Goal: Task Accomplishment & Management: Use online tool/utility

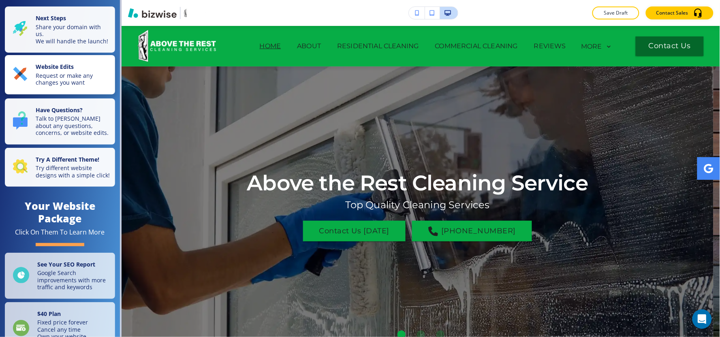
click at [43, 86] on p "Request or make any changes you want" at bounding box center [73, 79] width 75 height 14
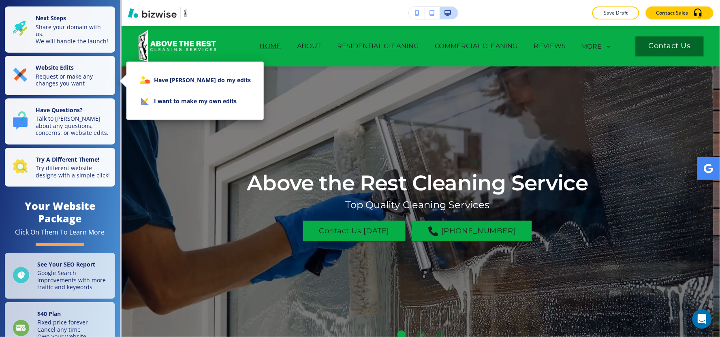
click at [219, 107] on li "I want to make my own edits" at bounding box center [195, 101] width 124 height 21
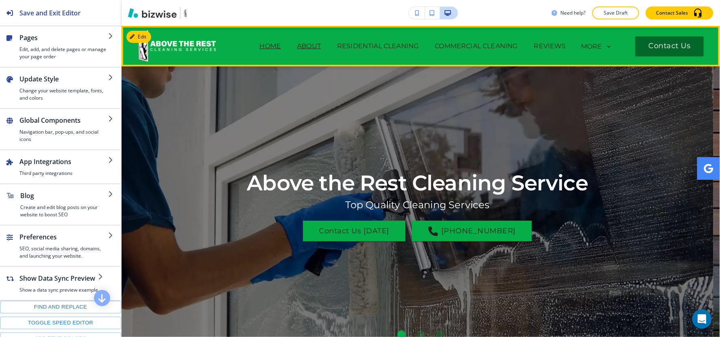
click at [300, 50] on p "ABOUT" at bounding box center [309, 46] width 24 height 10
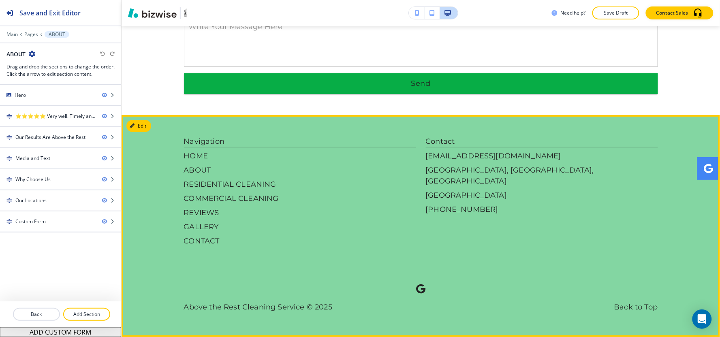
scroll to position [1850, 0]
click at [632, 268] on div "Navigation HOME ABOUT RESIDENTIAL CLEANING COMMERCIAL CLEANING REVIEWS GALLERY …" at bounding box center [421, 224] width 474 height 177
click at [146, 127] on button "Edit Footer" at bounding box center [147, 126] width 42 height 12
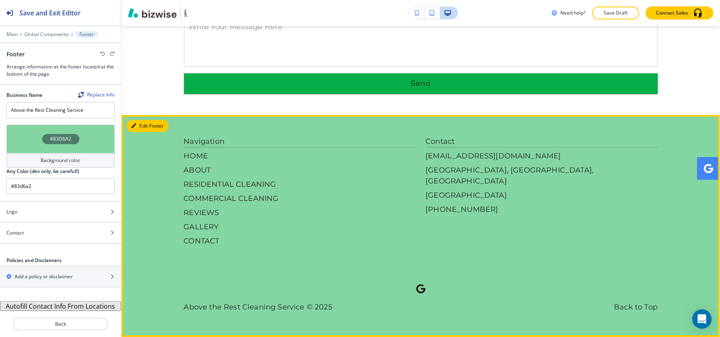
scroll to position [1850, 0]
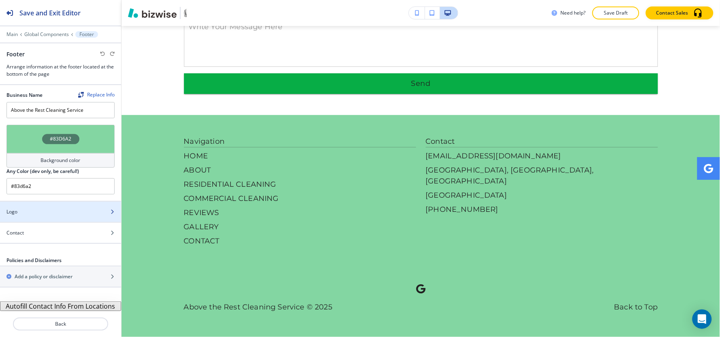
click at [23, 213] on div "Logo" at bounding box center [51, 211] width 103 height 7
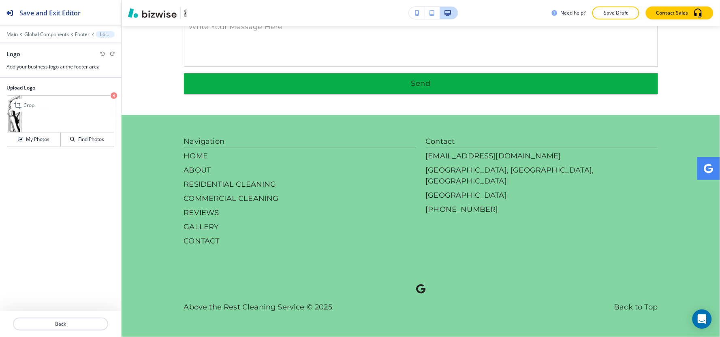
click at [61, 113] on img at bounding box center [60, 114] width 107 height 37
click at [115, 95] on icon "button" at bounding box center [114, 95] width 6 height 6
click at [35, 137] on h4 "My Photos" at bounding box center [37, 139] width 23 height 7
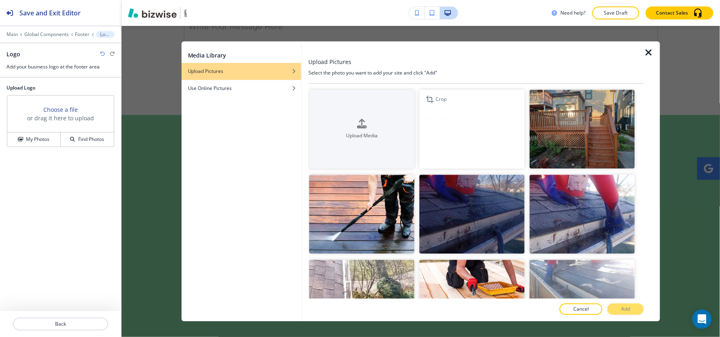
click at [455, 141] on img "button" at bounding box center [471, 129] width 105 height 79
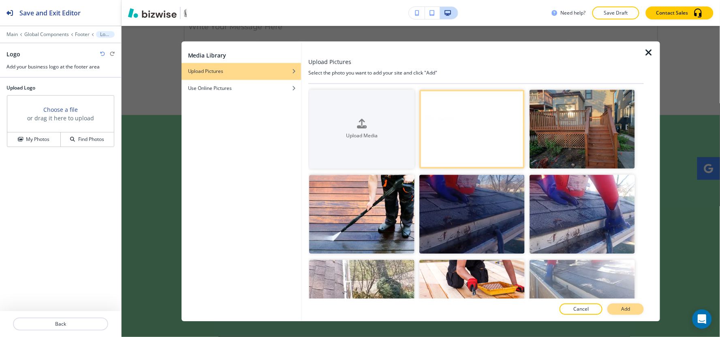
click at [631, 309] on button "Add" at bounding box center [625, 309] width 36 height 11
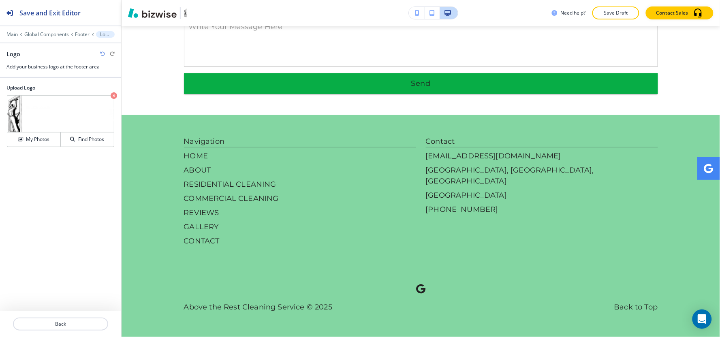
click at [54, 116] on img at bounding box center [60, 114] width 107 height 37
click at [0, 0] on p "Crop" at bounding box center [0, 0] width 0 height 0
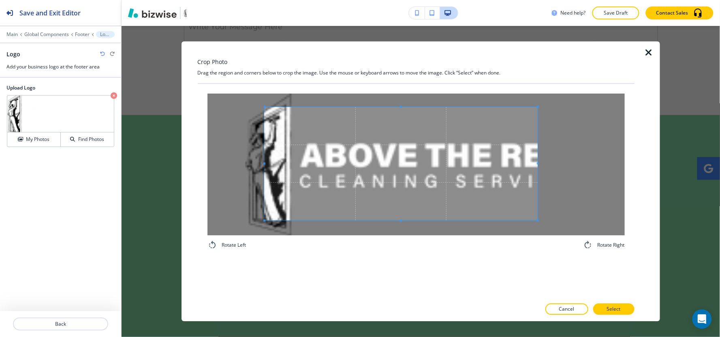
click at [474, 189] on span at bounding box center [401, 163] width 273 height 113
click at [572, 304] on button "Cancel" at bounding box center [566, 309] width 43 height 11
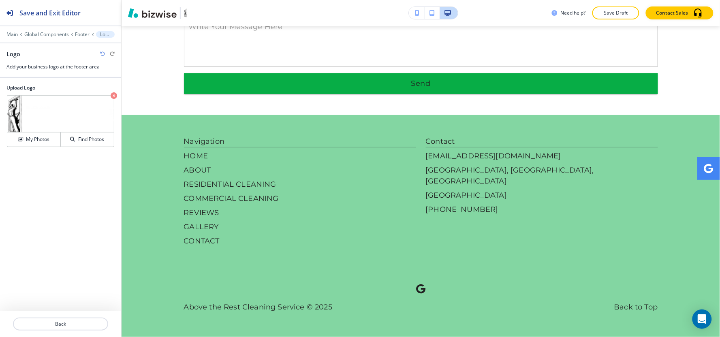
scroll to position [1850, 0]
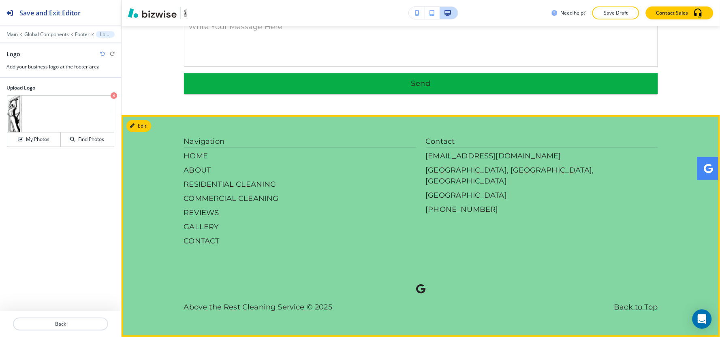
click at [630, 309] on p "Back to Top" at bounding box center [636, 307] width 44 height 11
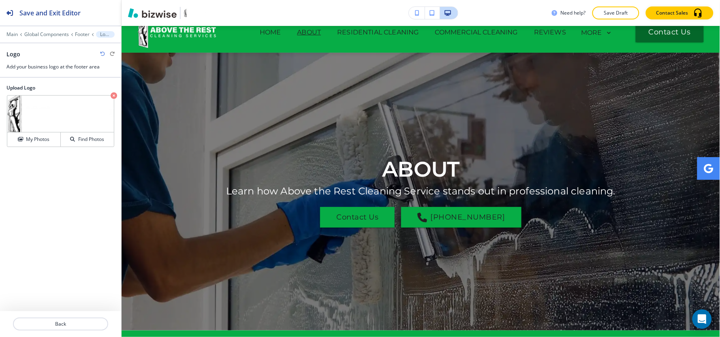
scroll to position [0, 0]
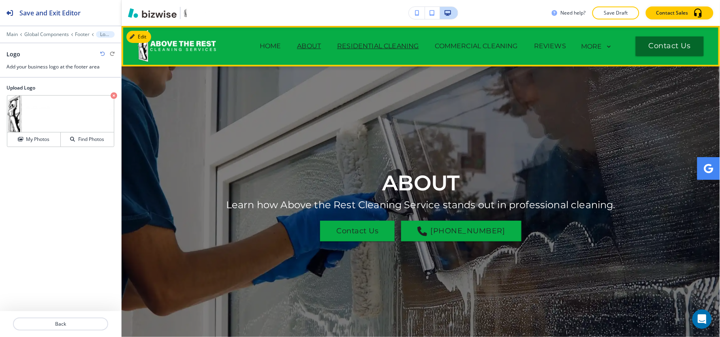
click at [381, 47] on p "RESIDENTIAL CLEANING" at bounding box center [377, 46] width 81 height 10
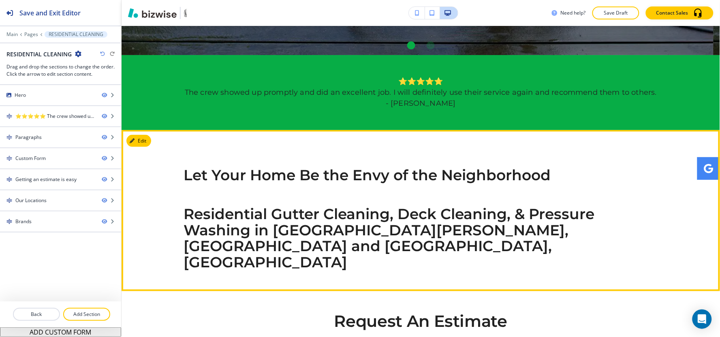
scroll to position [304, 0]
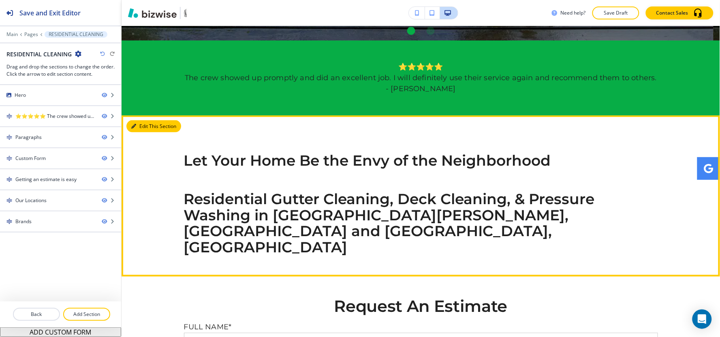
click at [143, 126] on button "Edit This Section" at bounding box center [153, 126] width 55 height 12
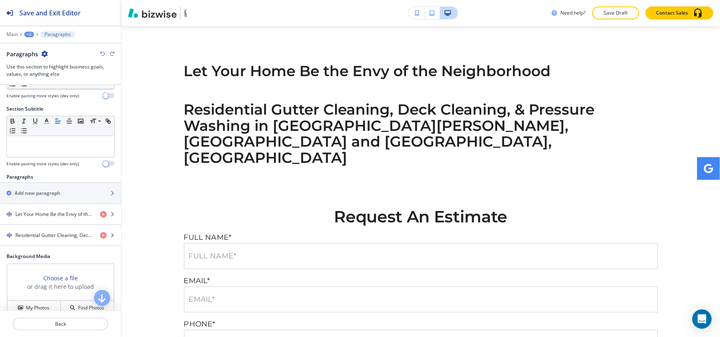
scroll to position [90, 0]
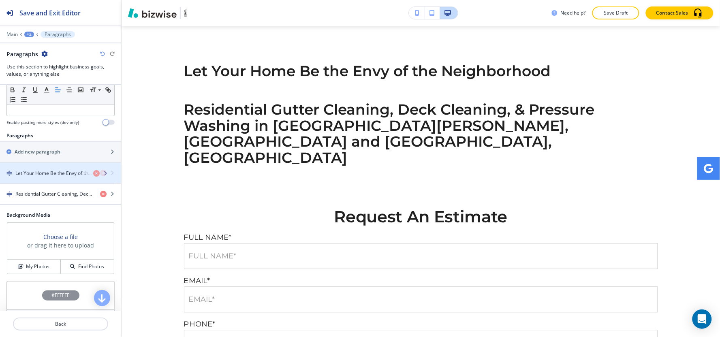
click at [37, 179] on div "button" at bounding box center [60, 180] width 121 height 6
click at [54, 175] on h4 "Let Your Home Be the Envy of the Neighborhood" at bounding box center [54, 172] width 78 height 7
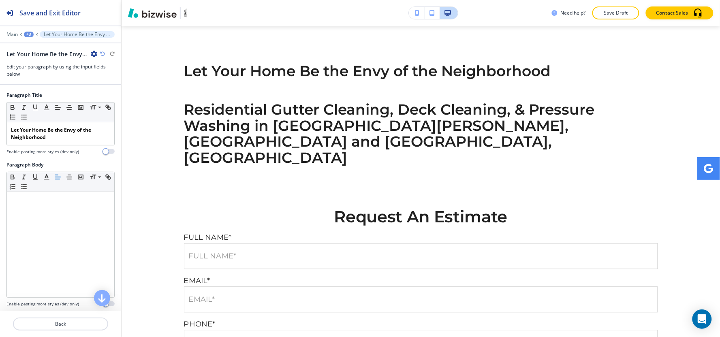
scroll to position [431, 0]
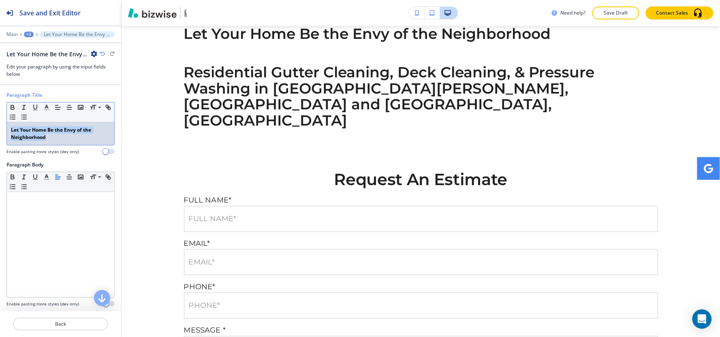
drag, startPoint x: 47, startPoint y: 144, endPoint x: 1, endPoint y: 126, distance: 50.2
click at [1, 126] on div "Paragraph Title Small Normal Large Huge Let Your Home Be the Envy of the Neighb…" at bounding box center [60, 127] width 121 height 70
click at [13, 107] on icon "button" at bounding box center [12, 107] width 7 height 7
click at [47, 107] on line "button" at bounding box center [46, 107] width 2 height 0
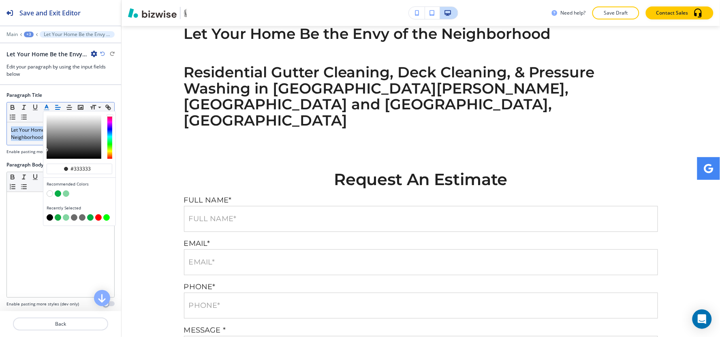
click at [58, 219] on button "button" at bounding box center [58, 217] width 6 height 6
type input "#13ab43"
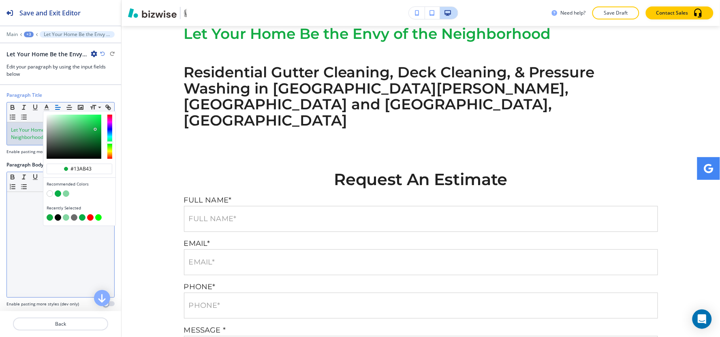
click at [21, 226] on div at bounding box center [60, 244] width 107 height 105
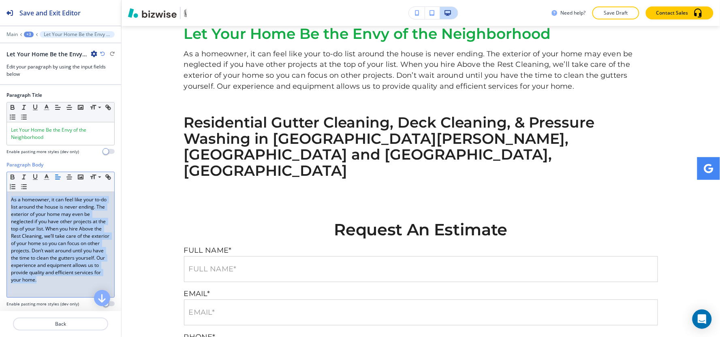
drag, startPoint x: 93, startPoint y: 280, endPoint x: 0, endPoint y: 193, distance: 127.5
click at [0, 193] on div "Paragraph Body Small Normal Large Huge As a homeowner, it can feel like your to…" at bounding box center [60, 237] width 121 height 152
click at [45, 177] on icon "button" at bounding box center [46, 176] width 7 height 7
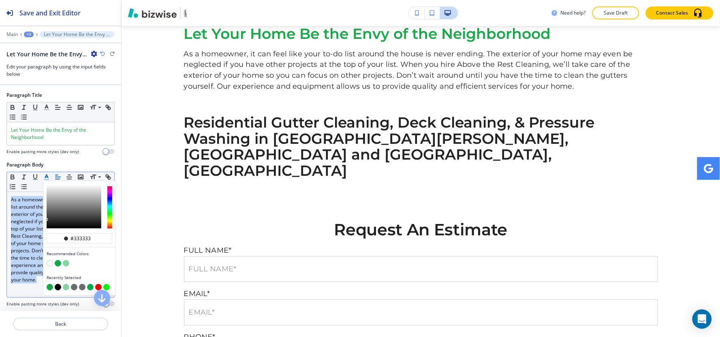
click at [55, 286] on button "button" at bounding box center [58, 287] width 6 height 6
type input "#000000"
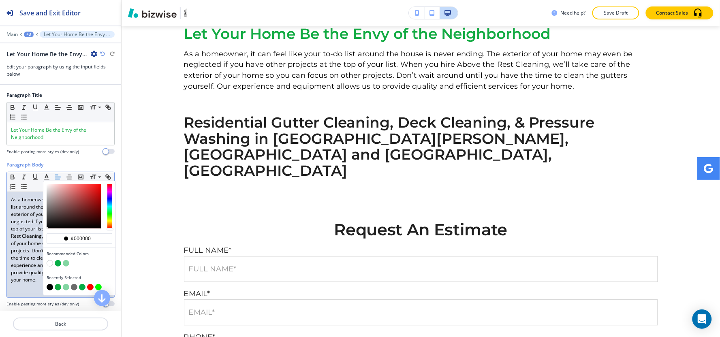
click at [30, 36] on div "+3" at bounding box center [29, 35] width 10 height 6
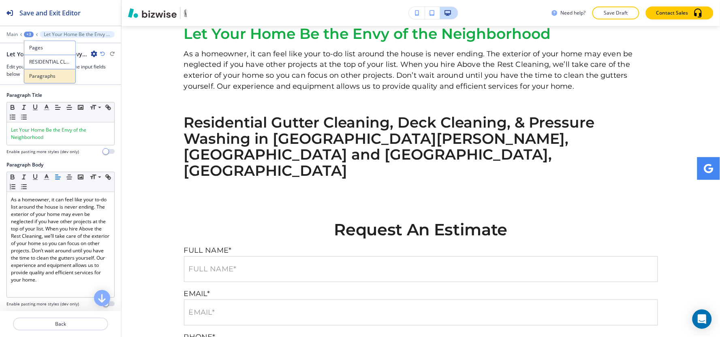
click at [38, 81] on button "Paragraphs" at bounding box center [50, 76] width 52 height 15
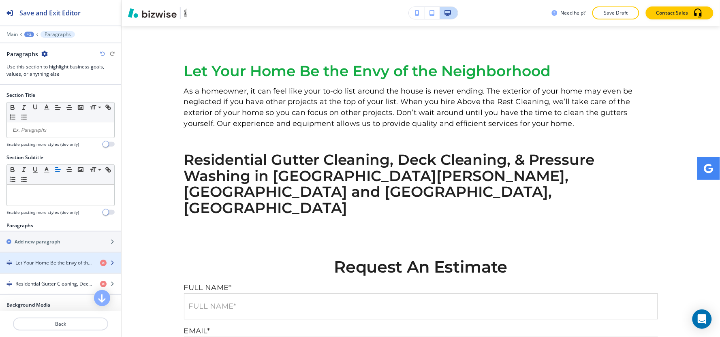
scroll to position [90, 0]
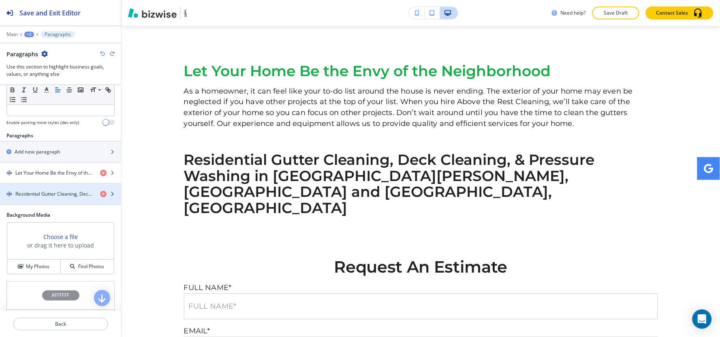
click at [38, 202] on div "button" at bounding box center [60, 201] width 121 height 6
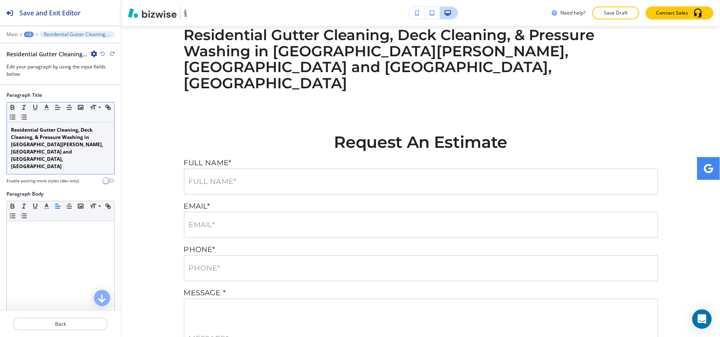
scroll to position [520, 0]
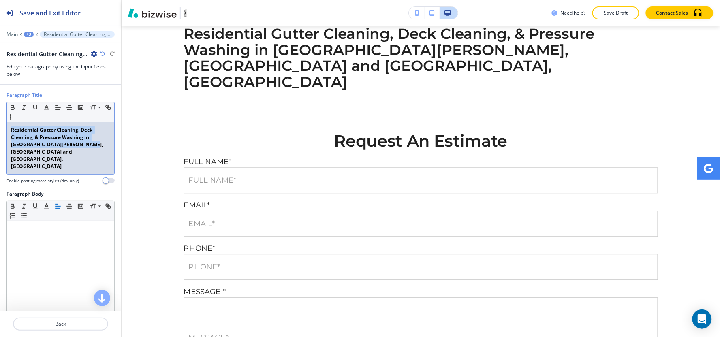
drag, startPoint x: 84, startPoint y: 141, endPoint x: 0, endPoint y: 121, distance: 86.3
click at [0, 121] on div "Paragraph Title Small Normal Large Huge Residential Gutter Cleaning, Deck Clean…" at bounding box center [60, 141] width 121 height 99
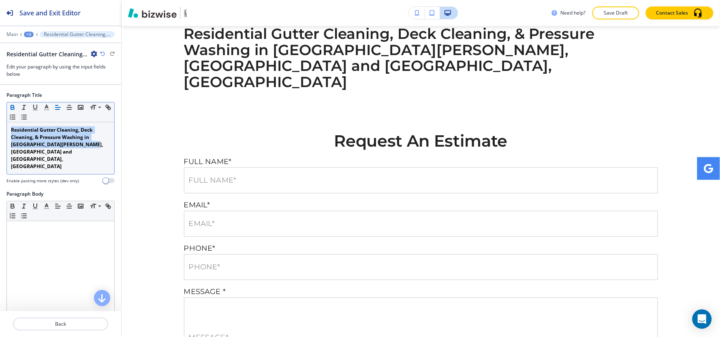
click at [9, 108] on icon "button" at bounding box center [12, 107] width 7 height 7
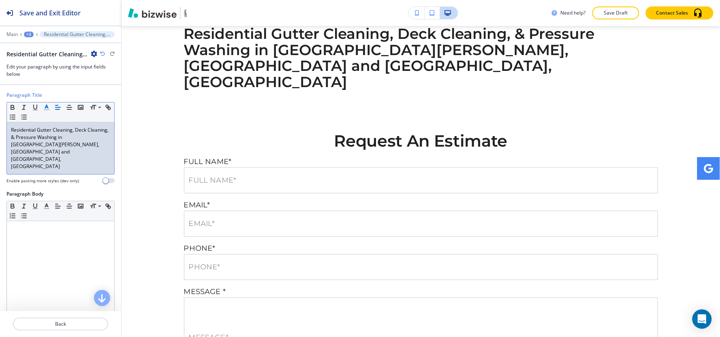
click at [45, 108] on polyline "button" at bounding box center [46, 106] width 3 height 3
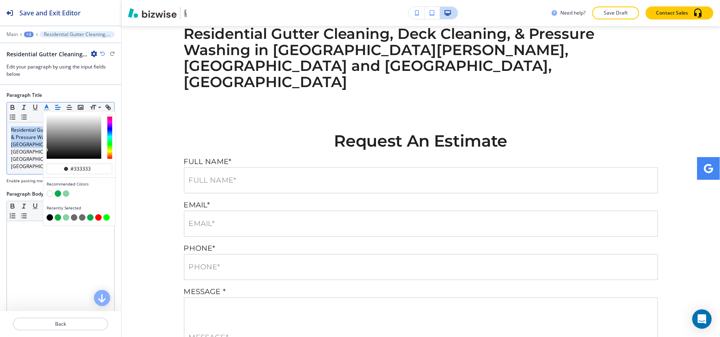
click at [56, 216] on button "button" at bounding box center [58, 217] width 6 height 6
type input "#13ab43"
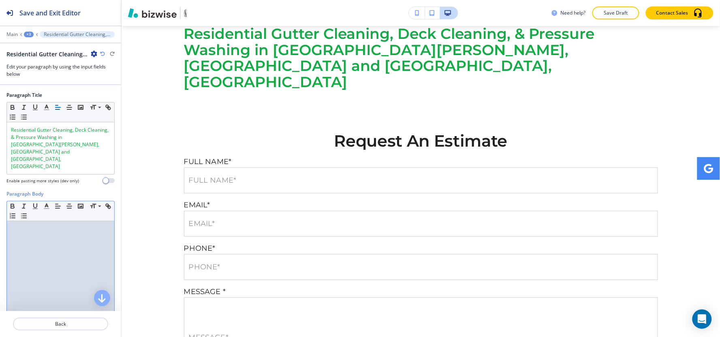
click at [29, 222] on div at bounding box center [60, 273] width 107 height 105
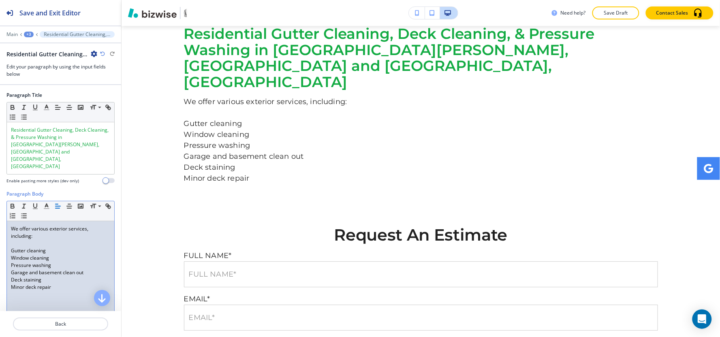
scroll to position [0, 0]
click at [9, 231] on div "We offer various exterior services, including: Gutter cleaning Window cleaning …" at bounding box center [60, 273] width 107 height 105
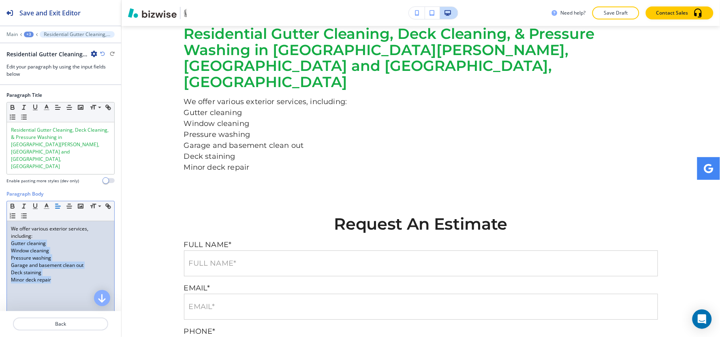
drag, startPoint x: 8, startPoint y: 221, endPoint x: 72, endPoint y: 261, distance: 75.5
click at [72, 261] on div "We offer various exterior services, including: Gutter cleaning Window cleaning …" at bounding box center [60, 273] width 107 height 105
click at [26, 216] on line "button" at bounding box center [25, 216] width 4 height 0
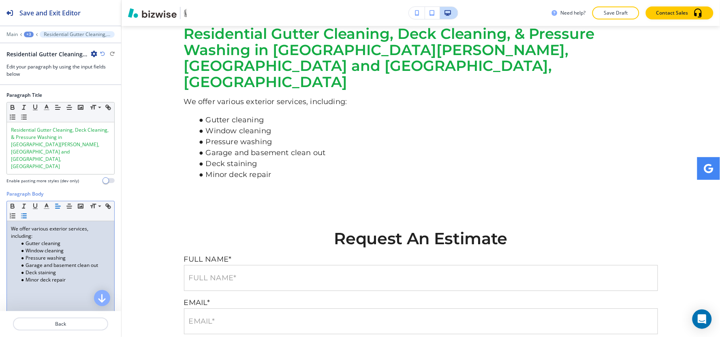
click at [79, 264] on div "We offer various exterior services, including: Gutter cleaning Window cleaning …" at bounding box center [60, 273] width 107 height 105
drag, startPoint x: 79, startPoint y: 264, endPoint x: 0, endPoint y: 207, distance: 97.2
click at [0, 207] on div "Paragraph Body Small Normal Large Huge We offer various exterior services, incl…" at bounding box center [60, 266] width 121 height 152
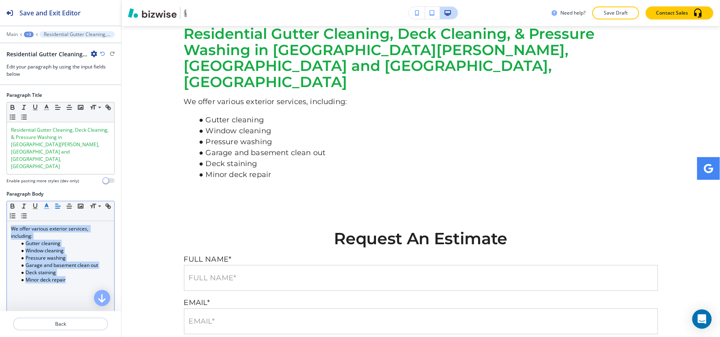
click at [46, 209] on line "button" at bounding box center [46, 209] width 5 height 0
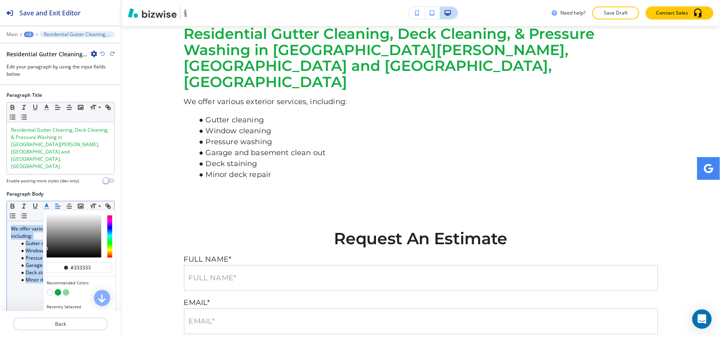
click at [56, 313] on button "button" at bounding box center [58, 316] width 6 height 6
type input "#000000"
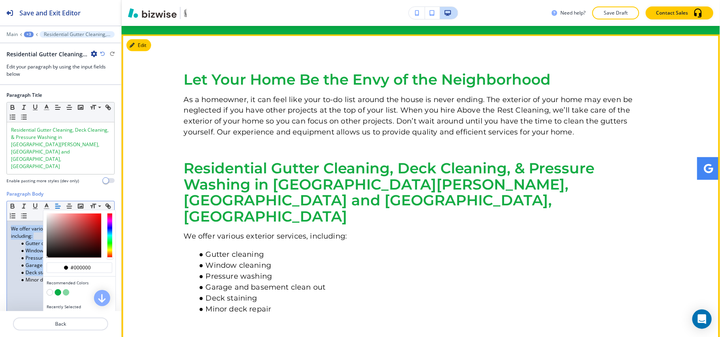
scroll to position [565, 0]
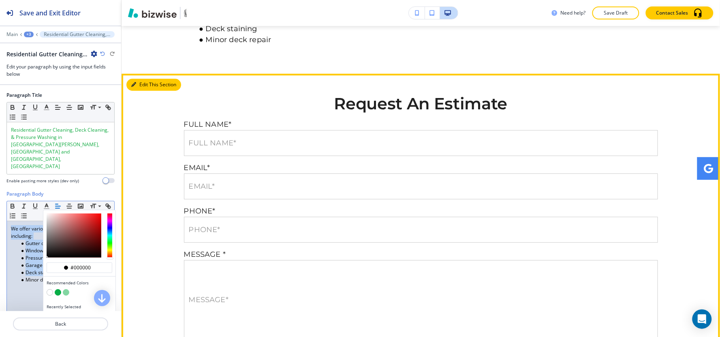
click at [140, 79] on button "Edit This Section" at bounding box center [153, 85] width 55 height 12
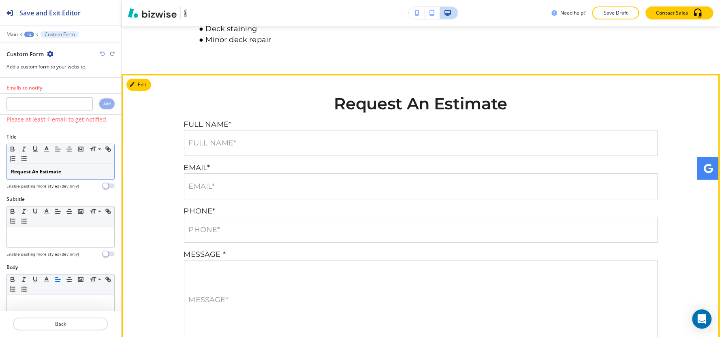
scroll to position [670, 0]
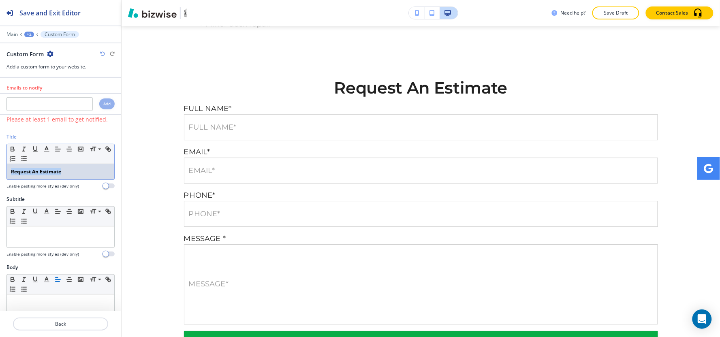
drag, startPoint x: 88, startPoint y: 172, endPoint x: 0, endPoint y: 171, distance: 87.9
click at [0, 171] on div "Title Small Normal Large Huge Request An Estimate Enable pasting more styles (d…" at bounding box center [60, 164] width 121 height 62
click at [9, 147] on icon "button" at bounding box center [12, 148] width 7 height 7
click at [47, 151] on icon "button" at bounding box center [46, 148] width 7 height 7
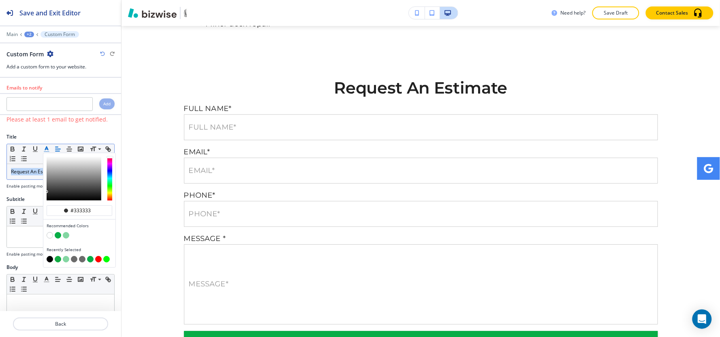
click at [58, 260] on button "button" at bounding box center [58, 259] width 6 height 6
type input "#13ab43"
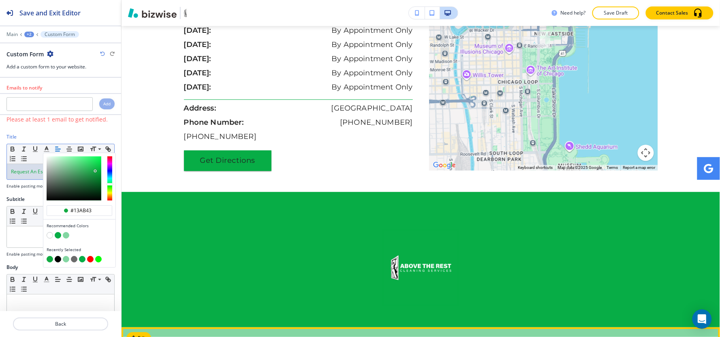
scroll to position [1694, 0]
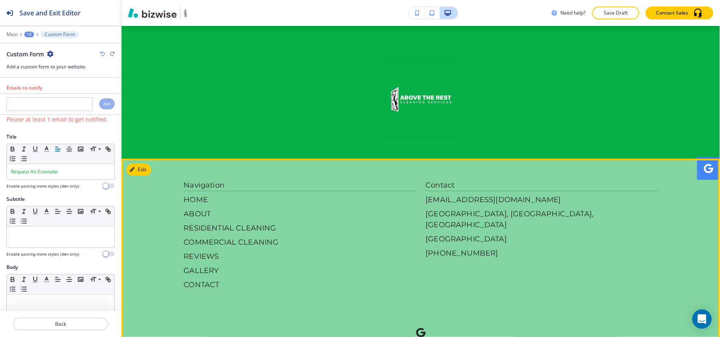
drag, startPoint x: 558, startPoint y: 159, endPoint x: 561, endPoint y: 190, distance: 31.8
click at [558, 194] on p "[EMAIL_ADDRESS][DOMAIN_NAME]" at bounding box center [542, 199] width 232 height 11
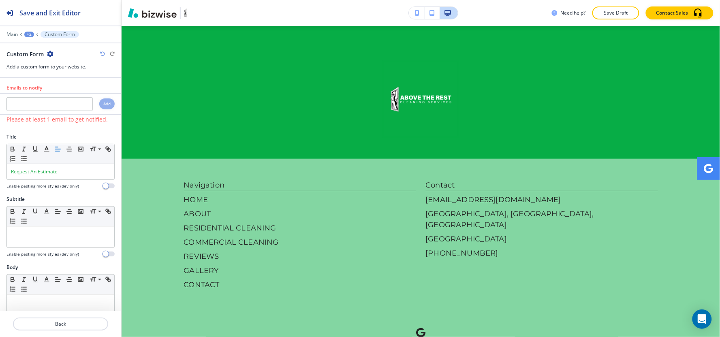
drag, startPoint x: 602, startPoint y: 252, endPoint x: 508, endPoint y: 260, distance: 95.1
click at [508, 260] on div "Navigation HOME ABOUT RESIDENTIAL CLEANING COMMERCIAL CLEANING REVIEWS GALLERY …" at bounding box center [421, 268] width 474 height 177
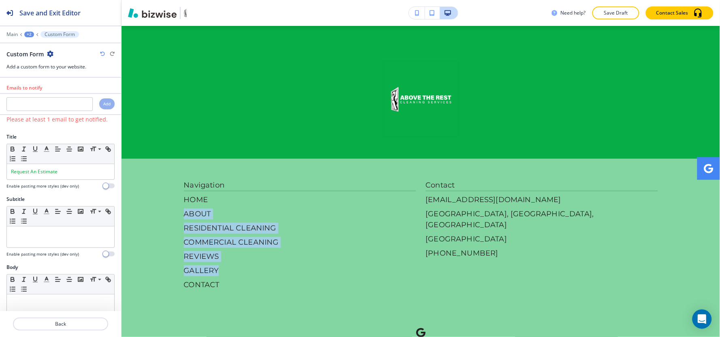
drag, startPoint x: 338, startPoint y: 161, endPoint x: 382, endPoint y: 233, distance: 84.7
click at [382, 233] on div "HOME ABOUT RESIDENTIAL CLEANING COMMERCIAL CLEANING REVIEWS GALLERY CONTACT" at bounding box center [300, 242] width 232 height 96
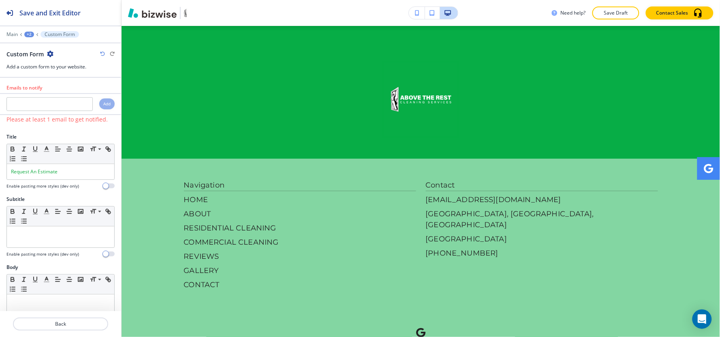
click at [398, 235] on div "HOME ABOUT RESIDENTIAL CLEANING COMMERCIAL CLEANING REVIEWS GALLERY CONTACT" at bounding box center [300, 242] width 232 height 96
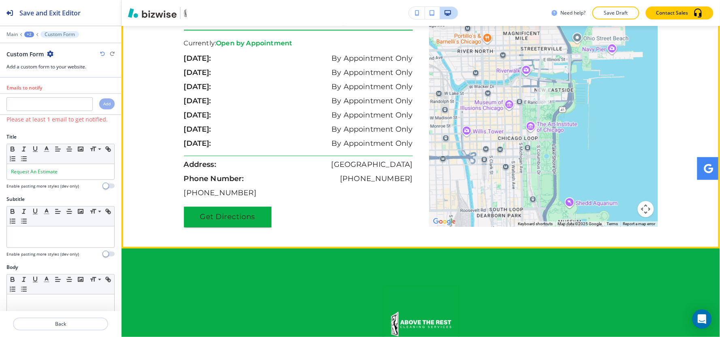
scroll to position [1469, 0]
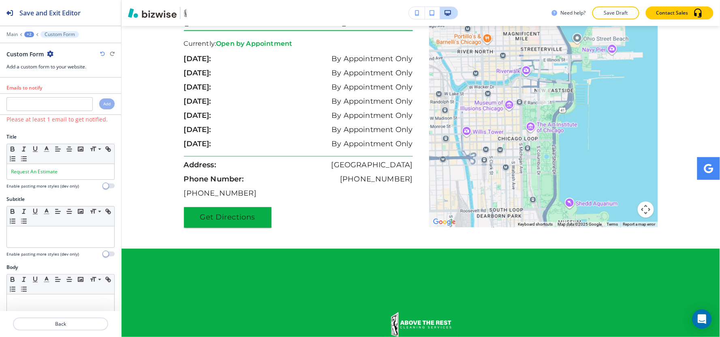
click at [29, 35] on div "+2" at bounding box center [29, 35] width 10 height 6
click at [55, 66] on p "RESIDENTIAL CLEANING" at bounding box center [50, 61] width 41 height 7
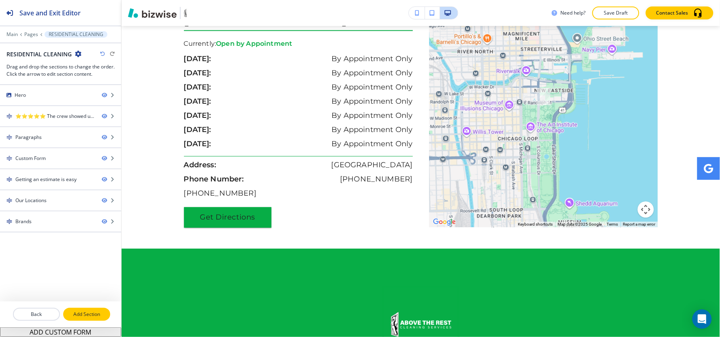
click at [93, 320] on button "Add Section" at bounding box center [86, 314] width 47 height 13
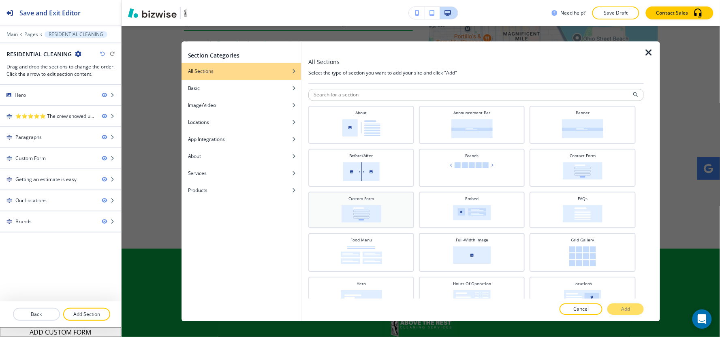
click at [396, 216] on div "Custom Form" at bounding box center [361, 209] width 98 height 27
click at [620, 305] on button "Add" at bounding box center [625, 309] width 36 height 11
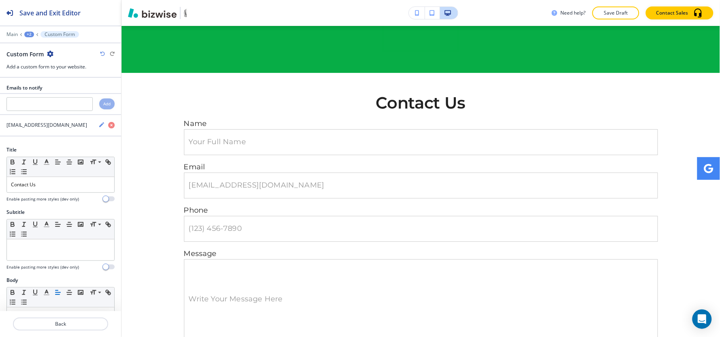
scroll to position [1783, 0]
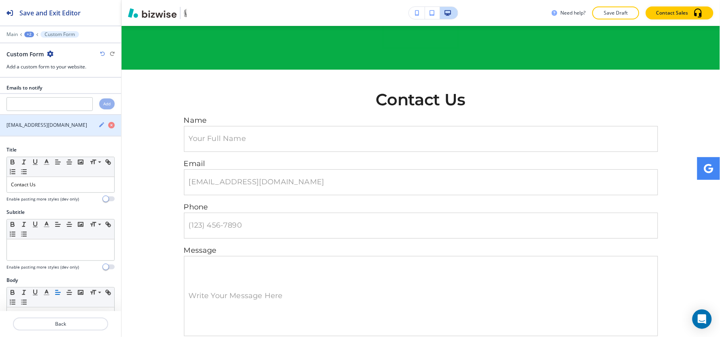
click at [98, 127] on icon "button" at bounding box center [101, 125] width 6 height 6
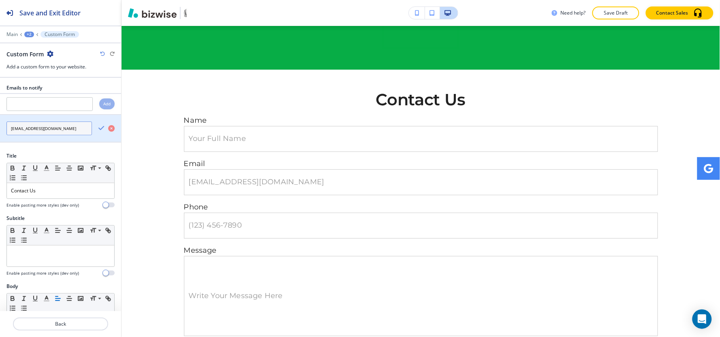
drag, startPoint x: 79, startPoint y: 127, endPoint x: 0, endPoint y: 143, distance: 81.0
click at [0, 143] on button "[EMAIL_ADDRESS][DOMAIN_NAME]" at bounding box center [60, 129] width 121 height 28
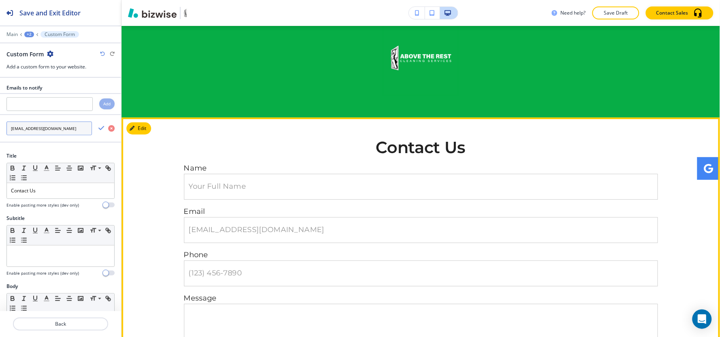
scroll to position [1693, 0]
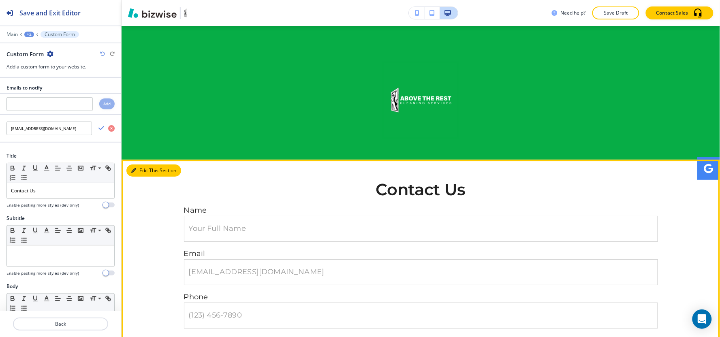
click at [130, 164] on button "Edit This Section" at bounding box center [153, 170] width 55 height 12
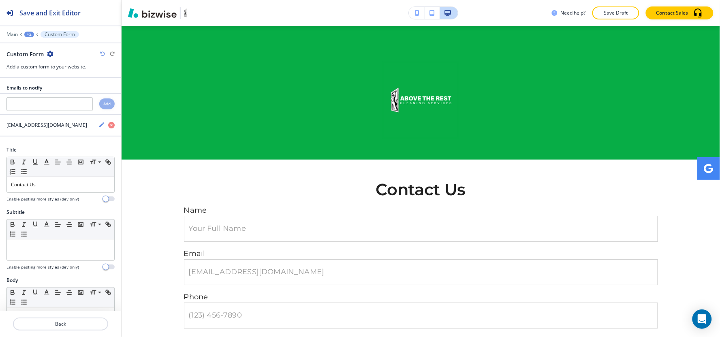
click at [47, 53] on icon "button" at bounding box center [50, 54] width 6 height 6
click at [62, 98] on p "Delete Section" at bounding box center [72, 96] width 41 height 7
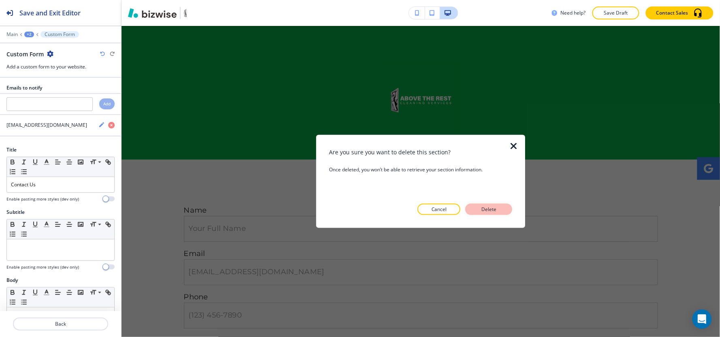
click at [489, 209] on p "Delete" at bounding box center [488, 209] width 19 height 7
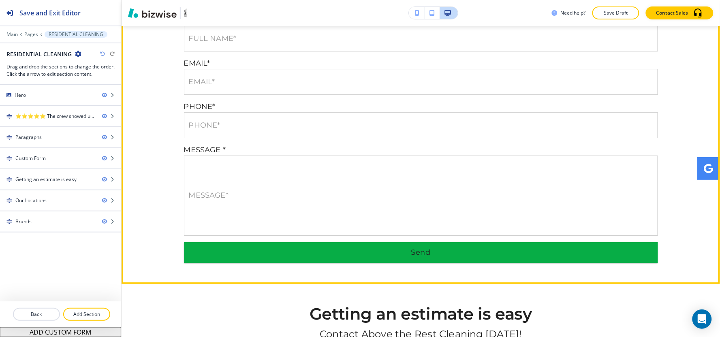
scroll to position [613, 0]
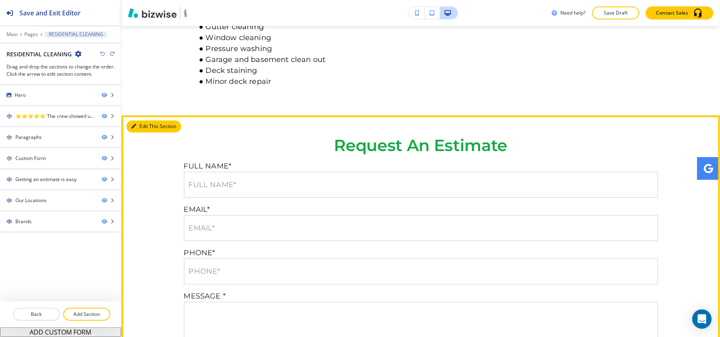
click at [145, 120] on button "Edit This Section" at bounding box center [153, 126] width 55 height 12
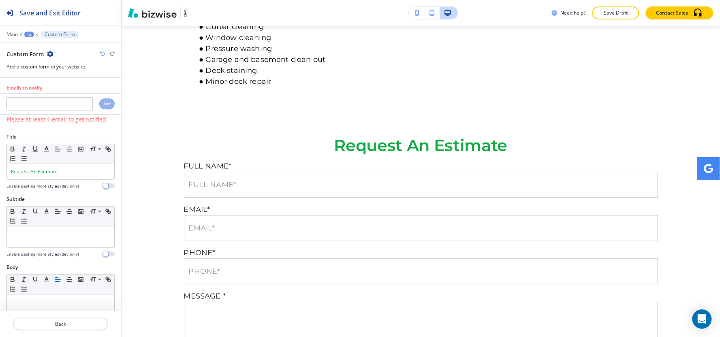
scroll to position [670, 0]
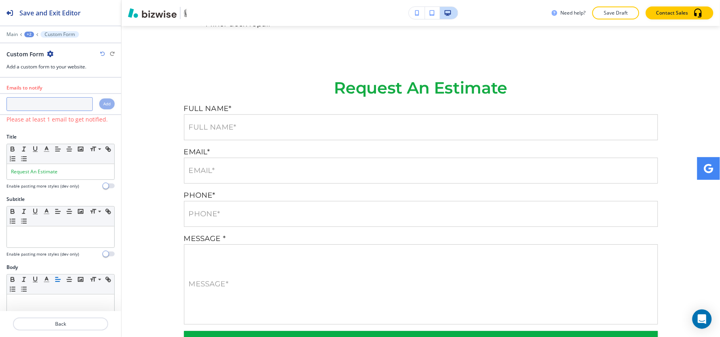
click at [43, 105] on input "text" at bounding box center [49, 104] width 86 height 14
paste input "[EMAIL_ADDRESS][DOMAIN_NAME]"
type input "[EMAIL_ADDRESS][DOMAIN_NAME]"
click at [104, 105] on div "Add" at bounding box center [106, 103] width 15 height 11
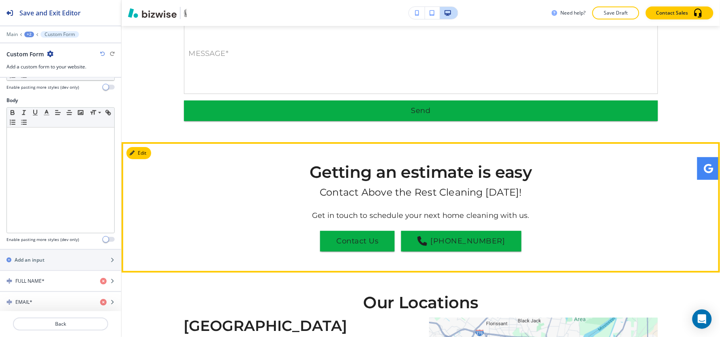
scroll to position [941, 0]
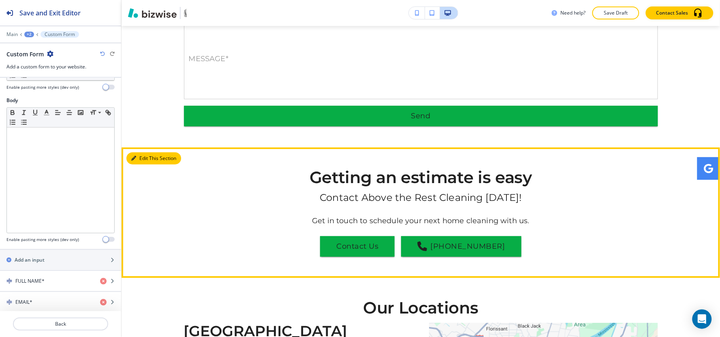
click at [142, 152] on button "Edit This Section" at bounding box center [153, 158] width 55 height 12
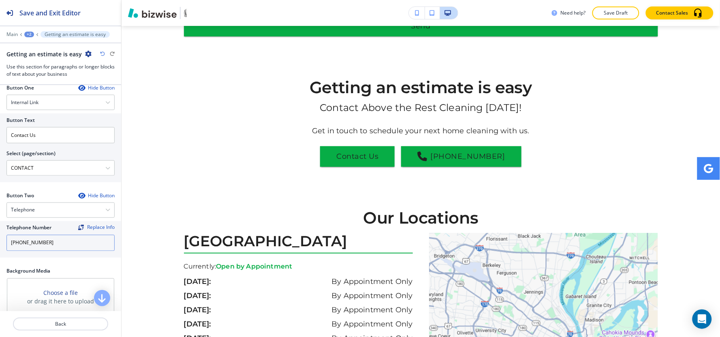
scroll to position [489, 0]
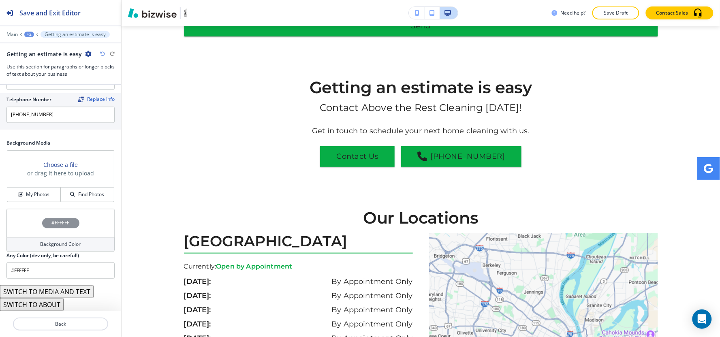
click at [51, 305] on button "SWITCH TO ABOUT" at bounding box center [32, 304] width 64 height 13
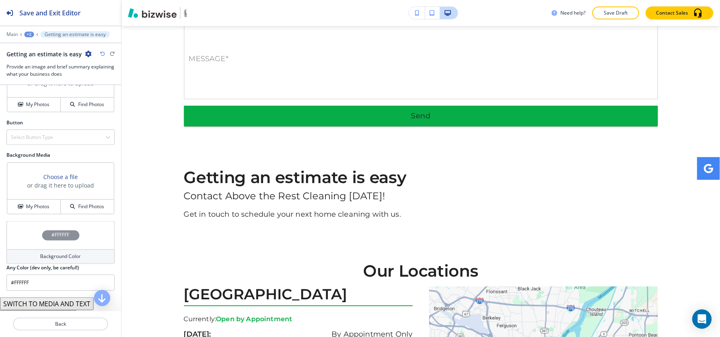
scroll to position [337, 0]
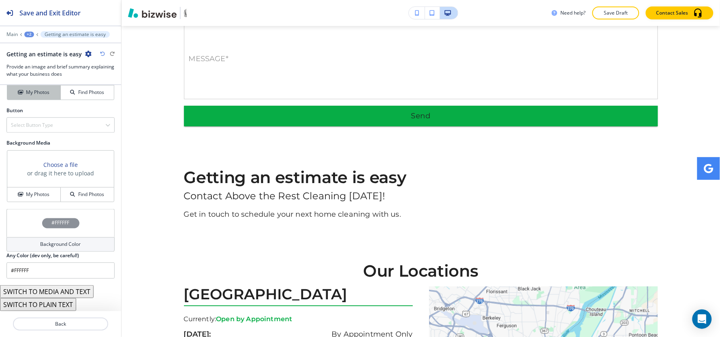
click at [36, 88] on button "My Photos" at bounding box center [33, 92] width 53 height 14
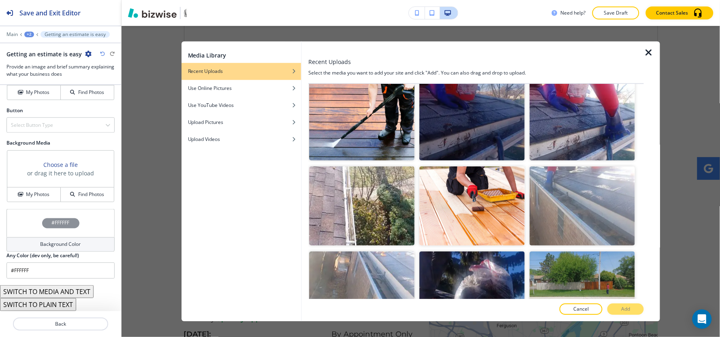
scroll to position [0, 0]
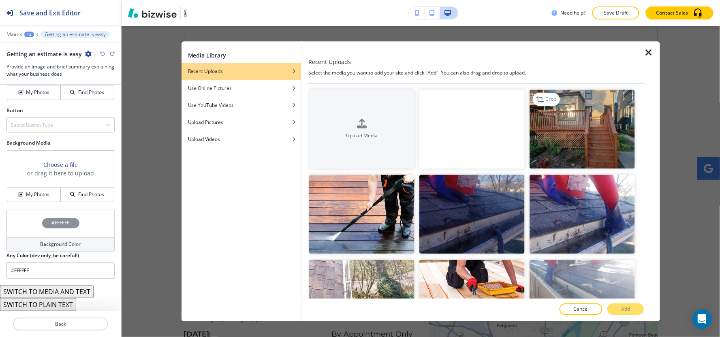
click at [570, 152] on img "button" at bounding box center [581, 129] width 105 height 79
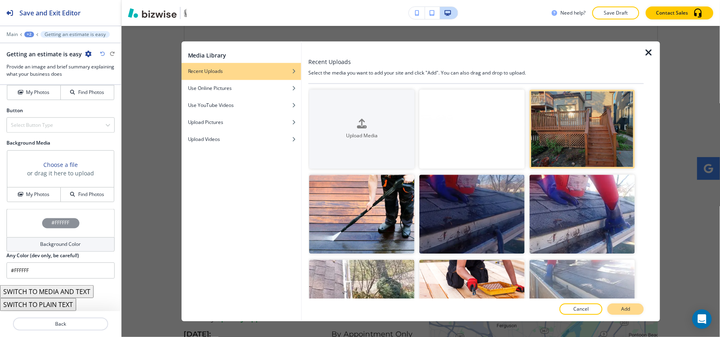
click at [617, 305] on button "Add" at bounding box center [625, 309] width 36 height 11
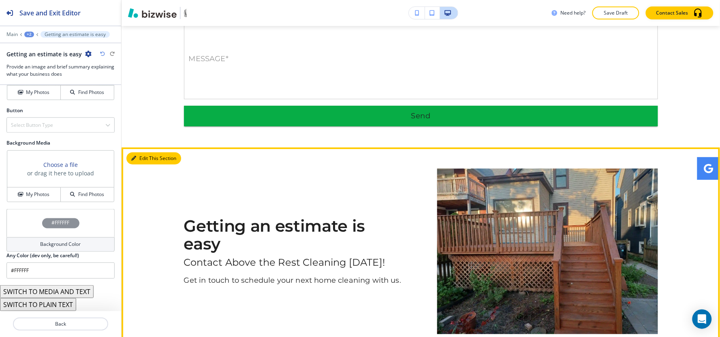
click at [148, 152] on button "Edit This Section" at bounding box center [153, 158] width 55 height 12
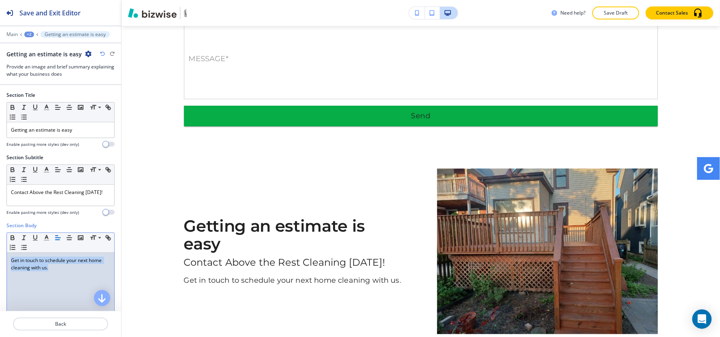
drag, startPoint x: 54, startPoint y: 270, endPoint x: 0, endPoint y: 260, distance: 54.8
click at [0, 260] on div "Section Body Small Normal Large Huge Get in touch to schedule your next home cl…" at bounding box center [60, 298] width 121 height 152
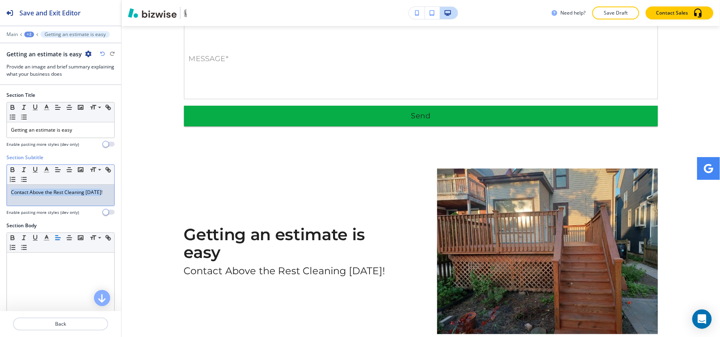
drag, startPoint x: 106, startPoint y: 192, endPoint x: 0, endPoint y: 183, distance: 106.2
click at [0, 183] on div "Section Subtitle Small Normal Large Huge Contact Above the Rest Cleaning today!…" at bounding box center [60, 188] width 121 height 68
copy p "Contact Above the Rest Cleaning today!"
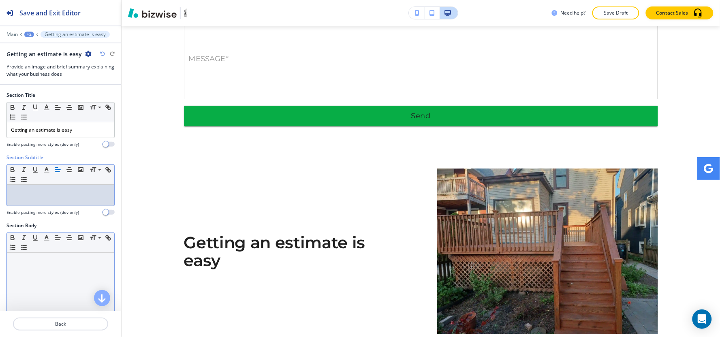
click at [37, 274] on div at bounding box center [60, 305] width 107 height 105
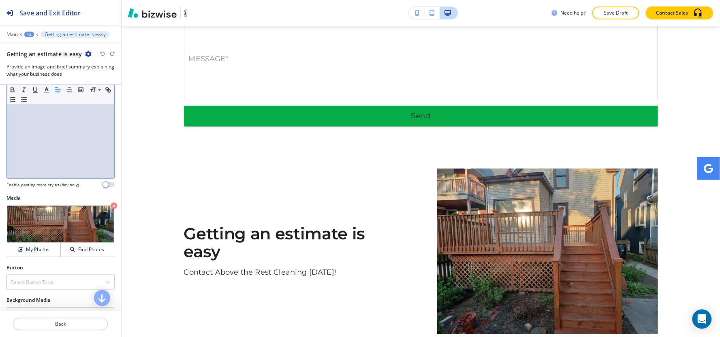
scroll to position [270, 0]
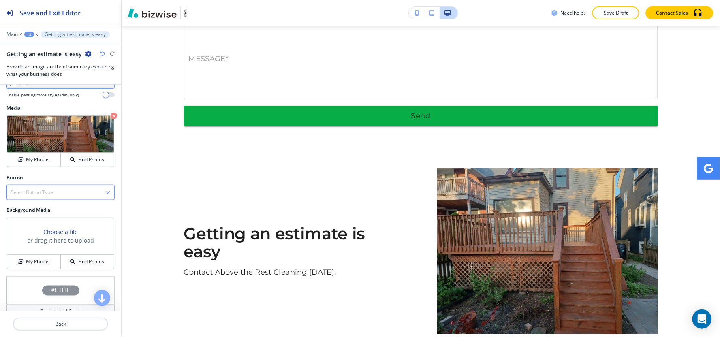
click at [41, 188] on div "Select Button Type" at bounding box center [60, 192] width 107 height 15
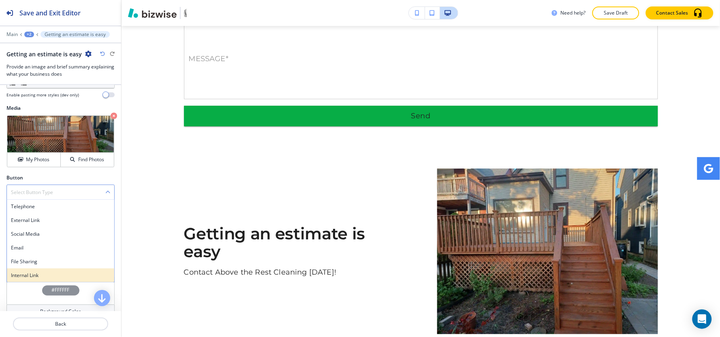
click at [46, 274] on h4 "Internal Link" at bounding box center [60, 275] width 99 height 7
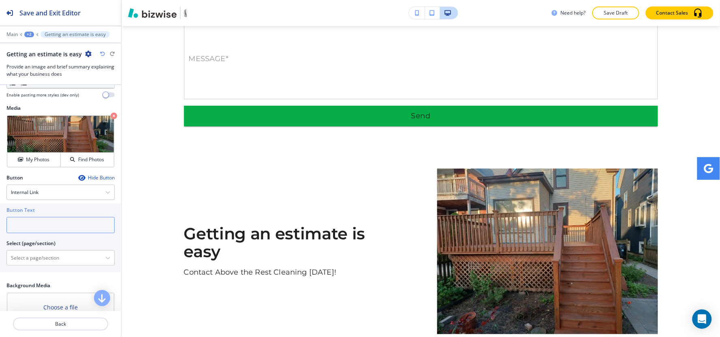
drag, startPoint x: 46, startPoint y: 227, endPoint x: 48, endPoint y: 216, distance: 11.9
click at [45, 226] on input "text" at bounding box center [60, 225] width 108 height 16
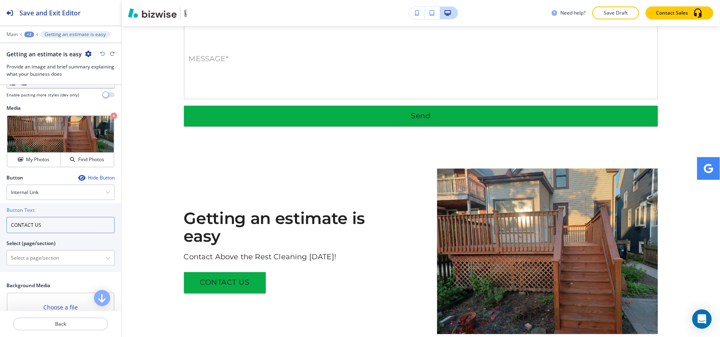
drag, startPoint x: 60, startPoint y: 220, endPoint x: 15, endPoint y: 231, distance: 46.3
click at [15, 231] on input "CONTACT US" at bounding box center [60, 225] width 108 height 16
type input "Contact Us"
click at [31, 266] on div "HOME HOME | Hero HOME | Get your home looking its best with our current special…" at bounding box center [60, 257] width 108 height 15
click at [31, 256] on \(page\/section\) "Manual Input" at bounding box center [56, 258] width 98 height 14
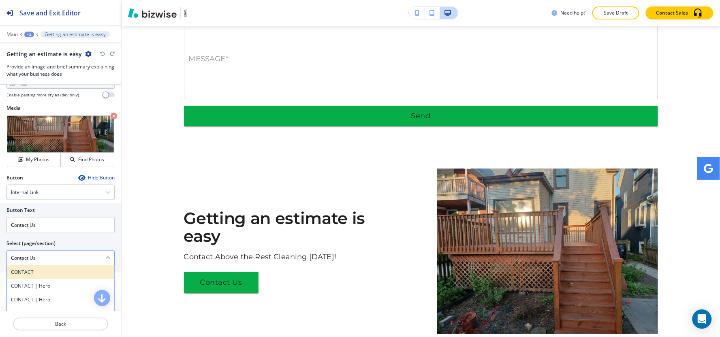
click at [27, 271] on h4 "CONTACT" at bounding box center [60, 272] width 99 height 7
type \(page\/section\) "CONTACT"
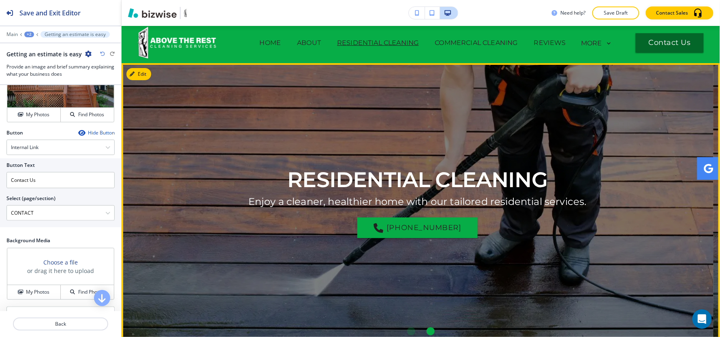
scroll to position [0, 0]
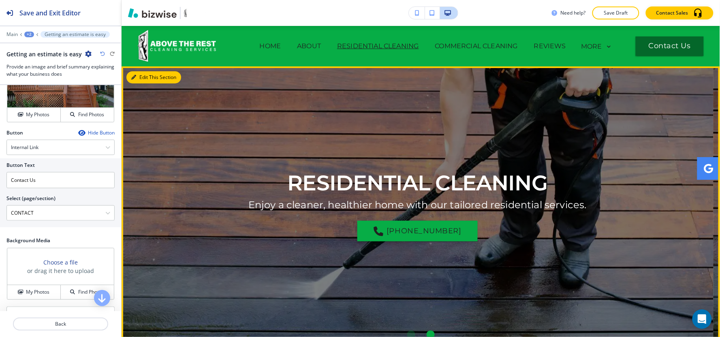
click at [141, 80] on button "Edit This Section" at bounding box center [153, 77] width 55 height 12
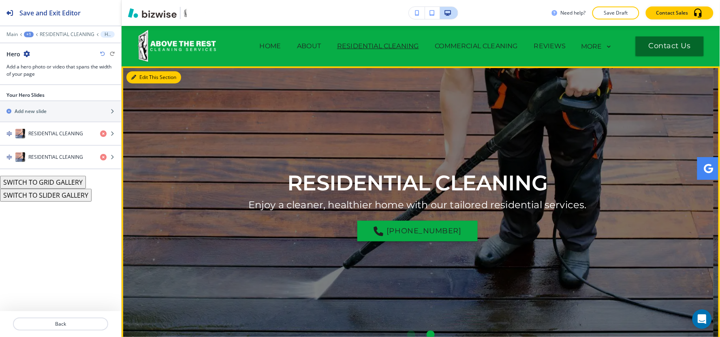
scroll to position [41, 0]
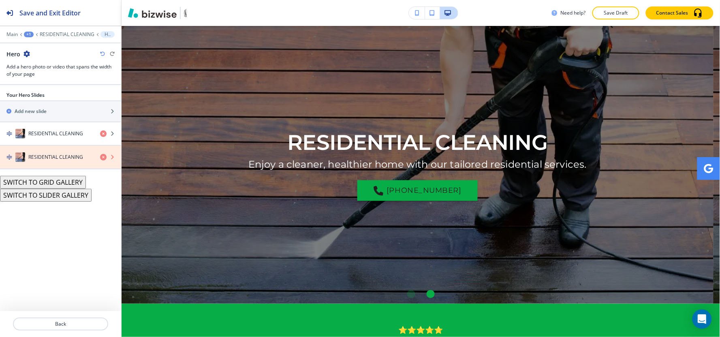
click at [102, 157] on icon "button" at bounding box center [103, 157] width 6 height 6
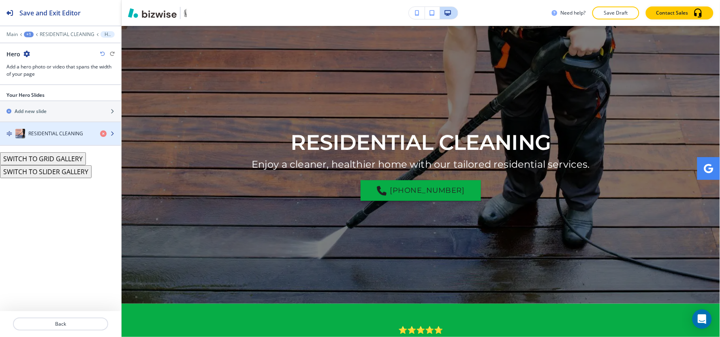
click at [58, 136] on h4 "RESIDENTIAL CLEANING" at bounding box center [55, 133] width 55 height 7
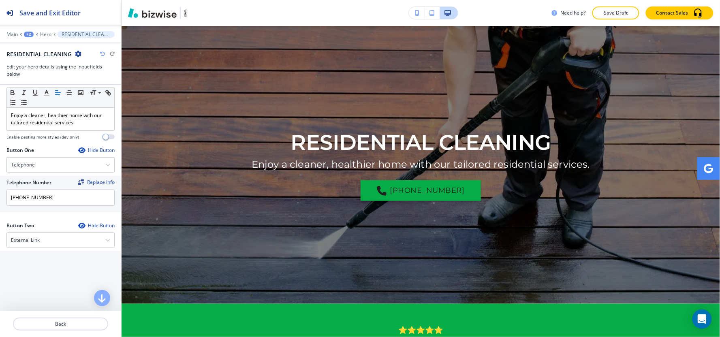
scroll to position [135, 0]
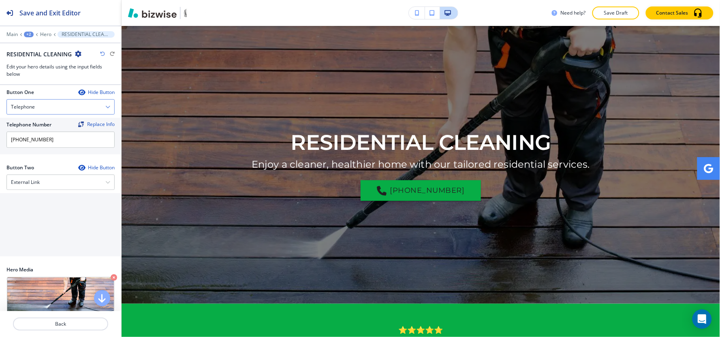
click at [52, 106] on div "Telephone" at bounding box center [60, 107] width 107 height 15
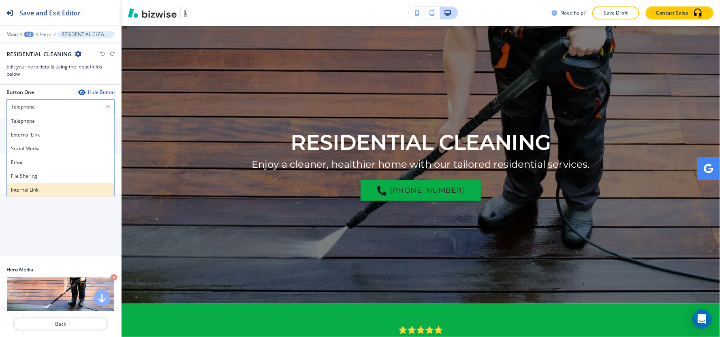
click at [47, 193] on h4 "Internal Link" at bounding box center [60, 189] width 99 height 7
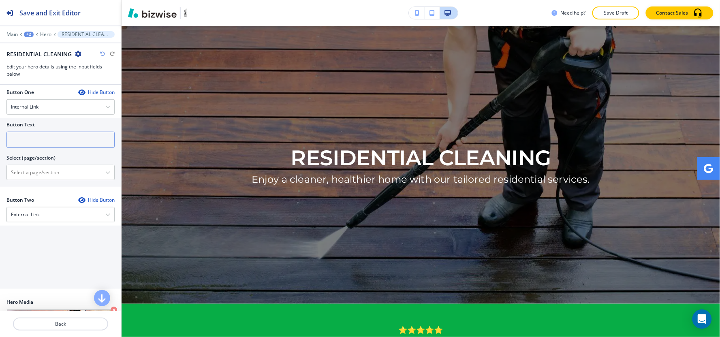
click at [51, 143] on input "text" at bounding box center [60, 140] width 108 height 16
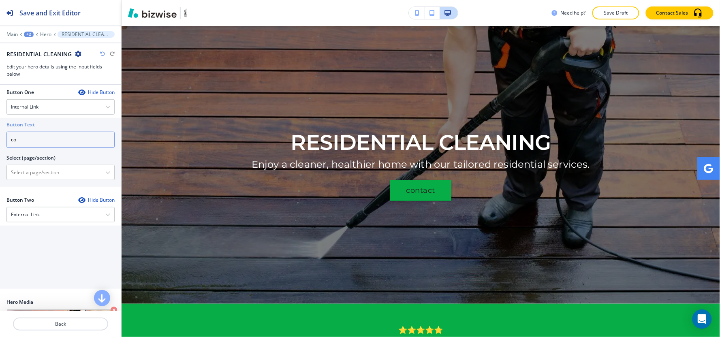
type input "c"
type input "Contact Us"
click at [41, 170] on \(page\/section\) "Manual Input" at bounding box center [56, 173] width 98 height 14
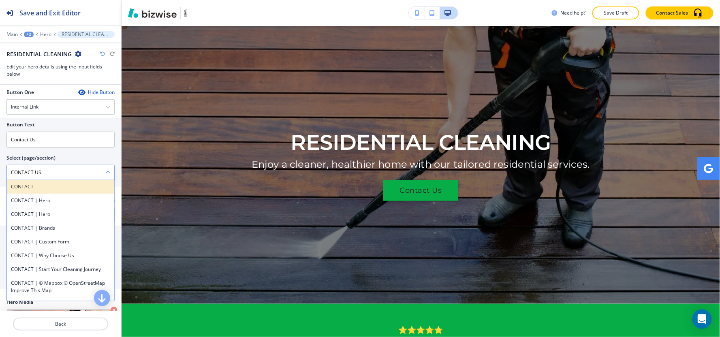
click at [38, 190] on h4 "CONTACT" at bounding box center [60, 186] width 99 height 7
type \(page\/section\) "CONTACT"
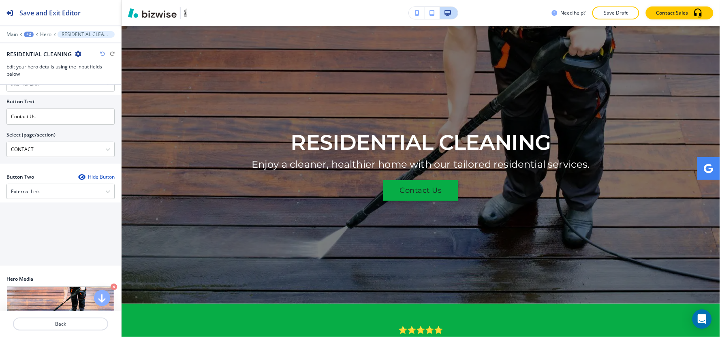
scroll to position [180, 0]
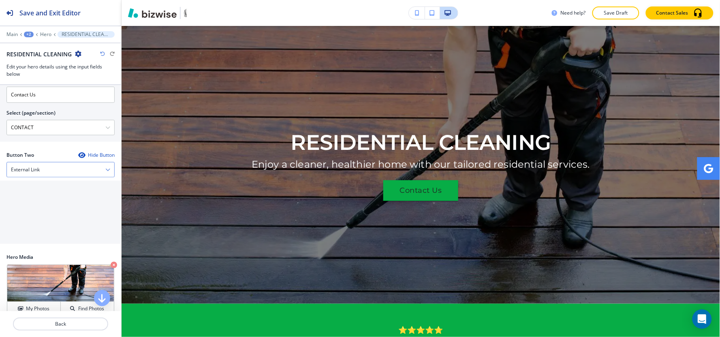
click at [40, 169] on h4 "External Link" at bounding box center [25, 169] width 29 height 7
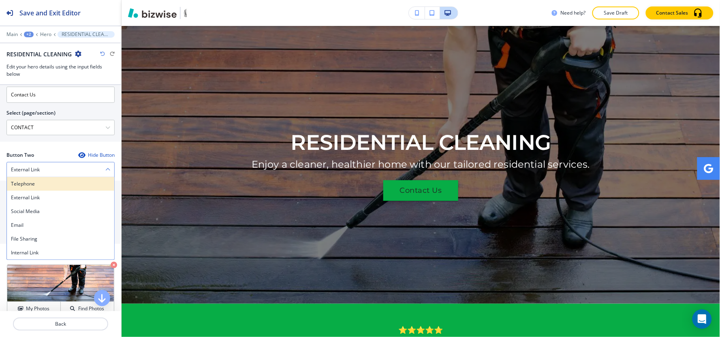
click at [39, 185] on h4 "Telephone" at bounding box center [60, 183] width 99 height 7
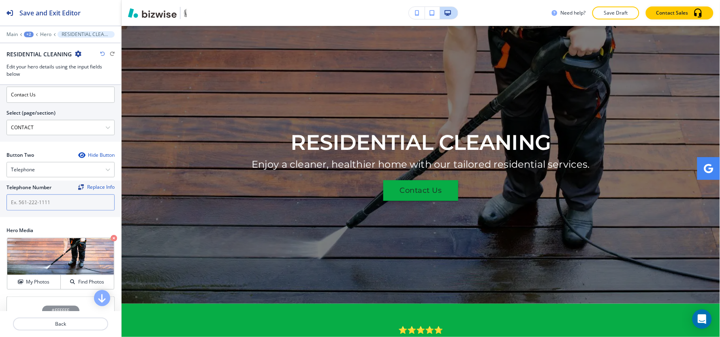
click at [39, 203] on input "text" at bounding box center [60, 202] width 108 height 16
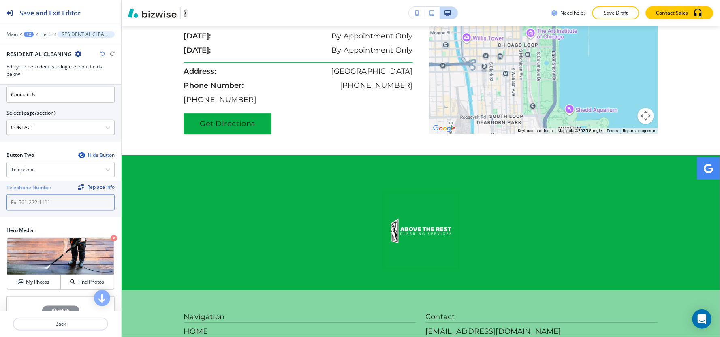
scroll to position [1771, 0]
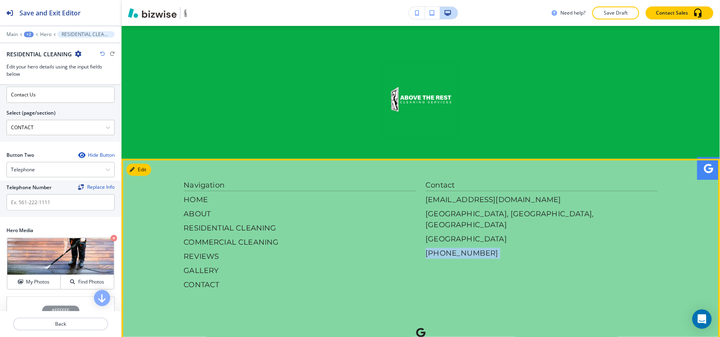
drag, startPoint x: 401, startPoint y: 259, endPoint x: 421, endPoint y: 208, distance: 55.1
click at [421, 208] on div "Navigation HOME ABOUT RESIDENTIAL CLEANING COMMERCIAL CLEANING REVIEWS GALLERY …" at bounding box center [421, 268] width 474 height 177
copy div "[PHONE_NUMBER]"
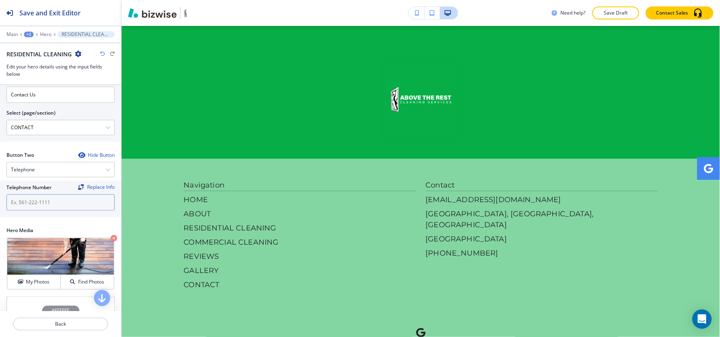
click at [30, 208] on input "text" at bounding box center [60, 202] width 108 height 16
paste input "[PHONE_NUMBER]"
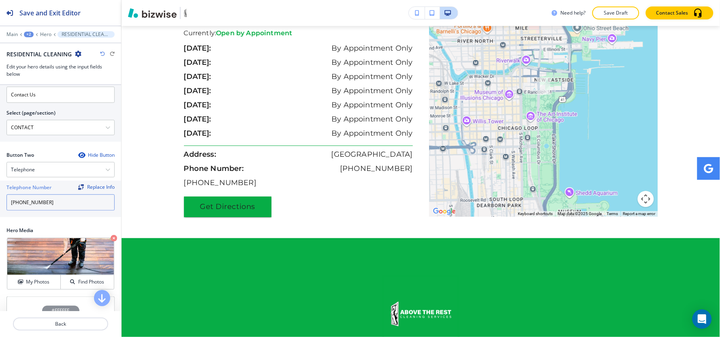
scroll to position [1633, 0]
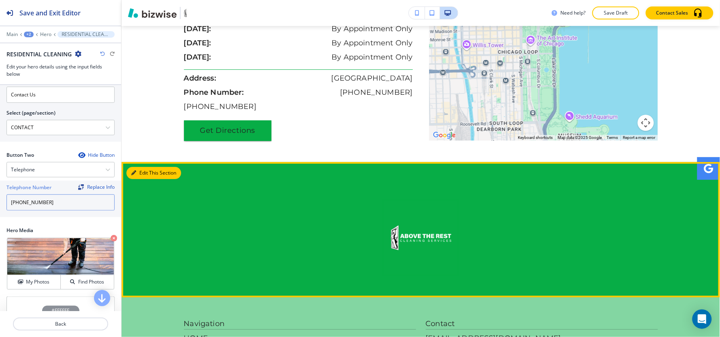
type input "[PHONE_NUMBER]"
click at [143, 167] on button "Edit This Section" at bounding box center [153, 173] width 55 height 12
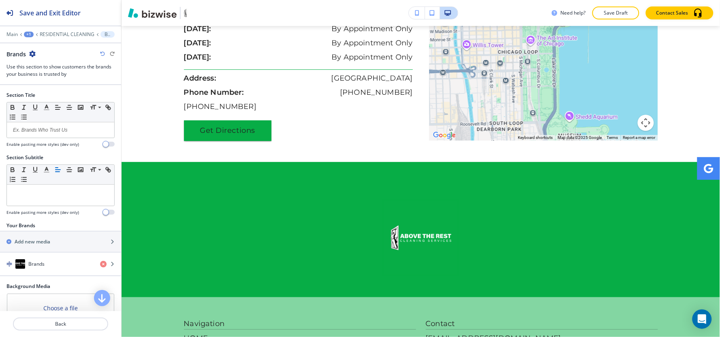
scroll to position [1726, 0]
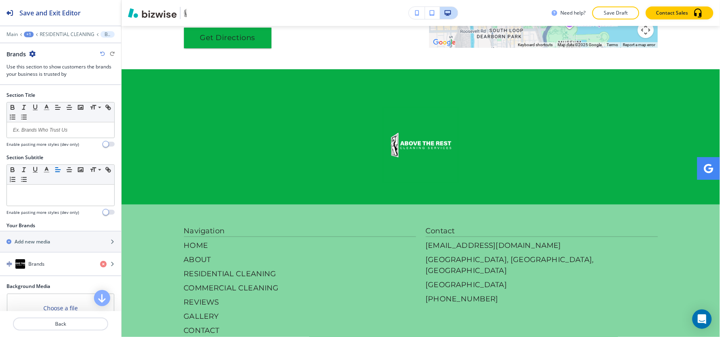
click at [34, 55] on icon "button" at bounding box center [32, 54] width 6 height 6
click at [41, 94] on p "Delete Section" at bounding box center [54, 96] width 41 height 7
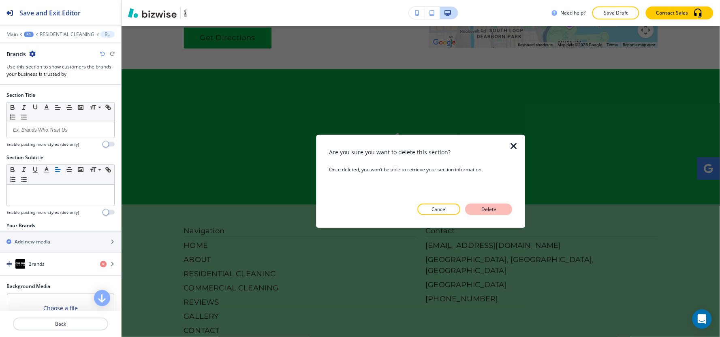
click at [501, 208] on button "Delete" at bounding box center [488, 209] width 47 height 11
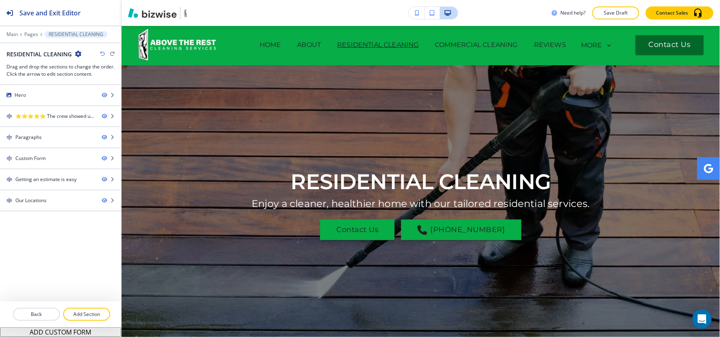
scroll to position [0, 0]
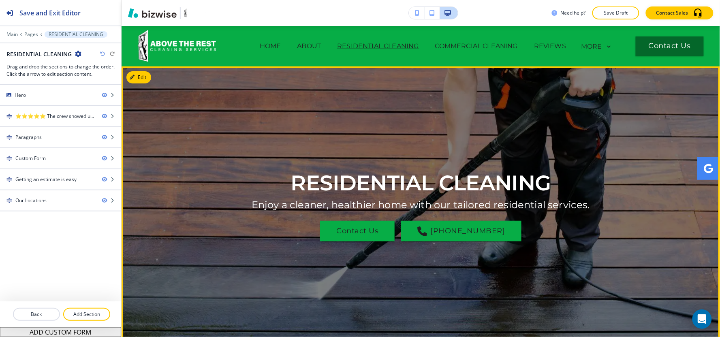
drag, startPoint x: 387, startPoint y: 330, endPoint x: 388, endPoint y: 338, distance: 7.7
click at [388, 0] on html "Save and Exit Editor Main Pages RESIDENTIAL CLEANING RESIDENTIAL CLEANING Drag …" at bounding box center [360, 0] width 720 height 0
click at [203, 189] on div "RESIDENTIAL CLEANING Enjoy a cleaner, healthier home with our tailored resident…" at bounding box center [421, 205] width 474 height 236
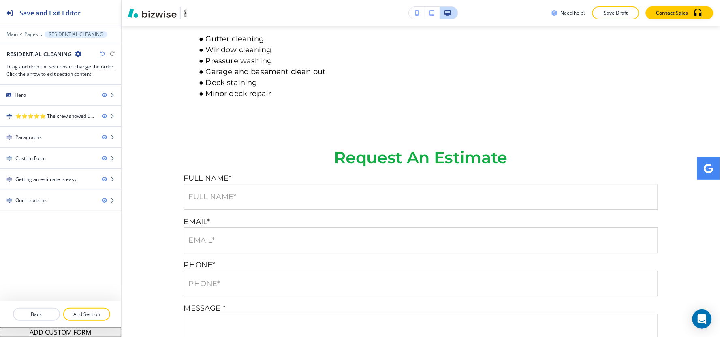
scroll to position [559, 0]
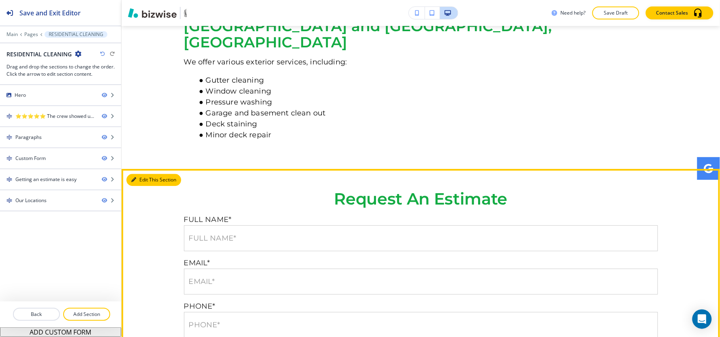
click at [141, 174] on button "Edit This Section" at bounding box center [153, 180] width 55 height 12
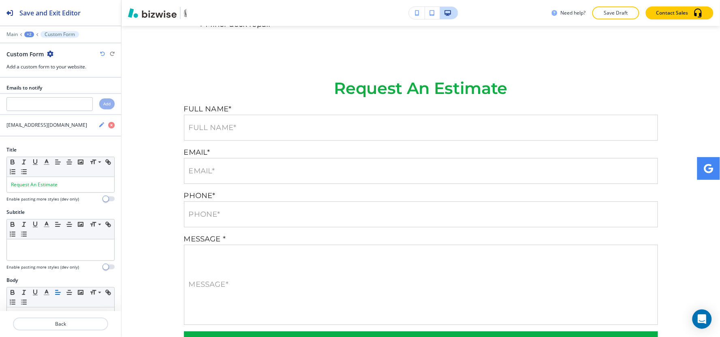
scroll to position [670, 0]
click at [99, 127] on icon "button" at bounding box center [101, 124] width 5 height 5
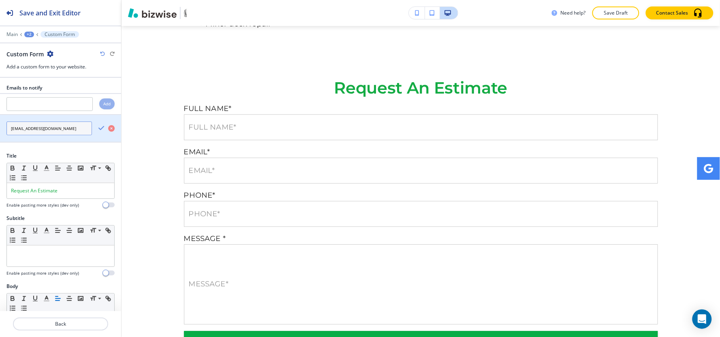
drag, startPoint x: 62, startPoint y: 130, endPoint x: 0, endPoint y: 132, distance: 61.6
click at [0, 132] on div "[EMAIL_ADDRESS][DOMAIN_NAME]" at bounding box center [46, 129] width 92 height 14
paste input "shawnw578@gmail"
type input "shawnw578@gmail.com"
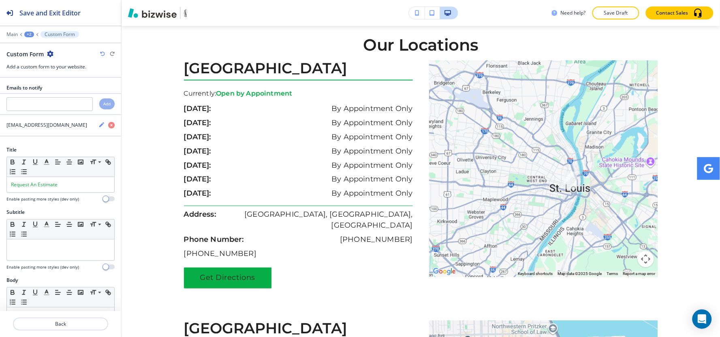
scroll to position [1248, 0]
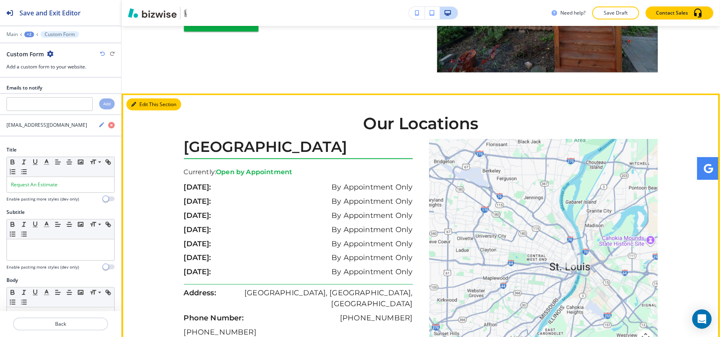
click at [142, 98] on button "Edit This Section" at bounding box center [153, 104] width 55 height 12
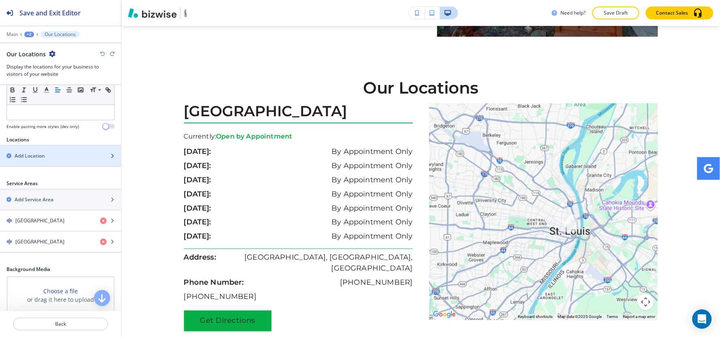
scroll to position [180, 0]
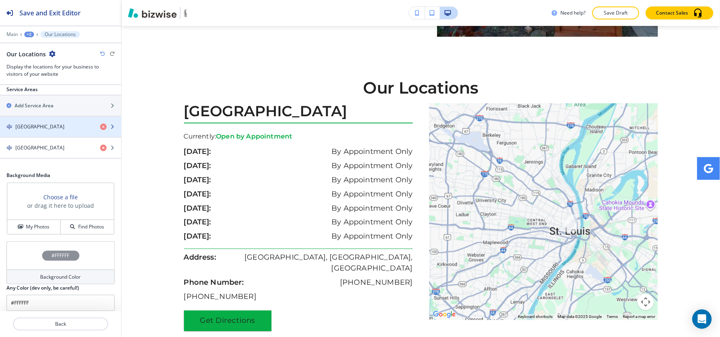
click at [51, 123] on h4 "[GEOGRAPHIC_DATA]" at bounding box center [39, 126] width 49 height 7
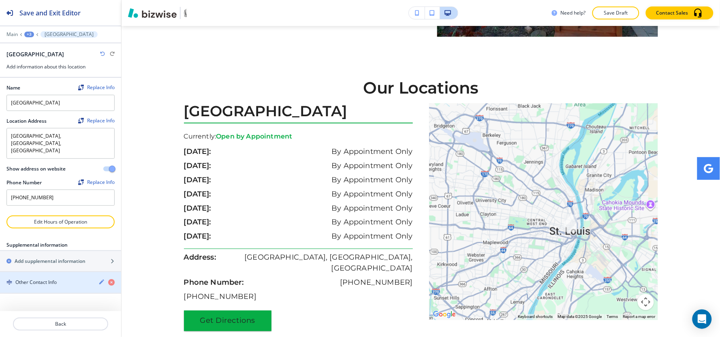
click at [43, 286] on div "button" at bounding box center [60, 289] width 121 height 6
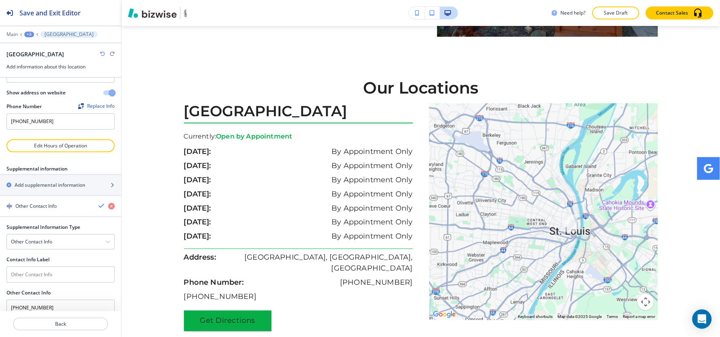
scroll to position [81, 0]
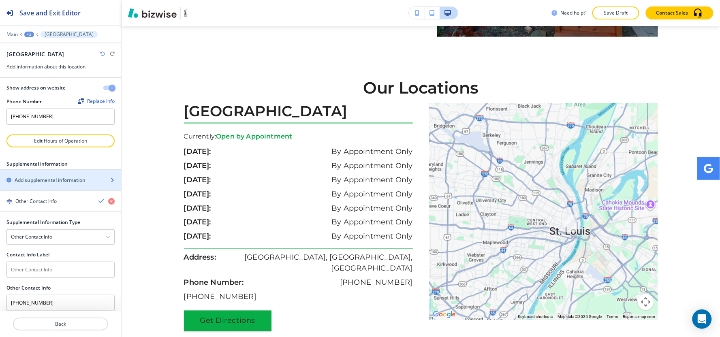
click at [62, 177] on h2 "Add supplemental information" at bounding box center [50, 180] width 71 height 7
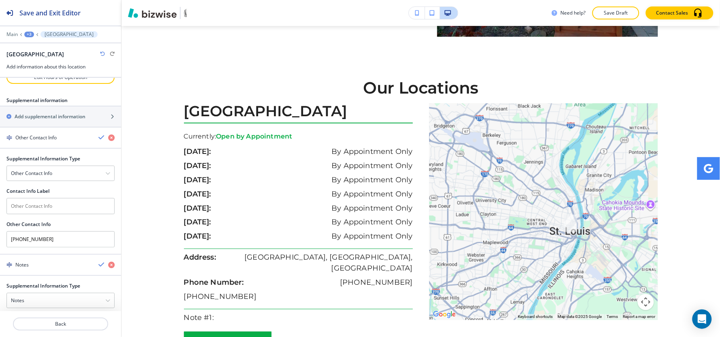
scroll to position [210, 0]
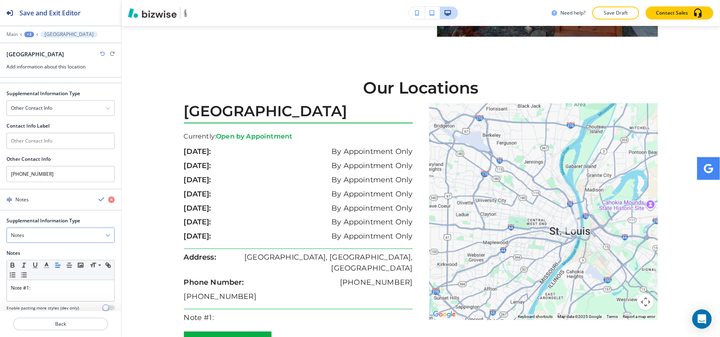
click at [50, 228] on div "Notes" at bounding box center [60, 235] width 107 height 15
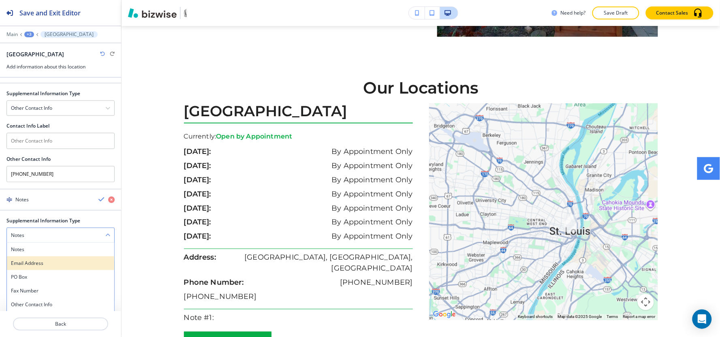
click at [49, 260] on h4 "Email Address" at bounding box center [60, 263] width 99 height 7
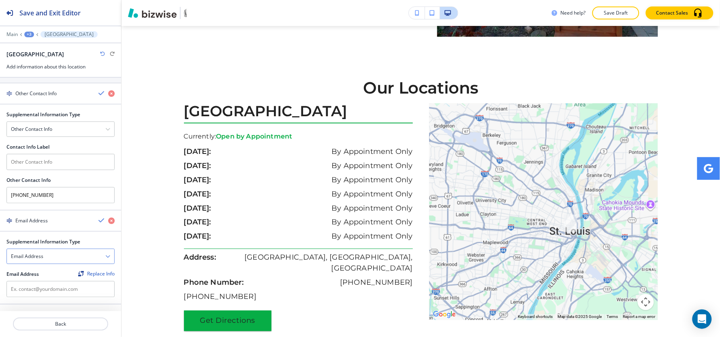
scroll to position [175, 0]
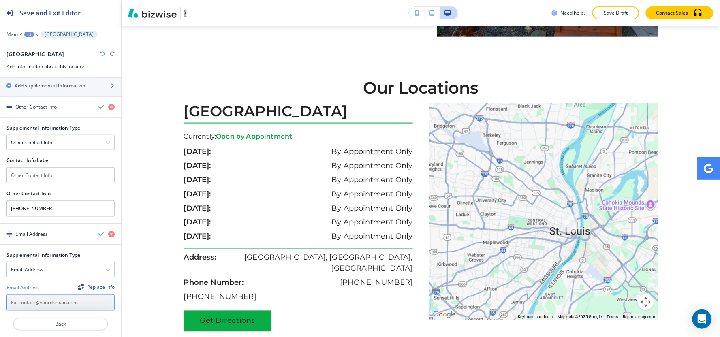
click at [45, 294] on input "text" at bounding box center [60, 302] width 108 height 16
paste input "shawnw578@gmail.com"
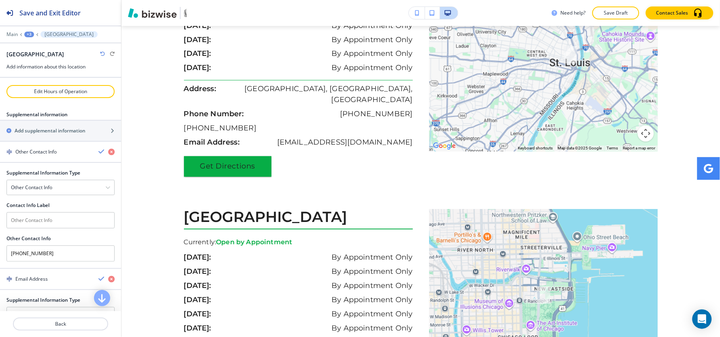
scroll to position [1418, 0]
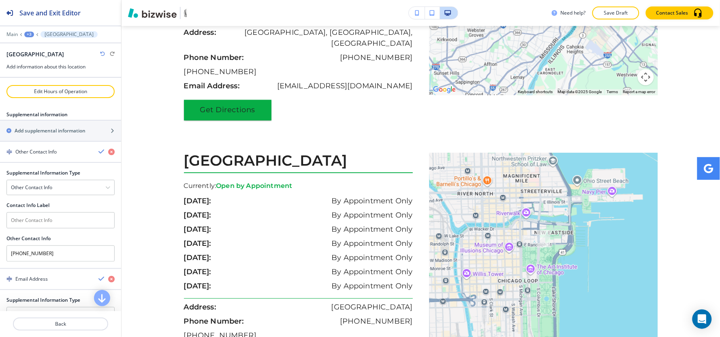
type input "shawnw578@gmail.com"
click at [26, 32] on div "+3" at bounding box center [29, 35] width 10 height 6
click at [39, 83] on button "Our Locations" at bounding box center [50, 76] width 52 height 15
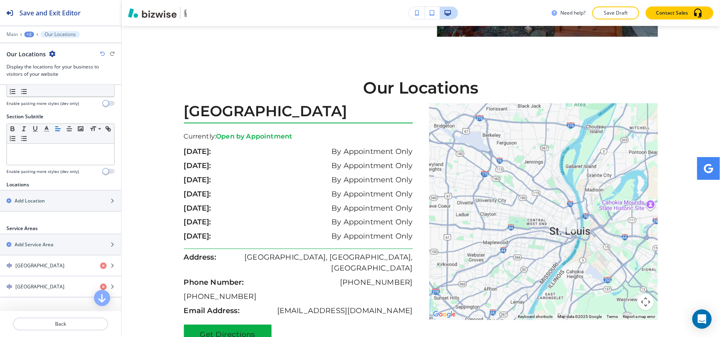
scroll to position [180, 0]
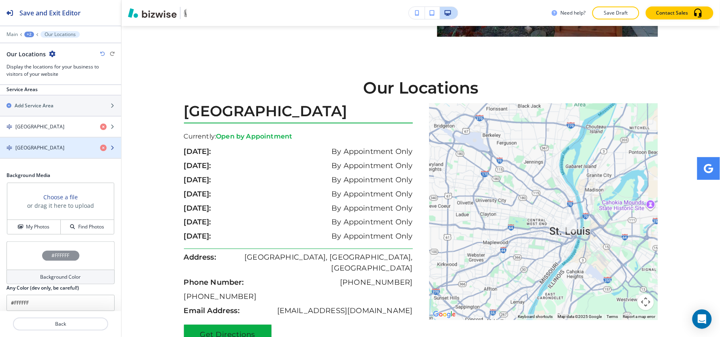
click at [49, 155] on div "button" at bounding box center [60, 155] width 121 height 6
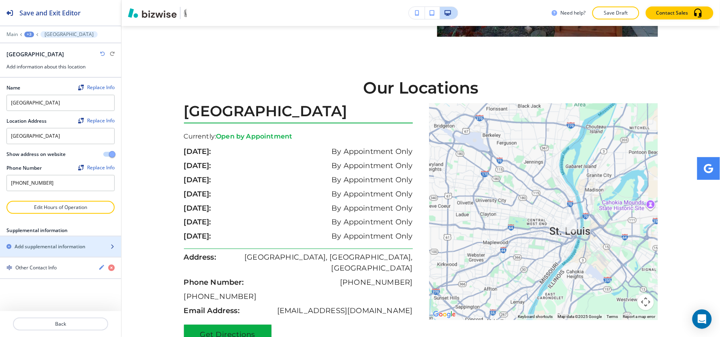
click at [42, 249] on h2 "Add supplemental information" at bounding box center [50, 246] width 71 height 7
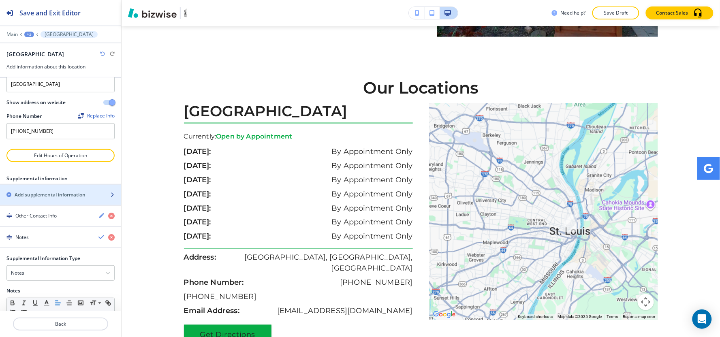
scroll to position [104, 0]
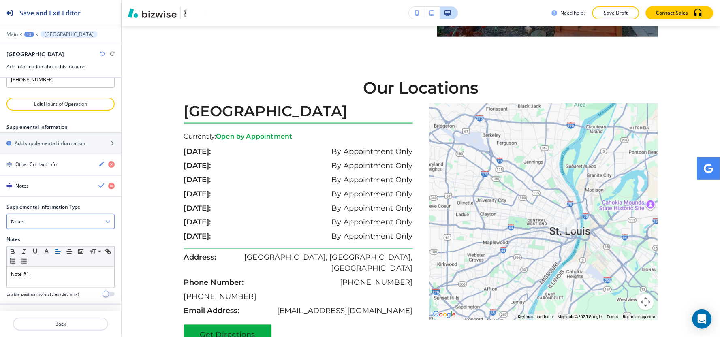
click at [45, 224] on div "Notes" at bounding box center [60, 221] width 107 height 15
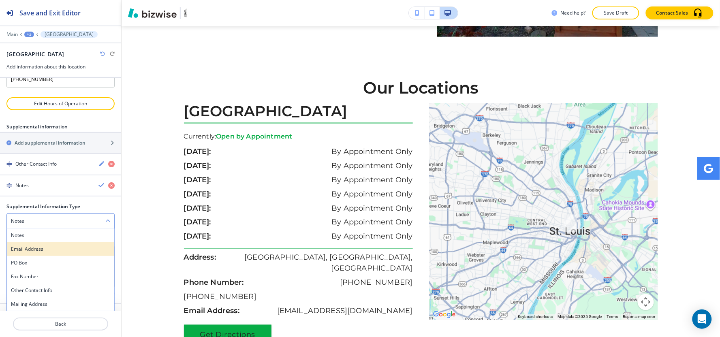
click at [43, 249] on h4 "Email Address" at bounding box center [60, 248] width 99 height 7
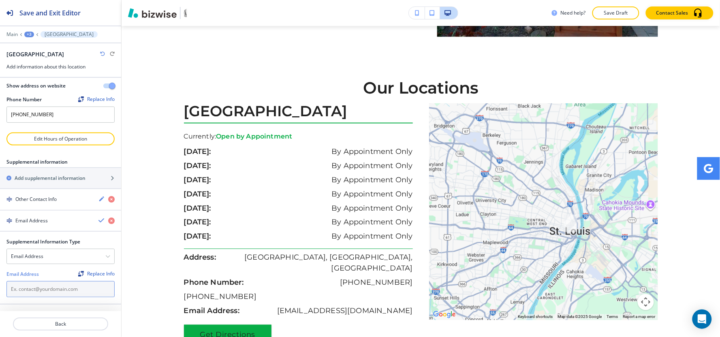
click at [37, 289] on input "text" at bounding box center [60, 289] width 108 height 16
paste input "shawnw578@gmail.com"
type input "shawnw578@gmail.com"
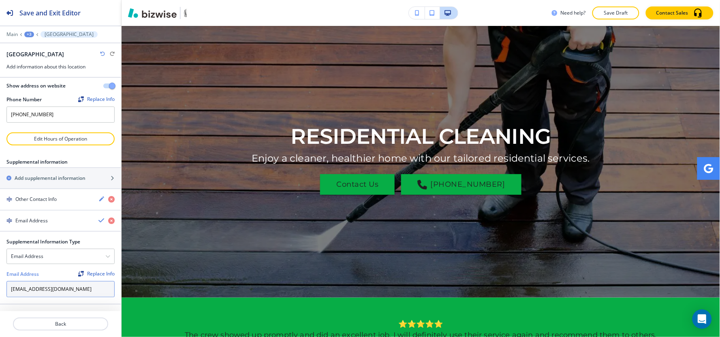
scroll to position [0, 0]
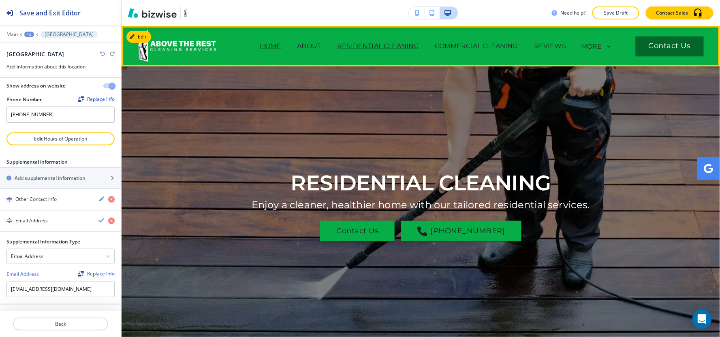
click at [265, 41] on p "HOME" at bounding box center [270, 46] width 21 height 10
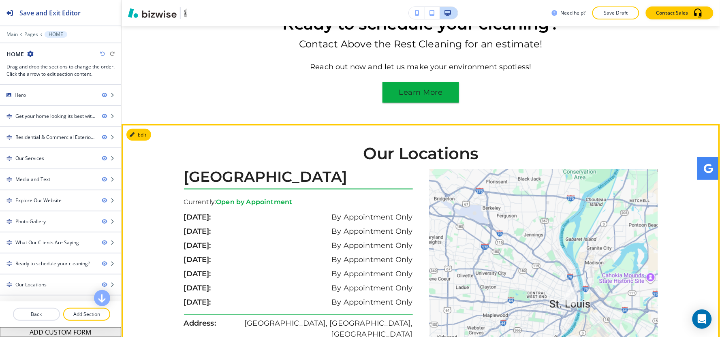
scroll to position [3105, 0]
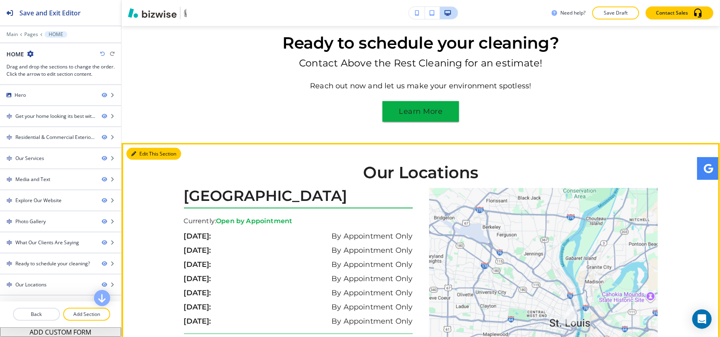
click at [148, 148] on button "Edit This Section" at bounding box center [153, 154] width 55 height 12
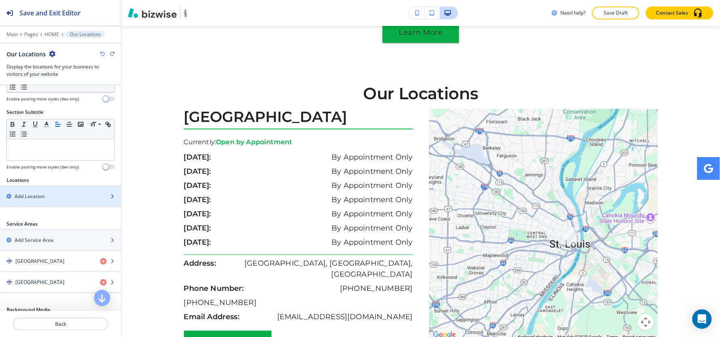
scroll to position [135, 0]
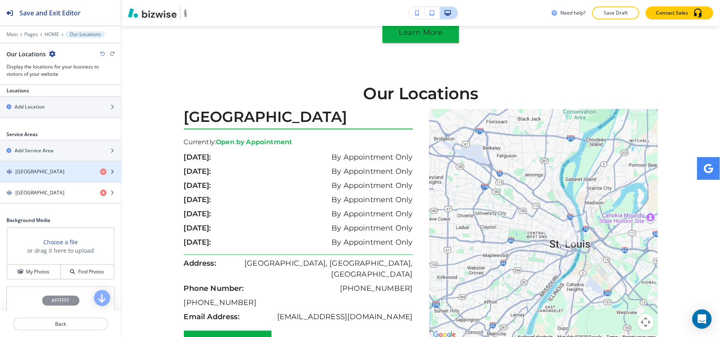
click at [47, 171] on h4 "[GEOGRAPHIC_DATA]" at bounding box center [39, 171] width 49 height 7
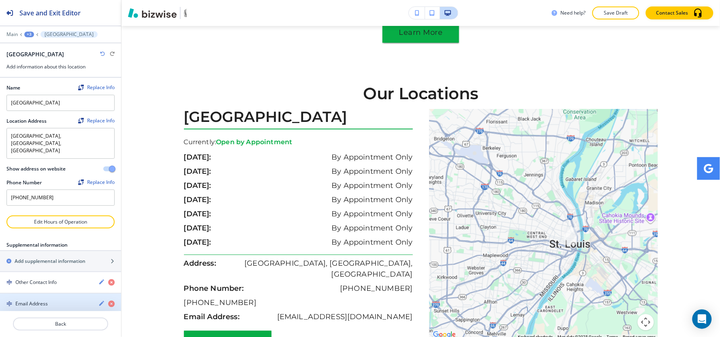
click at [43, 307] on div "button" at bounding box center [60, 310] width 121 height 6
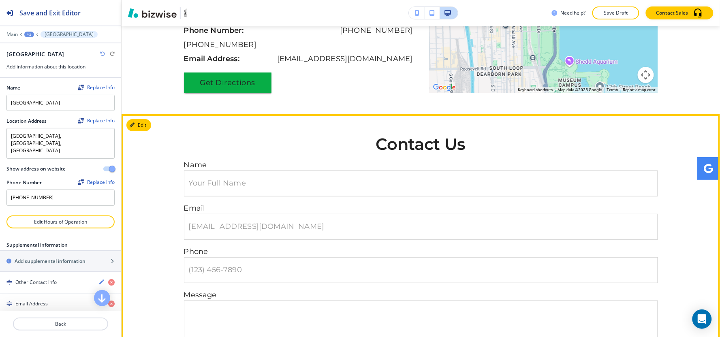
scroll to position [3724, 0]
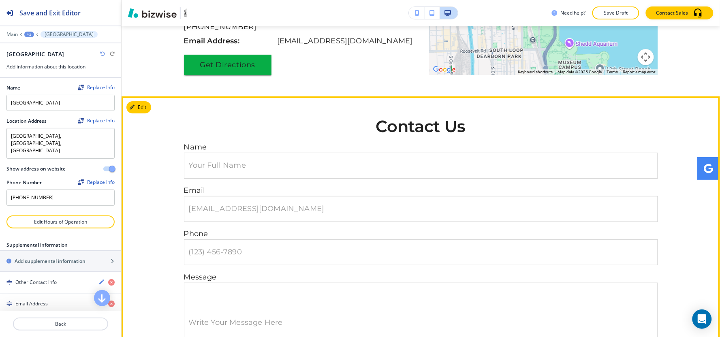
click at [146, 101] on button "Edit" at bounding box center [138, 107] width 25 height 12
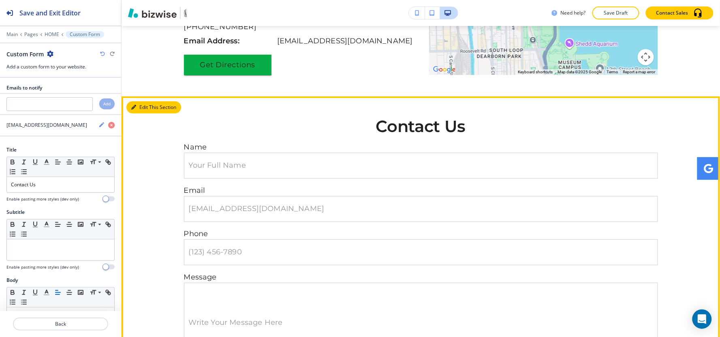
scroll to position [3745, 0]
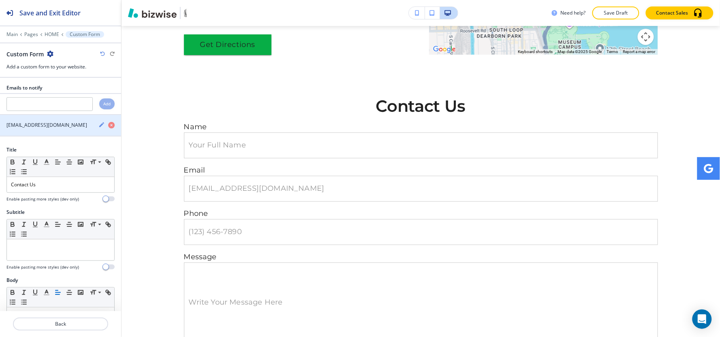
click at [98, 126] on icon "button" at bounding box center [101, 125] width 6 height 6
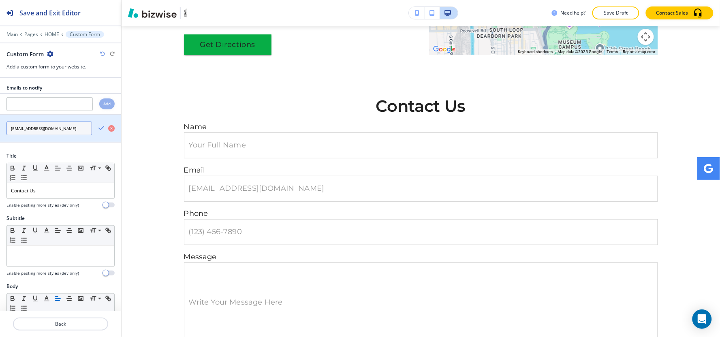
drag, startPoint x: 70, startPoint y: 130, endPoint x: 0, endPoint y: 132, distance: 70.1
click at [0, 132] on div "[EMAIL_ADDRESS][DOMAIN_NAME]" at bounding box center [46, 129] width 92 height 14
paste input "shawnw578@gmail"
type input "shawnw578@gmail.com"
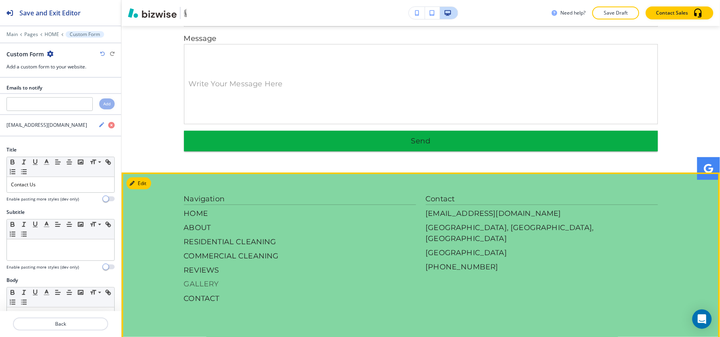
scroll to position [3971, 0]
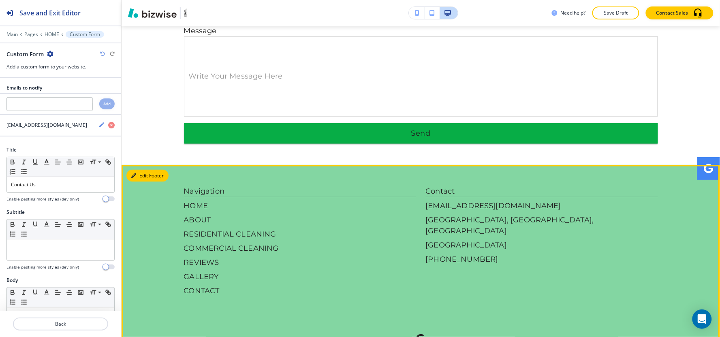
click at [130, 170] on button "Edit Footer" at bounding box center [147, 176] width 42 height 12
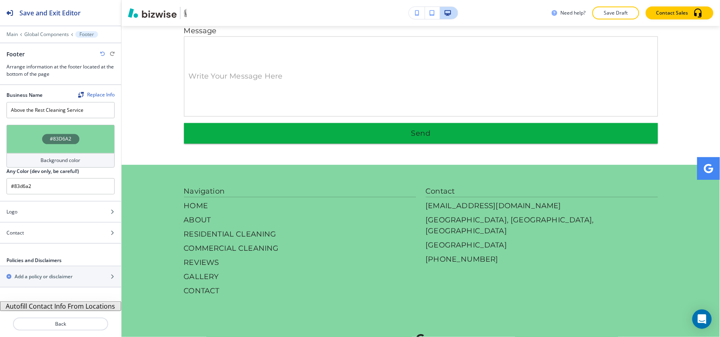
click at [36, 305] on button "Autofill Contact Info From Locations" at bounding box center [60, 306] width 121 height 10
click at [48, 305] on button "Autofill Contact Info From Locations" at bounding box center [60, 306] width 121 height 10
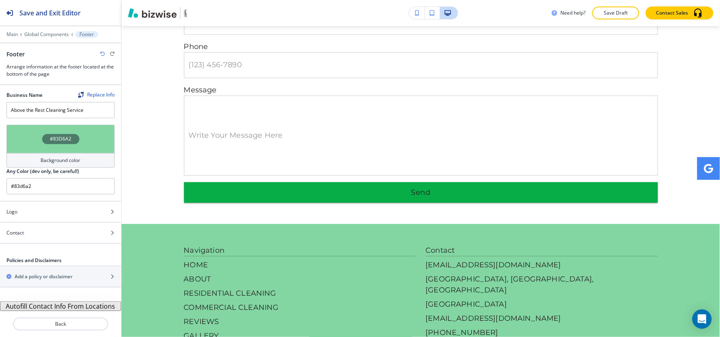
scroll to position [3899, 0]
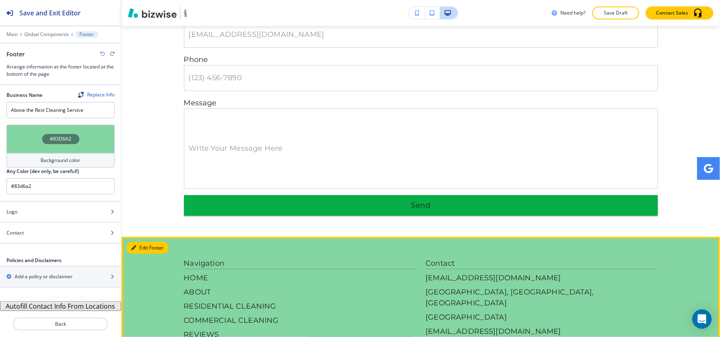
click at [143, 242] on button "Edit Footer" at bounding box center [147, 248] width 42 height 12
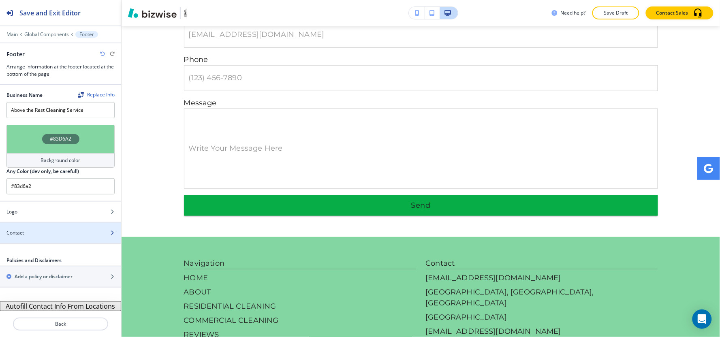
click at [44, 229] on div "Contact" at bounding box center [51, 232] width 103 height 7
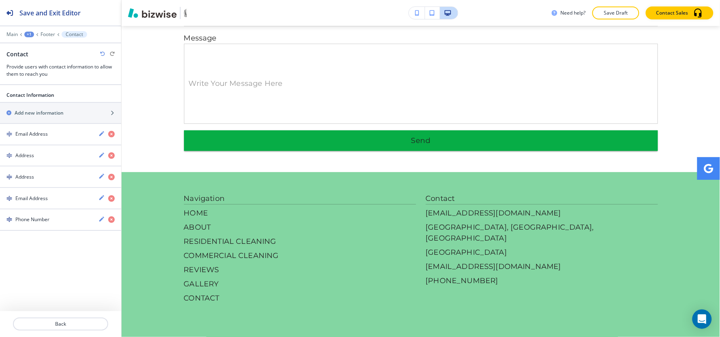
scroll to position [3971, 0]
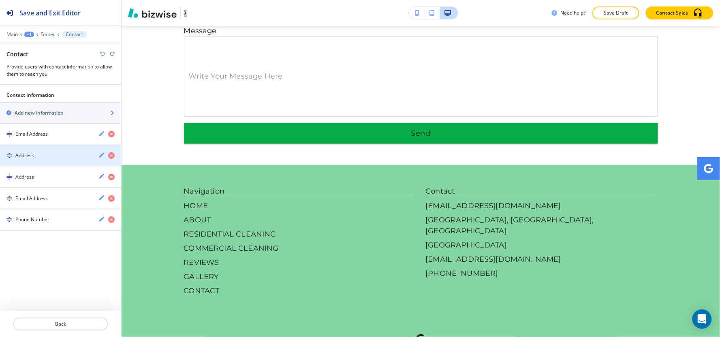
click at [68, 164] on div "button" at bounding box center [60, 162] width 121 height 6
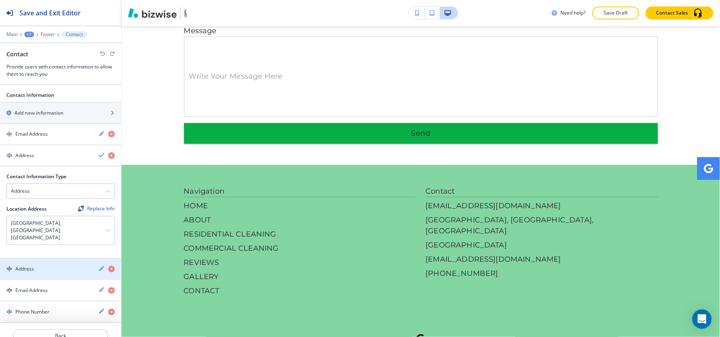
click at [43, 265] on div "Address" at bounding box center [46, 268] width 92 height 7
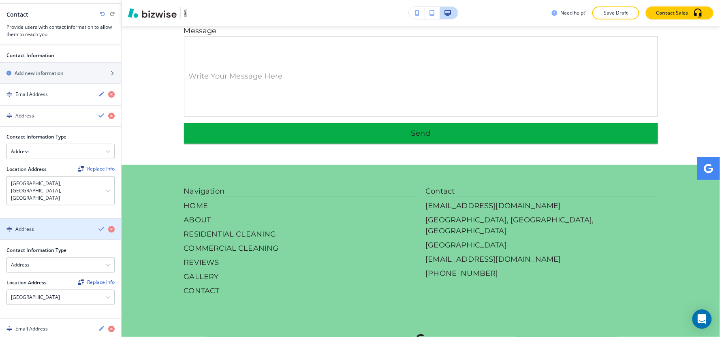
scroll to position [77, 0]
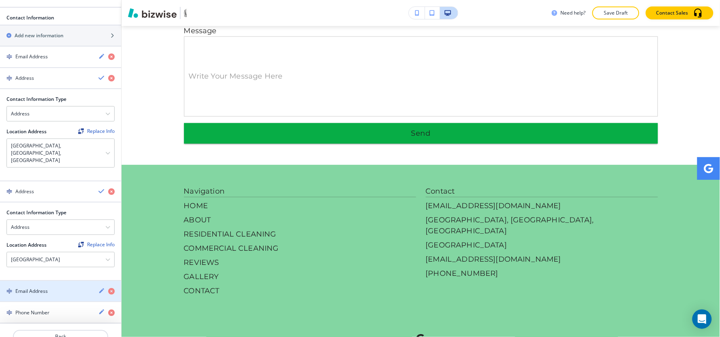
click at [41, 295] on div "button" at bounding box center [60, 298] width 121 height 6
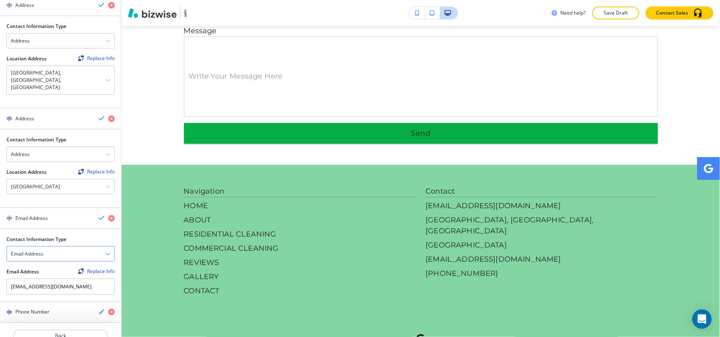
scroll to position [0, 0]
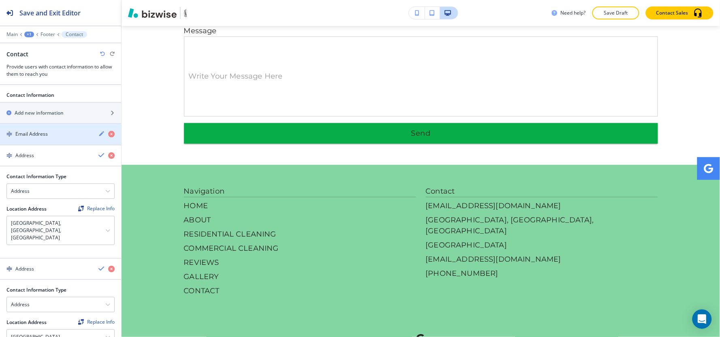
click at [58, 139] on div "button" at bounding box center [60, 141] width 121 height 6
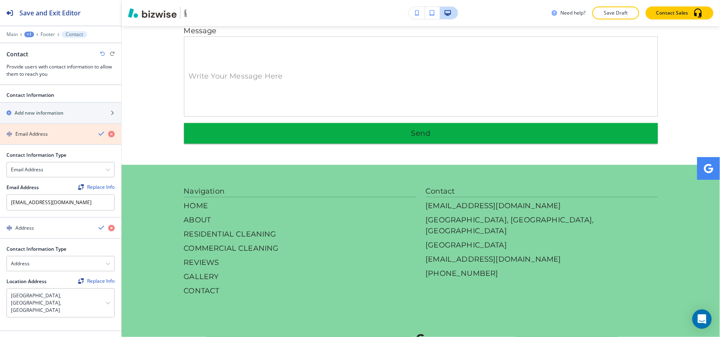
click at [108, 133] on icon "button" at bounding box center [111, 134] width 6 height 6
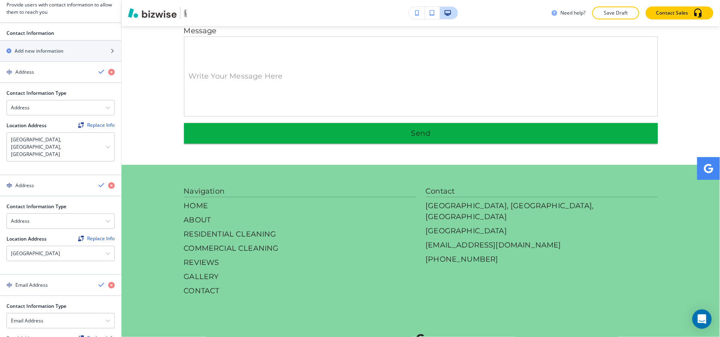
scroll to position [128, 0]
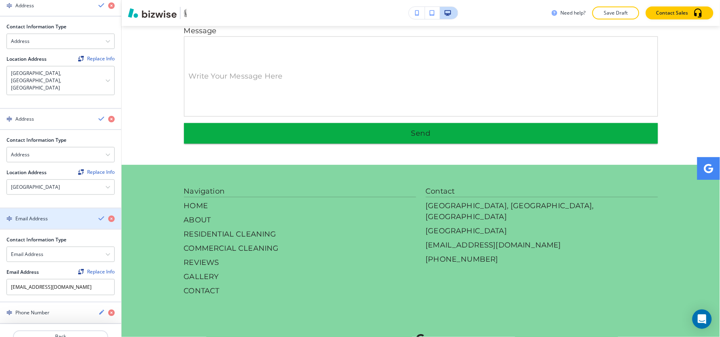
click at [98, 215] on icon "button" at bounding box center [101, 218] width 6 height 6
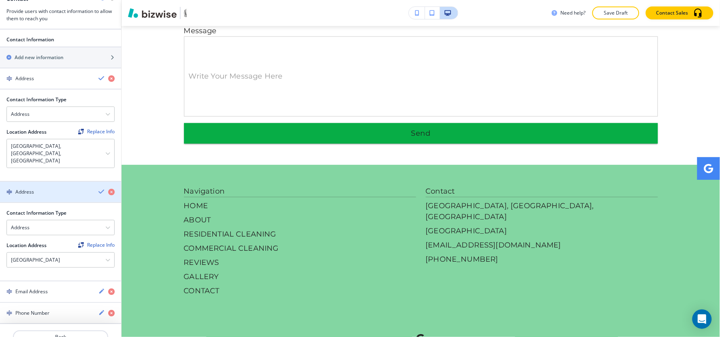
click at [98, 188] on icon "button" at bounding box center [101, 191] width 6 height 6
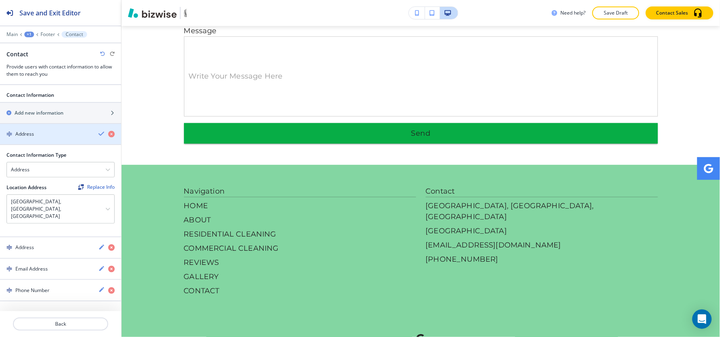
click at [101, 132] on icon "button" at bounding box center [101, 133] width 6 height 6
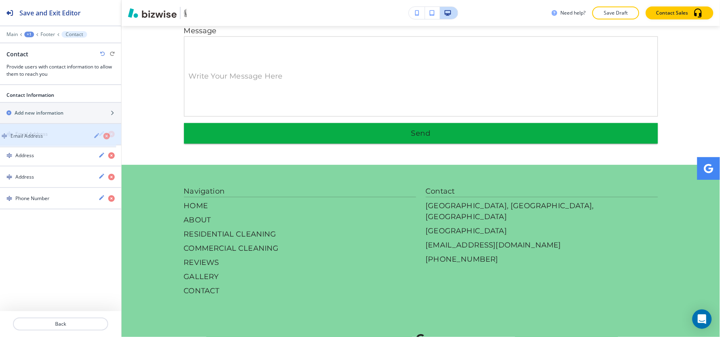
drag, startPoint x: 66, startPoint y: 179, endPoint x: 61, endPoint y: 138, distance: 41.6
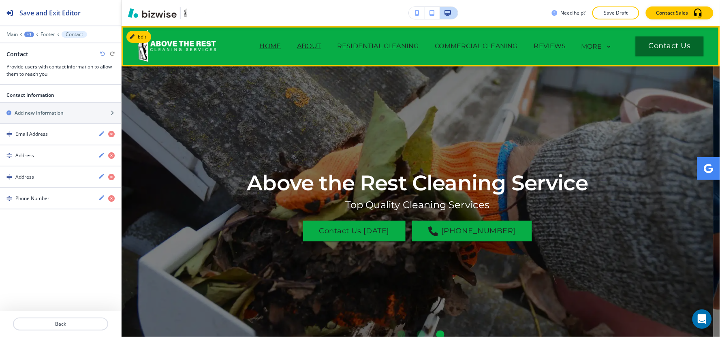
click at [303, 47] on p "ABOUT" at bounding box center [309, 46] width 24 height 10
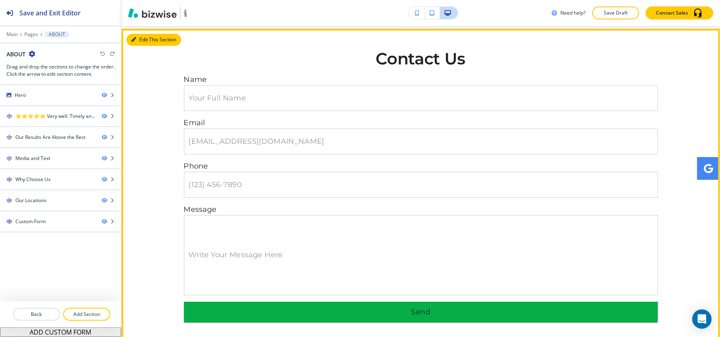
click at [147, 46] on button "Edit This Section" at bounding box center [153, 40] width 55 height 12
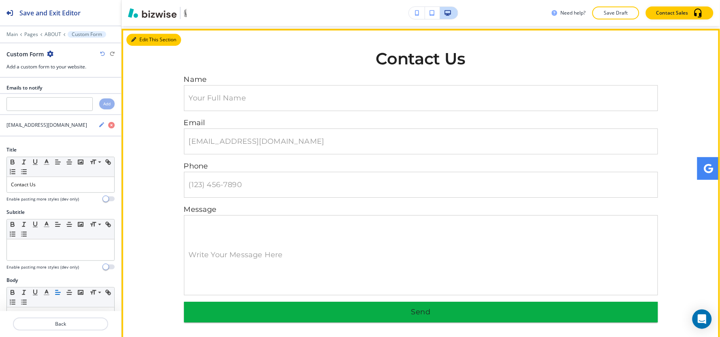
scroll to position [1653, 0]
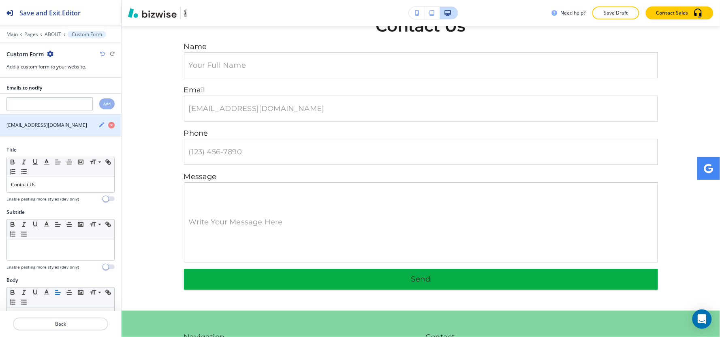
click at [99, 124] on icon "button" at bounding box center [101, 124] width 5 height 5
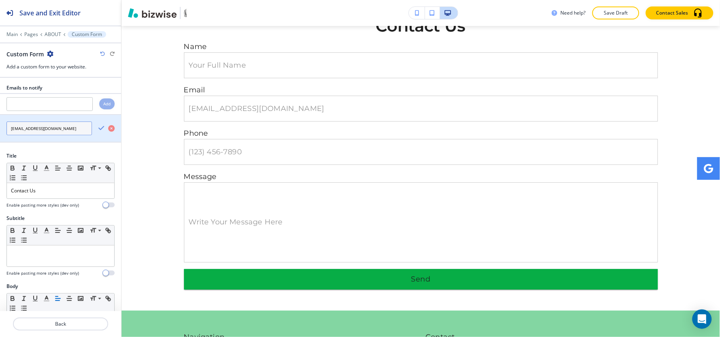
drag, startPoint x: 62, startPoint y: 127, endPoint x: 0, endPoint y: 132, distance: 62.2
click at [0, 132] on div "[EMAIL_ADDRESS][DOMAIN_NAME]" at bounding box center [46, 129] width 92 height 14
paste input "shawnw578@gmail"
type input "shawnw578@gmail.com"
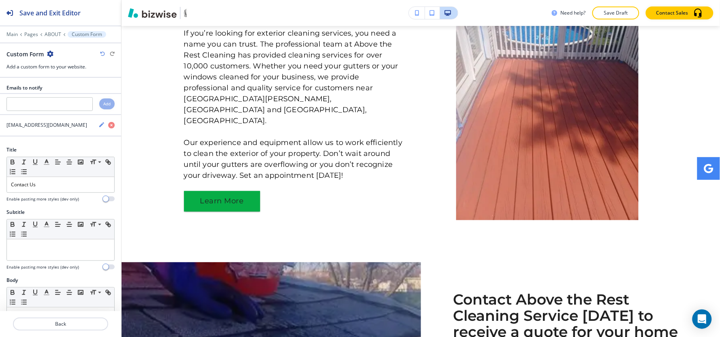
scroll to position [0, 0]
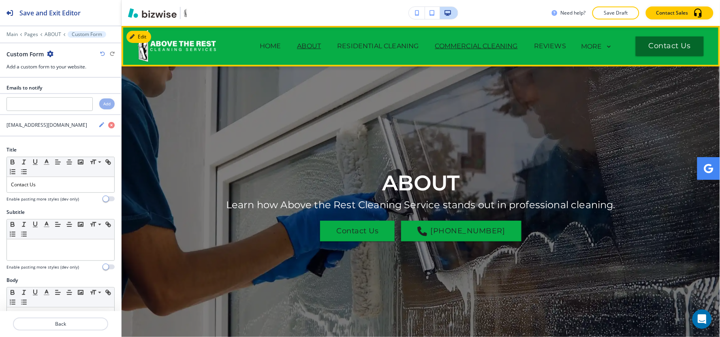
click at [479, 45] on p "COMMERCIAL CLEANING" at bounding box center [476, 46] width 83 height 10
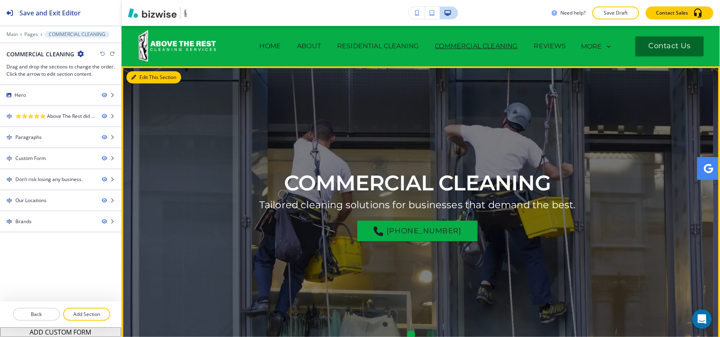
click at [136, 75] on icon "button" at bounding box center [133, 77] width 5 height 5
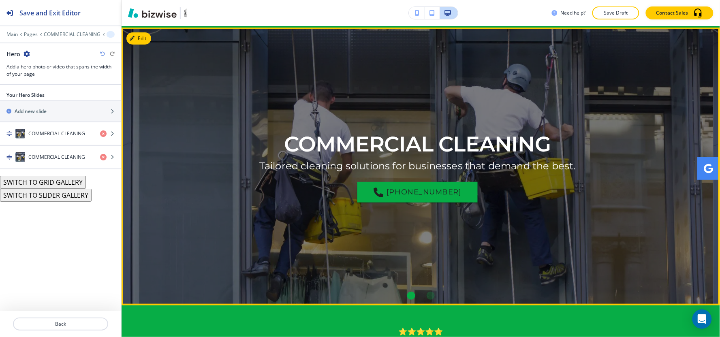
scroll to position [41, 0]
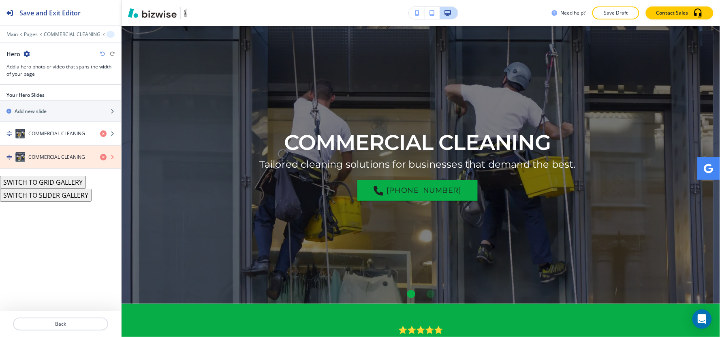
click at [103, 157] on icon "button" at bounding box center [103, 157] width 6 height 6
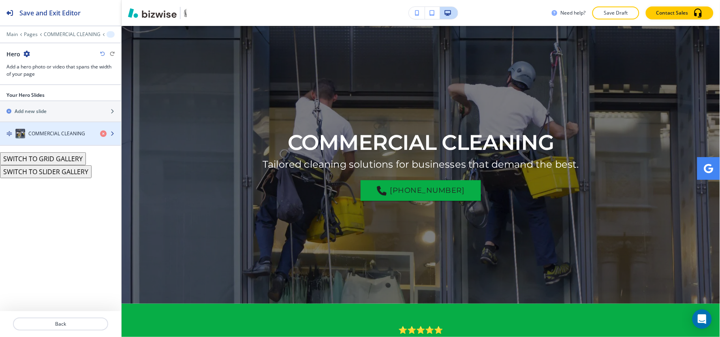
click at [50, 136] on h4 "COMMERCIAL CLEANING" at bounding box center [56, 133] width 57 height 7
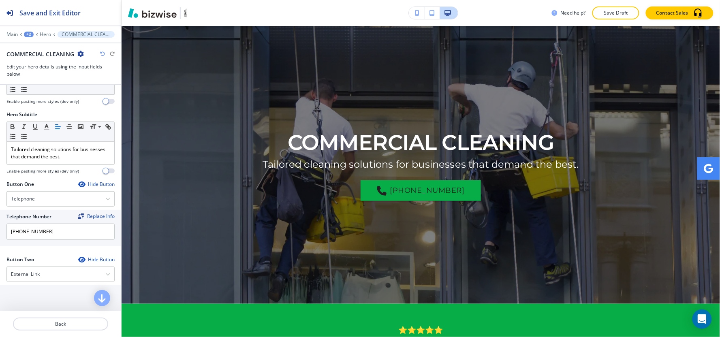
scroll to position [90, 0]
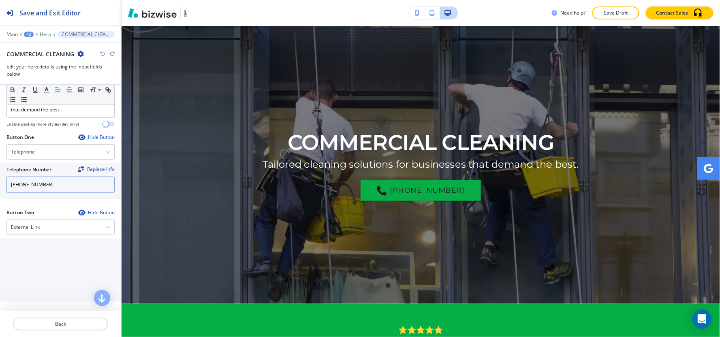
drag, startPoint x: 58, startPoint y: 190, endPoint x: 0, endPoint y: 190, distance: 58.3
click at [0, 191] on div "Telephone Number Replace Info (636) 378-5651" at bounding box center [60, 181] width 121 height 36
click at [42, 144] on div "Telephone Telephone External Link Social Media Email File Sharing Internal Link" at bounding box center [60, 151] width 108 height 15
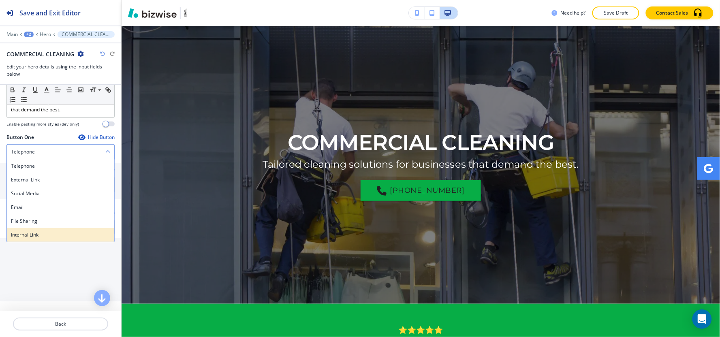
click at [45, 234] on h4 "Internal Link" at bounding box center [60, 234] width 99 height 7
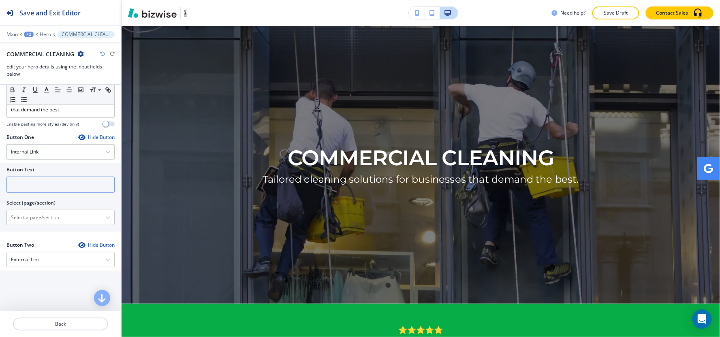
click at [46, 183] on input "text" at bounding box center [60, 185] width 108 height 16
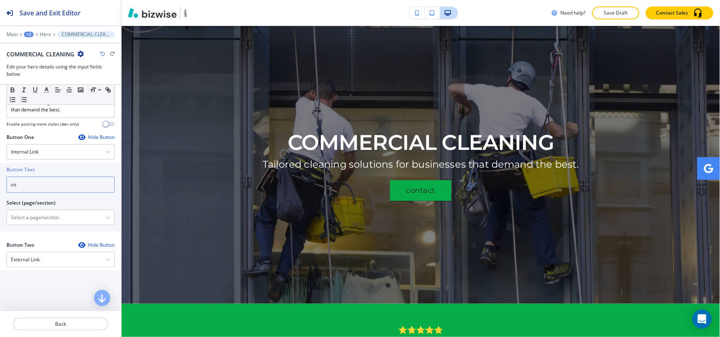
type input "c"
type input "Contact Us"
click at [29, 217] on \(page\/section\) "Manual Input" at bounding box center [56, 218] width 98 height 14
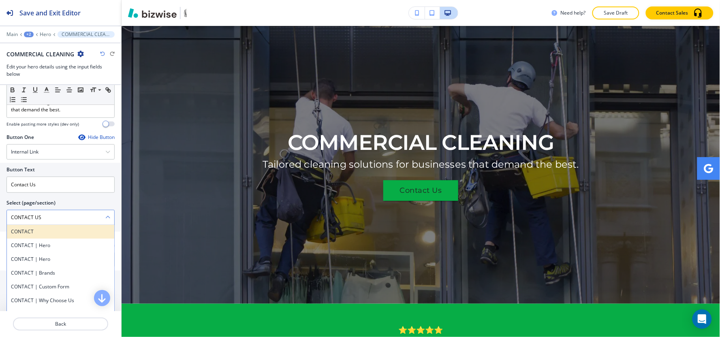
click at [44, 235] on h4 "CONTACT" at bounding box center [60, 231] width 99 height 7
type \(page\/section\) "CONTACT"
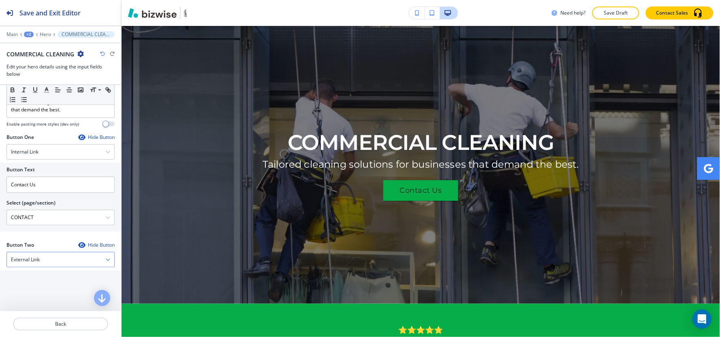
click at [33, 263] on h4 "External Link" at bounding box center [25, 259] width 29 height 7
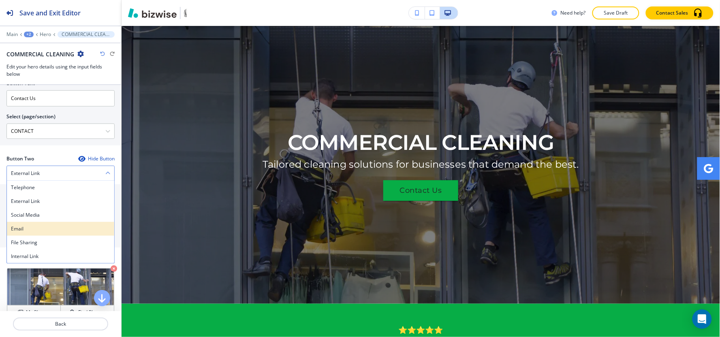
scroll to position [180, 0]
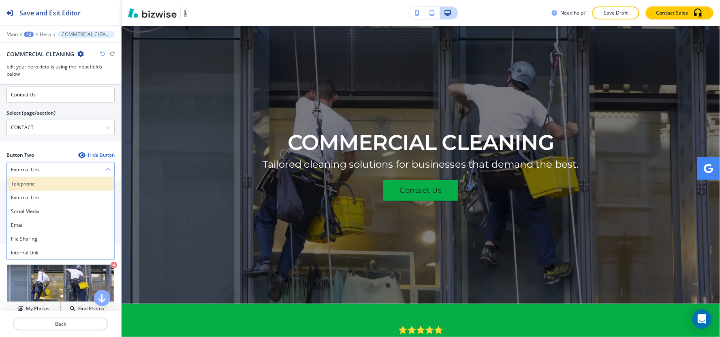
click at [33, 180] on div "Telephone" at bounding box center [60, 184] width 107 height 14
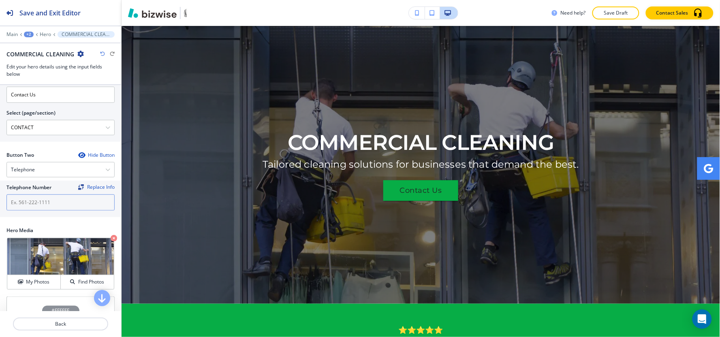
click at [34, 205] on input "text" at bounding box center [60, 202] width 108 height 16
paste input "[PHONE_NUMBER]"
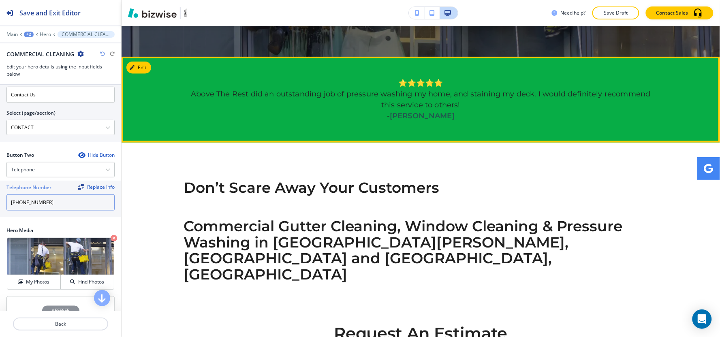
scroll to position [310, 0]
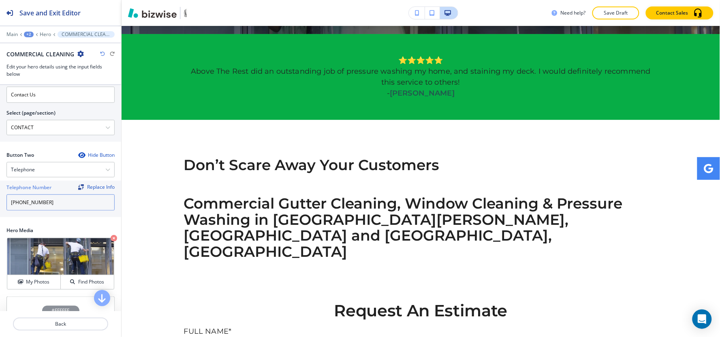
type input "[PHONE_NUMBER]"
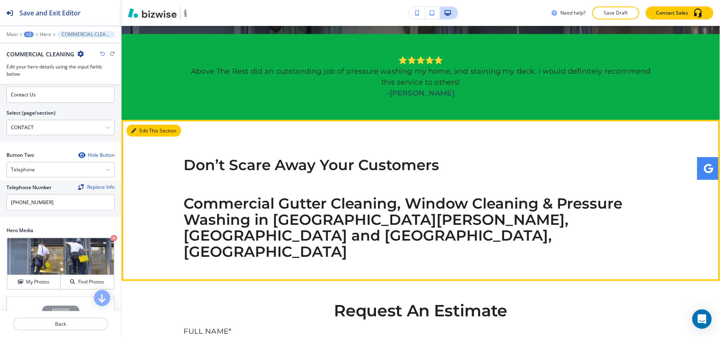
click at [145, 132] on button "Edit This Section" at bounding box center [153, 131] width 55 height 12
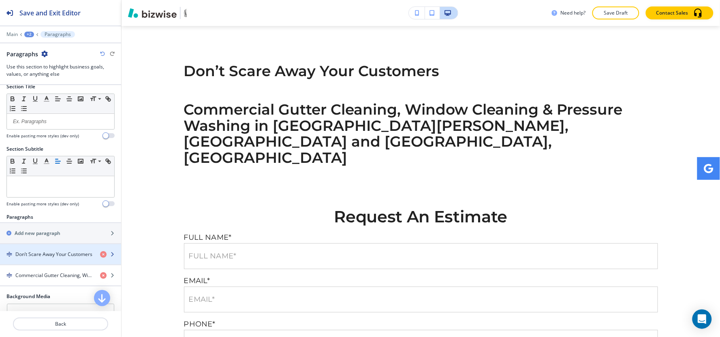
scroll to position [53, 0]
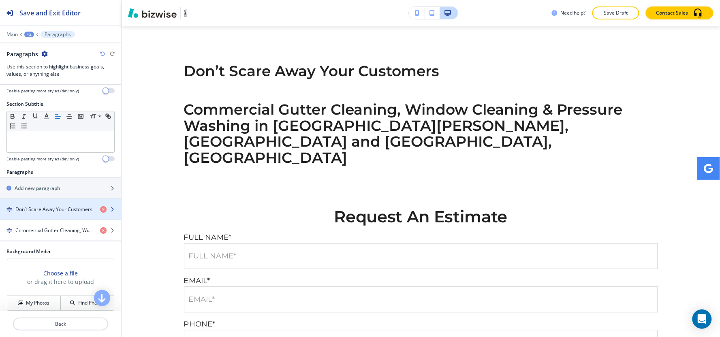
click at [53, 207] on h4 "Don’t Scare Away Your Customers" at bounding box center [53, 209] width 77 height 7
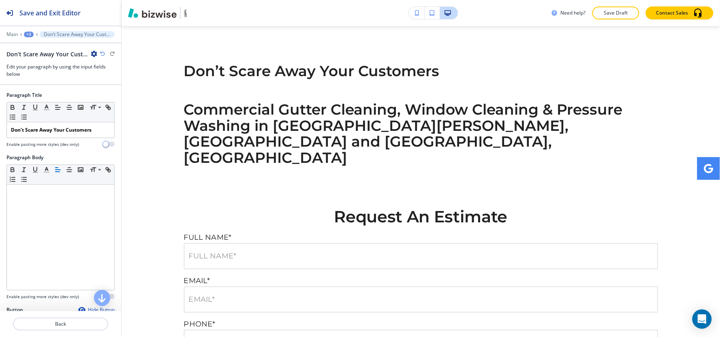
scroll to position [442, 0]
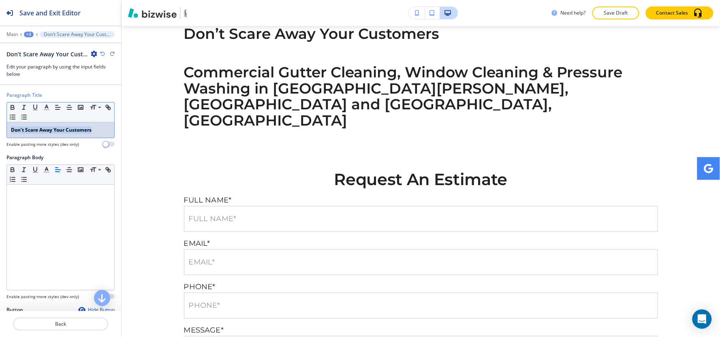
drag, startPoint x: 98, startPoint y: 132, endPoint x: 5, endPoint y: 136, distance: 93.3
click at [0, 147] on div "Paragraph Title Small Normal Large Huge Don’t Scare Away Your Customers Enable …" at bounding box center [60, 123] width 121 height 62
click at [13, 108] on icon "button" at bounding box center [12, 107] width 7 height 7
click at [49, 110] on line "button" at bounding box center [46, 110] width 5 height 0
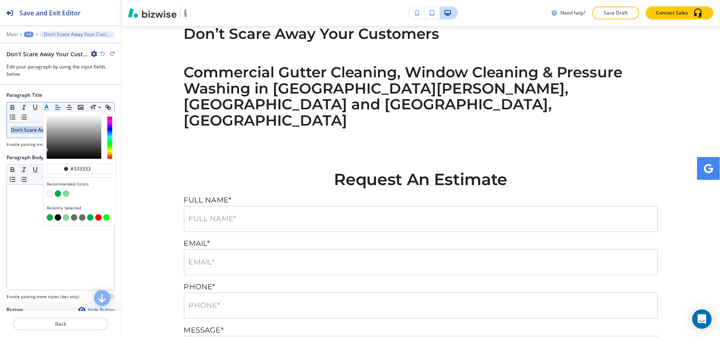
click at [49, 220] on button "button" at bounding box center [50, 217] width 6 height 6
type input "#13ab43"
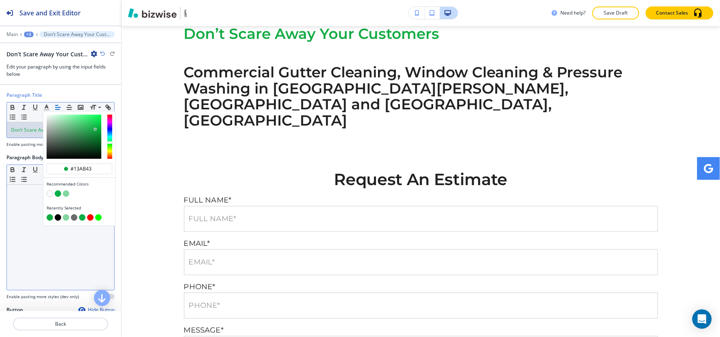
click at [27, 245] on div at bounding box center [60, 237] width 107 height 105
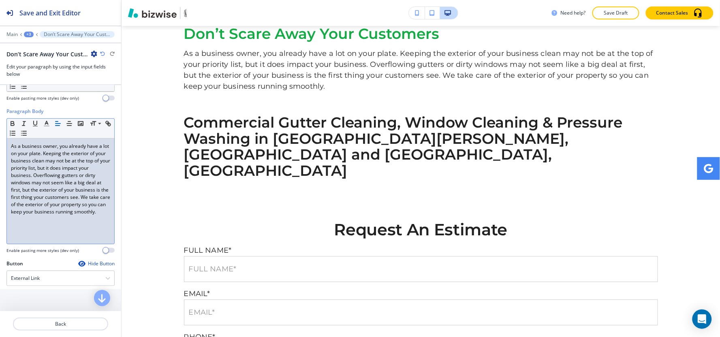
scroll to position [98, 0]
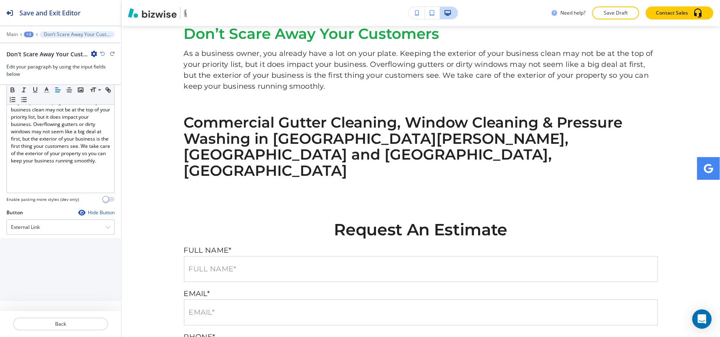
click at [30, 34] on div "+3" at bounding box center [29, 35] width 10 height 6
click at [37, 74] on p "Paragraphs" at bounding box center [49, 76] width 41 height 7
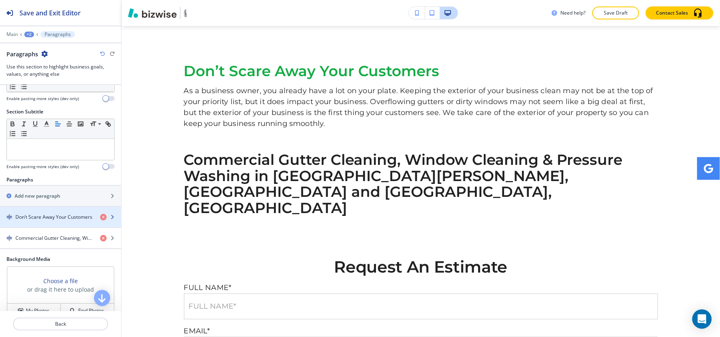
scroll to position [90, 0]
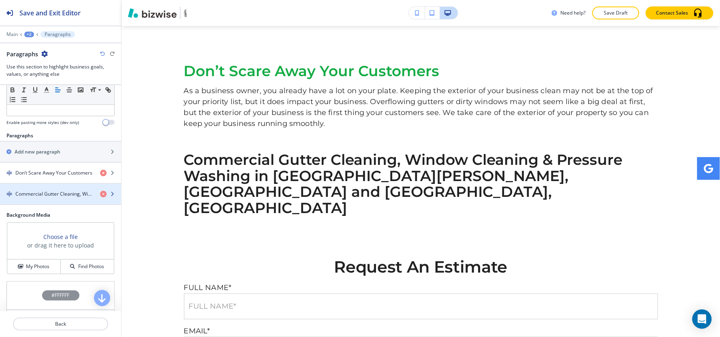
click at [38, 203] on div "button" at bounding box center [60, 201] width 121 height 6
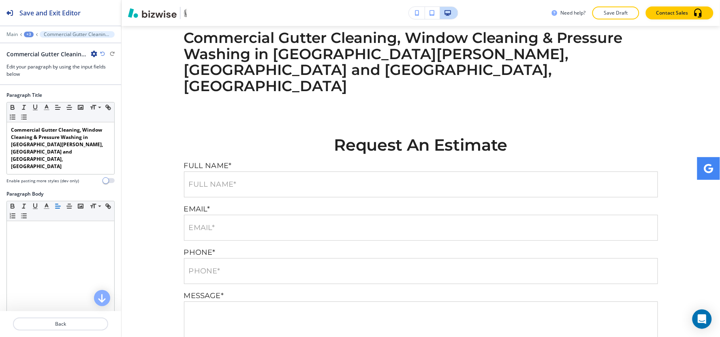
scroll to position [531, 0]
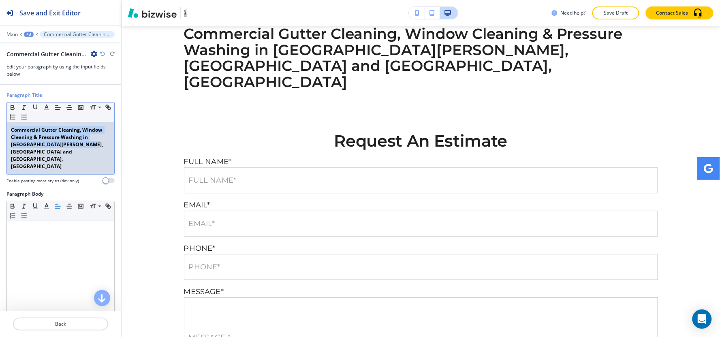
drag, startPoint x: 83, startPoint y: 148, endPoint x: 0, endPoint y: 118, distance: 88.3
click at [0, 118] on div "Paragraph Title Small Normal Large Huge Commercial Gutter Cleaning, Window Clea…" at bounding box center [60, 141] width 121 height 99
click at [13, 109] on icon "button" at bounding box center [12, 107] width 7 height 7
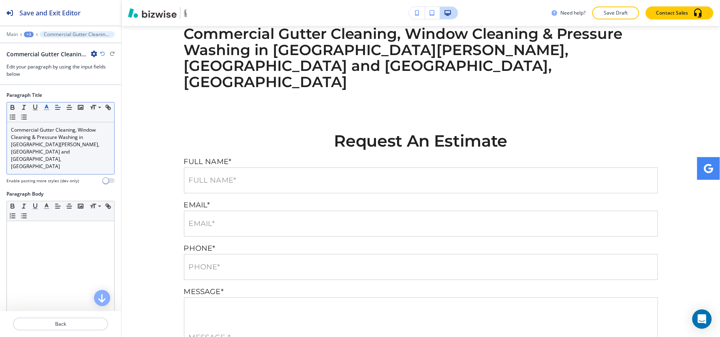
click at [42, 109] on button "button" at bounding box center [46, 107] width 11 height 10
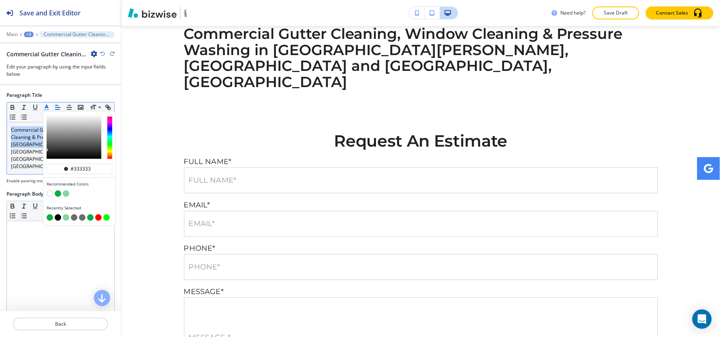
click at [50, 219] on button "button" at bounding box center [50, 217] width 6 height 6
type input "#13ab43"
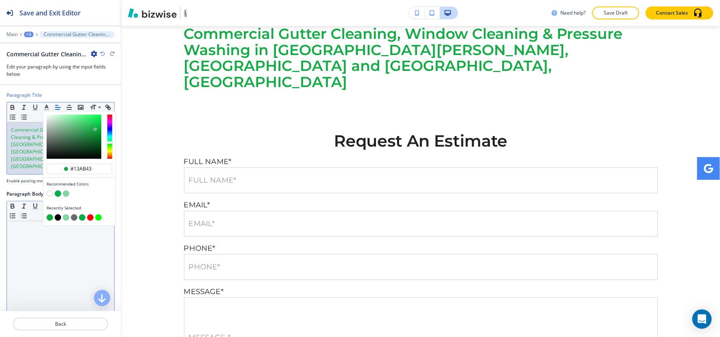
click at [36, 233] on div at bounding box center [60, 273] width 107 height 105
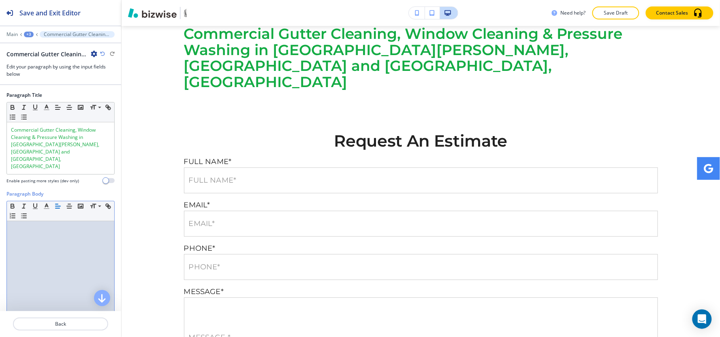
click at [16, 241] on div at bounding box center [60, 273] width 107 height 105
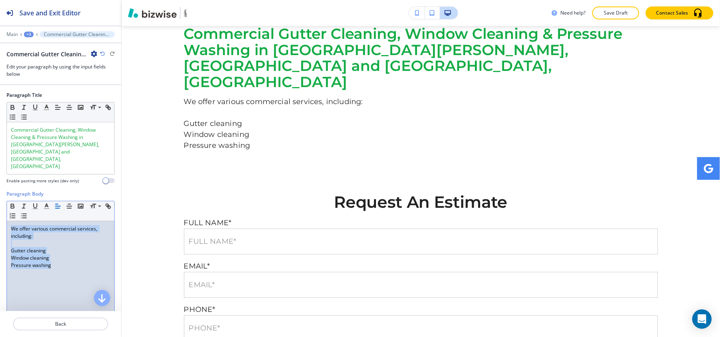
drag, startPoint x: 69, startPoint y: 249, endPoint x: 7, endPoint y: 206, distance: 75.4
click at [7, 221] on div "We offer various commercial services, including: Gutter cleaning Window cleanin…" at bounding box center [60, 273] width 107 height 105
click at [46, 203] on icon "button" at bounding box center [46, 206] width 7 height 7
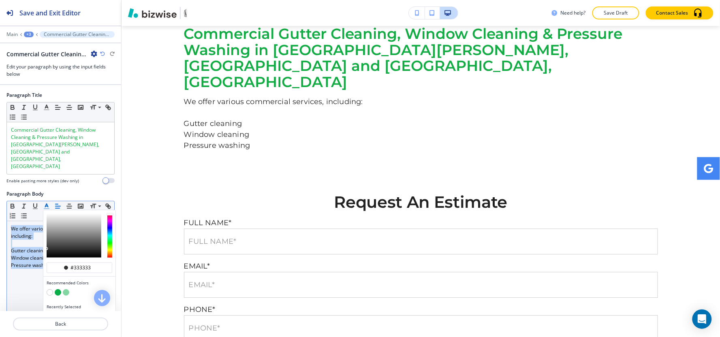
click at [56, 313] on button "button" at bounding box center [58, 316] width 6 height 6
type input "#000000"
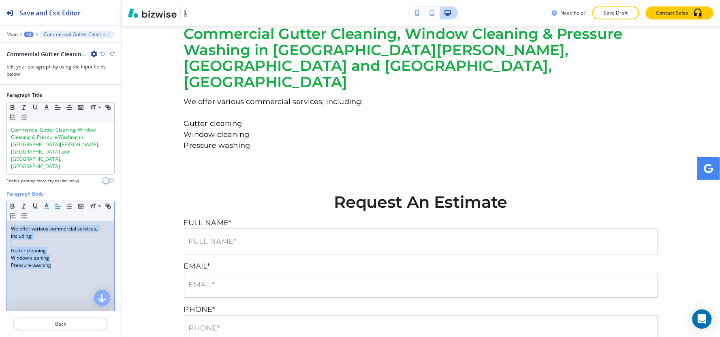
click at [8, 260] on div "We offer various commercial services, including: Gutter cleaning Window cleanin…" at bounding box center [60, 273] width 107 height 105
click at [8, 231] on div "We offer various commercial services, including: Gutter cleaning Window cleanin…" at bounding box center [60, 273] width 107 height 105
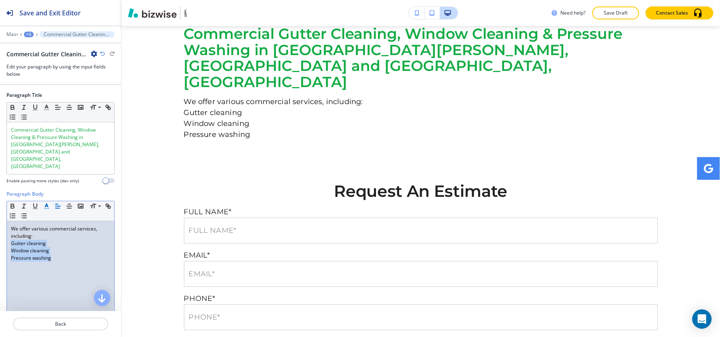
drag, startPoint x: 59, startPoint y: 241, endPoint x: 3, endPoint y: 224, distance: 58.8
click at [3, 224] on div "Paragraph Body Small Normal Large Huge We offer various commercial services, in…" at bounding box center [60, 266] width 121 height 152
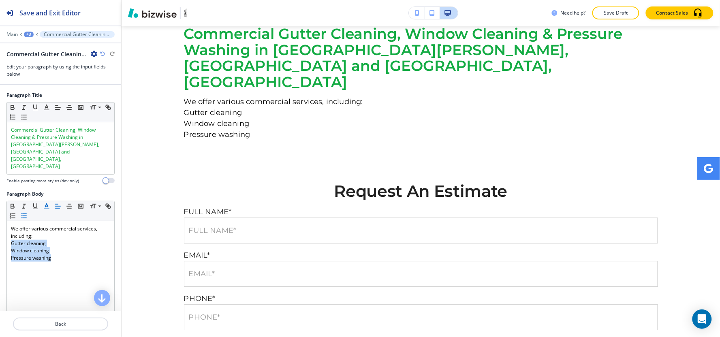
click at [26, 214] on line "button" at bounding box center [25, 214] width 4 height 0
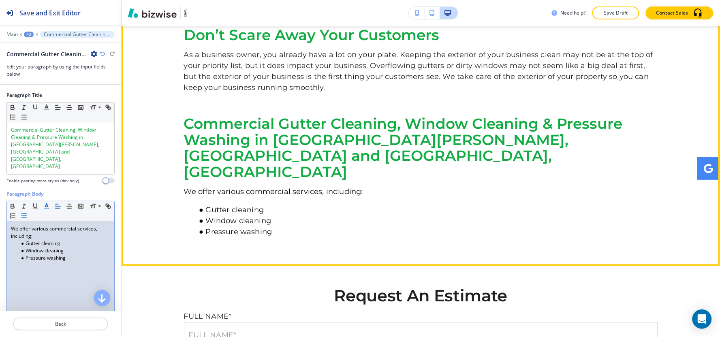
scroll to position [576, 0]
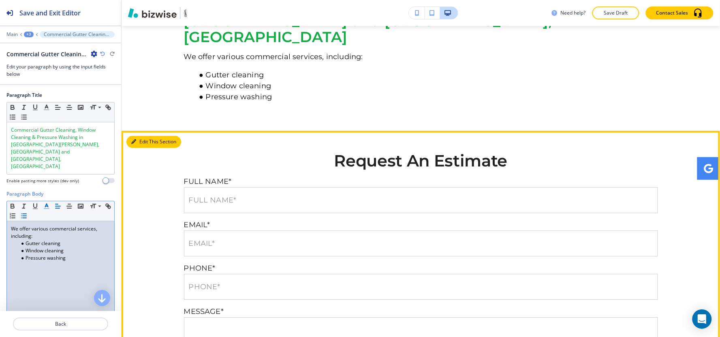
click at [144, 136] on button "Edit This Section" at bounding box center [153, 142] width 55 height 12
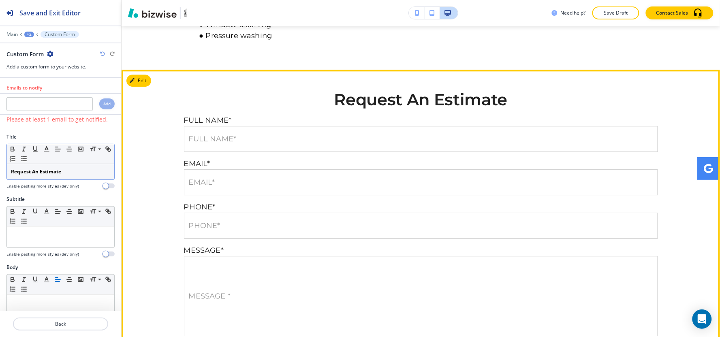
scroll to position [649, 0]
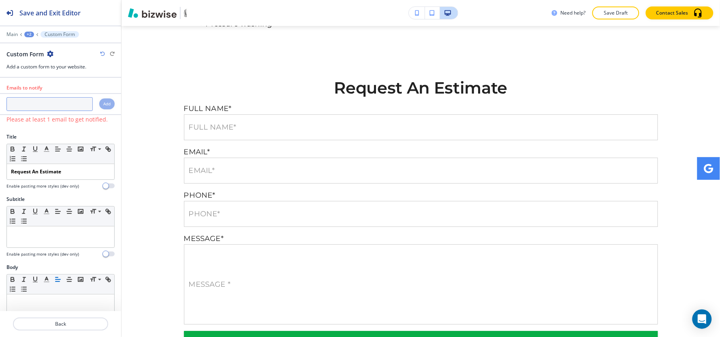
click at [55, 106] on input "text" at bounding box center [49, 104] width 86 height 14
drag, startPoint x: 79, startPoint y: 165, endPoint x: 11, endPoint y: 179, distance: 69.8
click at [12, 148] on icon "button" at bounding box center [12, 148] width 7 height 7
click at [49, 150] on icon "button" at bounding box center [46, 148] width 7 height 7
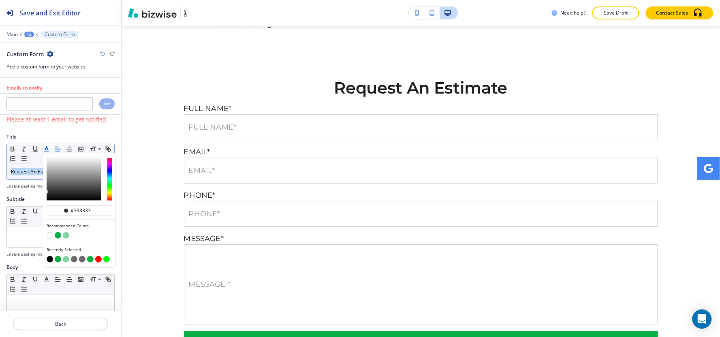
click at [55, 261] on button "button" at bounding box center [58, 259] width 6 height 6
type input "#13ab43"
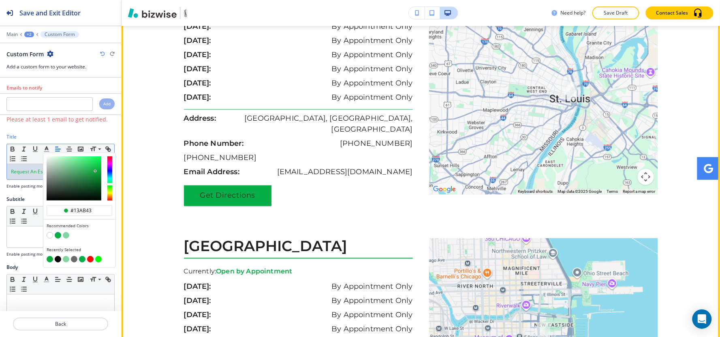
scroll to position [1233, 0]
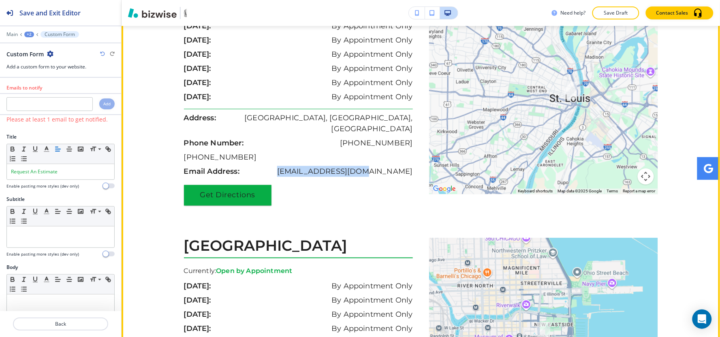
drag, startPoint x: 307, startPoint y: 123, endPoint x: 412, endPoint y: 127, distance: 105.0
click at [412, 127] on div "St Louis, MO 60652 Currently: Open by Appointment sunday: By Appointment Only m…" at bounding box center [302, 85] width 237 height 242
copy p "shawnw578@gmail.com"
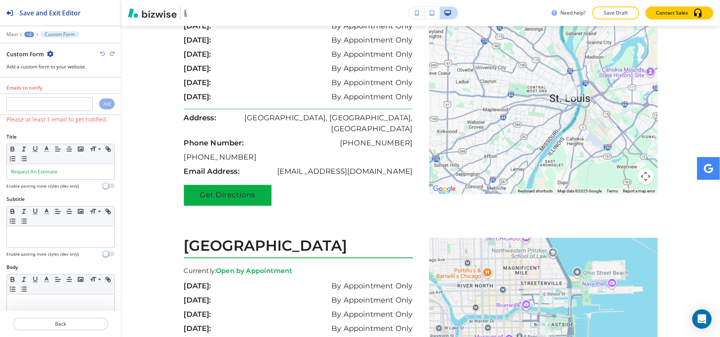
click at [47, 111] on div at bounding box center [60, 112] width 121 height 3
click at [47, 107] on input "text" at bounding box center [49, 104] width 86 height 14
paste input "shawnw578@gmail.com"
type input "shawnw578@gmail.com"
click at [103, 105] on h4 "Add" at bounding box center [106, 104] width 7 height 6
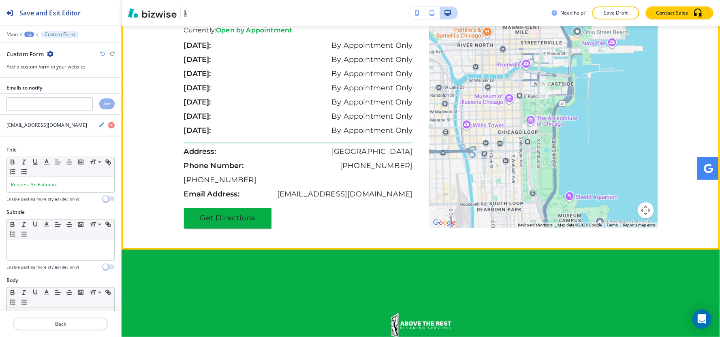
scroll to position [1594, 0]
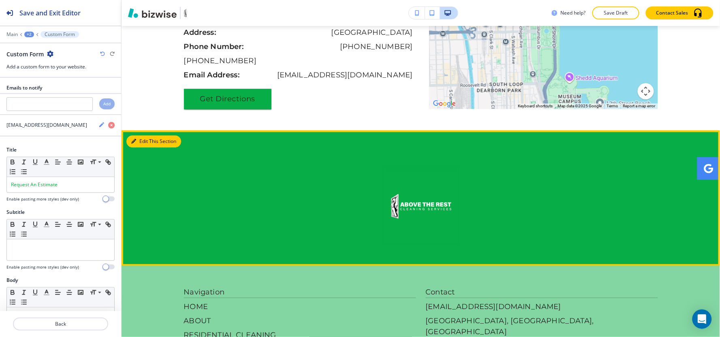
click at [141, 135] on button "Edit This Section" at bounding box center [153, 141] width 55 height 12
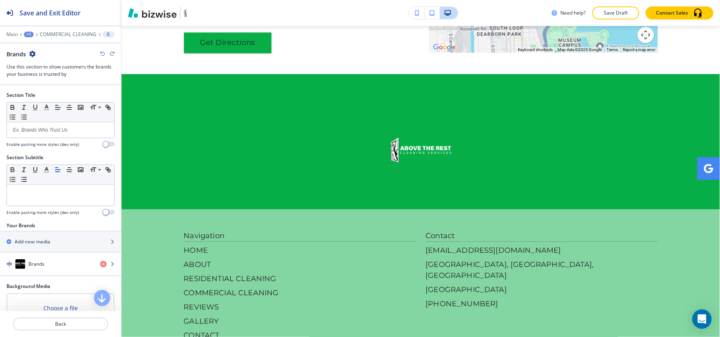
scroll to position [1654, 0]
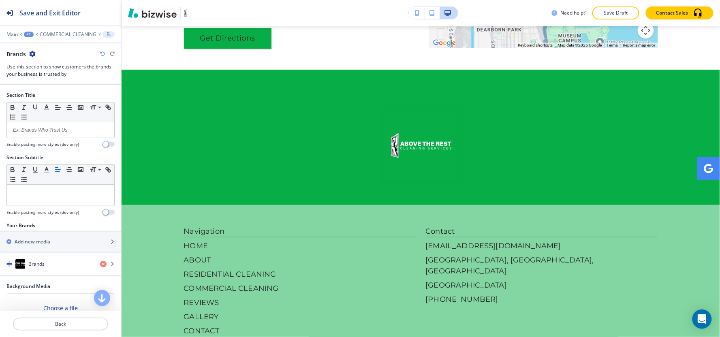
click at [34, 53] on icon "button" at bounding box center [32, 54] width 6 height 6
click at [47, 98] on p "Delete Section" at bounding box center [54, 96] width 41 height 7
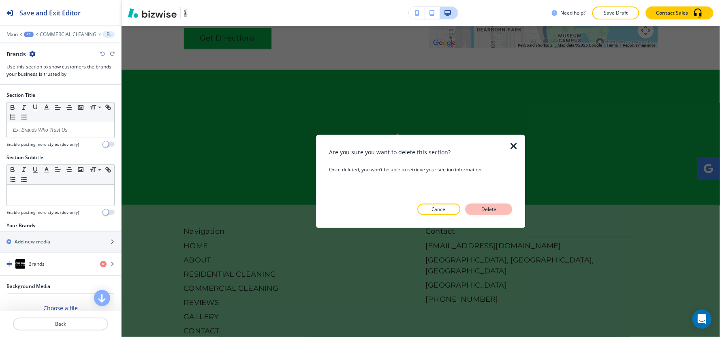
click at [497, 207] on p "Delete" at bounding box center [488, 209] width 19 height 7
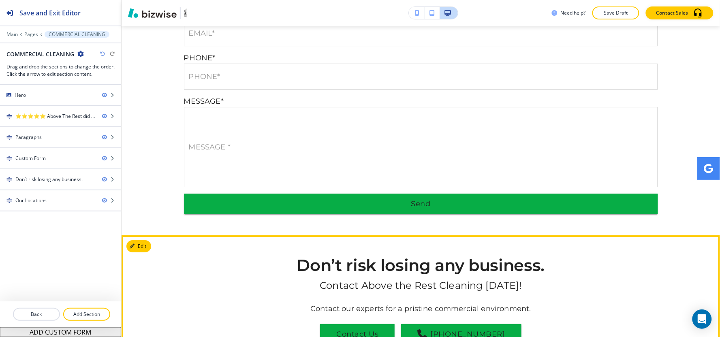
scroll to position [800, 0]
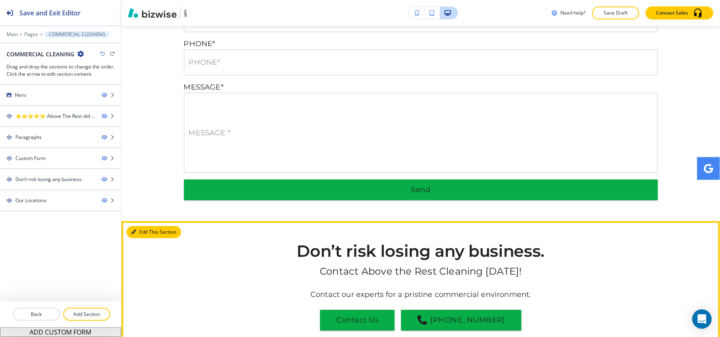
click at [136, 226] on button "Edit This Section" at bounding box center [153, 232] width 55 height 12
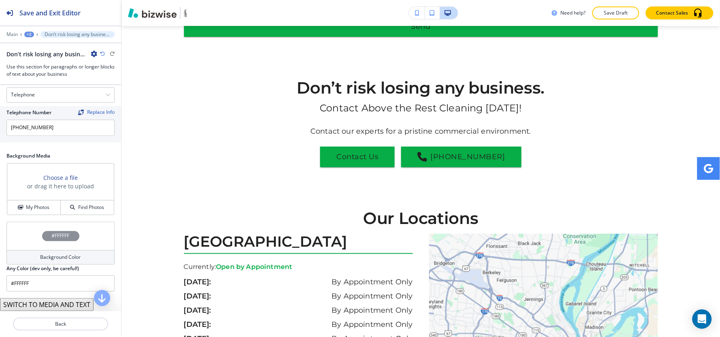
scroll to position [489, 0]
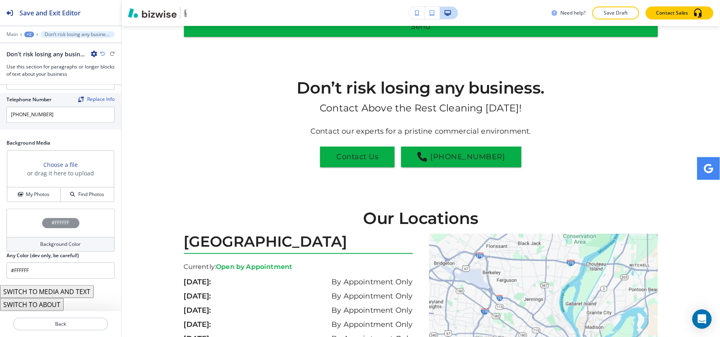
click at [58, 307] on button "SWITCH TO ABOUT" at bounding box center [32, 304] width 64 height 13
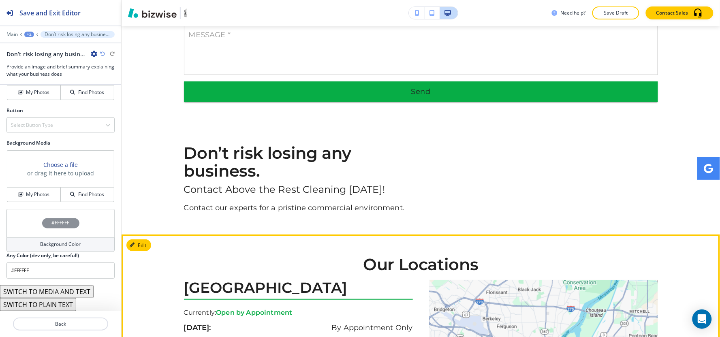
scroll to position [873, 0]
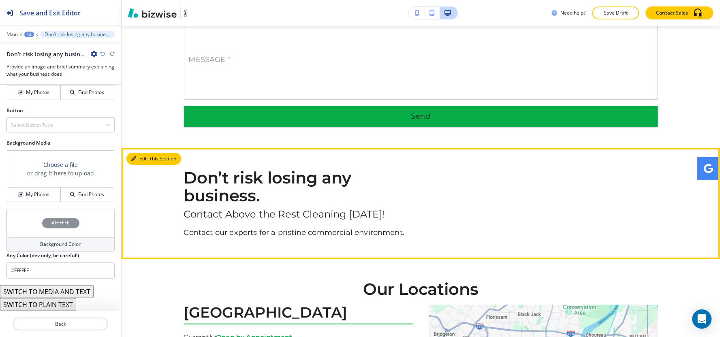
click at [142, 153] on button "Edit This Section" at bounding box center [153, 159] width 55 height 12
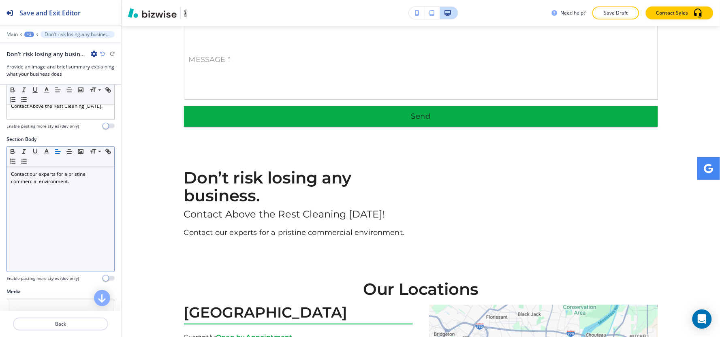
scroll to position [90, 0]
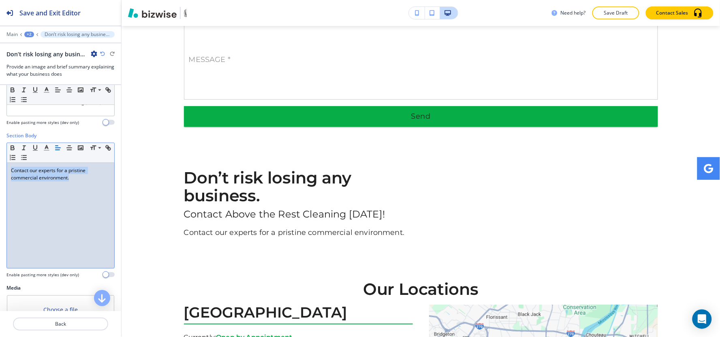
drag, startPoint x: 86, startPoint y: 185, endPoint x: 0, endPoint y: 172, distance: 86.9
click at [0, 172] on div "Section Body Small Normal Large Huge Contact our experts for a pristine commerc…" at bounding box center [60, 208] width 121 height 152
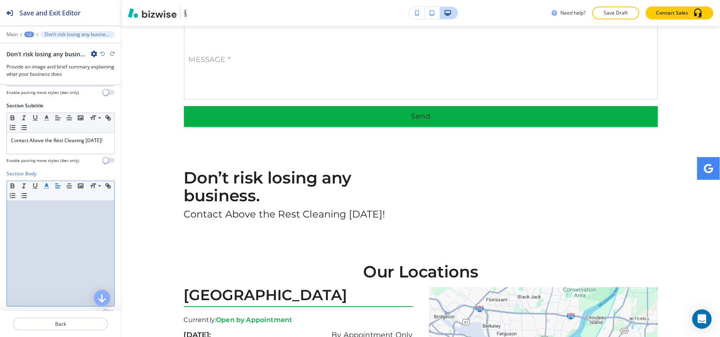
scroll to position [0, 0]
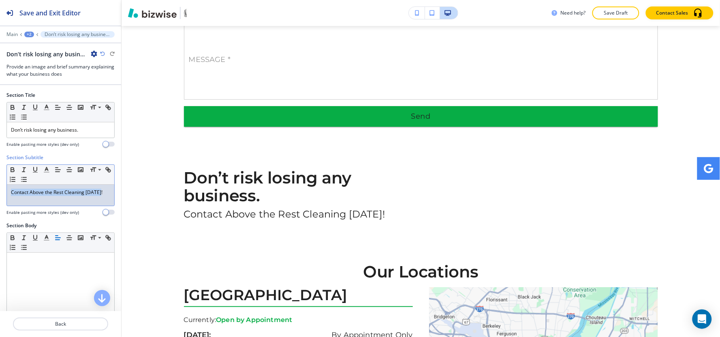
drag, startPoint x: 107, startPoint y: 194, endPoint x: 0, endPoint y: 196, distance: 106.6
click at [0, 196] on div "Section Subtitle Small Normal Large Huge Contact Above the Rest Cleaning today!…" at bounding box center [60, 188] width 121 height 68
copy p "Contact Above the Rest Cleaning today!"
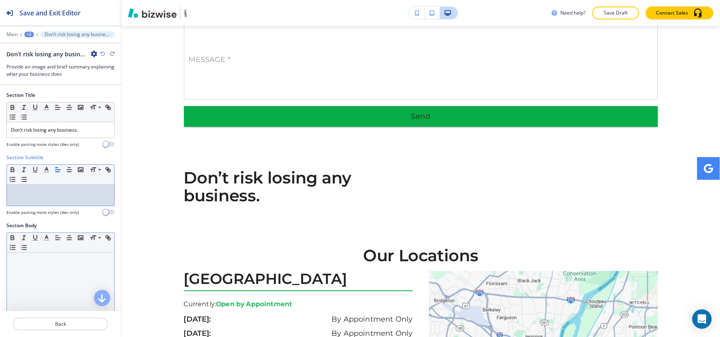
click at [32, 268] on div at bounding box center [60, 305] width 107 height 105
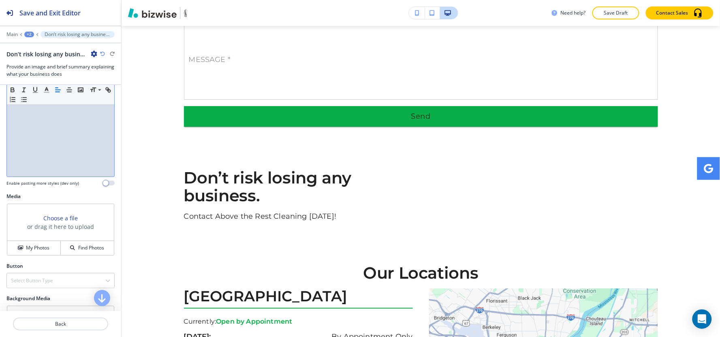
scroll to position [225, 0]
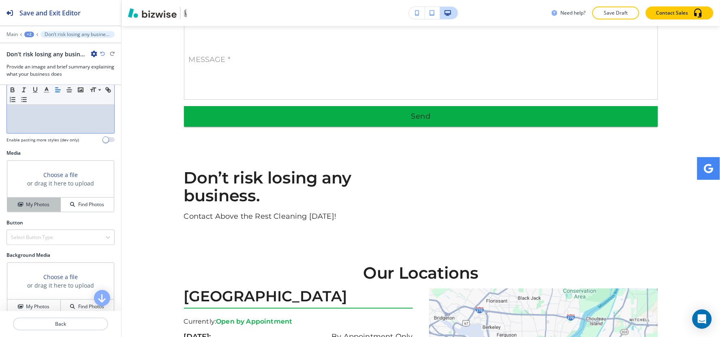
click at [23, 201] on button "My Photos" at bounding box center [33, 205] width 53 height 14
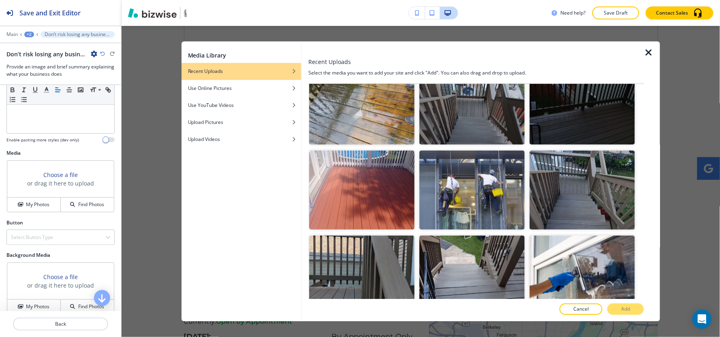
scroll to position [1125, 0]
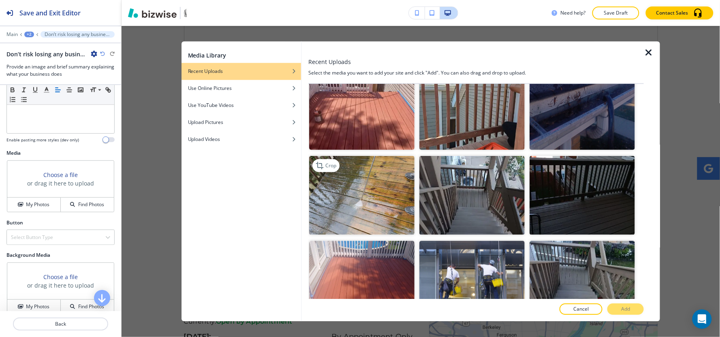
click at [394, 188] on img "button" at bounding box center [361, 195] width 105 height 79
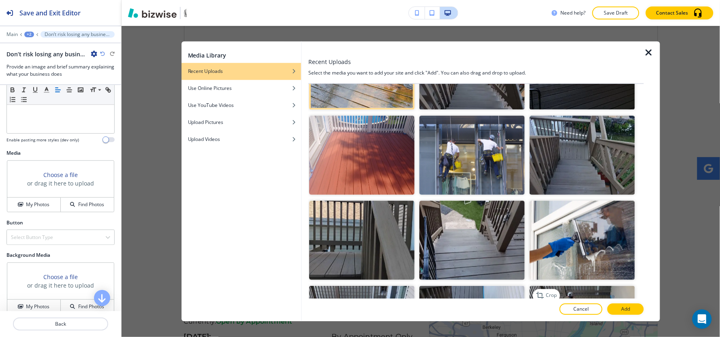
scroll to position [1260, 0]
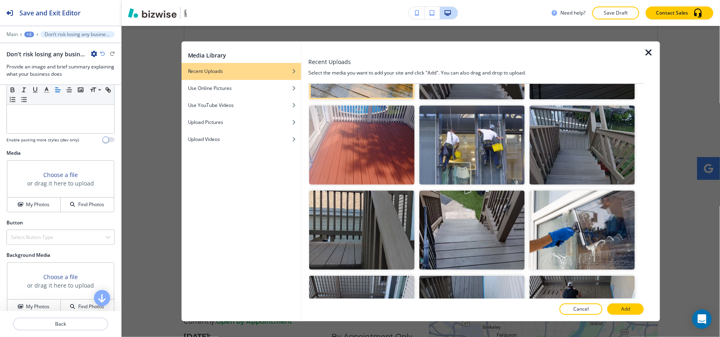
click at [612, 308] on button "Add" at bounding box center [625, 309] width 36 height 11
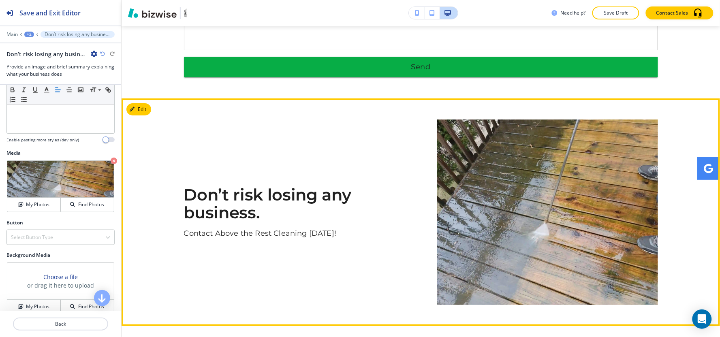
scroll to position [963, 0]
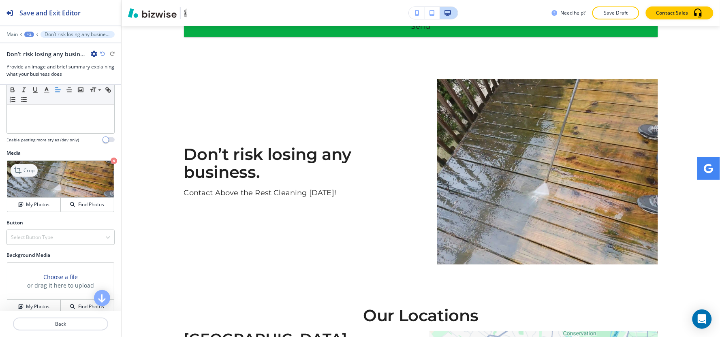
click at [26, 169] on p "Crop" at bounding box center [28, 170] width 11 height 7
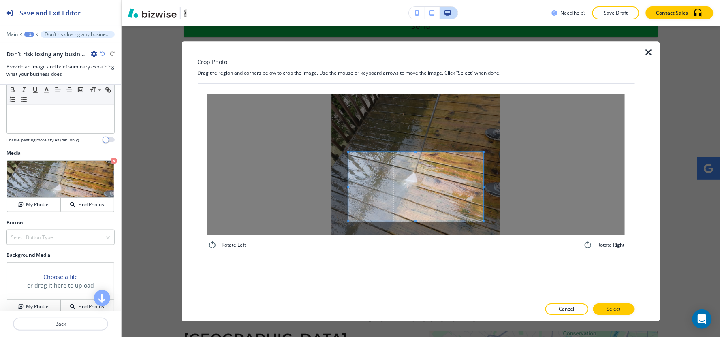
click at [408, 152] on div at bounding box center [415, 186] width 135 height 69
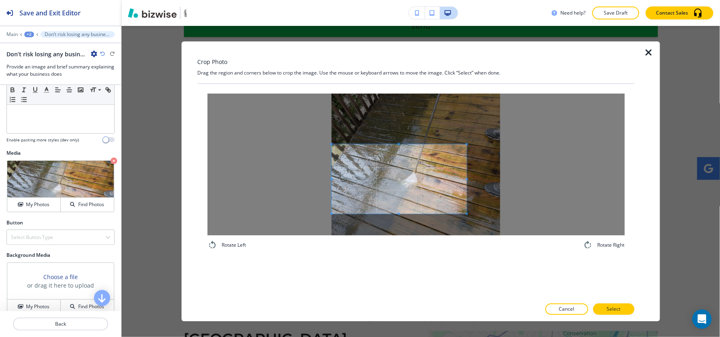
click at [394, 185] on span at bounding box center [398, 178] width 135 height 69
click at [390, 132] on span at bounding box center [398, 133] width 135 height 2
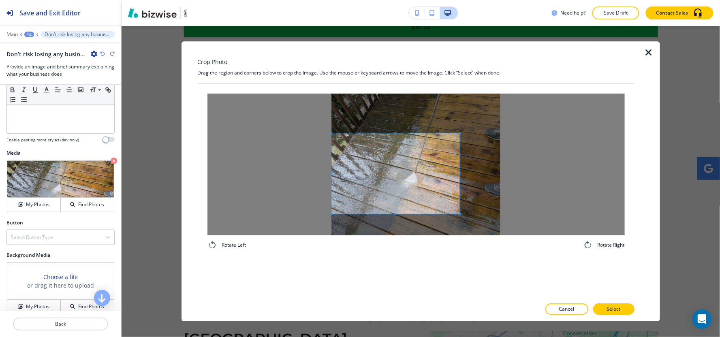
click at [460, 174] on span at bounding box center [460, 174] width 2 height 2
click at [618, 309] on p "Select" at bounding box center [614, 309] width 14 height 7
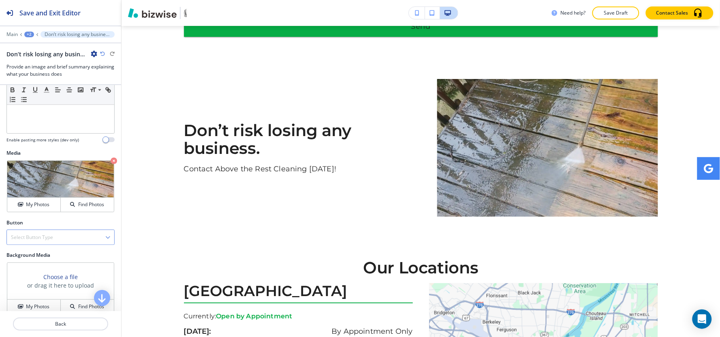
scroll to position [337, 0]
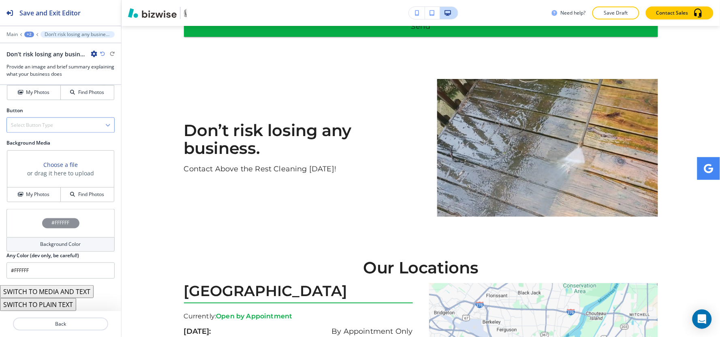
click at [38, 118] on div "Select Button Type" at bounding box center [60, 125] width 107 height 15
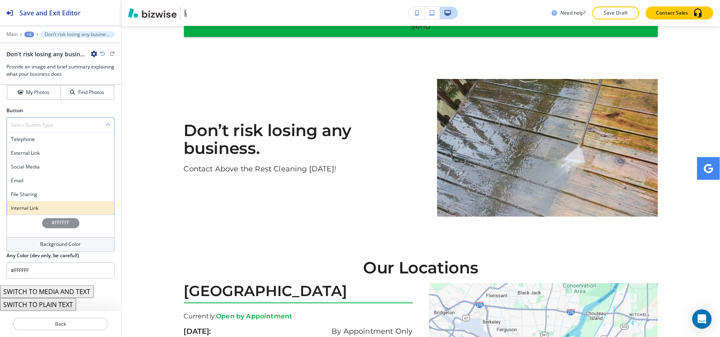
click at [62, 207] on h4 "Internal Link" at bounding box center [60, 208] width 99 height 7
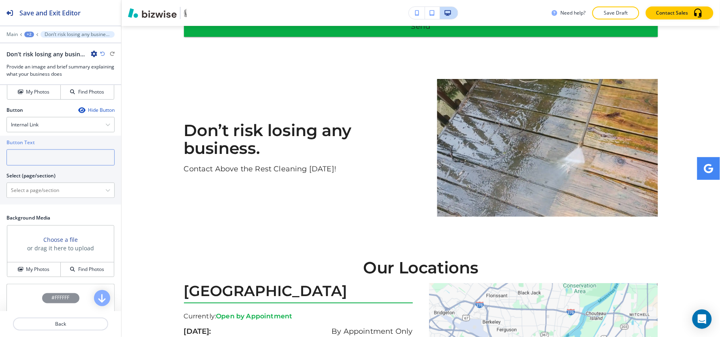
click at [53, 152] on input "text" at bounding box center [60, 157] width 108 height 16
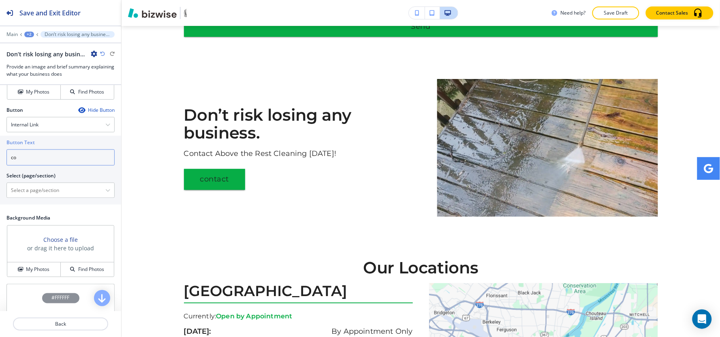
type input "c"
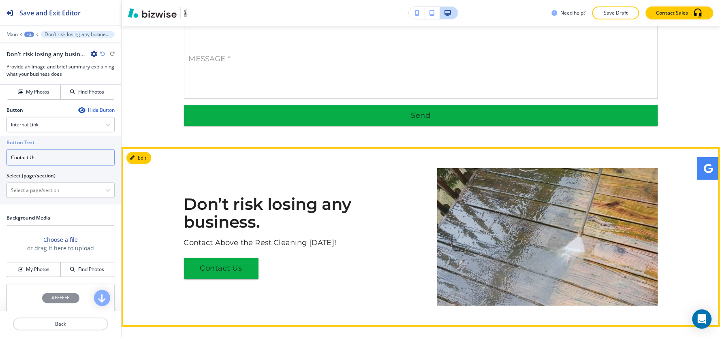
scroll to position [873, 0]
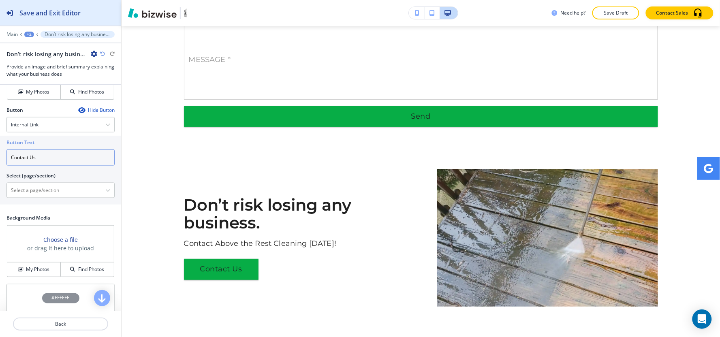
type input "Contact Us"
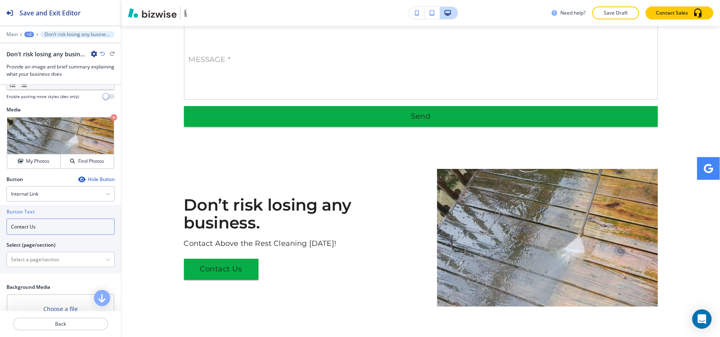
scroll to position [337, 0]
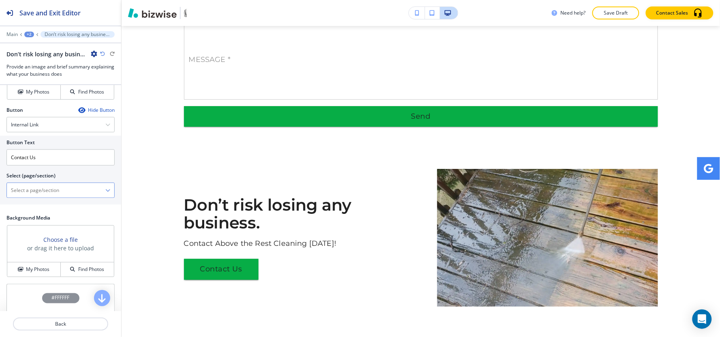
click at [36, 184] on \(page\/section\) "Manual Input" at bounding box center [56, 191] width 98 height 14
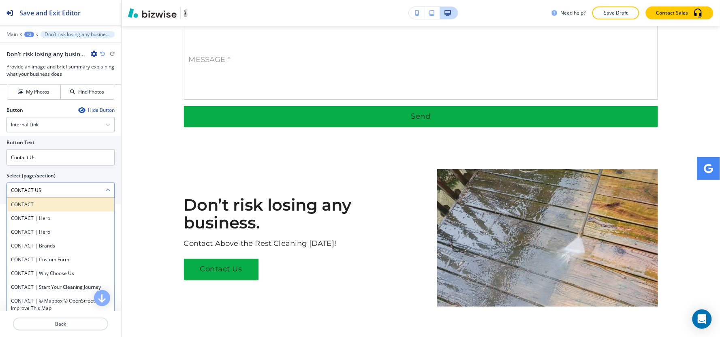
click at [41, 205] on h4 "CONTACT" at bounding box center [60, 204] width 99 height 7
type \(page\/section\) "CONTACT"
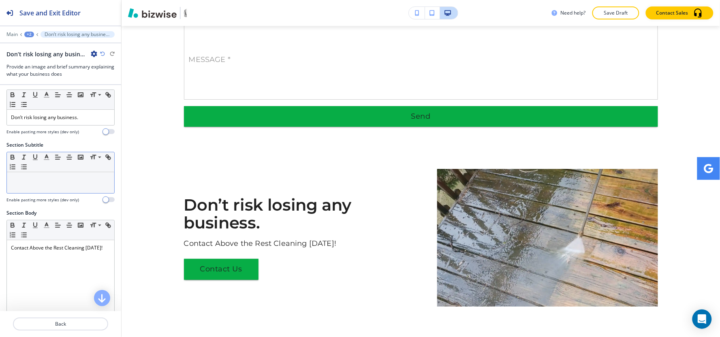
scroll to position [0, 0]
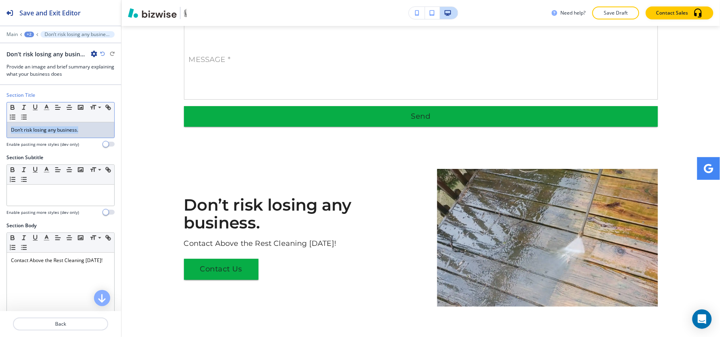
drag, startPoint x: 82, startPoint y: 132, endPoint x: 45, endPoint y: 120, distance: 39.1
click at [0, 131] on div "Section Title Small Normal Large Huge Don’t risk losing any business. Enable pa…" at bounding box center [60, 123] width 121 height 62
click at [48, 109] on icon "button" at bounding box center [46, 107] width 7 height 7
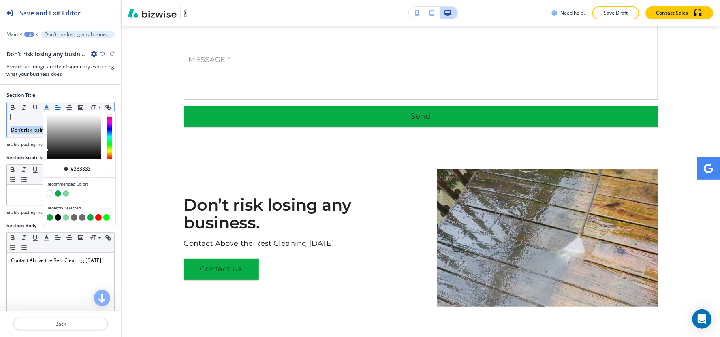
click at [56, 218] on button "button" at bounding box center [58, 217] width 6 height 6
type input "#000000"
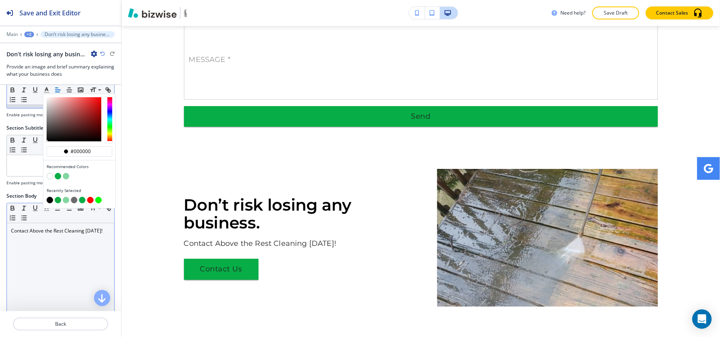
scroll to position [45, 0]
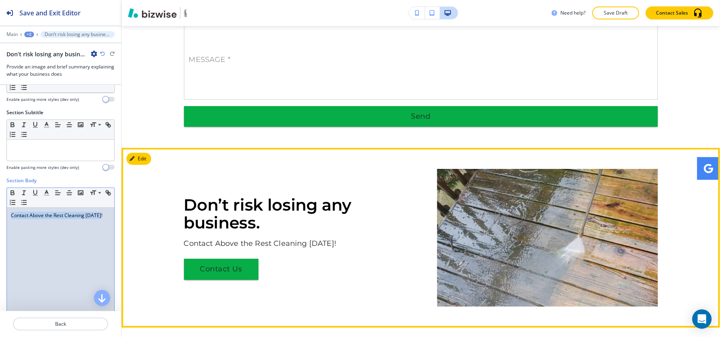
drag, startPoint x: 9, startPoint y: 215, endPoint x: 114, endPoint y: 219, distance: 105.8
click at [135, 230] on div "Save and Exit Editor Main +2 Don’t risk losing any business. Don’t risk losing …" at bounding box center [360, 168] width 720 height 337
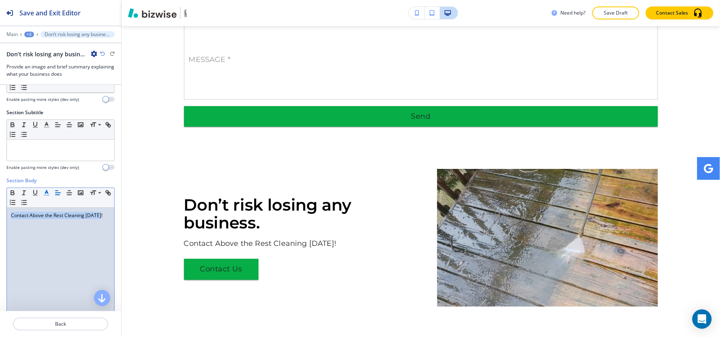
click at [46, 194] on icon "button" at bounding box center [46, 192] width 7 height 7
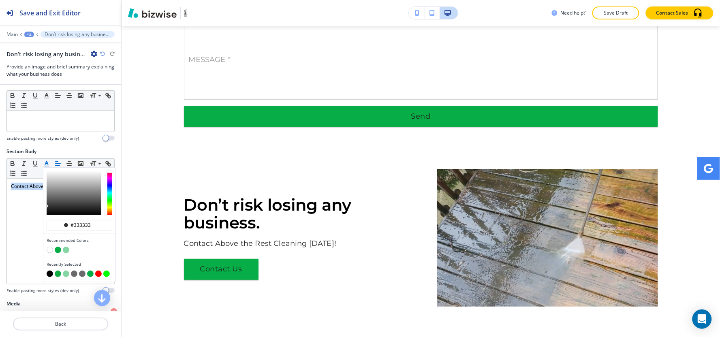
scroll to position [135, 0]
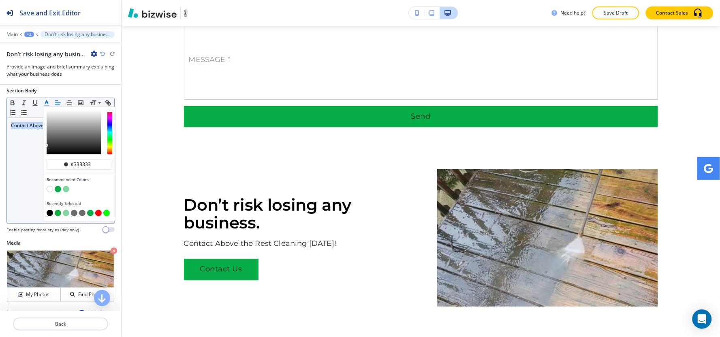
click at [50, 215] on button "button" at bounding box center [50, 213] width 6 height 6
type input "#000000"
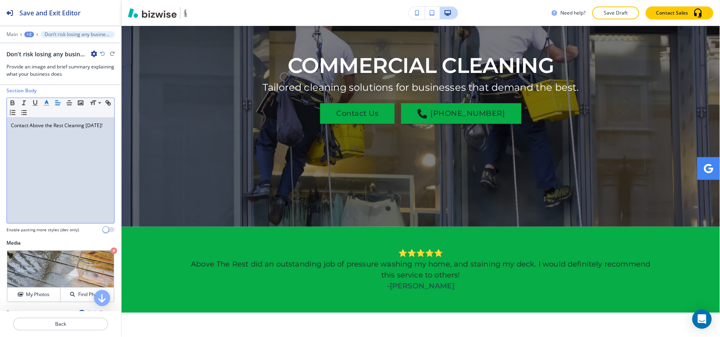
scroll to position [0, 0]
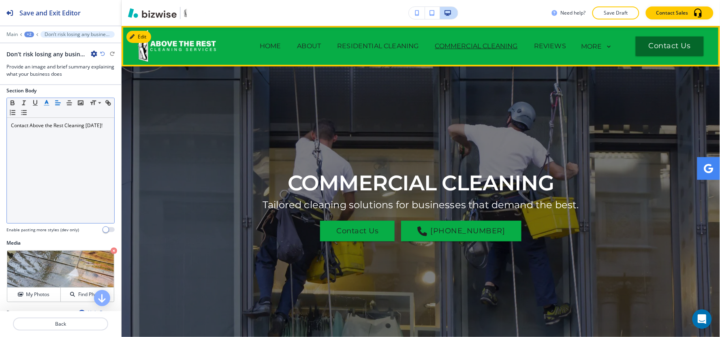
click at [552, 39] on span "REVIEWS" at bounding box center [550, 46] width 48 height 32
click at [549, 43] on p "REVIEWS" at bounding box center [550, 46] width 32 height 10
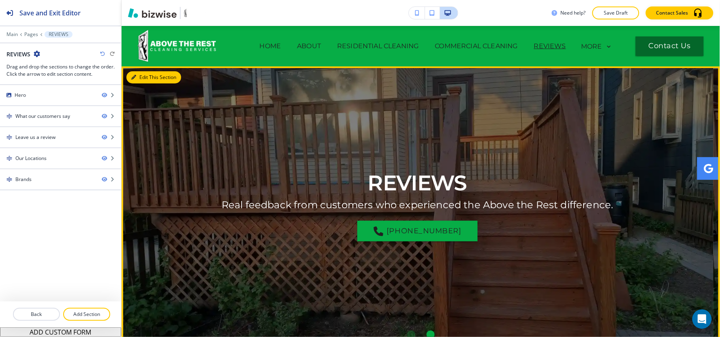
click at [135, 74] on button "Edit This Section" at bounding box center [153, 77] width 55 height 12
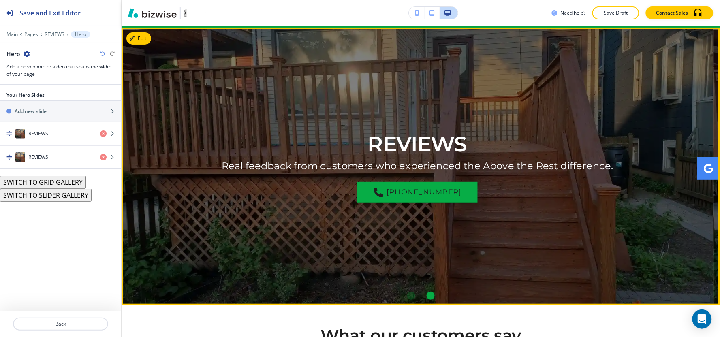
scroll to position [41, 0]
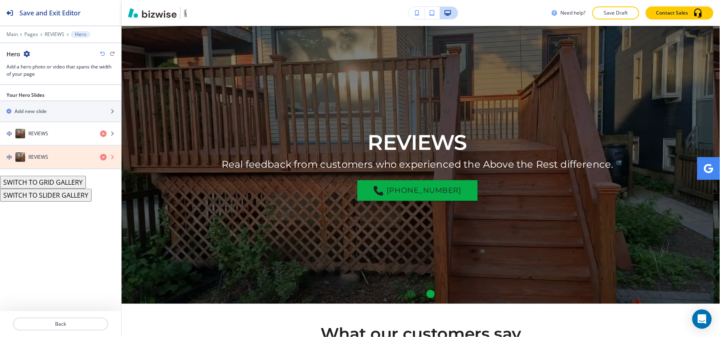
click at [102, 158] on icon "button" at bounding box center [103, 157] width 6 height 6
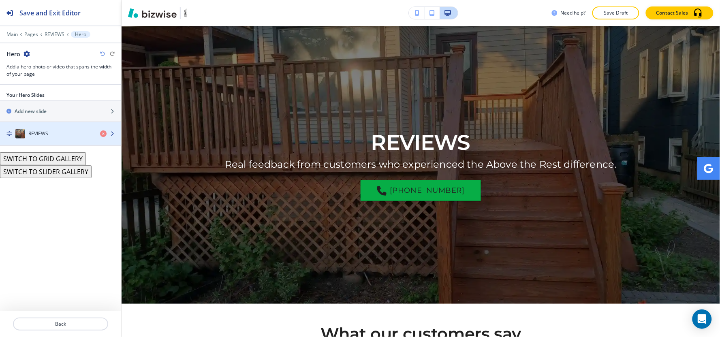
click at [55, 139] on div "button" at bounding box center [60, 142] width 121 height 6
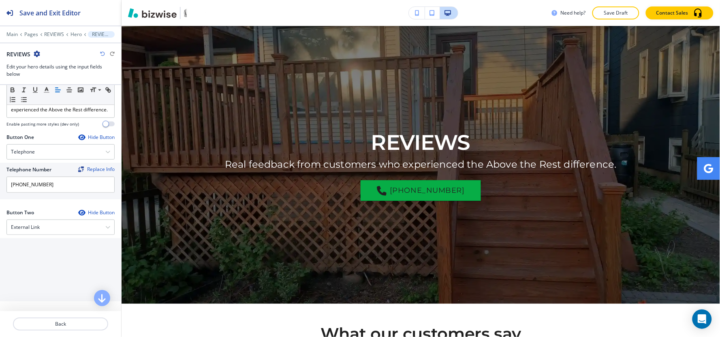
scroll to position [135, 0]
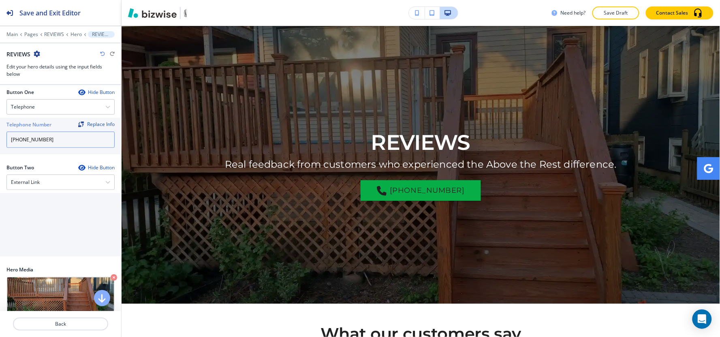
drag, startPoint x: 55, startPoint y: 144, endPoint x: 0, endPoint y: 160, distance: 57.7
click at [0, 154] on div "Telephone Number Replace Info (636) 378-5651" at bounding box center [60, 136] width 121 height 36
click at [51, 190] on div "External Link" at bounding box center [60, 182] width 107 height 15
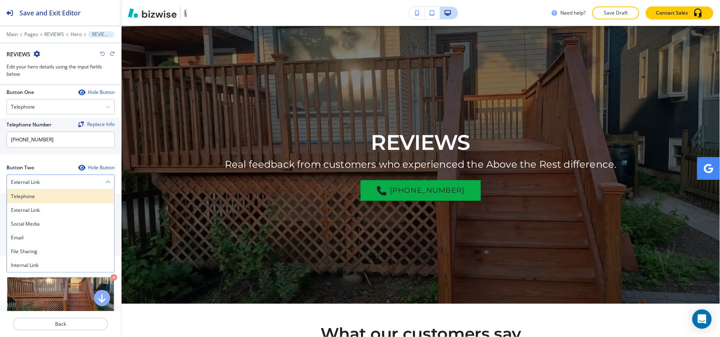
click at [51, 203] on div "Telephone" at bounding box center [60, 197] width 107 height 14
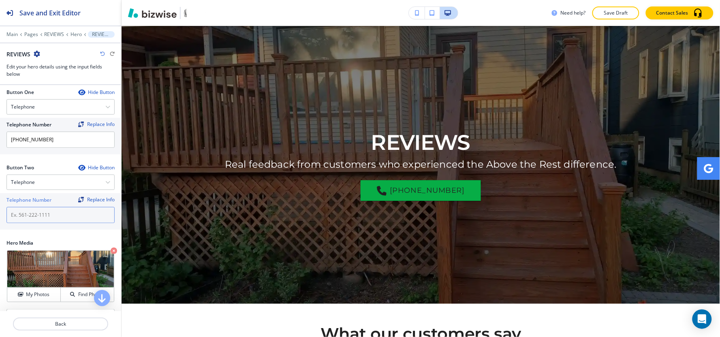
click at [49, 219] on input "text" at bounding box center [60, 215] width 108 height 16
paste input "(636) 378-5651"
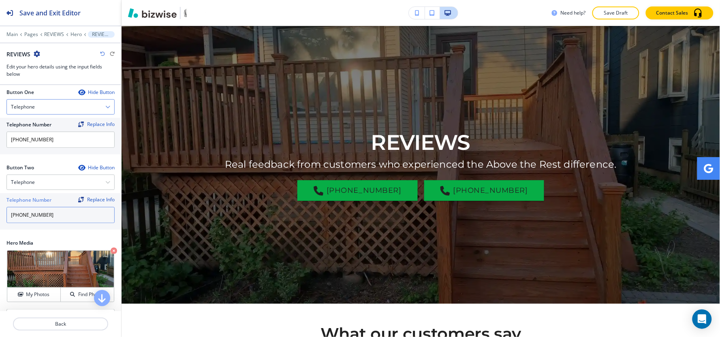
type input "(636) 378-5651"
click at [45, 114] on div "Telephone" at bounding box center [60, 107] width 107 height 15
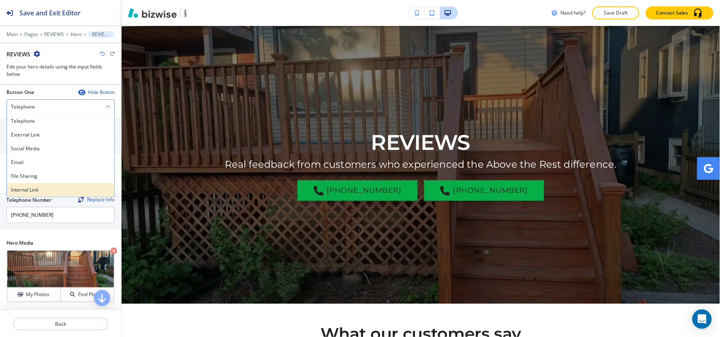
click at [45, 192] on div "Internal Link" at bounding box center [60, 190] width 107 height 14
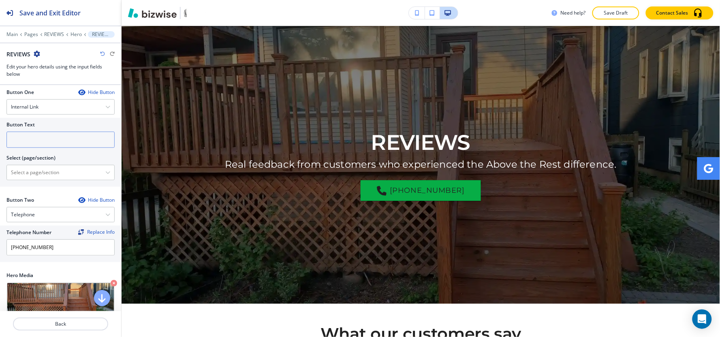
click at [43, 148] on input "text" at bounding box center [60, 140] width 108 height 16
type input "c"
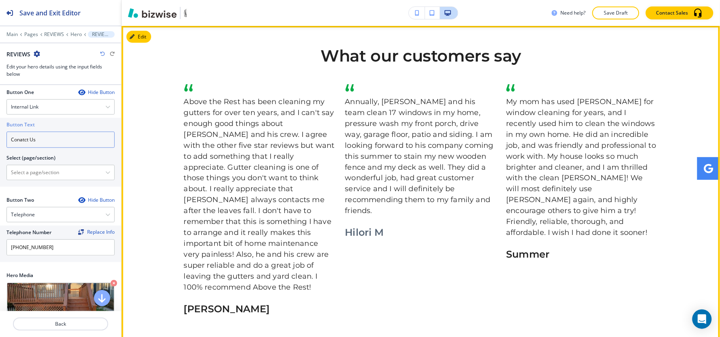
scroll to position [310, 0]
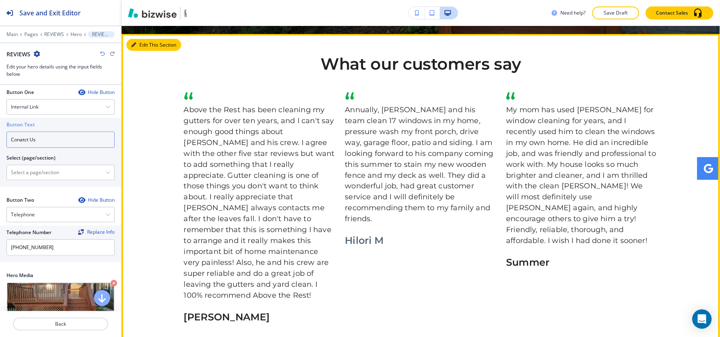
type input "Conatct Us"
click at [148, 47] on button "Edit This Section" at bounding box center [153, 45] width 55 height 12
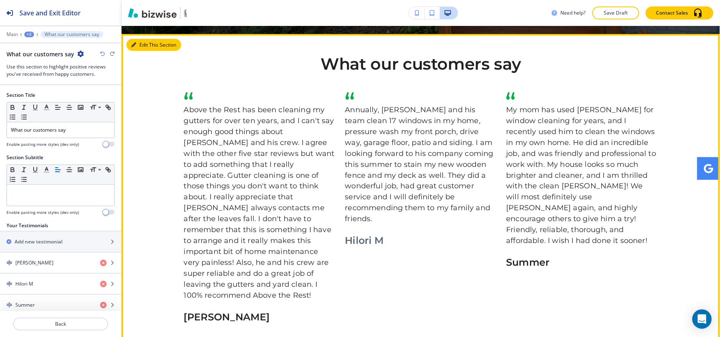
scroll to position [318, 0]
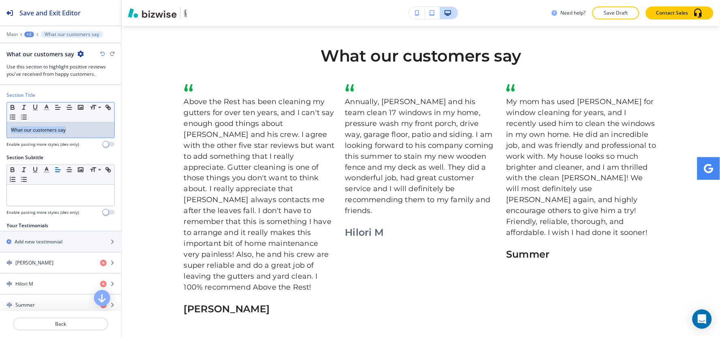
drag, startPoint x: 93, startPoint y: 130, endPoint x: 0, endPoint y: 131, distance: 93.2
click at [0, 131] on div "Section Title Small Normal Large Huge What our customers say Enable pasting mor…" at bounding box center [60, 123] width 121 height 62
click at [44, 106] on icon "button" at bounding box center [46, 107] width 7 height 7
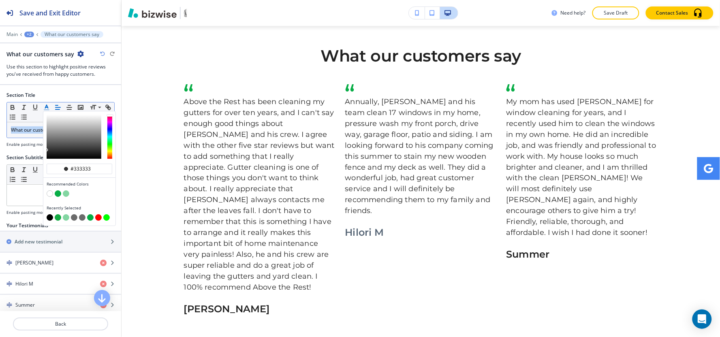
click at [58, 218] on button "button" at bounding box center [58, 217] width 6 height 6
type input "#13ab43"
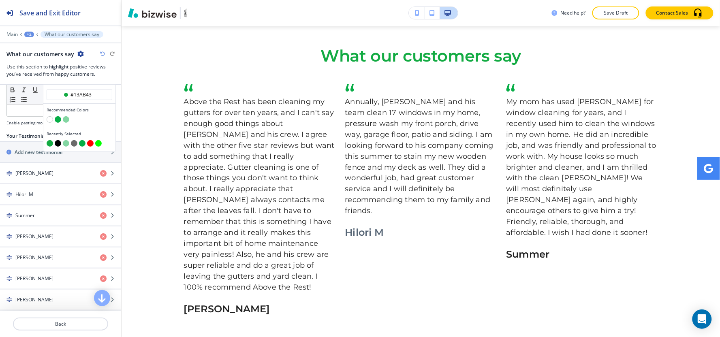
scroll to position [90, 0]
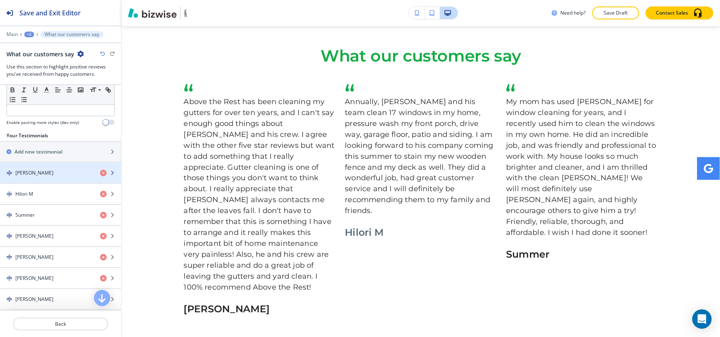
click at [24, 177] on div "button" at bounding box center [60, 180] width 121 height 6
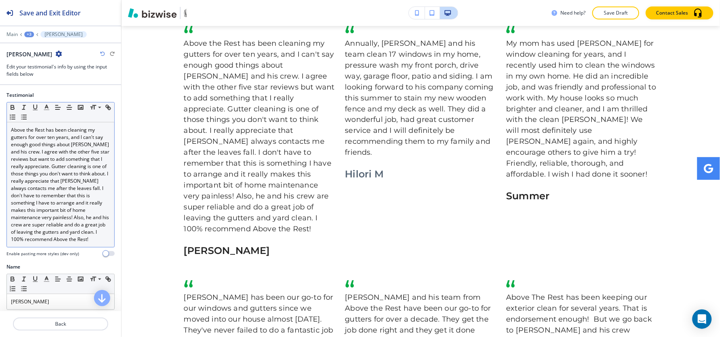
scroll to position [84, 0]
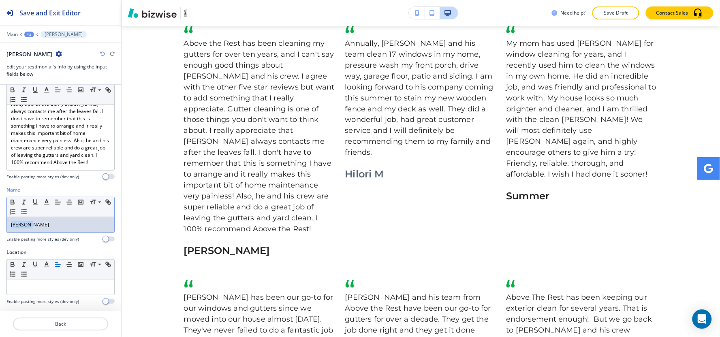
drag, startPoint x: 35, startPoint y: 226, endPoint x: 0, endPoint y: 227, distance: 34.9
click at [0, 227] on div "Name Small Normal Large Huge Julia B. Enable pasting more styles (dev only)" at bounding box center [60, 217] width 121 height 62
click at [46, 205] on line "button" at bounding box center [46, 205] width 5 height 0
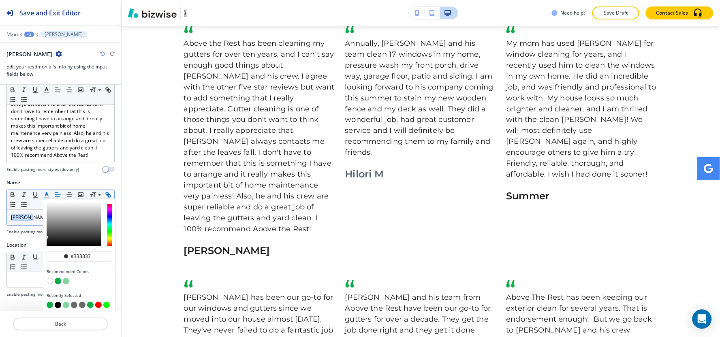
click at [58, 284] on button "button" at bounding box center [58, 281] width 6 height 6
type input "#07ad46"
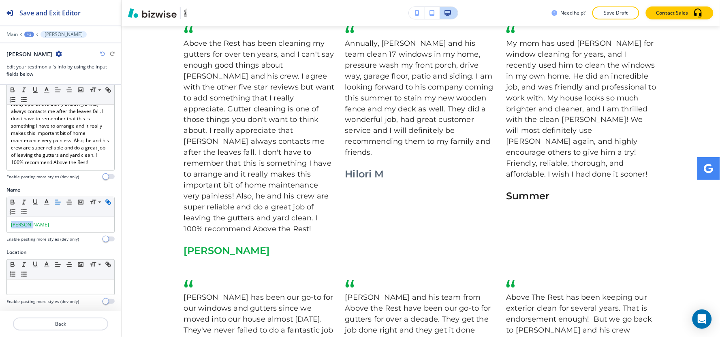
click at [28, 33] on div "+3" at bounding box center [29, 35] width 10 height 6
click at [45, 76] on p "What our customers say" at bounding box center [50, 76] width 41 height 7
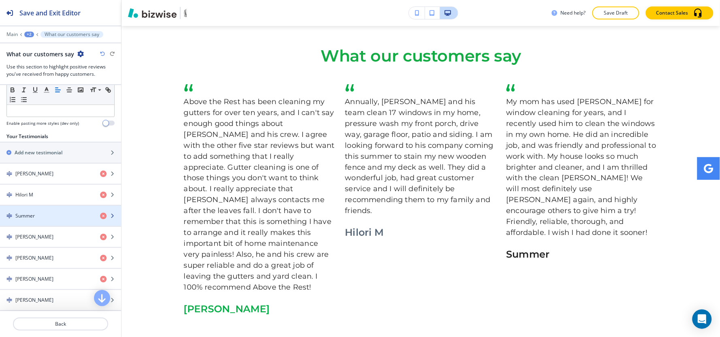
scroll to position [90, 0]
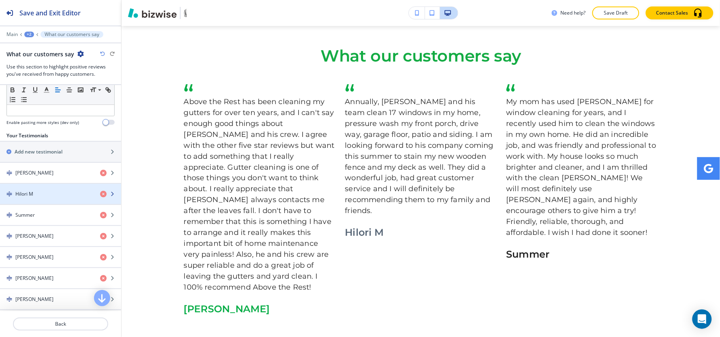
click at [38, 194] on div "Hilori M" at bounding box center [47, 193] width 94 height 7
click at [41, 195] on div "Hilori M" at bounding box center [47, 193] width 94 height 7
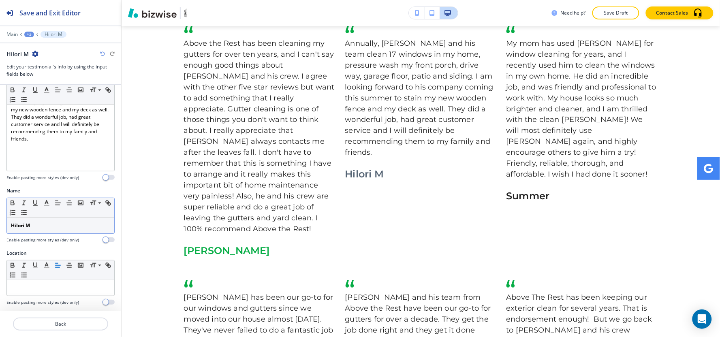
scroll to position [58, 0]
drag, startPoint x: 38, startPoint y: 225, endPoint x: 0, endPoint y: 230, distance: 38.8
click at [0, 230] on div "Name Small Normal Large Huge Hilori M Enable pasting more styles (dev only)" at bounding box center [60, 217] width 121 height 62
click at [13, 200] on icon "button" at bounding box center [12, 201] width 3 height 2
click at [47, 204] on icon "button" at bounding box center [46, 201] width 7 height 7
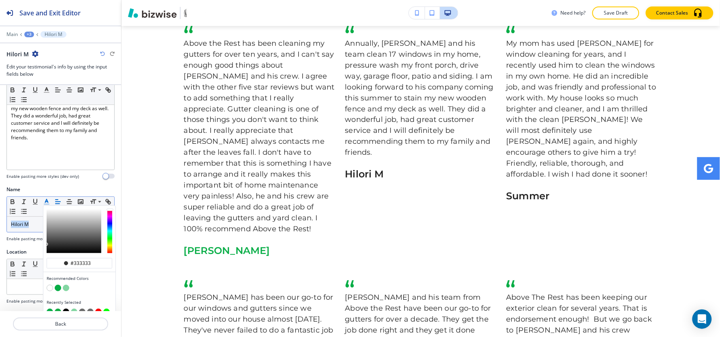
scroll to position [74, 0]
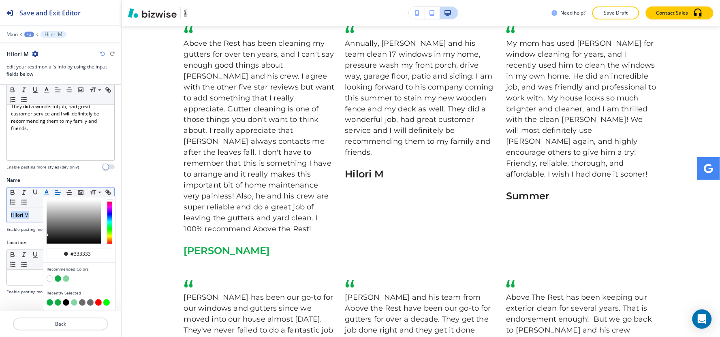
click at [51, 299] on button "button" at bounding box center [50, 302] width 6 height 6
type input "#07ad46"
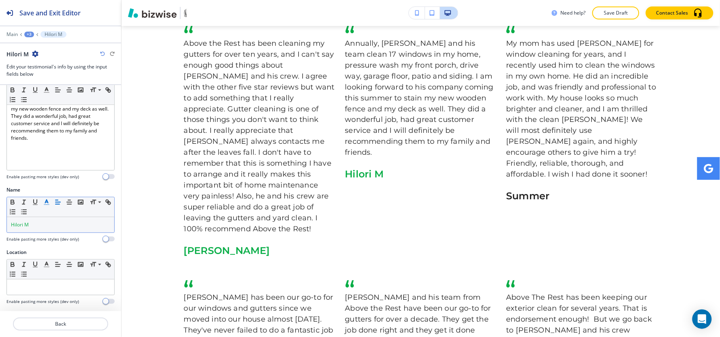
click at [30, 30] on div at bounding box center [60, 28] width 121 height 5
click at [29, 34] on div "+3" at bounding box center [29, 35] width 10 height 6
click at [38, 76] on p "What our customers say" at bounding box center [50, 76] width 41 height 7
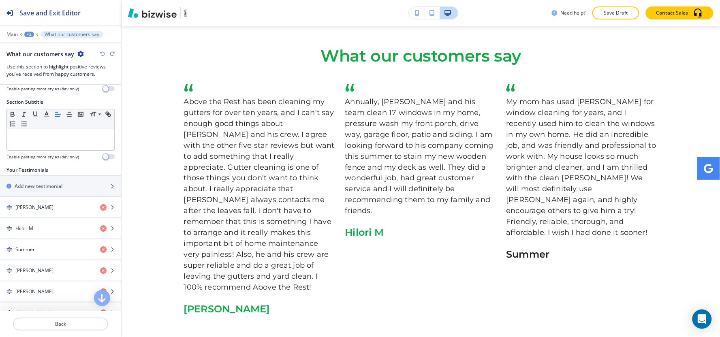
scroll to position [135, 0]
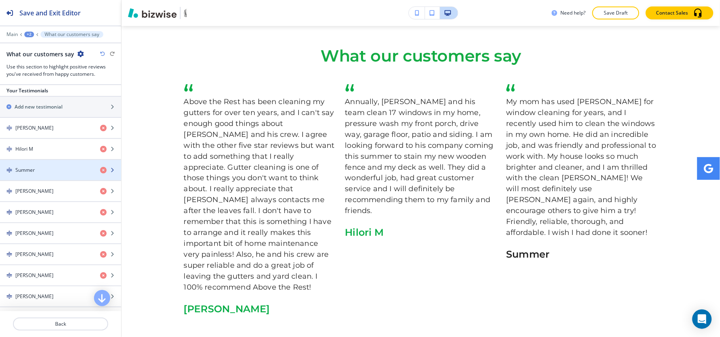
click at [39, 163] on div "button" at bounding box center [60, 163] width 121 height 6
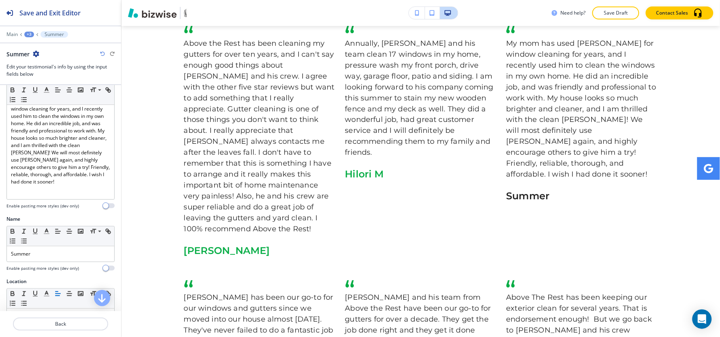
scroll to position [58, 0]
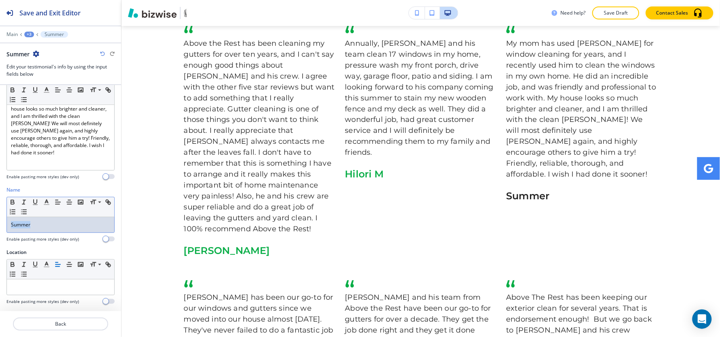
drag, startPoint x: 38, startPoint y: 232, endPoint x: 0, endPoint y: 233, distance: 38.1
click at [0, 234] on div "Name Small Normal Large Huge Summer Enable pasting more styles (dev only)" at bounding box center [60, 217] width 121 height 62
click at [47, 202] on line "button" at bounding box center [46, 202] width 2 height 0
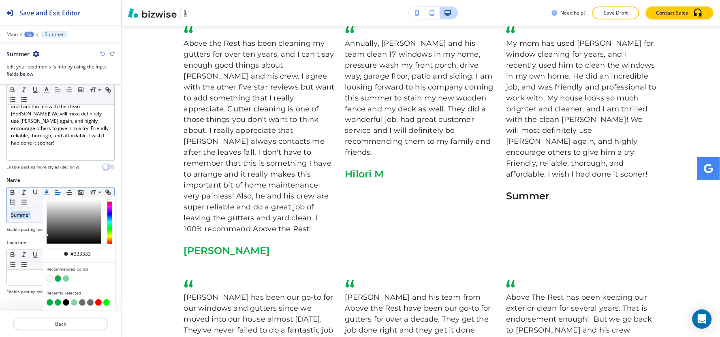
scroll to position [74, 0]
click at [51, 299] on button "button" at bounding box center [50, 302] width 6 height 6
type input "#07ad46"
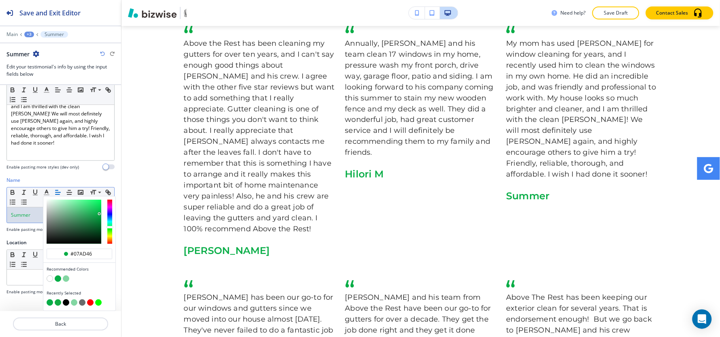
click at [28, 34] on div "+3" at bounding box center [29, 35] width 10 height 6
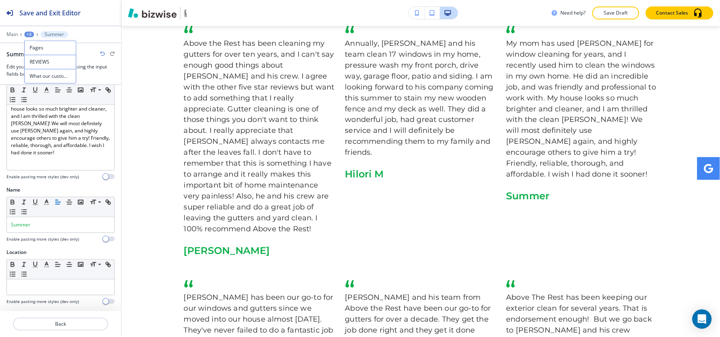
scroll to position [58, 0]
click at [30, 79] on p "What our customers say" at bounding box center [50, 76] width 41 height 7
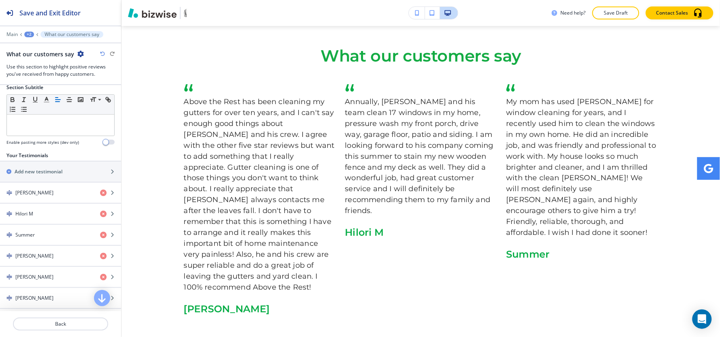
scroll to position [180, 0]
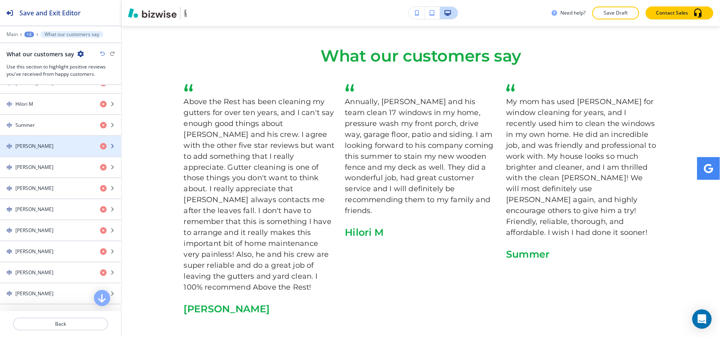
click at [43, 144] on h4 "Timothy Mills" at bounding box center [34, 146] width 38 height 7
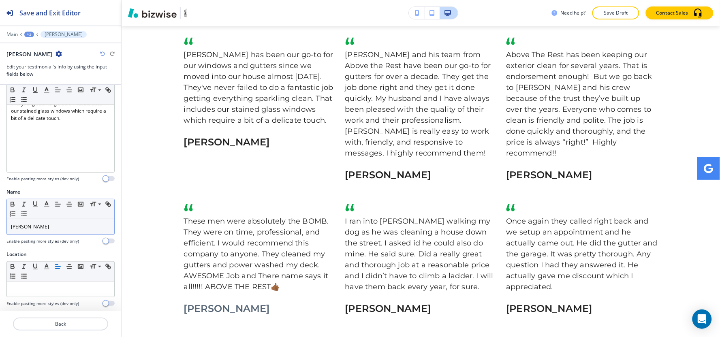
scroll to position [58, 0]
drag, startPoint x: 62, startPoint y: 220, endPoint x: 0, endPoint y: 233, distance: 63.3
click at [0, 233] on div "Name Small Normal Large Huge Timothy Mills Enable pasting more styles (dev only)" at bounding box center [60, 217] width 121 height 62
click at [49, 201] on icon "button" at bounding box center [46, 201] width 7 height 7
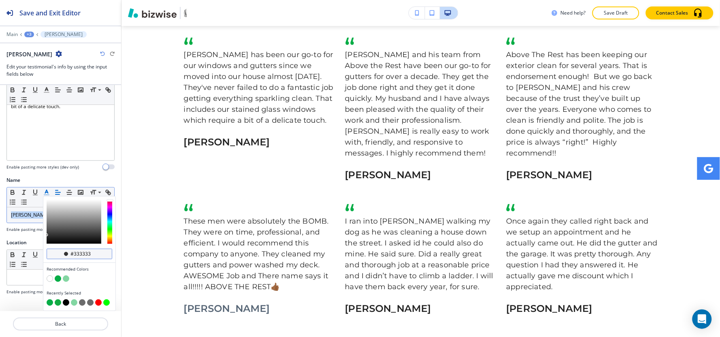
scroll to position [74, 0]
click at [50, 299] on button "button" at bounding box center [50, 302] width 6 height 6
type input "#07ad46"
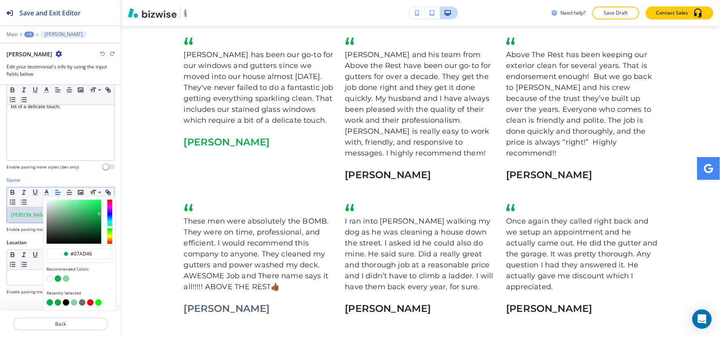
scroll to position [58, 0]
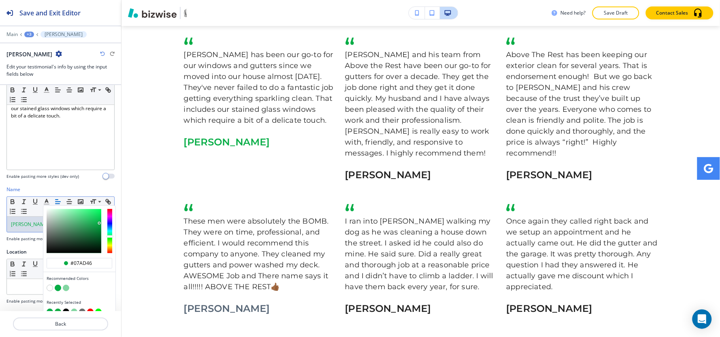
click at [29, 34] on div "+3" at bounding box center [29, 35] width 10 height 6
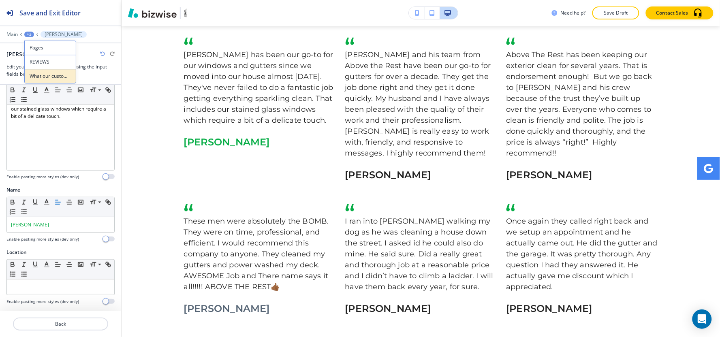
click at [44, 79] on p "What our customers say" at bounding box center [50, 76] width 41 height 7
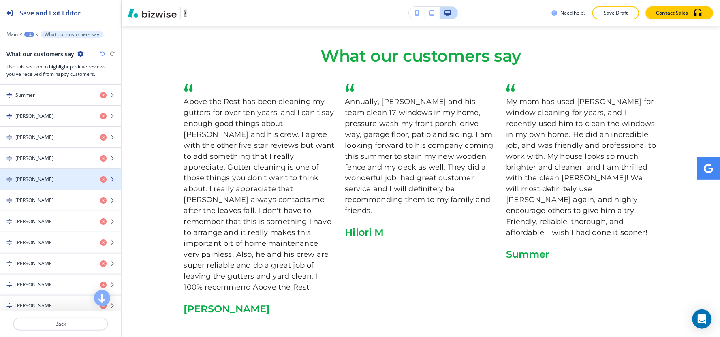
scroll to position [225, 0]
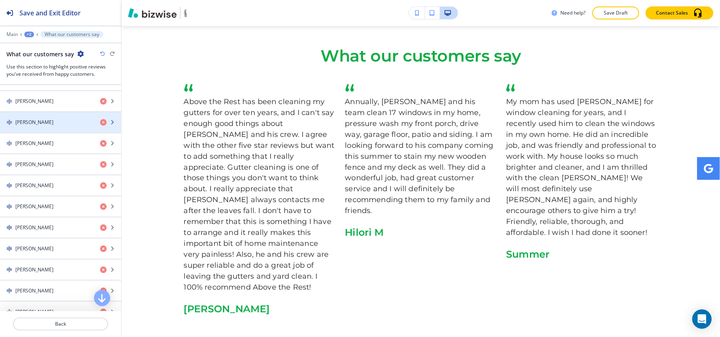
click at [57, 132] on div "button" at bounding box center [60, 129] width 121 height 6
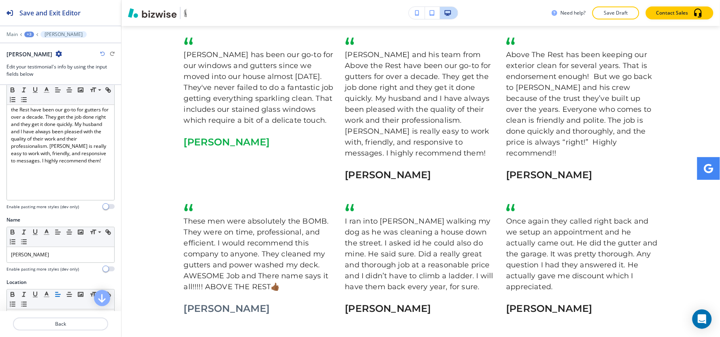
scroll to position [58, 0]
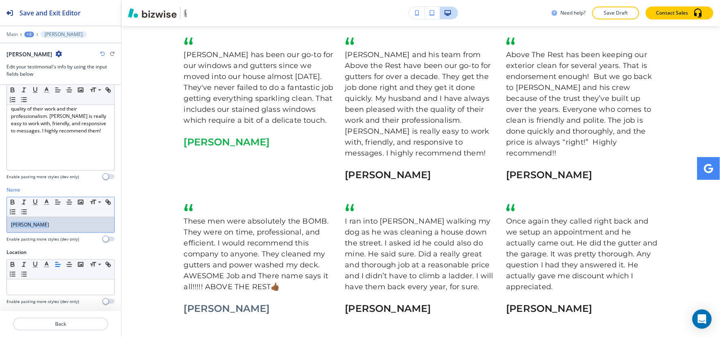
drag, startPoint x: 57, startPoint y: 228, endPoint x: 9, endPoint y: 227, distance: 47.4
click at [0, 231] on div "Name Small Normal Large Huge Lori Neumann Enable pasting more styles (dev only)" at bounding box center [60, 217] width 121 height 62
click at [45, 201] on icon "button" at bounding box center [46, 201] width 7 height 7
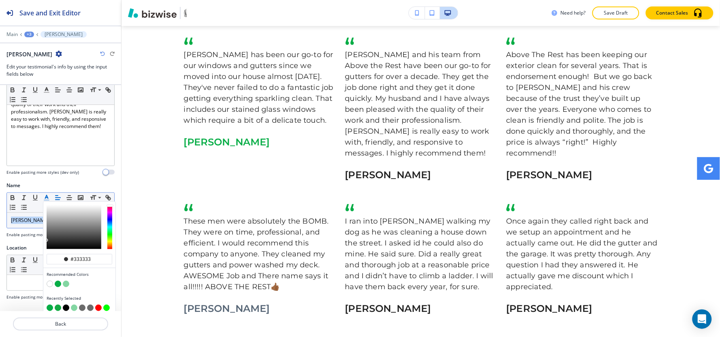
scroll to position [0, 0]
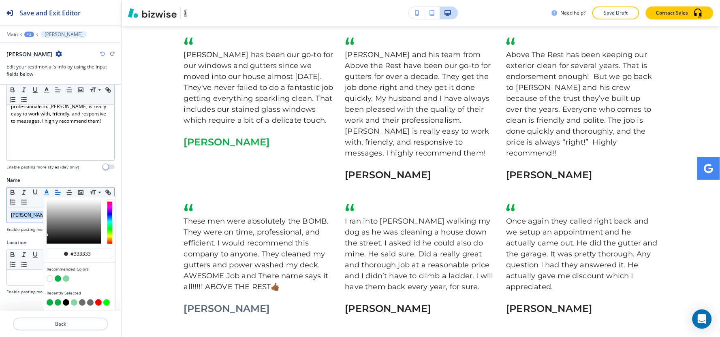
click at [49, 296] on div "button" at bounding box center [80, 297] width 66 height 3
click at [50, 299] on button "button" at bounding box center [50, 302] width 6 height 6
type input "#07ad46"
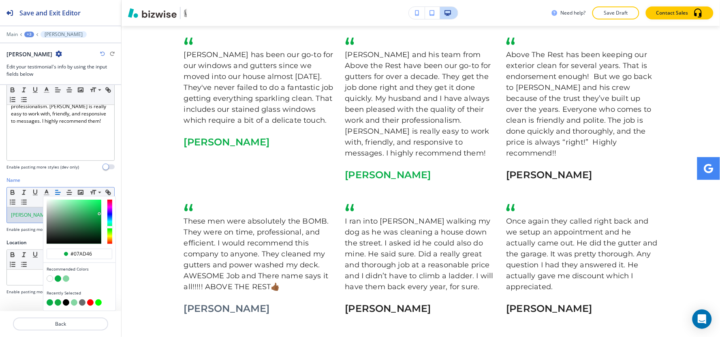
click at [29, 35] on div "+3" at bounding box center [29, 35] width 10 height 6
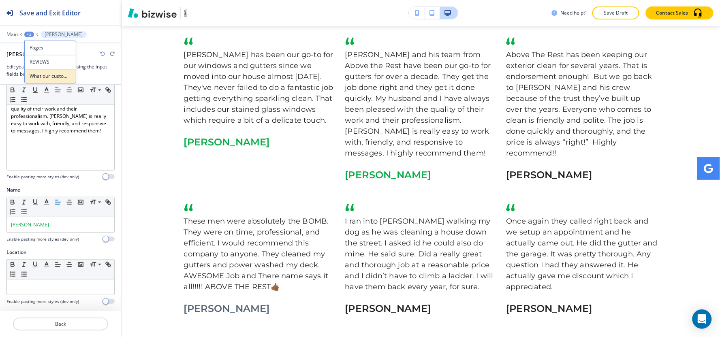
click at [33, 76] on p "What our customers say" at bounding box center [50, 76] width 41 height 7
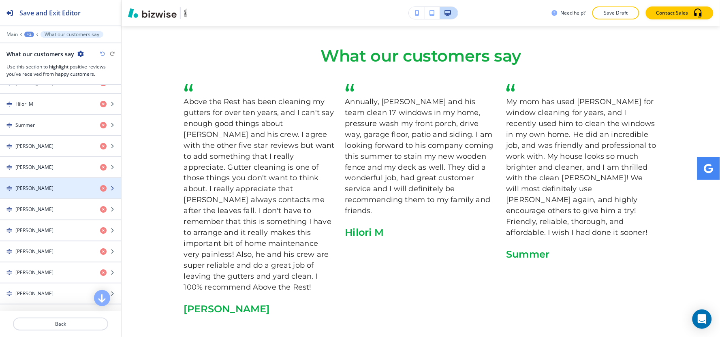
click at [41, 190] on h4 "gretchen chrzan" at bounding box center [34, 188] width 38 height 7
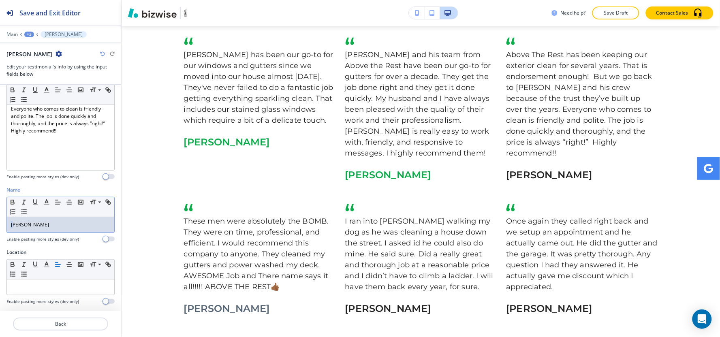
drag, startPoint x: 13, startPoint y: 224, endPoint x: 0, endPoint y: 227, distance: 12.8
click at [0, 227] on div "Name Small Normal Large Huge gretchen chrzan Enable pasting more styles (dev on…" at bounding box center [60, 217] width 121 height 62
drag, startPoint x: 66, startPoint y: 223, endPoint x: 0, endPoint y: 223, distance: 65.6
click at [0, 223] on div "Name Small Normal Large Huge Gretchen chrzan Enable pasting more styles (dev on…" at bounding box center [60, 217] width 121 height 62
click at [46, 203] on icon "button" at bounding box center [46, 201] width 7 height 7
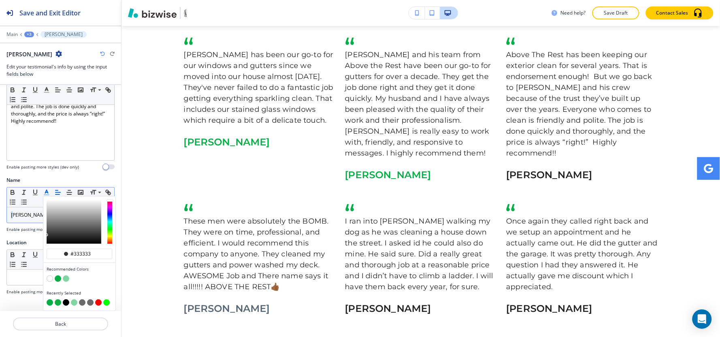
click at [49, 299] on button "button" at bounding box center [50, 302] width 6 height 6
type input "#07ad46"
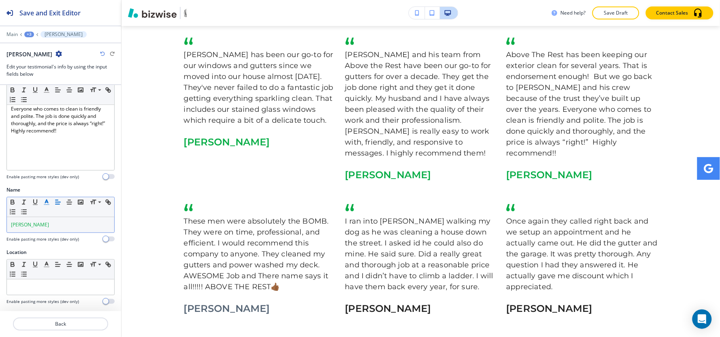
click at [26, 228] on div "Name Small Normal Large Huge Gretchen chrzan Enable pasting more styles (dev on…" at bounding box center [60, 217] width 121 height 62
click at [33, 225] on span "Gretchen chrzan" at bounding box center [30, 224] width 38 height 7
click at [26, 34] on div "+3" at bounding box center [29, 35] width 10 height 6
click at [47, 75] on p "What our customers say" at bounding box center [50, 76] width 41 height 7
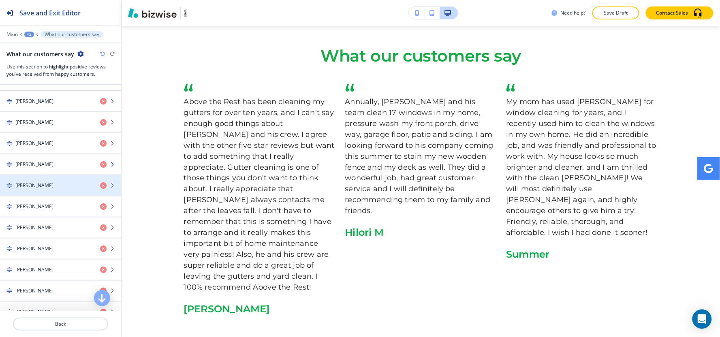
click at [47, 171] on div "button" at bounding box center [60, 171] width 121 height 6
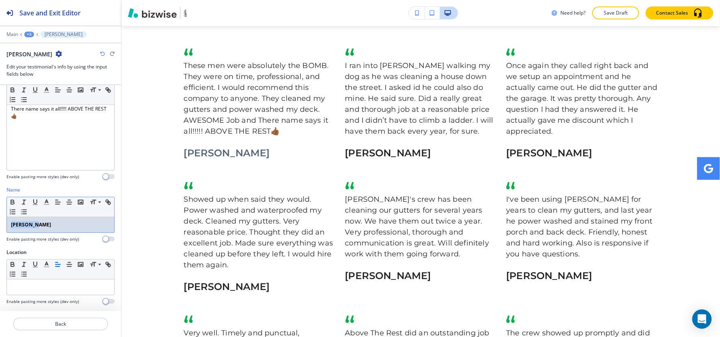
drag, startPoint x: 44, startPoint y: 230, endPoint x: 1, endPoint y: 237, distance: 43.5
click at [0, 237] on div "Name Small Normal Large Huge Sharese M Enable pasting more styles (dev only)" at bounding box center [60, 217] width 121 height 62
click at [14, 201] on icon "button" at bounding box center [12, 201] width 7 height 7
click at [45, 201] on icon "button" at bounding box center [46, 201] width 7 height 7
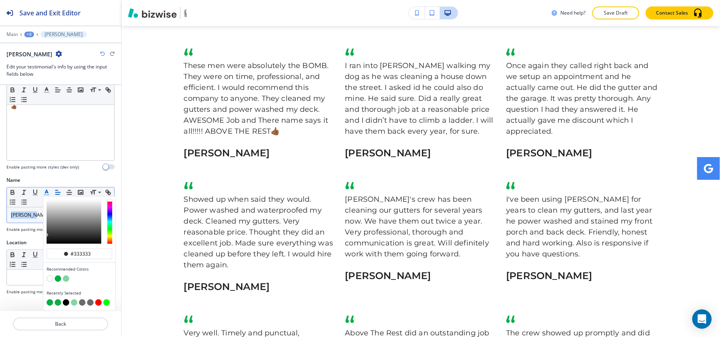
click at [51, 299] on button "button" at bounding box center [50, 302] width 6 height 6
type input "#07ad46"
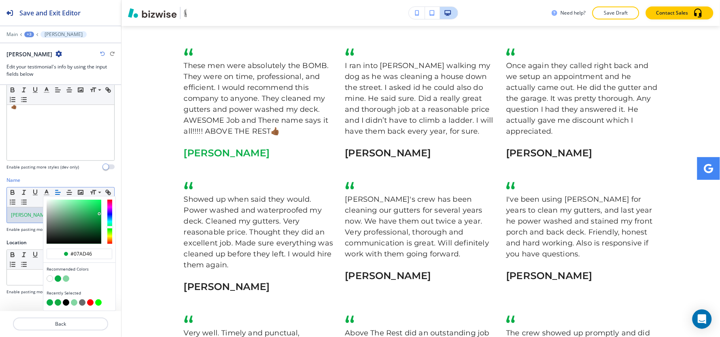
click at [28, 35] on div "+3" at bounding box center [29, 35] width 10 height 6
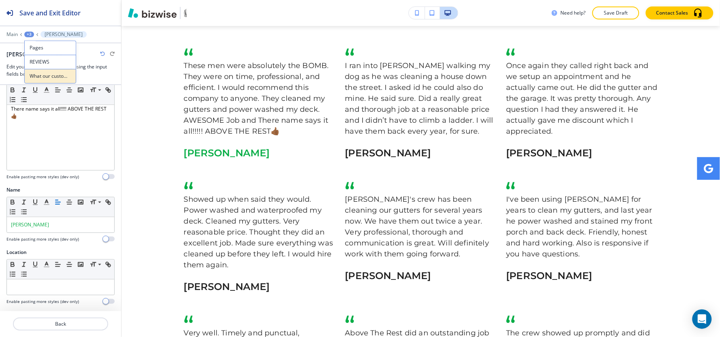
click at [35, 81] on button "What our customers say" at bounding box center [50, 76] width 52 height 15
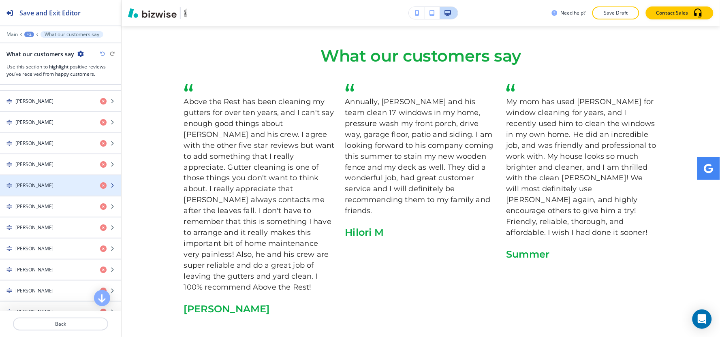
click at [36, 187] on div "Jim G." at bounding box center [47, 185] width 94 height 7
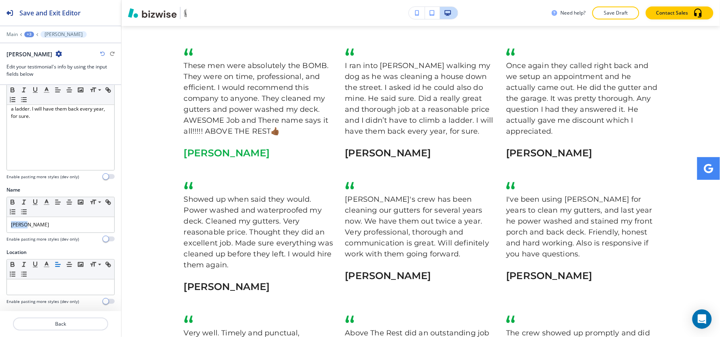
drag, startPoint x: 34, startPoint y: 227, endPoint x: 0, endPoint y: 230, distance: 34.1
click at [0, 230] on div "Name Small Normal Large Huge Jim G. Enable pasting more styles (dev only)" at bounding box center [60, 217] width 121 height 62
click at [46, 201] on polyline "button" at bounding box center [46, 201] width 3 height 3
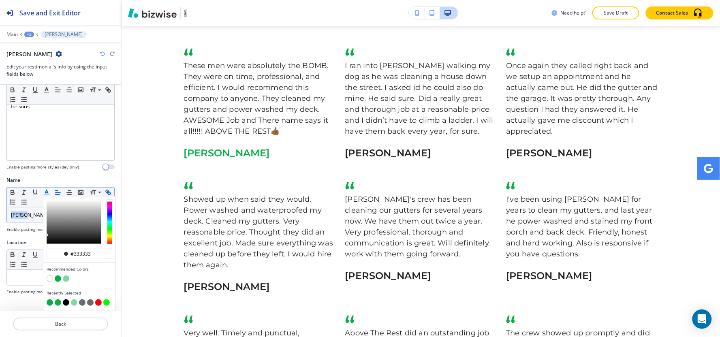
click at [50, 299] on button "button" at bounding box center [50, 302] width 6 height 6
type input "#07ad46"
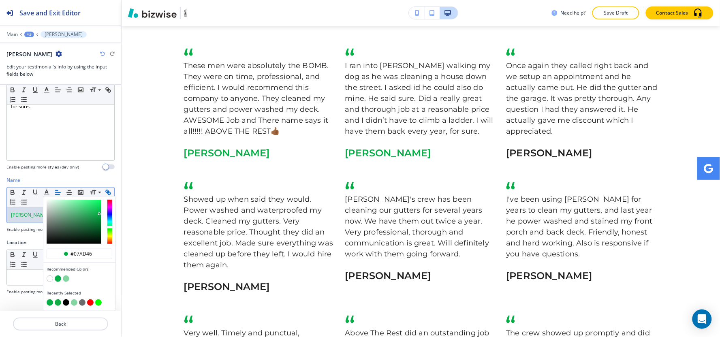
click at [25, 30] on div at bounding box center [60, 28] width 121 height 5
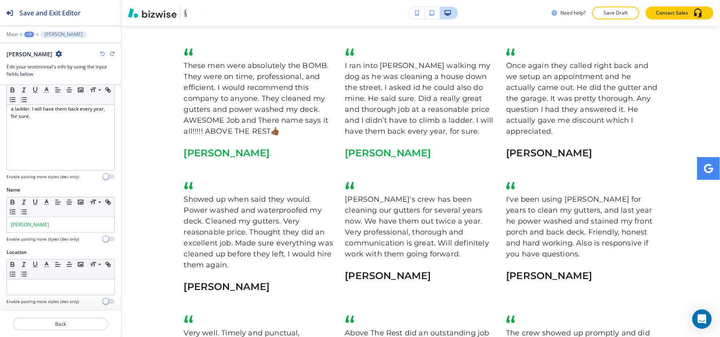
click at [30, 34] on div "+3" at bounding box center [29, 35] width 10 height 6
click at [45, 79] on p "What our customers say" at bounding box center [50, 76] width 41 height 7
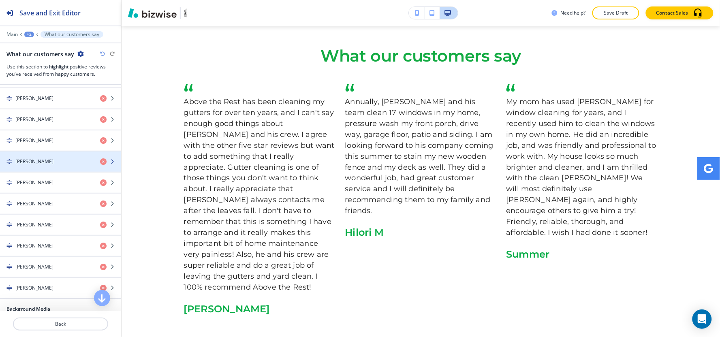
click at [43, 160] on div "Kathryn B." at bounding box center [47, 161] width 94 height 7
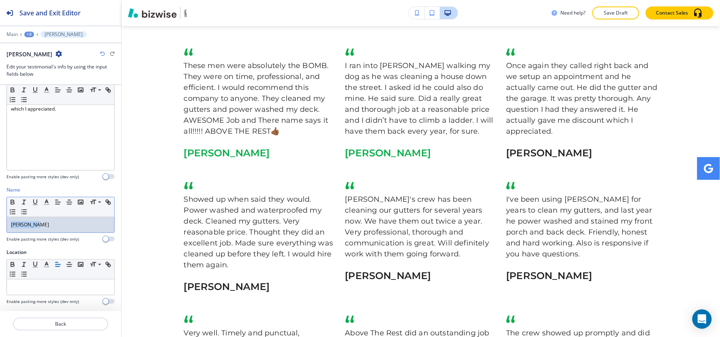
drag, startPoint x: 45, startPoint y: 230, endPoint x: 0, endPoint y: 235, distance: 45.3
click at [0, 235] on div "Name Small Normal Large Huge Kathryn B. Enable pasting more styles (dev only)" at bounding box center [60, 217] width 121 height 62
click at [49, 199] on icon "button" at bounding box center [46, 201] width 7 height 7
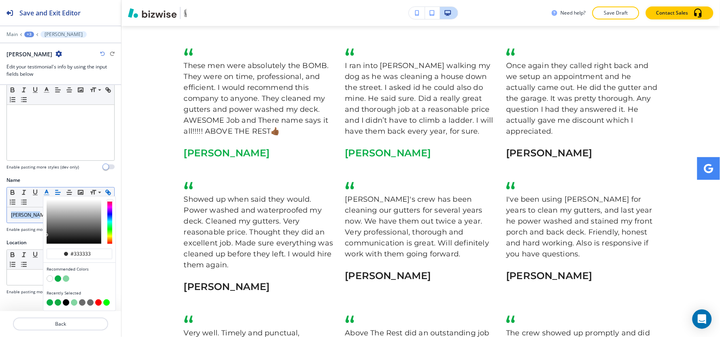
click at [51, 299] on button "button" at bounding box center [50, 302] width 6 height 6
type input "#07ad46"
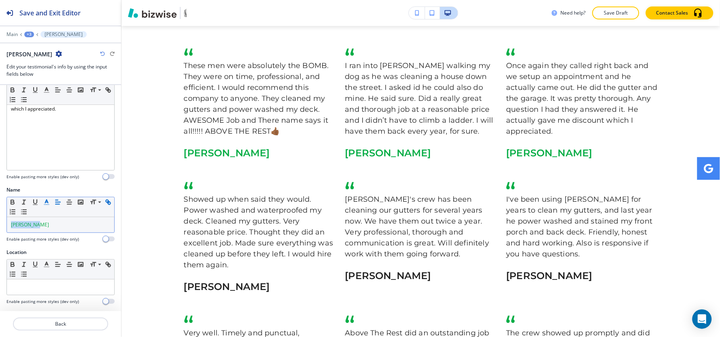
click at [28, 32] on div "+3" at bounding box center [29, 35] width 10 height 6
click at [34, 77] on p "What our customers say" at bounding box center [50, 76] width 41 height 7
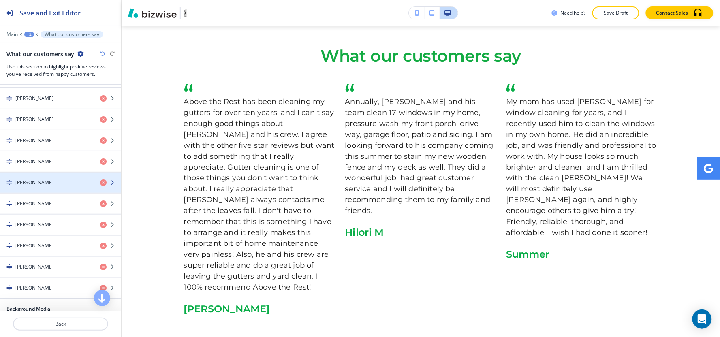
click at [41, 181] on div "Liz K." at bounding box center [47, 182] width 94 height 7
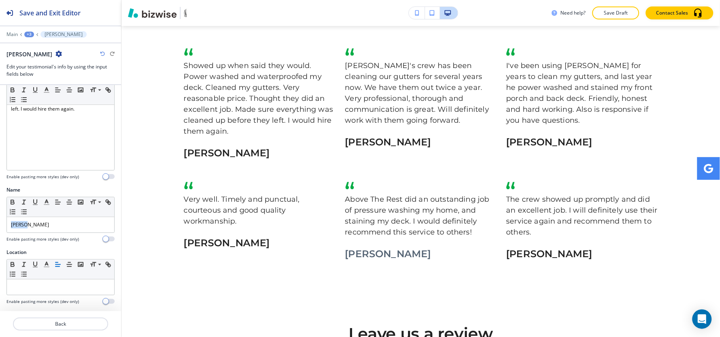
drag, startPoint x: 42, startPoint y: 230, endPoint x: 0, endPoint y: 235, distance: 42.1
click at [0, 235] on div "Name Small Normal Large Huge Liz K. Enable pasting more styles (dev only)" at bounding box center [60, 217] width 121 height 62
click at [46, 203] on icon "button" at bounding box center [46, 201] width 7 height 7
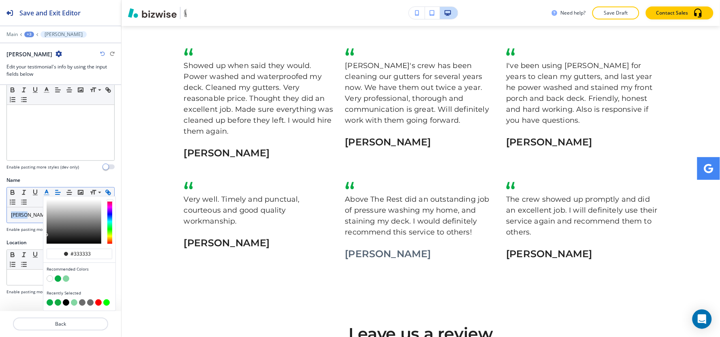
click at [51, 299] on button "button" at bounding box center [50, 302] width 6 height 6
type input "#07ad46"
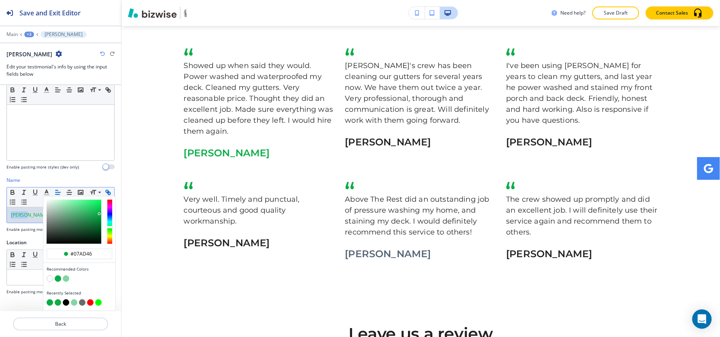
click at [28, 32] on div "+3" at bounding box center [29, 35] width 10 height 6
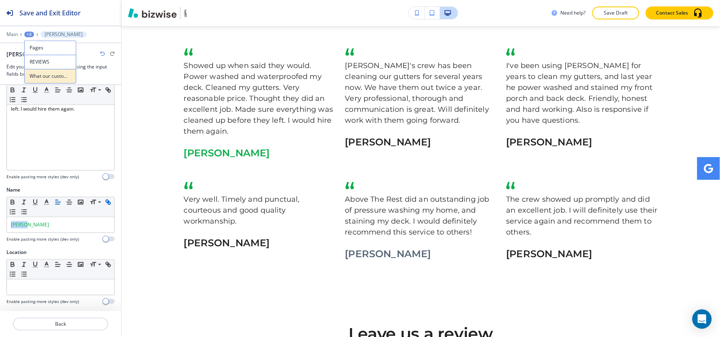
click at [34, 76] on p "What our customers say" at bounding box center [50, 76] width 41 height 7
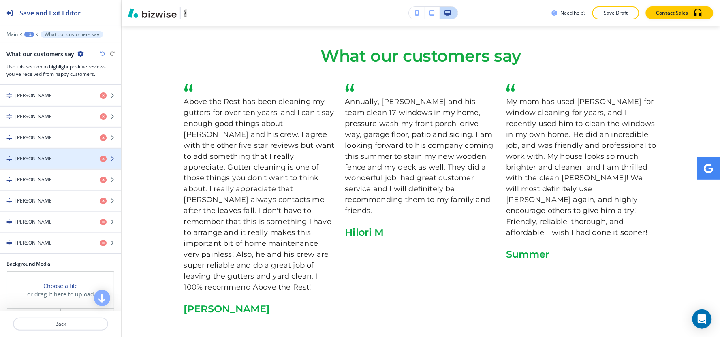
click at [38, 153] on div "button" at bounding box center [60, 152] width 121 height 6
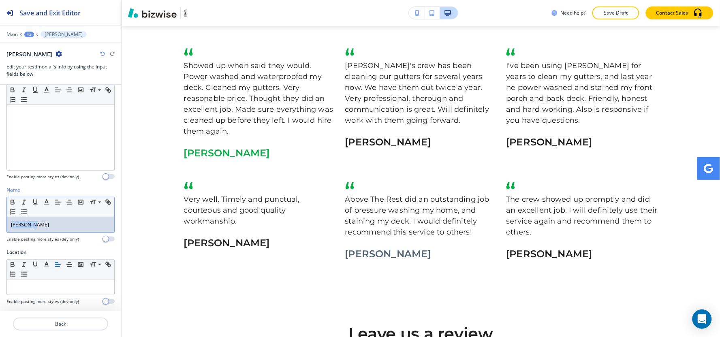
drag, startPoint x: 21, startPoint y: 229, endPoint x: 23, endPoint y: 223, distance: 6.4
click at [0, 233] on div "Name Small Normal Large Huge Daniel F. Enable pasting more styles (dev only)" at bounding box center [60, 217] width 121 height 62
click at [44, 201] on icon "button" at bounding box center [46, 201] width 7 height 7
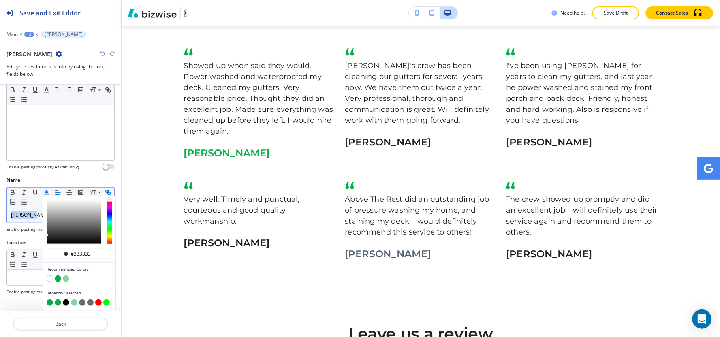
click at [49, 299] on button "button" at bounding box center [50, 302] width 6 height 6
type input "#07ad46"
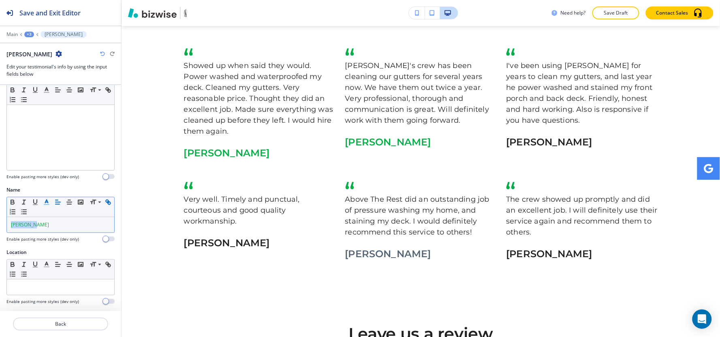
click at [26, 34] on div "+3" at bounding box center [29, 35] width 10 height 6
drag, startPoint x: 27, startPoint y: 35, endPoint x: 37, endPoint y: 77, distance: 43.3
click at [37, 75] on div "Pages REVIEWS What our customers say" at bounding box center [50, 62] width 52 height 43
click at [37, 77] on p "What our customers say" at bounding box center [50, 76] width 41 height 7
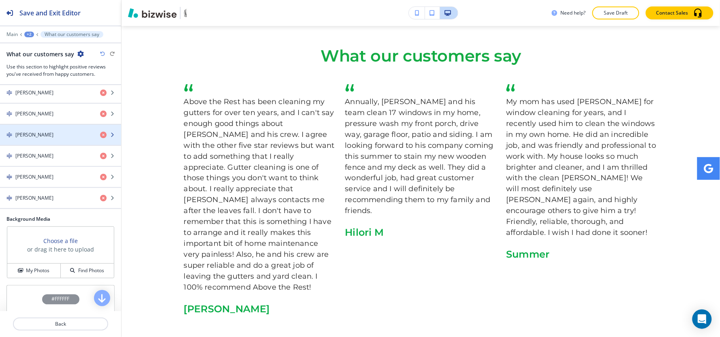
click at [48, 141] on div "button" at bounding box center [60, 142] width 121 height 6
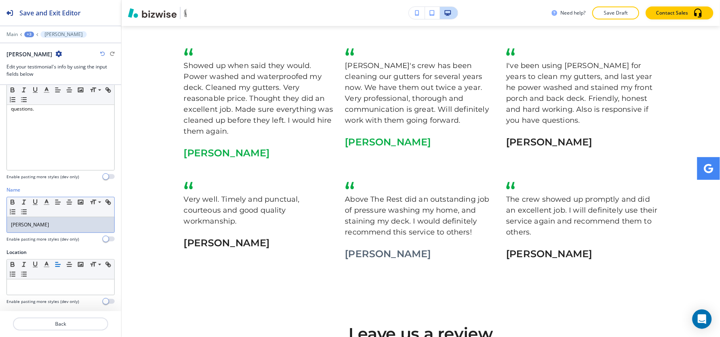
drag, startPoint x: 58, startPoint y: 228, endPoint x: 0, endPoint y: 228, distance: 57.1
click at [0, 228] on div "Name Small Normal Large Huge Debbie Carlson Enable pasting more styles (dev onl…" at bounding box center [60, 217] width 121 height 62
click at [45, 200] on icon "button" at bounding box center [46, 201] width 7 height 7
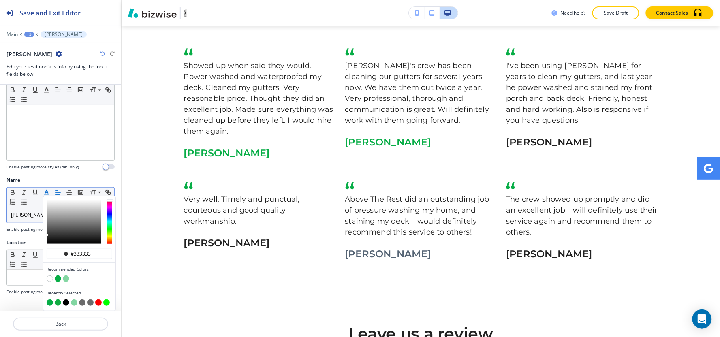
click at [50, 299] on button "button" at bounding box center [50, 302] width 6 height 6
type input "#07ad46"
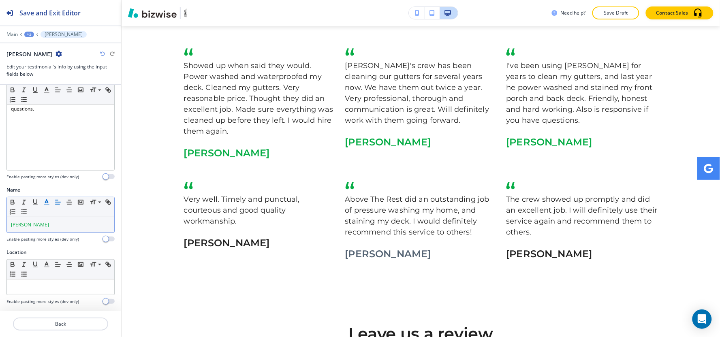
click at [27, 33] on div "+3" at bounding box center [29, 35] width 10 height 6
click at [48, 75] on p "What our customers say" at bounding box center [50, 76] width 41 height 7
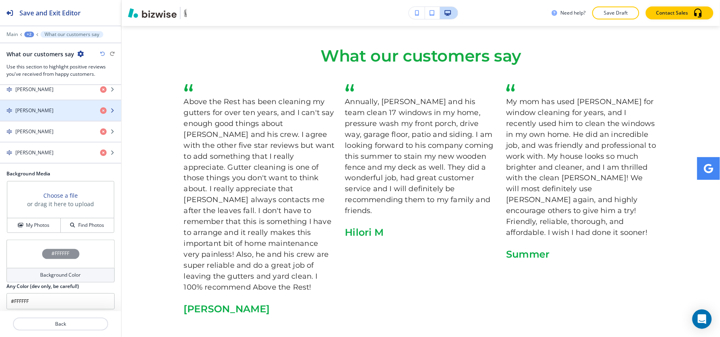
click at [48, 117] on div "button" at bounding box center [60, 117] width 121 height 6
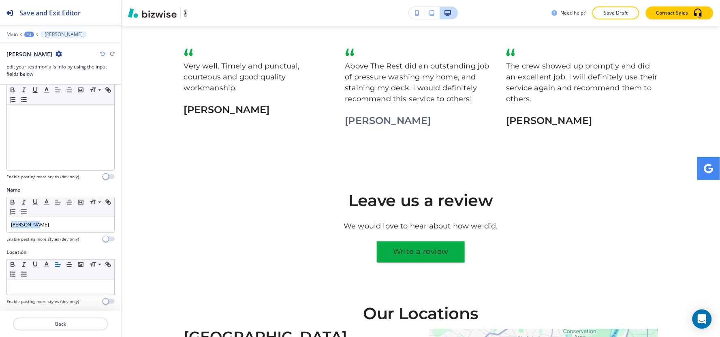
drag, startPoint x: 0, startPoint y: 233, endPoint x: 0, endPoint y: 238, distance: 4.9
click at [0, 238] on div "Name Small Normal Large Huge Richard D. Enable pasting more styles (dev only)" at bounding box center [60, 217] width 121 height 62
click at [45, 202] on line "button" at bounding box center [46, 202] width 2 height 0
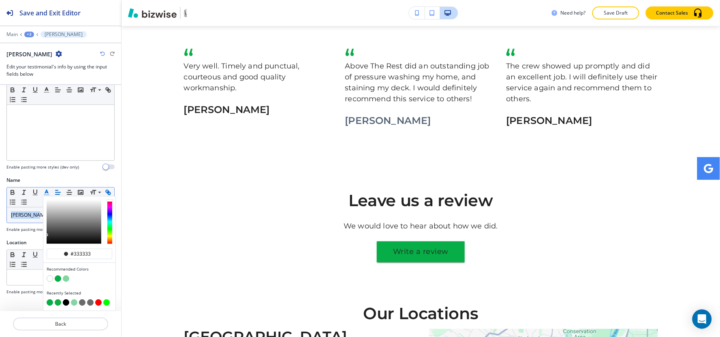
click at [50, 299] on button "button" at bounding box center [50, 302] width 6 height 6
type input "#07ad46"
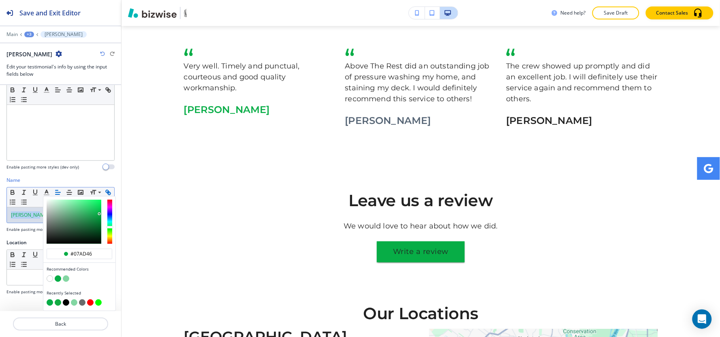
click at [30, 35] on div "+3" at bounding box center [29, 35] width 10 height 6
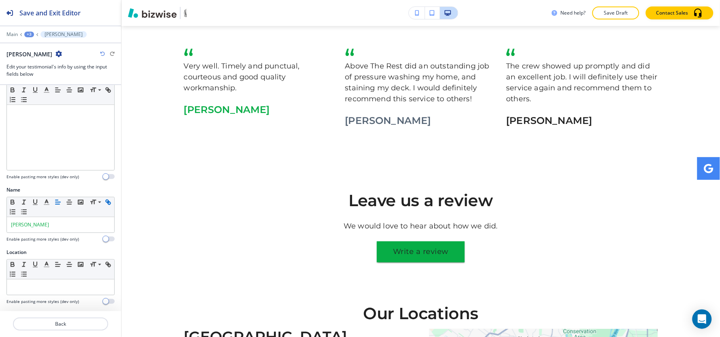
drag, startPoint x: 37, startPoint y: 84, endPoint x: 38, endPoint y: 71, distance: 13.0
click at [37, 83] on div "Save and Exit Editor Main +3 Richard D. Richard D. Edit your testimonial's info…" at bounding box center [60, 42] width 121 height 85
click at [29, 32] on div "+3" at bounding box center [29, 35] width 10 height 6
click at [38, 82] on button "What our customers say" at bounding box center [50, 76] width 52 height 15
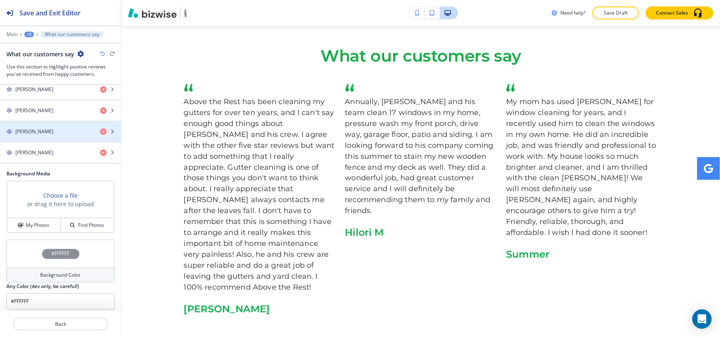
click at [40, 135] on h4 "Jacqueline P" at bounding box center [34, 131] width 38 height 7
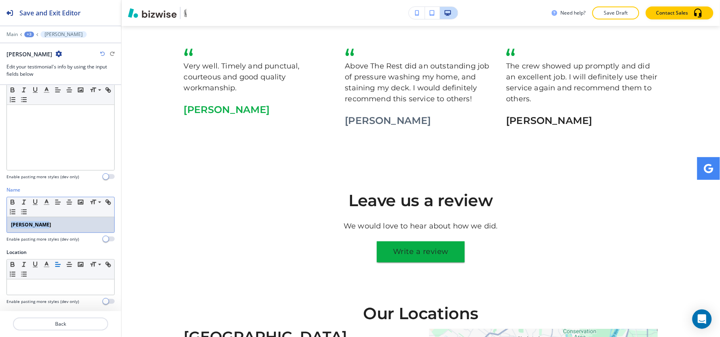
drag, startPoint x: 0, startPoint y: 235, endPoint x: 13, endPoint y: 205, distance: 33.0
click at [0, 235] on div "Name Small Normal Large Huge Jacqueline P Enable pasting more styles (dev only)" at bounding box center [60, 217] width 121 height 62
click at [11, 201] on icon "button" at bounding box center [12, 201] width 7 height 7
click at [41, 201] on button "button" at bounding box center [46, 202] width 11 height 10
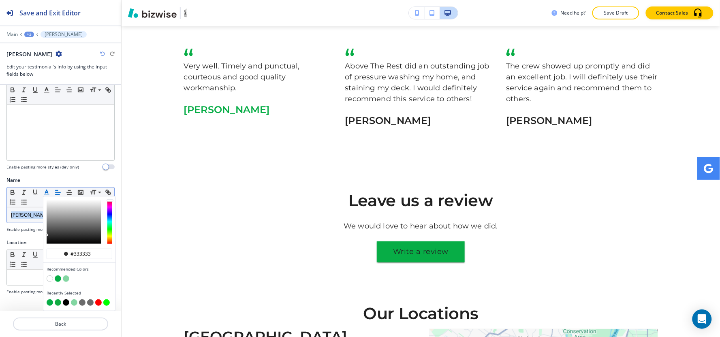
click at [49, 299] on button "button" at bounding box center [50, 302] width 6 height 6
type input "#07ad46"
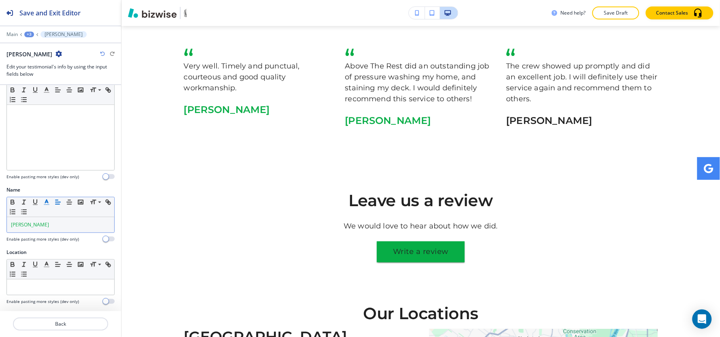
click at [32, 34] on div "+3" at bounding box center [29, 35] width 10 height 6
click at [38, 76] on p "What our customers say" at bounding box center [50, 76] width 41 height 7
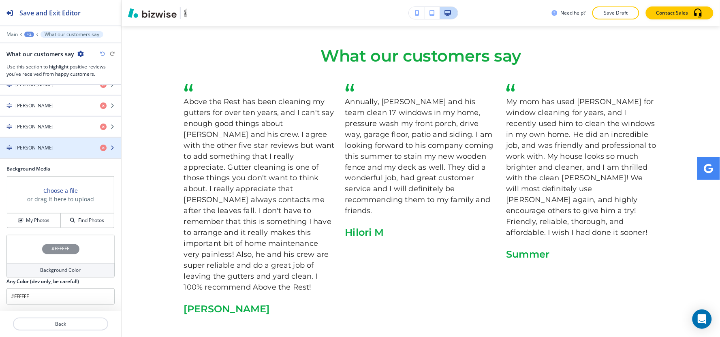
click at [41, 148] on h4 "Nyree Foster" at bounding box center [34, 147] width 38 height 7
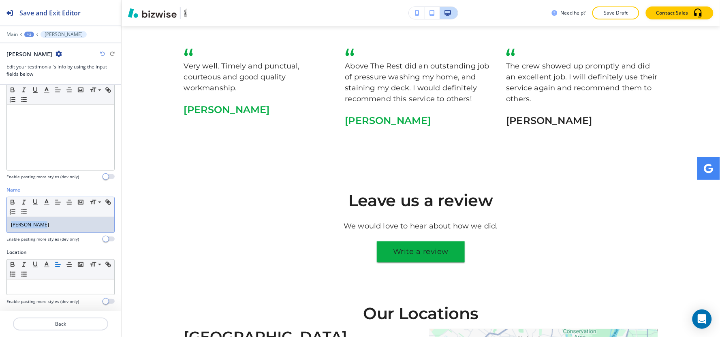
drag, startPoint x: 54, startPoint y: 224, endPoint x: 0, endPoint y: 231, distance: 54.3
click at [0, 231] on div "Name Small Normal Large Huge Nyree Foster Enable pasting more styles (dev only)" at bounding box center [60, 217] width 121 height 62
click at [48, 197] on button "button" at bounding box center [46, 202] width 11 height 10
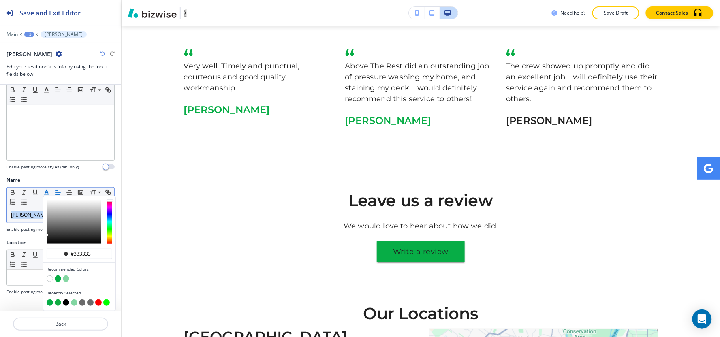
click at [50, 299] on button "button" at bounding box center [50, 302] width 6 height 6
type input "#07ad46"
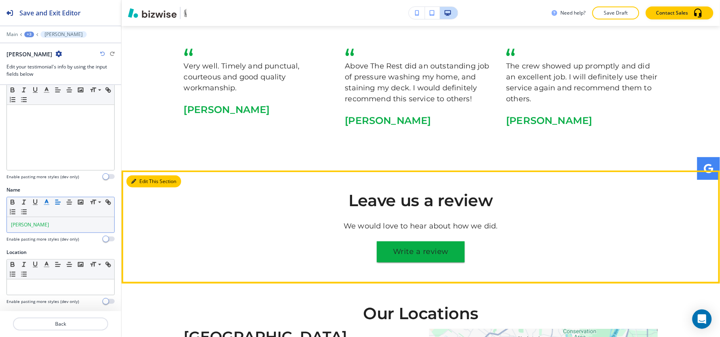
click at [155, 175] on button "Edit This Section" at bounding box center [153, 181] width 55 height 12
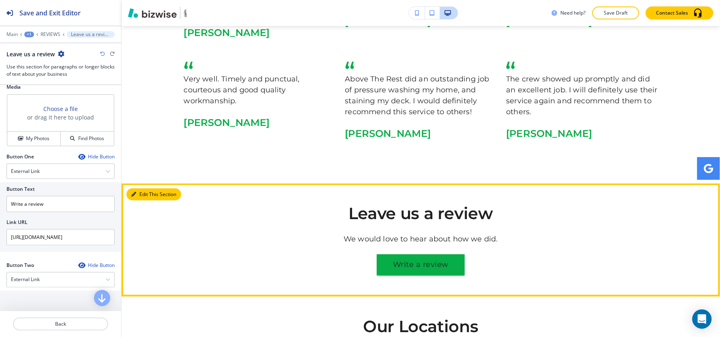
click at [143, 188] on button "Edit This Section" at bounding box center [153, 194] width 55 height 12
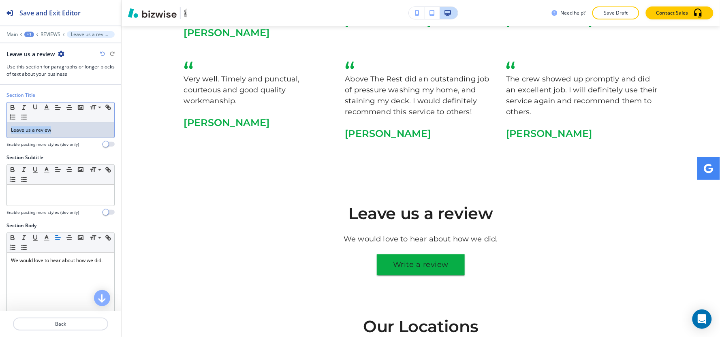
drag, startPoint x: 73, startPoint y: 132, endPoint x: 0, endPoint y: 136, distance: 73.4
click at [0, 136] on div "Section Title Small Normal Large Huge Leave us a review Enable pasting more sty…" at bounding box center [60, 123] width 121 height 62
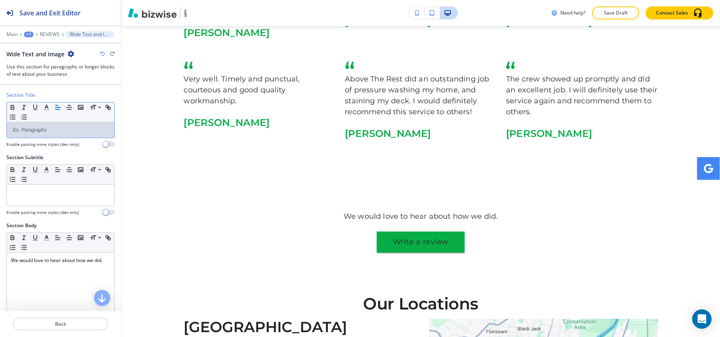
click at [70, 54] on icon "button" at bounding box center [71, 54] width 6 height 6
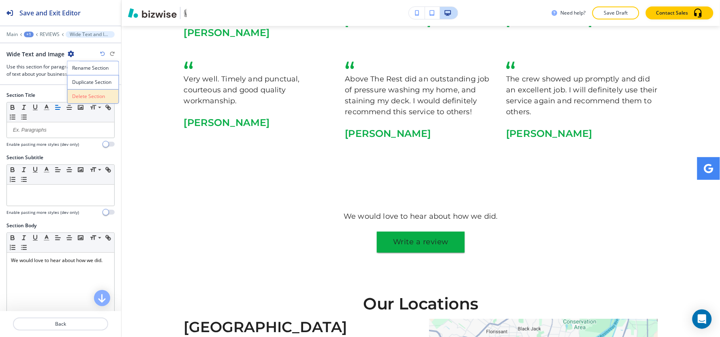
click at [85, 95] on p "Delete Section" at bounding box center [93, 96] width 41 height 7
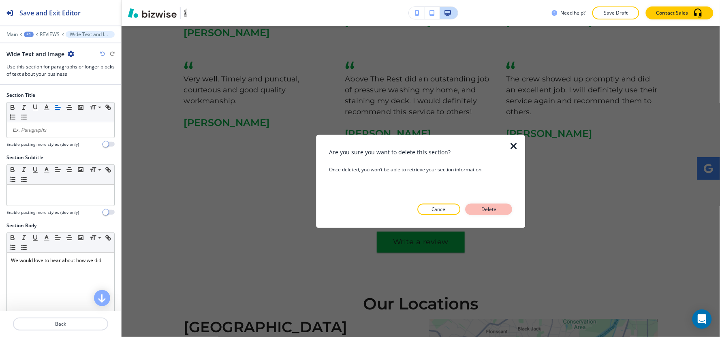
click at [502, 209] on button "Delete" at bounding box center [488, 209] width 47 height 11
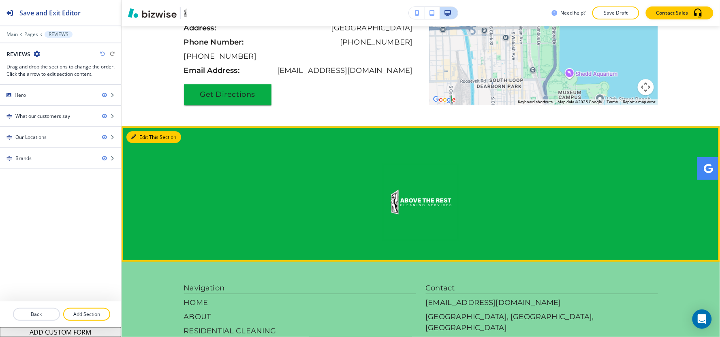
click at [143, 131] on button "Edit This Section" at bounding box center [153, 137] width 55 height 12
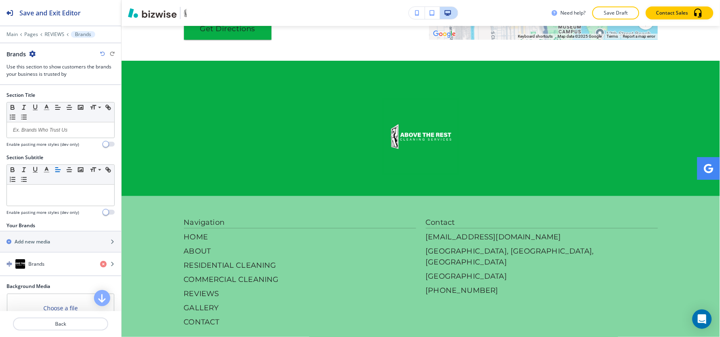
click at [34, 54] on icon "button" at bounding box center [32, 54] width 6 height 6
click at [54, 99] on p "Delete Section" at bounding box center [54, 96] width 41 height 7
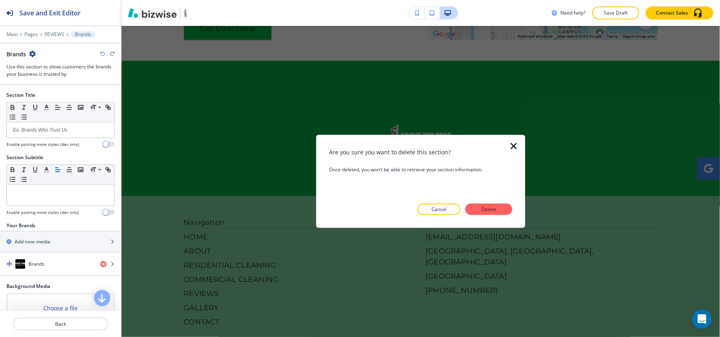
click at [501, 203] on div "Are you sure you want to delete this section? Once deleted, you won’t be able t…" at bounding box center [421, 181] width 184 height 67
click at [504, 211] on button "Delete" at bounding box center [488, 209] width 47 height 11
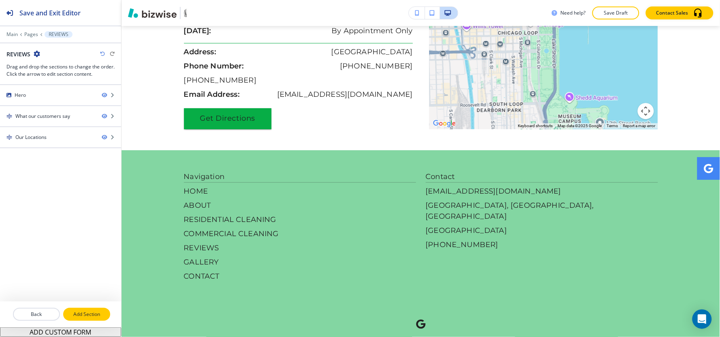
click at [89, 317] on p "Add Section" at bounding box center [86, 314] width 45 height 7
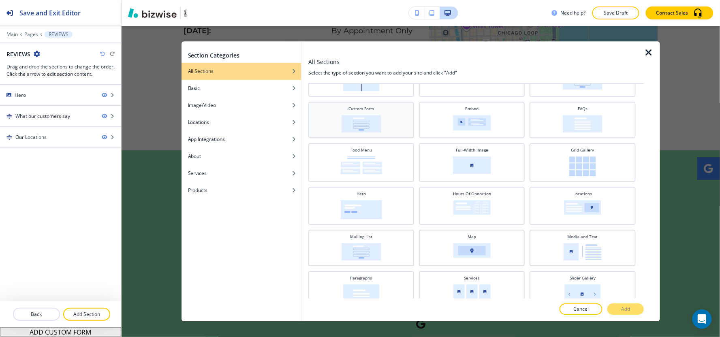
click at [383, 117] on div "Custom Form" at bounding box center [361, 119] width 98 height 27
click at [639, 310] on button "Add" at bounding box center [625, 309] width 36 height 11
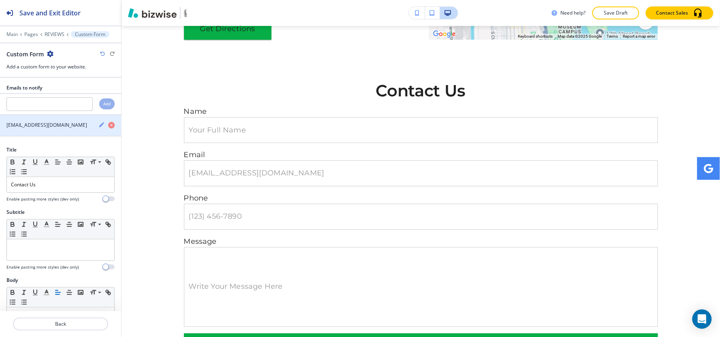
click at [99, 126] on icon "button" at bounding box center [101, 124] width 5 height 5
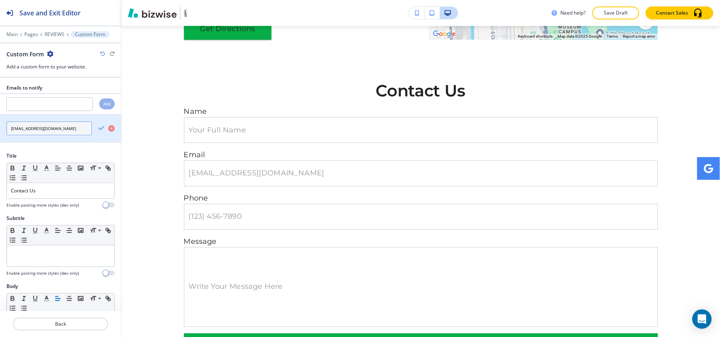
drag, startPoint x: 73, startPoint y: 128, endPoint x: 0, endPoint y: 129, distance: 72.9
click at [0, 129] on div "placeholder@bizwise.com" at bounding box center [46, 129] width 92 height 14
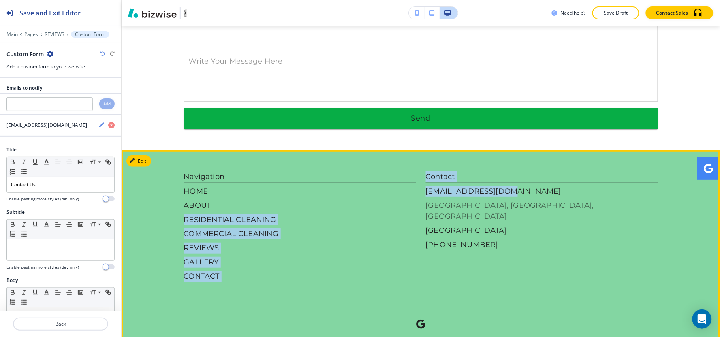
drag, startPoint x: 378, startPoint y: 170, endPoint x: 571, endPoint y: 173, distance: 193.7
click at [547, 171] on div "Navigation HOME ABOUT RESIDENTIAL CLEANING COMMERCIAL CLEANING REVIEWS GALLERY …" at bounding box center [421, 226] width 474 height 111
click at [623, 239] on p "(636) 378-5651" at bounding box center [542, 244] width 232 height 11
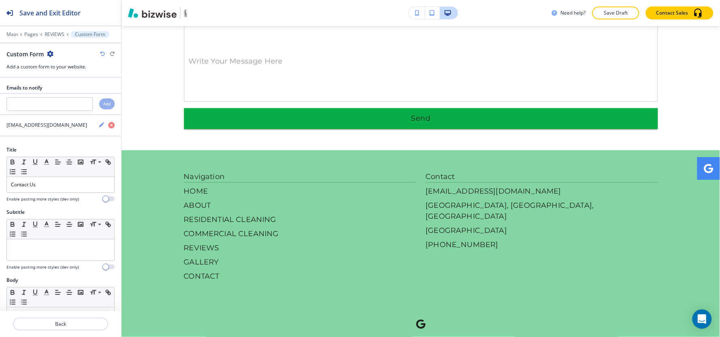
drag, startPoint x: 711, startPoint y: 188, endPoint x: 711, endPoint y: 194, distance: 6.1
click at [711, 188] on footer "Navigation HOME ABOUT RESIDENTIAL CLEANING COMMERCIAL CLEANING REVIEWS GALLERY …" at bounding box center [421, 261] width 598 height 222
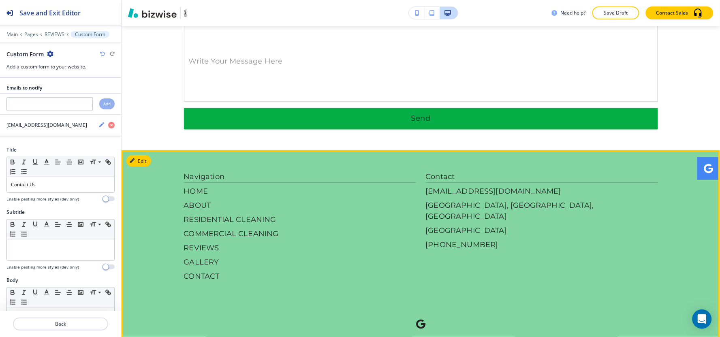
scroll to position [1950, 0]
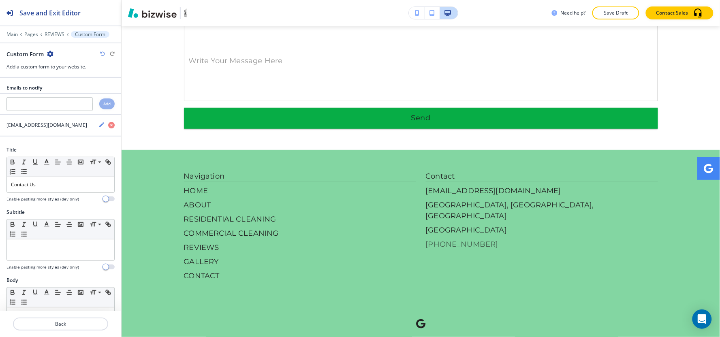
drag, startPoint x: 639, startPoint y: 261, endPoint x: 596, endPoint y: 193, distance: 80.3
click at [587, 200] on div "Navigation HOME ABOUT RESIDENTIAL CLEANING COMMERCIAL CLEANING REVIEWS GALLERY …" at bounding box center [421, 259] width 474 height 177
drag, startPoint x: 610, startPoint y: 120, endPoint x: 514, endPoint y: 158, distance: 104.0
click at [514, 158] on footer "Navigation HOME ABOUT RESIDENTIAL CLEANING COMMERCIAL CLEANING REVIEWS GALLERY …" at bounding box center [421, 261] width 598 height 222
copy div "shawnw578@gmail.com"
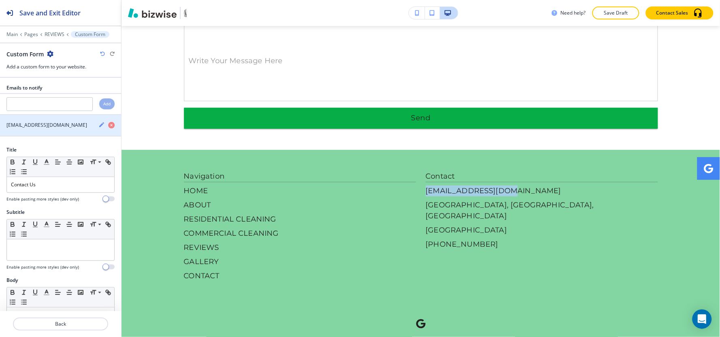
click at [98, 126] on icon "button" at bounding box center [101, 125] width 6 height 6
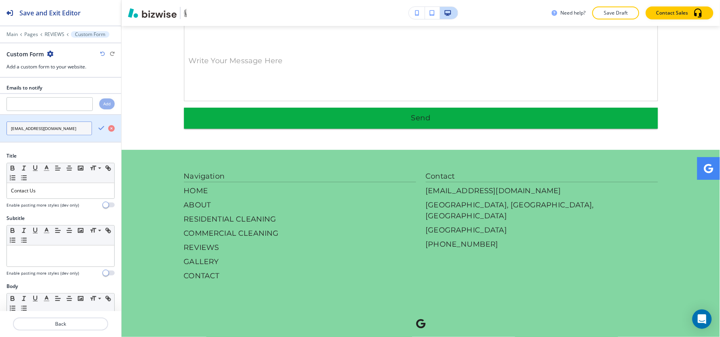
drag, startPoint x: 73, startPoint y: 130, endPoint x: 0, endPoint y: 138, distance: 73.4
click at [0, 138] on div "placeholder@bizwise.com" at bounding box center [60, 128] width 121 height 27
paste input "shawnw578@gmail"
type input "shawnw578@gmail.com"
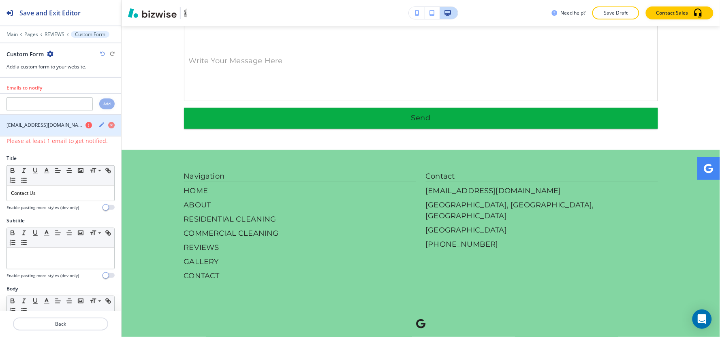
click at [99, 126] on icon "button" at bounding box center [101, 124] width 5 height 5
click at [81, 128] on div "shawnw578@gmail.com" at bounding box center [46, 125] width 92 height 7
click at [85, 128] on icon "button" at bounding box center [88, 125] width 6 height 6
click at [63, 126] on div "shawnw578@gmail.com" at bounding box center [46, 125] width 92 height 7
click at [99, 126] on icon "button" at bounding box center [101, 124] width 5 height 5
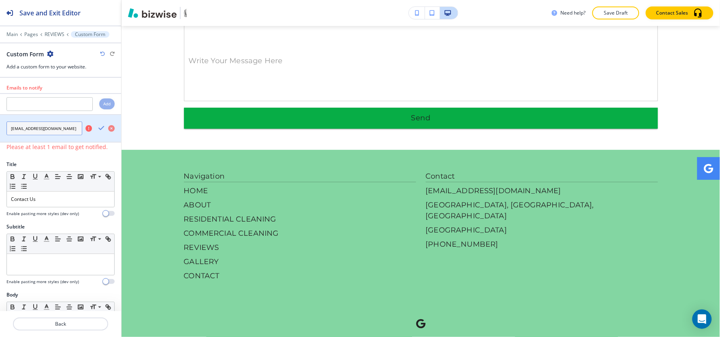
drag, startPoint x: 55, startPoint y: 130, endPoint x: 0, endPoint y: 131, distance: 55.1
click at [0, 132] on div "shawnw578@gmail.com" at bounding box center [46, 129] width 92 height 14
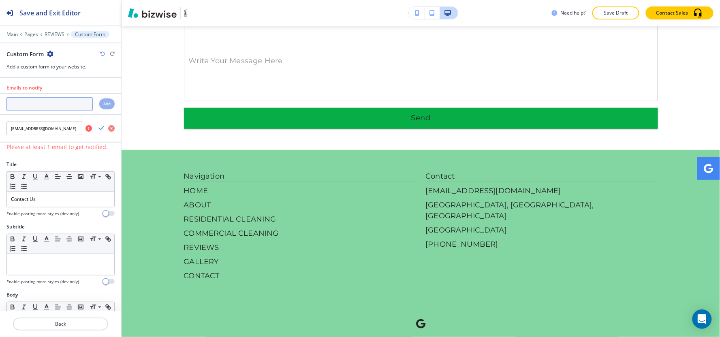
click at [34, 100] on input "text" at bounding box center [49, 104] width 86 height 14
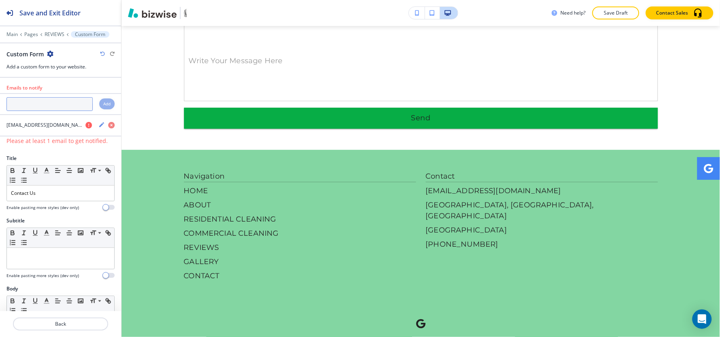
paste input "shawnw578@gmail.com"
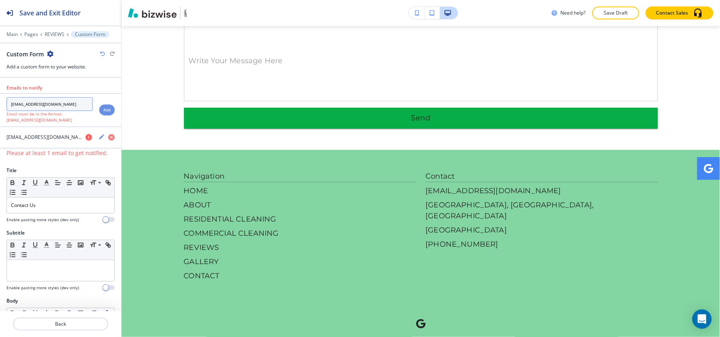
type input "shawnw578@gmail.com"
click at [103, 112] on h4 "Add" at bounding box center [106, 110] width 7 height 6
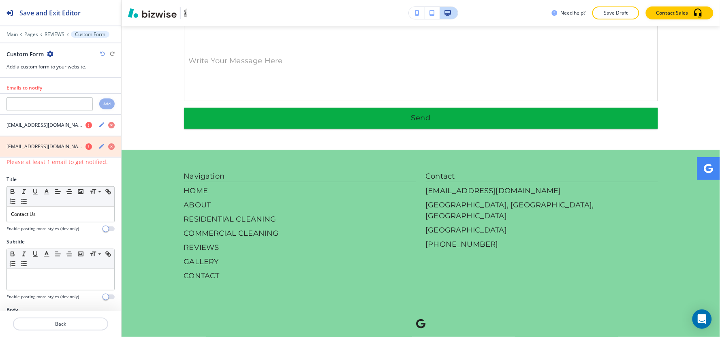
click at [108, 148] on icon "button" at bounding box center [111, 146] width 6 height 6
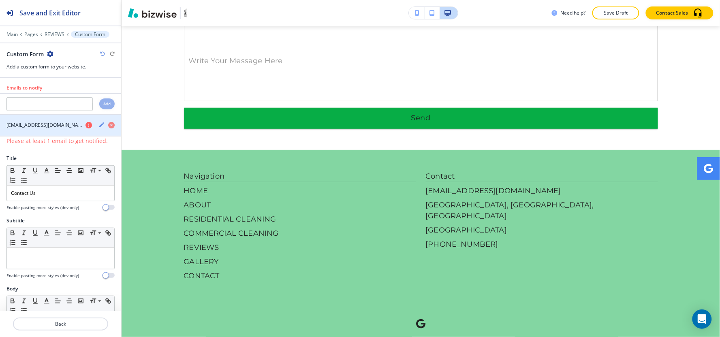
click at [85, 126] on icon "button" at bounding box center [88, 125] width 6 height 6
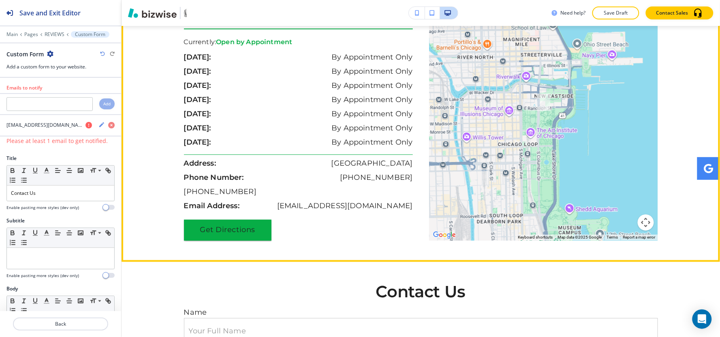
scroll to position [1455, 0]
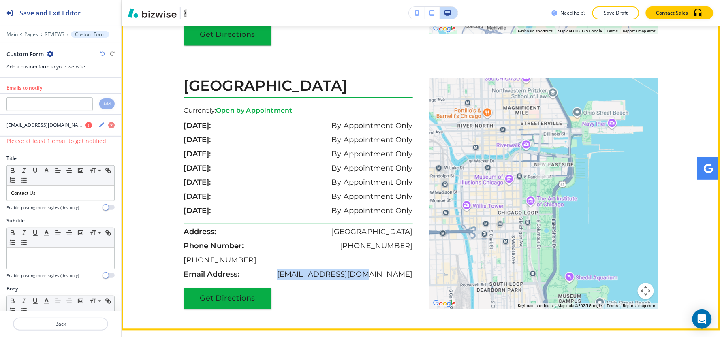
drag, startPoint x: 313, startPoint y: 242, endPoint x: 416, endPoint y: 245, distance: 103.4
click at [416, 245] on div "Chicago, IL 60601 Currently: Open by Appointment sunday: By Appointment Only mo…" at bounding box center [302, 193] width 237 height 231
copy p "shawnw578@gmail.com"
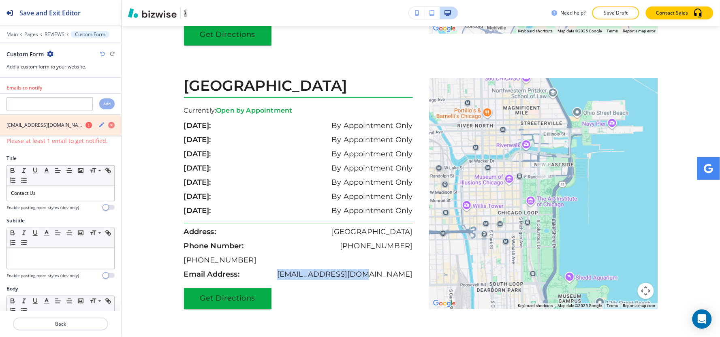
click at [108, 126] on icon "button" at bounding box center [111, 125] width 6 height 6
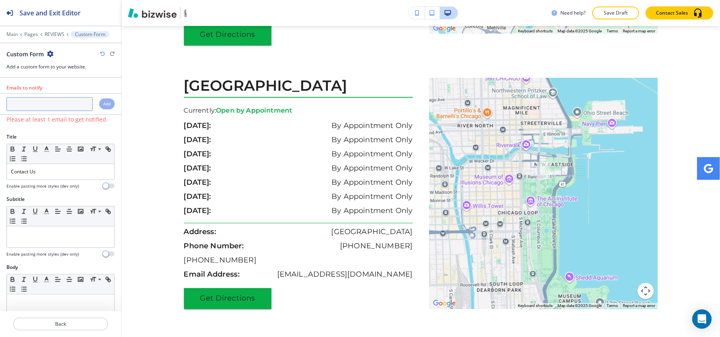
click at [49, 110] on input "text" at bounding box center [49, 104] width 86 height 14
paste input "shawnw578@gmail.com"
type input "shawnw578@gmail.com"
click at [103, 104] on h4 "Add" at bounding box center [106, 104] width 7 height 6
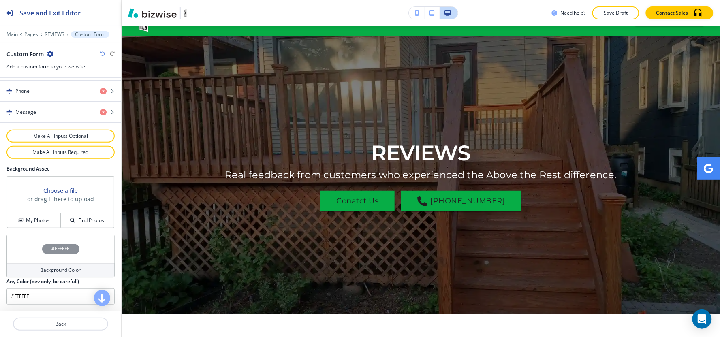
scroll to position [0, 0]
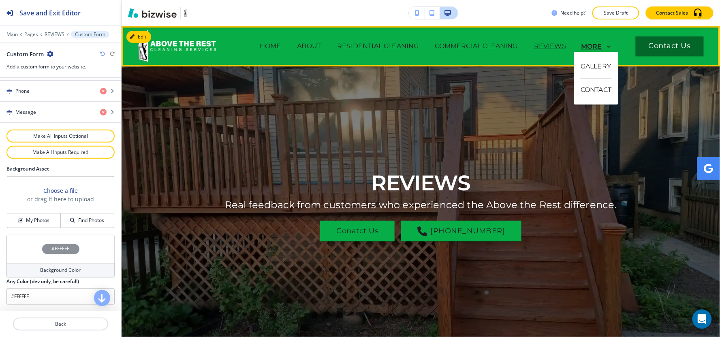
click at [583, 48] on p "MORE" at bounding box center [591, 46] width 21 height 7
click at [585, 69] on p "GALLERY" at bounding box center [597, 66] width 32 height 23
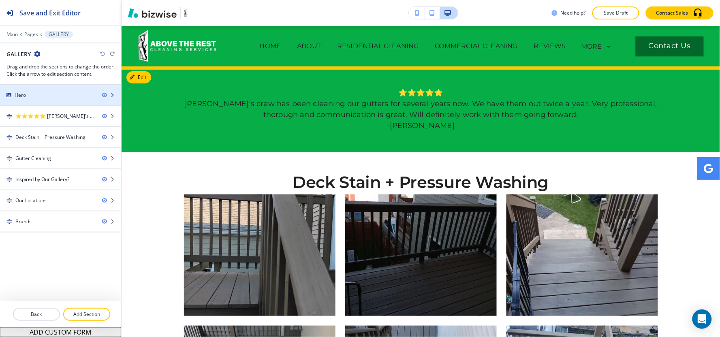
click at [59, 93] on div "Hero" at bounding box center [47, 95] width 95 height 7
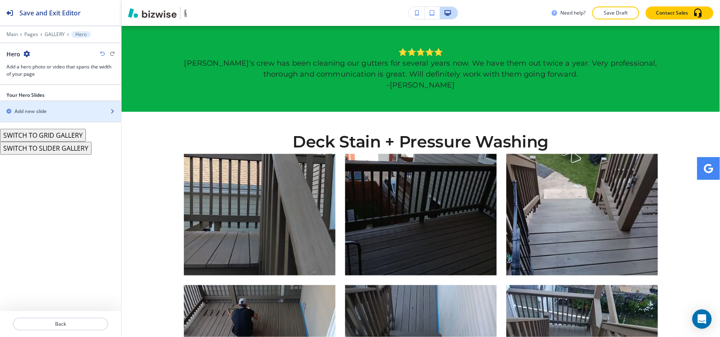
click at [35, 102] on div "button" at bounding box center [60, 104] width 121 height 6
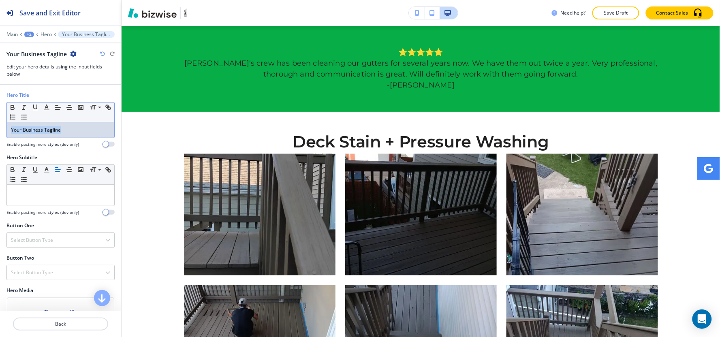
click at [0, 132] on div "Hero Title Small Normal Large Huge Your Business Tagline Enable pasting more st…" at bounding box center [60, 123] width 121 height 62
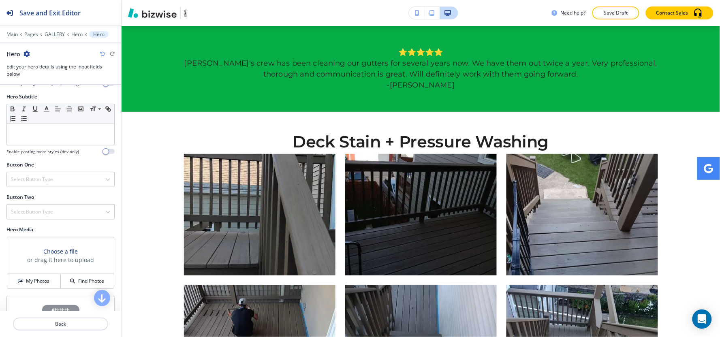
scroll to position [122, 0]
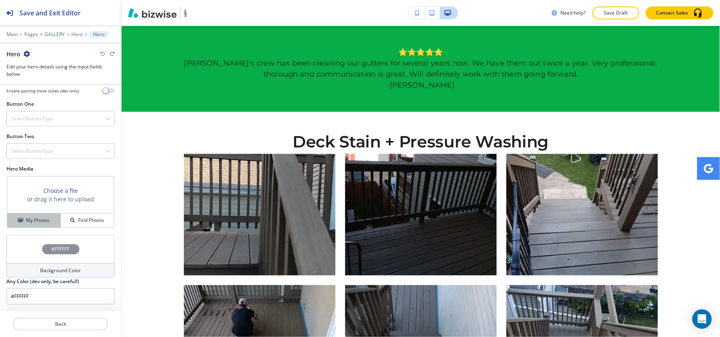
click at [18, 217] on div "My Photos" at bounding box center [33, 220] width 53 height 7
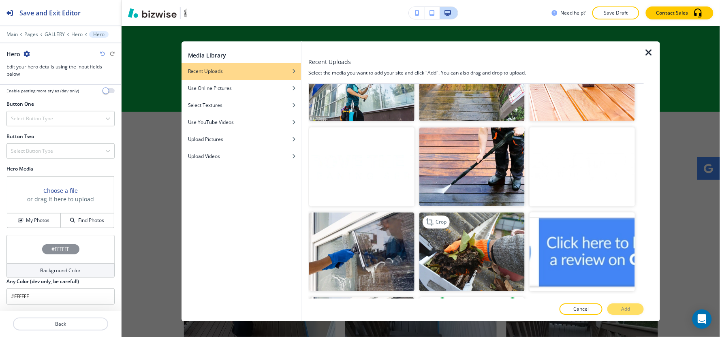
scroll to position [1794, 0]
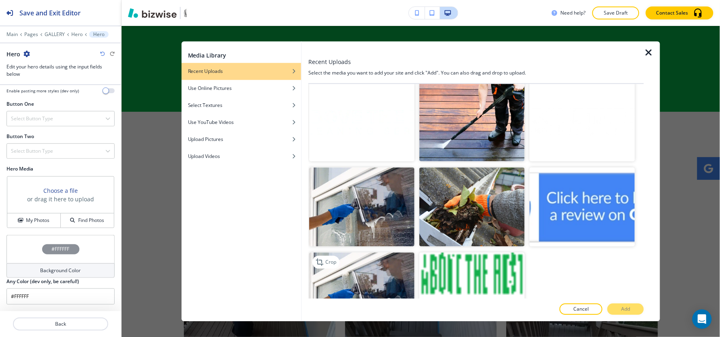
click at [374, 252] on img "button" at bounding box center [361, 291] width 105 height 79
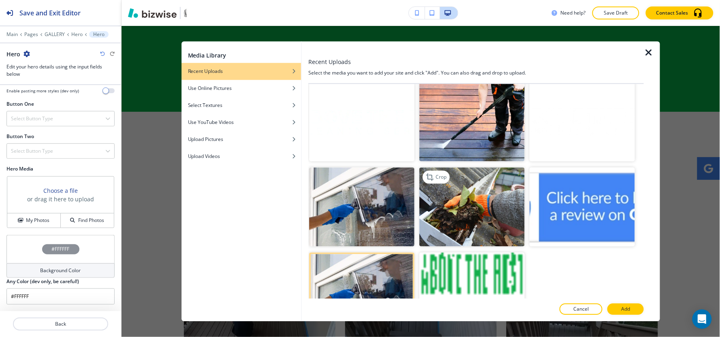
click at [480, 189] on img "button" at bounding box center [471, 206] width 105 height 79
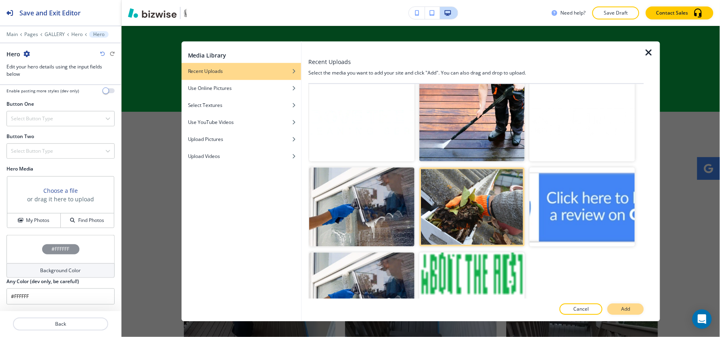
click at [634, 312] on button "Add" at bounding box center [625, 309] width 36 height 11
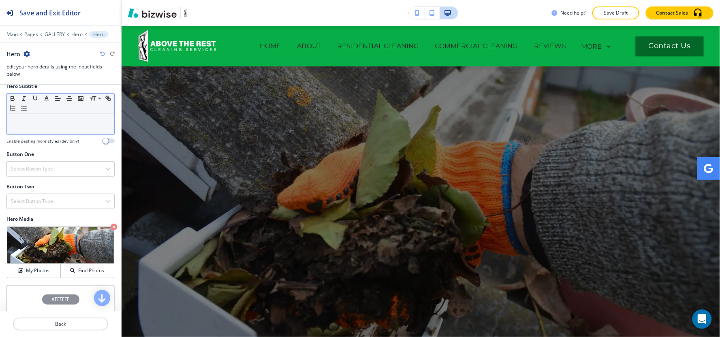
scroll to position [0, 0]
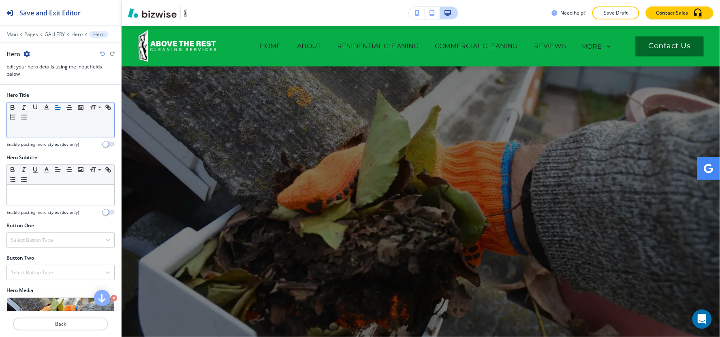
click at [58, 137] on div at bounding box center [60, 129] width 107 height 15
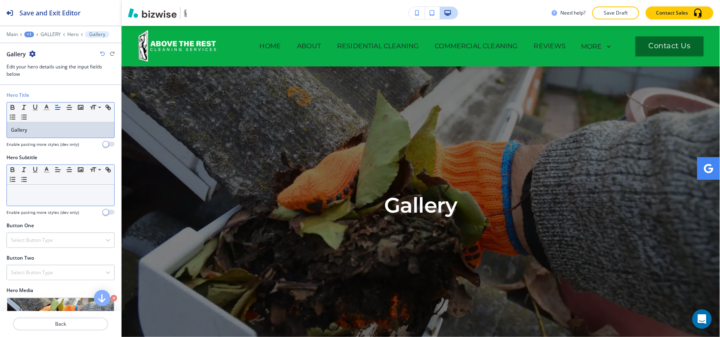
click at [28, 195] on p at bounding box center [60, 192] width 99 height 7
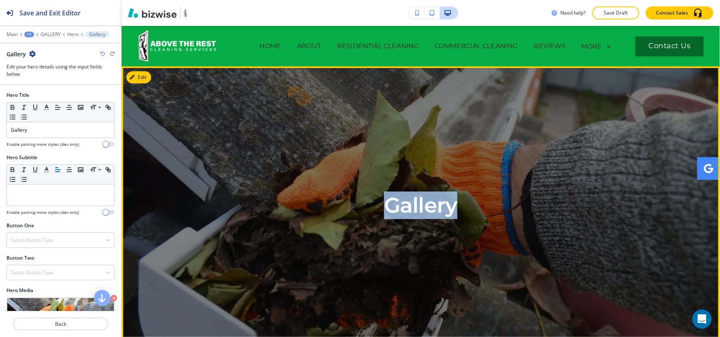
drag, startPoint x: 369, startPoint y: 213, endPoint x: 482, endPoint y: 203, distance: 113.0
click at [482, 203] on div "Gallery" at bounding box center [421, 205] width 474 height 236
copy p "Gallery"
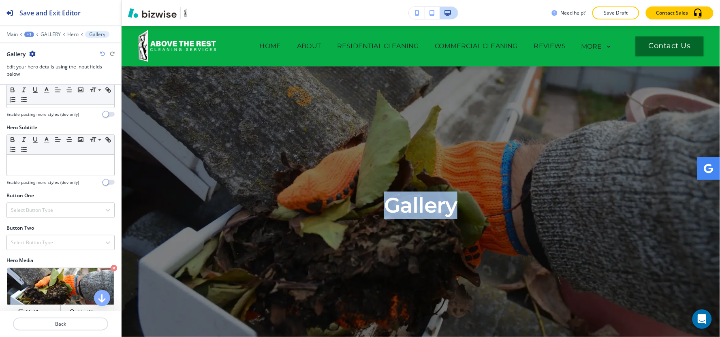
scroll to position [45, 0]
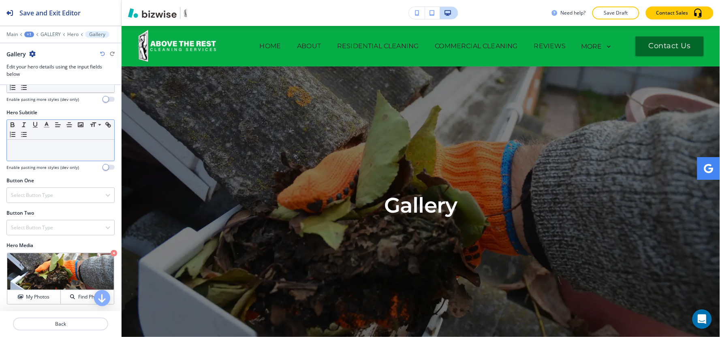
click at [42, 155] on div at bounding box center [60, 150] width 107 height 21
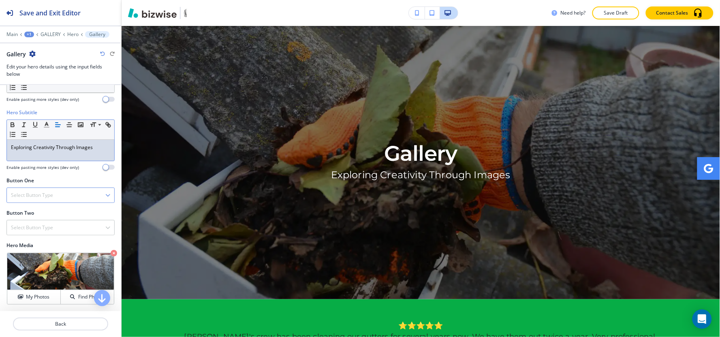
click at [23, 200] on div "Select Button Type" at bounding box center [60, 195] width 107 height 15
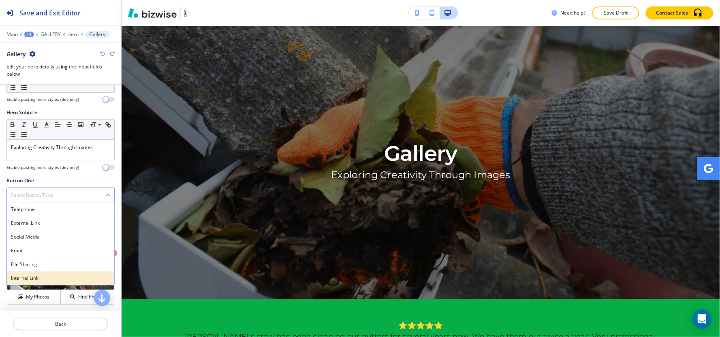
click at [32, 276] on h4 "Internal Link" at bounding box center [60, 278] width 99 height 7
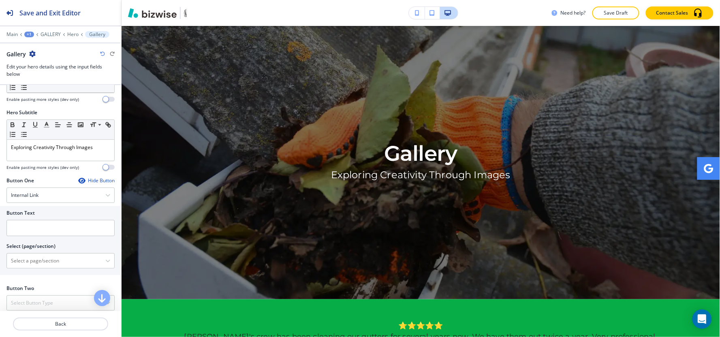
click at [34, 220] on div at bounding box center [60, 218] width 108 height 3
click at [33, 227] on input "text" at bounding box center [60, 228] width 108 height 16
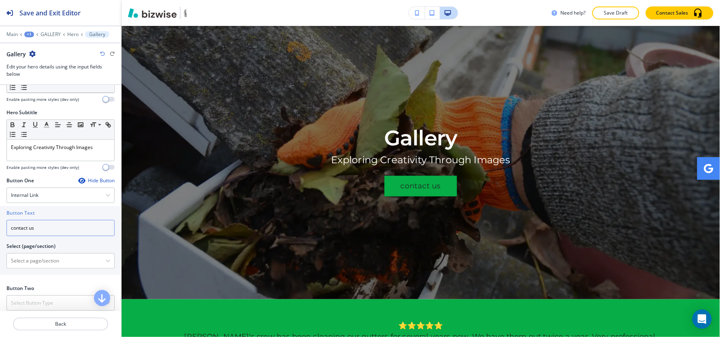
drag, startPoint x: 13, startPoint y: 228, endPoint x: 0, endPoint y: 228, distance: 12.6
click at [0, 228] on div "Button Text contact us Select (page/section) HOME HOME | Hero HOME | Get your h…" at bounding box center [60, 240] width 121 height 69
click at [30, 230] on input "Contact us" at bounding box center [60, 228] width 108 height 16
type input "Contact Us"
click at [30, 266] on \(page\/section\) "Manual Input" at bounding box center [56, 261] width 98 height 14
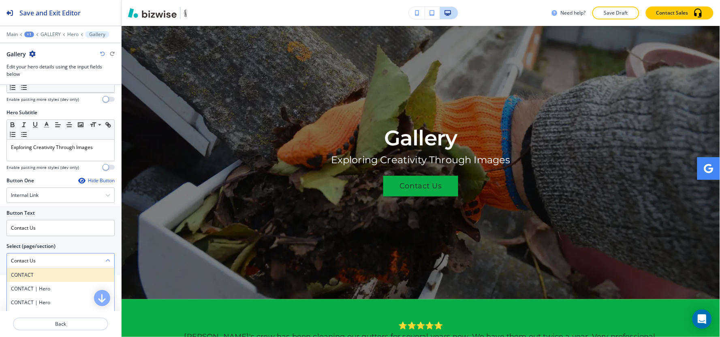
click at [37, 275] on h4 "CONTACT" at bounding box center [60, 274] width 99 height 7
type \(page\/section\) "CONTACT"
click at [25, 301] on h4 "Select Button Type" at bounding box center [32, 302] width 42 height 7
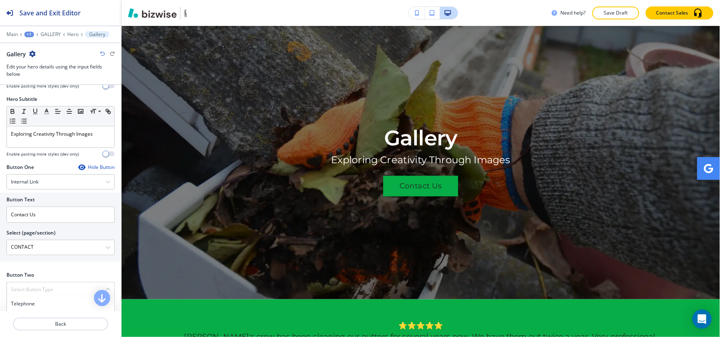
scroll to position [193, 0]
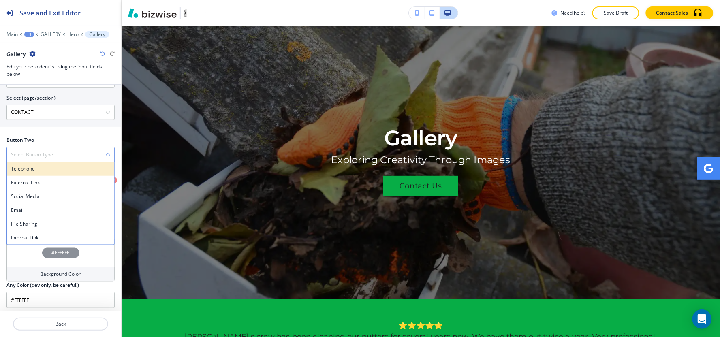
click at [47, 162] on div "Telephone" at bounding box center [60, 169] width 107 height 14
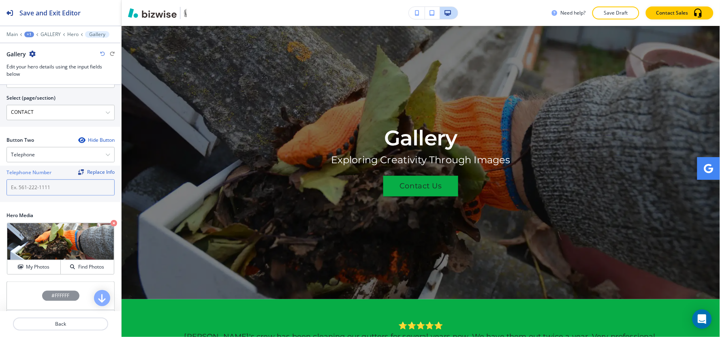
click at [50, 182] on input "text" at bounding box center [60, 187] width 108 height 16
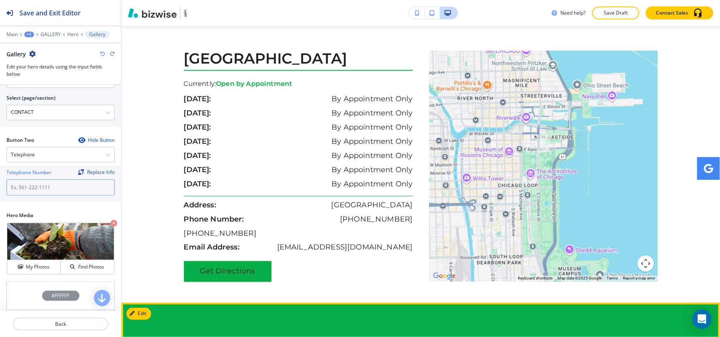
scroll to position [2971, 0]
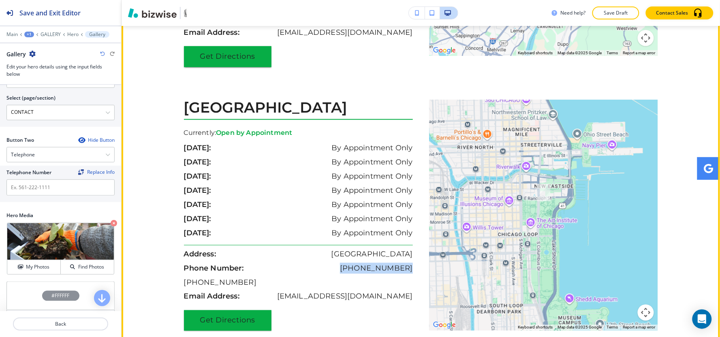
drag, startPoint x: 353, startPoint y: 256, endPoint x: 415, endPoint y: 257, distance: 62.4
click at [415, 257] on div "Chicago, IL 60601 Currently: Open by Appointment sunday: By Appointment Only mo…" at bounding box center [302, 215] width 237 height 231
copy p "(636) 378-5651"
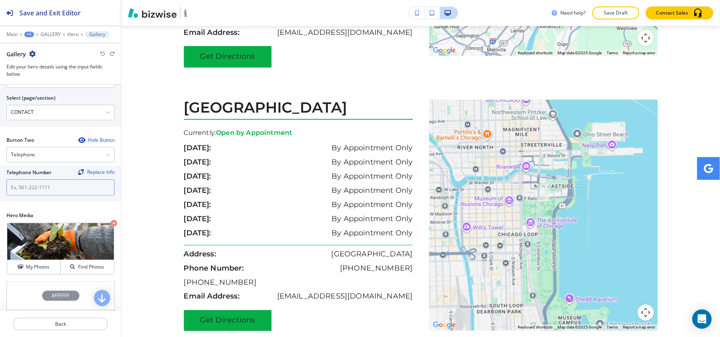
click at [23, 192] on input "text" at bounding box center [60, 187] width 108 height 16
paste input "(636) 378-5651"
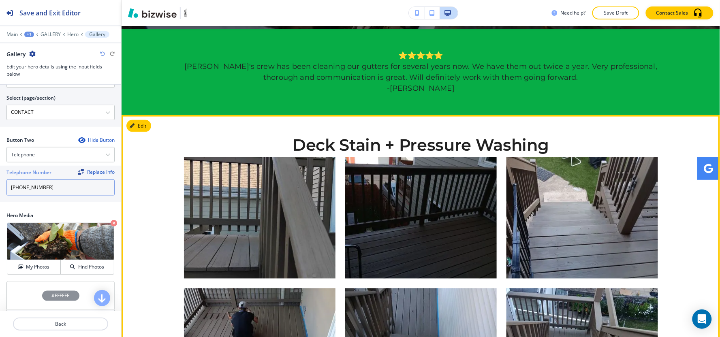
scroll to position [315, 0]
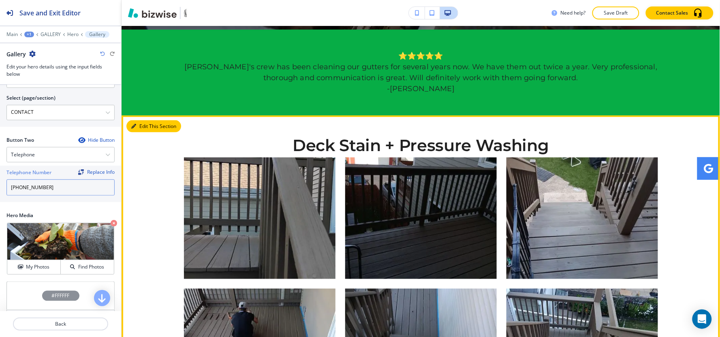
type input "(636) 378-5651"
click at [142, 125] on button "Edit This Section" at bounding box center [153, 126] width 55 height 12
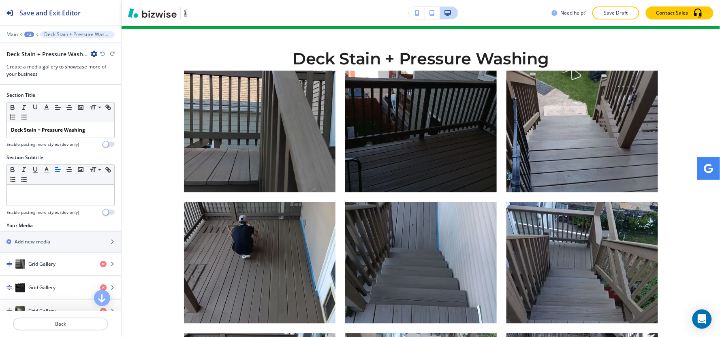
scroll to position [404, 0]
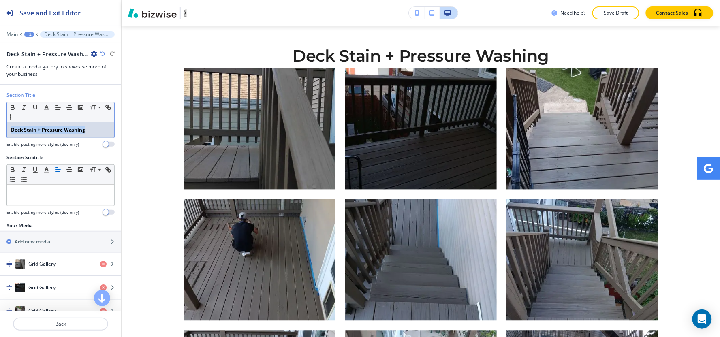
drag, startPoint x: 94, startPoint y: 131, endPoint x: 0, endPoint y: 134, distance: 94.0
click at [0, 134] on div "Section Title Small Normal Large Huge Deck Stain + Pressure Washing Enable past…" at bounding box center [60, 123] width 121 height 62
click at [11, 108] on icon "button" at bounding box center [12, 108] width 3 height 2
click at [43, 107] on icon "button" at bounding box center [46, 107] width 7 height 7
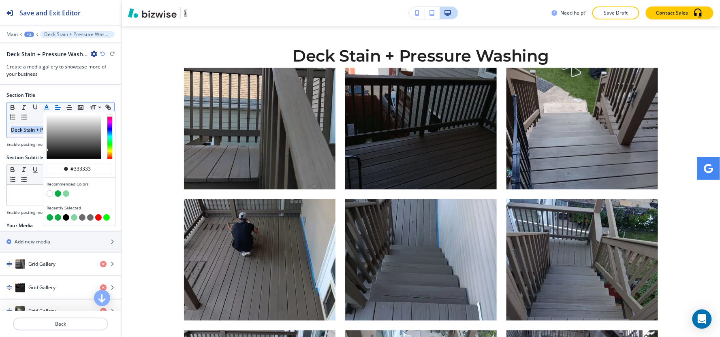
click at [49, 218] on button "button" at bounding box center [50, 217] width 6 height 6
type input "#07ad46"
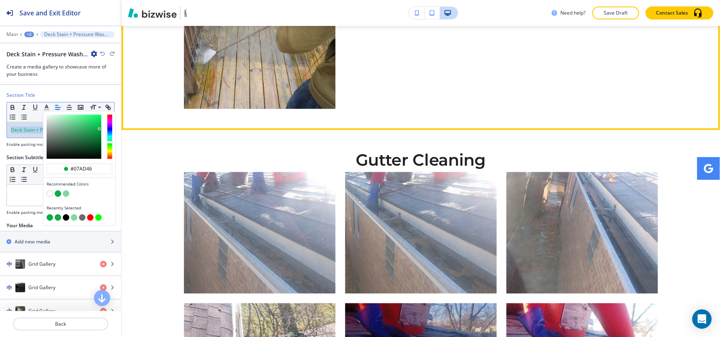
scroll to position [2070, 0]
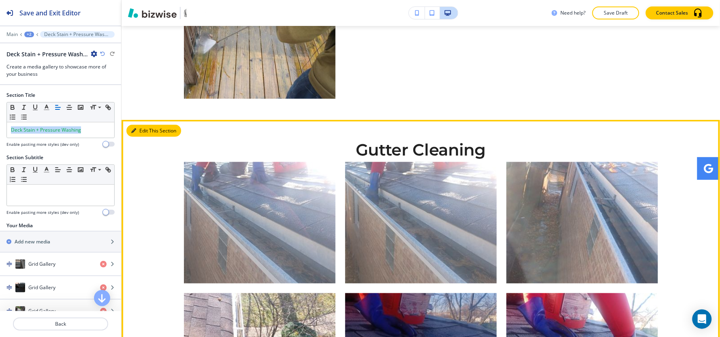
click at [147, 126] on button "Edit This Section" at bounding box center [153, 131] width 55 height 12
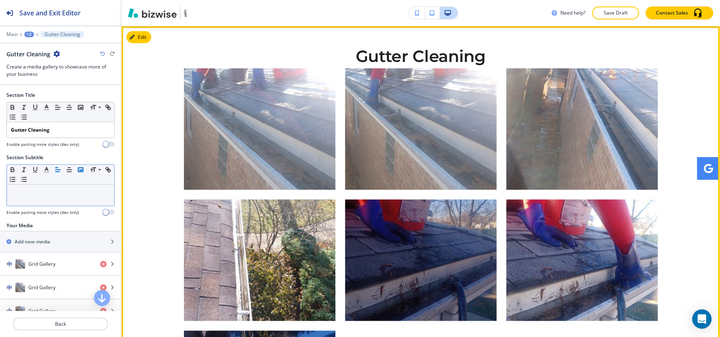
scroll to position [2164, 0]
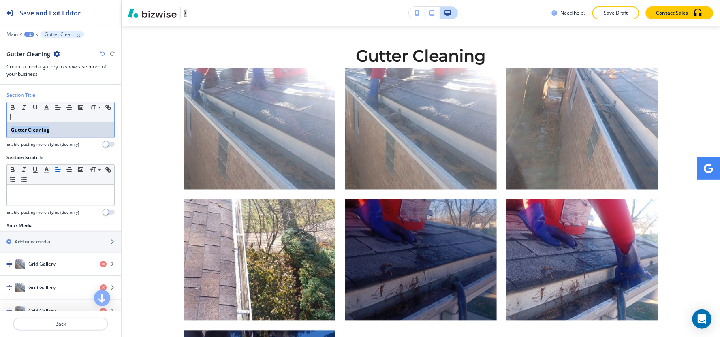
drag, startPoint x: 69, startPoint y: 138, endPoint x: 0, endPoint y: 137, distance: 69.3
click at [0, 137] on div "Section Title Small Normal Large Huge Gutter Cleaning Enable pasting more style…" at bounding box center [60, 123] width 121 height 62
click at [65, 132] on p "Gutter Cleaning" at bounding box center [60, 129] width 99 height 7
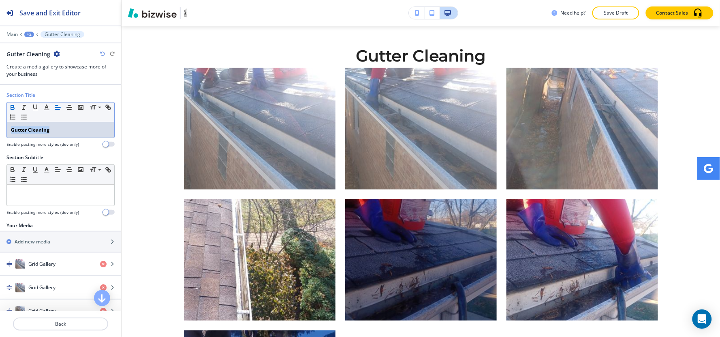
click at [13, 107] on icon "button" at bounding box center [12, 108] width 3 height 2
click at [47, 110] on line "button" at bounding box center [46, 110] width 5 height 0
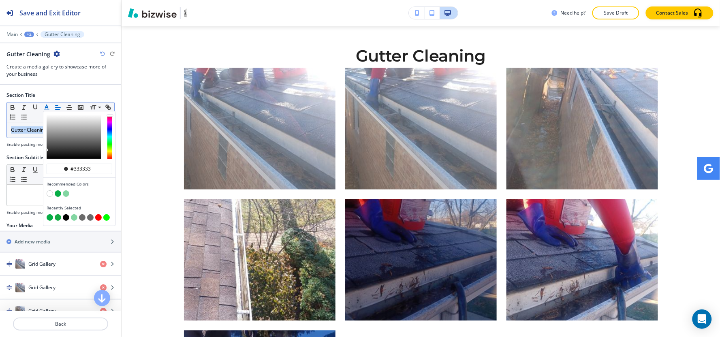
click at [50, 218] on button "button" at bounding box center [50, 217] width 6 height 6
type input "#07ad46"
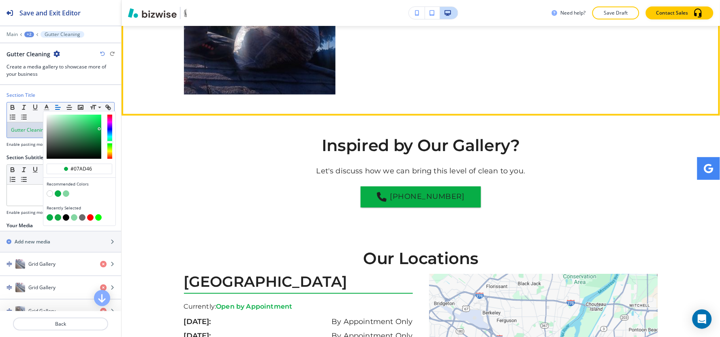
scroll to position [2524, 0]
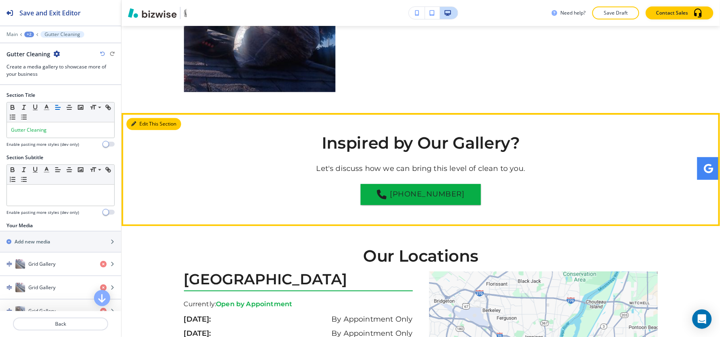
click at [149, 124] on button "Edit This Section" at bounding box center [153, 124] width 55 height 12
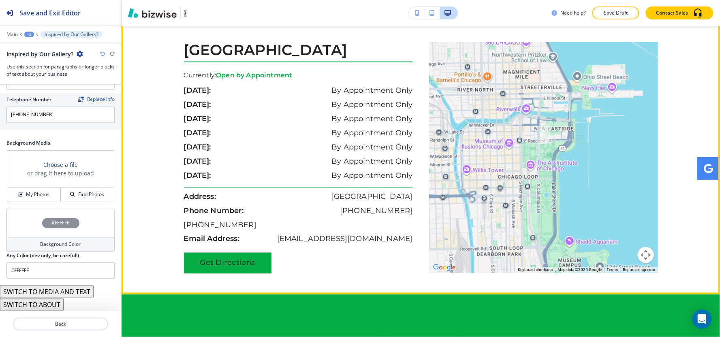
scroll to position [3152, 0]
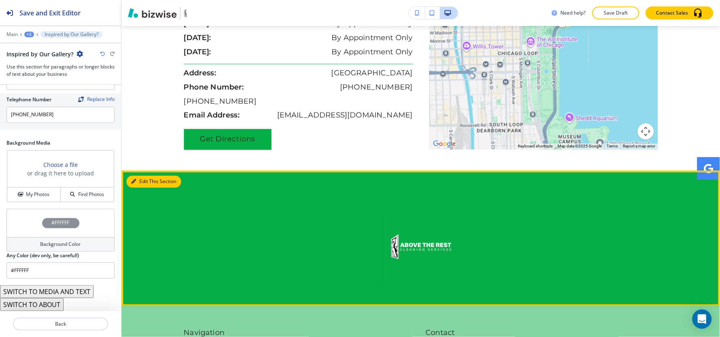
click at [141, 176] on button "Edit This Section" at bounding box center [153, 182] width 55 height 12
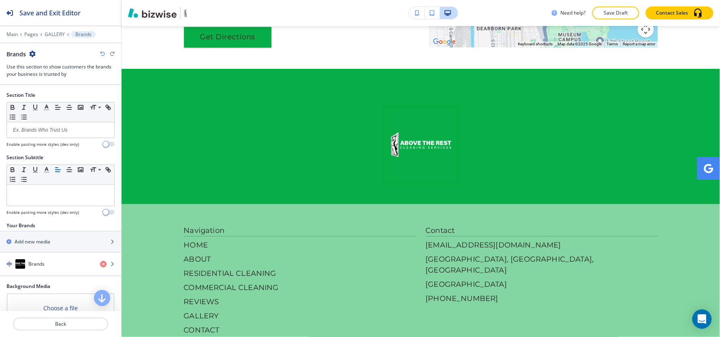
scroll to position [3284, 0]
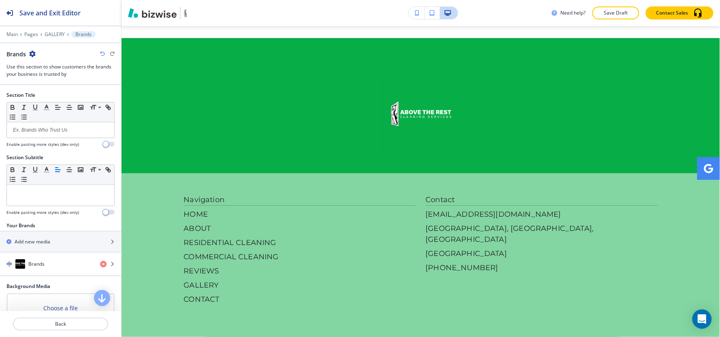
click at [33, 51] on icon "button" at bounding box center [32, 54] width 6 height 6
click at [47, 96] on p "Delete Section" at bounding box center [54, 96] width 41 height 7
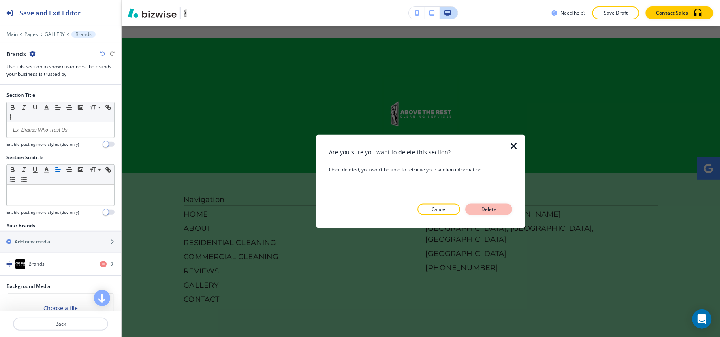
click at [492, 210] on p "Delete" at bounding box center [488, 209] width 19 height 7
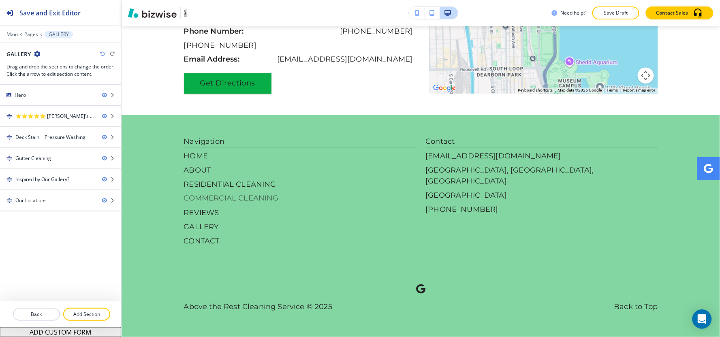
scroll to position [3195, 0]
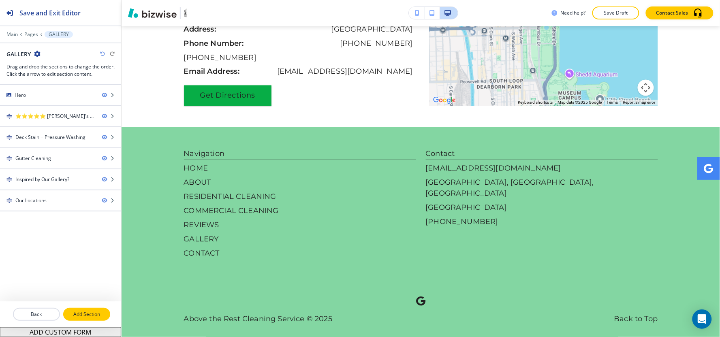
click at [88, 314] on p "Add Section" at bounding box center [86, 314] width 45 height 7
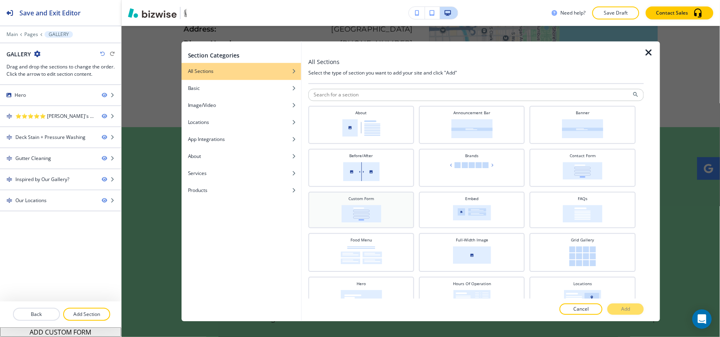
click at [360, 207] on img at bounding box center [361, 213] width 40 height 17
click at [632, 306] on button "Add" at bounding box center [625, 309] width 36 height 11
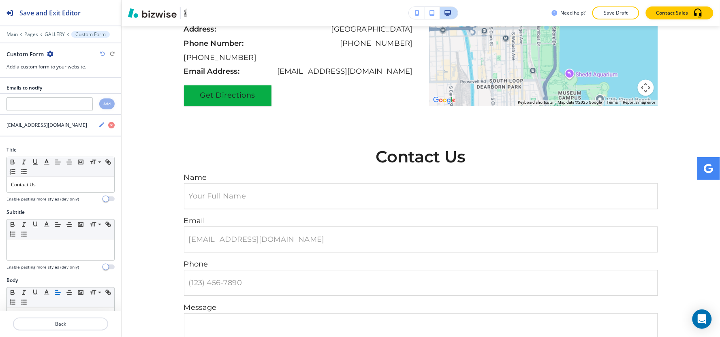
scroll to position [3284, 0]
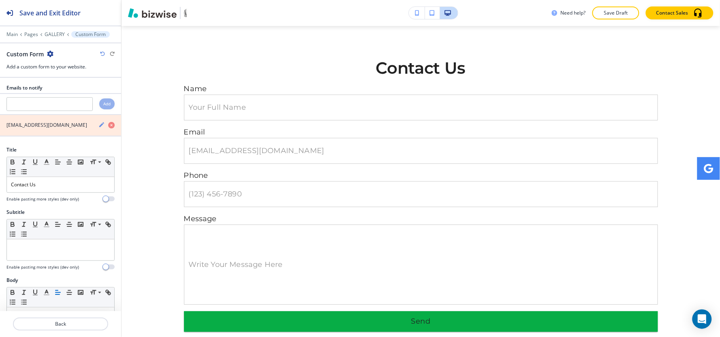
click at [108, 125] on icon "button" at bounding box center [111, 125] width 6 height 6
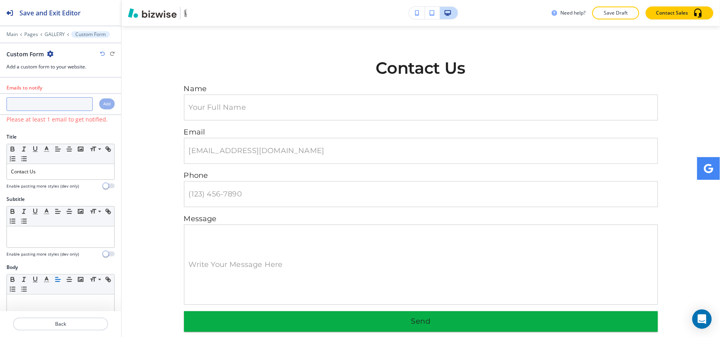
click at [40, 107] on input "text" at bounding box center [49, 104] width 86 height 14
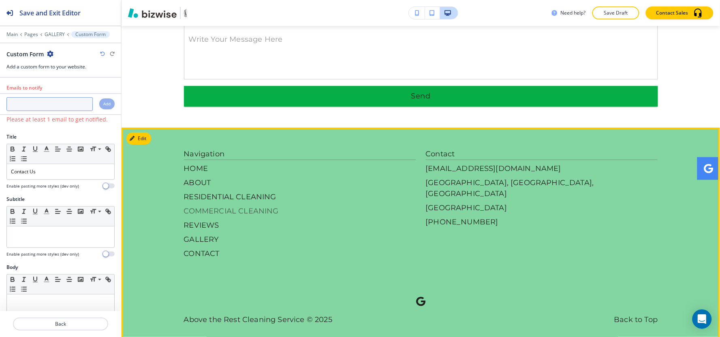
scroll to position [3510, 0]
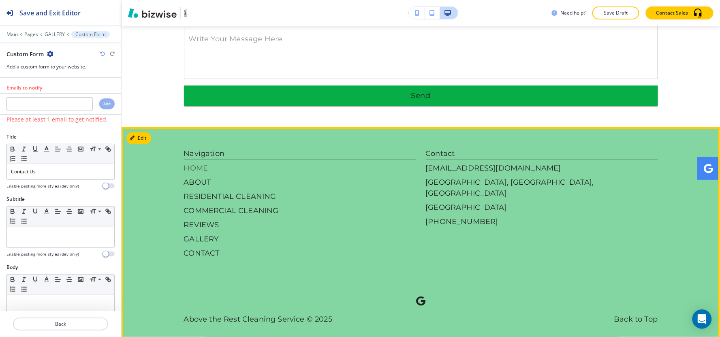
drag, startPoint x: 405, startPoint y: 152, endPoint x: 408, endPoint y: 160, distance: 8.1
click at [408, 163] on p "HOME" at bounding box center [300, 168] width 232 height 11
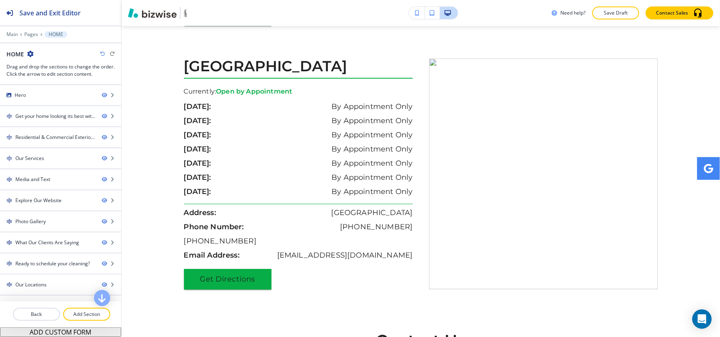
scroll to position [0, 0]
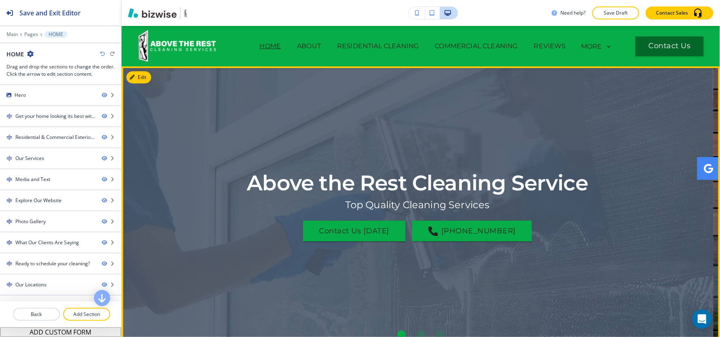
click at [203, 156] on div "Above the Rest Cleaning Service Top Quality Cleaning Services Contact Us Today …" at bounding box center [421, 205] width 598 height 278
click at [228, 164] on div "Above the Rest Cleaning Service Top Quality Cleaning Services Contact Us Today …" at bounding box center [418, 205] width 474 height 236
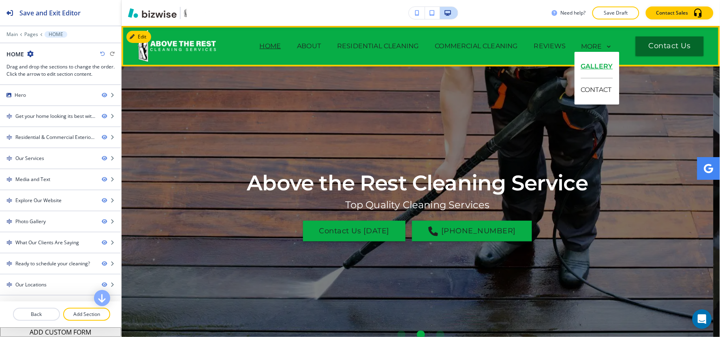
click at [597, 70] on p "GALLERY" at bounding box center [597, 66] width 32 height 23
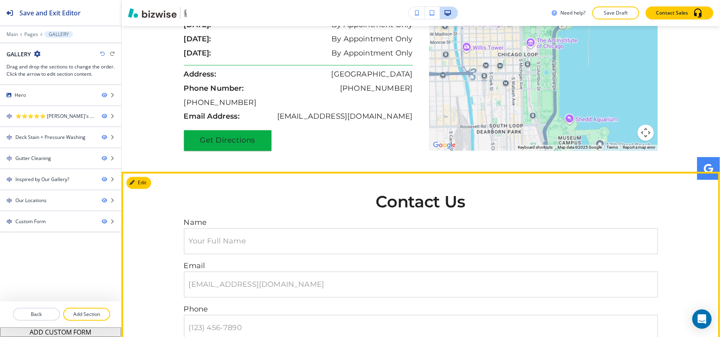
scroll to position [3241, 0]
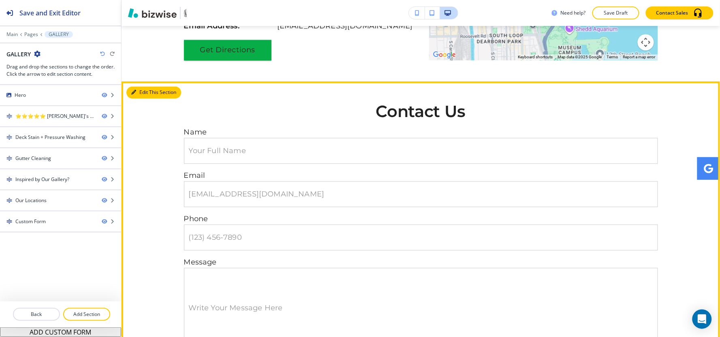
drag, startPoint x: 139, startPoint y: 80, endPoint x: 132, endPoint y: 89, distance: 11.0
click at [139, 87] on button "Edit This Section" at bounding box center [153, 93] width 55 height 12
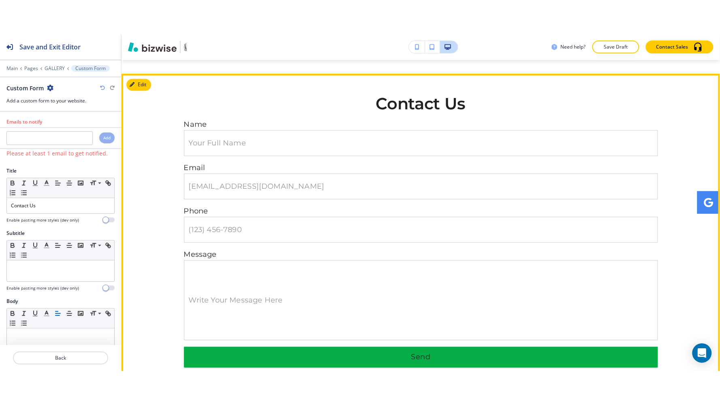
scroll to position [3284, 0]
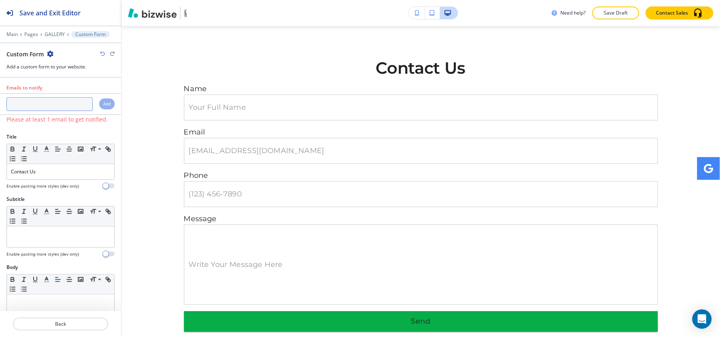
click at [45, 107] on input "text" at bounding box center [49, 104] width 86 height 14
paste input "(636) 378-5651"
type input "(636) 378-5651"
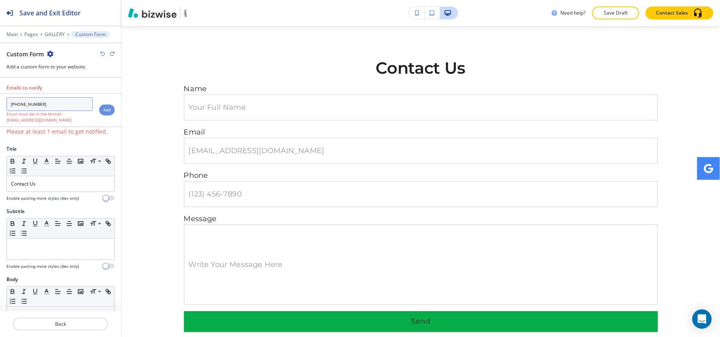
click at [0, 110] on div "(636) 378-5651 Email must be in the format: name@example.com" at bounding box center [46, 110] width 93 height 26
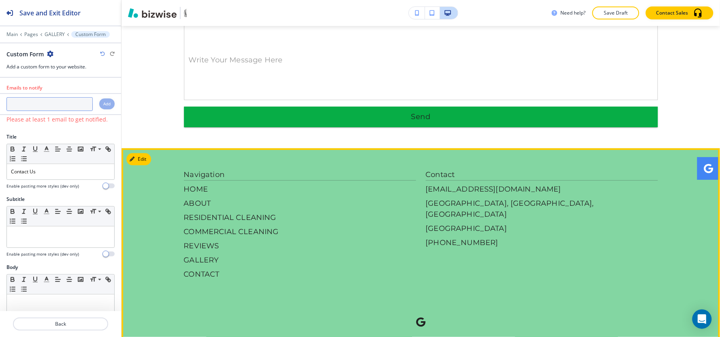
scroll to position [3510, 0]
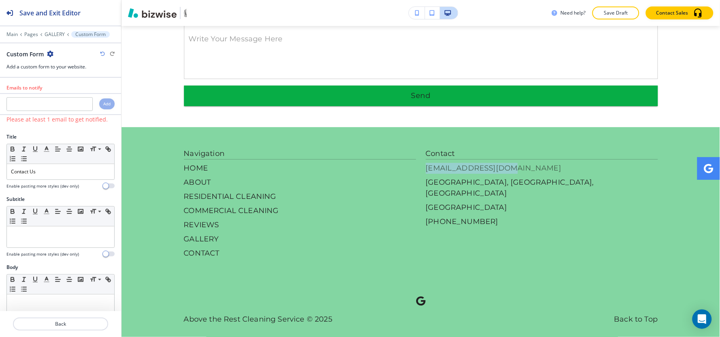
drag, startPoint x: 558, startPoint y: 135, endPoint x: 515, endPoint y: 161, distance: 49.8
click at [515, 161] on footer "Navigation HOME ABOUT RESIDENTIAL CLEANING COMMERCIAL CLEANING REVIEWS GALLERY …" at bounding box center [421, 238] width 598 height 222
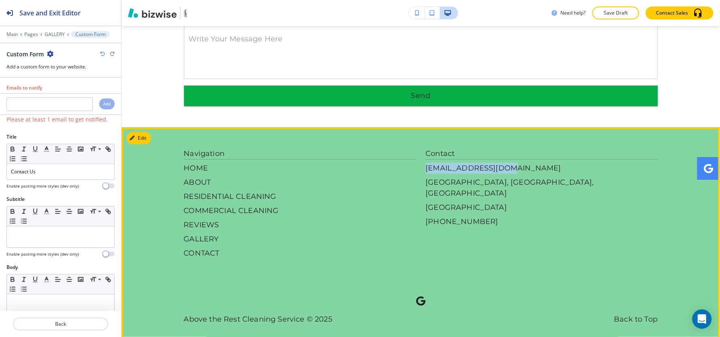
click at [597, 127] on footer "Navigation HOME ABOUT RESIDENTIAL CLEANING COMMERCIAL CLEANING REVIEWS GALLERY …" at bounding box center [421, 238] width 598 height 222
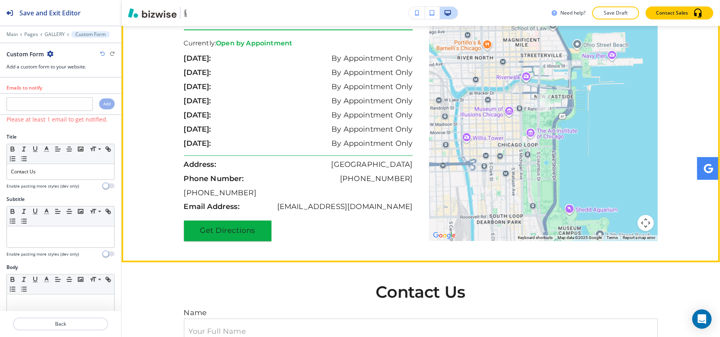
scroll to position [3015, 0]
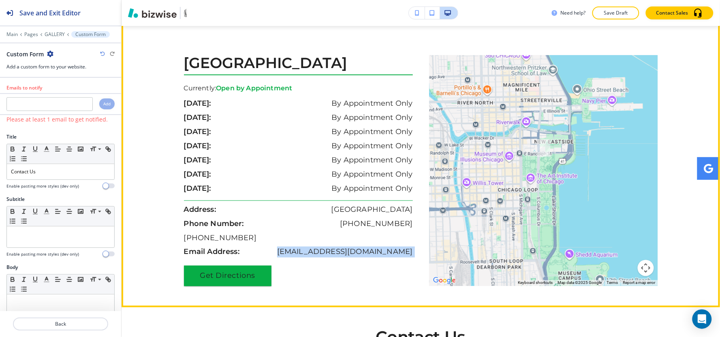
drag, startPoint x: 318, startPoint y: 239, endPoint x: 428, endPoint y: 243, distance: 110.6
click at [428, 243] on div "Chicago, IL 60601 Currently: Open by Appointment sunday: By Appointment Only mo…" at bounding box center [421, 170] width 474 height 231
copy div "shawnw578@gmail.com Get Directions ← Move left → Move right ↑ Move up ↓ Move do…"
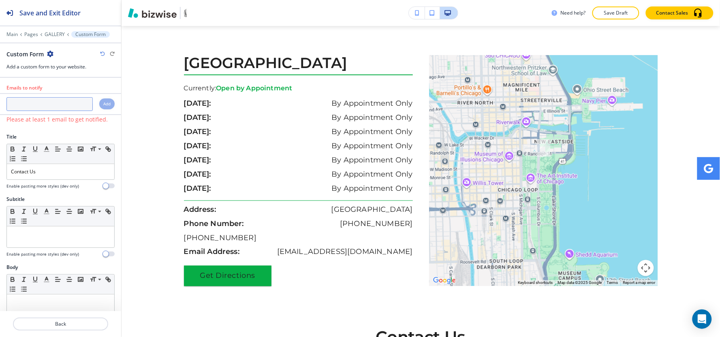
click at [46, 111] on input "text" at bounding box center [49, 104] width 86 height 14
paste input "shawnw578@gmail.com"
type input "shawnw578@gmail.com"
click at [103, 105] on h4 "Add" at bounding box center [106, 104] width 7 height 6
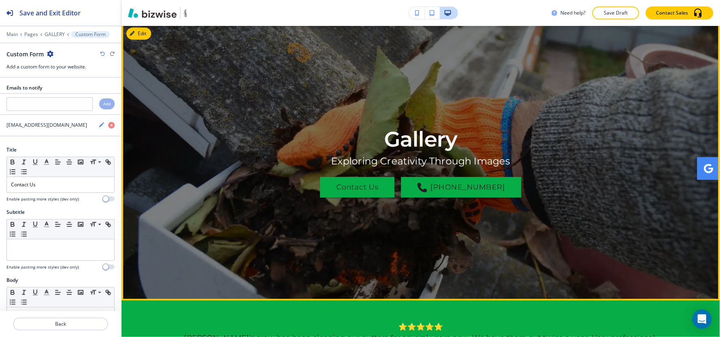
scroll to position [0, 0]
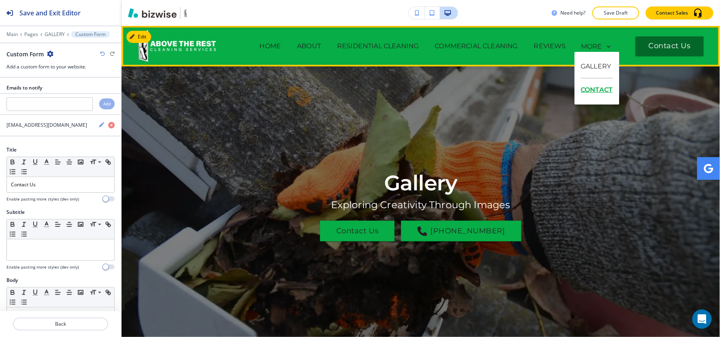
click at [599, 90] on p "CONTACT" at bounding box center [597, 90] width 32 height 23
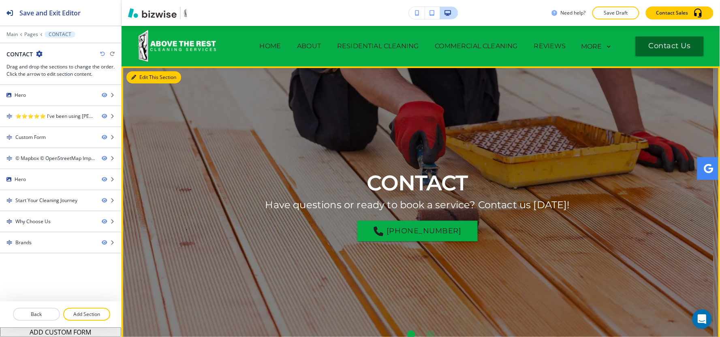
click at [151, 71] on button "Edit This Section" at bounding box center [153, 77] width 55 height 12
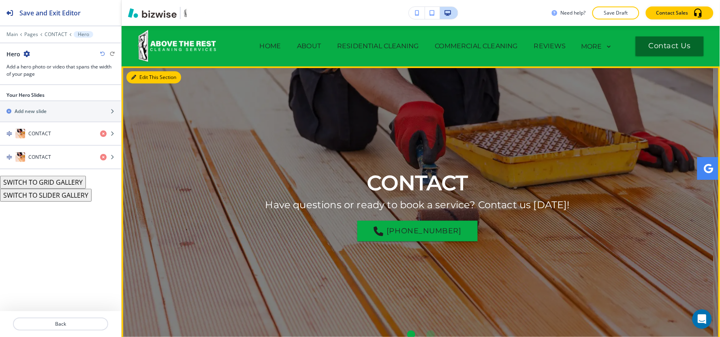
scroll to position [41, 0]
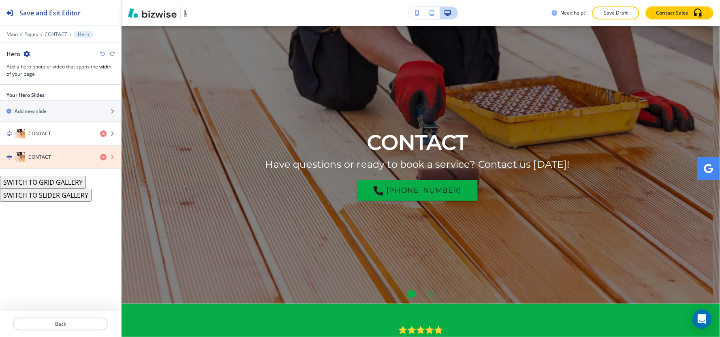
click at [101, 157] on icon "button" at bounding box center [103, 157] width 6 height 6
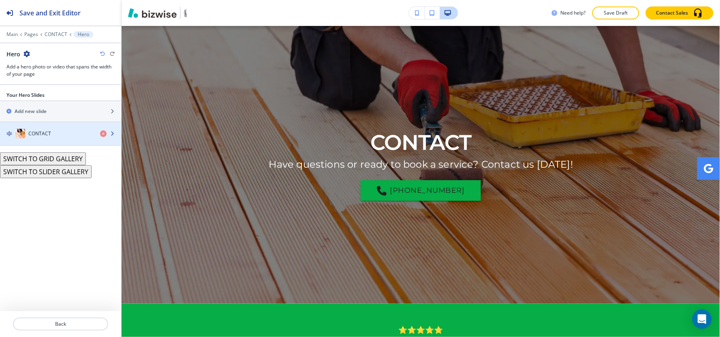
click at [63, 130] on div "CONTACT" at bounding box center [47, 134] width 94 height 10
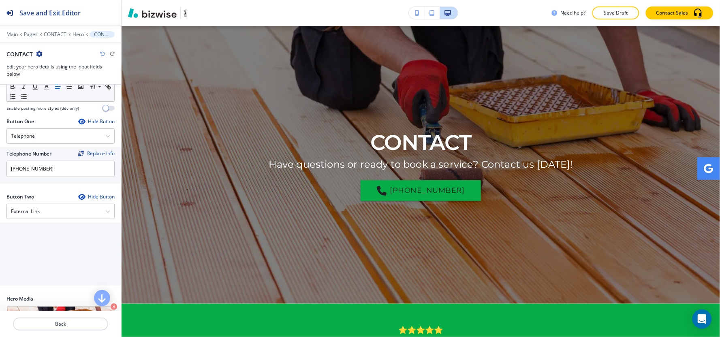
scroll to position [90, 0]
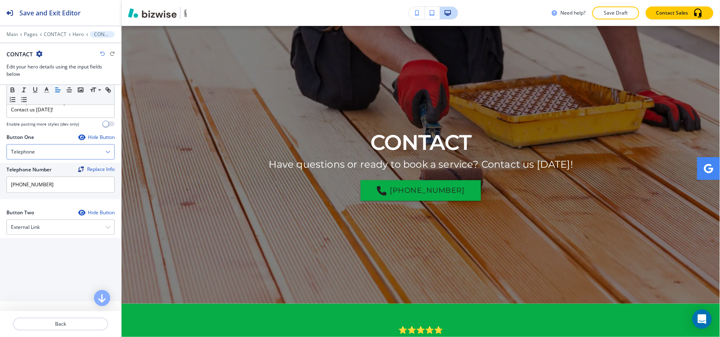
click at [51, 150] on div "Telephone" at bounding box center [60, 152] width 107 height 15
click at [49, 256] on input "text" at bounding box center [60, 260] width 121 height 16
drag, startPoint x: 70, startPoint y: 188, endPoint x: 0, endPoint y: 181, distance: 70.4
click at [0, 183] on div "Telephone Number Replace Info (636) 378-5651" at bounding box center [60, 181] width 121 height 36
click at [25, 223] on div "External Link" at bounding box center [60, 227] width 107 height 15
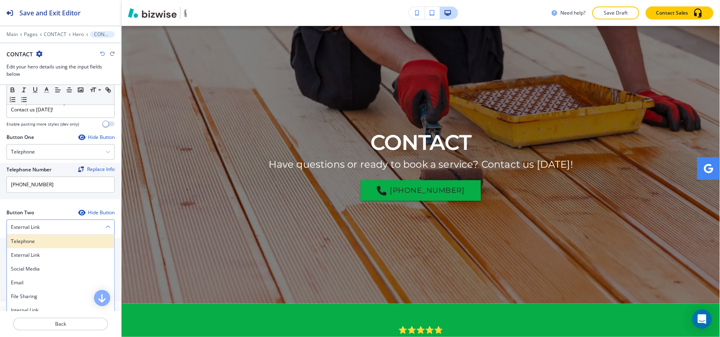
click at [36, 240] on h4 "Telephone" at bounding box center [60, 241] width 99 height 7
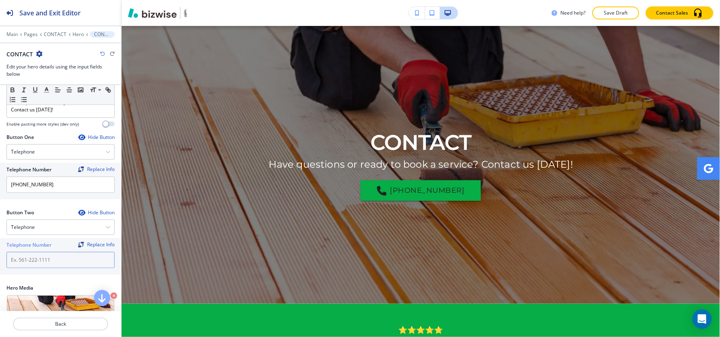
click at [38, 257] on input "text" at bounding box center [60, 260] width 108 height 16
paste input "(636) 378-5651"
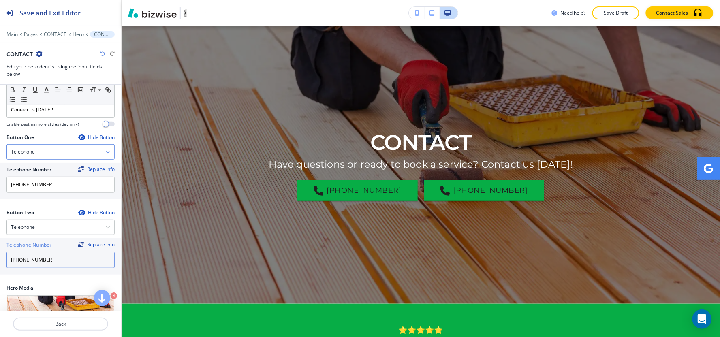
type input "(636) 378-5651"
click at [63, 157] on div "Telephone" at bounding box center [60, 152] width 107 height 15
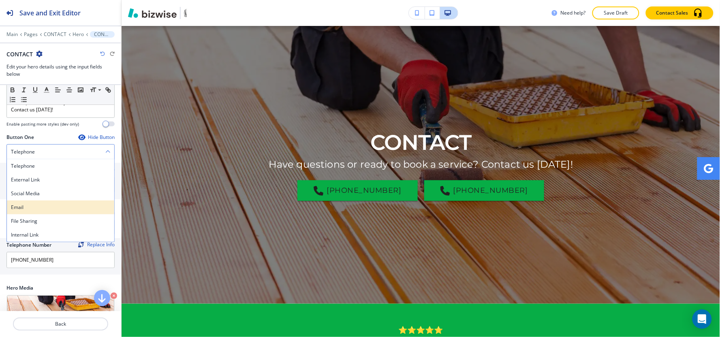
click at [58, 211] on h4 "Email" at bounding box center [60, 207] width 99 height 7
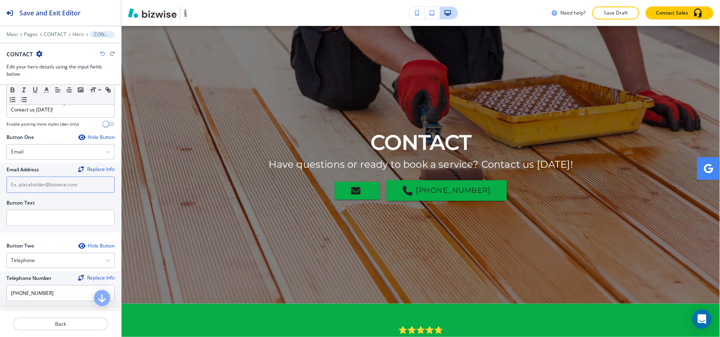
click at [59, 184] on input "text" at bounding box center [60, 185] width 108 height 16
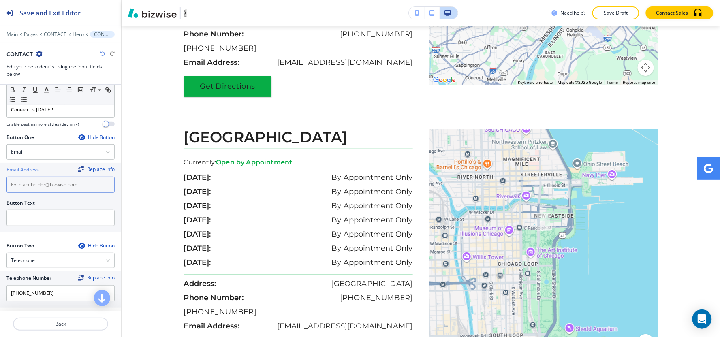
scroll to position [921, 0]
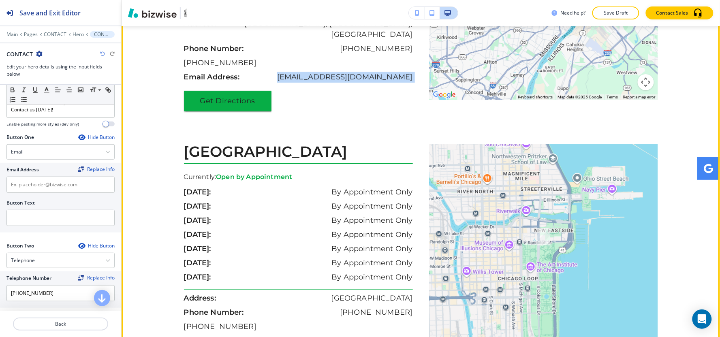
drag, startPoint x: 313, startPoint y: 65, endPoint x: 418, endPoint y: 73, distance: 106.1
click at [418, 73] on div "St Louis, MO 60652 Currently: Open by Appointment sunday: By Appointment Only m…" at bounding box center [421, 6] width 474 height 275
copy div "shawnw578@gmail.com Get Directions"
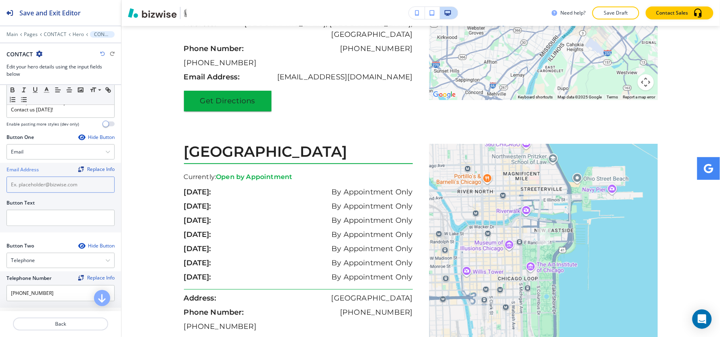
click at [47, 192] on input "text" at bounding box center [60, 185] width 108 height 16
paste input "shawnw578@gmail.com"
type input "shawnw578@gmail.com"
click at [39, 220] on input "text" at bounding box center [60, 218] width 108 height 16
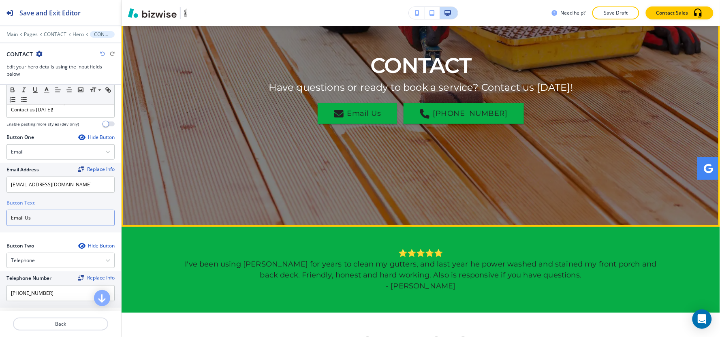
scroll to position [270, 0]
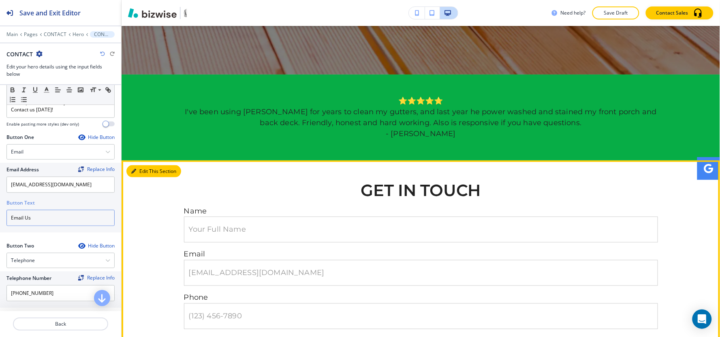
type input "Email Us"
click at [139, 169] on button "Edit This Section" at bounding box center [153, 171] width 55 height 12
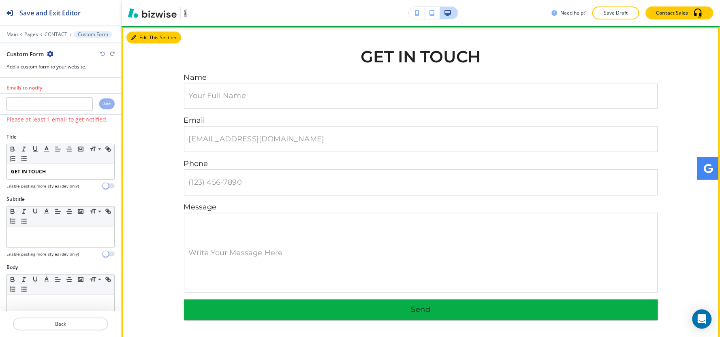
scroll to position [404, 0]
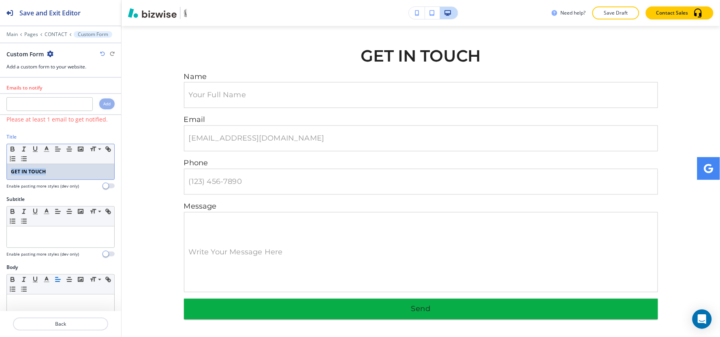
drag, startPoint x: 26, startPoint y: 175, endPoint x: 2, endPoint y: 186, distance: 25.7
click at [3, 186] on div "Title Small Normal Large Huge GET IN TOUCH Enable pasting more styles (dev only)" at bounding box center [60, 164] width 121 height 62
click at [14, 149] on icon "button" at bounding box center [12, 150] width 3 height 2
click at [47, 102] on input "text" at bounding box center [49, 104] width 86 height 14
paste input "shawnw578@gmail.com"
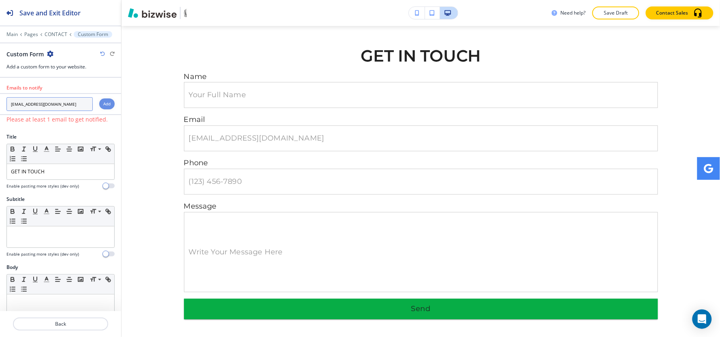
type input "shawnw578@gmail.com"
click at [103, 107] on h4 "Add" at bounding box center [106, 104] width 7 height 6
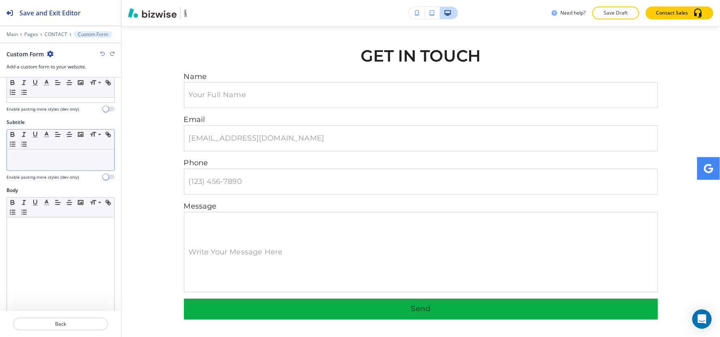
scroll to position [45, 0]
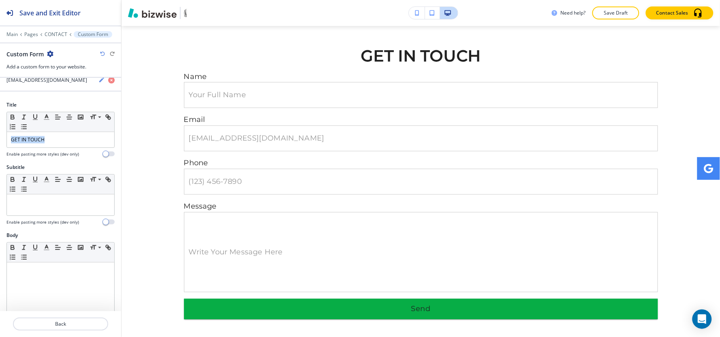
drag, startPoint x: 52, startPoint y: 144, endPoint x: 0, endPoint y: 147, distance: 52.0
click at [0, 147] on div "Title Small Normal Large Huge GET IN TOUCH Enable pasting more styles (dev only)" at bounding box center [60, 132] width 121 height 62
click at [45, 117] on icon "button" at bounding box center [46, 116] width 7 height 7
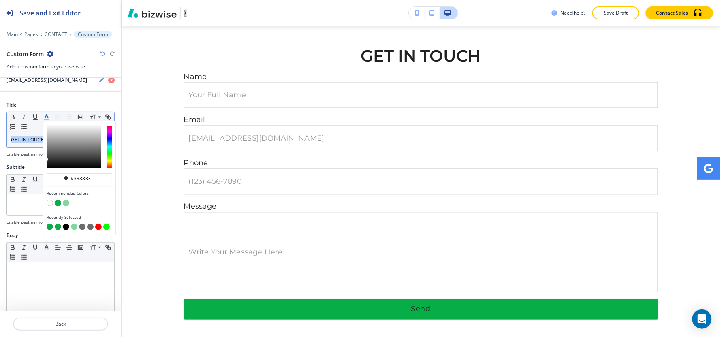
click at [50, 225] on button "button" at bounding box center [50, 227] width 6 height 6
type input "#07ad46"
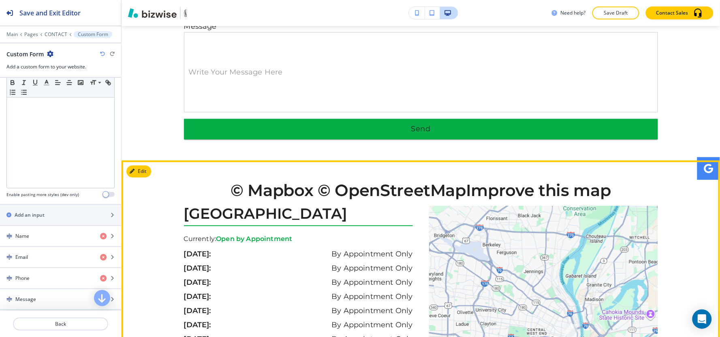
scroll to position [674, 0]
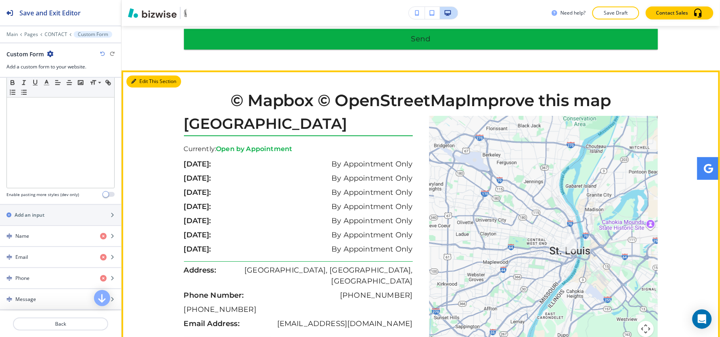
click at [148, 78] on button "Edit This Section" at bounding box center [153, 81] width 55 height 12
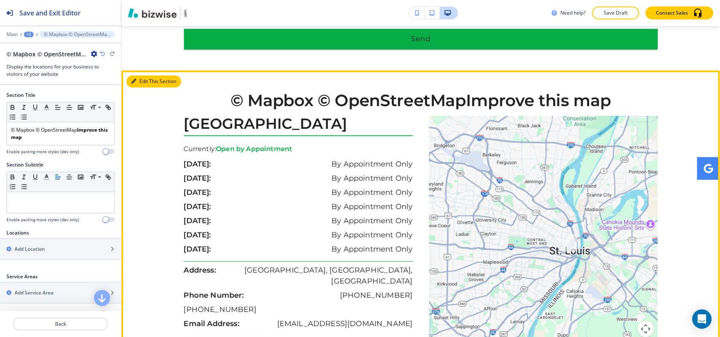
scroll to position [719, 0]
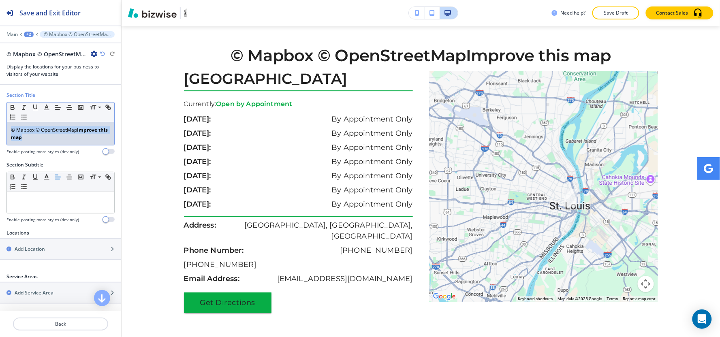
drag, startPoint x: 57, startPoint y: 143, endPoint x: 0, endPoint y: 122, distance: 60.4
click at [0, 122] on div "Section Title Small Normal Large Huge © Mapbox © OpenStreetMap Improve this map…" at bounding box center [60, 127] width 121 height 70
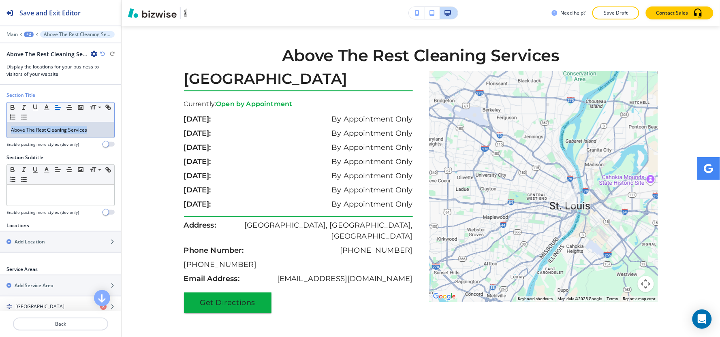
drag, startPoint x: 90, startPoint y: 131, endPoint x: 0, endPoint y: 132, distance: 89.5
click at [0, 132] on div "Section Title Small Normal Large Huge Above The Rest Cleaning Services Enable p…" at bounding box center [60, 123] width 121 height 62
click at [46, 110] on line "button" at bounding box center [46, 110] width 5 height 0
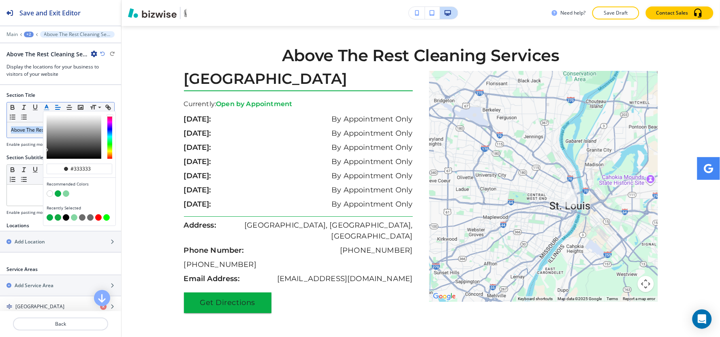
click at [45, 219] on div "Recently Selected" at bounding box center [79, 214] width 72 height 24
click at [51, 217] on button "button" at bounding box center [50, 217] width 6 height 6
type input "#07ad46"
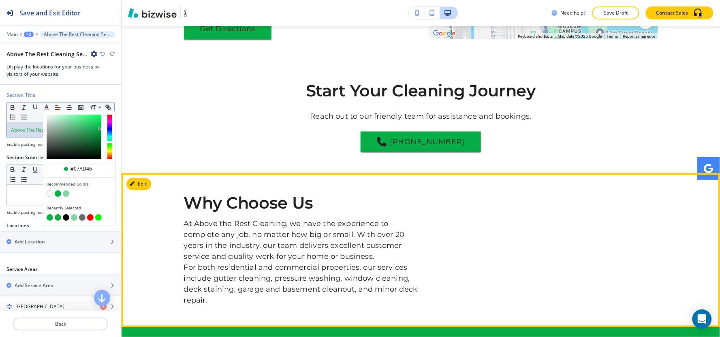
scroll to position [1305, 0]
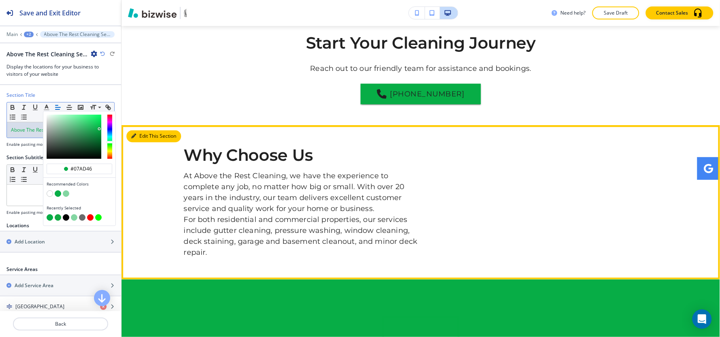
click at [145, 130] on button "Edit This Section" at bounding box center [153, 136] width 55 height 12
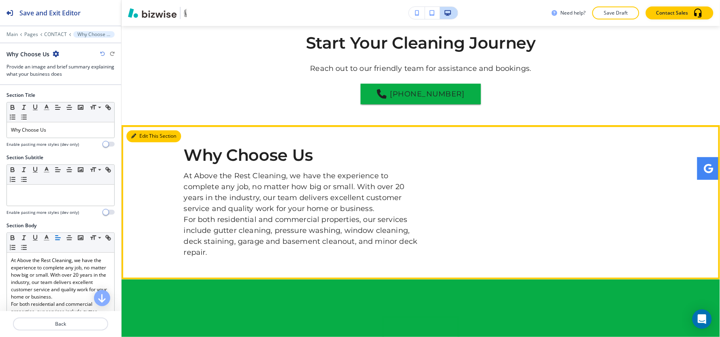
scroll to position [1393, 0]
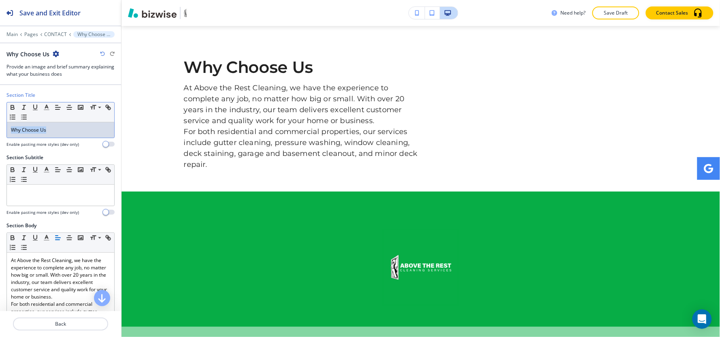
drag, startPoint x: 66, startPoint y: 134, endPoint x: 2, endPoint y: 139, distance: 64.2
click at [0, 140] on div "Section Title Small Normal Large Huge Why Choose Us Enable pasting more styles …" at bounding box center [60, 123] width 121 height 62
click at [47, 110] on line "button" at bounding box center [46, 110] width 5 height 0
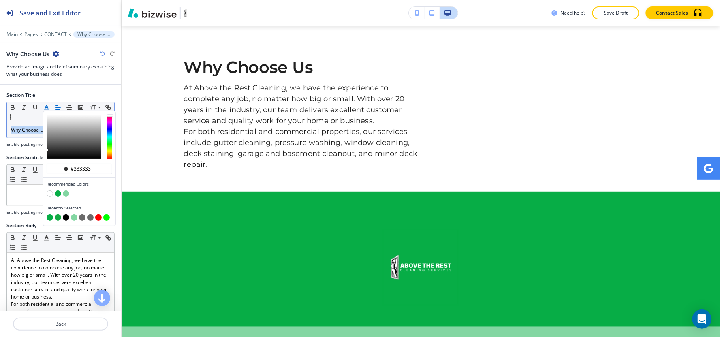
click at [49, 216] on button "button" at bounding box center [50, 217] width 6 height 6
type input "#07ad46"
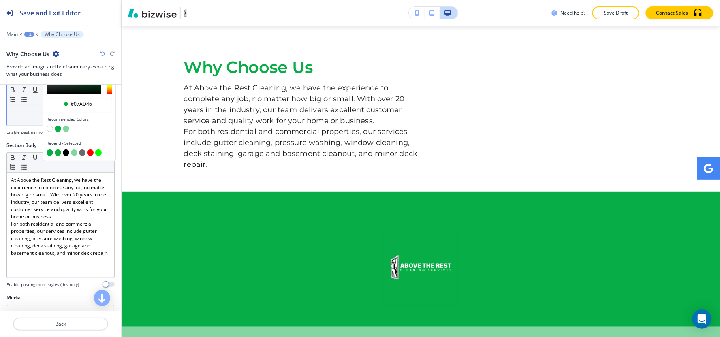
scroll to position [90, 0]
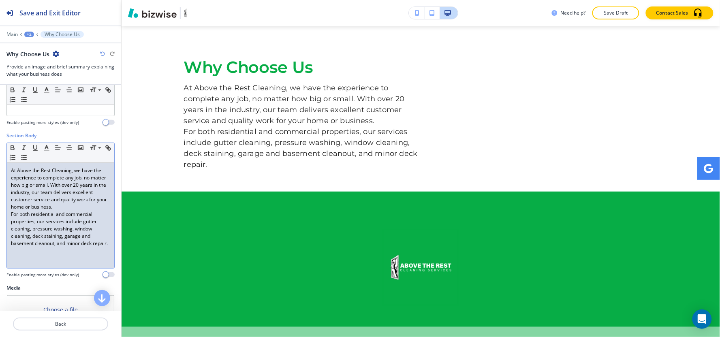
click at [8, 213] on div "At Above the Rest Cleaning, we have the experience to complete any job, no matt…" at bounding box center [60, 215] width 107 height 105
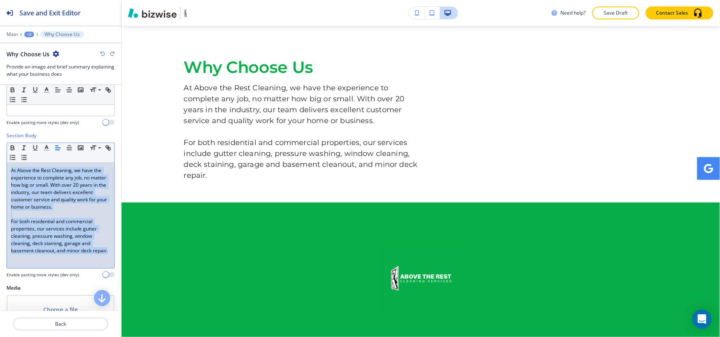
drag, startPoint x: 0, startPoint y: 242, endPoint x: 5, endPoint y: 164, distance: 78.7
click at [5, 164] on div "Section Body Small Normal Large Huge At Above the Rest Cleaning, we have the ex…" at bounding box center [60, 208] width 121 height 152
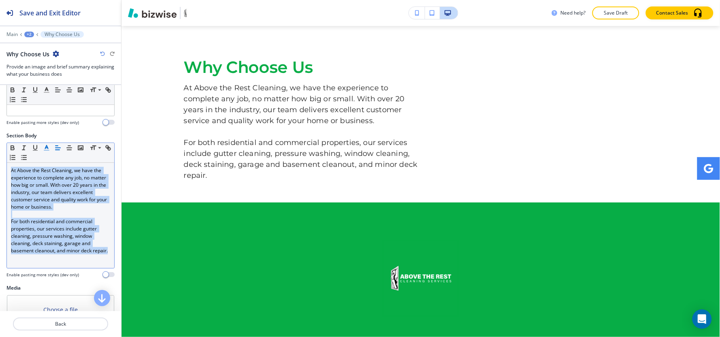
click at [47, 150] on icon "button" at bounding box center [46, 147] width 7 height 7
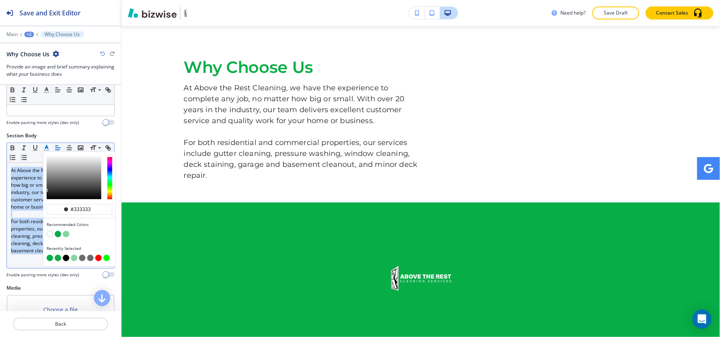
click at [64, 258] on button "button" at bounding box center [66, 258] width 6 height 6
type input "#000000"
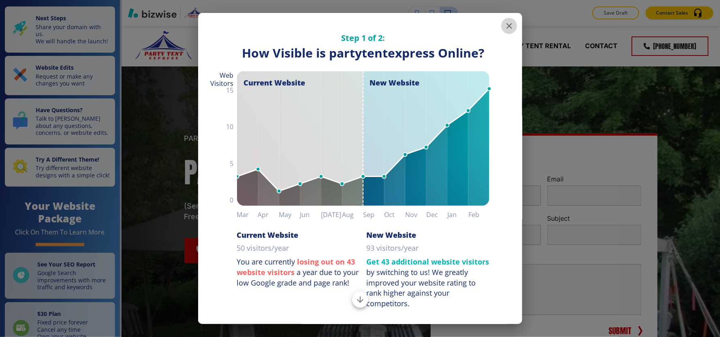
click at [506, 28] on icon "button" at bounding box center [509, 26] width 6 height 6
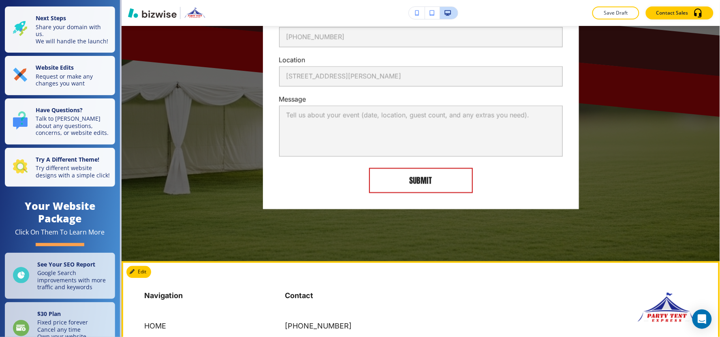
scroll to position [2363, 0]
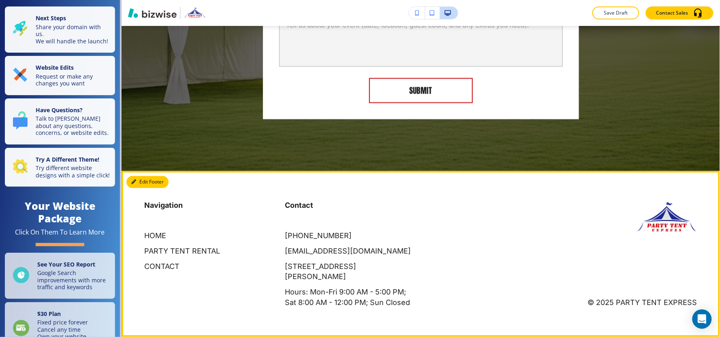
click at [128, 181] on button "Edit Footer" at bounding box center [147, 182] width 42 height 12
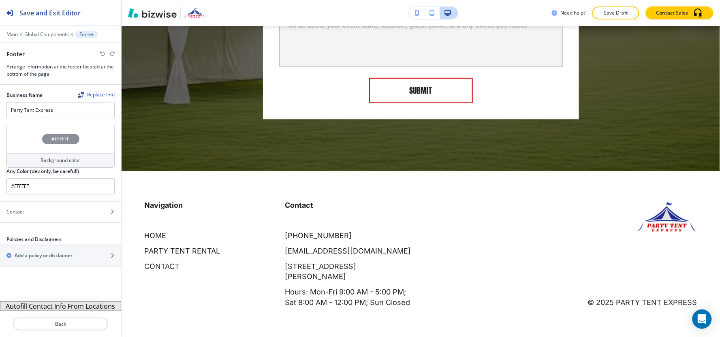
click at [47, 305] on button "Autofill Contact Info From Locations" at bounding box center [60, 306] width 121 height 10
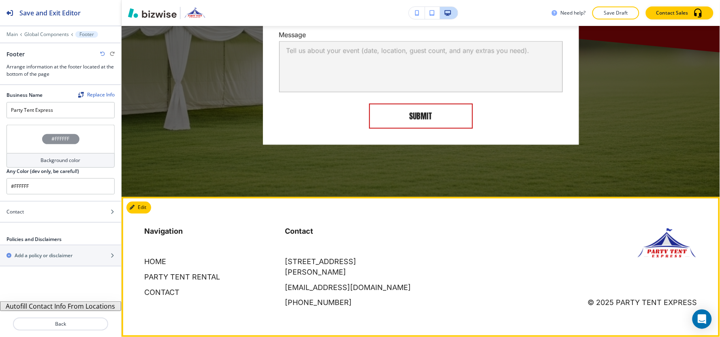
scroll to position [2337, 0]
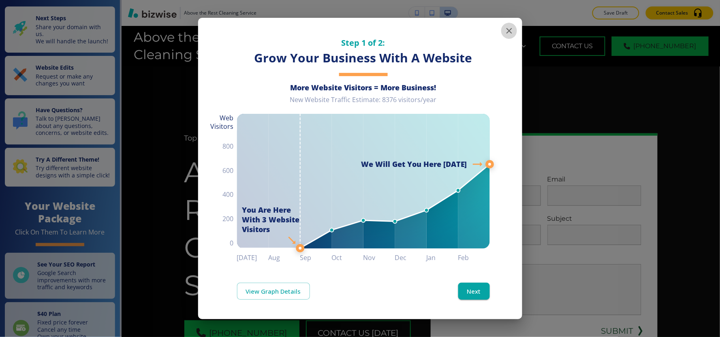
click at [507, 33] on icon "button" at bounding box center [509, 31] width 6 height 6
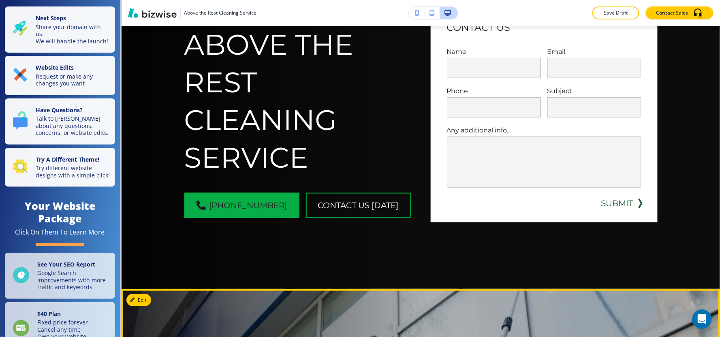
scroll to position [90, 0]
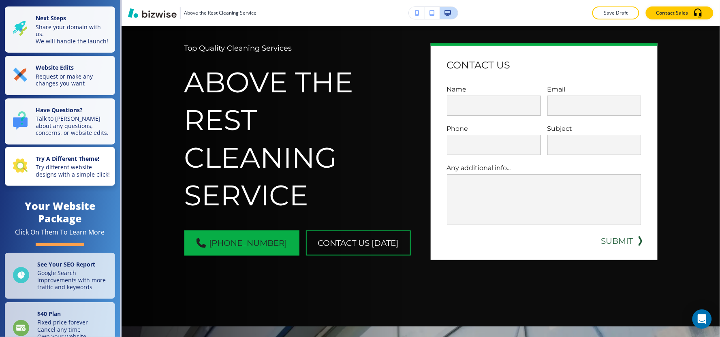
click at [50, 176] on p "Try different website designs with a simple click!" at bounding box center [73, 171] width 75 height 14
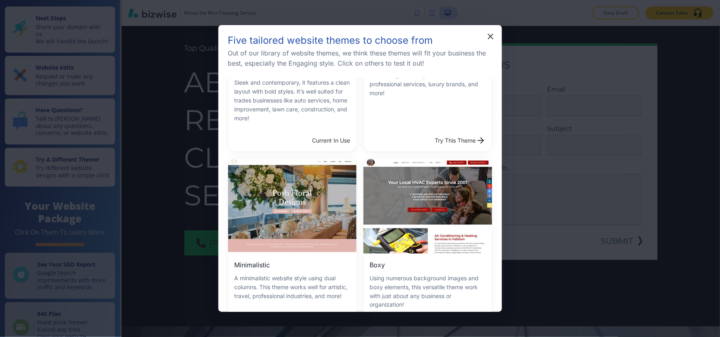
scroll to position [180, 0]
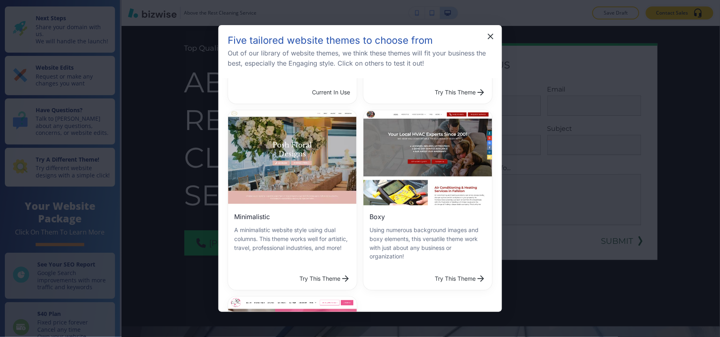
click at [432, 271] on button "Try This Theme" at bounding box center [460, 279] width 57 height 16
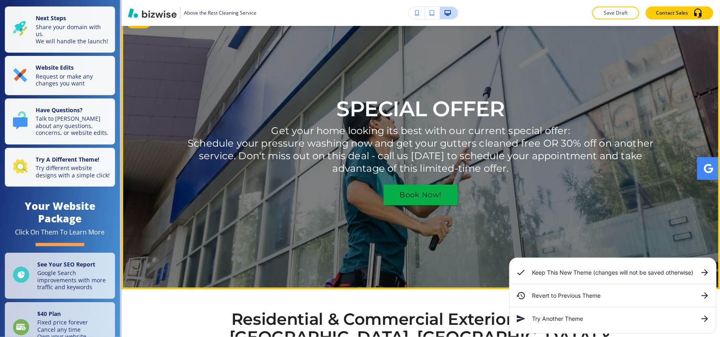
scroll to position [0, 0]
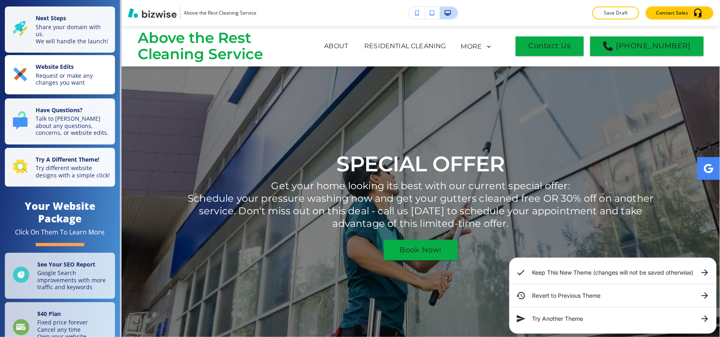
click at [47, 70] on strong "Website Edits" at bounding box center [55, 67] width 38 height 8
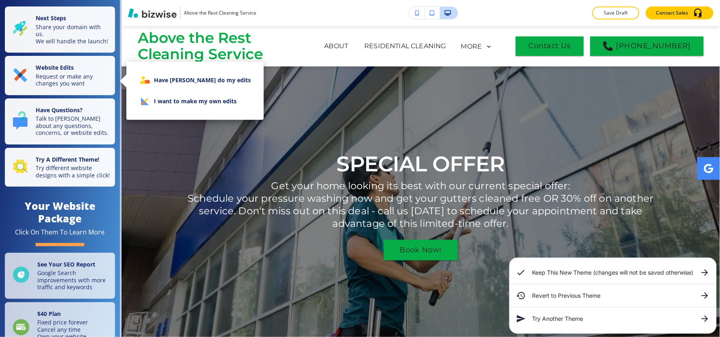
click at [209, 102] on li "I want to make my own edits" at bounding box center [195, 101] width 124 height 21
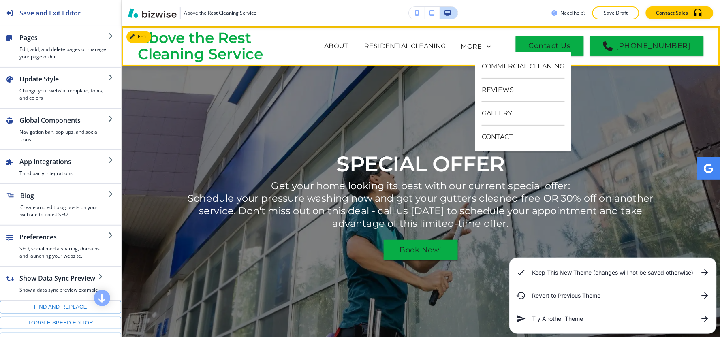
click at [493, 44] on div "MORE" at bounding box center [477, 46] width 32 height 7
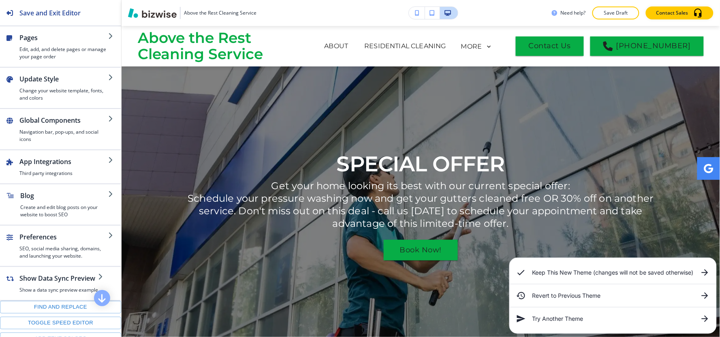
click at [137, 35] on div "Edit Above the Rest Cleaning Service ABOUT RESIDENTIAL CLEANING COMMERCIAL CLEA…" at bounding box center [421, 46] width 598 height 41
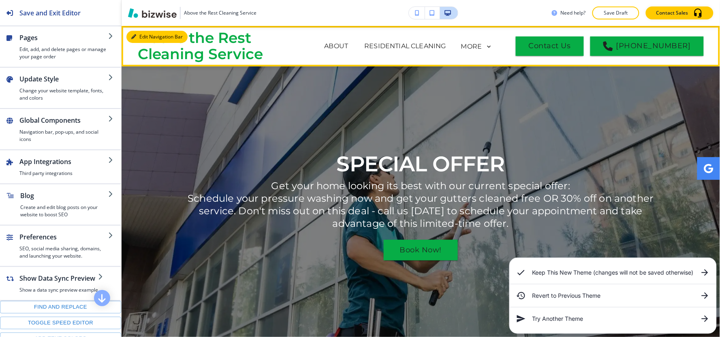
click at [146, 36] on button "Edit Navigation Bar" at bounding box center [156, 37] width 61 height 12
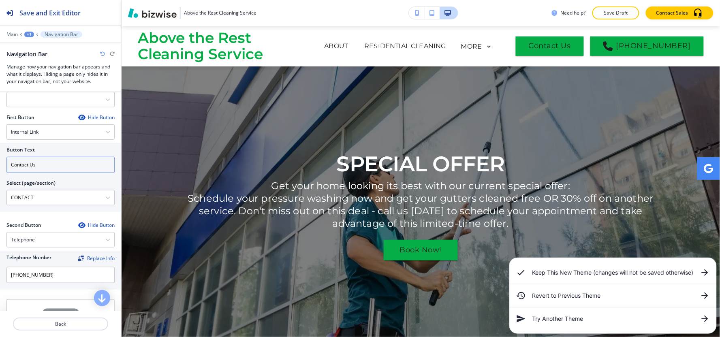
scroll to position [180, 0]
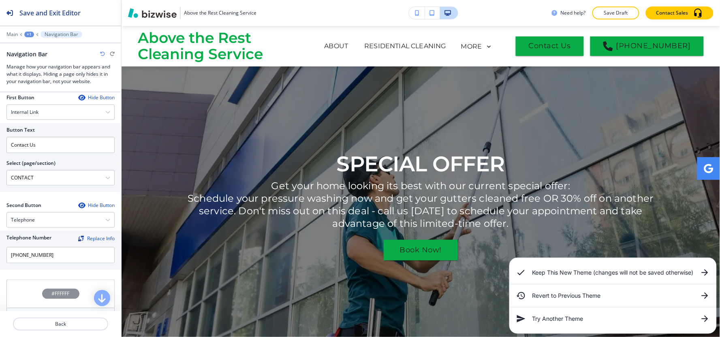
click at [78, 203] on icon "button" at bounding box center [81, 205] width 6 height 6
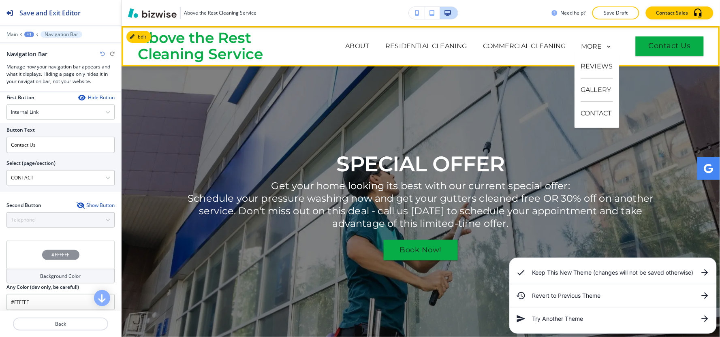
click at [605, 45] on icon at bounding box center [608, 46] width 7 height 7
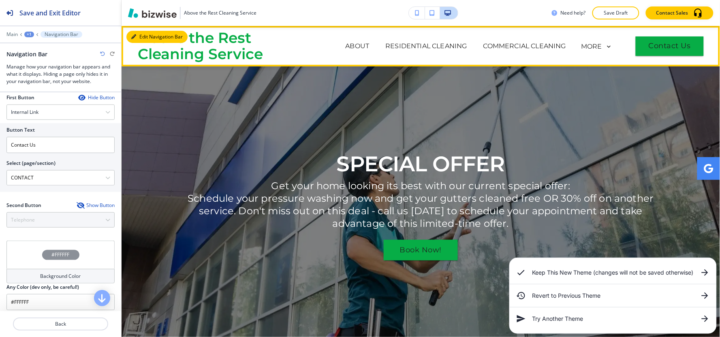
click at [141, 32] on div "Edit Navigation Bar Above the Rest Cleaning Service ABOUT RESIDENTIAL CLEANING …" at bounding box center [421, 46] width 598 height 41
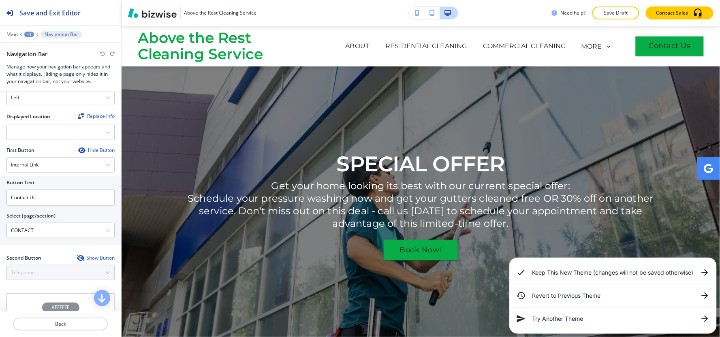
scroll to position [0, 0]
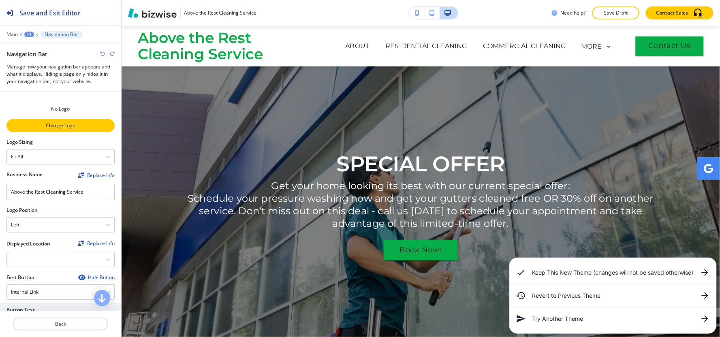
click at [50, 128] on p "Change Logo" at bounding box center [60, 125] width 107 height 7
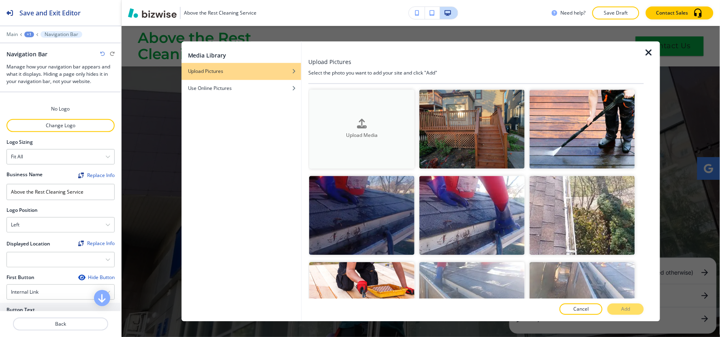
click at [357, 132] on h4 "Upload Media" at bounding box center [361, 135] width 105 height 7
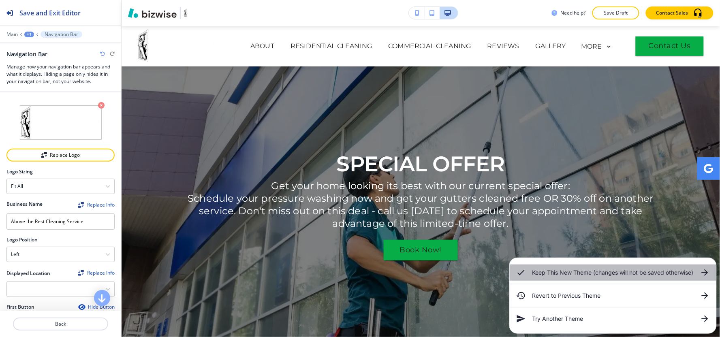
click at [549, 269] on h6 "Keep This New Theme (changes will not be saved otherwise)" at bounding box center [612, 272] width 161 height 9
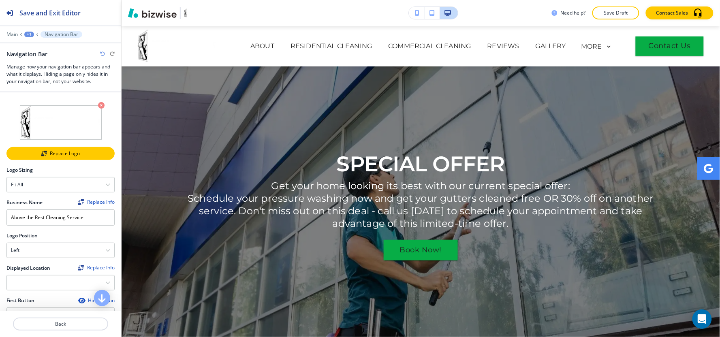
click at [50, 154] on div "Replace Logo" at bounding box center [60, 154] width 107 height 6
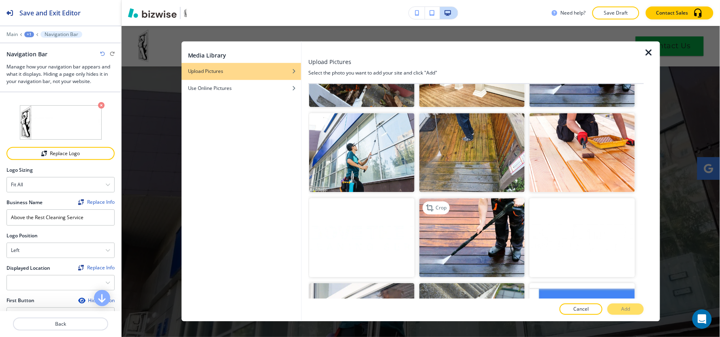
scroll to position [1794, 0]
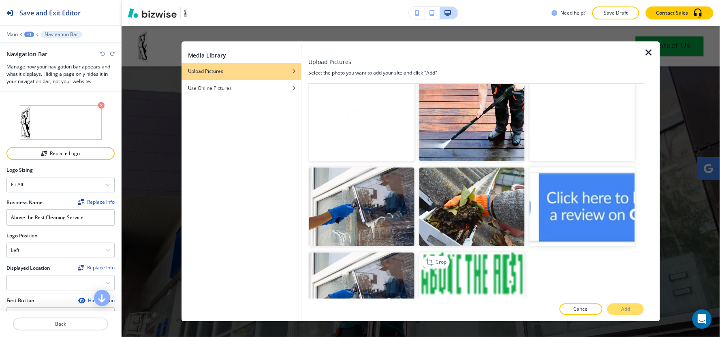
click at [497, 252] on img "button" at bounding box center [471, 291] width 105 height 79
click at [614, 309] on button "Add" at bounding box center [625, 309] width 36 height 11
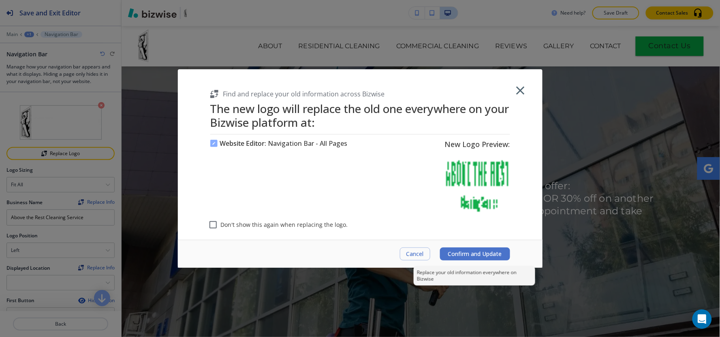
click at [491, 256] on span "Confirm and Update" at bounding box center [475, 254] width 54 height 6
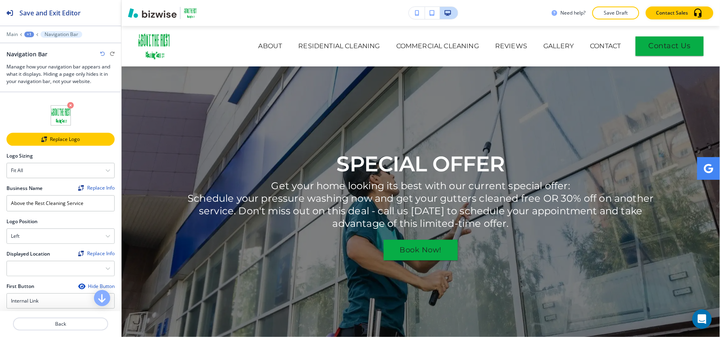
click at [58, 142] on div "Replace Logo" at bounding box center [60, 140] width 107 height 6
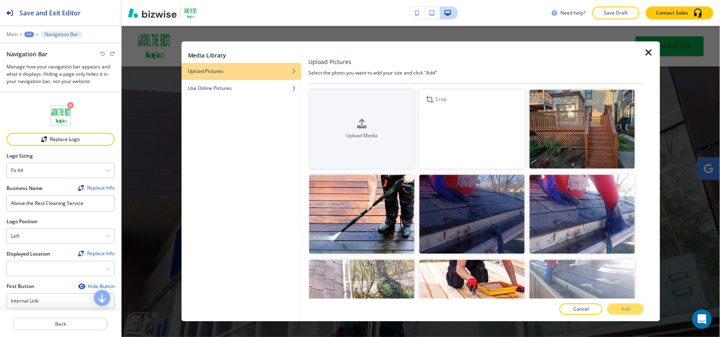
click at [488, 151] on img "button" at bounding box center [471, 129] width 105 height 79
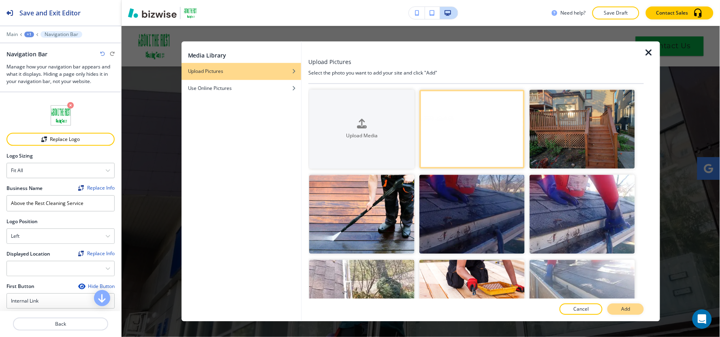
click at [615, 309] on button "Add" at bounding box center [625, 309] width 36 height 11
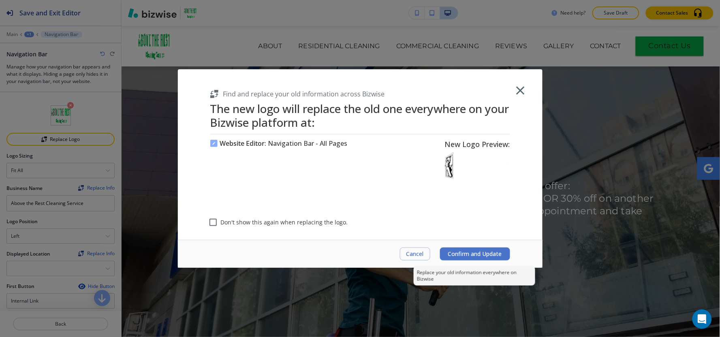
click at [473, 253] on span "Confirm and Update" at bounding box center [475, 254] width 54 height 6
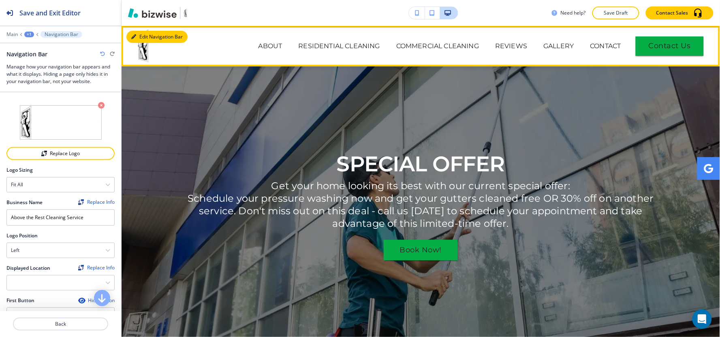
click at [139, 37] on button "Edit Navigation Bar" at bounding box center [156, 37] width 61 height 12
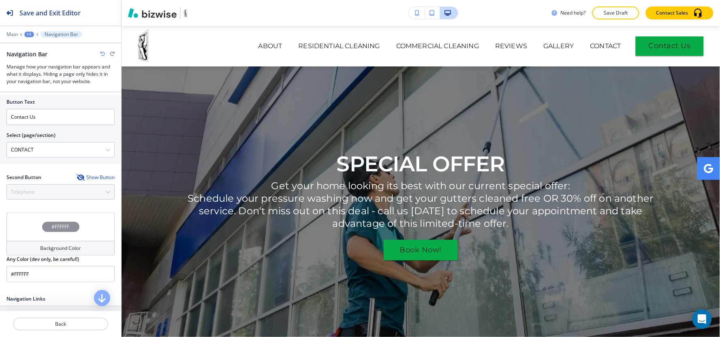
scroll to position [315, 0]
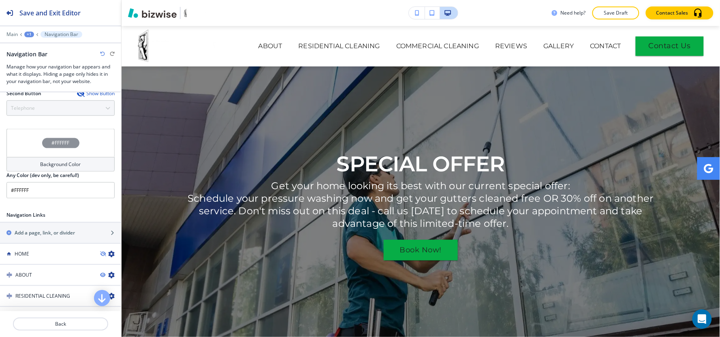
click at [46, 164] on h4 "Background Color" at bounding box center [61, 164] width 41 height 7
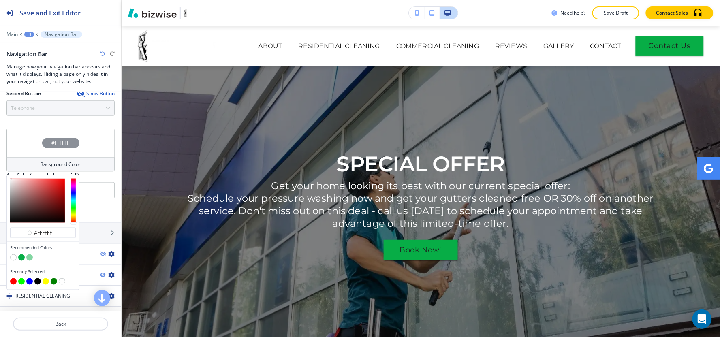
click at [21, 258] on button "button" at bounding box center [21, 257] width 6 height 6
type input "#07ad46"
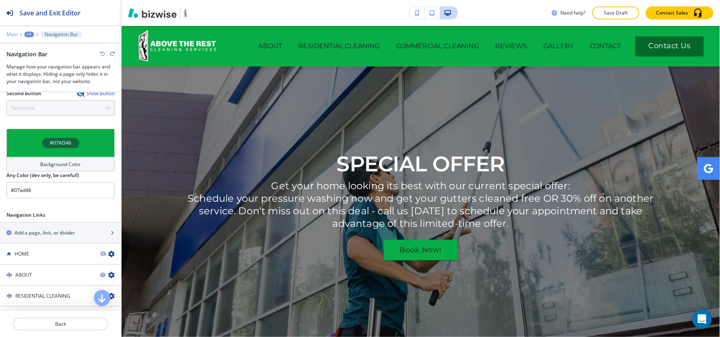
click at [13, 35] on p "Main" at bounding box center [11, 35] width 11 height 6
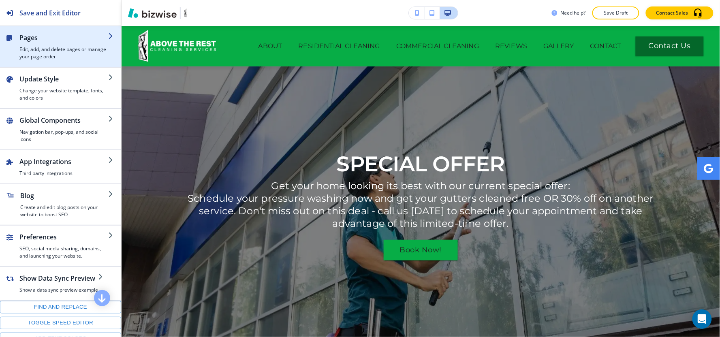
click at [45, 46] on h4 "Edit, add, and delete pages or manage your page order" at bounding box center [63, 53] width 89 height 15
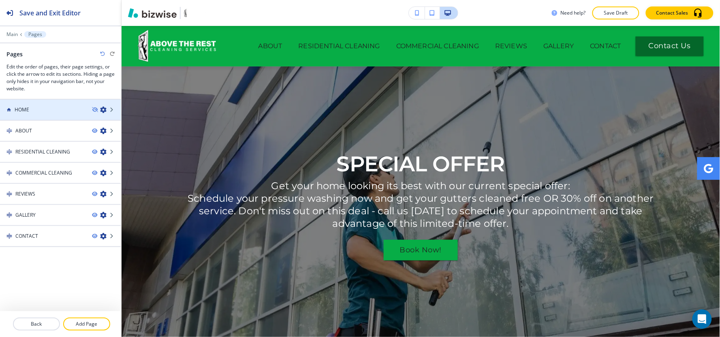
click at [42, 111] on div "HOME" at bounding box center [42, 109] width 85 height 7
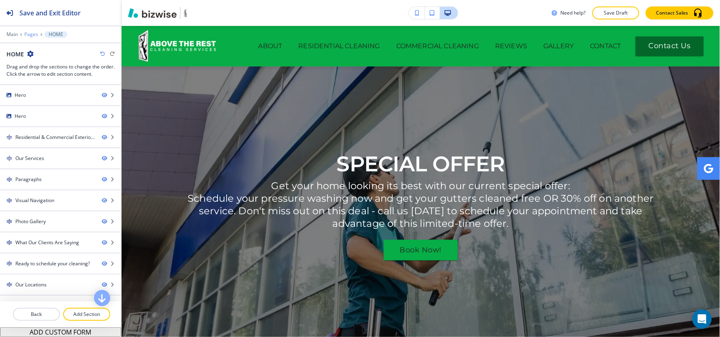
click at [34, 34] on p "Pages" at bounding box center [31, 35] width 14 height 6
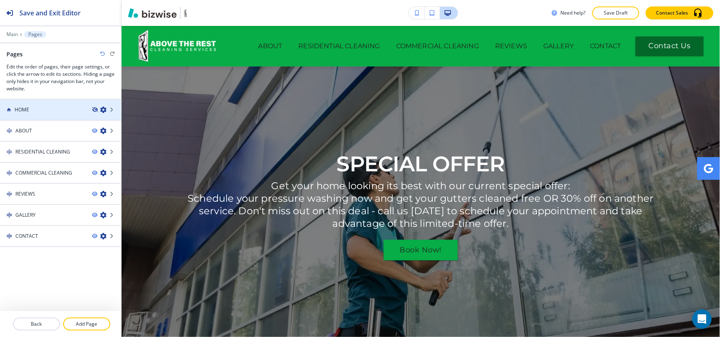
click at [94, 109] on icon "button" at bounding box center [94, 109] width 5 height 5
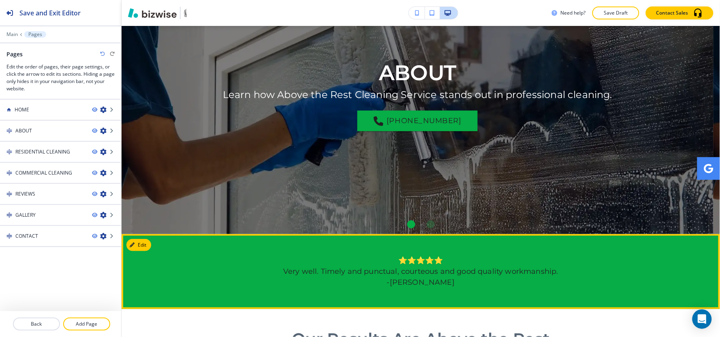
scroll to position [90, 0]
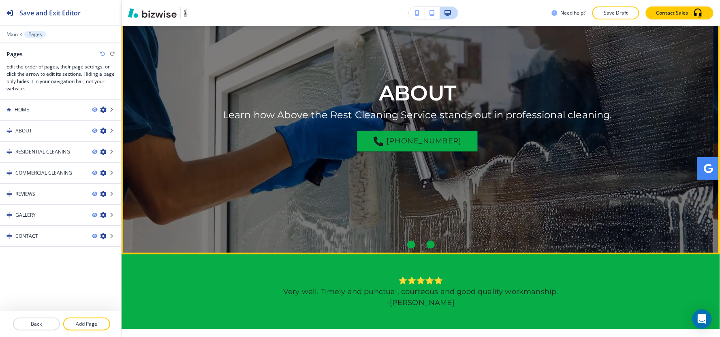
click at [427, 245] on div "Go to slide 2" at bounding box center [431, 245] width 8 height 8
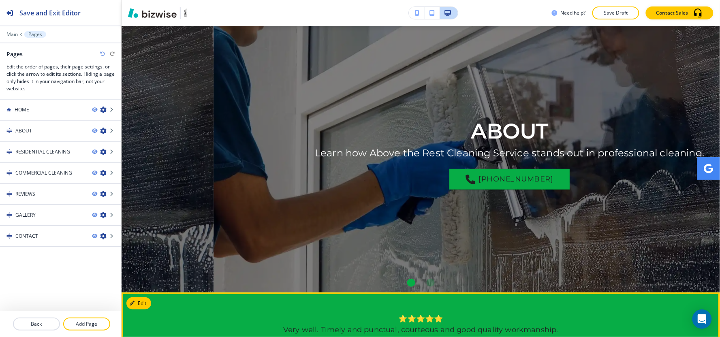
scroll to position [0, 0]
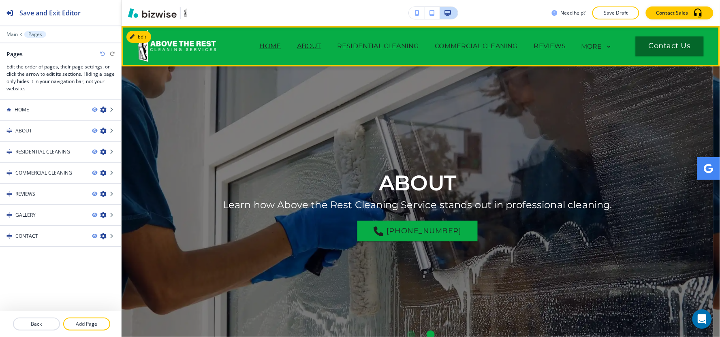
click at [265, 47] on p "HOME" at bounding box center [270, 46] width 21 height 10
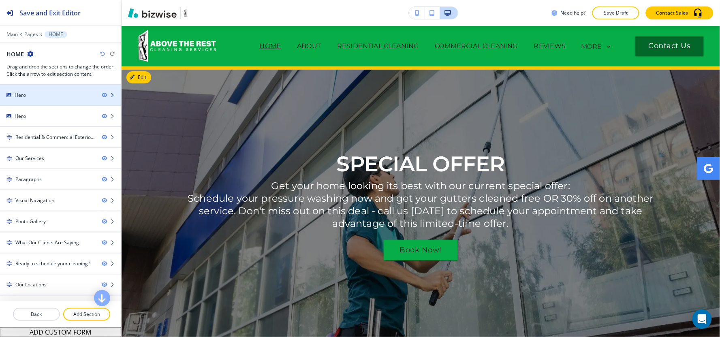
click at [32, 96] on div "Hero" at bounding box center [47, 95] width 95 height 7
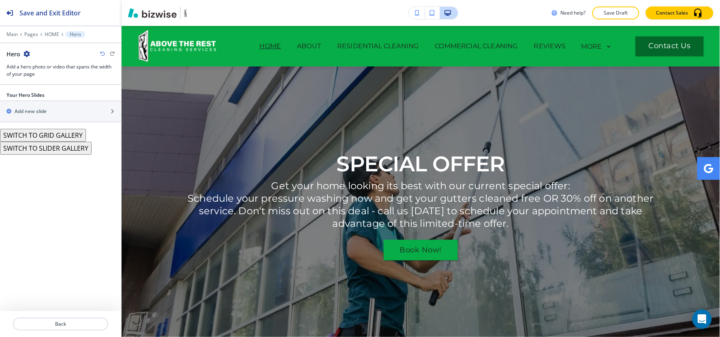
click at [26, 54] on icon "button" at bounding box center [26, 54] width 6 height 6
click at [53, 98] on p "Delete Section" at bounding box center [48, 96] width 41 height 7
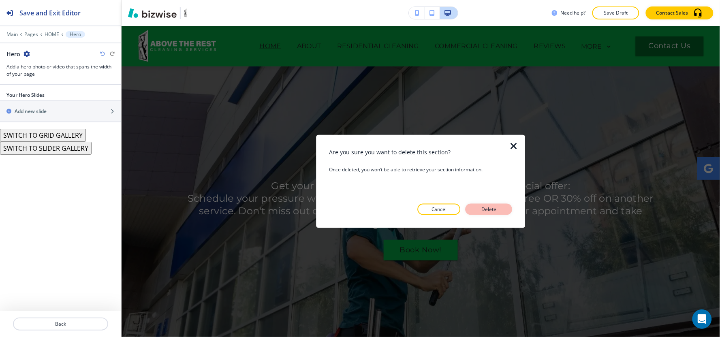
click at [479, 207] on p "Delete" at bounding box center [488, 209] width 19 height 7
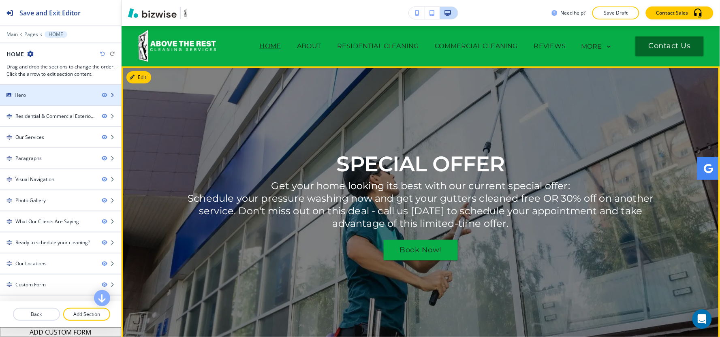
click at [69, 95] on div "Hero" at bounding box center [47, 95] width 95 height 7
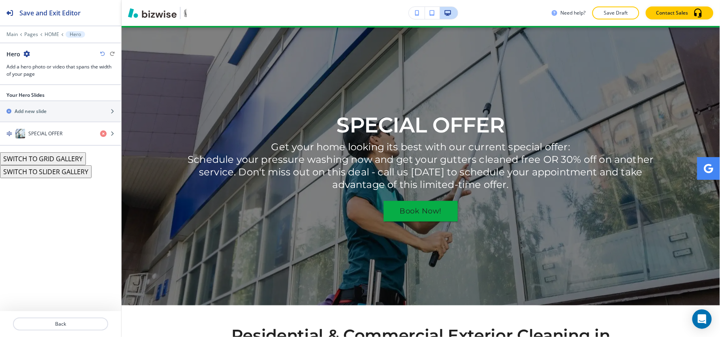
scroll to position [41, 0]
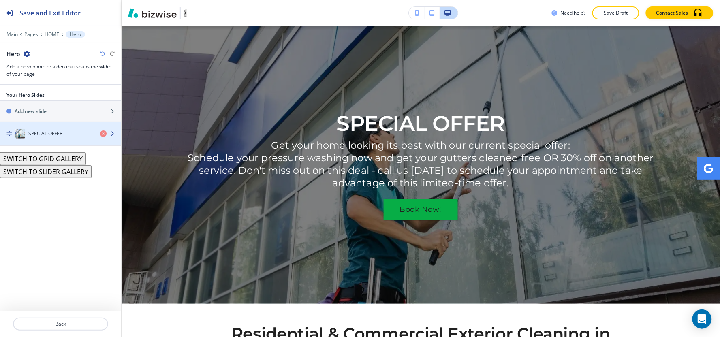
click at [49, 135] on h4 "SPECIAL OFFER" at bounding box center [45, 133] width 34 height 7
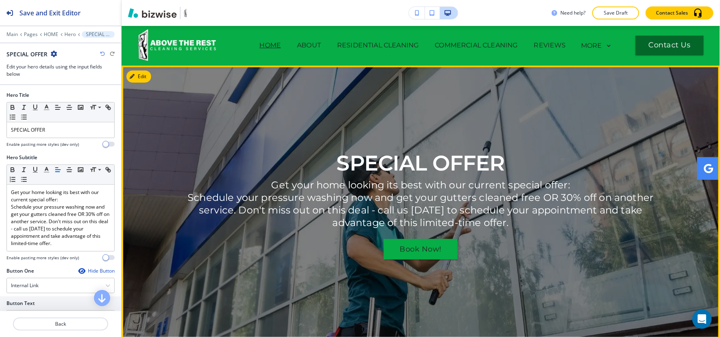
scroll to position [0, 0]
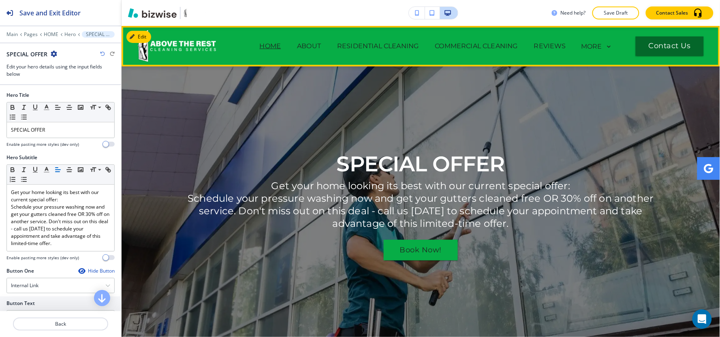
click at [266, 43] on p "HOME" at bounding box center [270, 46] width 21 height 10
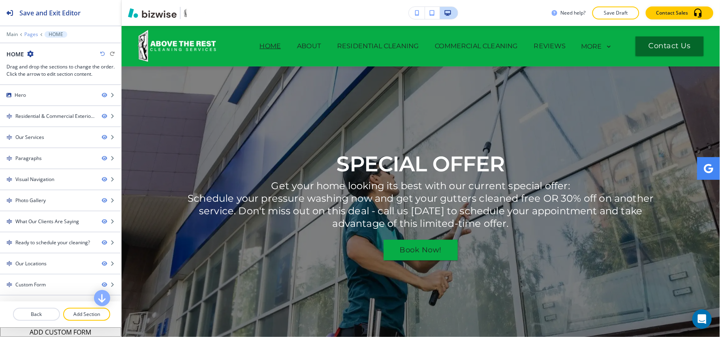
click at [34, 36] on p "Pages" at bounding box center [31, 35] width 14 height 6
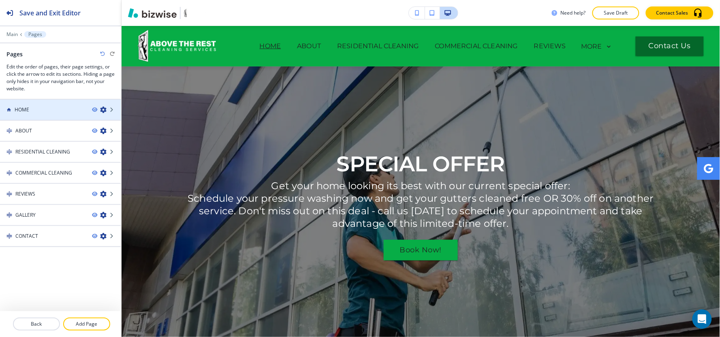
click at [55, 118] on div at bounding box center [60, 116] width 121 height 6
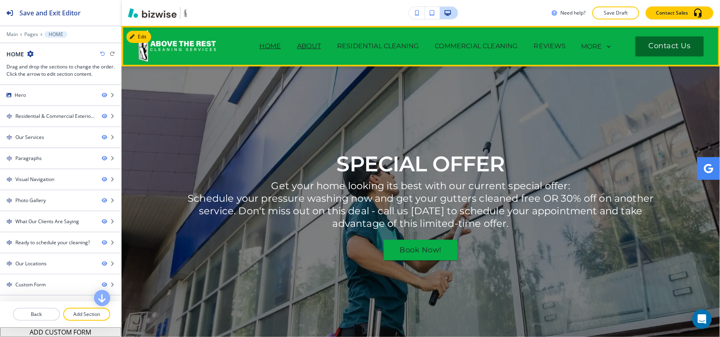
click at [303, 42] on p "ABOUT" at bounding box center [309, 46] width 24 height 10
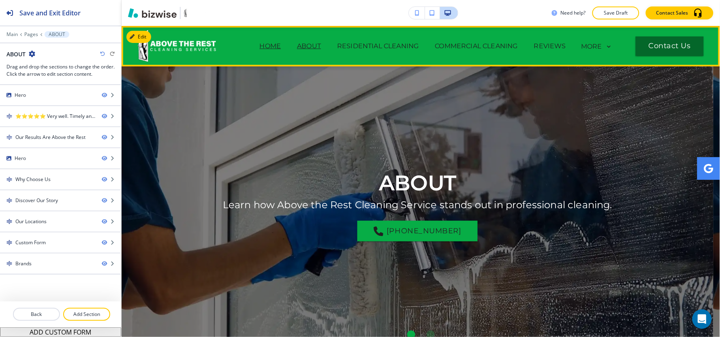
click at [266, 45] on p "HOME" at bounding box center [270, 46] width 21 height 10
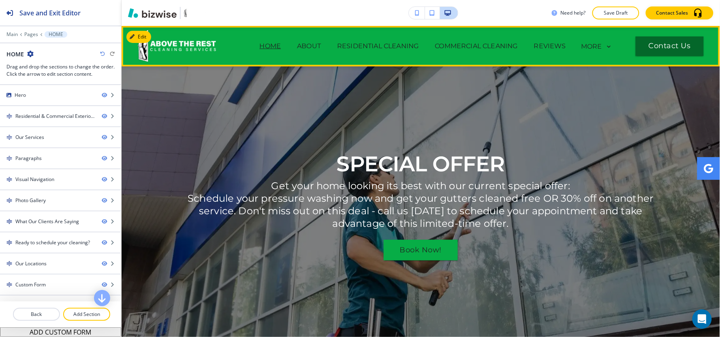
click at [264, 48] on p "HOME" at bounding box center [270, 46] width 21 height 10
click at [261, 45] on p "HOME" at bounding box center [270, 46] width 21 height 10
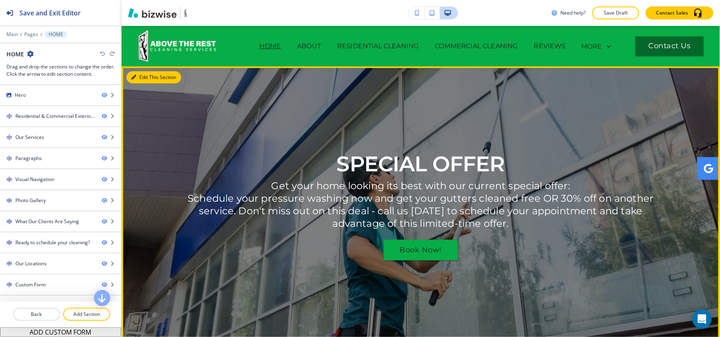
click at [140, 75] on button "Edit This Section" at bounding box center [153, 77] width 55 height 12
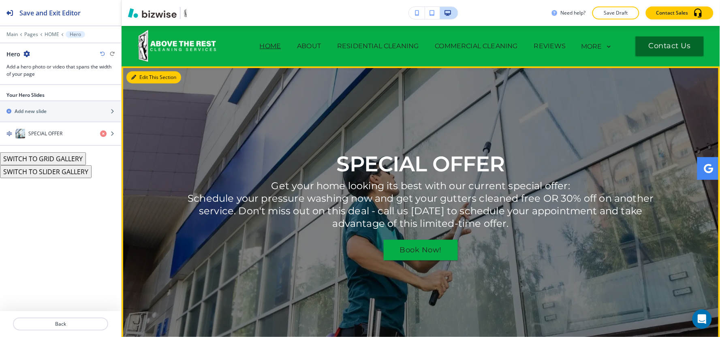
click at [142, 77] on button "Edit This Section" at bounding box center [153, 77] width 55 height 12
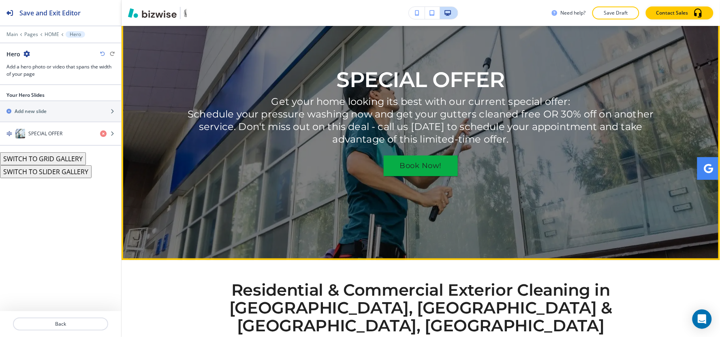
scroll to position [90, 0]
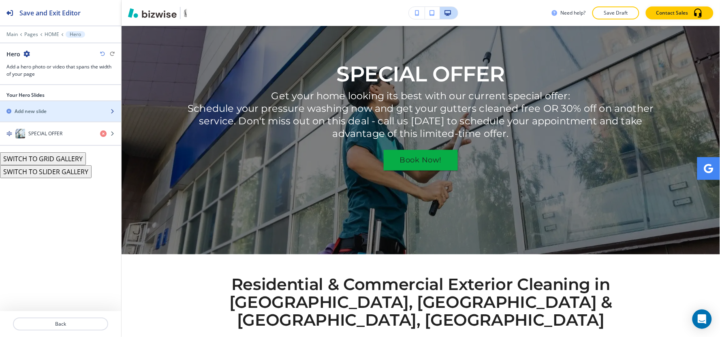
click at [34, 104] on div "button" at bounding box center [60, 104] width 121 height 6
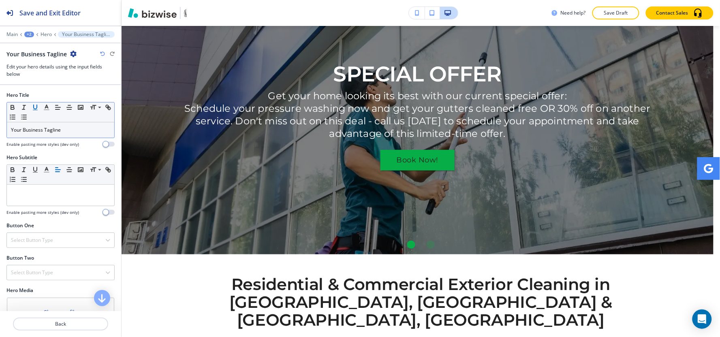
scroll to position [62, 0]
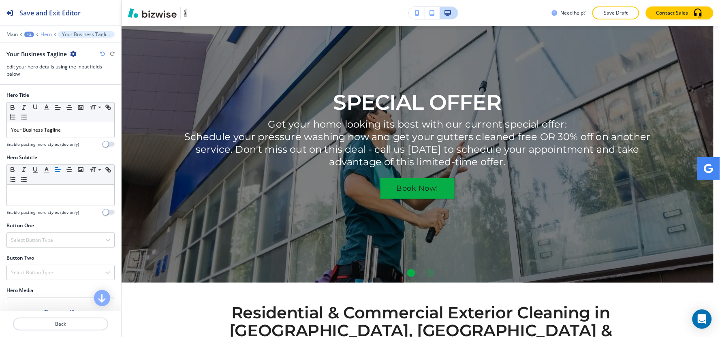
click at [47, 32] on p "Hero" at bounding box center [46, 35] width 11 height 6
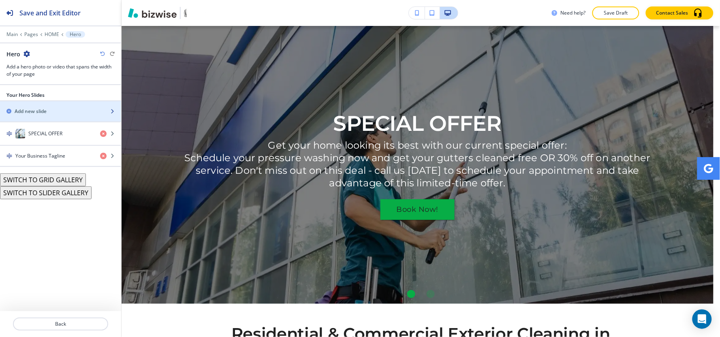
click at [59, 116] on div "button" at bounding box center [60, 118] width 121 height 6
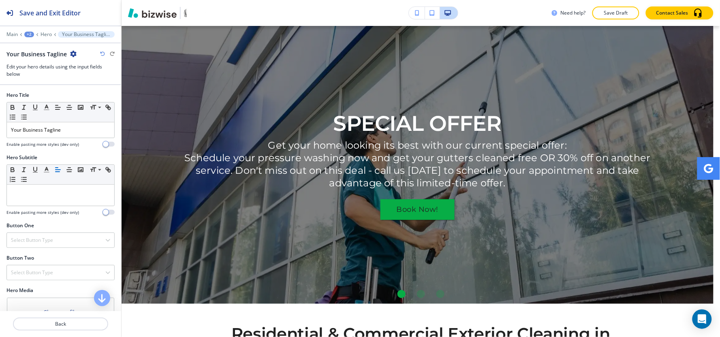
scroll to position [62, 0]
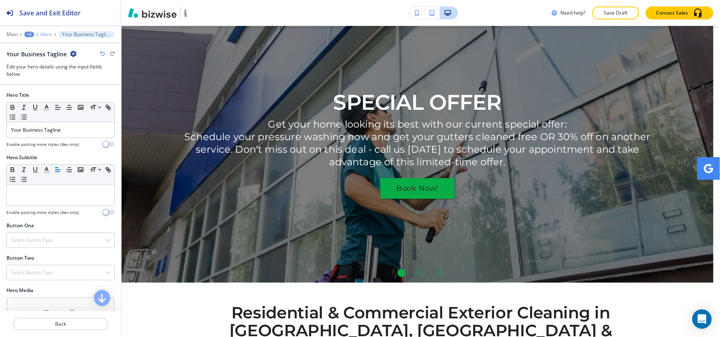
click at [46, 35] on p "Hero" at bounding box center [46, 35] width 11 height 6
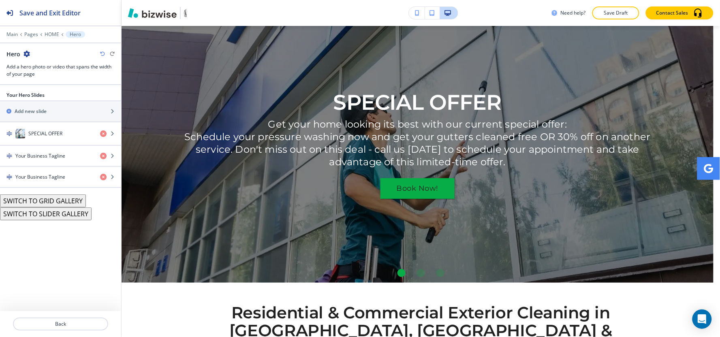
scroll to position [41, 0]
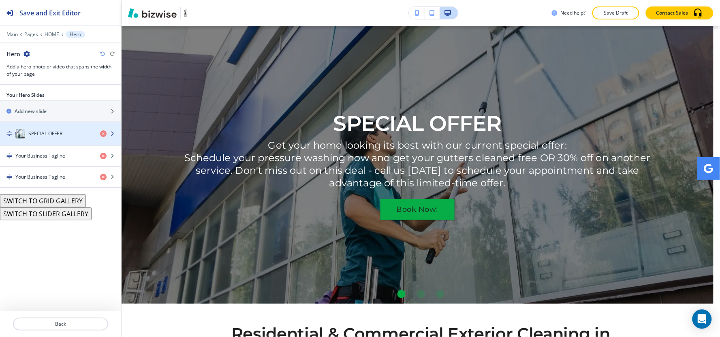
click at [58, 134] on h4 "SPECIAL OFFER" at bounding box center [45, 133] width 34 height 7
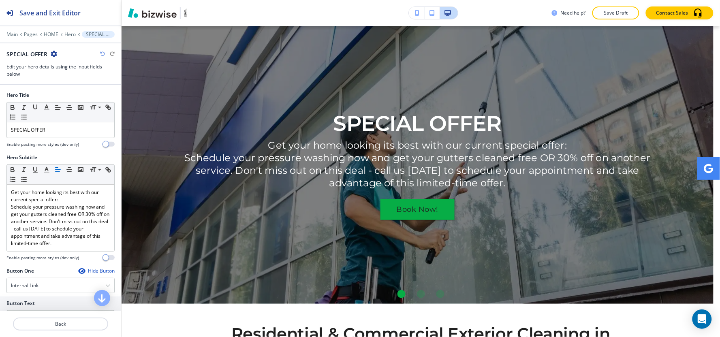
scroll to position [62, 0]
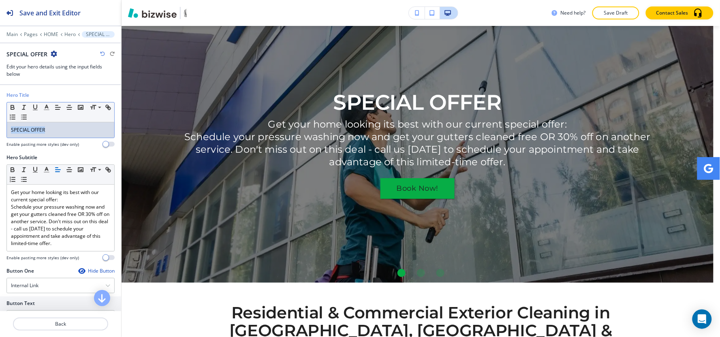
drag, startPoint x: 60, startPoint y: 131, endPoint x: 0, endPoint y: 123, distance: 60.5
click at [0, 123] on div "Hero Title Small Normal Large Huge SPECIAL OFFER Enable pasting more styles (de…" at bounding box center [60, 123] width 121 height 62
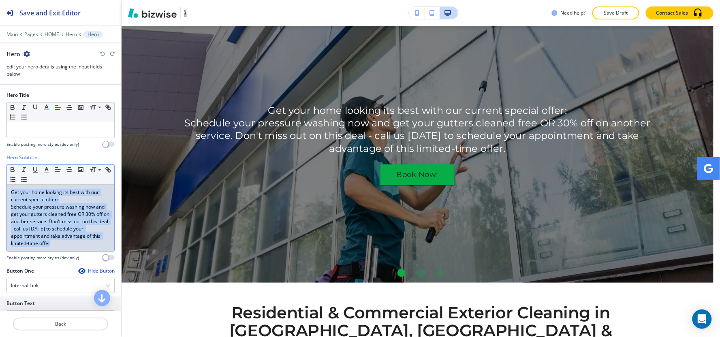
drag, startPoint x: 82, startPoint y: 245, endPoint x: 0, endPoint y: 179, distance: 105.7
click at [0, 179] on div "Hero Subtitle Small Normal Large Huge Get your home looking its best with our c…" at bounding box center [60, 210] width 121 height 113
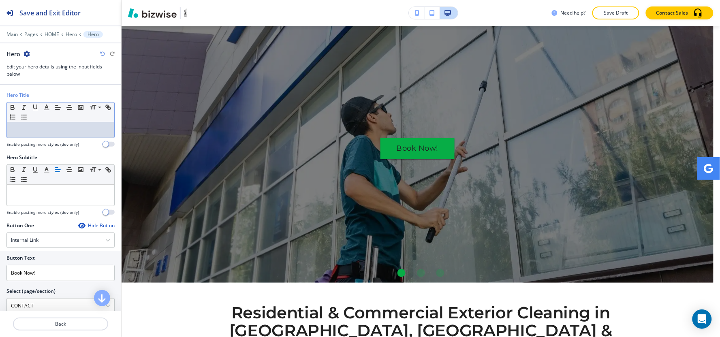
click at [50, 132] on p at bounding box center [60, 129] width 99 height 7
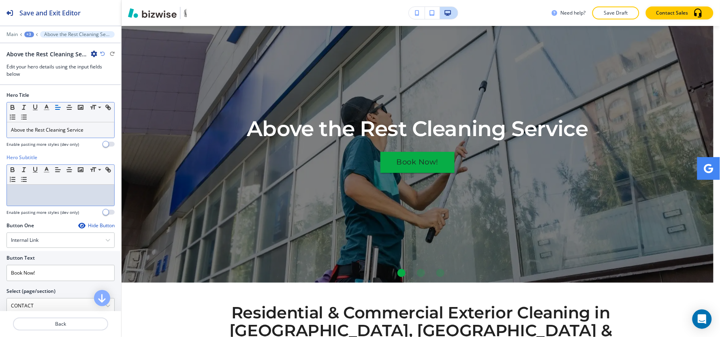
click at [59, 196] on p at bounding box center [60, 192] width 99 height 7
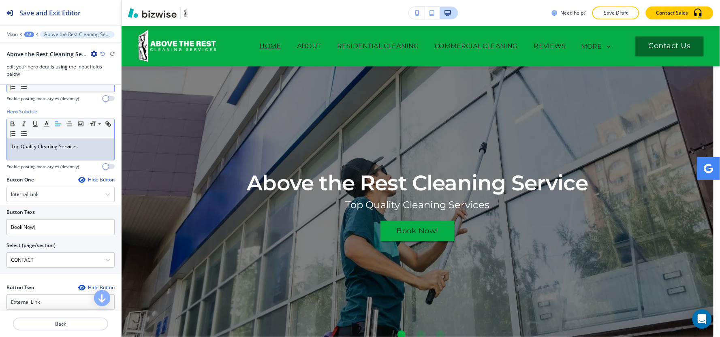
scroll to position [45, 0]
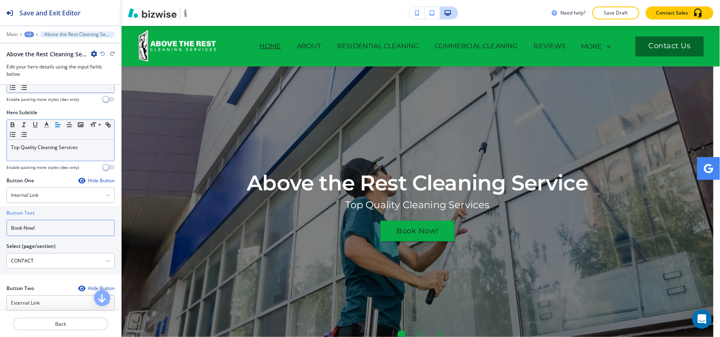
drag, startPoint x: 62, startPoint y: 234, endPoint x: 0, endPoint y: 252, distance: 64.3
click at [0, 252] on div "Button Text Book Now! Select (page/section) CONTACT HOME HOME | Hero HOME | Her…" at bounding box center [60, 240] width 121 height 69
drag, startPoint x: 41, startPoint y: 226, endPoint x: 0, endPoint y: 227, distance: 40.5
click at [0, 227] on div "Button Text contact us Select (page/section) CONTACT HOME HOME | Hero HOME | He…" at bounding box center [60, 240] width 121 height 69
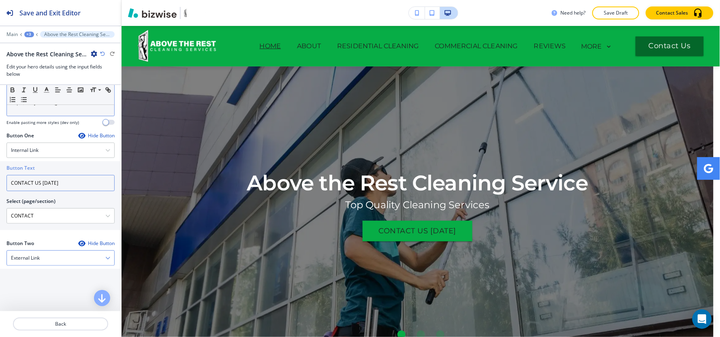
type input "CONTACT US TODAY"
click at [49, 260] on div "External Link" at bounding box center [60, 258] width 107 height 15
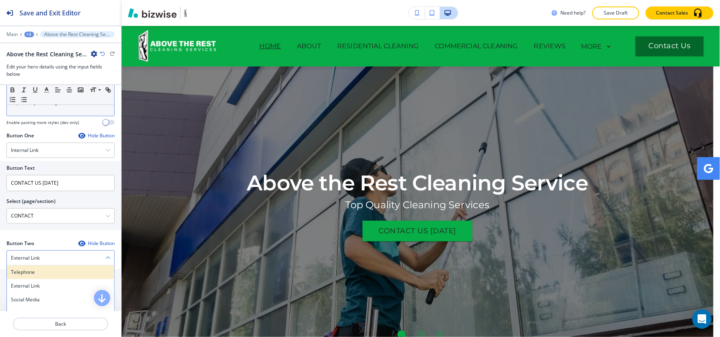
click at [39, 270] on h4 "Telephone" at bounding box center [60, 272] width 99 height 7
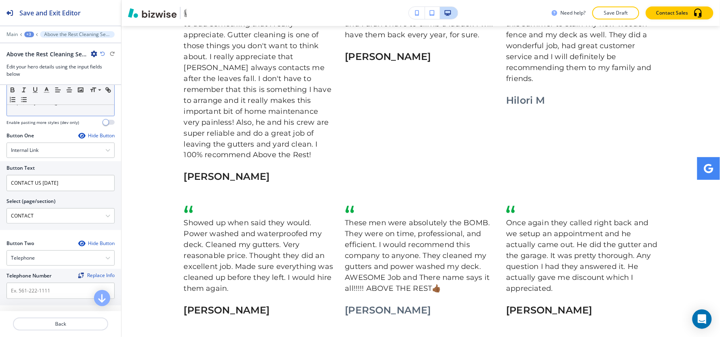
scroll to position [3644, 0]
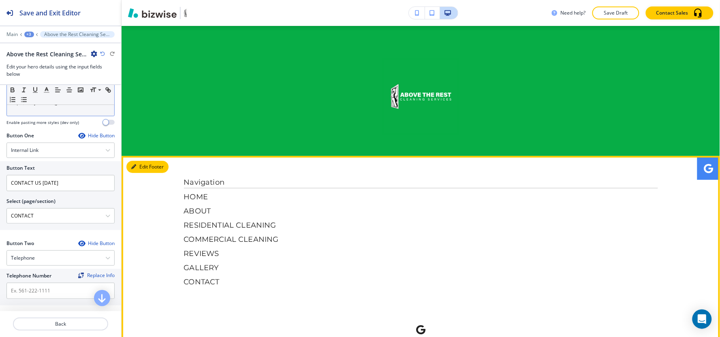
click at [130, 161] on button "Edit Footer" at bounding box center [147, 167] width 42 height 12
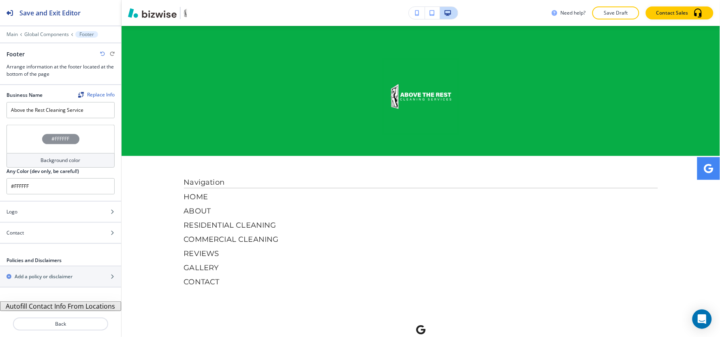
click at [42, 306] on button "Autofill Contact Info From Locations" at bounding box center [60, 306] width 121 height 10
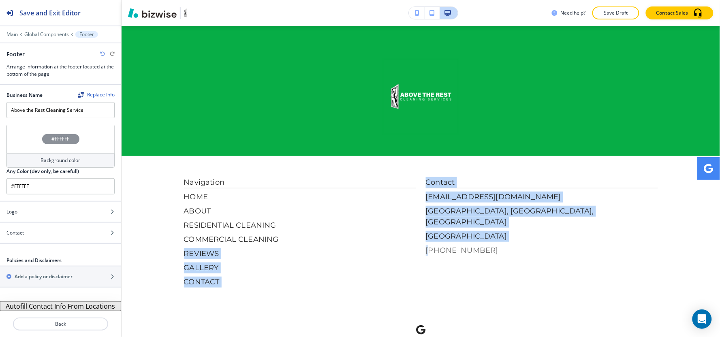
drag, startPoint x: 386, startPoint y: 199, endPoint x: 427, endPoint y: 195, distance: 40.4
click at [427, 195] on div "Navigation HOME ABOUT RESIDENTIAL CLEANING COMMERCIAL CLEANING REVIEWS GALLERY …" at bounding box center [421, 232] width 474 height 111
click at [408, 248] on p "REVIEWS" at bounding box center [300, 253] width 232 height 11
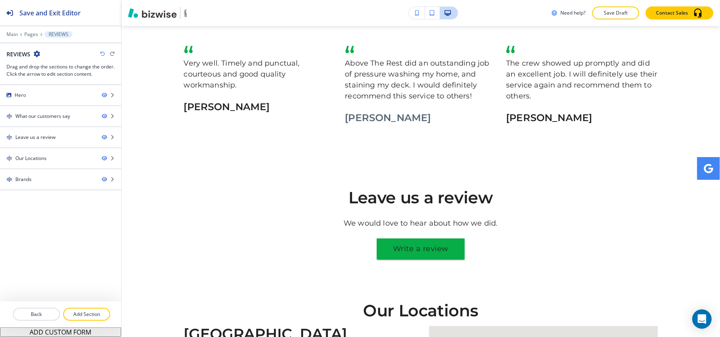
scroll to position [1855, 0]
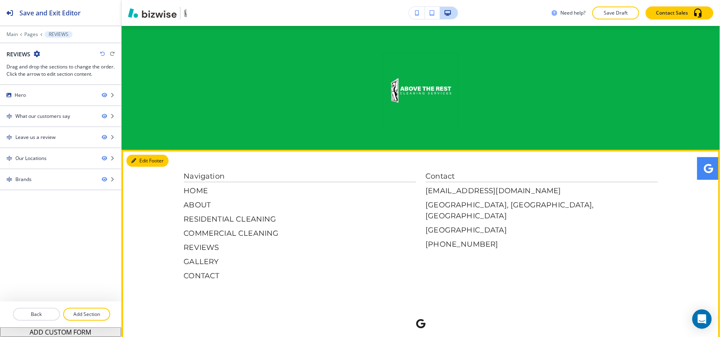
click at [146, 155] on button "Edit Footer" at bounding box center [147, 161] width 42 height 12
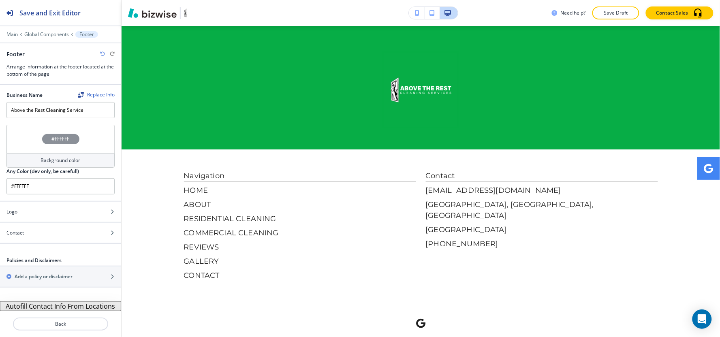
click at [53, 307] on button "Autofill Contact Info From Locations" at bounding box center [60, 306] width 121 height 10
click at [53, 304] on button "Autofill Contact Info From Locations" at bounding box center [60, 306] width 121 height 10
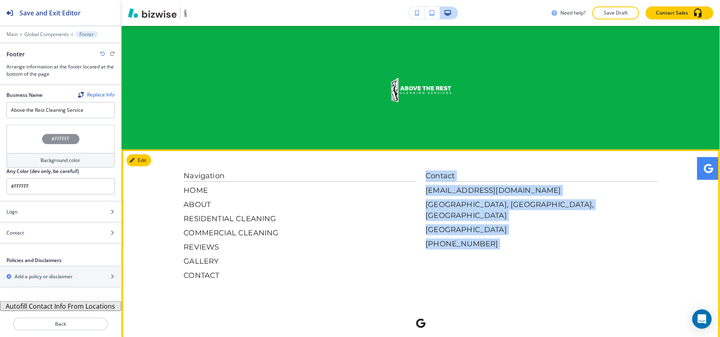
drag, startPoint x: 400, startPoint y: 245, endPoint x: 406, endPoint y: 275, distance: 29.8
click at [406, 275] on div "Navigation HOME ABOUT RESIDENTIAL CLEANING COMMERCIAL CLEANING REVIEWS GALLERY …" at bounding box center [421, 259] width 474 height 177
click at [406, 276] on div "Navigation HOME ABOUT RESIDENTIAL CLEANING COMMERCIAL CLEANING REVIEWS GALLERY …" at bounding box center [421, 259] width 474 height 177
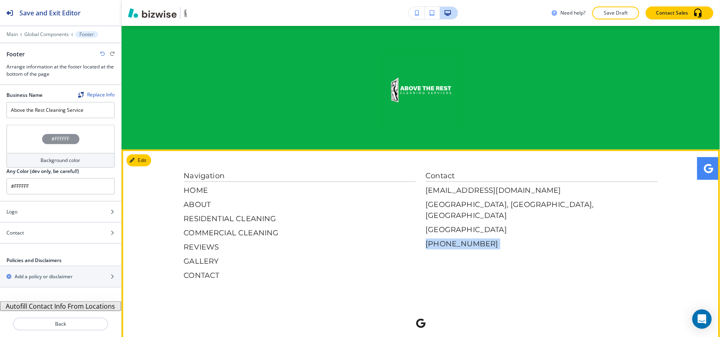
drag, startPoint x: 373, startPoint y: 260, endPoint x: 420, endPoint y: 205, distance: 72.7
click at [420, 205] on div "Navigation HOME ABOUT RESIDENTIAL CLEANING COMMERCIAL CLEANING REVIEWS GALLERY …" at bounding box center [421, 259] width 474 height 177
copy div "[PHONE_NUMBER]"
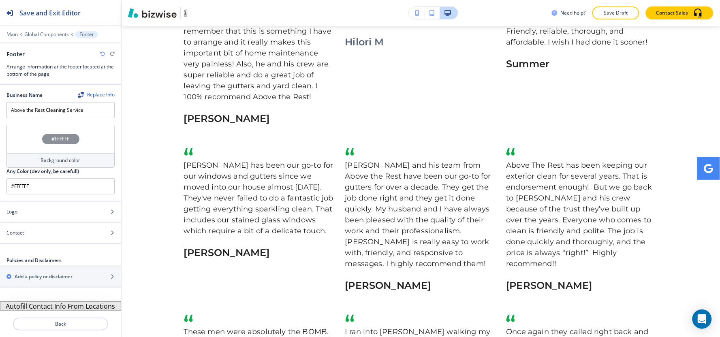
scroll to position [0, 0]
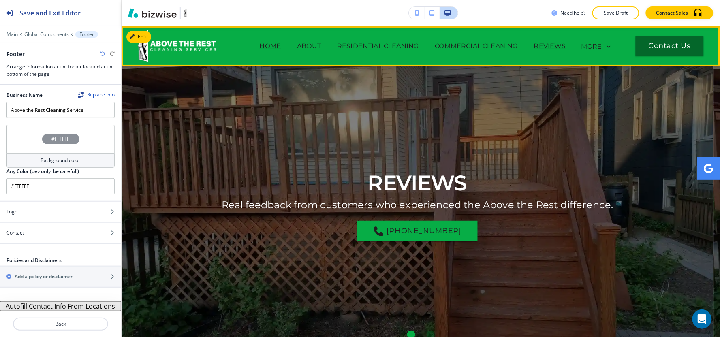
click at [260, 45] on p "HOME" at bounding box center [270, 46] width 21 height 10
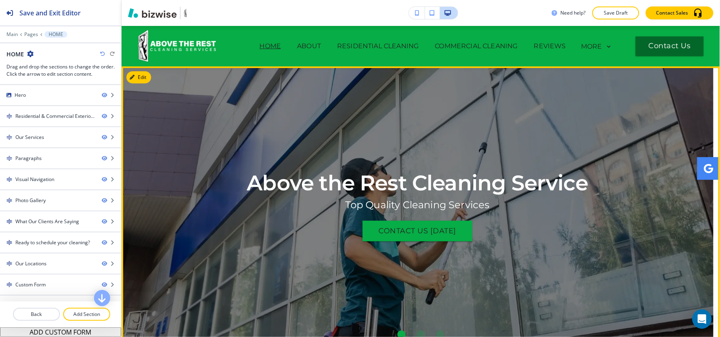
click at [127, 80] on button "Edit" at bounding box center [138, 77] width 25 height 12
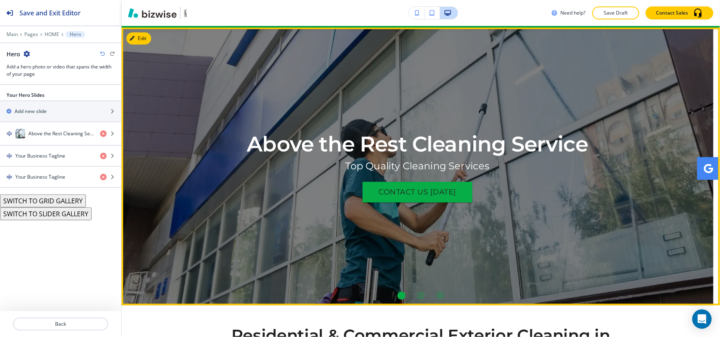
scroll to position [41, 0]
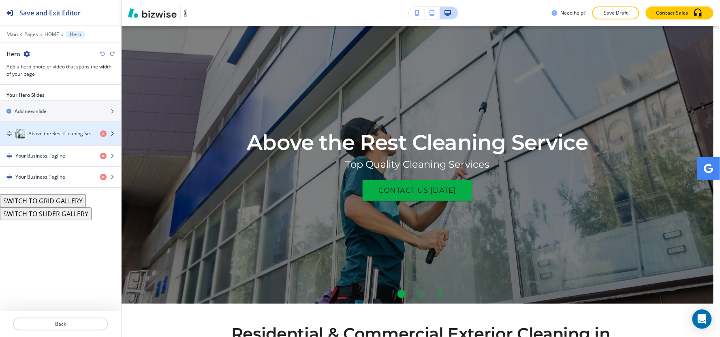
click at [47, 137] on h4 "Above the Rest Cleaning Service" at bounding box center [60, 133] width 65 height 7
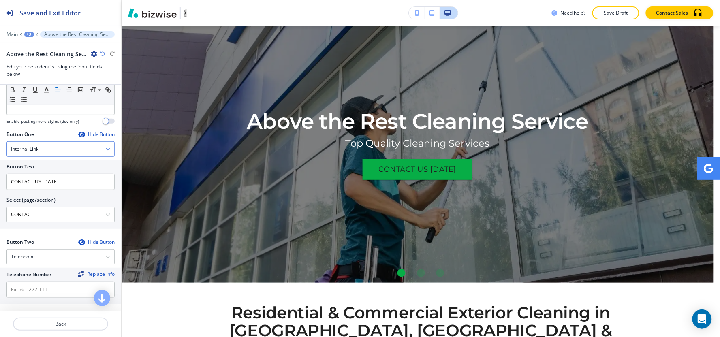
scroll to position [180, 0]
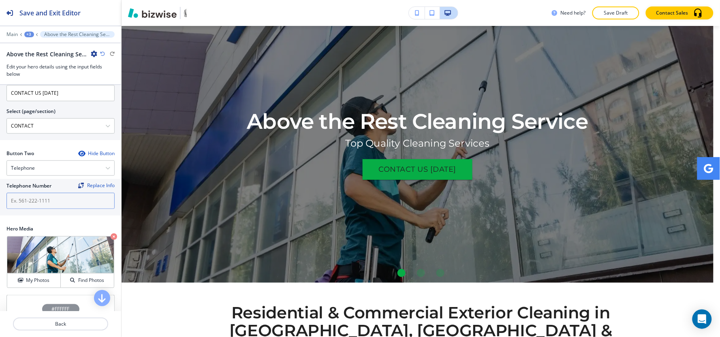
click at [43, 201] on input "text" at bounding box center [60, 201] width 108 height 16
paste input "[PHONE_NUMBER]"
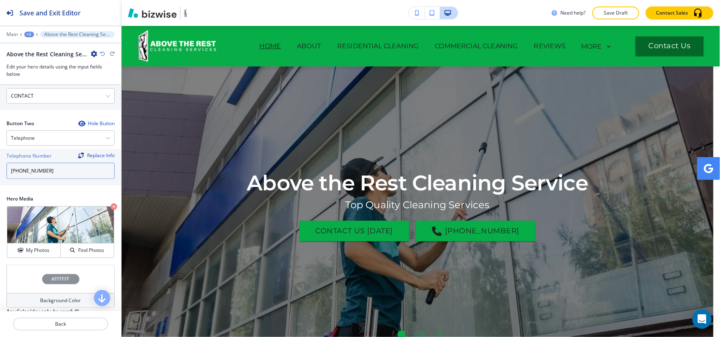
scroll to position [241, 0]
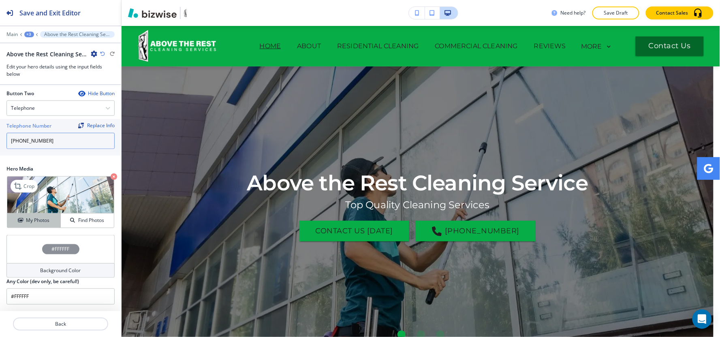
type input "[PHONE_NUMBER]"
click at [23, 217] on div "My Photos" at bounding box center [33, 220] width 53 height 7
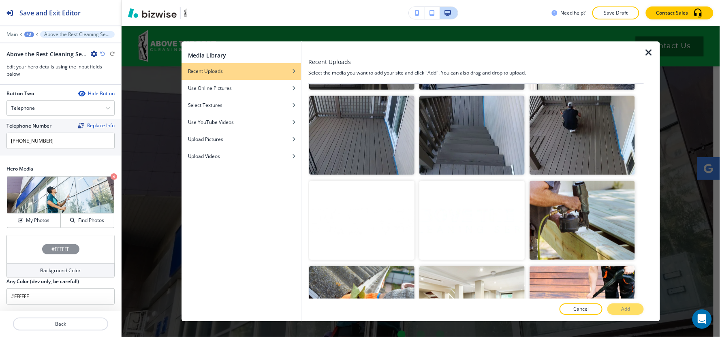
scroll to position [1305, 0]
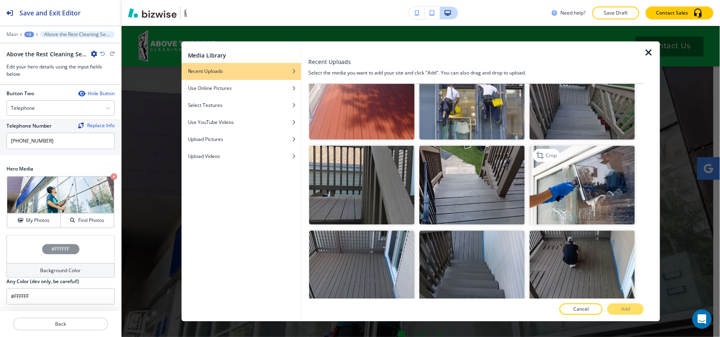
click at [608, 145] on img "button" at bounding box center [581, 184] width 105 height 79
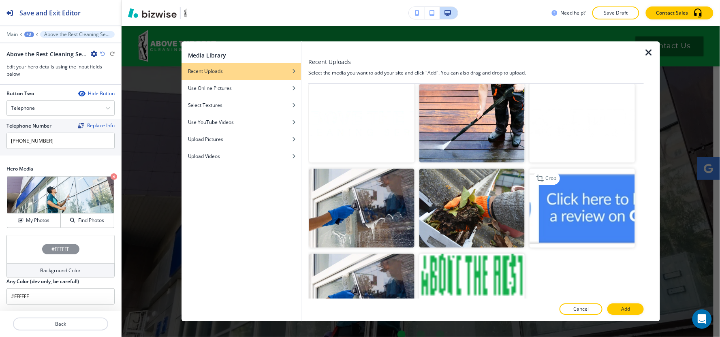
scroll to position [1794, 0]
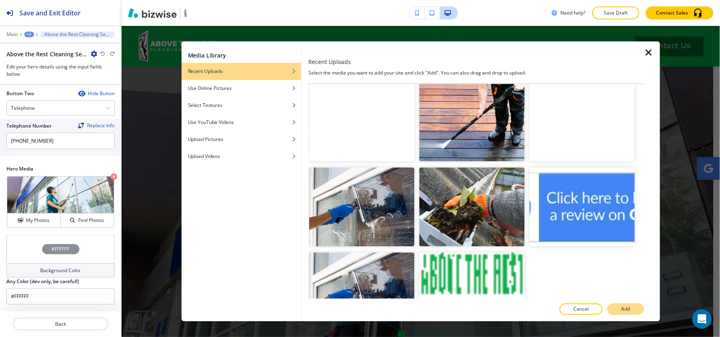
click at [631, 307] on button "Add" at bounding box center [625, 309] width 36 height 11
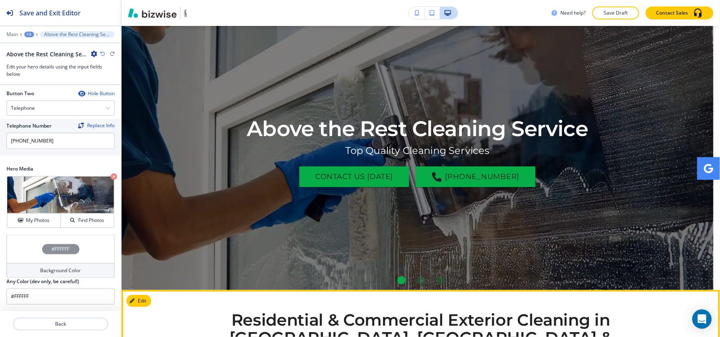
scroll to position [45, 0]
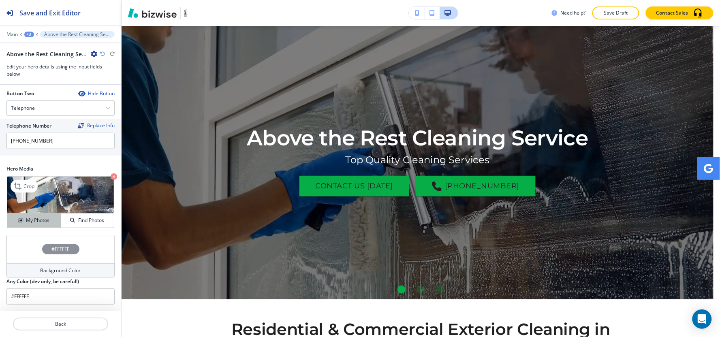
click at [11, 226] on button "My Photos" at bounding box center [33, 220] width 53 height 14
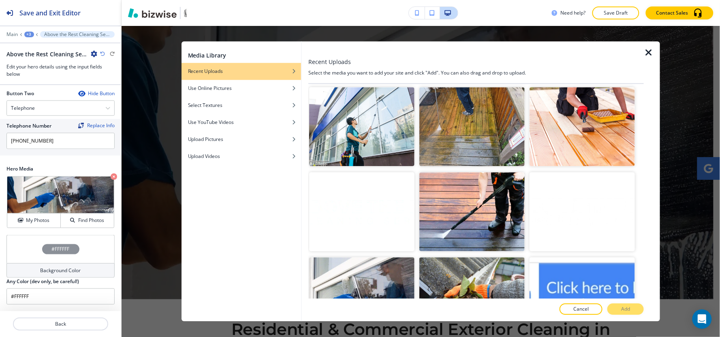
scroll to position [1755, 0]
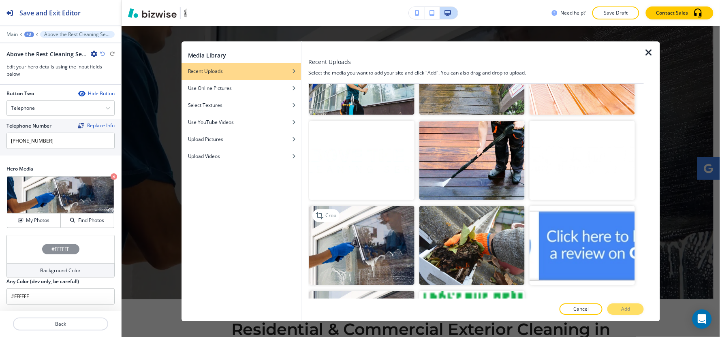
click at [389, 219] on img "button" at bounding box center [361, 245] width 105 height 79
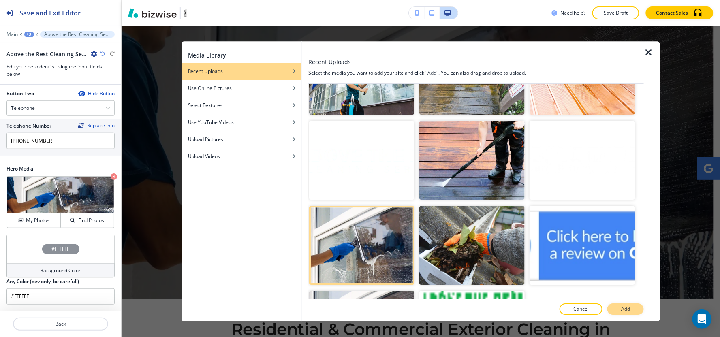
click at [622, 311] on p "Add" at bounding box center [625, 309] width 9 height 7
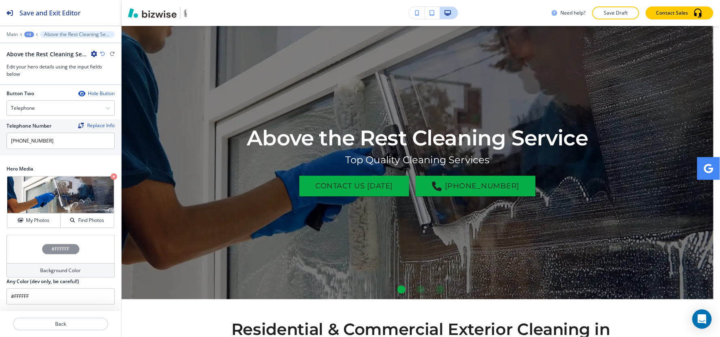
click at [32, 34] on div "+3" at bounding box center [29, 35] width 10 height 6
click at [43, 75] on p "Hero" at bounding box center [49, 76] width 41 height 7
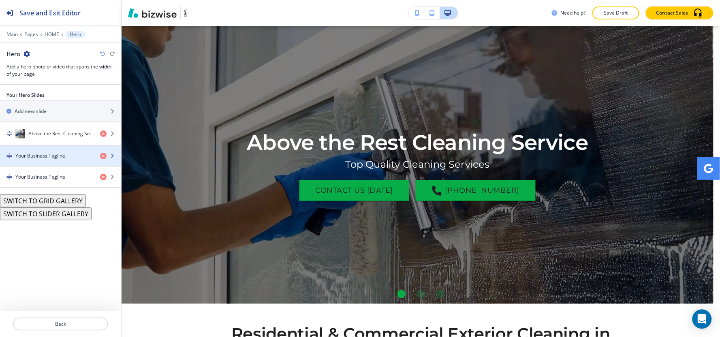
click at [45, 156] on h4 "Your Business Tagline" at bounding box center [40, 155] width 50 height 7
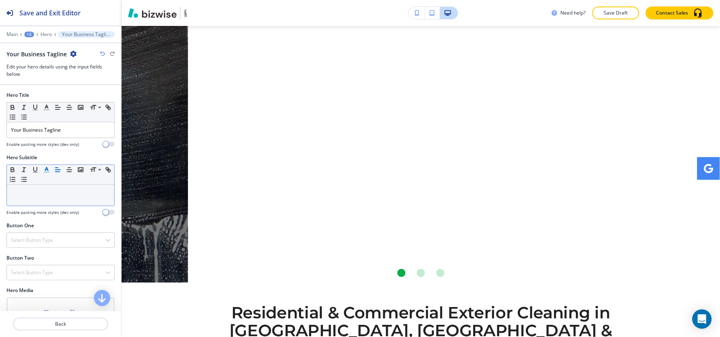
scroll to position [0, 533]
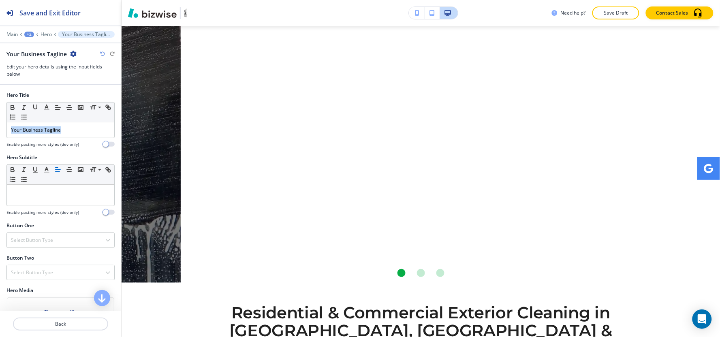
click at [0, 142] on div "Hero Title Small Normal Large Huge Your Business Tagline Enable pasting more st…" at bounding box center [60, 123] width 121 height 62
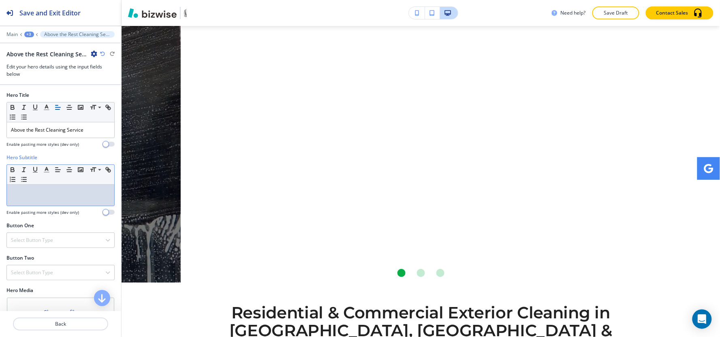
click at [45, 193] on p at bounding box center [60, 192] width 99 height 7
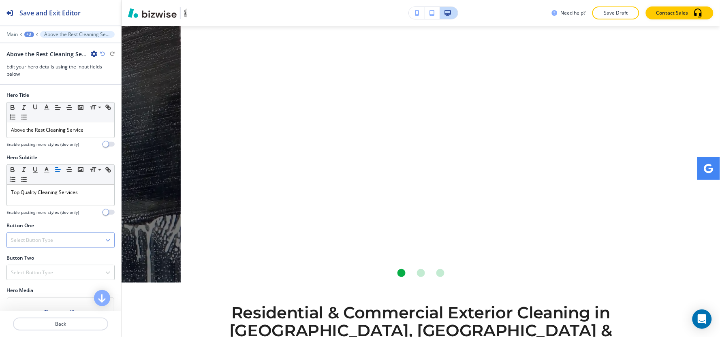
click at [57, 240] on div "Select Button Type" at bounding box center [60, 240] width 107 height 15
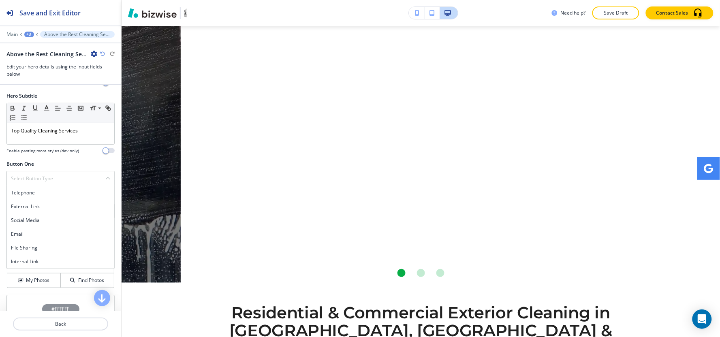
scroll to position [122, 0]
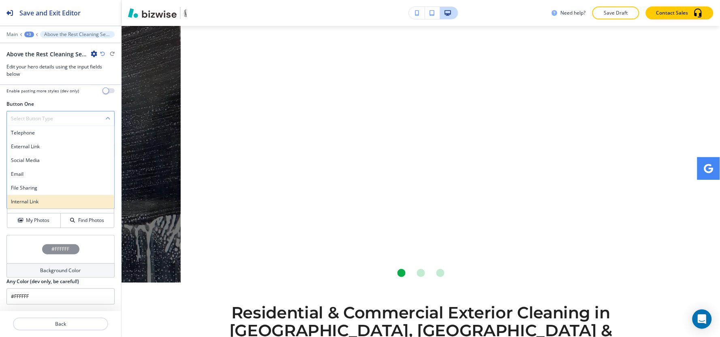
click at [45, 204] on h4 "Internal Link" at bounding box center [60, 201] width 99 height 7
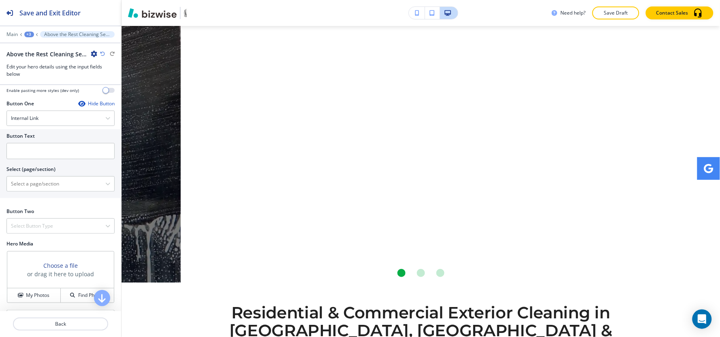
click at [45, 160] on div at bounding box center [60, 162] width 108 height 6
click at [46, 152] on input "text" at bounding box center [60, 151] width 108 height 16
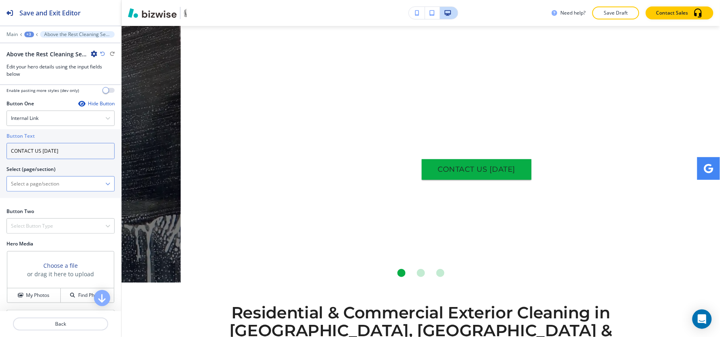
type input "CONTACT US TODAY"
click at [19, 190] on \(page\/section\) "Manual Input" at bounding box center [56, 184] width 98 height 14
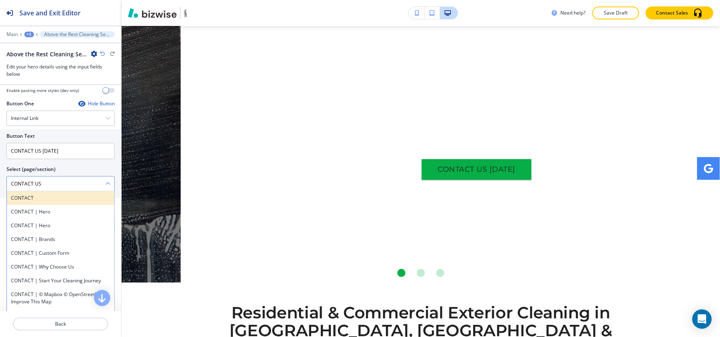
click at [17, 201] on h4 "CONTACT" at bounding box center [60, 197] width 99 height 7
type \(page\/section\) "CONTACT"
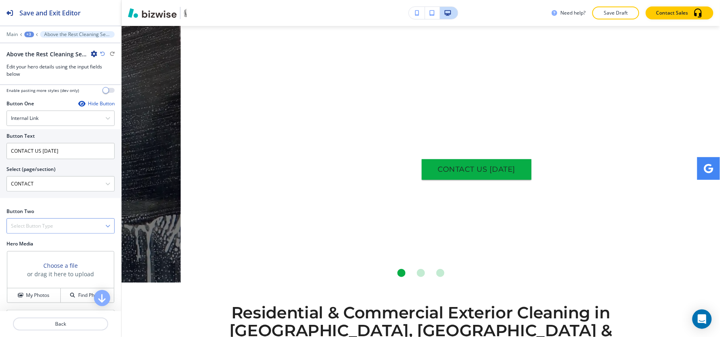
click at [34, 228] on h4 "Select Button Type" at bounding box center [32, 225] width 42 height 7
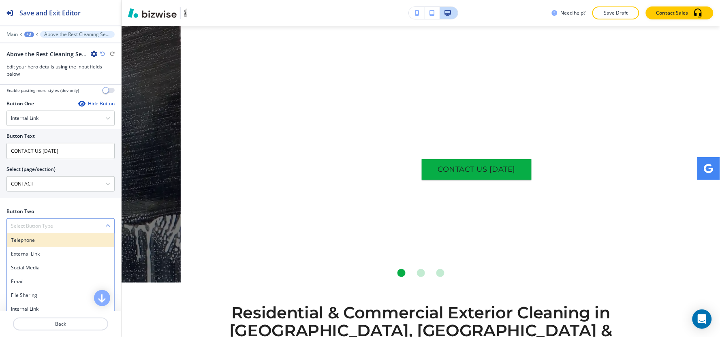
click at [30, 237] on h4 "Telephone" at bounding box center [60, 240] width 99 height 7
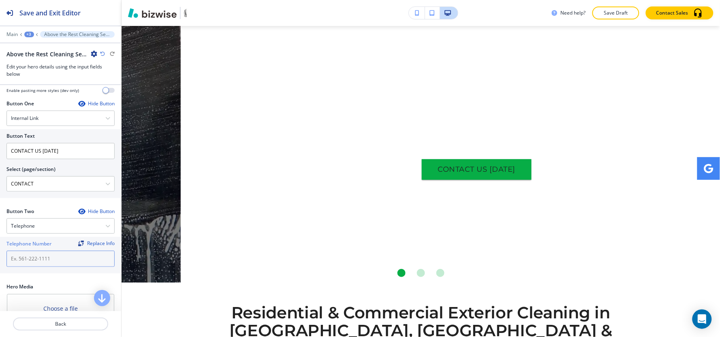
click at [23, 258] on input "text" at bounding box center [60, 259] width 108 height 16
paste input "Top Quality Cleaning Services"
type input "Top Quality Cleaning Services"
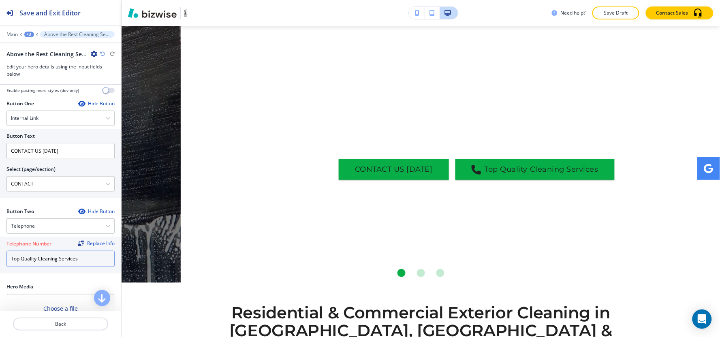
drag, startPoint x: 89, startPoint y: 264, endPoint x: 0, endPoint y: 275, distance: 89.7
click at [0, 275] on div "Button Two Hide Button Telephone Telephone External Link Social Media Email Fil…" at bounding box center [60, 245] width 121 height 75
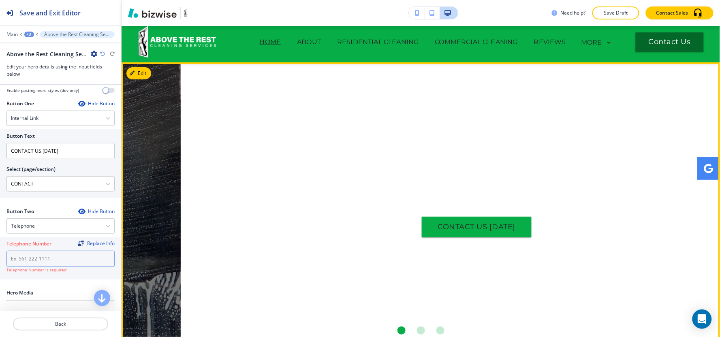
scroll to position [0, 0]
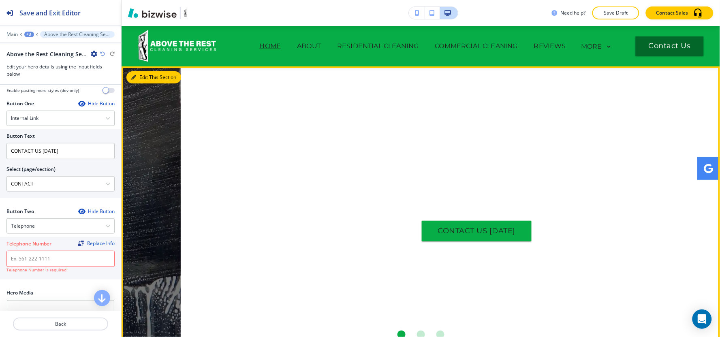
click at [139, 79] on button "Edit This Section" at bounding box center [153, 77] width 55 height 12
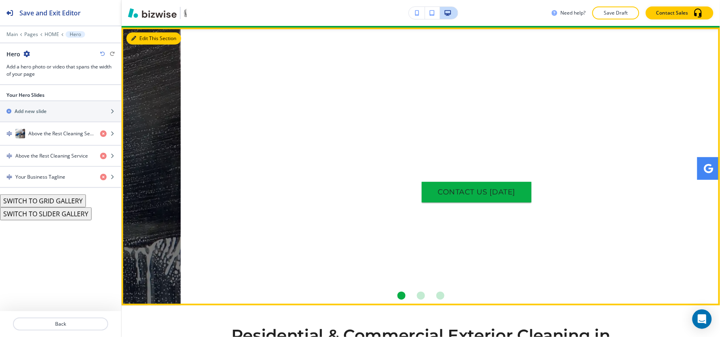
scroll to position [41, 0]
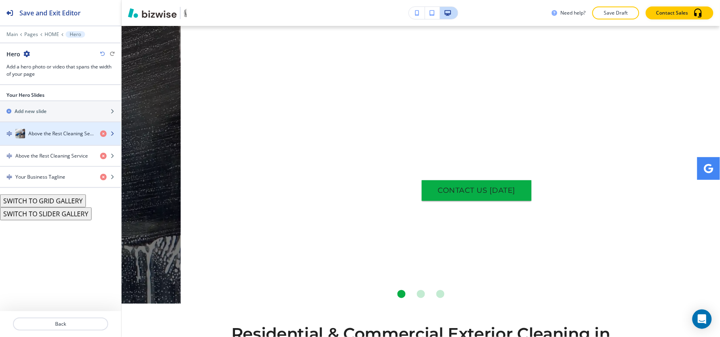
click at [43, 136] on h4 "Above the Rest Cleaning Service" at bounding box center [60, 133] width 65 height 7
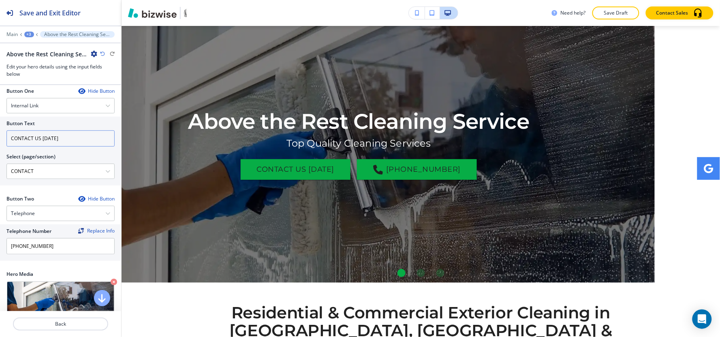
scroll to position [135, 0]
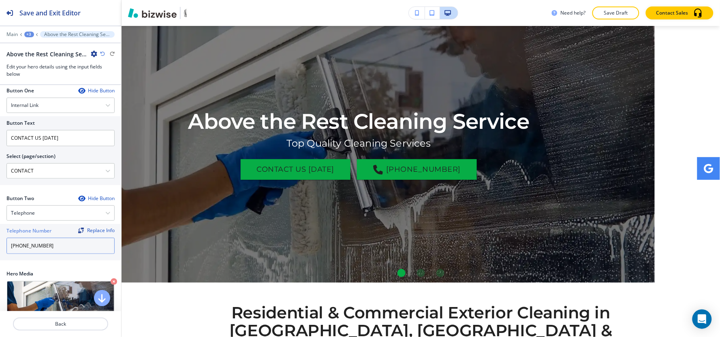
drag, startPoint x: 41, startPoint y: 250, endPoint x: 0, endPoint y: 258, distance: 41.5
click at [0, 258] on div "Telephone Number Replace Info (636) 378-5651" at bounding box center [60, 242] width 121 height 36
click at [27, 34] on div "+3" at bounding box center [29, 35] width 10 height 6
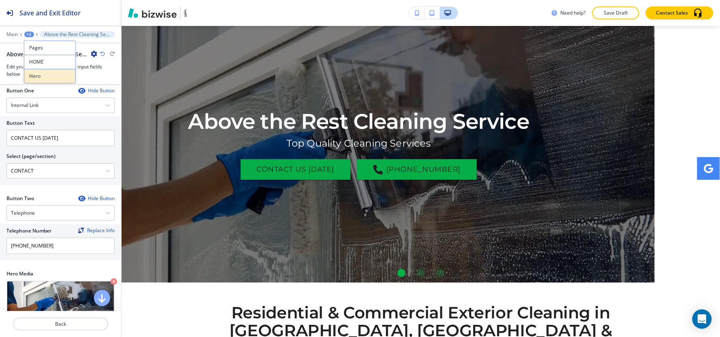
click at [35, 79] on p "Hero" at bounding box center [49, 76] width 41 height 7
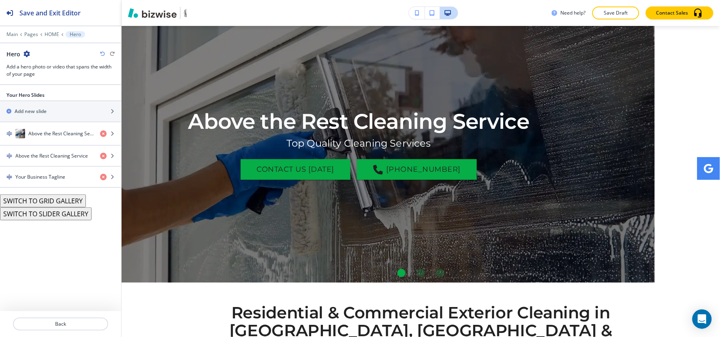
scroll to position [41, 0]
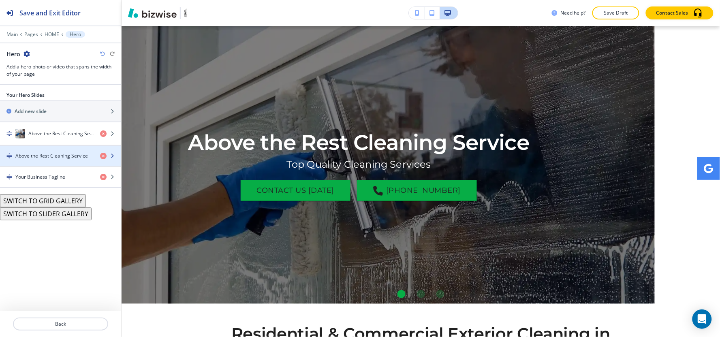
click at [39, 157] on h4 "Above the Rest Cleaning Service" at bounding box center [51, 155] width 73 height 7
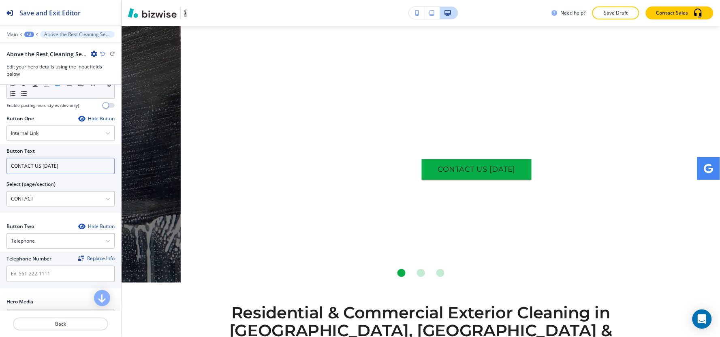
scroll to position [135, 0]
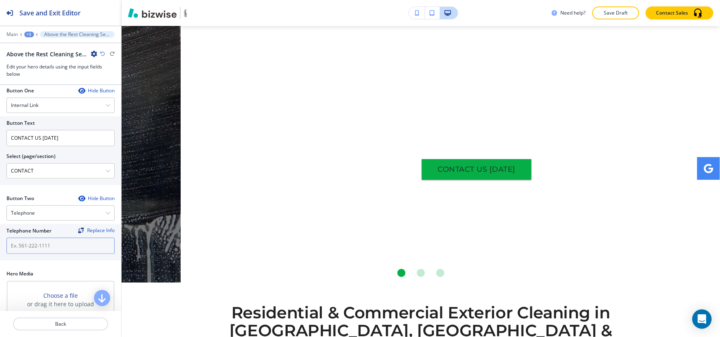
click at [34, 254] on input "text" at bounding box center [60, 246] width 108 height 16
paste input "[PHONE_NUMBER]"
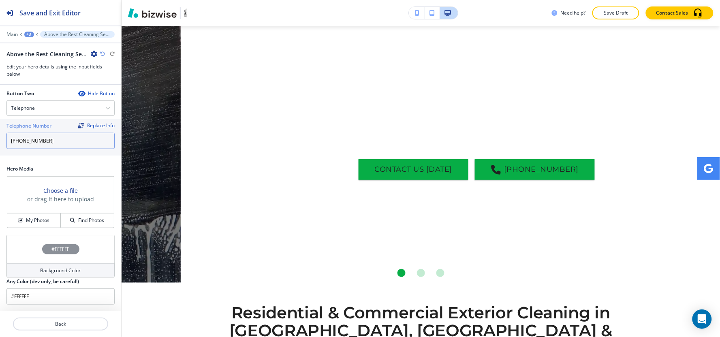
scroll to position [241, 0]
type input "[PHONE_NUMBER]"
click at [31, 216] on button "My Photos" at bounding box center [33, 220] width 53 height 14
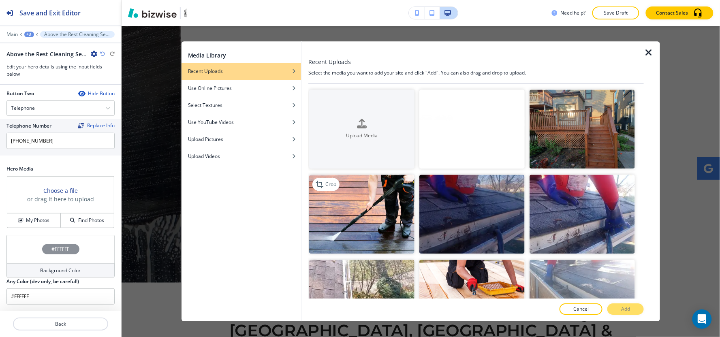
click at [369, 203] on img "button" at bounding box center [361, 214] width 105 height 79
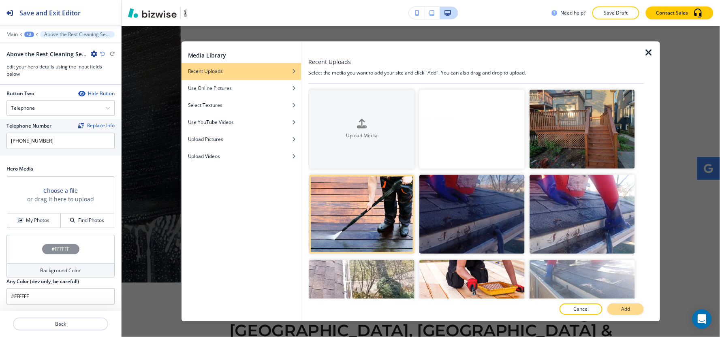
click at [622, 310] on p "Add" at bounding box center [625, 309] width 9 height 7
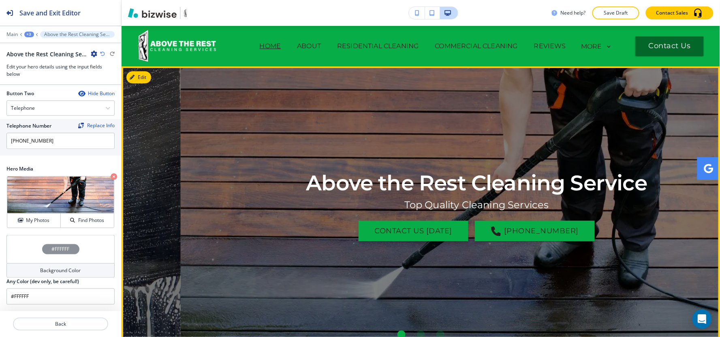
scroll to position [45, 0]
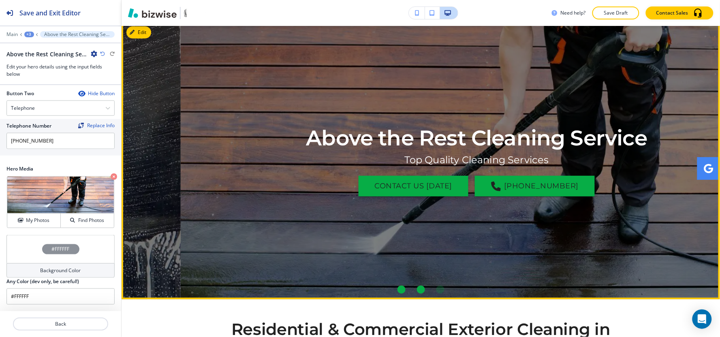
click at [419, 290] on div "Go to slide 2" at bounding box center [421, 290] width 8 height 8
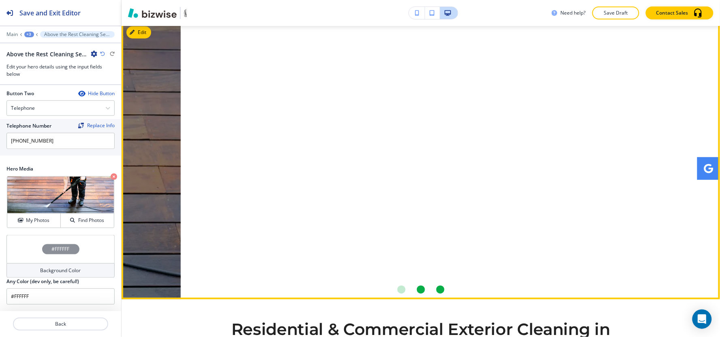
click at [436, 290] on div "Go to slide 3" at bounding box center [440, 290] width 8 height 8
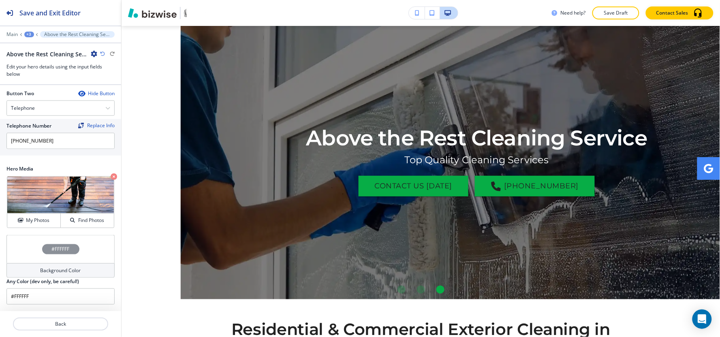
click at [29, 35] on div "+3" at bounding box center [29, 35] width 10 height 6
click at [36, 76] on p "Hero" at bounding box center [49, 76] width 41 height 7
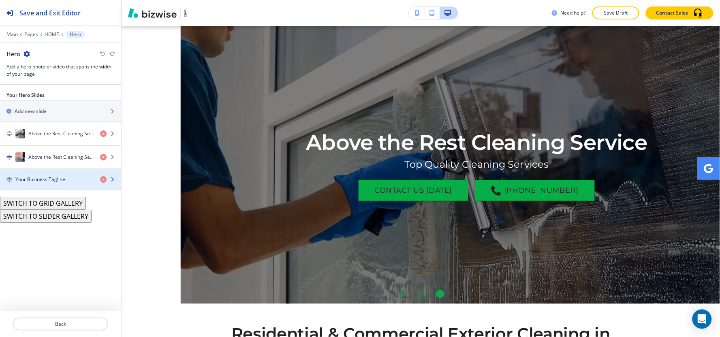
click at [35, 173] on div "button" at bounding box center [60, 172] width 121 height 6
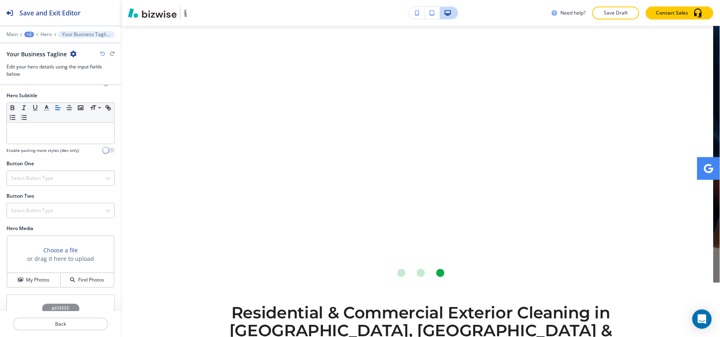
scroll to position [122, 0]
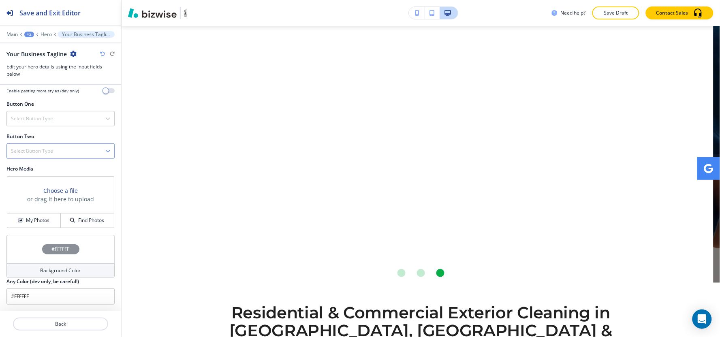
click at [66, 155] on div "Select Button Type" at bounding box center [60, 151] width 107 height 15
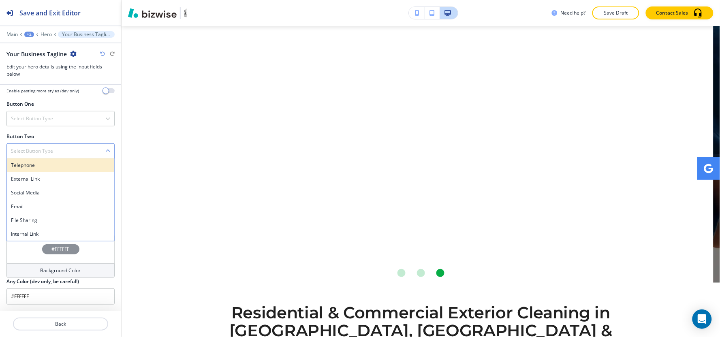
click at [62, 165] on h4 "Telephone" at bounding box center [60, 165] width 99 height 7
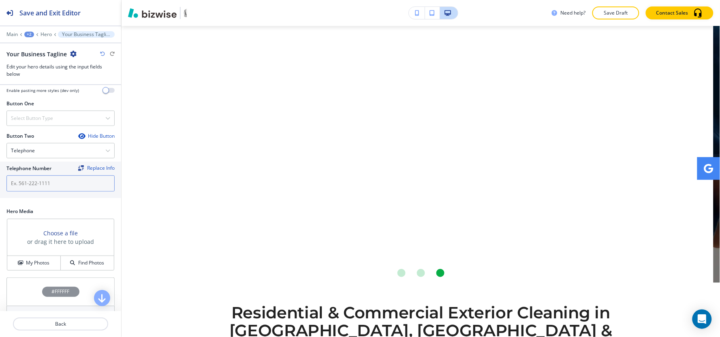
click at [57, 184] on input "text" at bounding box center [60, 183] width 108 height 16
paste input "[PHONE_NUMBER]"
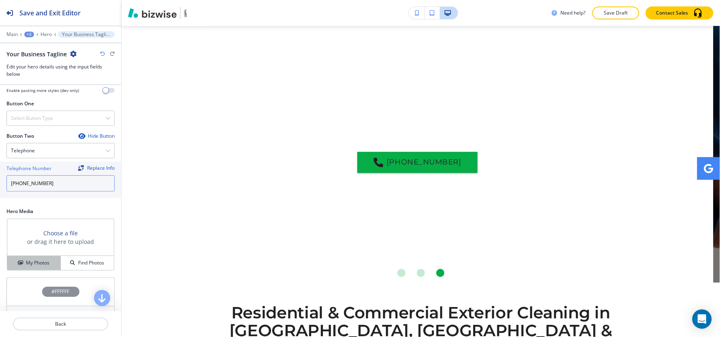
type input "[PHONE_NUMBER]"
click at [34, 263] on h4 "My Photos" at bounding box center [37, 262] width 23 height 7
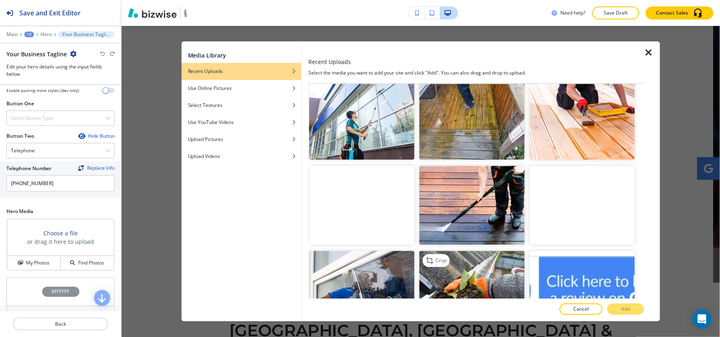
scroll to position [1794, 0]
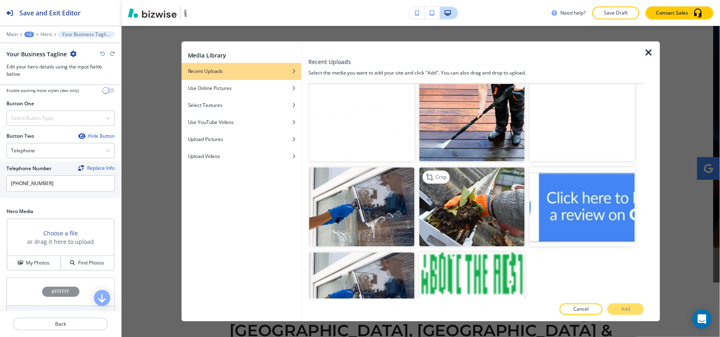
click at [491, 188] on img "button" at bounding box center [471, 206] width 105 height 79
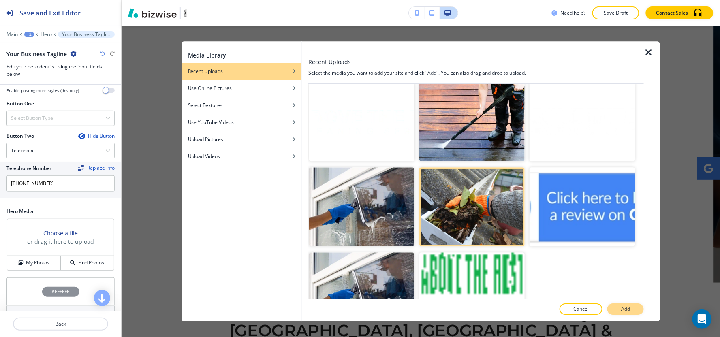
click at [621, 307] on p "Add" at bounding box center [625, 309] width 9 height 7
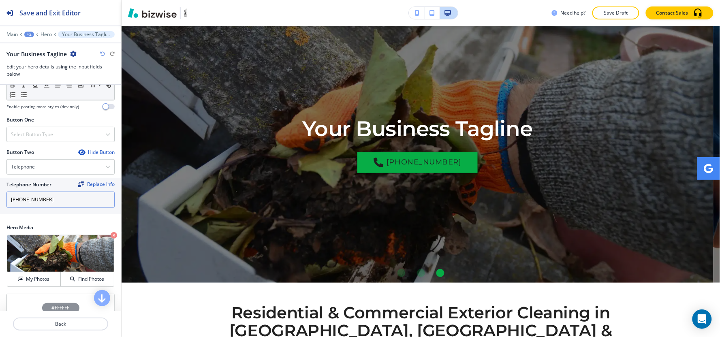
scroll to position [90, 0]
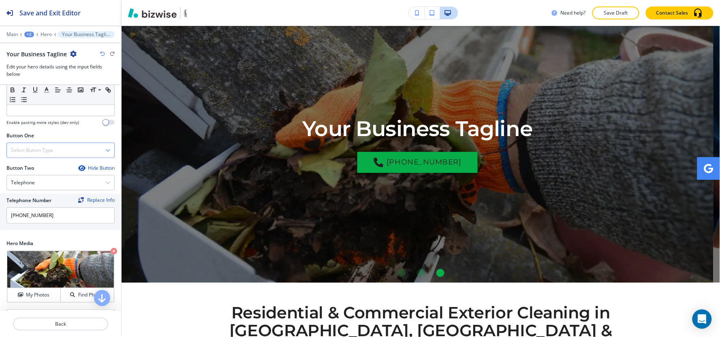
click at [47, 149] on h4 "Select Button Type" at bounding box center [32, 150] width 42 height 7
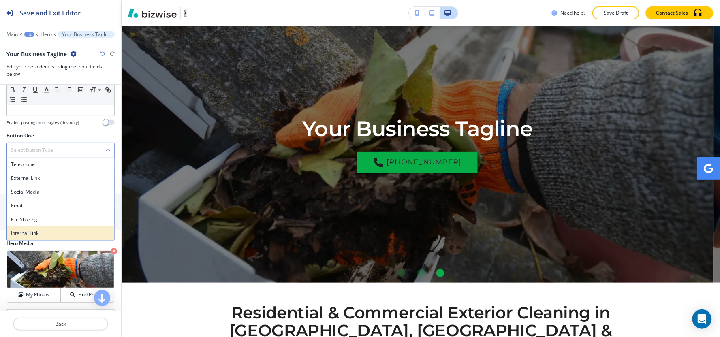
click at [49, 233] on h4 "Internal Link" at bounding box center [60, 233] width 99 height 7
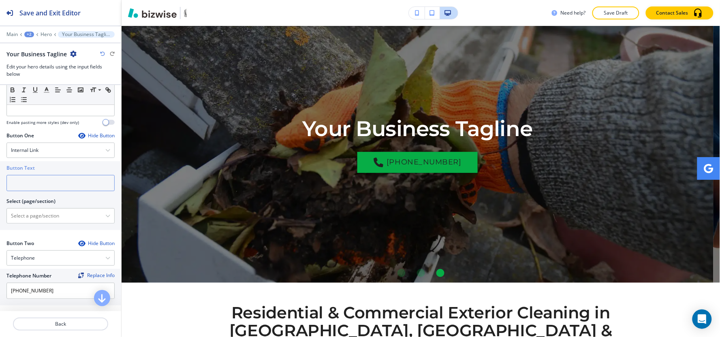
click at [47, 183] on input "text" at bounding box center [60, 183] width 108 height 16
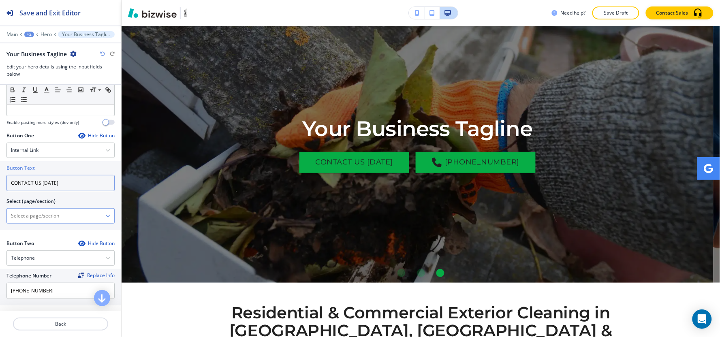
type input "CONTACT US TODAY"
click at [20, 216] on \(page\/section\) "Manual Input" at bounding box center [56, 216] width 98 height 14
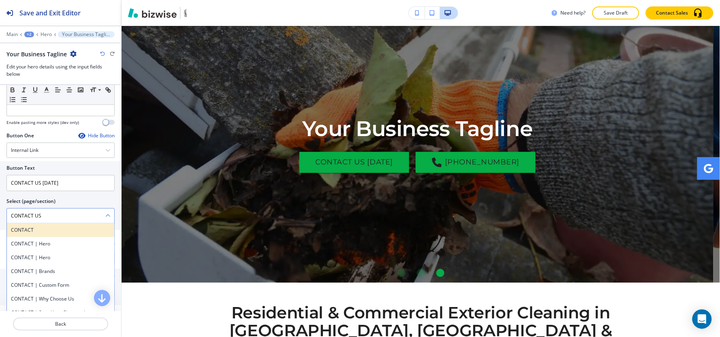
click at [38, 230] on h4 "CONTACT" at bounding box center [60, 229] width 99 height 7
type \(page\/section\) "CONTACT"
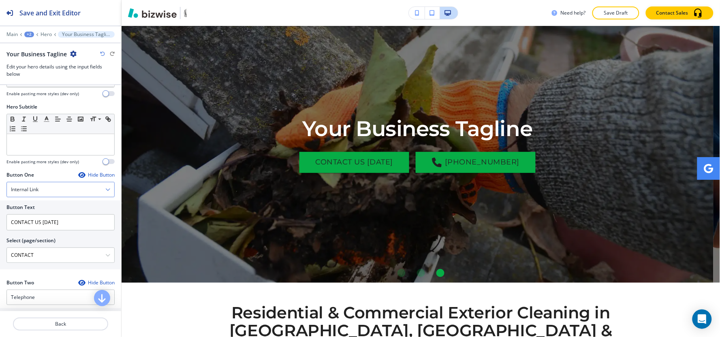
scroll to position [0, 0]
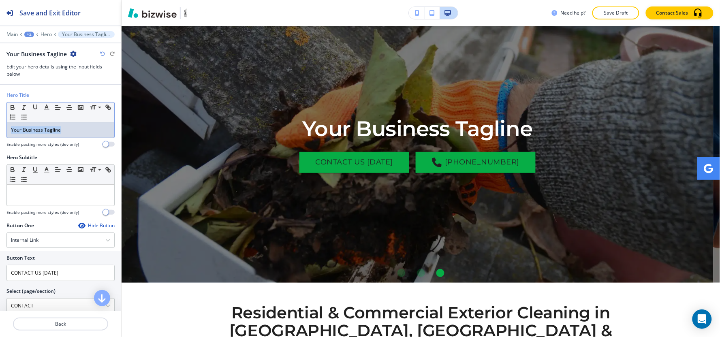
drag, startPoint x: 86, startPoint y: 130, endPoint x: 0, endPoint y: 143, distance: 86.9
click at [0, 143] on div "Hero Title Small Normal Large Huge Your Business Tagline Enable pasting more st…" at bounding box center [60, 123] width 121 height 62
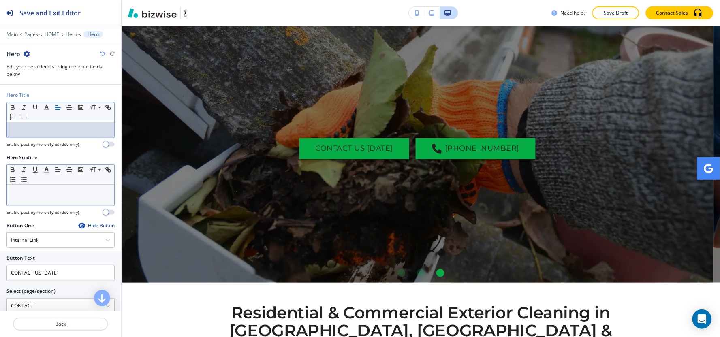
click at [70, 203] on div at bounding box center [60, 195] width 107 height 21
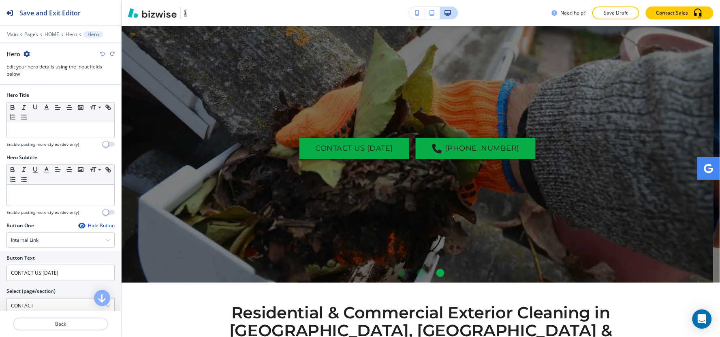
click at [65, 141] on div at bounding box center [60, 139] width 108 height 3
click at [65, 136] on div at bounding box center [60, 129] width 107 height 15
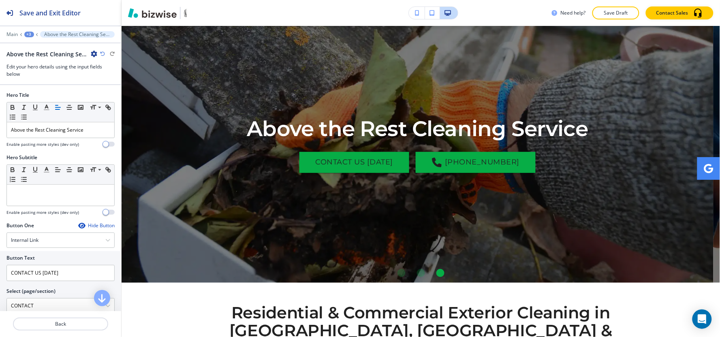
click at [49, 207] on div at bounding box center [60, 207] width 108 height 3
click at [50, 196] on p at bounding box center [60, 192] width 99 height 7
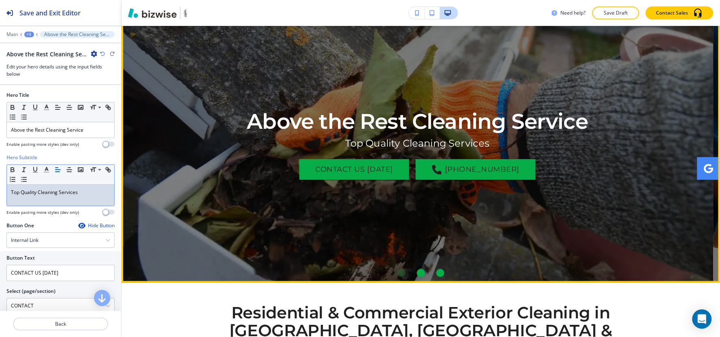
click at [418, 274] on div "Go to slide 2" at bounding box center [421, 273] width 8 height 8
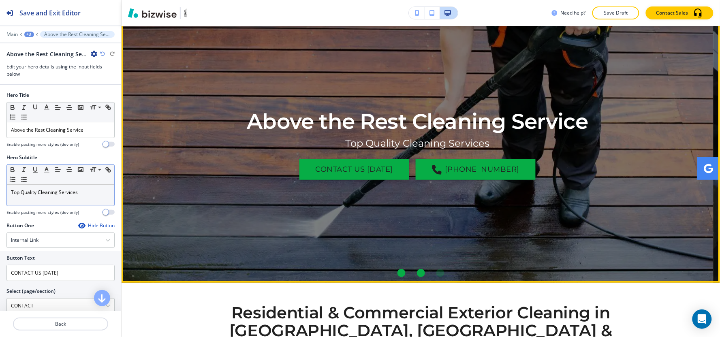
click at [399, 273] on div "Go to slide 1" at bounding box center [401, 273] width 8 height 8
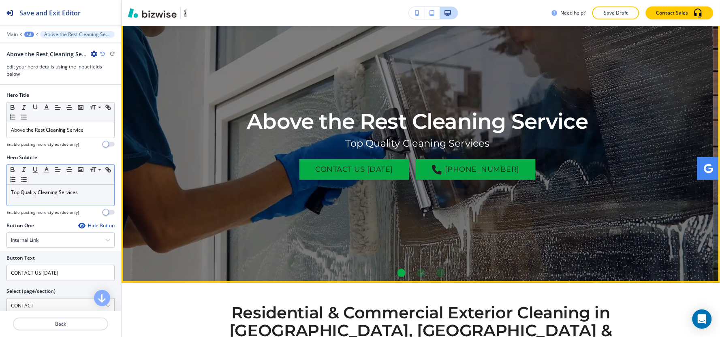
click at [413, 272] on li "Go to slide 2" at bounding box center [420, 272] width 19 height 19
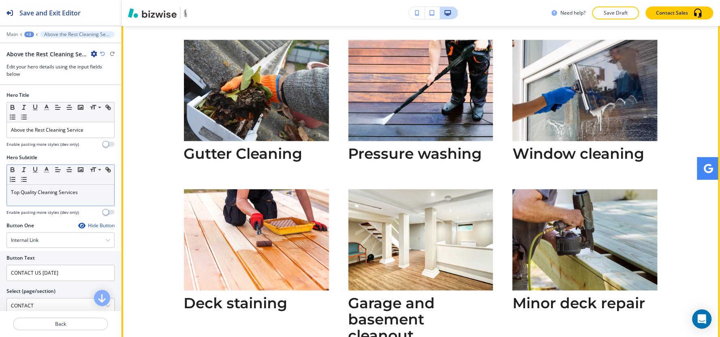
scroll to position [512, 0]
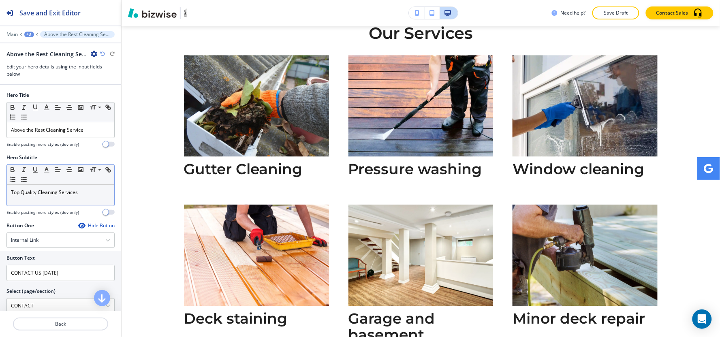
click at [28, 34] on div "+3" at bounding box center [29, 35] width 10 height 6
click at [51, 66] on p "HOME" at bounding box center [49, 61] width 41 height 7
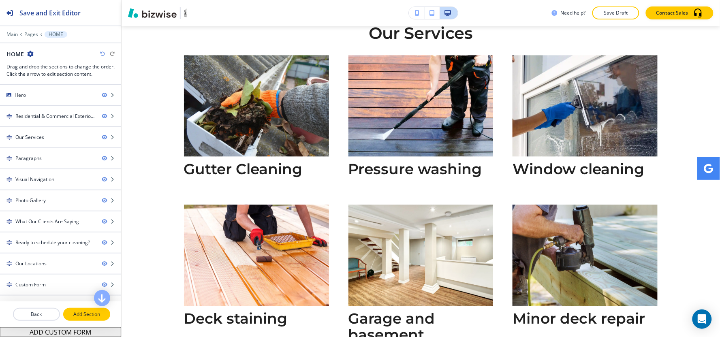
click at [91, 320] on button "Add Section" at bounding box center [86, 314] width 47 height 13
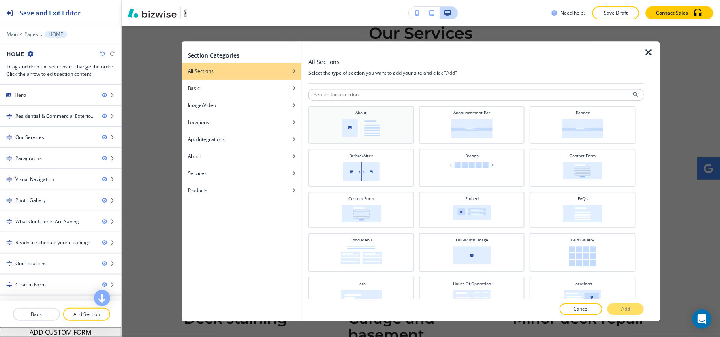
click at [346, 129] on img at bounding box center [361, 127] width 38 height 17
click at [613, 307] on button "Add" at bounding box center [625, 309] width 36 height 11
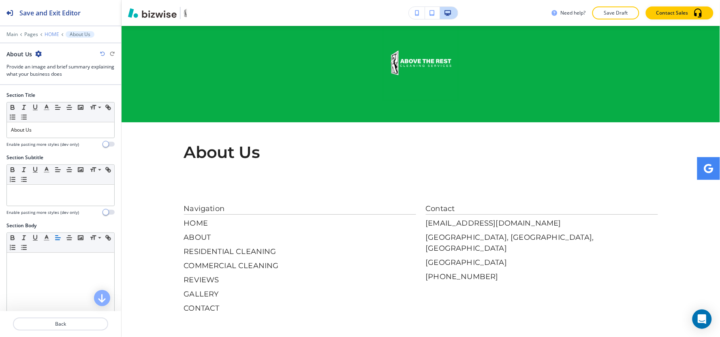
click at [45, 33] on p "HOME" at bounding box center [52, 35] width 15 height 6
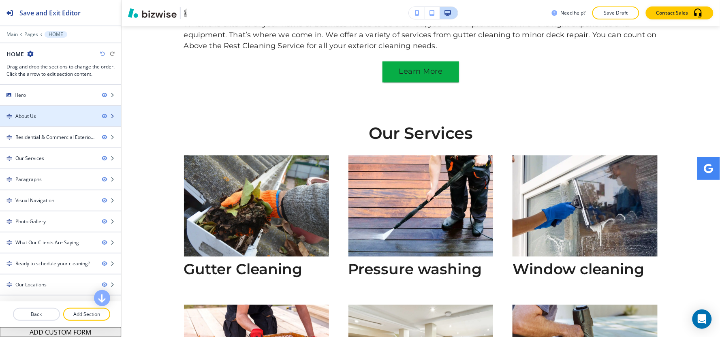
scroll to position [318, 0]
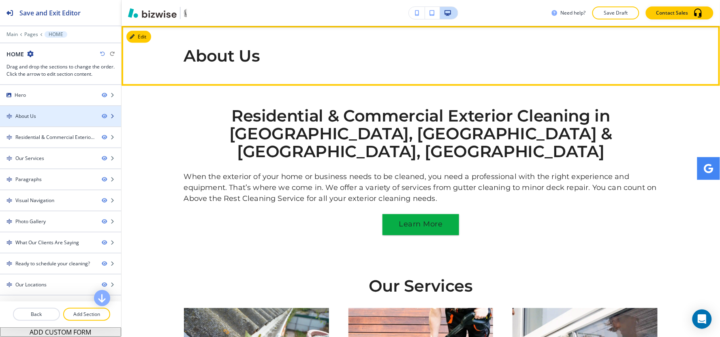
click at [43, 116] on div "About Us" at bounding box center [47, 116] width 95 height 7
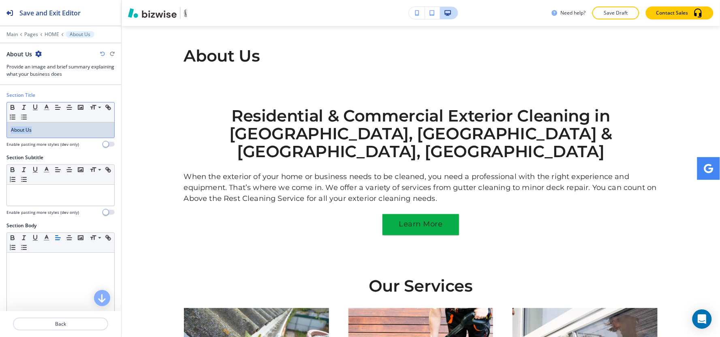
drag, startPoint x: 42, startPoint y: 132, endPoint x: 0, endPoint y: 161, distance: 51.5
click at [0, 163] on div "Section Title Small Normal Large Huge About Us Enable pasting more styles (dev …" at bounding box center [60, 198] width 121 height 226
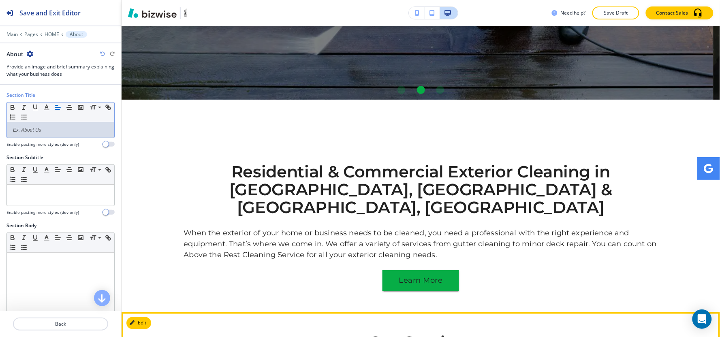
scroll to position [228, 0]
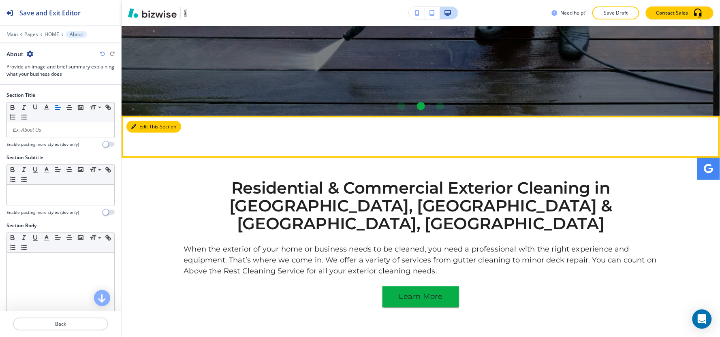
click at [140, 123] on button "Edit This Section" at bounding box center [153, 127] width 55 height 12
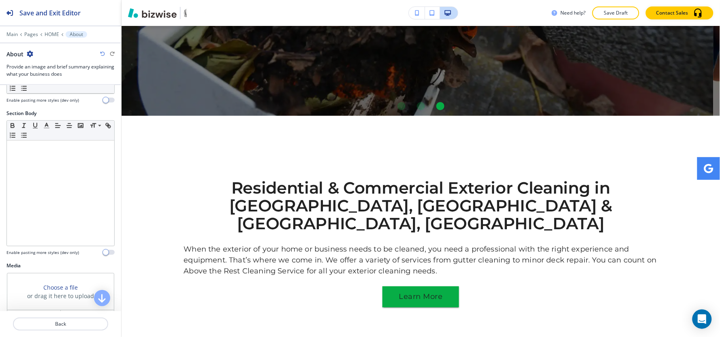
scroll to position [0, 0]
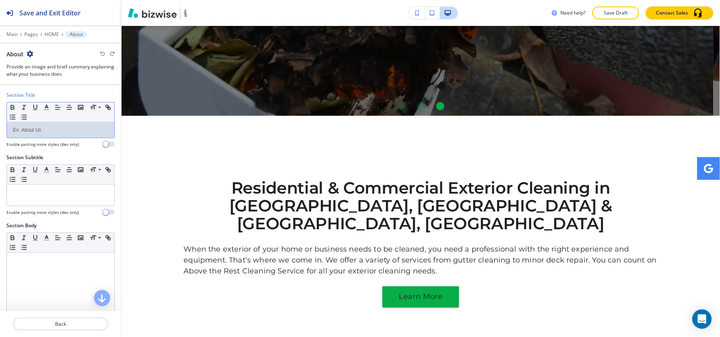
click at [53, 132] on p at bounding box center [60, 129] width 99 height 7
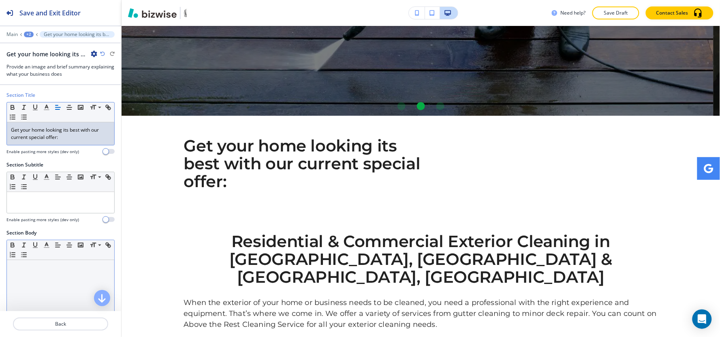
click at [41, 290] on div at bounding box center [60, 312] width 107 height 105
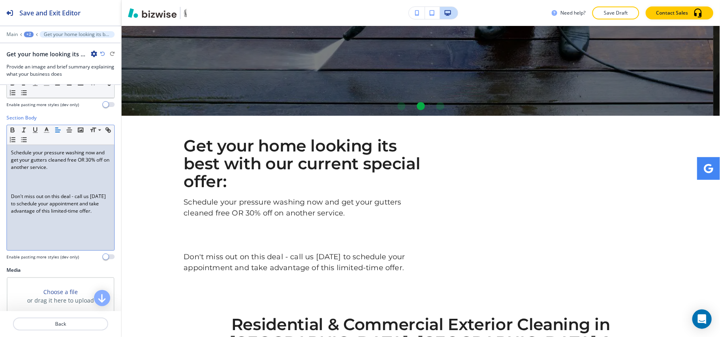
click at [11, 195] on p "Don't miss out on this deal - call us today to schedule your appointment and ta…" at bounding box center [60, 204] width 99 height 22
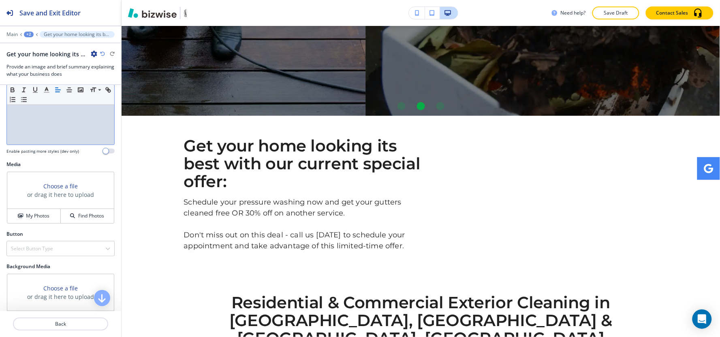
scroll to position [250, 0]
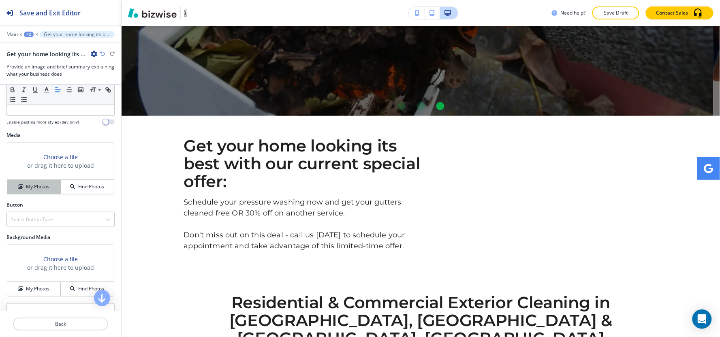
click at [30, 190] on h4 "My Photos" at bounding box center [37, 186] width 23 height 7
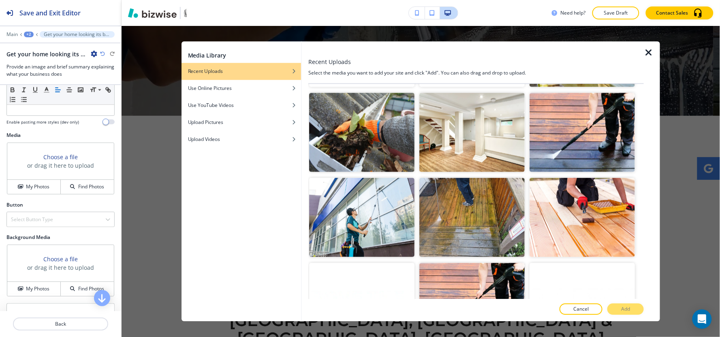
scroll to position [1665, 0]
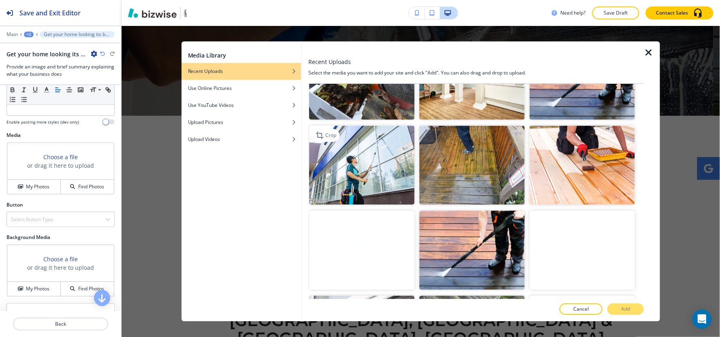
click at [395, 154] on img "button" at bounding box center [361, 165] width 105 height 79
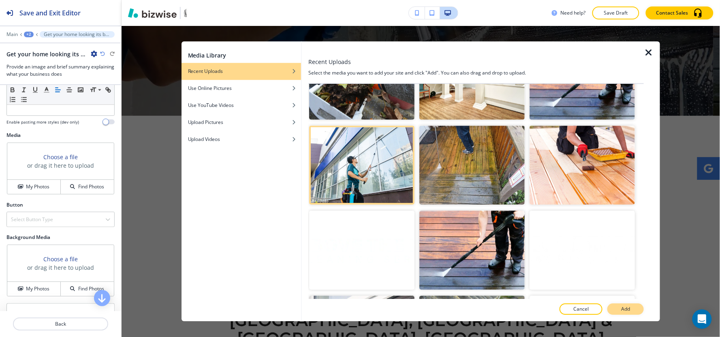
click at [630, 309] on p "Add" at bounding box center [625, 309] width 9 height 7
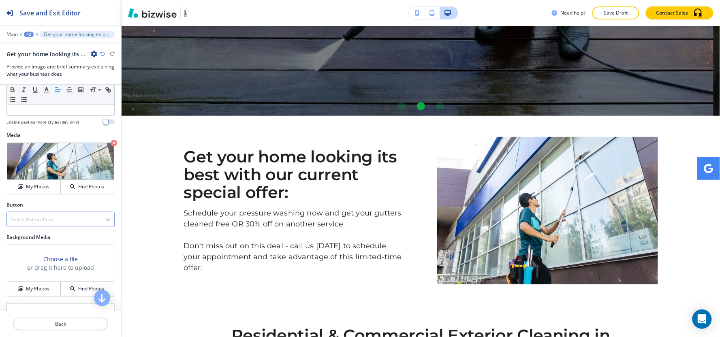
click at [27, 220] on h4 "Select Button Type" at bounding box center [32, 219] width 42 height 7
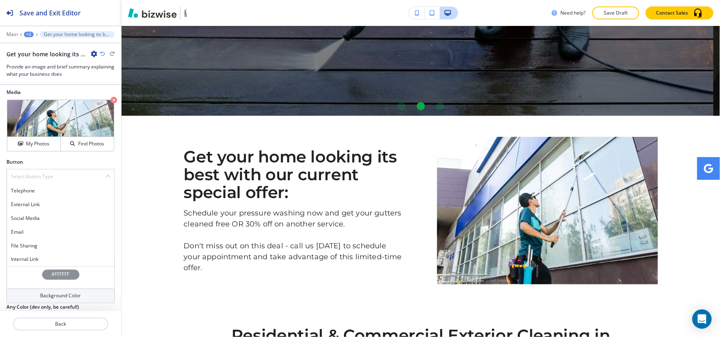
scroll to position [345, 0]
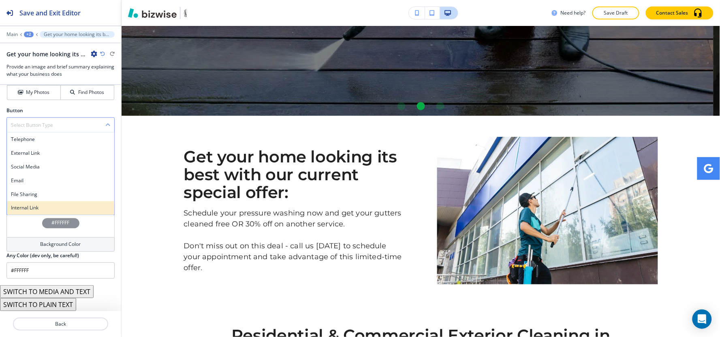
click at [42, 209] on h4 "Internal Link" at bounding box center [60, 208] width 99 height 7
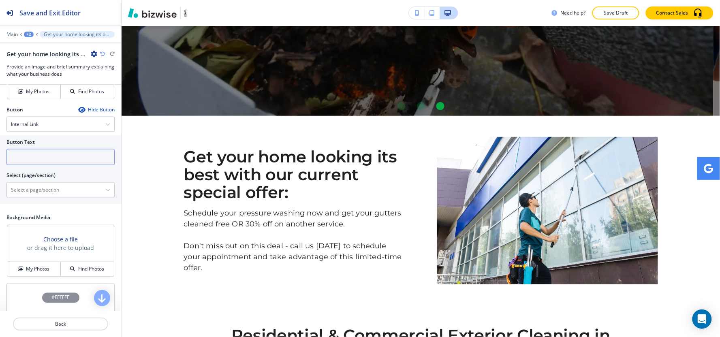
click at [51, 157] on input "text" at bounding box center [60, 157] width 108 height 16
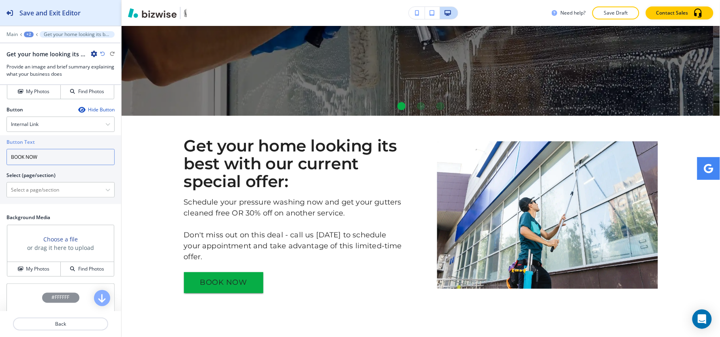
type input "BOOK NOW"
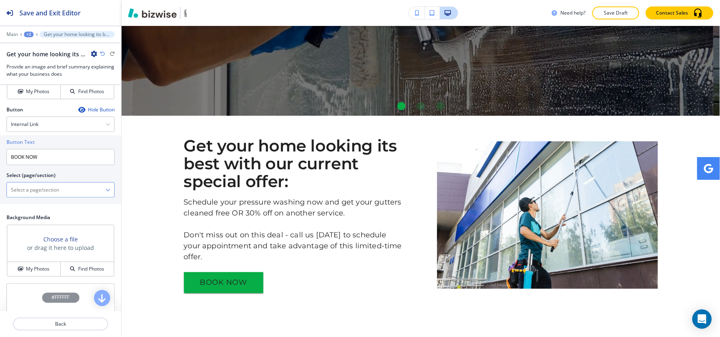
click at [50, 184] on \(page\/section\) "Manual Input" at bounding box center [56, 190] width 98 height 14
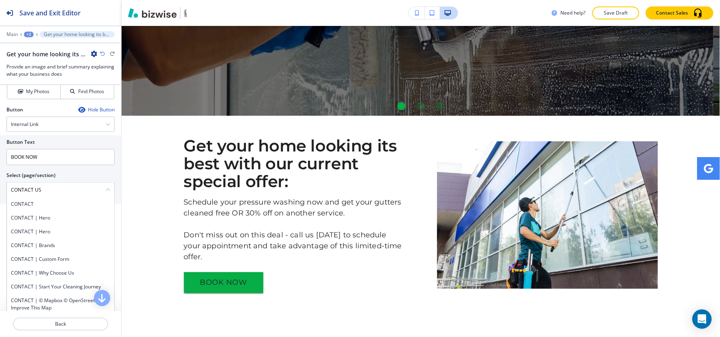
click at [31, 203] on h4 "CONTACT" at bounding box center [60, 204] width 99 height 7
type \(page\/section\) "CONTACT"
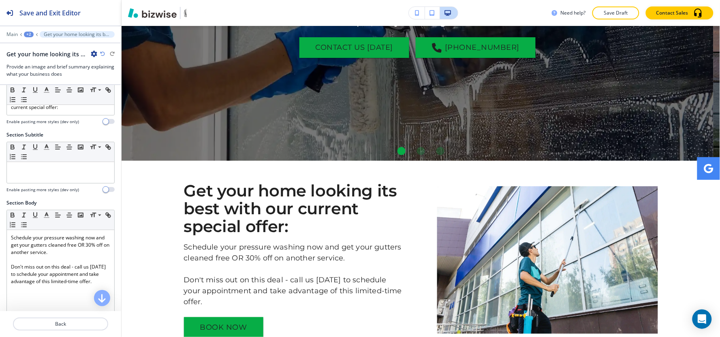
scroll to position [0, 0]
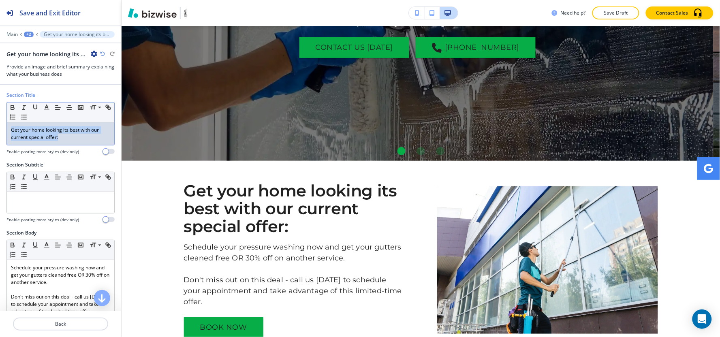
drag, startPoint x: 66, startPoint y: 140, endPoint x: 0, endPoint y: 117, distance: 70.0
click at [0, 117] on div "Section Title Small Normal Large Huge Get your home looking its best with our c…" at bounding box center [60, 127] width 121 height 70
click at [44, 107] on icon "button" at bounding box center [46, 107] width 7 height 7
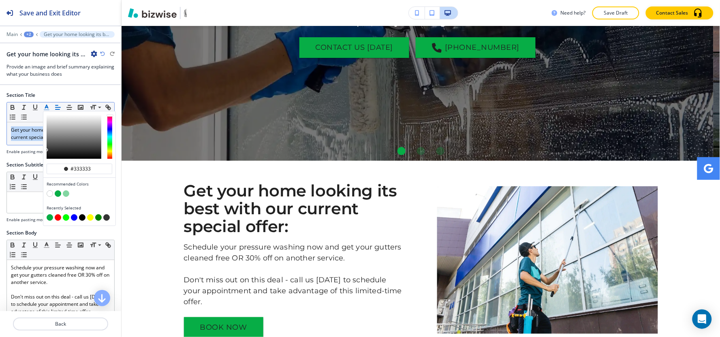
click at [82, 217] on button "button" at bounding box center [82, 217] width 6 height 6
type input "#000000"
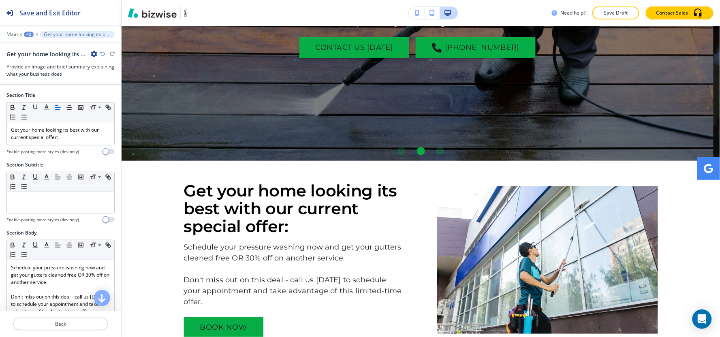
click at [24, 158] on div "Section Title Small Normal Large Huge Get your home looking its best with our c…" at bounding box center [60, 127] width 121 height 70
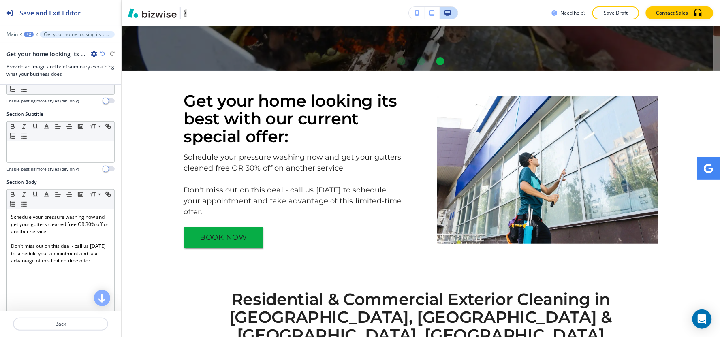
scroll to position [90, 0]
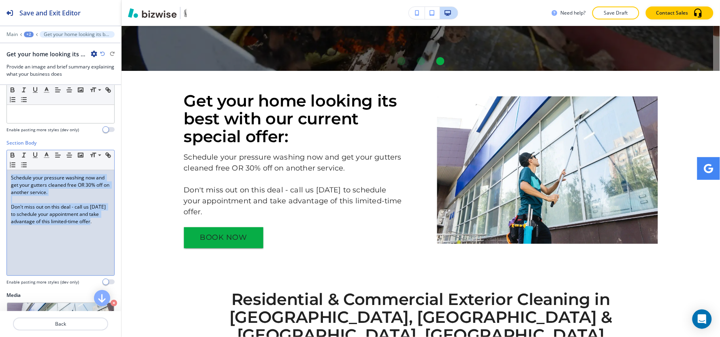
drag, startPoint x: 105, startPoint y: 224, endPoint x: 0, endPoint y: 160, distance: 122.6
click at [0, 160] on div "Section Body Small Normal Large Huge Schedule your pressure washing now and get…" at bounding box center [60, 215] width 121 height 152
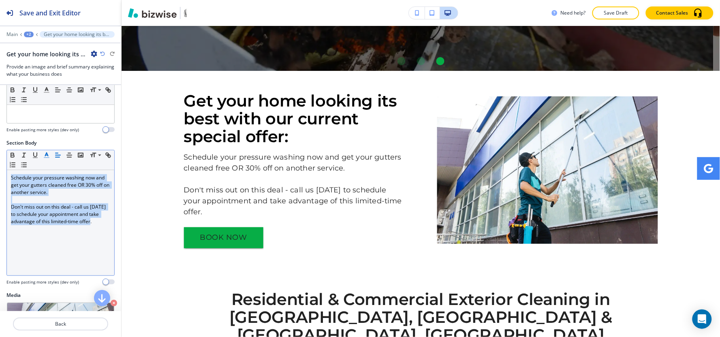
click at [45, 156] on icon "button" at bounding box center [46, 155] width 7 height 7
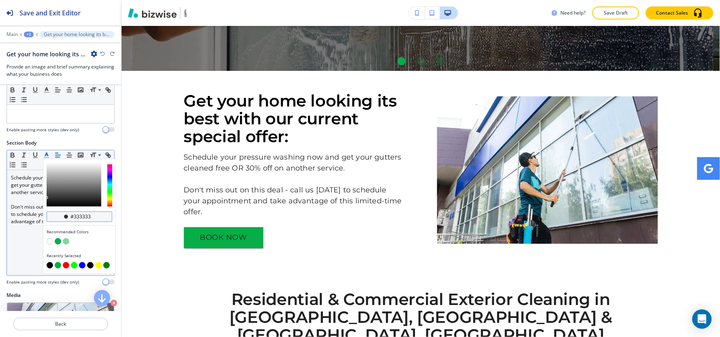
drag, startPoint x: 82, startPoint y: 217, endPoint x: 74, endPoint y: 221, distance: 9.1
click at [74, 221] on div "#333333" at bounding box center [80, 216] width 66 height 11
type input "#6b6b6b"
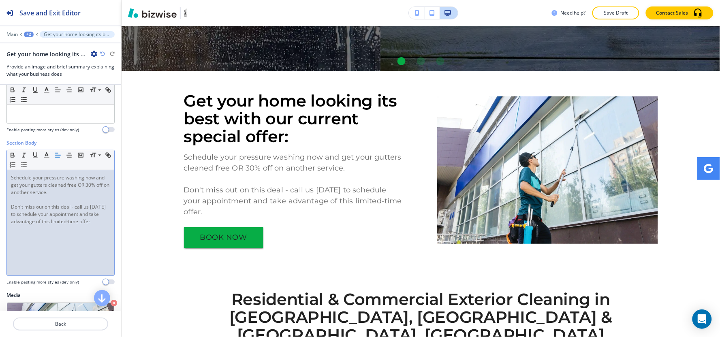
click at [23, 239] on div "Schedule your pressure washing now and get your gutters cleaned free OR 30% off…" at bounding box center [60, 222] width 107 height 105
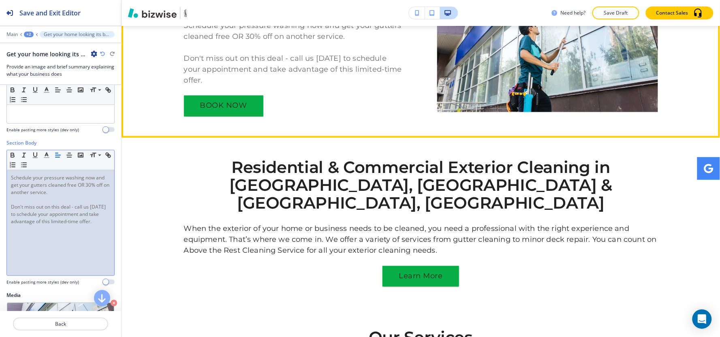
scroll to position [408, 0]
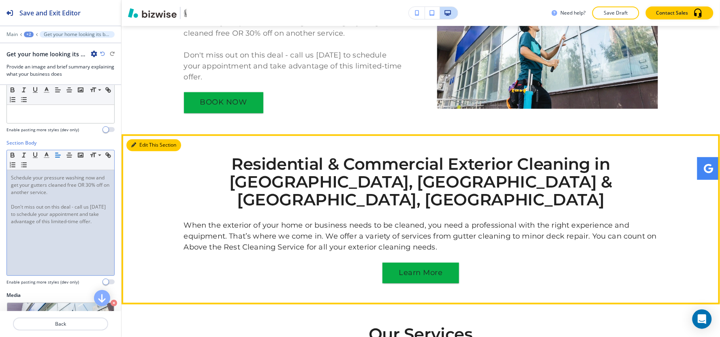
click at [142, 139] on button "Edit This Section" at bounding box center [153, 145] width 55 height 12
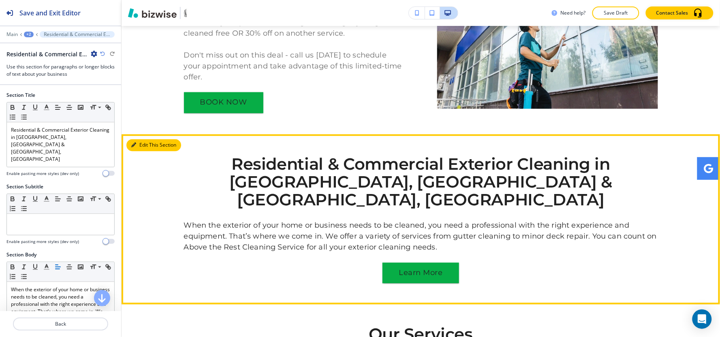
scroll to position [508, 0]
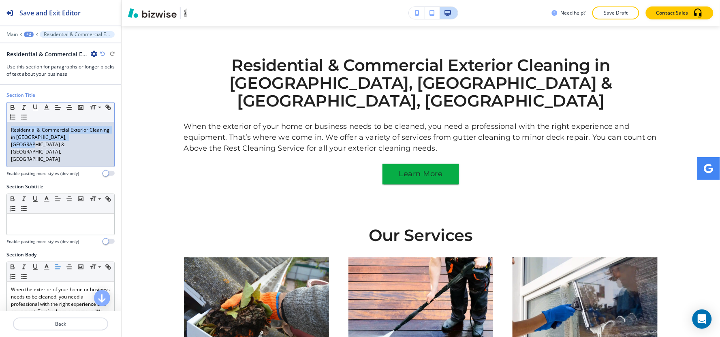
drag, startPoint x: 100, startPoint y: 141, endPoint x: 31, endPoint y: 113, distance: 74.8
click at [0, 115] on div "Section Title Small Normal Large Huge Residential & Commercial Exterior Cleanin…" at bounding box center [60, 138] width 121 height 92
click at [43, 105] on icon "button" at bounding box center [46, 107] width 7 height 7
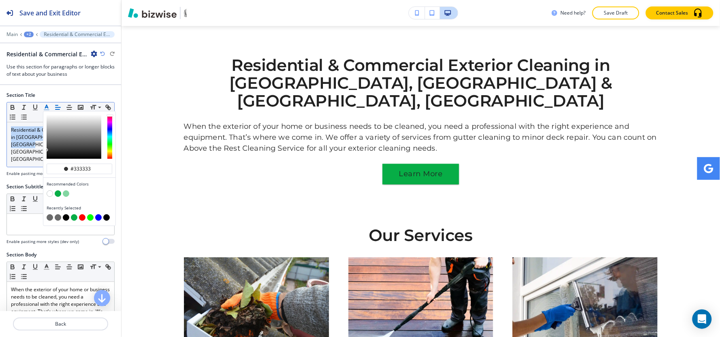
click at [65, 216] on button "button" at bounding box center [66, 217] width 6 height 6
type input "#000000"
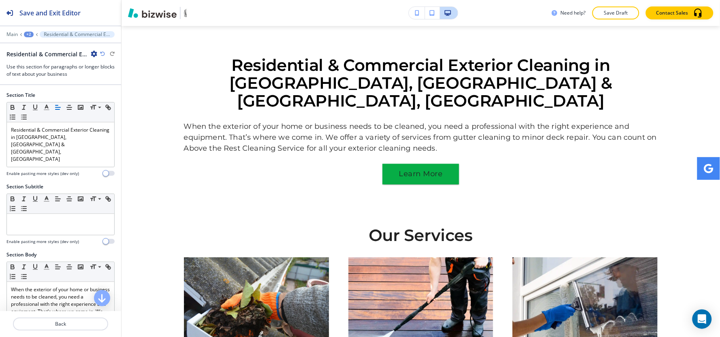
click at [12, 160] on div "Section Title Small Normal Large Huge Residential & Commercial Exterior Cleanin…" at bounding box center [60, 138] width 121 height 92
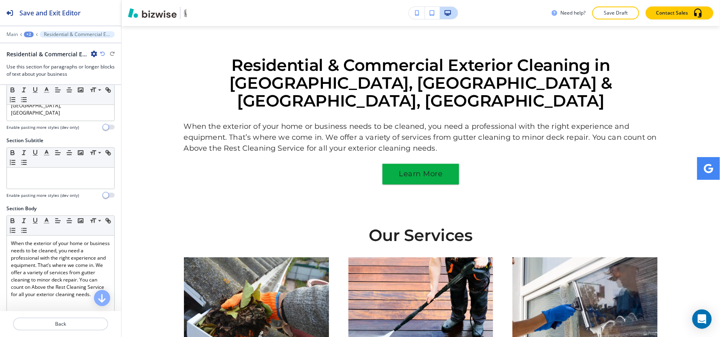
scroll to position [90, 0]
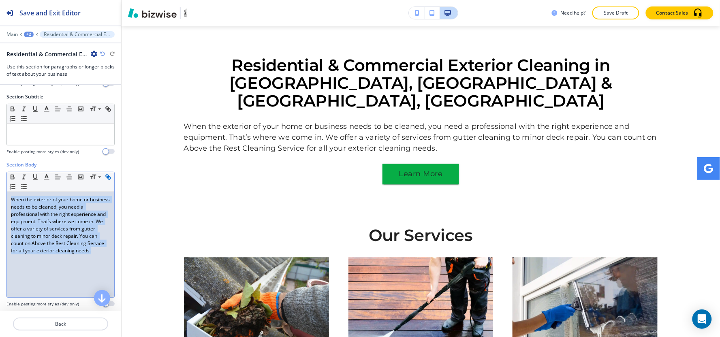
drag, startPoint x: 73, startPoint y: 239, endPoint x: 10, endPoint y: 162, distance: 99.5
click at [0, 168] on div "Section Body Small Normal Large Huge When the exterior of your home or business…" at bounding box center [60, 237] width 121 height 152
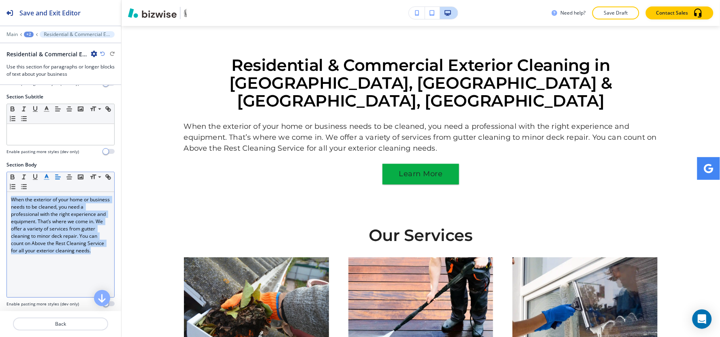
click at [45, 177] on line "button" at bounding box center [46, 177] width 2 height 0
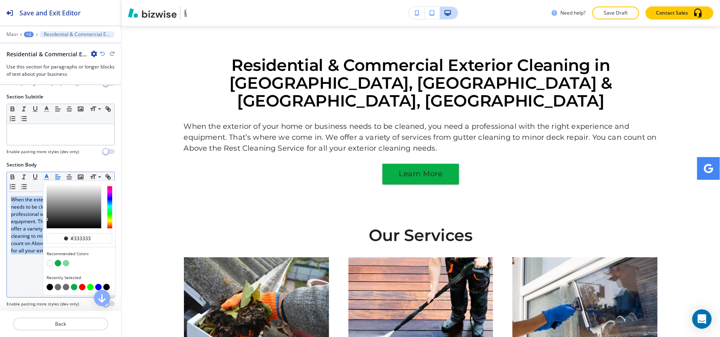
click at [50, 284] on button "button" at bounding box center [50, 287] width 6 height 6
type input "#000000"
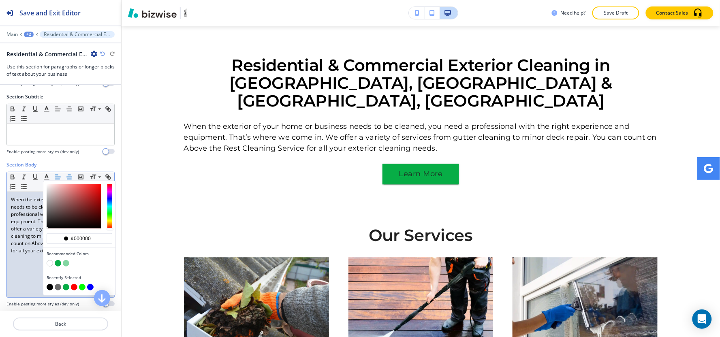
click at [67, 177] on line "button" at bounding box center [69, 177] width 5 height 0
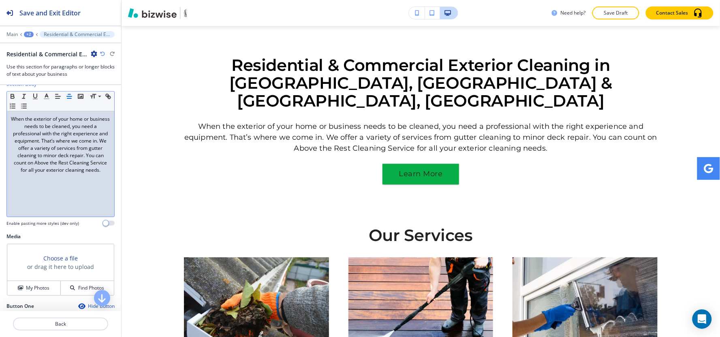
scroll to position [270, 0]
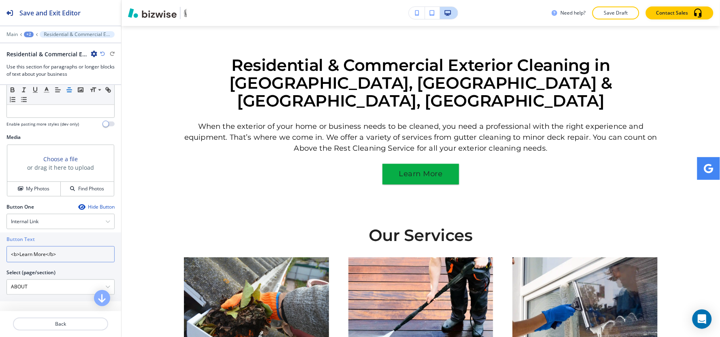
drag, startPoint x: 19, startPoint y: 233, endPoint x: 0, endPoint y: 234, distance: 18.6
click at [0, 234] on div "Button Text <b>Learn More</b> Select (page/section) ABOUT HOME HOME | Hero HOME…" at bounding box center [60, 267] width 121 height 69
drag, startPoint x: 55, startPoint y: 232, endPoint x: 38, endPoint y: 239, distance: 19.1
click at [38, 246] on input "Learn More</b>" at bounding box center [60, 254] width 108 height 16
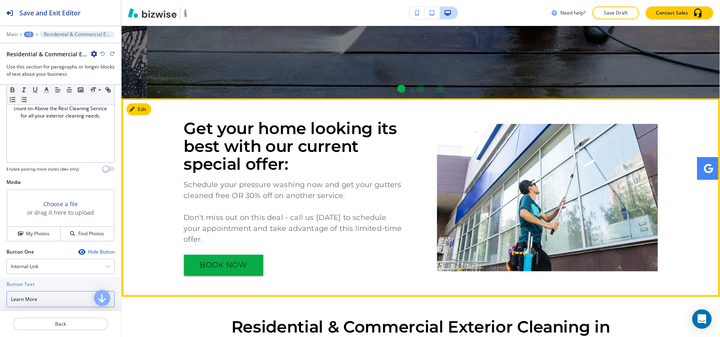
scroll to position [237, 0]
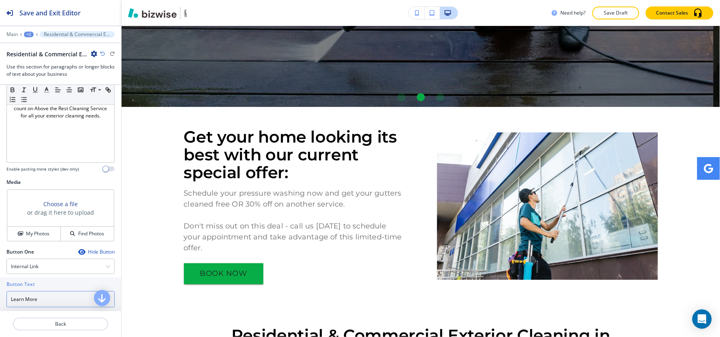
type input "Learn More"
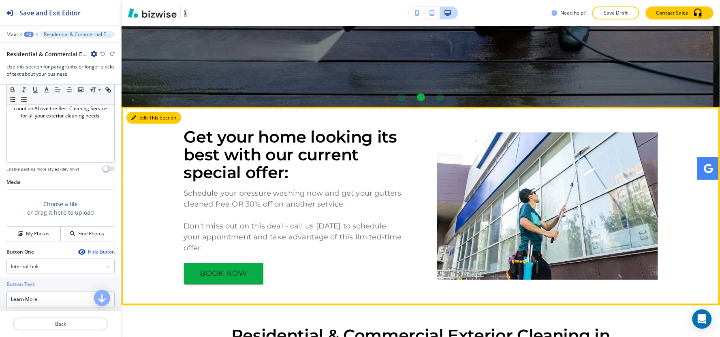
click at [144, 116] on button "Edit This Section" at bounding box center [153, 118] width 55 height 12
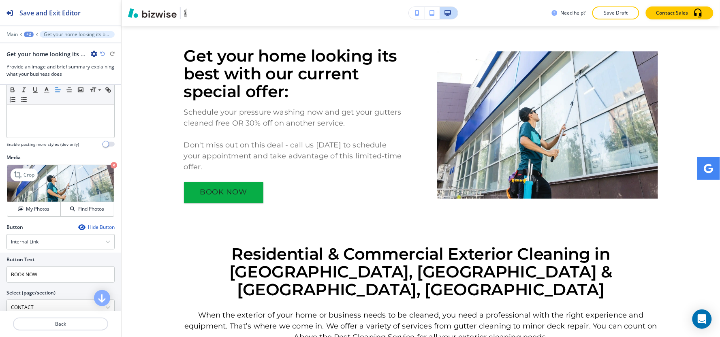
scroll to position [315, 0]
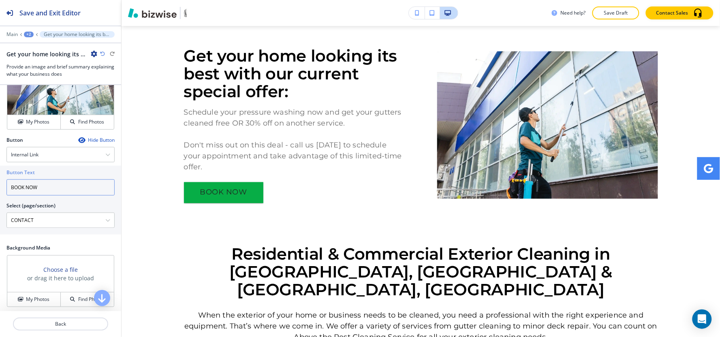
drag, startPoint x: 41, startPoint y: 185, endPoint x: 15, endPoint y: 191, distance: 26.2
click at [15, 191] on input "BOOK NOW" at bounding box center [60, 187] width 108 height 16
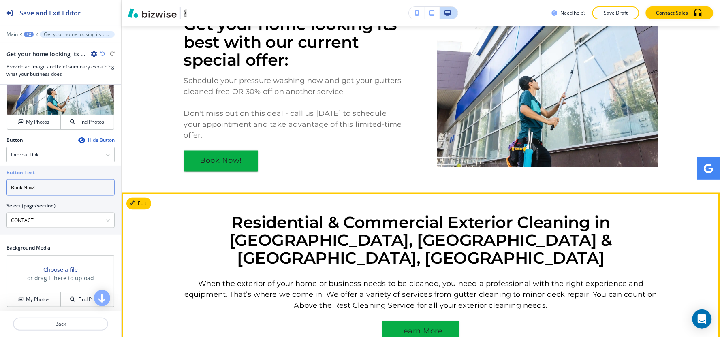
scroll to position [454, 0]
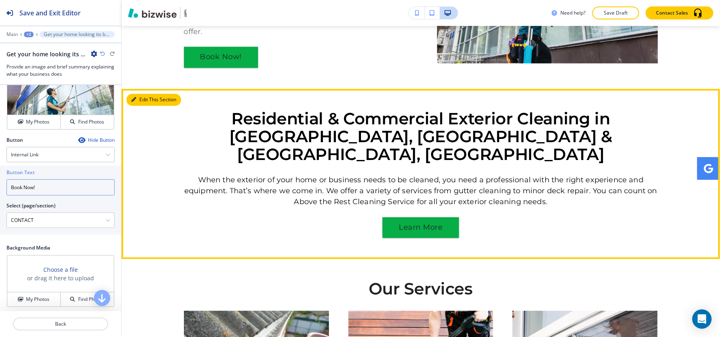
type input "Book Now!"
click at [135, 94] on button "Edit This Section" at bounding box center [153, 100] width 55 height 12
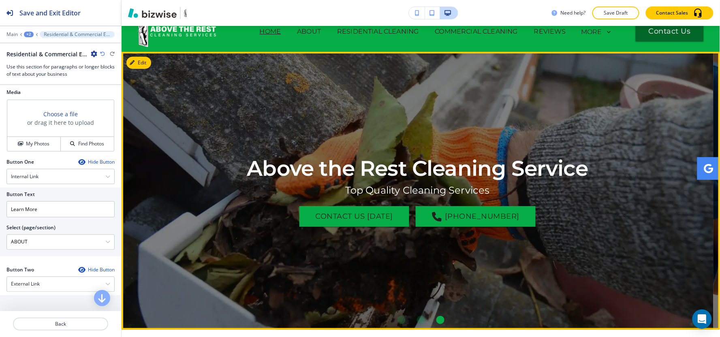
scroll to position [13, 0]
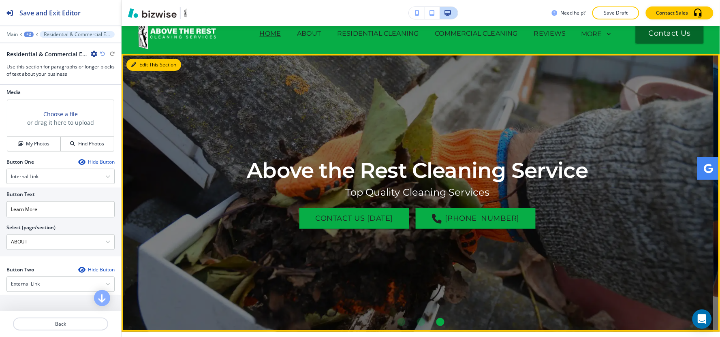
click at [138, 65] on button "Edit This Section" at bounding box center [153, 65] width 55 height 12
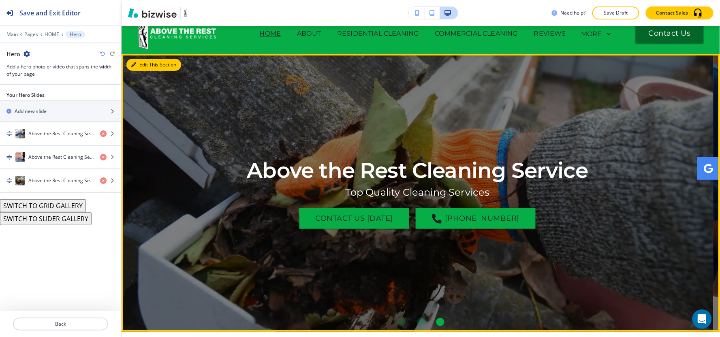
scroll to position [41, 0]
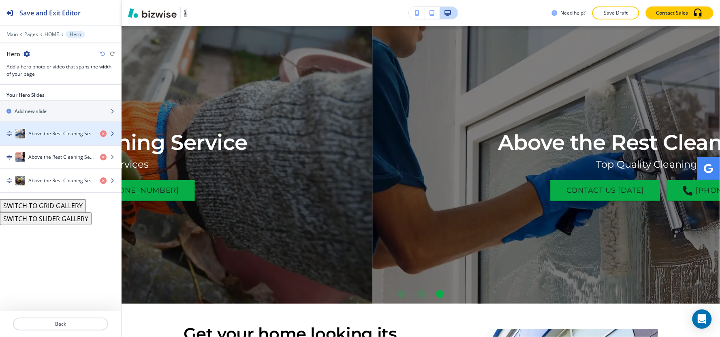
click at [46, 139] on div "button" at bounding box center [60, 142] width 121 height 6
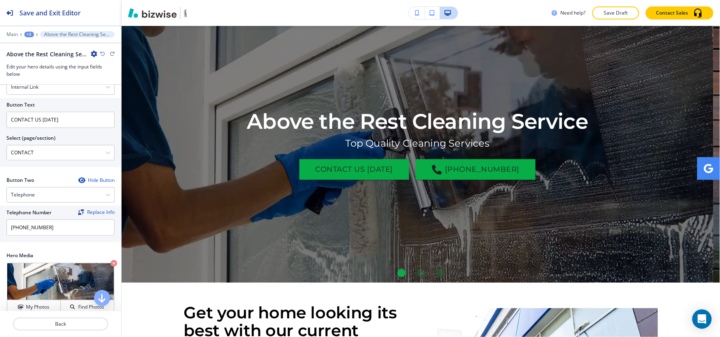
scroll to position [151, 0]
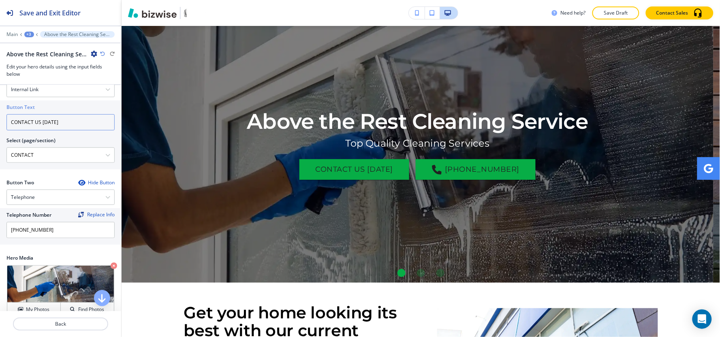
drag, startPoint x: 67, startPoint y: 117, endPoint x: 2, endPoint y: 124, distance: 65.3
click at [2, 124] on div "Button Text CONTACT US TODAY Select (page/section) CONTACT HOME HOME | Hero HOM…" at bounding box center [60, 134] width 121 height 69
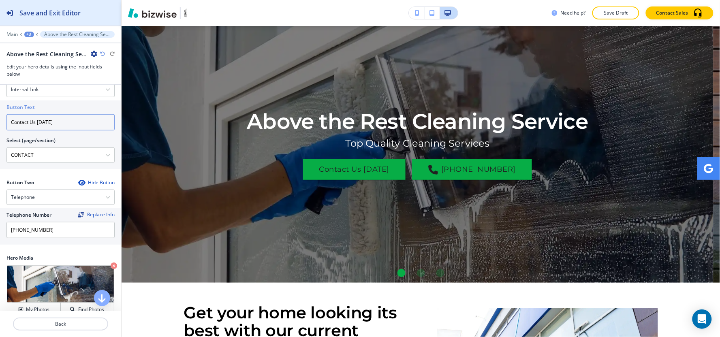
type input "Contact Us Today"
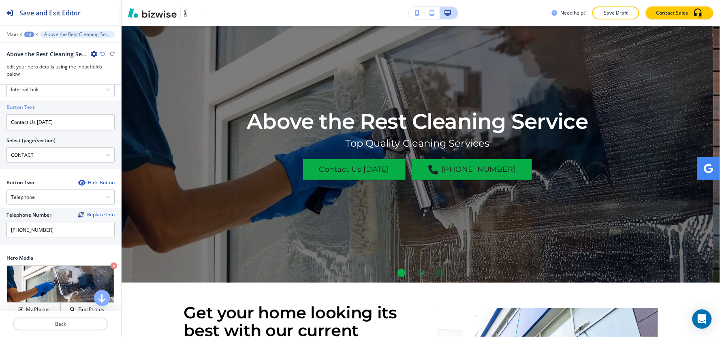
click at [28, 32] on div "+3" at bounding box center [29, 35] width 10 height 6
click at [45, 64] on p "HOME" at bounding box center [49, 61] width 41 height 7
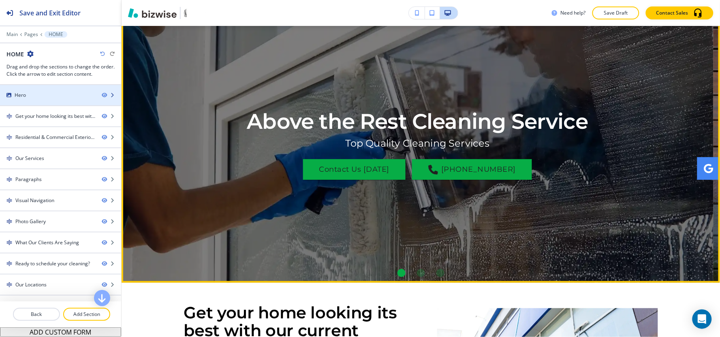
click at [28, 95] on div "Hero" at bounding box center [47, 95] width 95 height 7
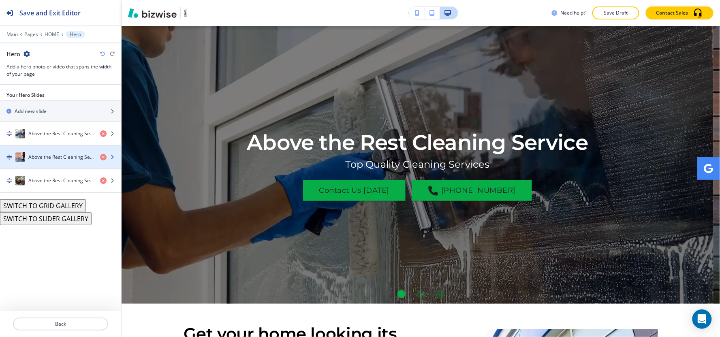
click at [35, 152] on div "button" at bounding box center [60, 149] width 121 height 6
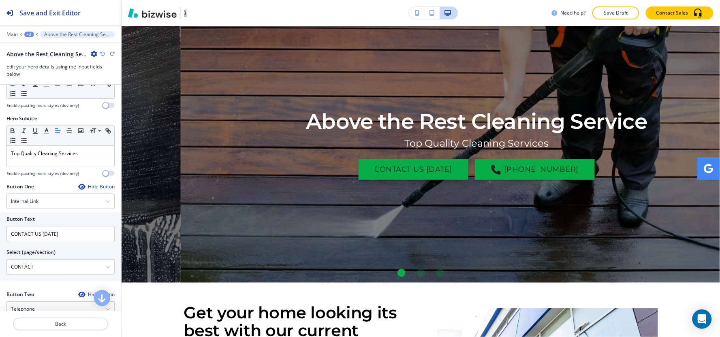
scroll to position [90, 0]
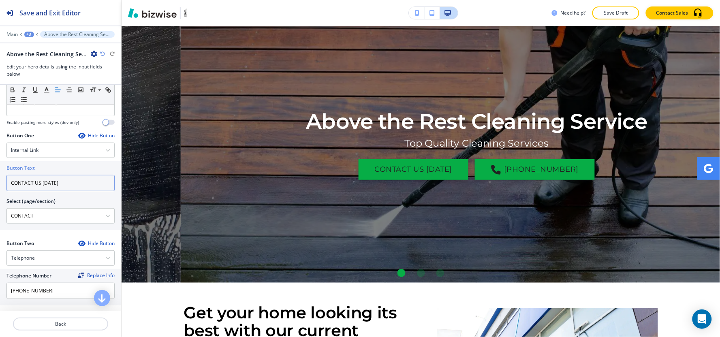
drag, startPoint x: 68, startPoint y: 185, endPoint x: 0, endPoint y: 187, distance: 68.1
click at [0, 187] on div "Button Text CONTACT US TODAY Select (page/section) CONTACT HOME HOME | Hero HOM…" at bounding box center [60, 195] width 121 height 69
type input "Contact Us Today"
click at [24, 34] on div "+3" at bounding box center [29, 35] width 10 height 6
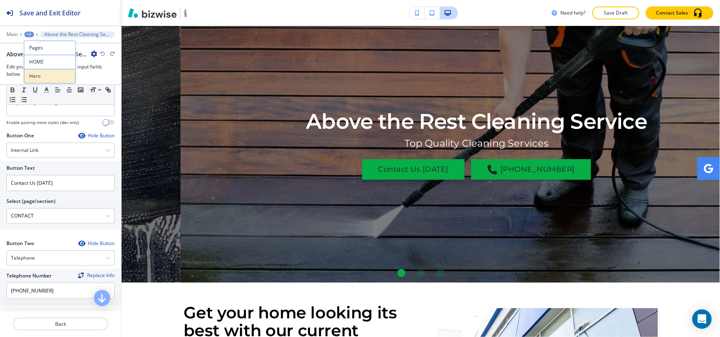
click at [45, 72] on button "Hero" at bounding box center [50, 76] width 52 height 15
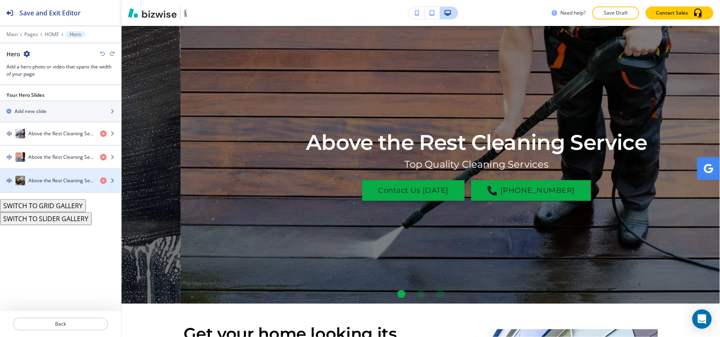
click at [47, 184] on h4 "Above the Rest Cleaning Service" at bounding box center [60, 180] width 65 height 7
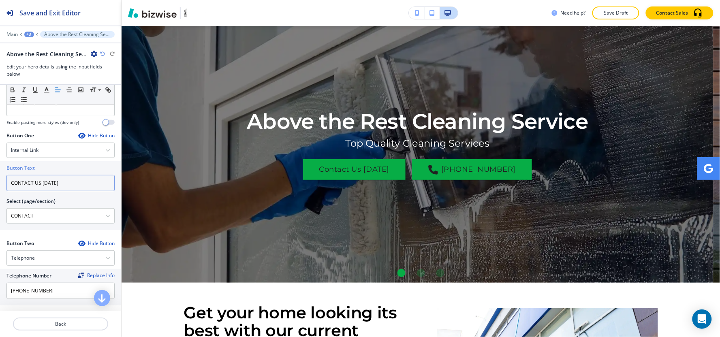
drag, startPoint x: 58, startPoint y: 184, endPoint x: 0, endPoint y: 188, distance: 58.4
click at [0, 188] on div "Button Text CONTACT US TODAY Select (page/section) CONTACT HOME HOME | Hero HOM…" at bounding box center [60, 195] width 121 height 69
type input "Contact Us Today"
click at [26, 33] on div "+3" at bounding box center [29, 35] width 10 height 6
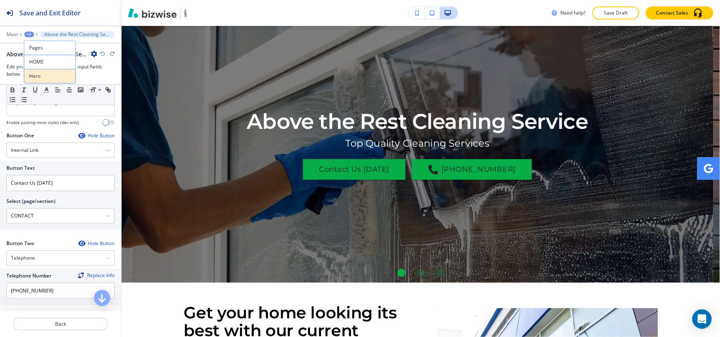
click at [39, 71] on button "Hero" at bounding box center [50, 76] width 52 height 15
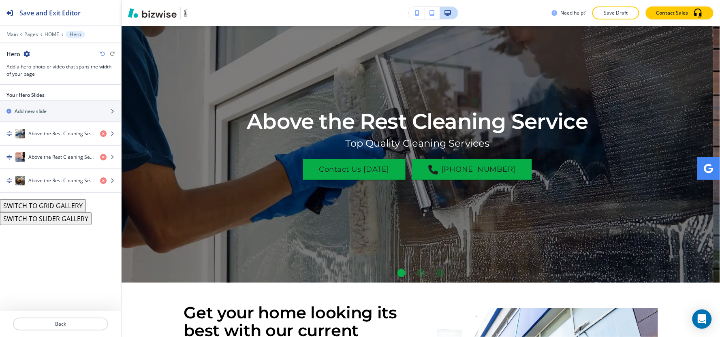
scroll to position [41, 0]
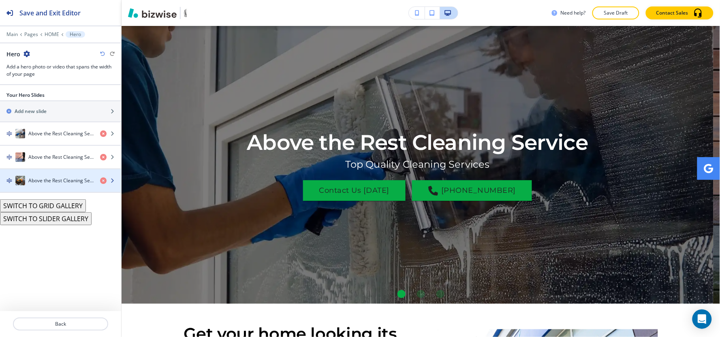
click at [49, 186] on div "button" at bounding box center [60, 189] width 121 height 6
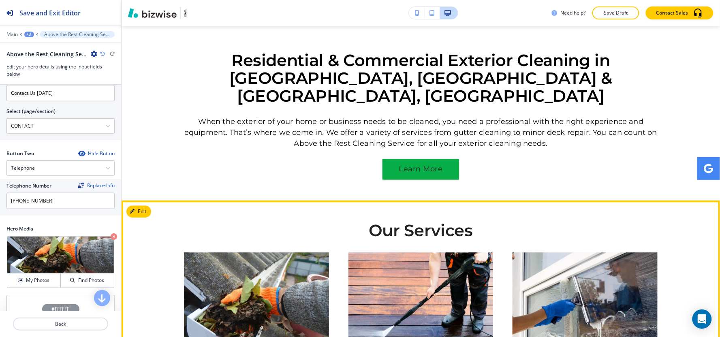
scroll to position [557, 0]
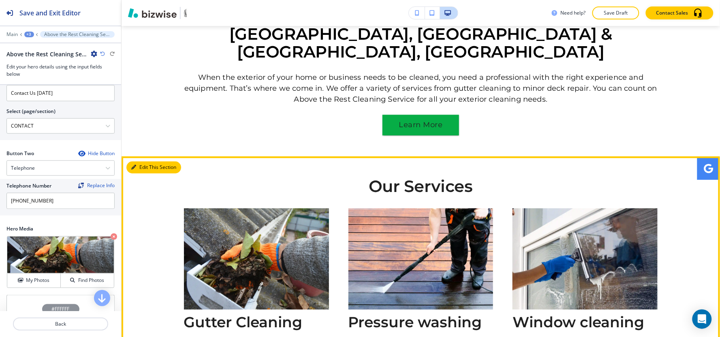
drag, startPoint x: 138, startPoint y: 135, endPoint x: 139, endPoint y: 139, distance: 4.1
click at [138, 161] on button "Edit This Section" at bounding box center [153, 167] width 55 height 12
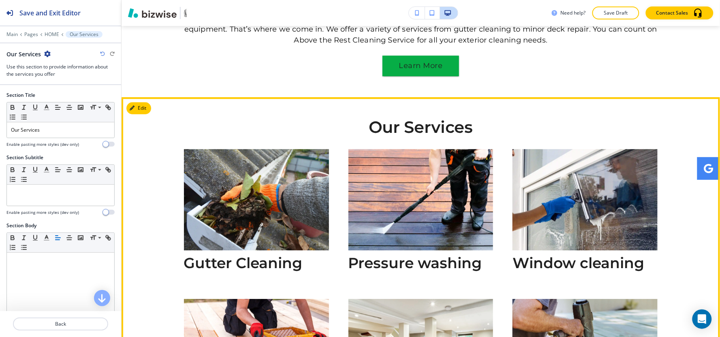
scroll to position [615, 0]
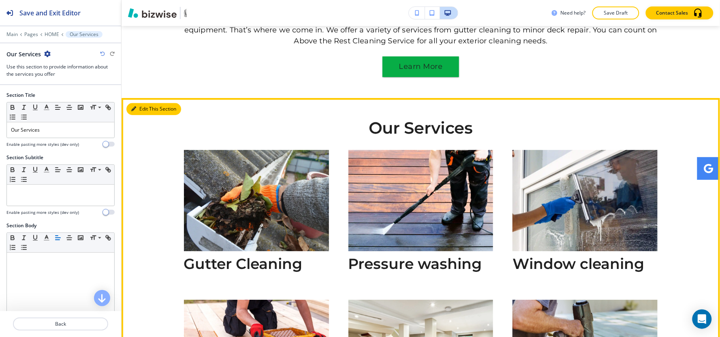
click at [142, 103] on button "Edit This Section" at bounding box center [153, 109] width 55 height 12
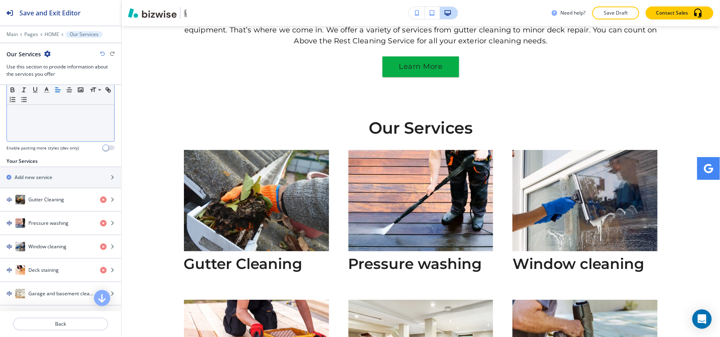
scroll to position [270, 0]
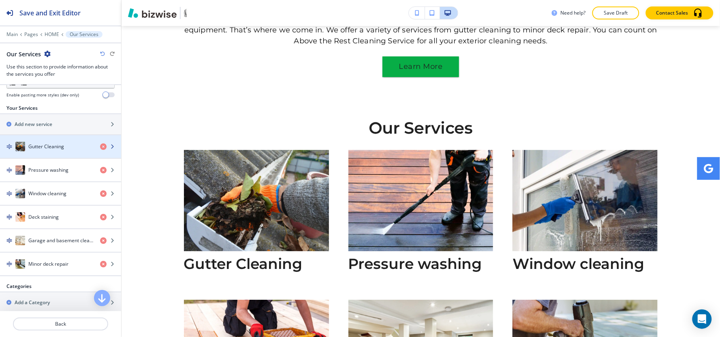
click at [59, 153] on div "button" at bounding box center [60, 155] width 121 height 6
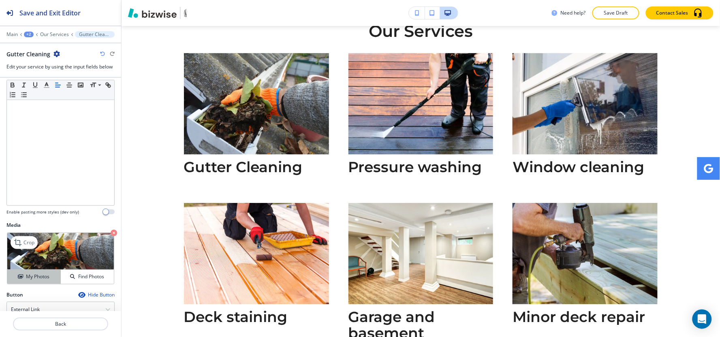
scroll to position [223, 0]
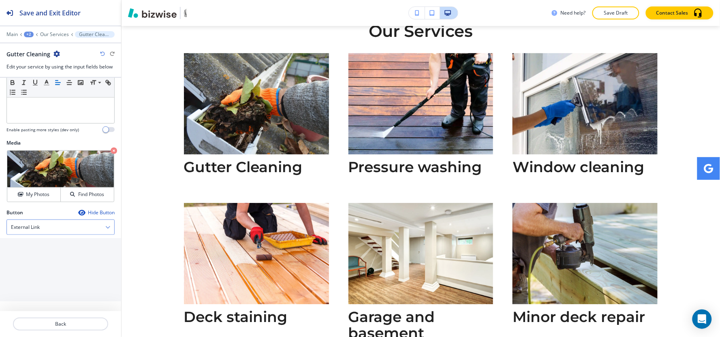
click at [49, 231] on div "External Link" at bounding box center [60, 227] width 107 height 15
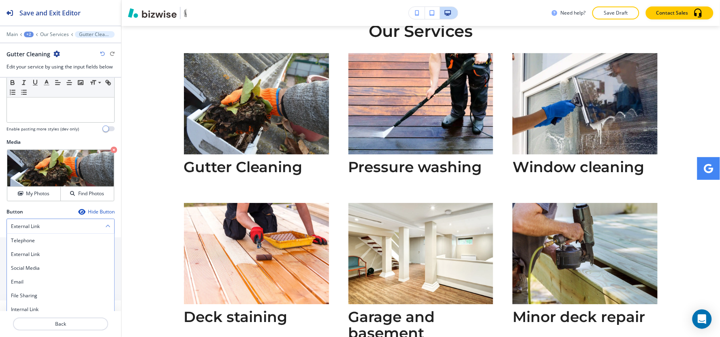
click at [49, 229] on div "External Link" at bounding box center [60, 226] width 107 height 15
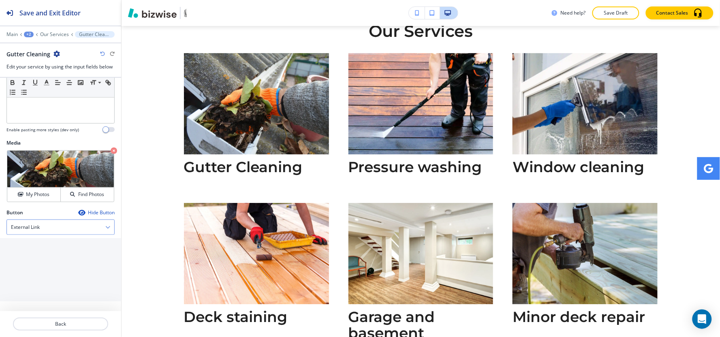
click at [95, 227] on div "External Link" at bounding box center [60, 227] width 107 height 15
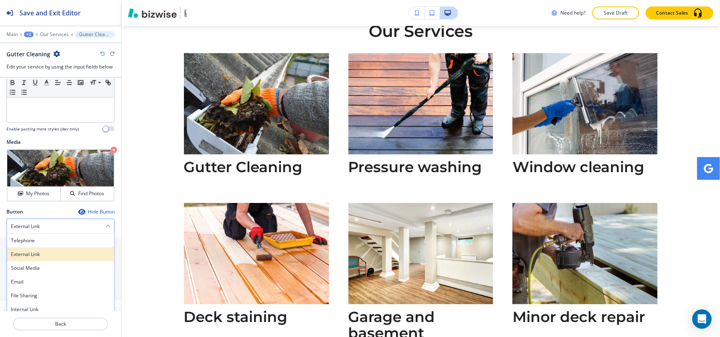
click at [39, 253] on h4 "External Link" at bounding box center [60, 254] width 99 height 7
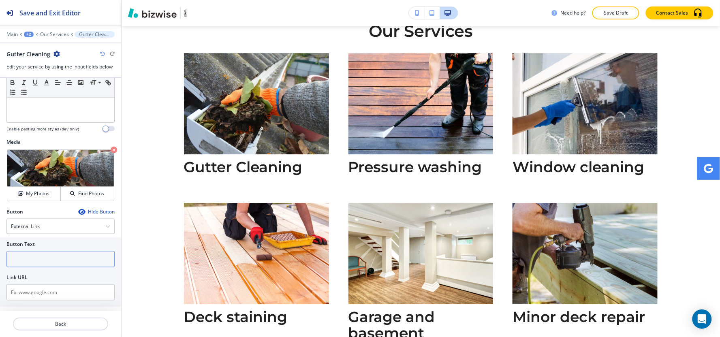
scroll to position [0, 0]
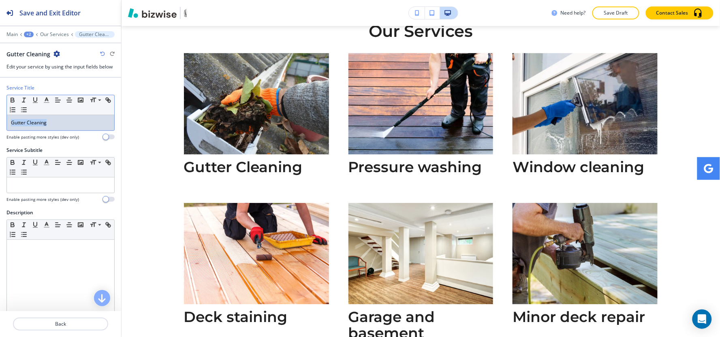
drag, startPoint x: 51, startPoint y: 129, endPoint x: 0, endPoint y: 131, distance: 51.1
click at [0, 131] on div "Service Title Small Normal Large Huge Gutter Cleaning Enable pasting more style…" at bounding box center [60, 115] width 121 height 62
copy p "Gutter Cleaning"
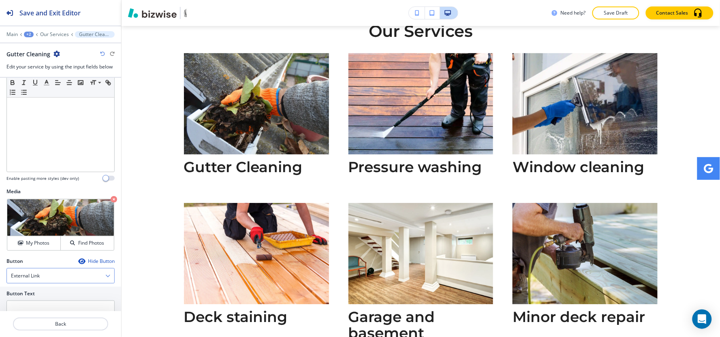
scroll to position [225, 0]
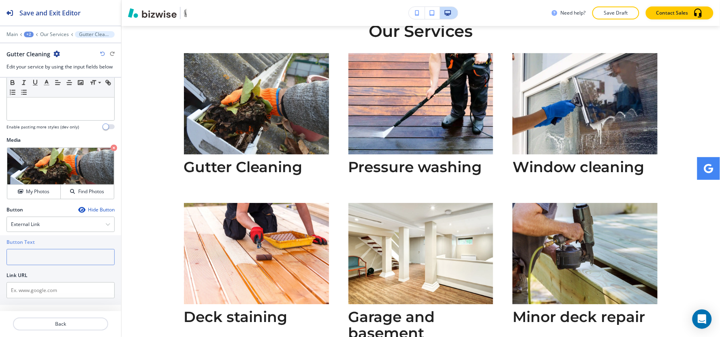
click at [30, 265] on input "text" at bounding box center [60, 257] width 108 height 16
paste input "Gutter Cleaning"
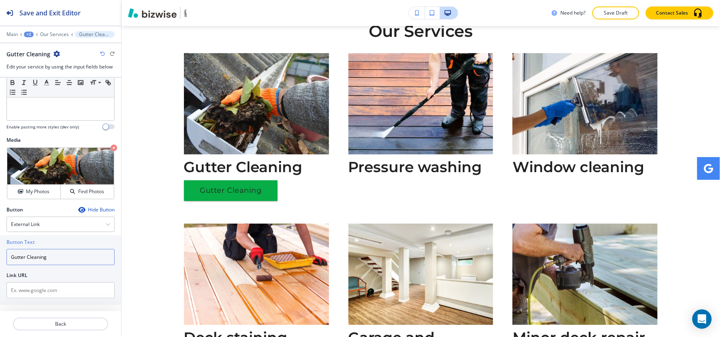
type input "Gutter Cleaning"
drag, startPoint x: 51, startPoint y: 254, endPoint x: 0, endPoint y: 254, distance: 51.0
click at [0, 254] on div "Button Text Gutter Cleaning Link URL" at bounding box center [60, 270] width 121 height 70
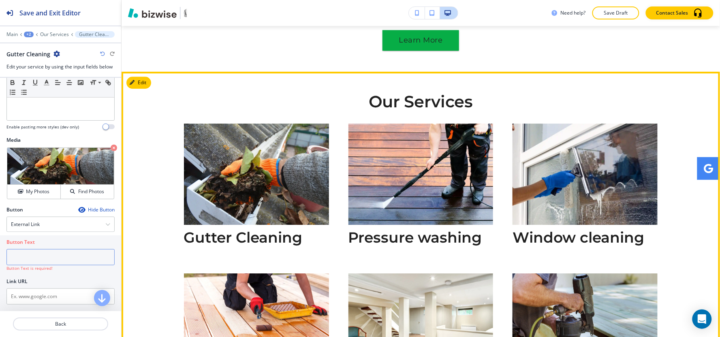
scroll to position [622, 0]
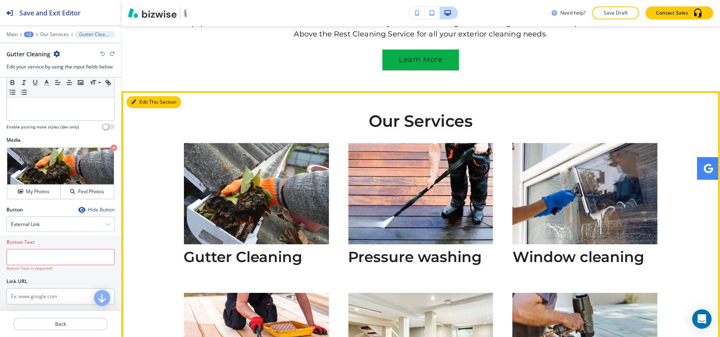
click at [146, 96] on button "Edit This Section" at bounding box center [153, 102] width 55 height 12
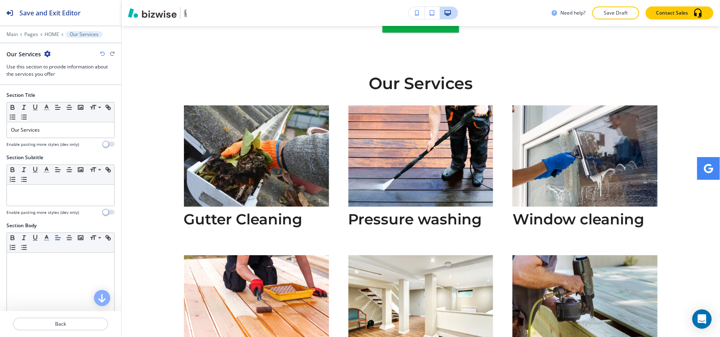
scroll to position [660, 0]
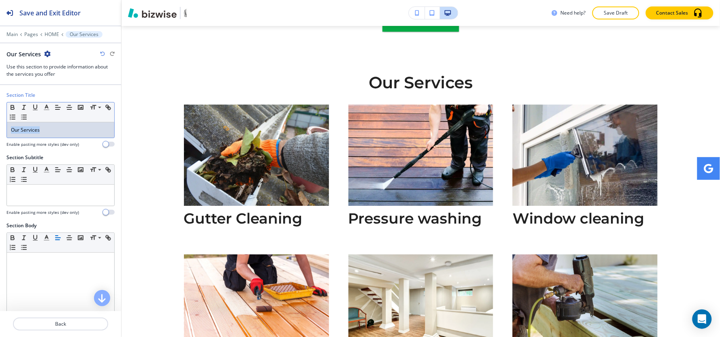
drag, startPoint x: 50, startPoint y: 134, endPoint x: 8, endPoint y: 127, distance: 42.6
click at [0, 130] on div "Section Title Small Normal Large Huge Our Services Enable pasting more styles (…" at bounding box center [60, 123] width 121 height 62
click at [45, 108] on polyline "button" at bounding box center [46, 106] width 3 height 3
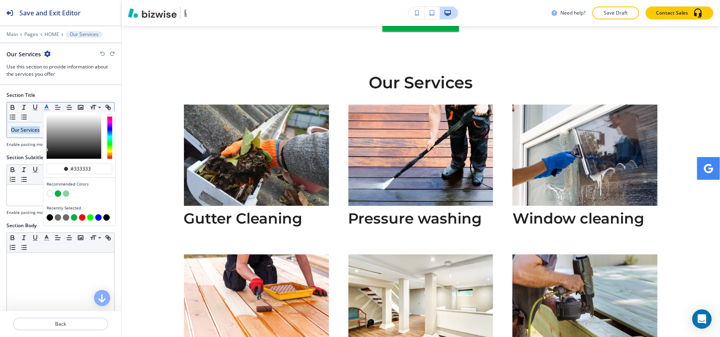
click at [49, 218] on button "button" at bounding box center [50, 217] width 6 height 6
type input "#000000"
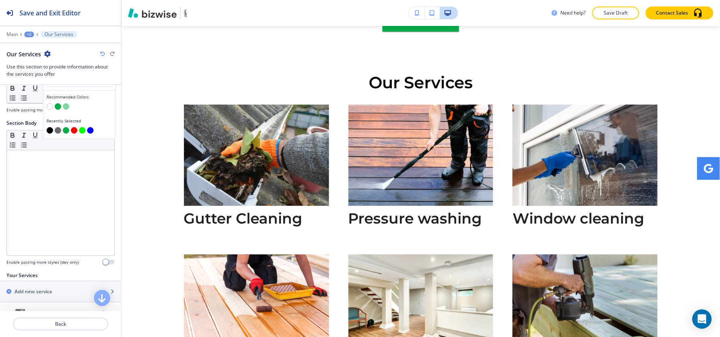
scroll to position [225, 0]
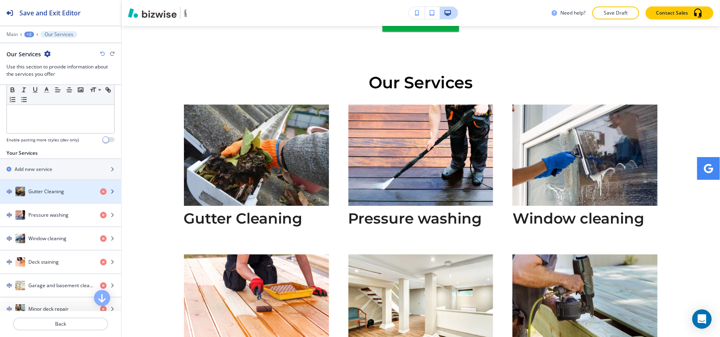
click at [34, 195] on h4 "Gutter Cleaning" at bounding box center [46, 191] width 36 height 7
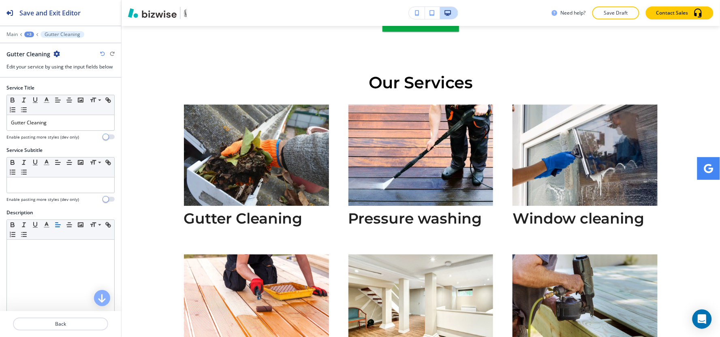
scroll to position [712, 0]
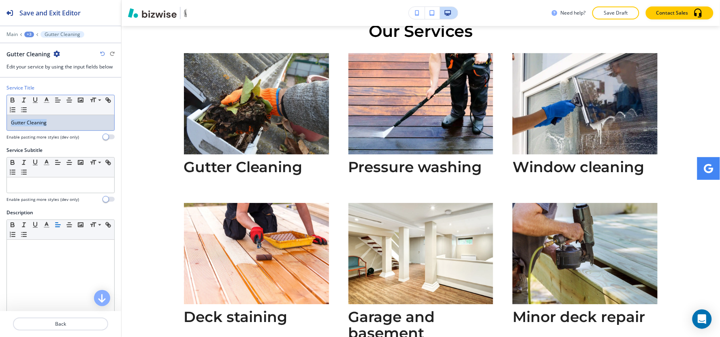
drag, startPoint x: 62, startPoint y: 120, endPoint x: 0, endPoint y: 124, distance: 62.5
click at [0, 124] on div "Service Title Small Normal Large Huge Gutter Cleaning Enable pasting more style…" at bounding box center [60, 115] width 121 height 62
click at [45, 100] on icon "button" at bounding box center [46, 99] width 7 height 7
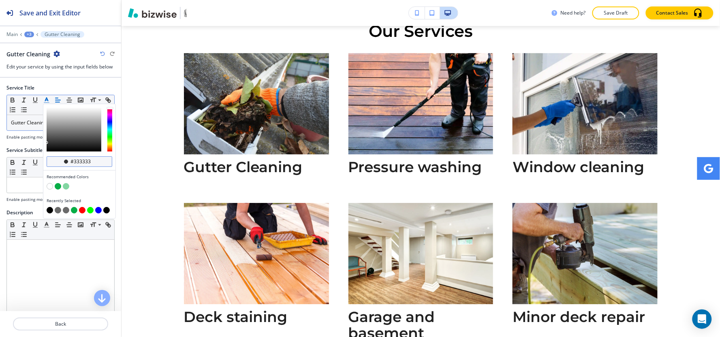
drag, startPoint x: 96, startPoint y: 163, endPoint x: 73, endPoint y: 160, distance: 23.3
click at [73, 160] on input "#333333" at bounding box center [84, 161] width 28 height 6
type input "#13ab43"
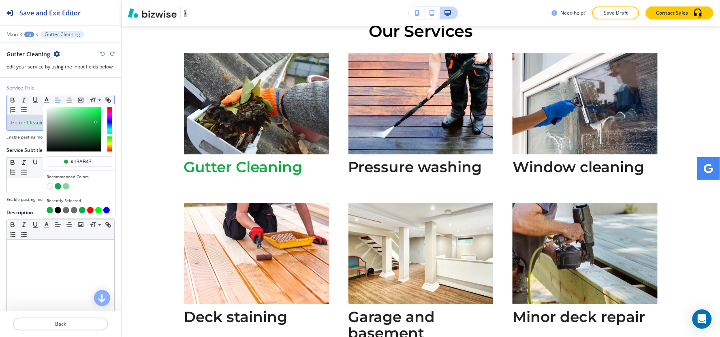
click at [30, 144] on div "Service Title #13ab43 Recommended Colors Recently Selected Small Normal Large H…" at bounding box center [60, 115] width 121 height 62
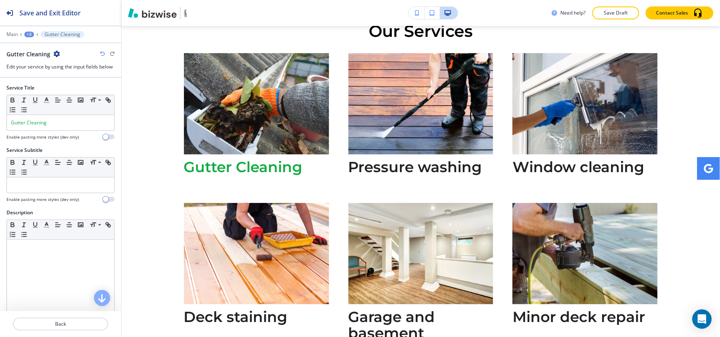
click at [30, 35] on div "+3" at bounding box center [29, 35] width 10 height 6
drag, startPoint x: 64, startPoint y: 123, endPoint x: 63, endPoint y: 105, distance: 17.9
click at [0, 129] on div "Service Title Small Normal Large Huge Gutter Cleaning Enable pasting more style…" at bounding box center [60, 115] width 121 height 62
click at [67, 102] on icon "button" at bounding box center [69, 99] width 7 height 7
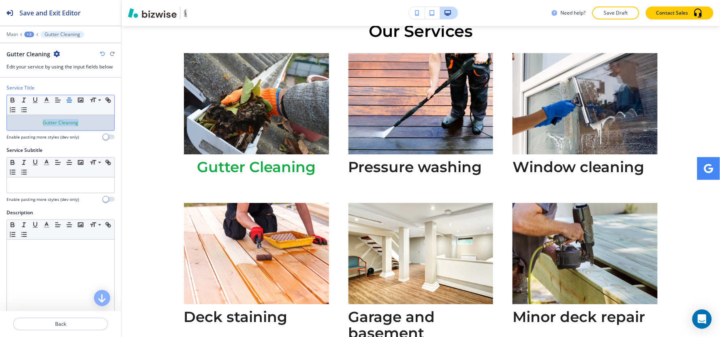
click at [30, 34] on div "+3" at bounding box center [29, 35] width 10 height 6
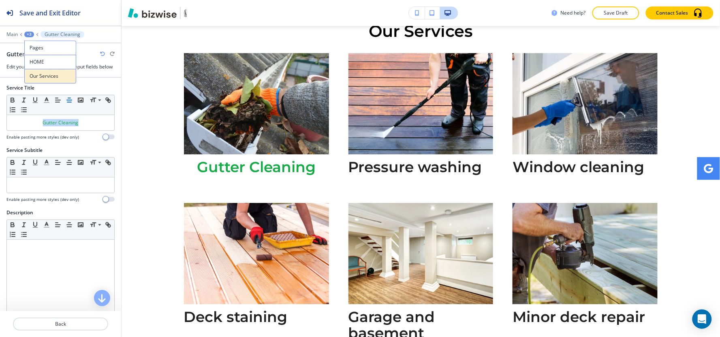
click at [53, 83] on button "Our Services" at bounding box center [50, 76] width 52 height 15
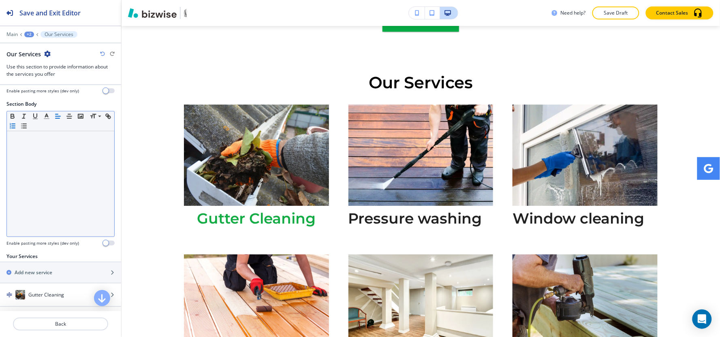
scroll to position [180, 0]
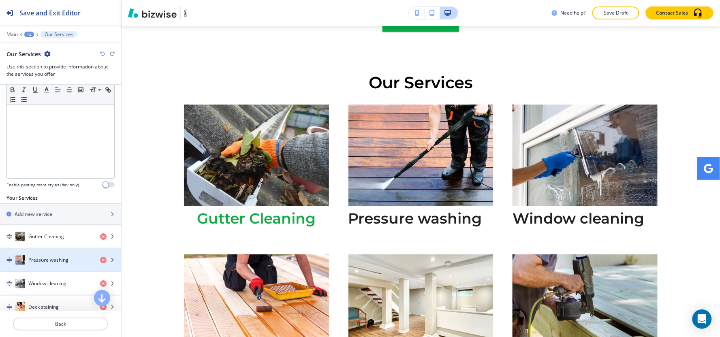
click at [34, 260] on h4 "Pressure washing" at bounding box center [48, 259] width 40 height 7
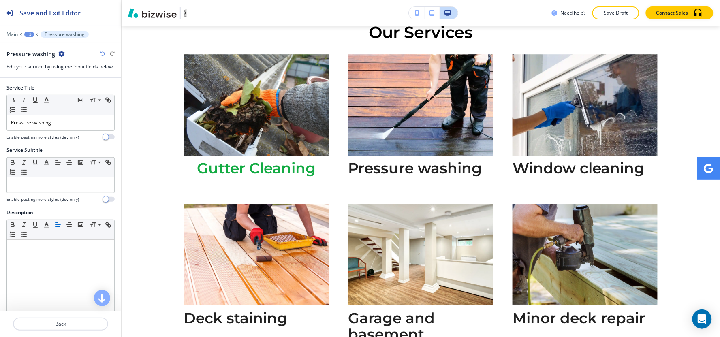
scroll to position [712, 0]
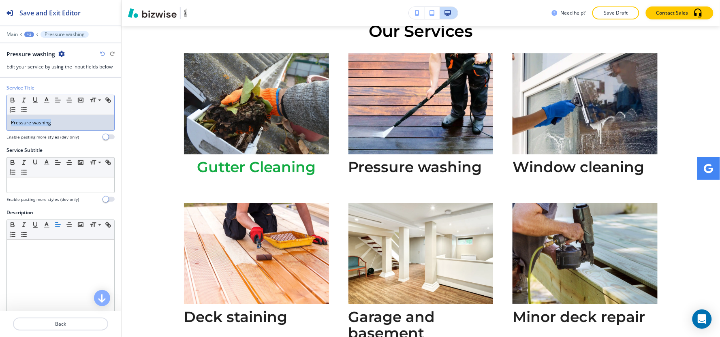
drag, startPoint x: 63, startPoint y: 130, endPoint x: 0, endPoint y: 134, distance: 63.4
click at [0, 134] on div "Service Title Small Normal Large Huge Pressure washing Enable pasting more styl…" at bounding box center [60, 115] width 121 height 62
click at [46, 102] on icon "button" at bounding box center [46, 99] width 7 height 7
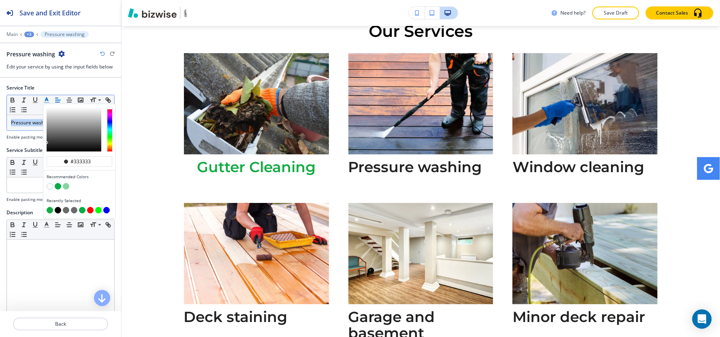
click at [50, 213] on button "button" at bounding box center [50, 210] width 6 height 6
type input "#13ab43"
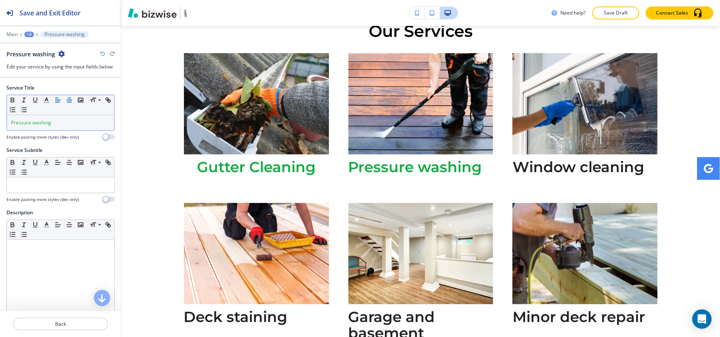
click at [69, 100] on line "button" at bounding box center [69, 100] width 5 height 0
click at [64, 130] on div "Pressure washing" at bounding box center [60, 122] width 107 height 15
click at [27, 32] on div "+3" at bounding box center [29, 35] width 10 height 6
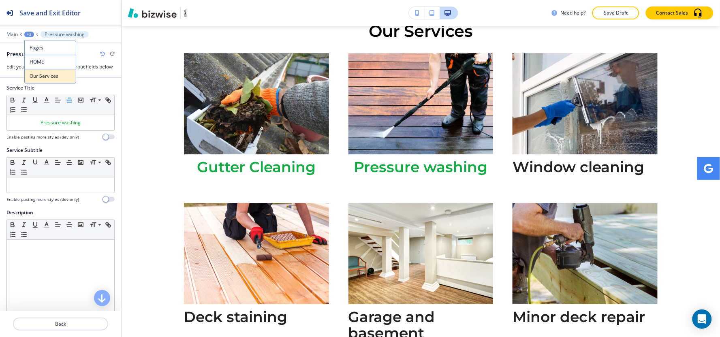
click at [48, 81] on button "Our Services" at bounding box center [50, 76] width 52 height 15
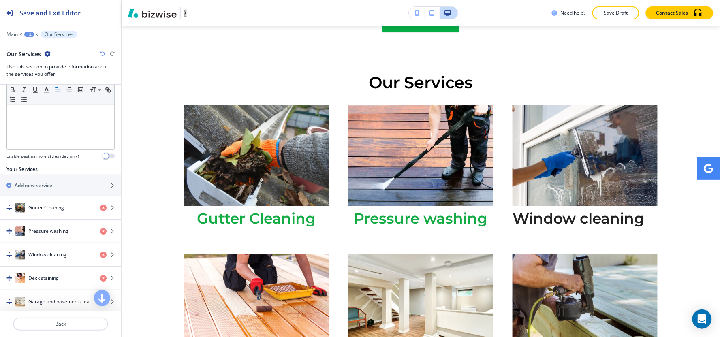
scroll to position [225, 0]
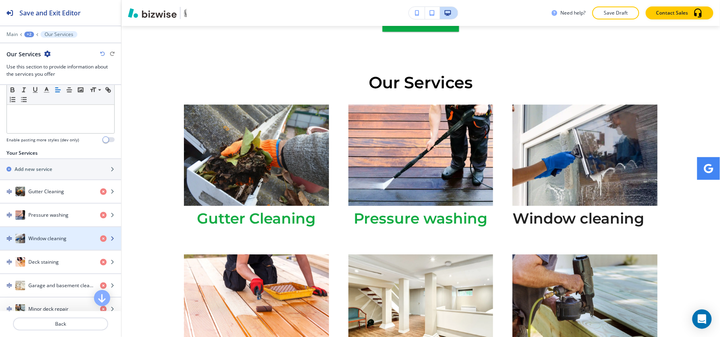
click at [47, 239] on h4 "Window cleaning" at bounding box center [47, 238] width 38 height 7
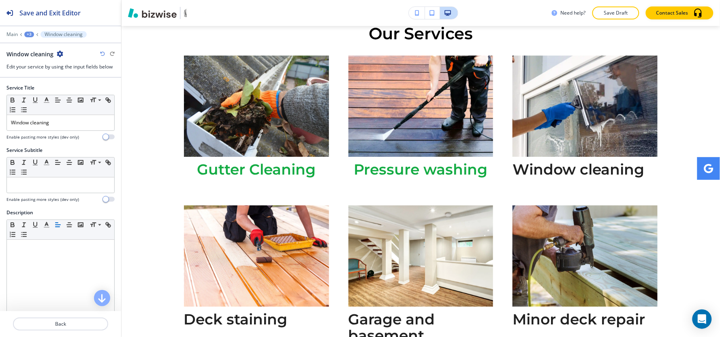
scroll to position [712, 0]
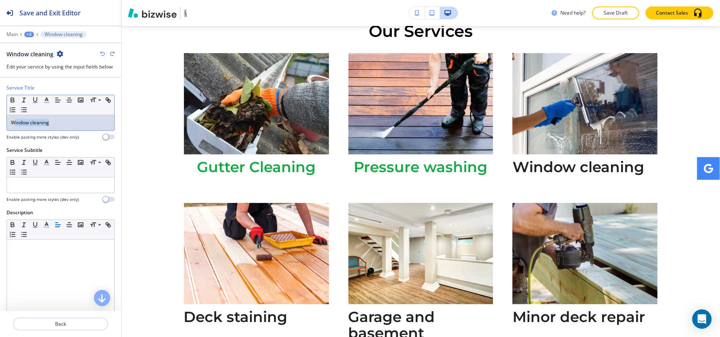
drag, startPoint x: 66, startPoint y: 122, endPoint x: 2, endPoint y: 132, distance: 64.8
click at [0, 134] on div "Service Title Small Normal Large Huge Window cleaning Enable pasting more style…" at bounding box center [60, 115] width 121 height 62
click at [47, 102] on line "button" at bounding box center [46, 102] width 5 height 0
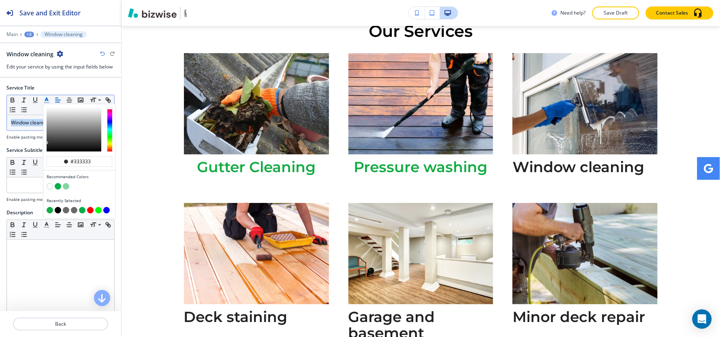
click at [50, 211] on button "button" at bounding box center [50, 210] width 6 height 6
type input "#13ab43"
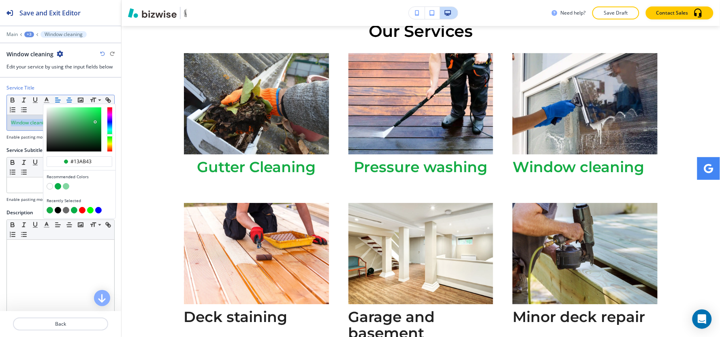
click at [68, 102] on line "button" at bounding box center [69, 102] width 4 height 0
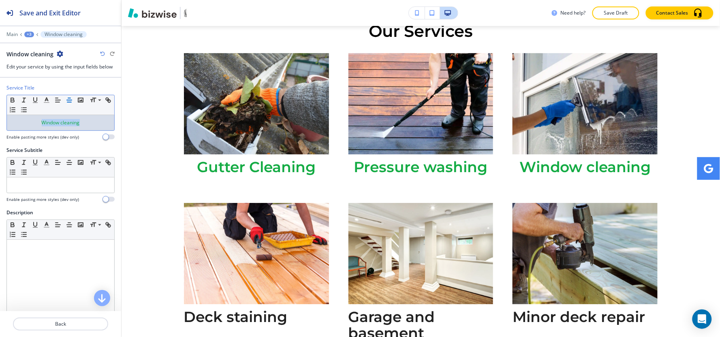
click at [30, 35] on div "+3" at bounding box center [29, 35] width 10 height 6
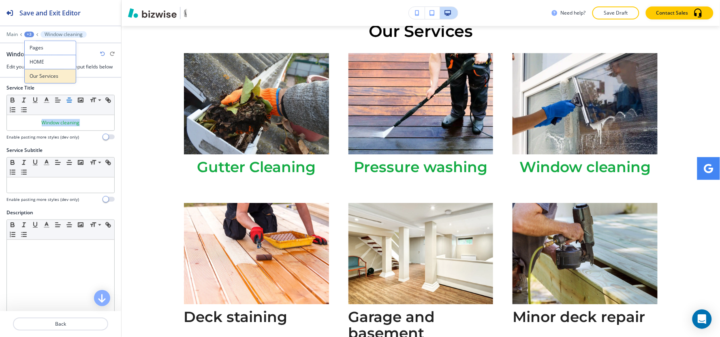
click at [45, 79] on p "Our Services" at bounding box center [50, 76] width 41 height 7
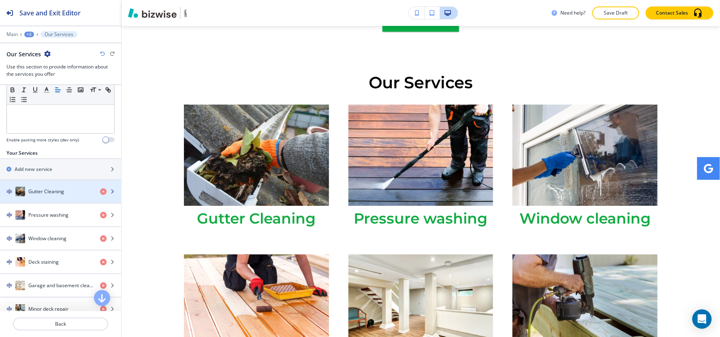
scroll to position [315, 0]
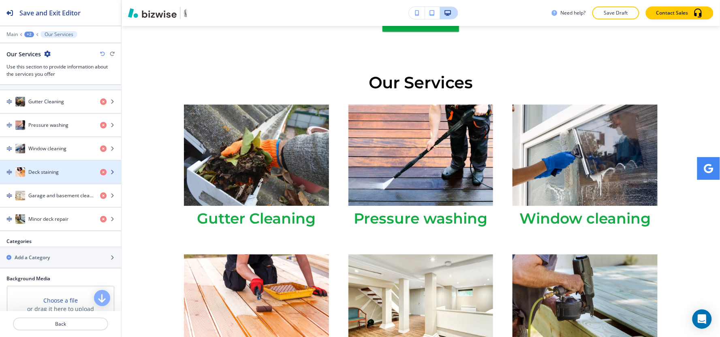
click at [51, 172] on h4 "Deck staining" at bounding box center [43, 172] width 30 height 7
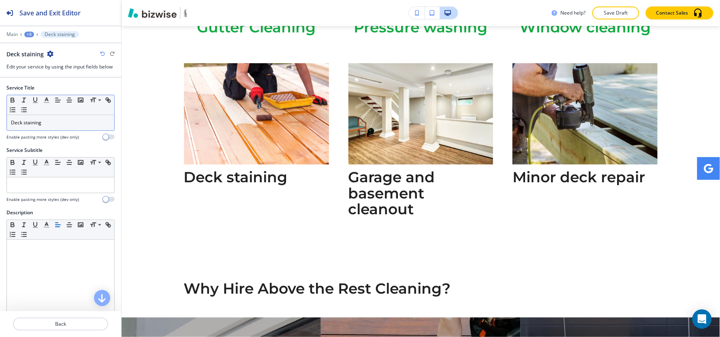
scroll to position [862, 0]
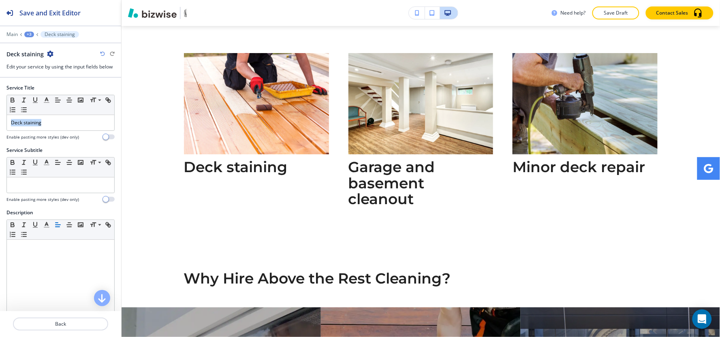
drag, startPoint x: 6, startPoint y: 139, endPoint x: 0, endPoint y: 139, distance: 5.7
click at [0, 139] on div "Service Title Small Normal Large Huge Deck staining Enable pasting more styles …" at bounding box center [60, 115] width 121 height 62
click at [44, 100] on icon "button" at bounding box center [46, 99] width 7 height 7
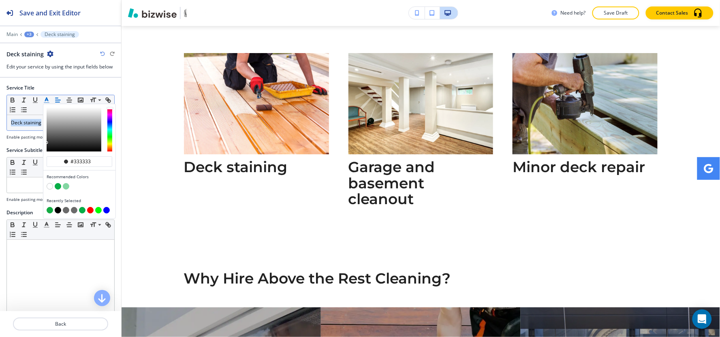
click at [50, 212] on button "button" at bounding box center [50, 210] width 6 height 6
type input "#13ab43"
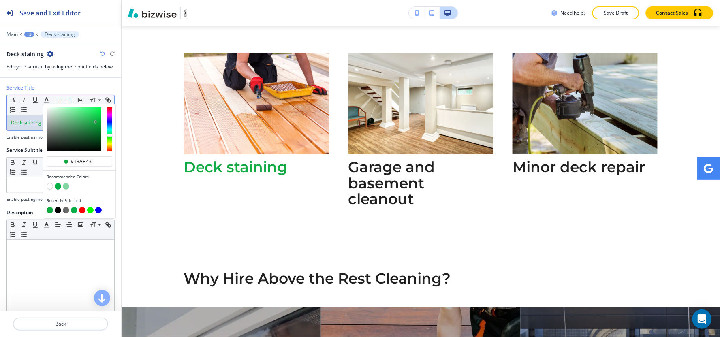
click at [69, 101] on icon "button" at bounding box center [69, 99] width 7 height 7
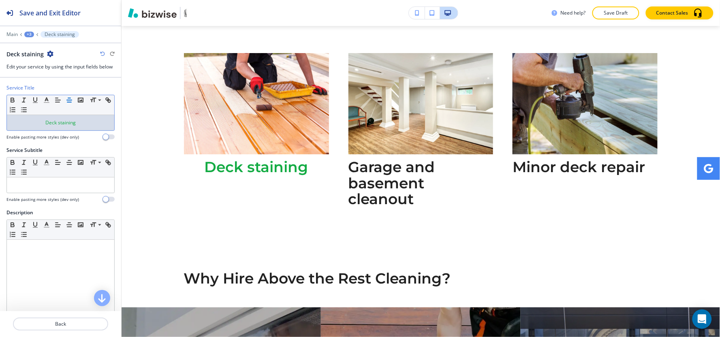
click at [28, 34] on div "+3" at bounding box center [29, 35] width 10 height 6
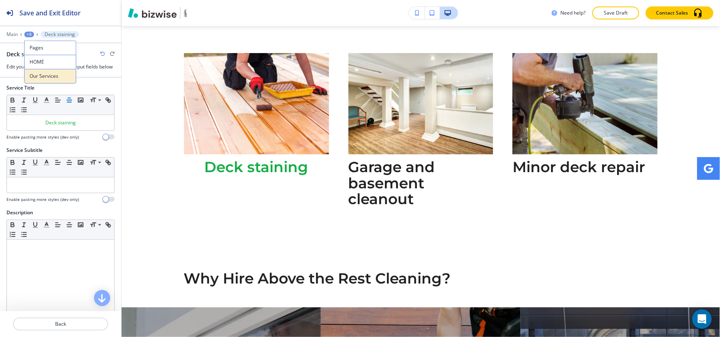
click at [50, 78] on p "Our Services" at bounding box center [50, 76] width 41 height 7
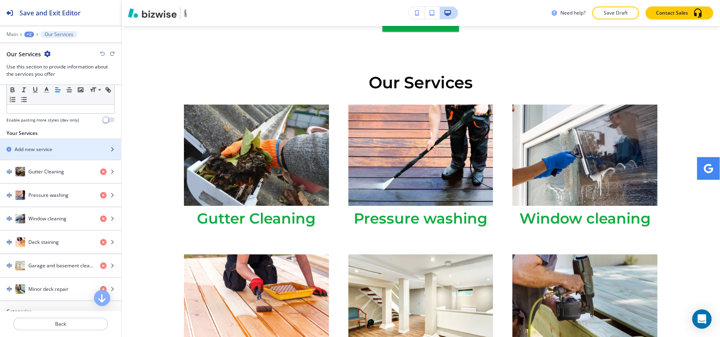
scroll to position [315, 0]
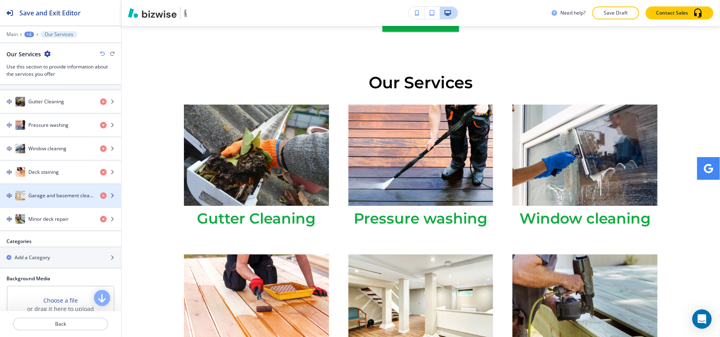
click at [49, 192] on div "Garage and basement cleanout" at bounding box center [47, 196] width 94 height 10
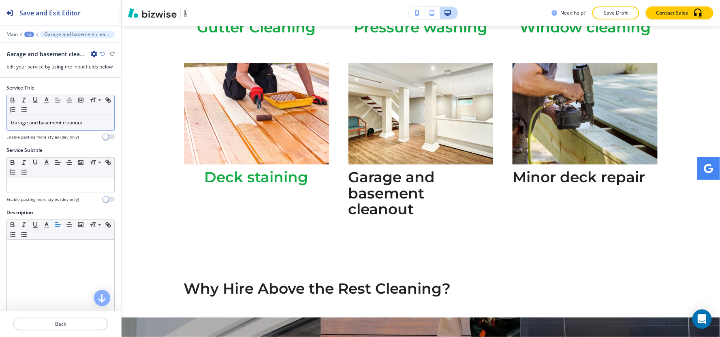
scroll to position [862, 0]
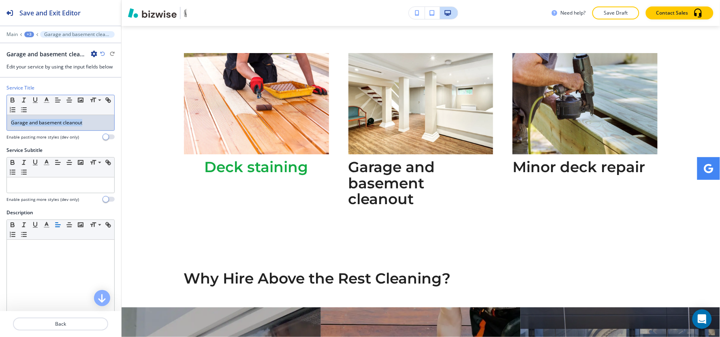
drag, startPoint x: 86, startPoint y: 123, endPoint x: 0, endPoint y: 132, distance: 86.7
click at [0, 132] on div "Service Title Small Normal Large Huge Garage and basement cleanout Enable pasti…" at bounding box center [60, 115] width 121 height 62
click at [46, 100] on icon "button" at bounding box center [46, 99] width 7 height 7
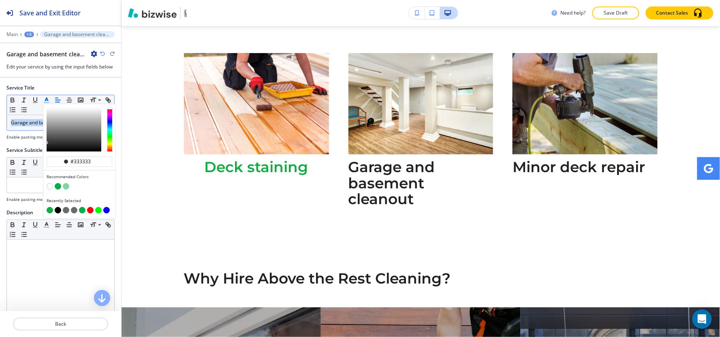
click at [50, 209] on button "button" at bounding box center [50, 210] width 6 height 6
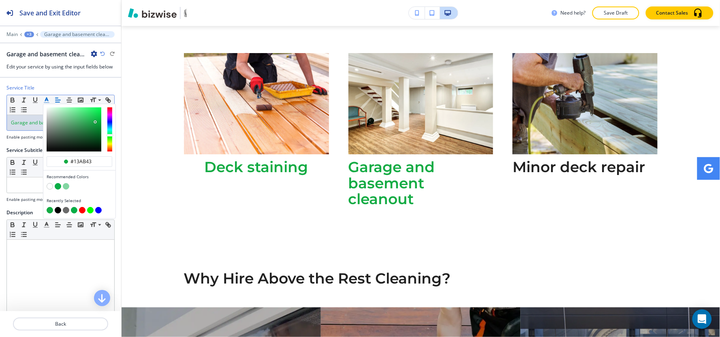
type input "#13ab43"
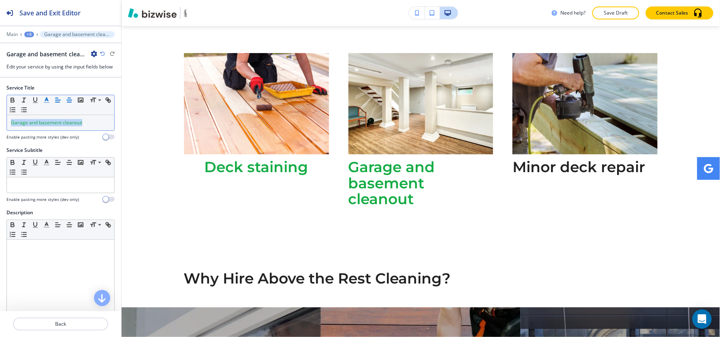
click at [67, 100] on line "button" at bounding box center [69, 100] width 5 height 0
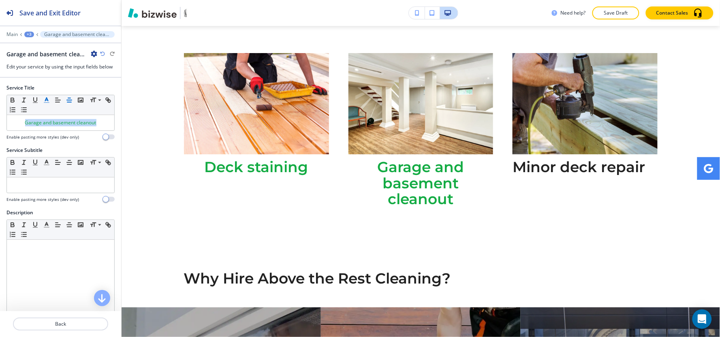
click at [31, 35] on div "+3" at bounding box center [29, 35] width 10 height 6
click at [45, 74] on p "Our Services" at bounding box center [49, 76] width 41 height 7
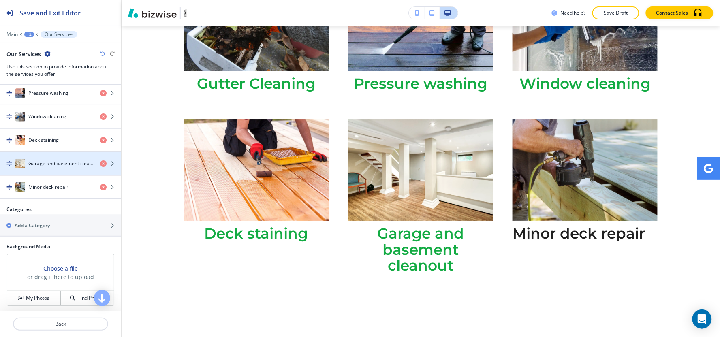
scroll to position [360, 0]
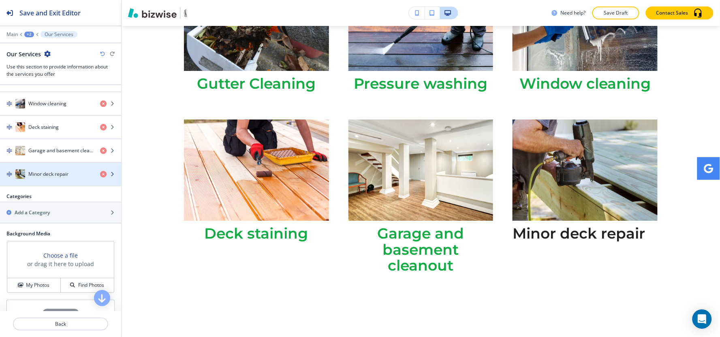
click at [46, 184] on div "button" at bounding box center [60, 182] width 121 height 6
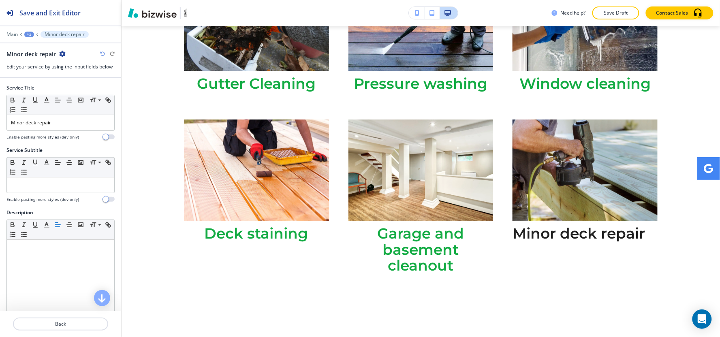
scroll to position [862, 0]
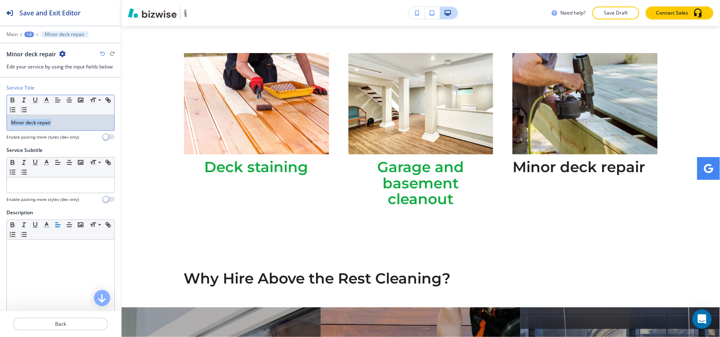
drag, startPoint x: 61, startPoint y: 123, endPoint x: 0, endPoint y: 137, distance: 62.3
click at [0, 137] on div "Service Title Small Normal Large Huge Minor deck repair Enable pasting more sty…" at bounding box center [60, 115] width 121 height 62
click at [48, 102] on line "button" at bounding box center [46, 102] width 5 height 0
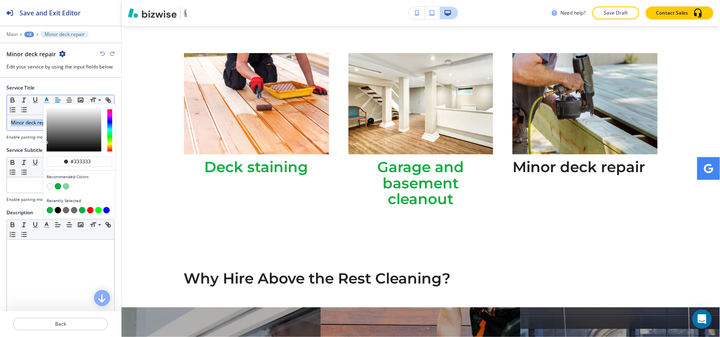
click at [50, 209] on button "button" at bounding box center [50, 210] width 6 height 6
type input "#13ab43"
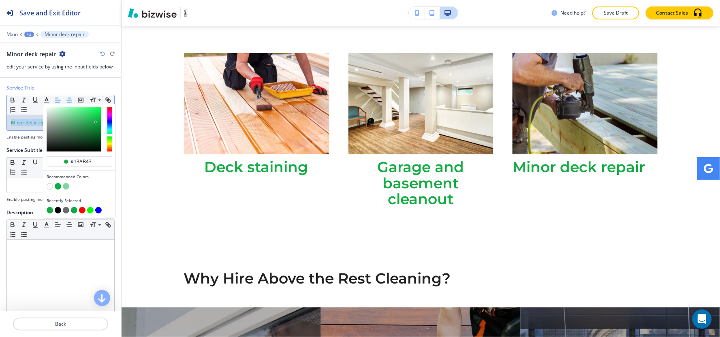
click at [69, 102] on icon "button" at bounding box center [69, 99] width 7 height 7
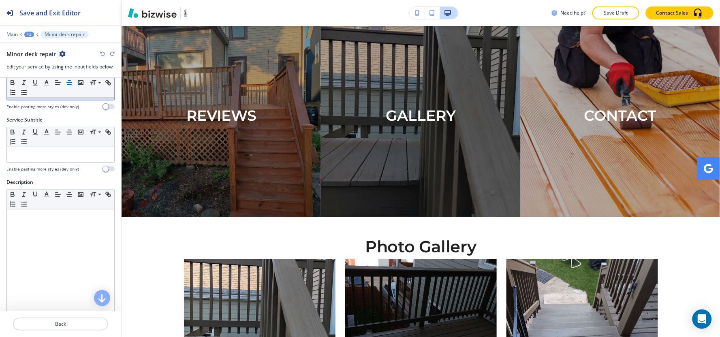
scroll to position [135, 0]
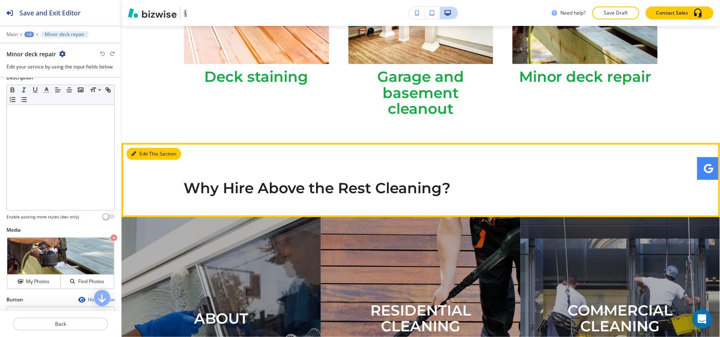
click at [144, 148] on button "Edit This Section" at bounding box center [153, 154] width 55 height 12
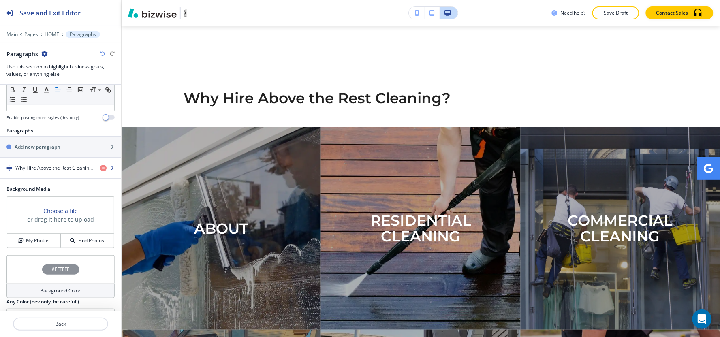
scroll to position [167, 0]
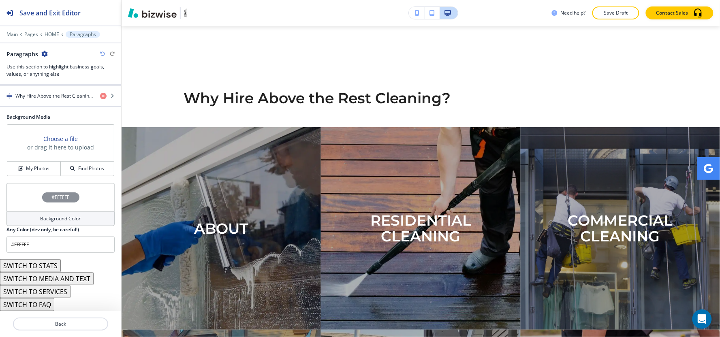
click at [54, 277] on button "SWITCH TO MEDIA AND TEXT" at bounding box center [47, 278] width 94 height 13
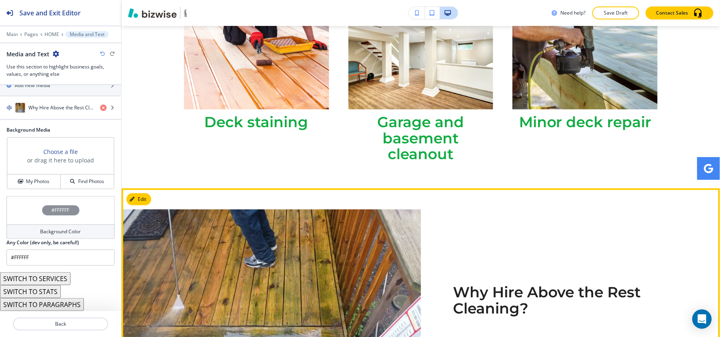
scroll to position [1042, 0]
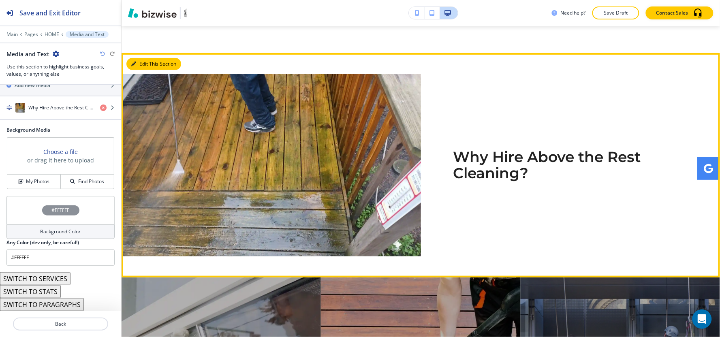
click at [146, 58] on button "Edit This Section" at bounding box center [153, 64] width 55 height 12
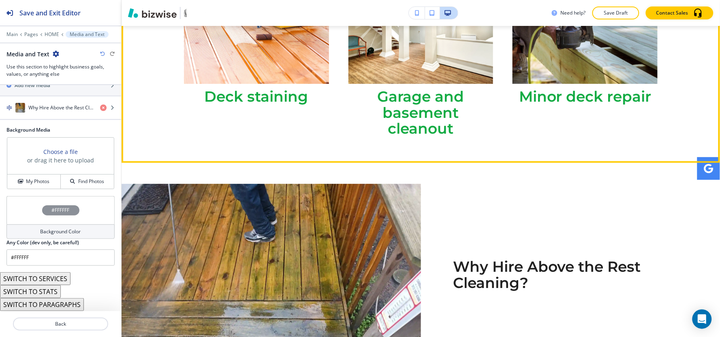
scroll to position [997, 0]
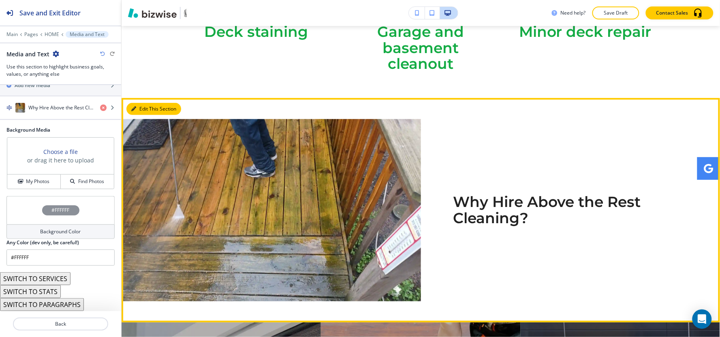
click at [139, 103] on button "Edit This Section" at bounding box center [153, 109] width 55 height 12
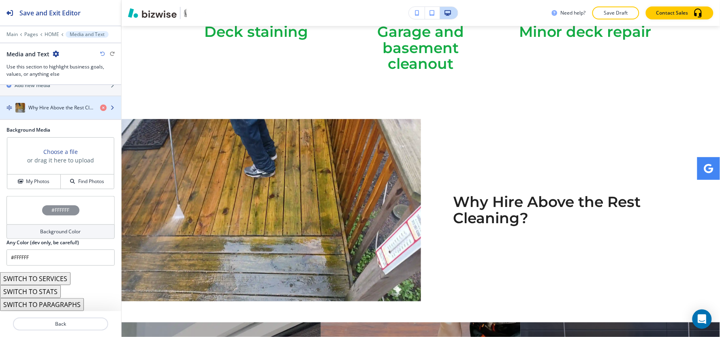
click at [47, 109] on h4 "Why Hire Above the Rest Cleaning?" at bounding box center [60, 107] width 65 height 7
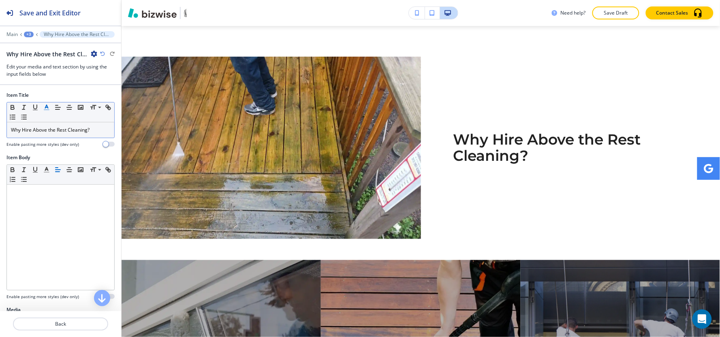
scroll to position [1063, 0]
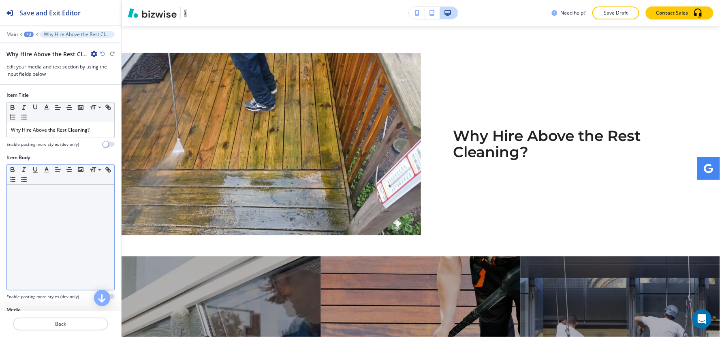
click at [43, 207] on div at bounding box center [60, 237] width 107 height 105
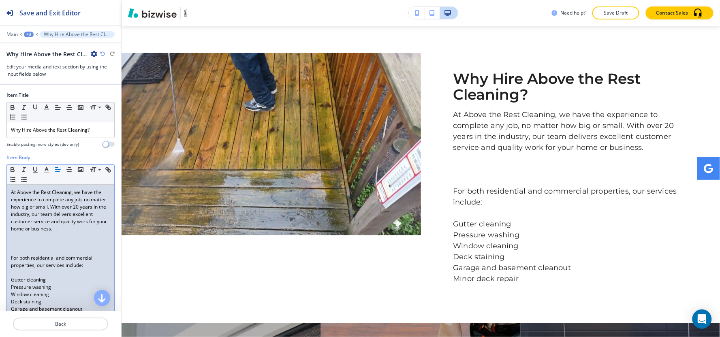
scroll to position [0, 0]
click at [9, 255] on div "At Above the Rest Cleaning, we have the experience to complete any job, no matt…" at bounding box center [60, 254] width 107 height 139
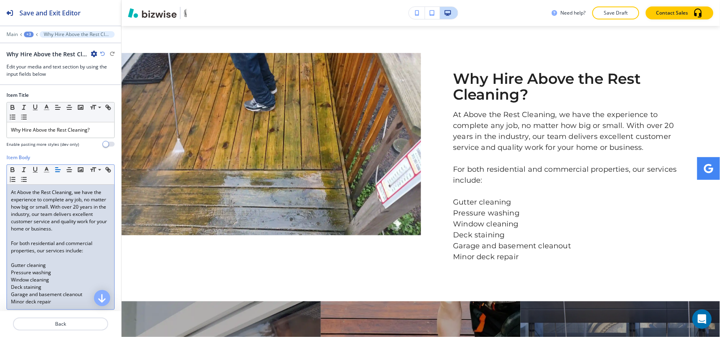
click at [11, 265] on p "Gutter cleaning" at bounding box center [60, 265] width 99 height 7
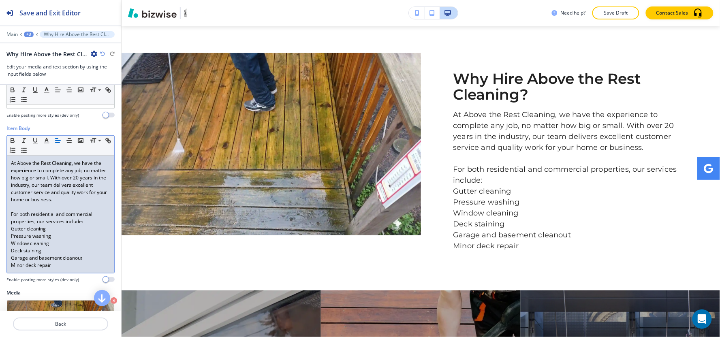
scroll to position [45, 0]
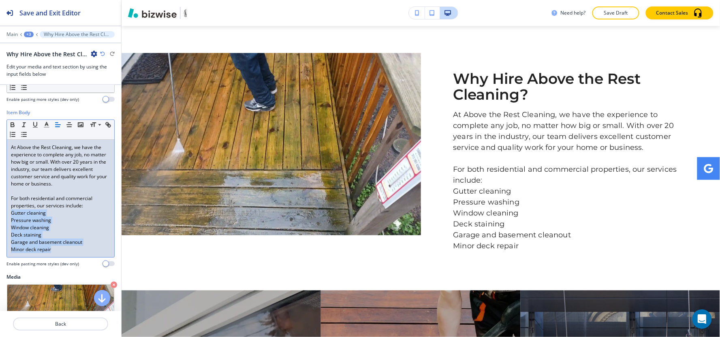
drag, startPoint x: 59, startPoint y: 251, endPoint x: 10, endPoint y: 216, distance: 60.6
click at [10, 216] on div "At Above the Rest Cleaning, we have the experience to complete any job, no matt…" at bounding box center [60, 198] width 107 height 117
click at [28, 138] on icon "button" at bounding box center [23, 134] width 7 height 7
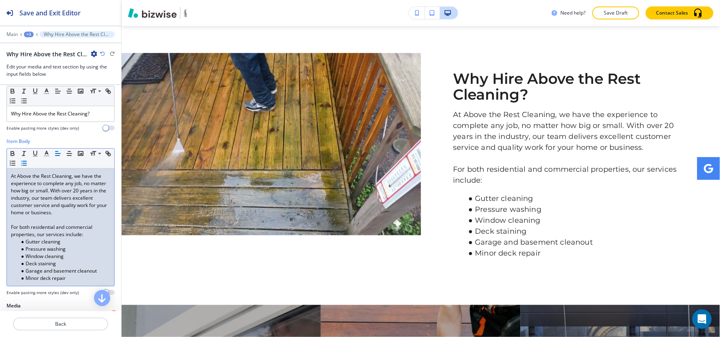
scroll to position [0, 0]
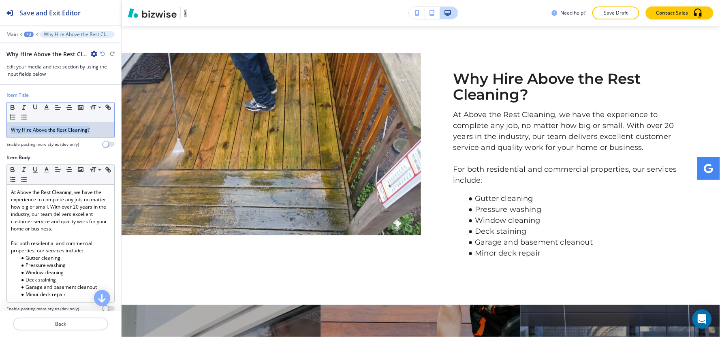
drag, startPoint x: 93, startPoint y: 128, endPoint x: 53, endPoint y: 102, distance: 47.8
click at [0, 125] on div "Item Title Small Normal Large Huge Why Hire Above the Rest Cleaning? Enable pas…" at bounding box center [60, 123] width 121 height 62
click at [46, 105] on polyline "button" at bounding box center [46, 106] width 3 height 3
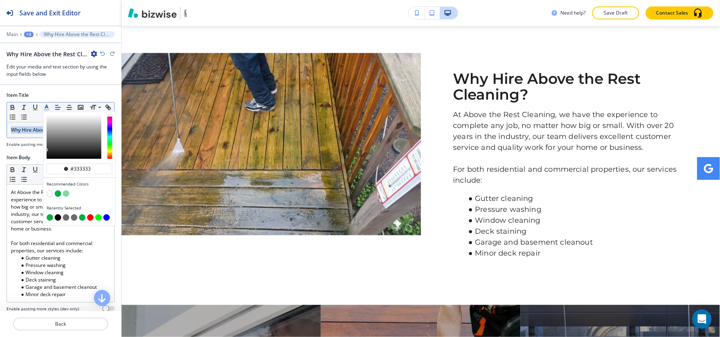
click at [58, 219] on button "button" at bounding box center [58, 217] width 6 height 6
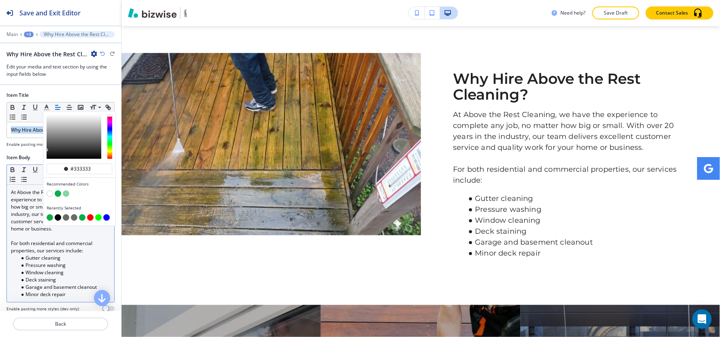
type input "#000000"
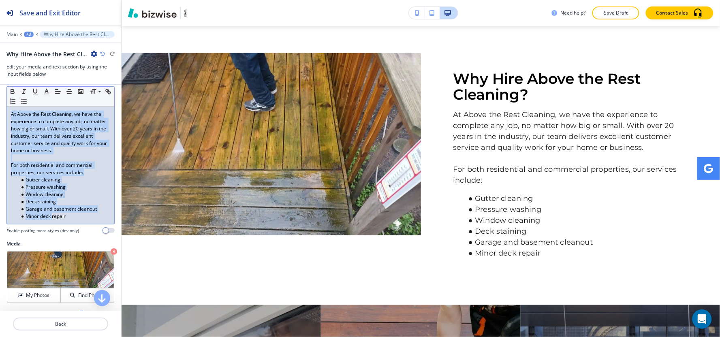
scroll to position [90, 0]
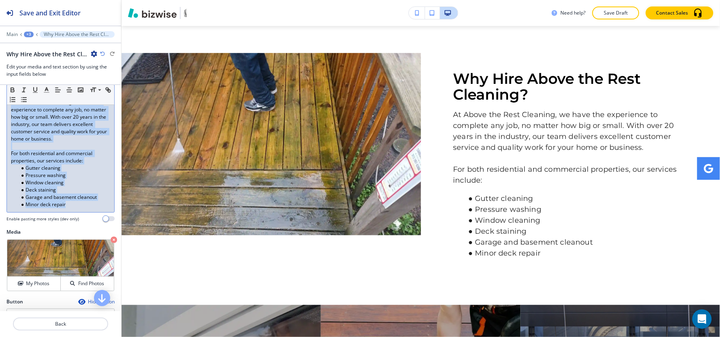
drag, startPoint x: 9, startPoint y: 194, endPoint x: 46, endPoint y: 139, distance: 67.2
click at [77, 217] on div "Item Body Small Normal Large Huge At Above the Rest Cleaning, we have the exper…" at bounding box center [60, 143] width 108 height 158
click at [48, 91] on icon "button" at bounding box center [46, 89] width 7 height 7
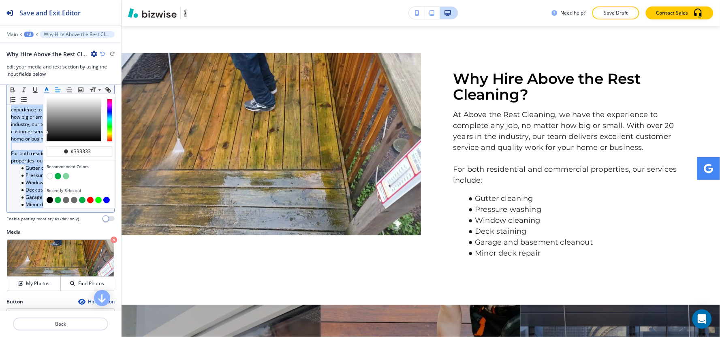
click at [50, 200] on button "button" at bounding box center [50, 200] width 6 height 6
type input "#000000"
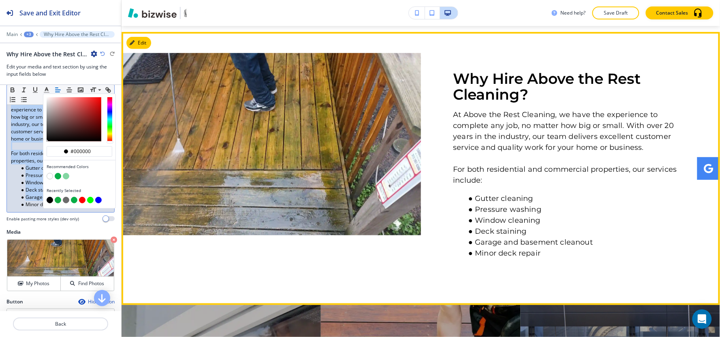
scroll to position [1018, 0]
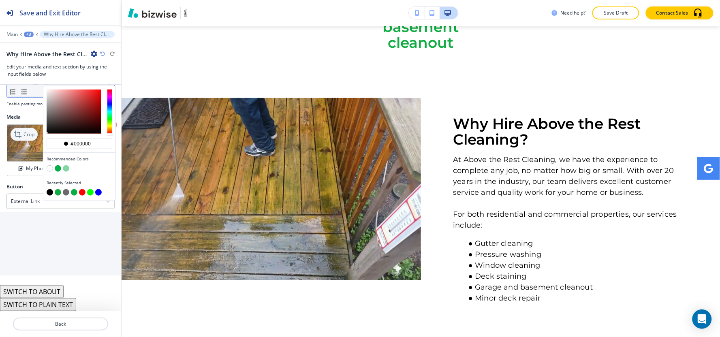
click at [25, 126] on div "Crop My Photos Find Photos" at bounding box center [60, 150] width 107 height 52
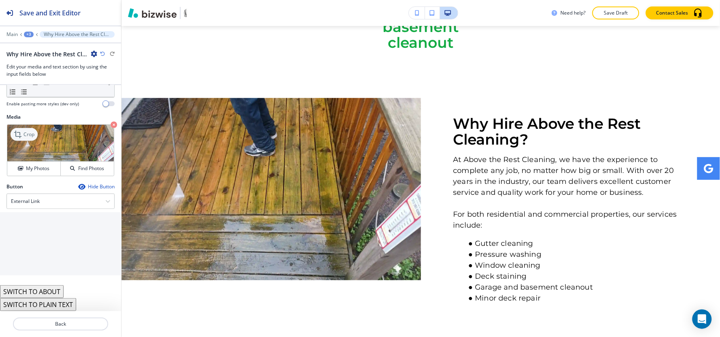
click at [21, 131] on icon at bounding box center [19, 135] width 10 height 10
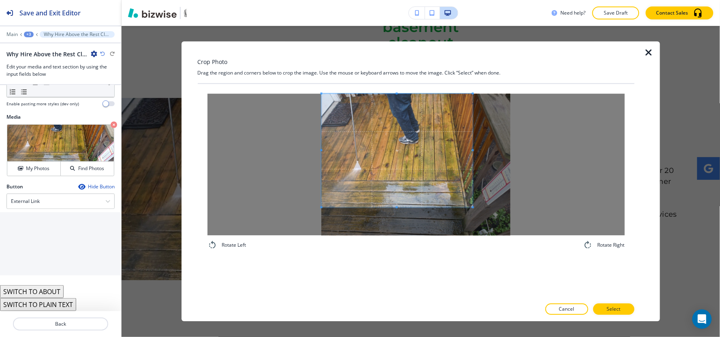
click at [378, 135] on span at bounding box center [396, 150] width 151 height 113
click at [466, 151] on span at bounding box center [467, 150] width 2 height 2
click at [629, 313] on button "Select" at bounding box center [613, 309] width 41 height 11
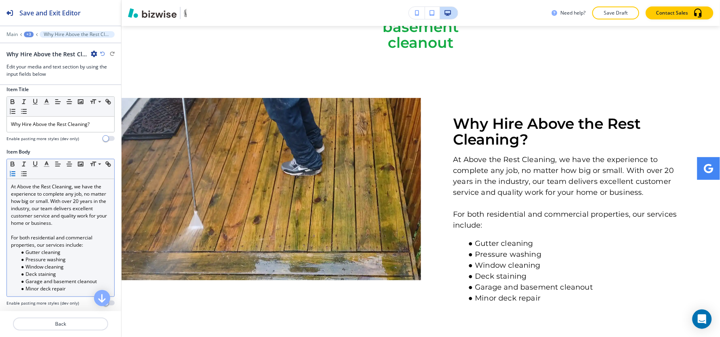
scroll to position [0, 0]
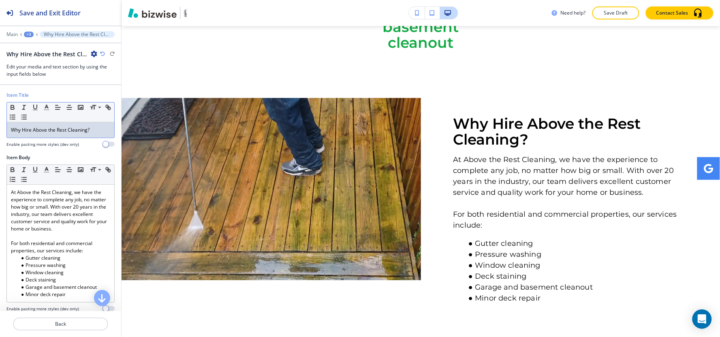
click at [92, 133] on p "Why Hire Above the Rest Cleaning?" at bounding box center [60, 129] width 99 height 7
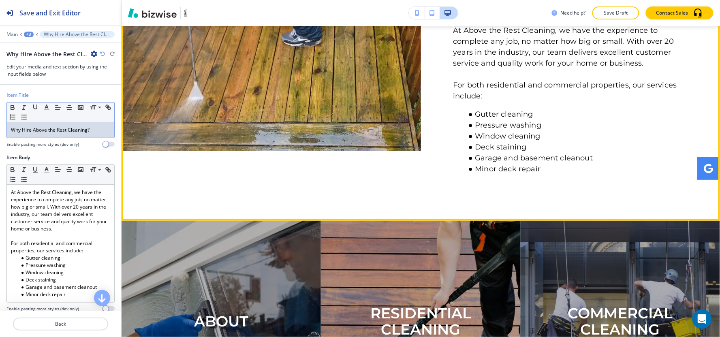
scroll to position [1195, 0]
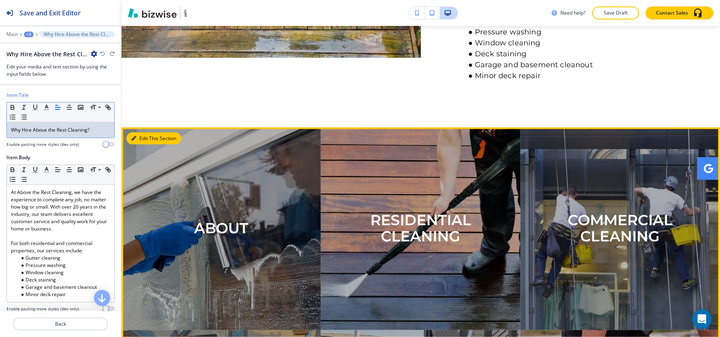
click at [140, 132] on button "Edit This Section" at bounding box center [153, 138] width 55 height 12
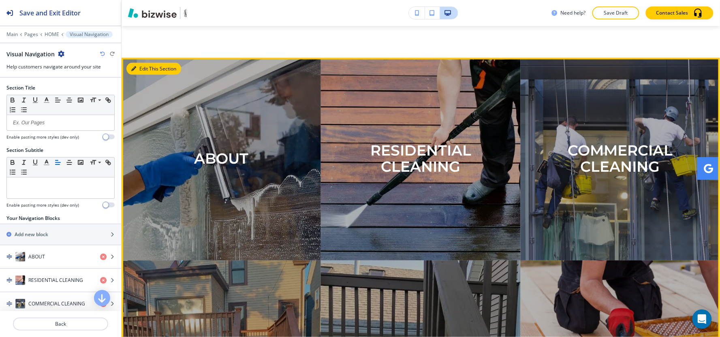
scroll to position [1315, 0]
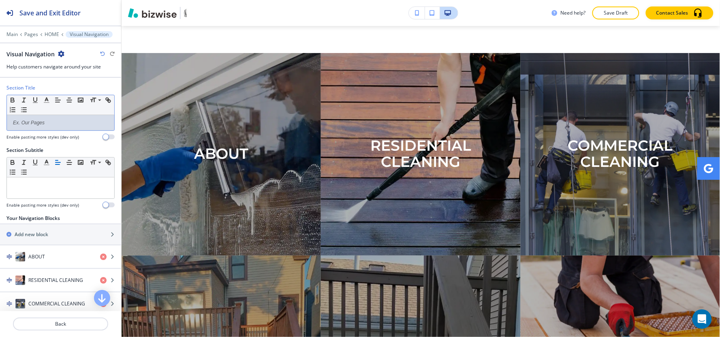
click at [68, 127] on div at bounding box center [60, 122] width 107 height 15
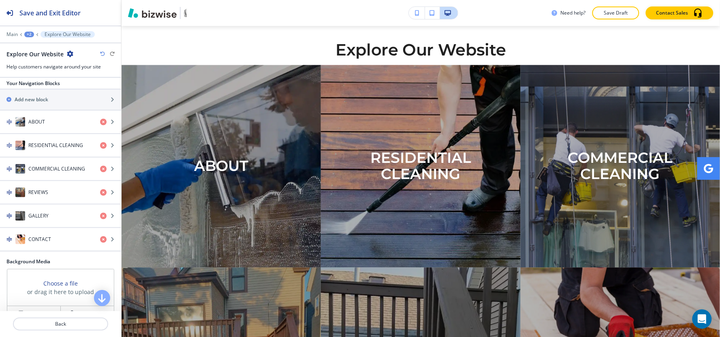
scroll to position [1375, 0]
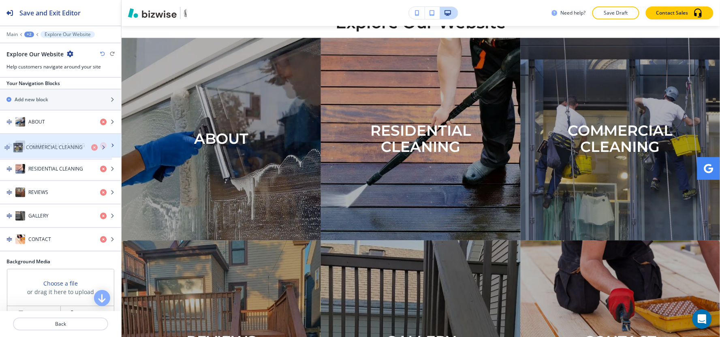
drag, startPoint x: 54, startPoint y: 166, endPoint x: 51, endPoint y: 143, distance: 23.2
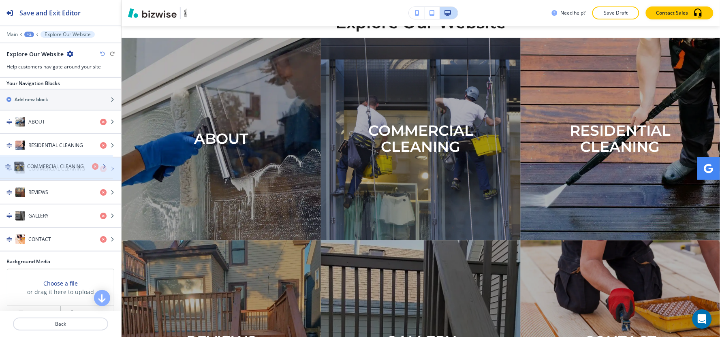
drag, startPoint x: 43, startPoint y: 146, endPoint x: 42, endPoint y: 167, distance: 21.1
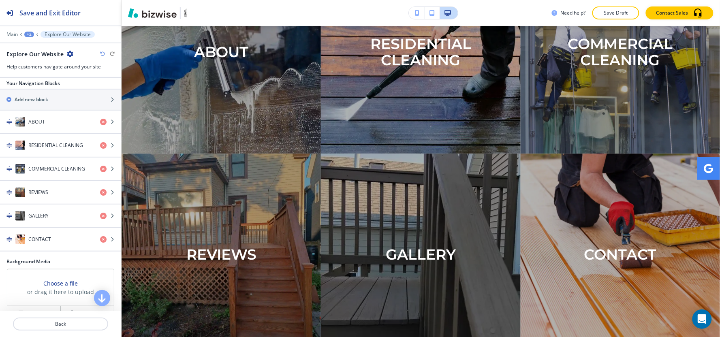
scroll to position [1476, 0]
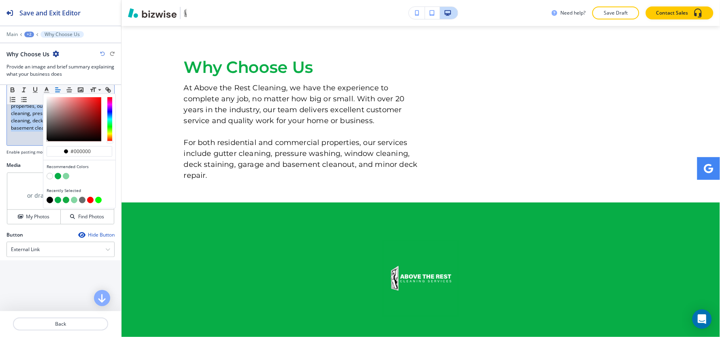
scroll to position [225, 0]
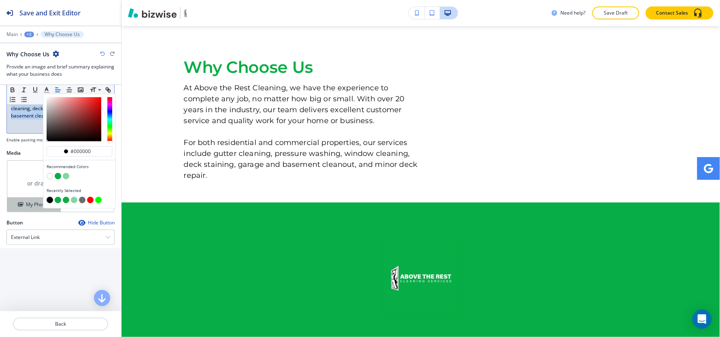
click at [29, 208] on h4 "My Photos" at bounding box center [37, 204] width 23 height 7
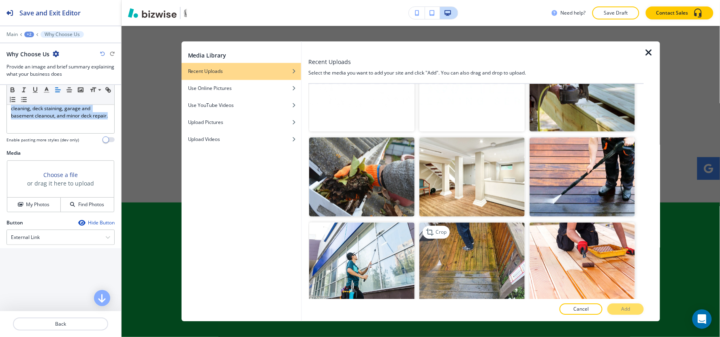
scroll to position [1575, 0]
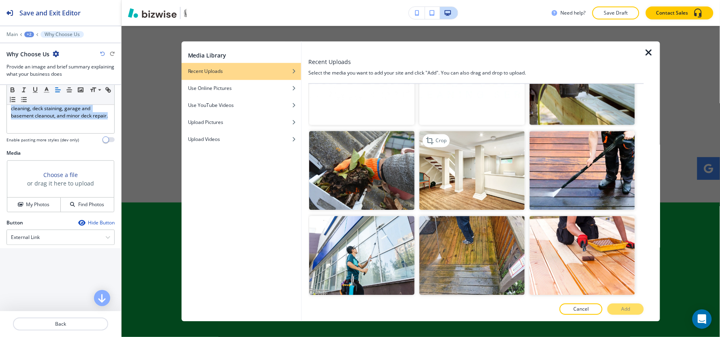
click at [487, 147] on img "button" at bounding box center [471, 170] width 105 height 79
click at [632, 312] on button "Add" at bounding box center [625, 309] width 36 height 11
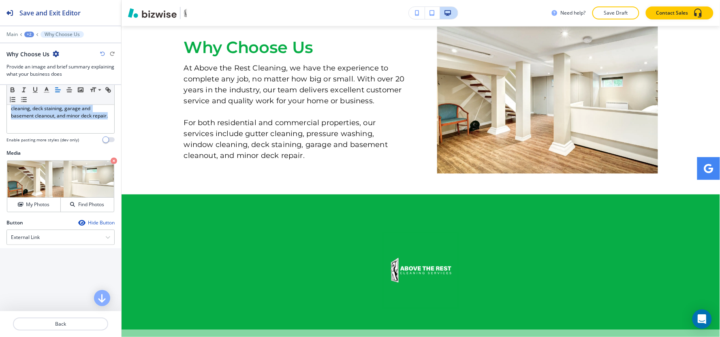
scroll to position [1443, 0]
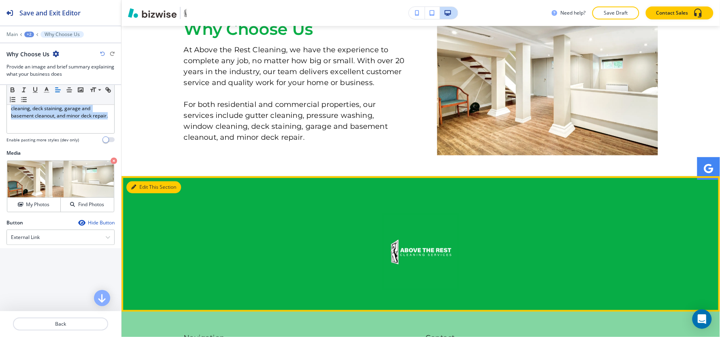
click at [136, 185] on icon "button" at bounding box center [133, 187] width 5 height 5
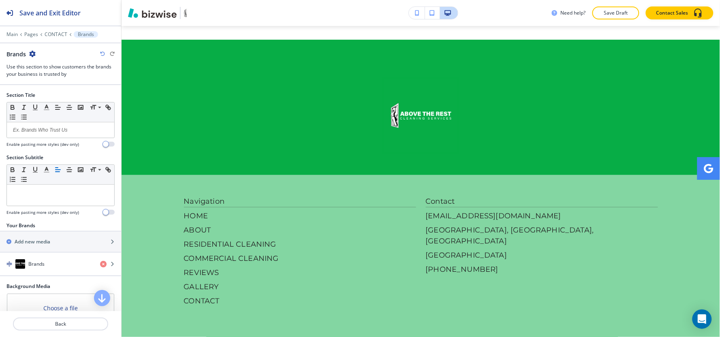
scroll to position [1582, 0]
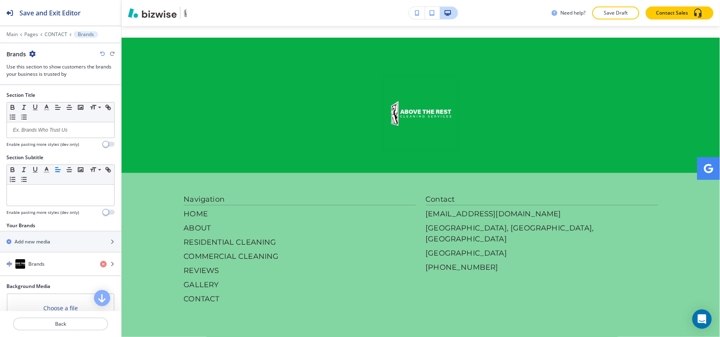
click at [33, 54] on icon "button" at bounding box center [32, 54] width 6 height 6
click at [47, 98] on p "Delete Section" at bounding box center [54, 96] width 41 height 7
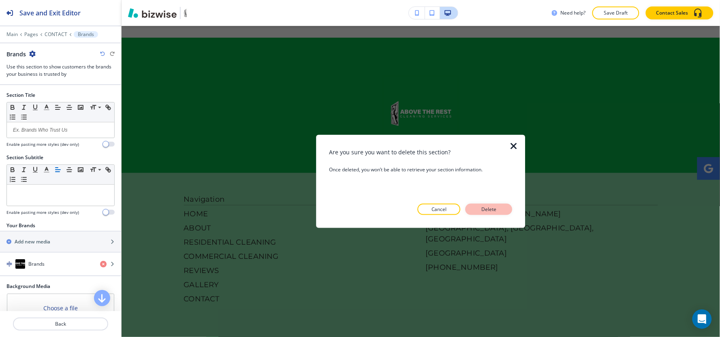
click at [488, 209] on p "Delete" at bounding box center [488, 209] width 19 height 7
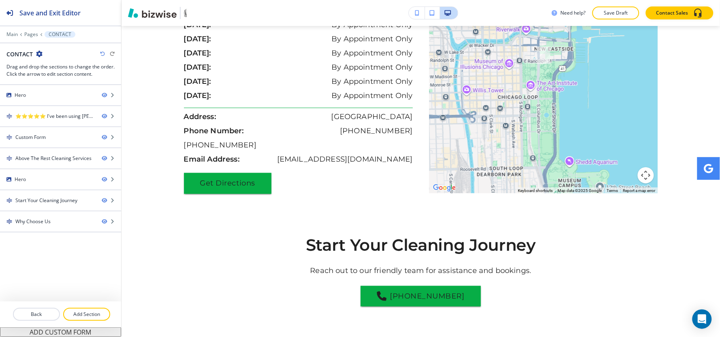
scroll to position [1178, 0]
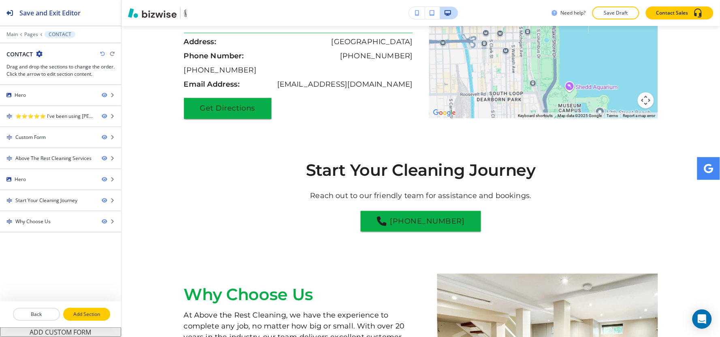
click at [83, 318] on p "Add Section" at bounding box center [86, 314] width 45 height 7
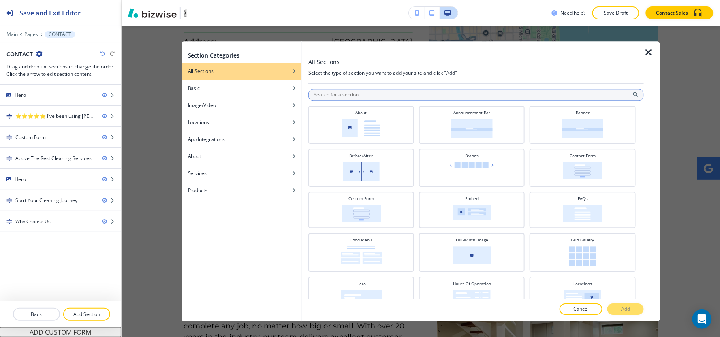
click at [414, 92] on input "text" at bounding box center [475, 95] width 335 height 12
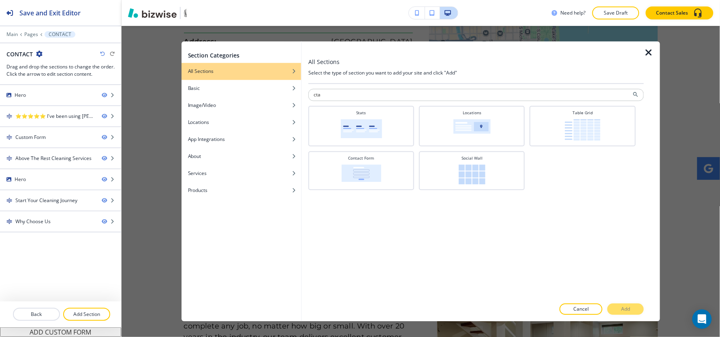
type input "cta"
click at [220, 75] on div "button" at bounding box center [241, 77] width 120 height 5
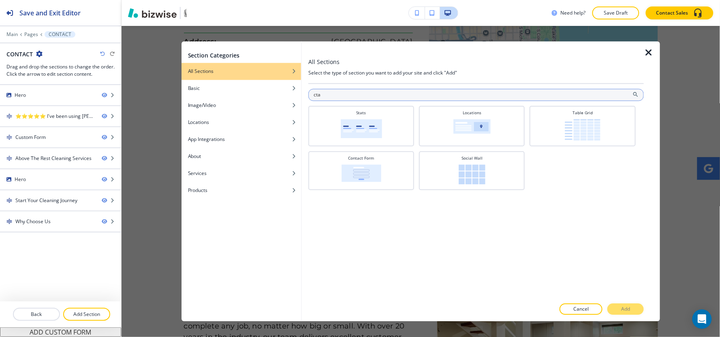
click at [331, 96] on input "cta" at bounding box center [475, 95] width 335 height 12
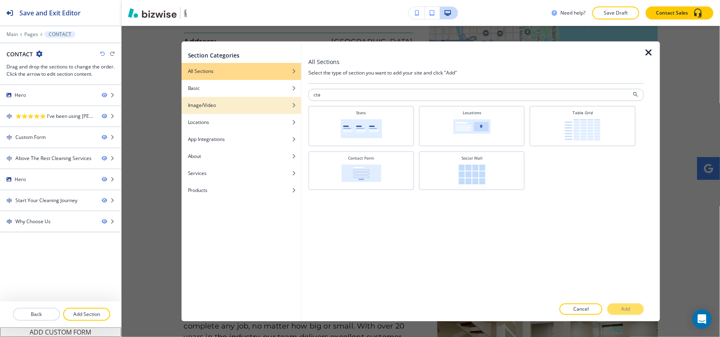
drag, startPoint x: 331, startPoint y: 96, endPoint x: 289, endPoint y: 98, distance: 42.2
click at [289, 98] on div "Section Categories All Sections Basic Image/Video Locations App Integrations Ab…" at bounding box center [420, 181] width 479 height 280
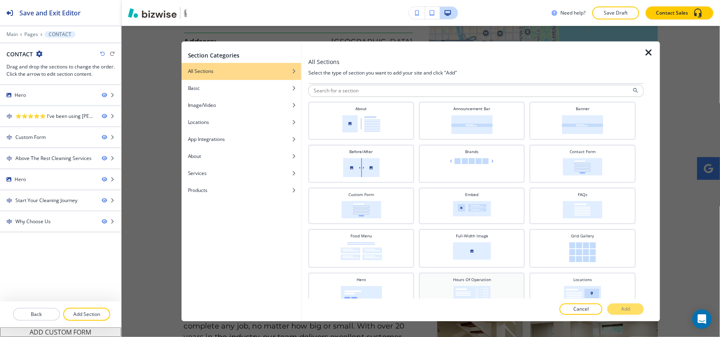
scroll to position [0, 0]
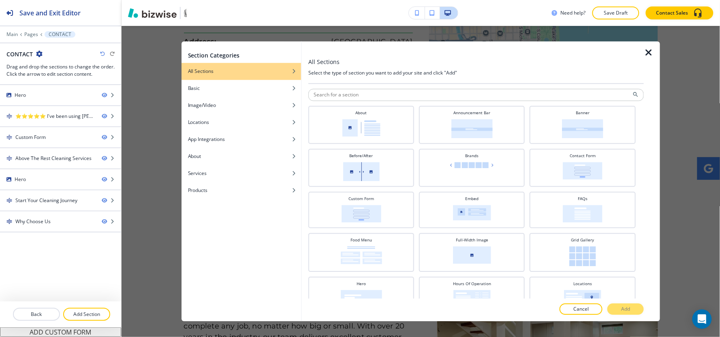
click at [651, 52] on icon "button" at bounding box center [649, 53] width 10 height 10
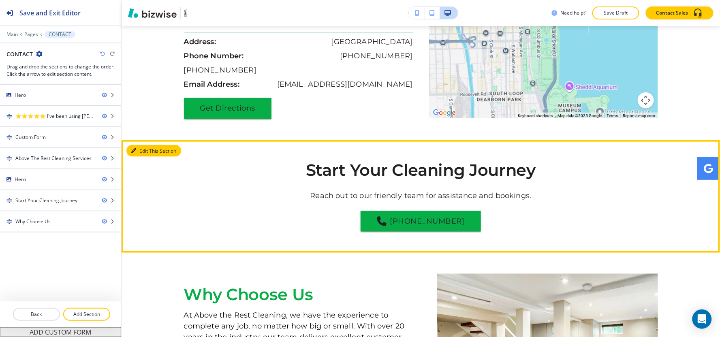
drag, startPoint x: 147, startPoint y: 143, endPoint x: 147, endPoint y: 137, distance: 5.7
click at [147, 145] on button "Edit This Section" at bounding box center [153, 151] width 55 height 12
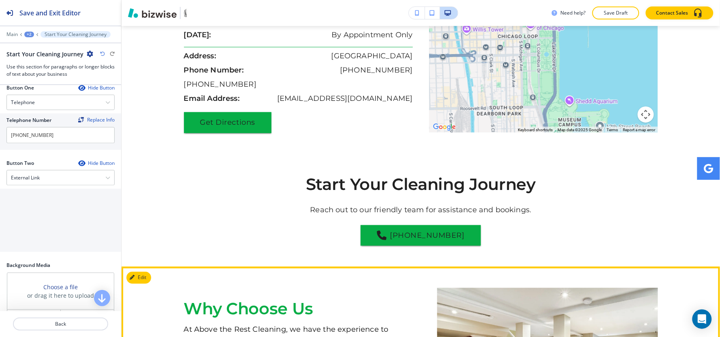
scroll to position [1145, 0]
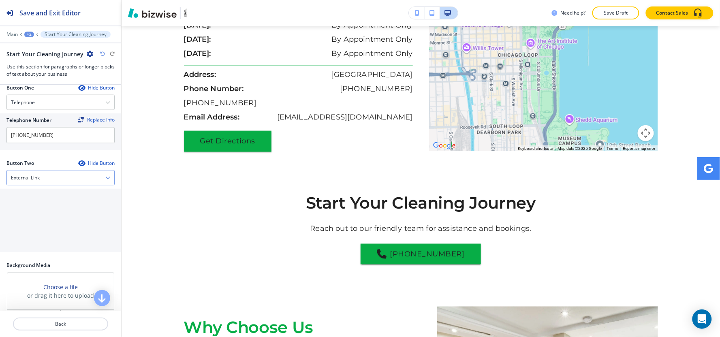
click at [69, 181] on div "External Link" at bounding box center [60, 178] width 107 height 15
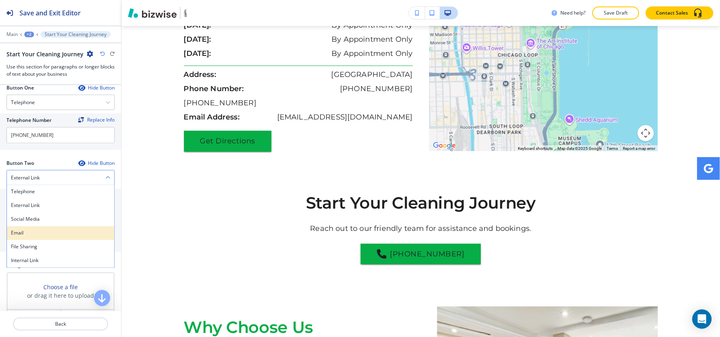
click at [49, 230] on h4 "Email" at bounding box center [60, 233] width 99 height 7
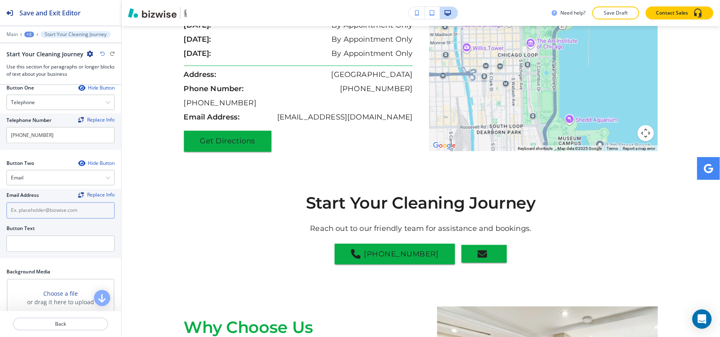
click at [58, 215] on input "text" at bounding box center [60, 211] width 108 height 16
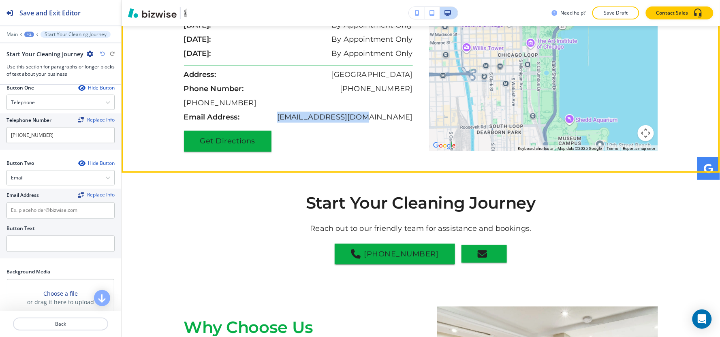
drag, startPoint x: 411, startPoint y: 100, endPoint x: 315, endPoint y: 109, distance: 96.0
click at [315, 109] on div "Chicago, IL 60601 Currently: Open by Appointment sunday: By Appointment Only mo…" at bounding box center [302, 35] width 237 height 231
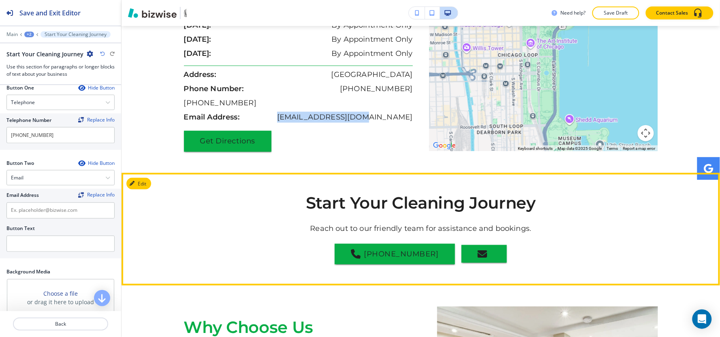
copy p "shawnw578@gmail.com"
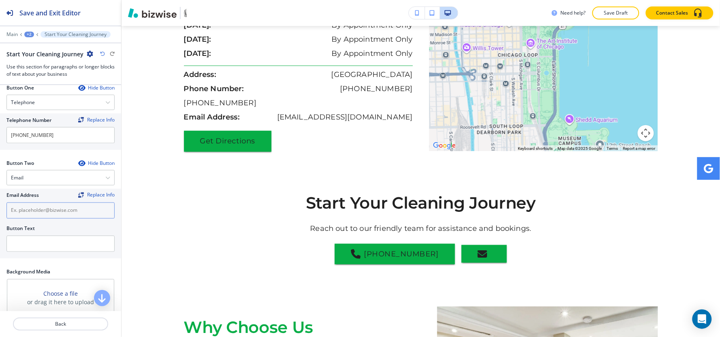
click at [45, 209] on input "text" at bounding box center [60, 211] width 108 height 16
paste input "shawnw578@gmail.com"
type input "shawnw578@gmail.com"
click at [39, 246] on input "text" at bounding box center [60, 244] width 108 height 16
type input "e"
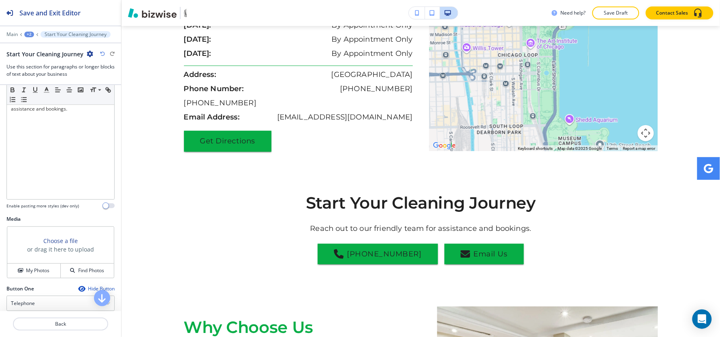
scroll to position [175, 0]
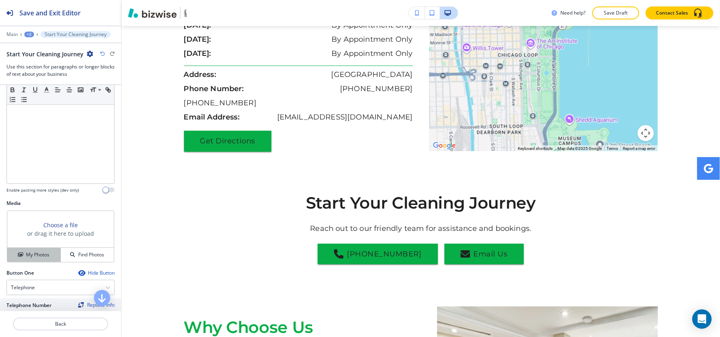
type input "Email Us"
click at [37, 252] on h4 "My Photos" at bounding box center [37, 254] width 23 height 7
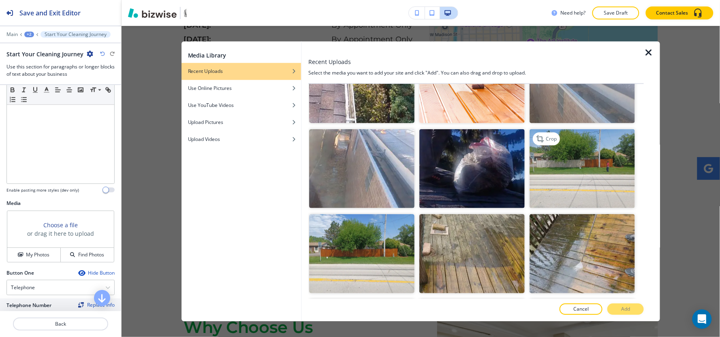
scroll to position [225, 0]
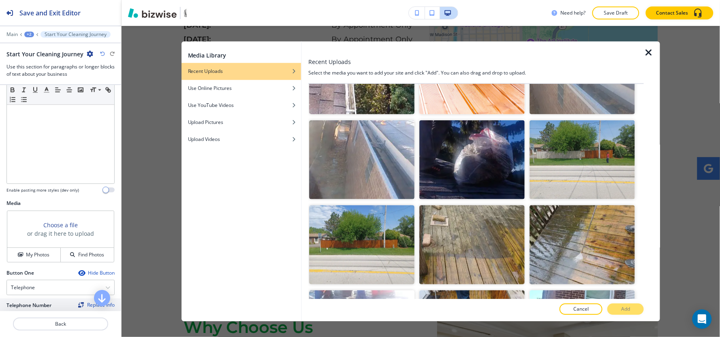
click at [647, 49] on icon "button" at bounding box center [649, 53] width 10 height 10
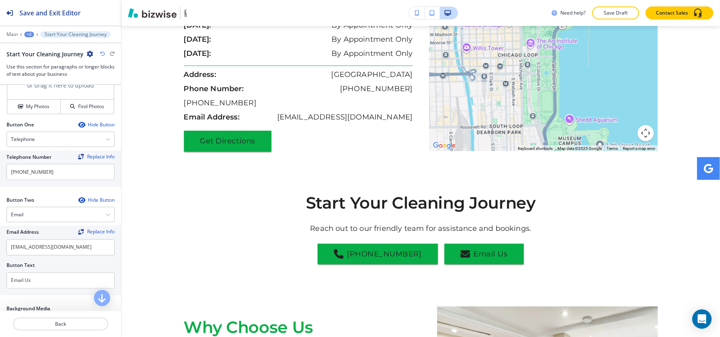
scroll to position [399, 0]
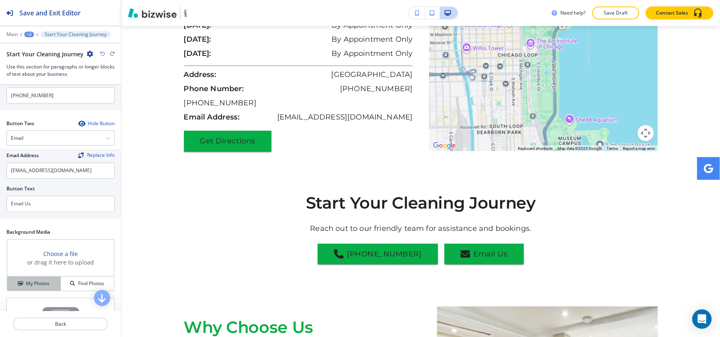
click at [22, 286] on div "My Photos" at bounding box center [33, 283] width 53 height 7
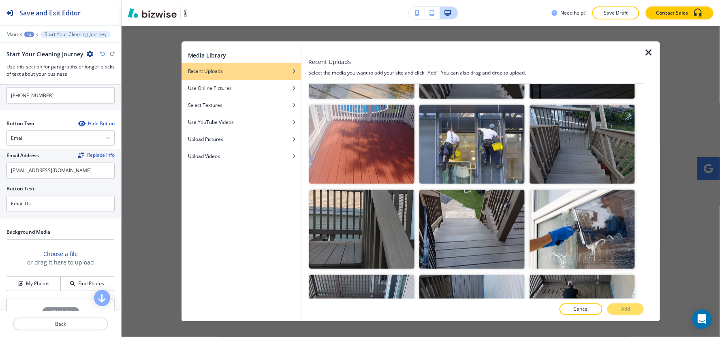
scroll to position [1215, 0]
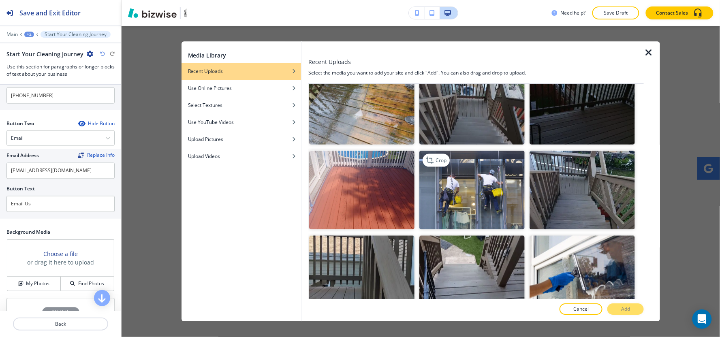
click at [466, 181] on img "button" at bounding box center [471, 189] width 105 height 79
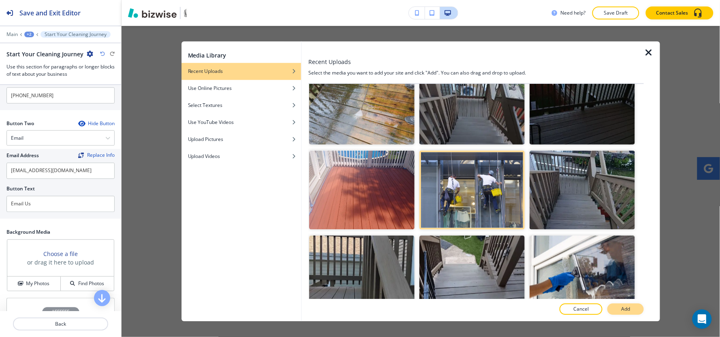
click at [613, 307] on button "Add" at bounding box center [625, 309] width 36 height 11
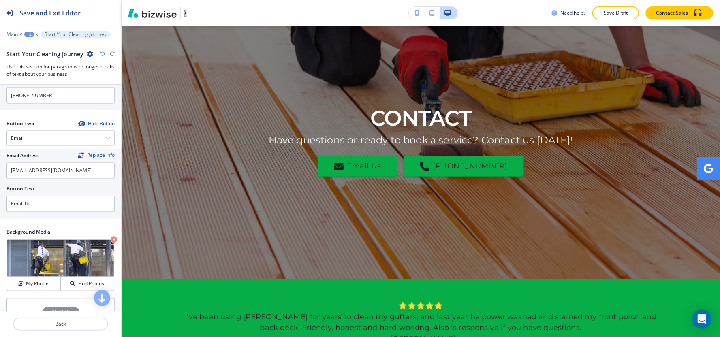
scroll to position [0, 0]
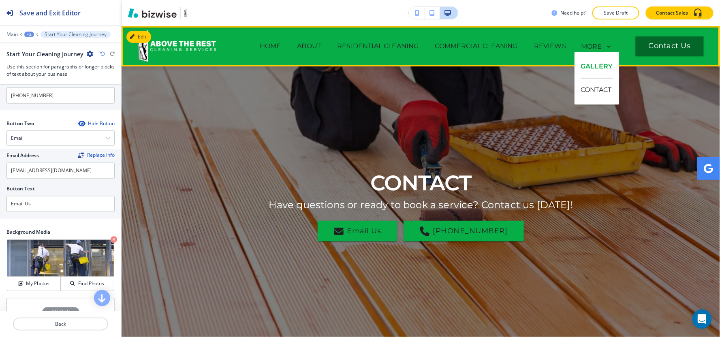
click at [586, 67] on p "GALLERY" at bounding box center [597, 66] width 32 height 23
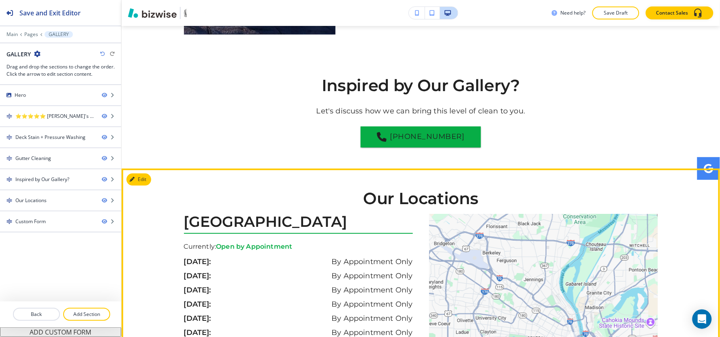
scroll to position [2565, 0]
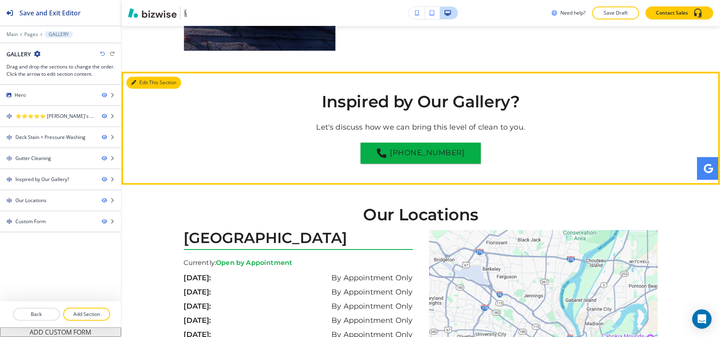
click at [150, 83] on button "Edit This Section" at bounding box center [153, 83] width 55 height 12
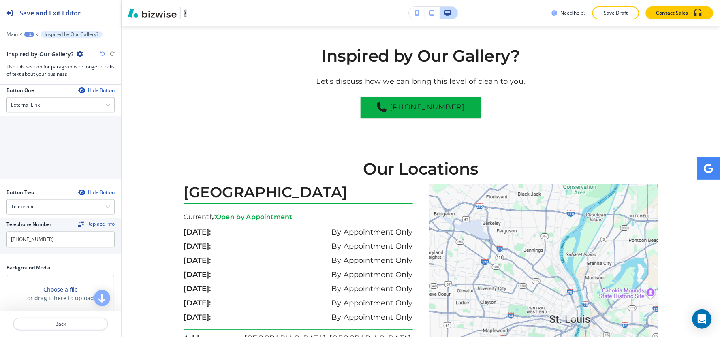
scroll to position [360, 0]
drag, startPoint x: 55, startPoint y: 243, endPoint x: 0, endPoint y: 231, distance: 56.4
click at [0, 231] on div "Telephone Number Replace Info (636) 378-5651" at bounding box center [60, 234] width 121 height 36
click at [51, 99] on div "External Link" at bounding box center [60, 102] width 107 height 15
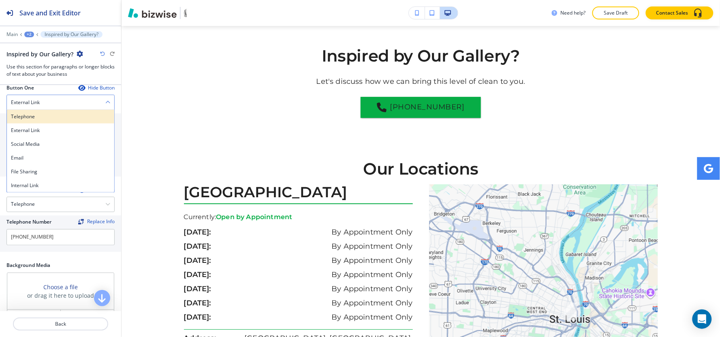
click at [44, 116] on h4 "Telephone" at bounding box center [60, 116] width 99 height 7
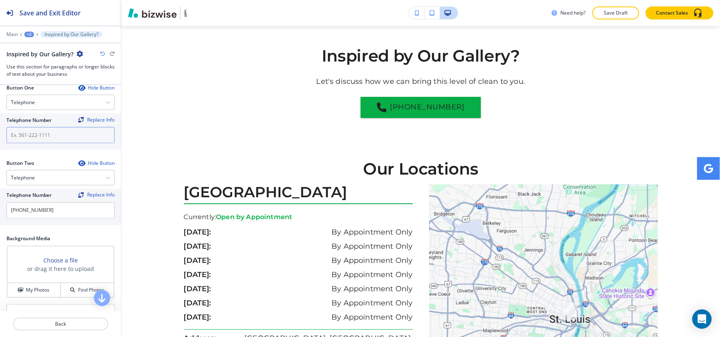
click at [45, 139] on input "text" at bounding box center [60, 135] width 108 height 16
paste input "[PHONE_NUMBER]"
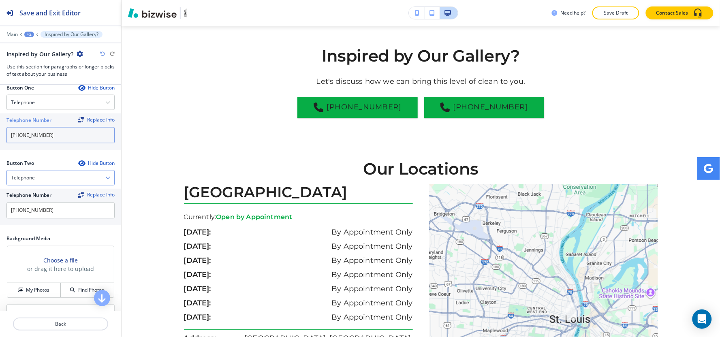
type input "[PHONE_NUMBER]"
click at [45, 171] on div "Telephone" at bounding box center [60, 178] width 107 height 15
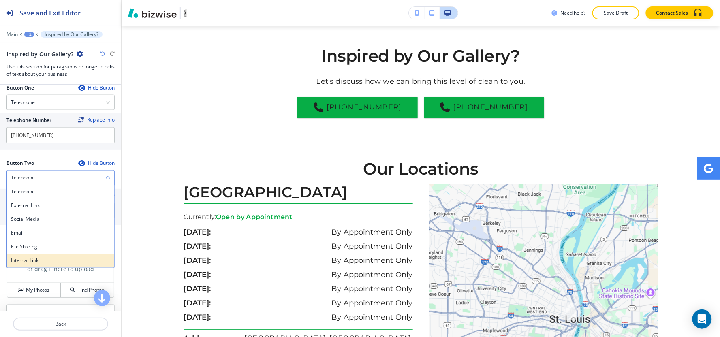
click at [30, 259] on h4 "Internal Link" at bounding box center [60, 260] width 99 height 7
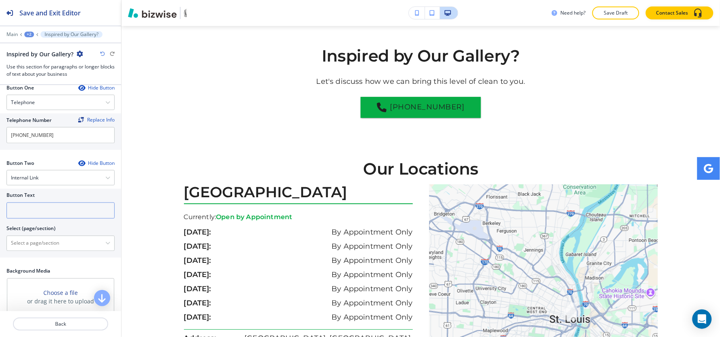
click at [38, 216] on input "text" at bounding box center [60, 211] width 108 height 16
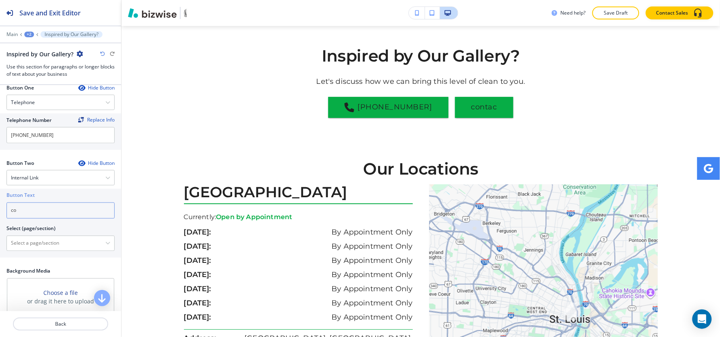
type input "c"
type input "Contact Us"
click at [31, 246] on \(page\/section\) "Manual Input" at bounding box center [56, 244] width 98 height 14
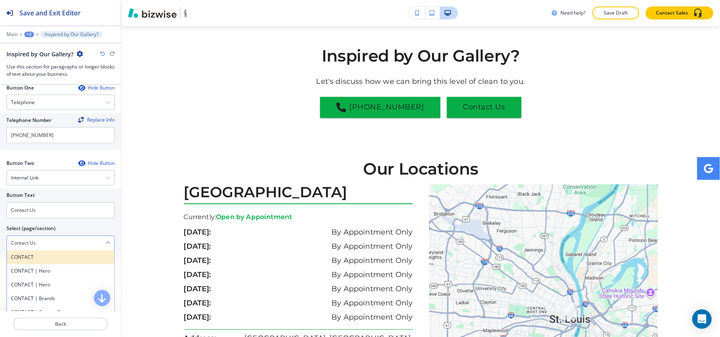
click at [43, 258] on h4 "CONTACT" at bounding box center [60, 257] width 99 height 7
type \(page\/section\) "CONTACT"
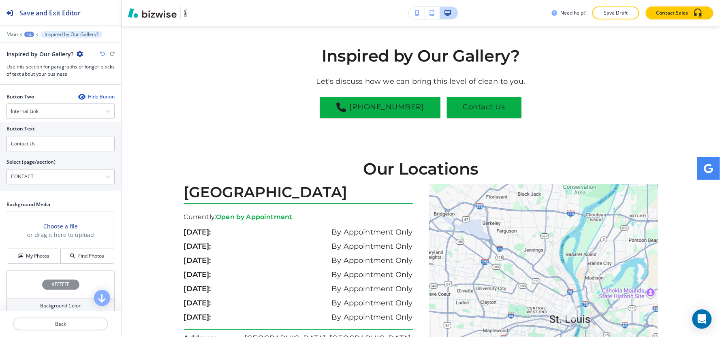
scroll to position [489, 0]
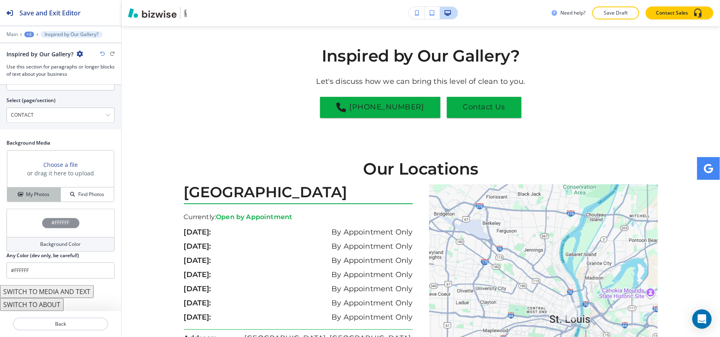
click at [34, 193] on h4 "My Photos" at bounding box center [37, 194] width 23 height 7
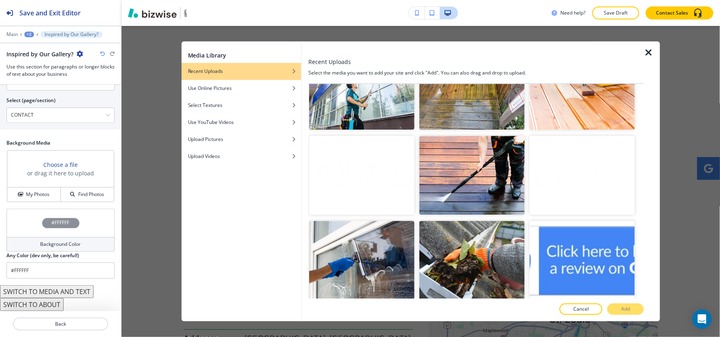
scroll to position [1794, 0]
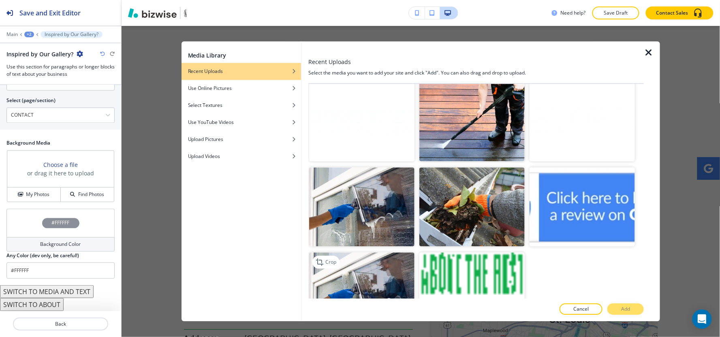
click at [378, 253] on img "button" at bounding box center [361, 291] width 105 height 79
click at [623, 309] on p "Add" at bounding box center [625, 309] width 9 height 7
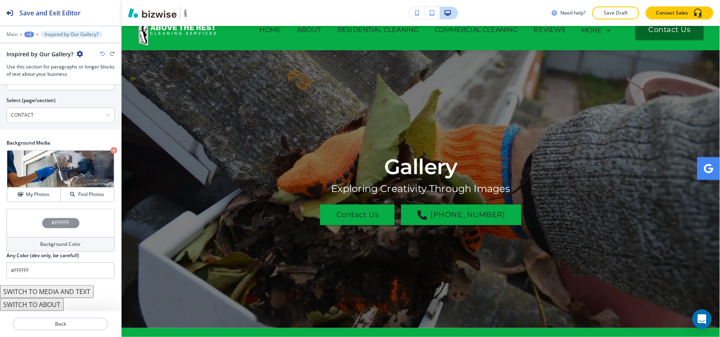
scroll to position [0, 0]
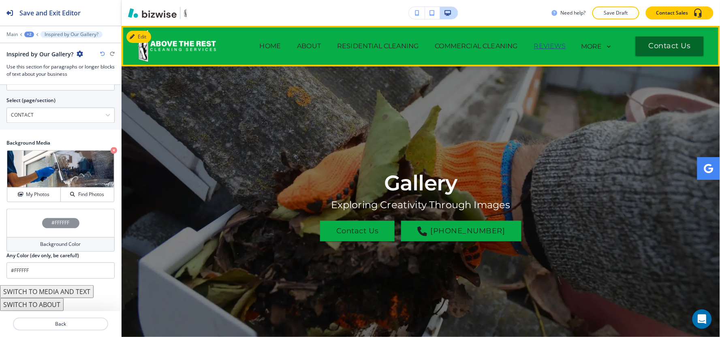
click at [552, 46] on p "REVIEWS" at bounding box center [550, 46] width 32 height 10
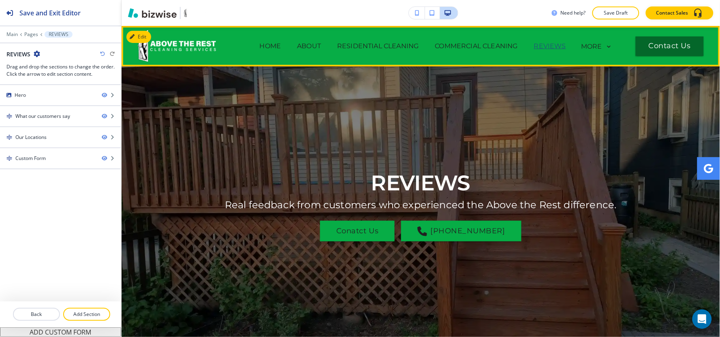
click at [541, 45] on p "REVIEWS" at bounding box center [550, 46] width 32 height 10
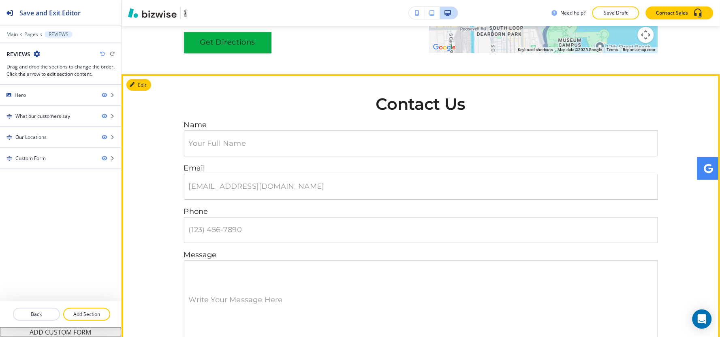
scroll to position [1635, 0]
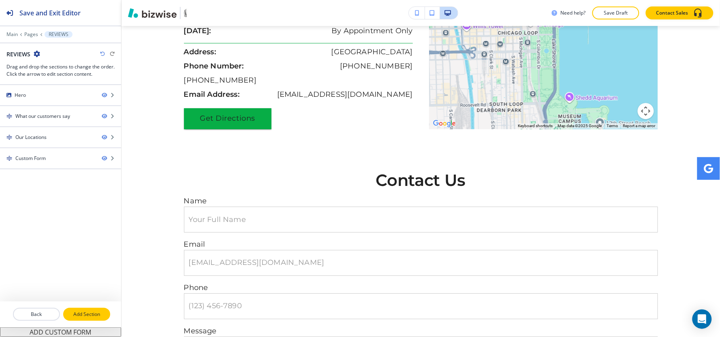
click at [90, 314] on p "Add Section" at bounding box center [86, 314] width 45 height 7
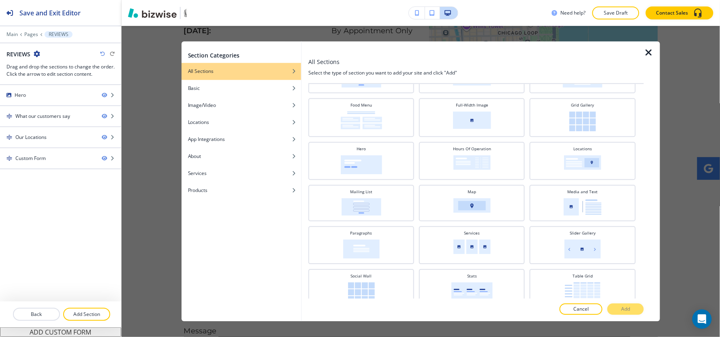
scroll to position [226, 0]
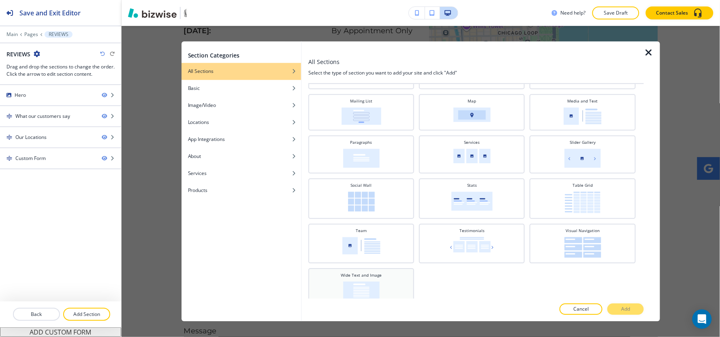
click at [372, 282] on img at bounding box center [361, 291] width 36 height 19
drag, startPoint x: 621, startPoint y: 309, endPoint x: 620, endPoint y: 303, distance: 5.7
click at [621, 309] on button "Add" at bounding box center [625, 309] width 36 height 11
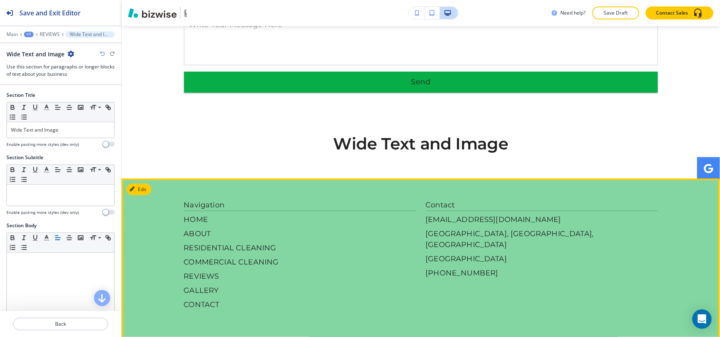
scroll to position [1971, 0]
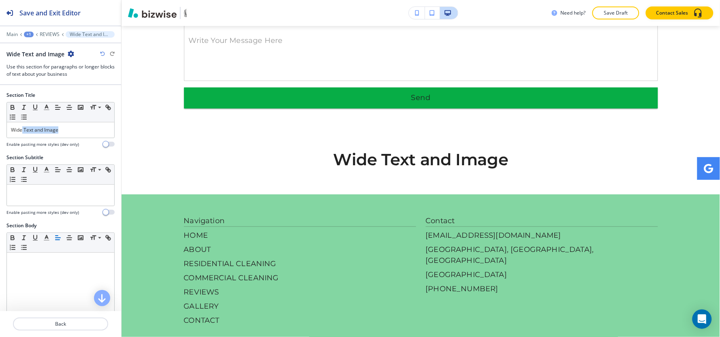
drag, startPoint x: 82, startPoint y: 124, endPoint x: 0, endPoint y: 145, distance: 84.8
click at [0, 145] on div "Section Title Small Normal Large Huge Wide Text and Image Enable pasting more s…" at bounding box center [60, 123] width 121 height 62
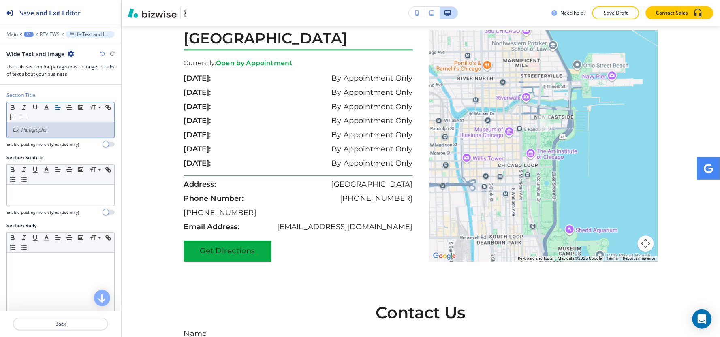
scroll to position [1476, 0]
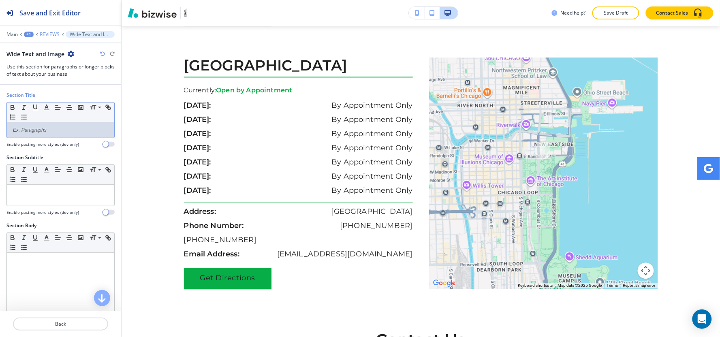
click at [42, 32] on p "REVIEWS" at bounding box center [50, 35] width 20 height 6
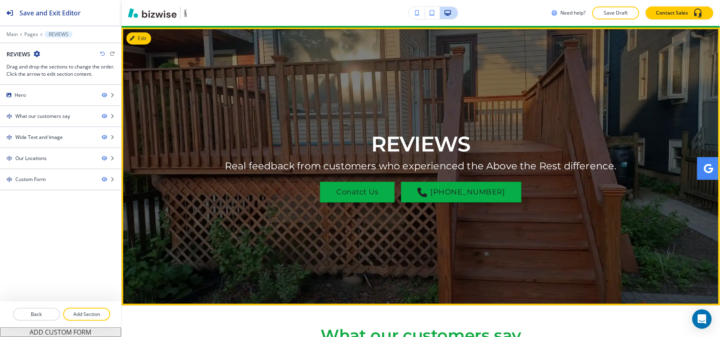
scroll to position [0, 0]
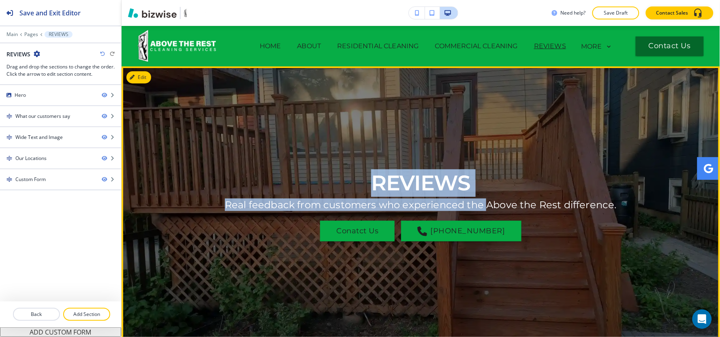
drag, startPoint x: 347, startPoint y: 163, endPoint x: 486, endPoint y: 187, distance: 141.4
click at [486, 187] on div "REVIEWS Real feedback from customers who experienced the Above the Rest differe…" at bounding box center [421, 205] width 474 height 236
click at [484, 187] on div "REVIEWS Real feedback from customers who experienced the Above the Rest differe…" at bounding box center [421, 205] width 474 height 236
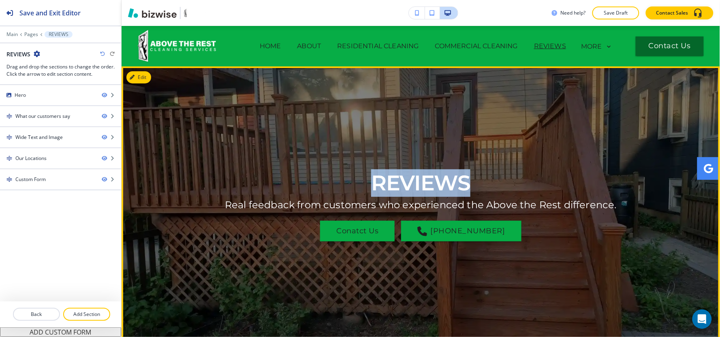
drag, startPoint x: 467, startPoint y: 180, endPoint x: 370, endPoint y: 187, distance: 97.5
click at [370, 187] on div "REVIEWS Real feedback from customers who experienced the Above the Rest differe…" at bounding box center [421, 205] width 474 height 236
copy h1 "REVIEWS"
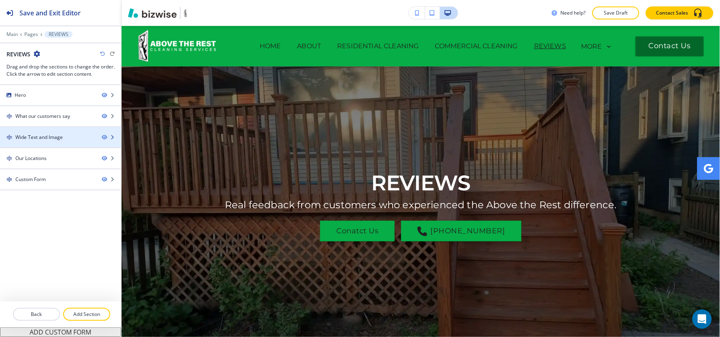
click at [41, 138] on div "Wide Text and Image" at bounding box center [38, 137] width 47 height 7
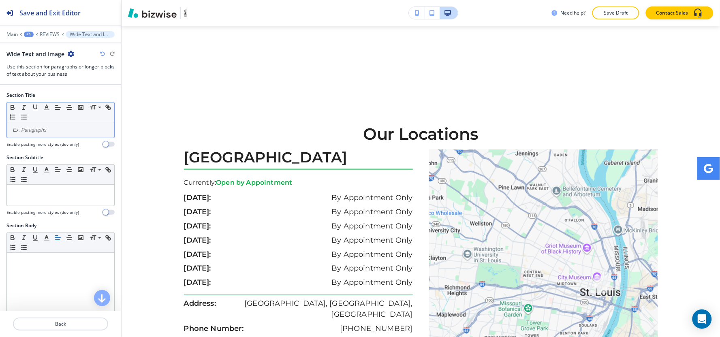
scroll to position [1164, 0]
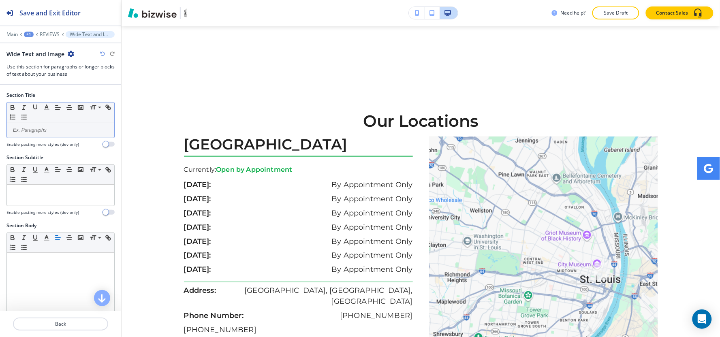
click at [55, 133] on p at bounding box center [60, 129] width 99 height 7
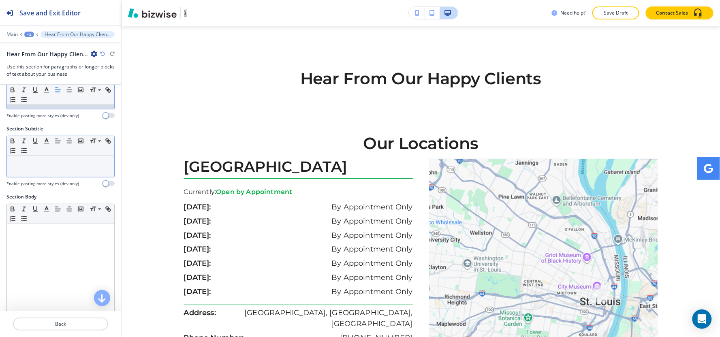
scroll to position [45, 0]
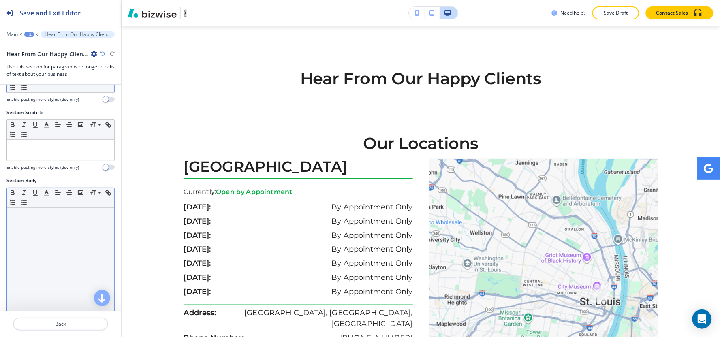
click at [49, 224] on div at bounding box center [60, 260] width 107 height 105
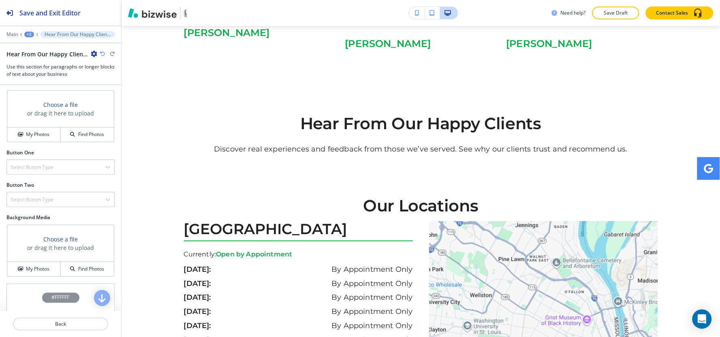
scroll to position [360, 0]
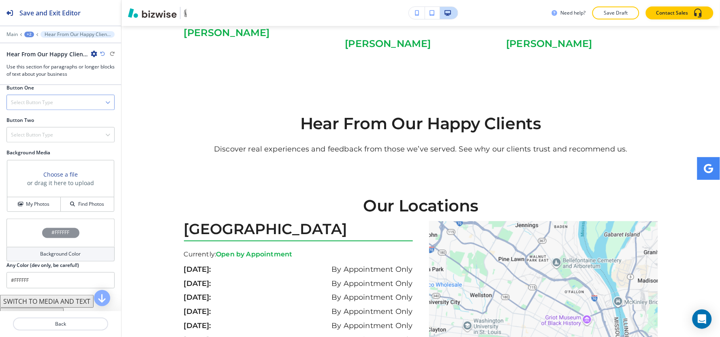
click at [51, 107] on div "Select Button Type" at bounding box center [60, 102] width 107 height 15
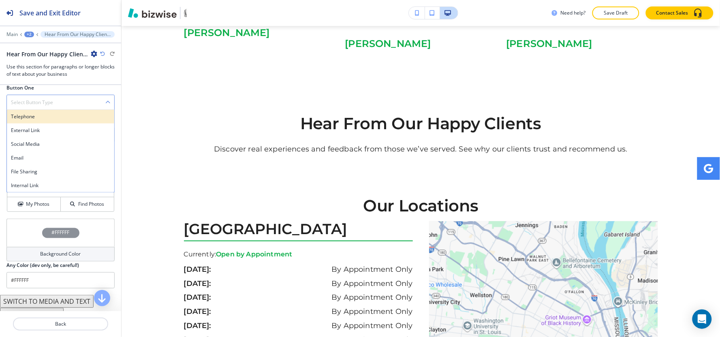
click at [53, 117] on h4 "Telephone" at bounding box center [60, 116] width 99 height 7
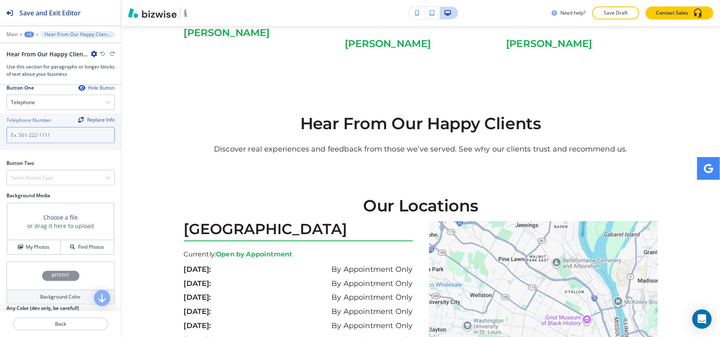
click at [53, 142] on input "text" at bounding box center [60, 135] width 108 height 16
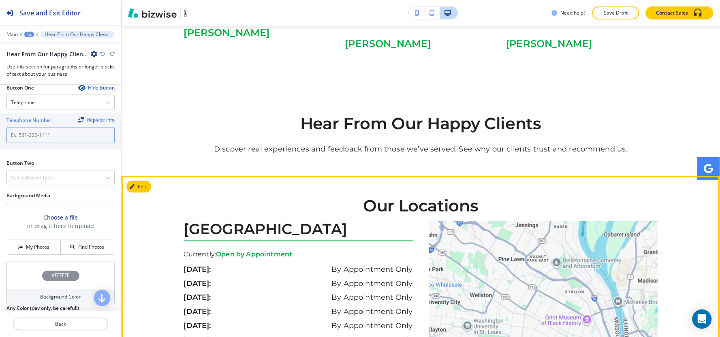
scroll to position [1254, 0]
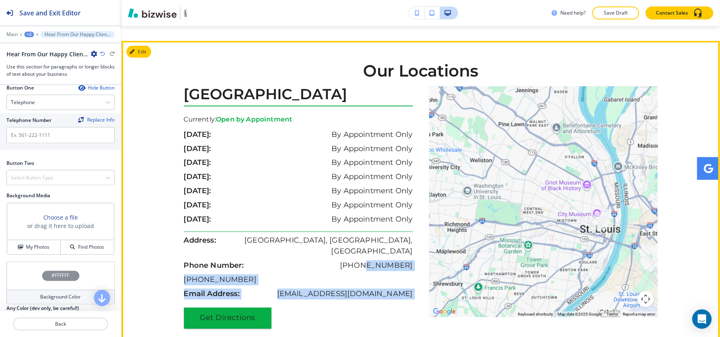
drag, startPoint x: 418, startPoint y: 231, endPoint x: 412, endPoint y: 235, distance: 7.2
click at [377, 234] on div "St Louis, MO 60652 Currently: Open by Appointment sunday: By Appointment Only m…" at bounding box center [421, 223] width 474 height 275
click at [422, 237] on div "← Move left → Move right ↑ Move up ↓ Move down + Zoom in - Zoom out Home Jump l…" at bounding box center [539, 201] width 237 height 231
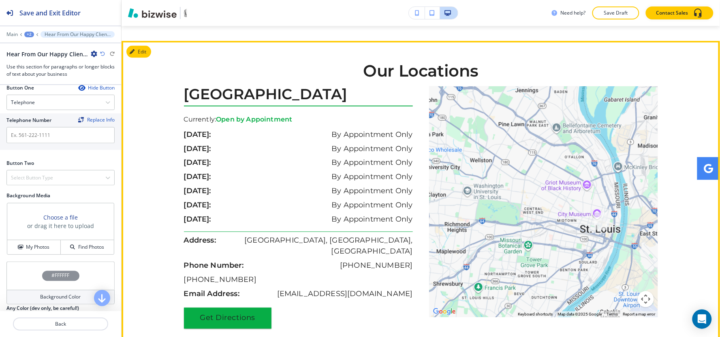
drag, startPoint x: 420, startPoint y: 234, endPoint x: 422, endPoint y: 240, distance: 6.4
click at [422, 239] on div "← Move left → Move right ↑ Move up ↓ Move down + Zoom in - Zoom out Home Jump l…" at bounding box center [539, 201] width 237 height 231
drag, startPoint x: 349, startPoint y: 231, endPoint x: 415, endPoint y: 232, distance: 65.6
click at [415, 232] on div "St Louis, MO 60652 Currently: Open by Appointment sunday: By Appointment Only m…" at bounding box center [302, 207] width 237 height 242
copy p "[PHONE_NUMBER]"
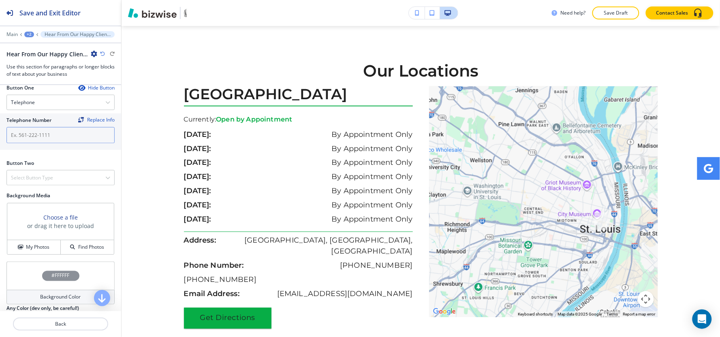
click at [53, 136] on input "text" at bounding box center [60, 135] width 108 height 16
paste input "[PHONE_NUMBER]"
type input "[PHONE_NUMBER]"
click at [50, 184] on div "Select Button Type" at bounding box center [60, 178] width 107 height 15
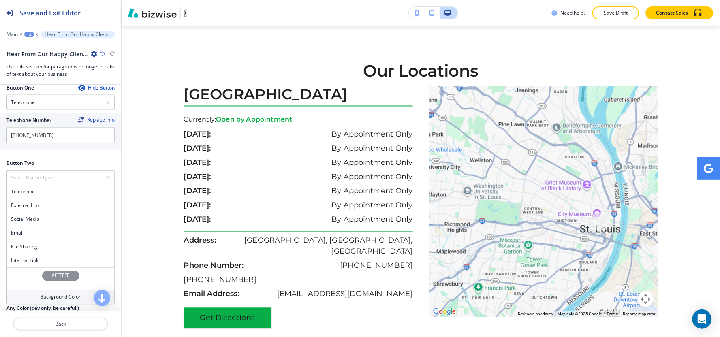
click at [42, 258] on h4 "Internal Link" at bounding box center [60, 260] width 99 height 7
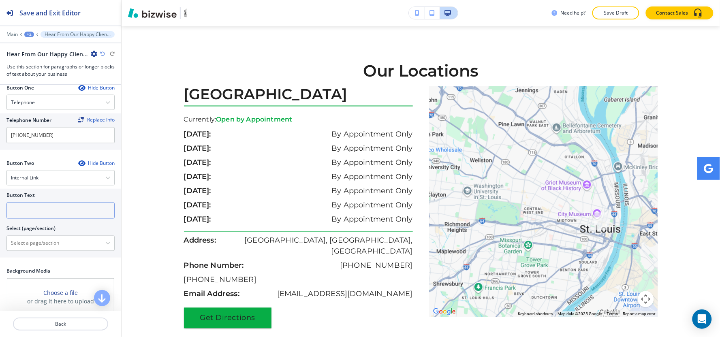
click at [44, 211] on input "text" at bounding box center [60, 211] width 108 height 16
type input "contact us"
click at [23, 250] on \(page\/section\) "Manual Input" at bounding box center [56, 244] width 98 height 14
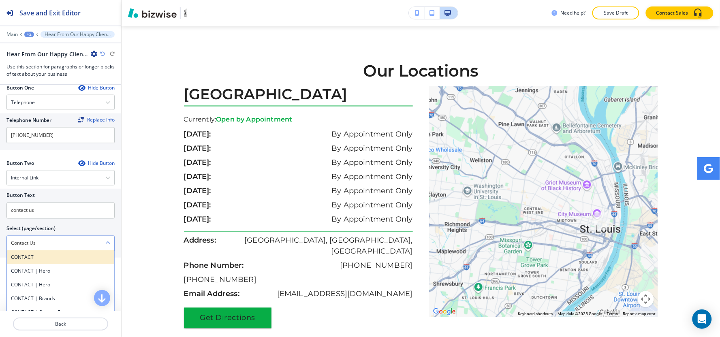
click at [26, 258] on h4 "CONTACT" at bounding box center [60, 257] width 99 height 7
type \(page\/section\) "CONTACT"
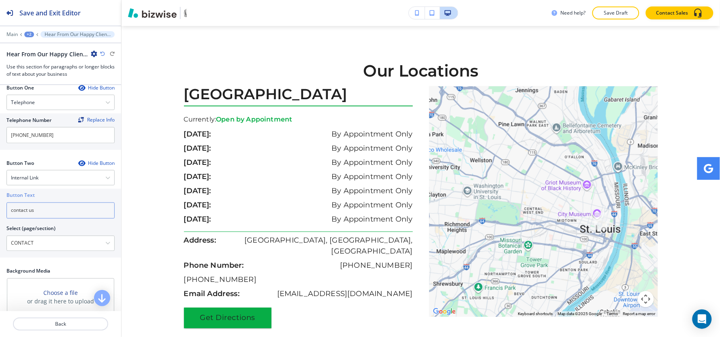
drag, startPoint x: 13, startPoint y: 213, endPoint x: 9, endPoint y: 213, distance: 4.5
click at [9, 213] on input "contact us" at bounding box center [60, 211] width 108 height 16
click at [30, 211] on input "Contact us" at bounding box center [60, 211] width 108 height 16
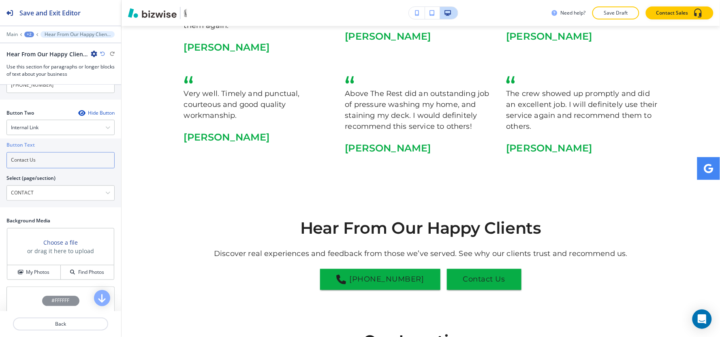
scroll to position [489, 0]
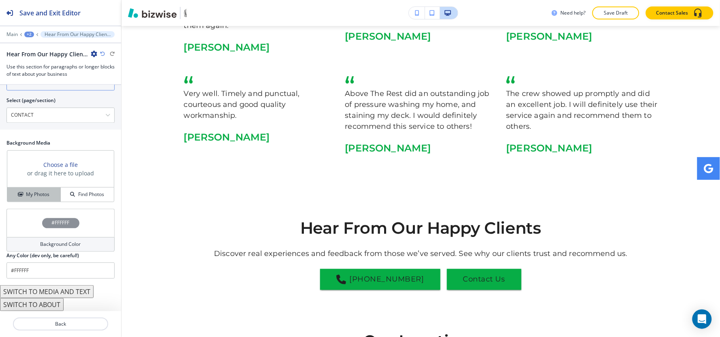
type input "Contact Us"
click at [37, 201] on button "My Photos" at bounding box center [33, 195] width 53 height 14
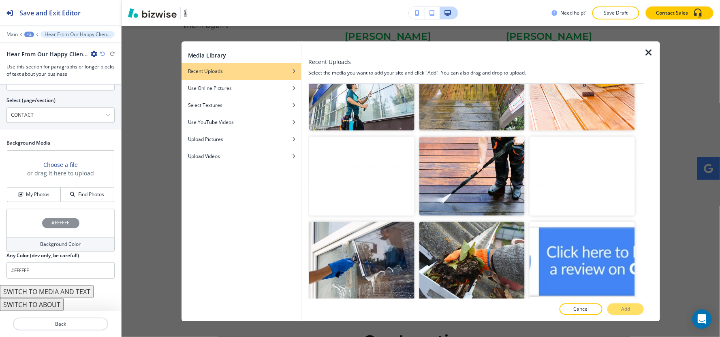
scroll to position [1721, 0]
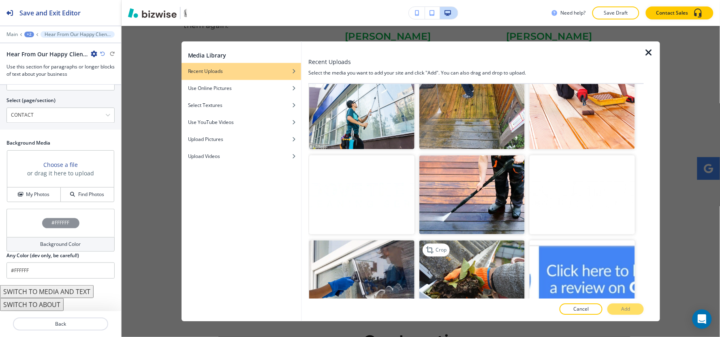
click at [459, 240] on img "button" at bounding box center [471, 279] width 105 height 79
click at [632, 310] on button "Add" at bounding box center [625, 309] width 36 height 11
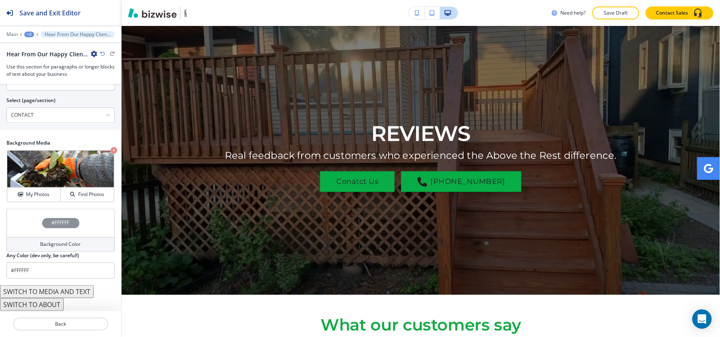
scroll to position [28, 0]
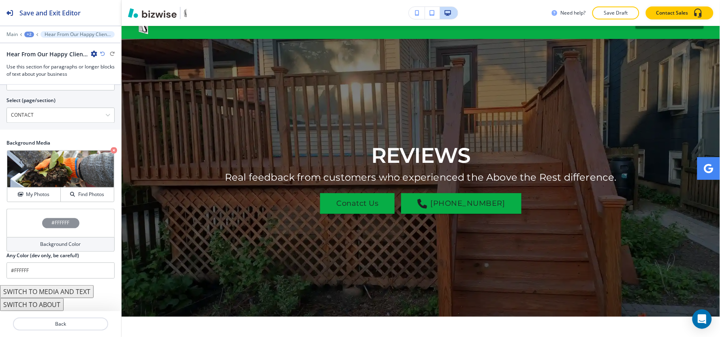
click at [614, 4] on div "Need help? Save Draft Contact Sales" at bounding box center [421, 13] width 598 height 26
click at [616, 11] on p "Save Draft" at bounding box center [616, 12] width 26 height 7
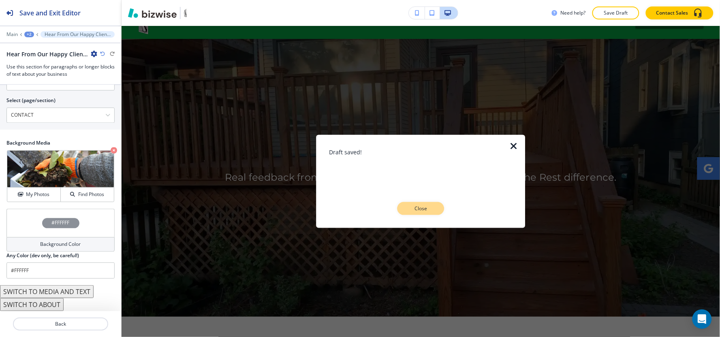
click at [438, 208] on button "Close" at bounding box center [420, 208] width 47 height 13
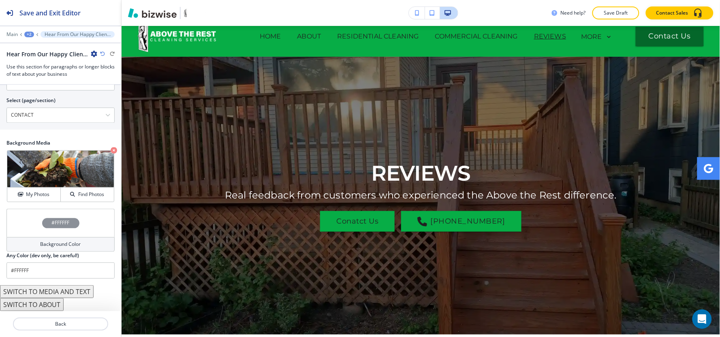
scroll to position [0, 0]
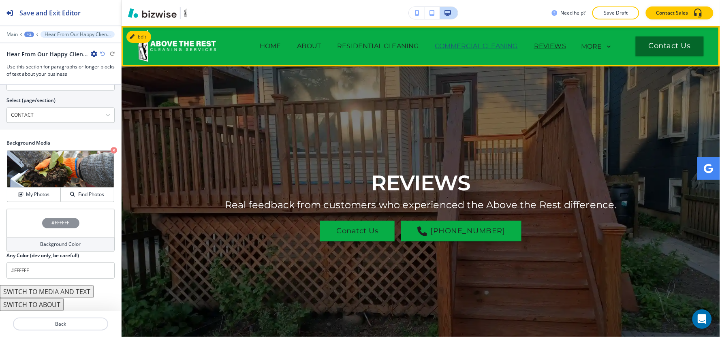
click at [493, 49] on p "COMMERCIAL CLEANING" at bounding box center [476, 46] width 83 height 10
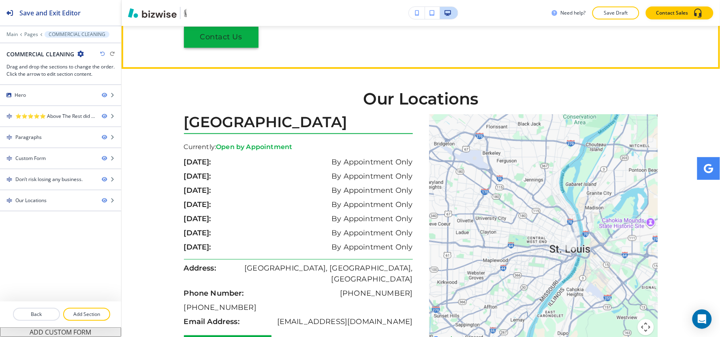
scroll to position [1080, 0]
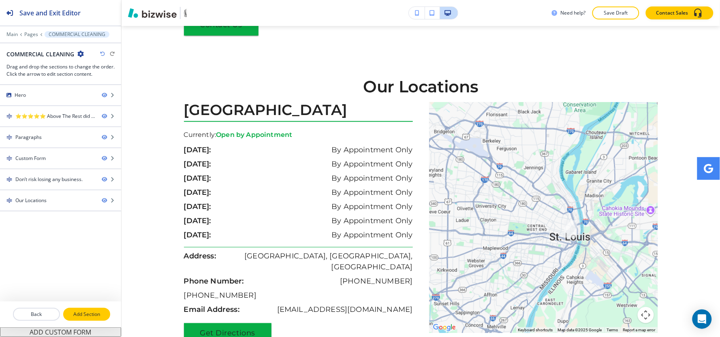
click at [85, 318] on p "Add Section" at bounding box center [86, 314] width 45 height 7
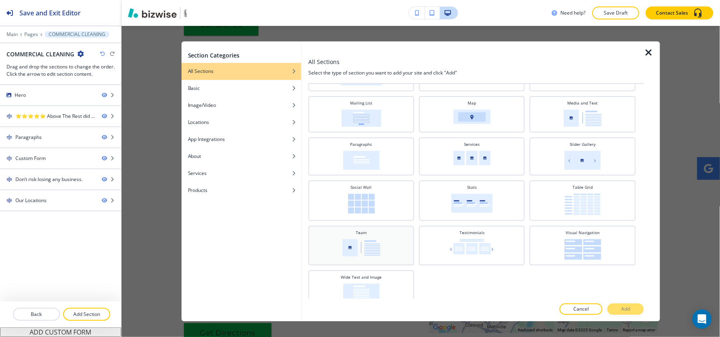
scroll to position [226, 0]
drag, startPoint x: 366, startPoint y: 284, endPoint x: 377, endPoint y: 282, distance: 11.4
click at [366, 284] on img at bounding box center [361, 291] width 36 height 19
click at [627, 312] on p "Add" at bounding box center [625, 309] width 9 height 7
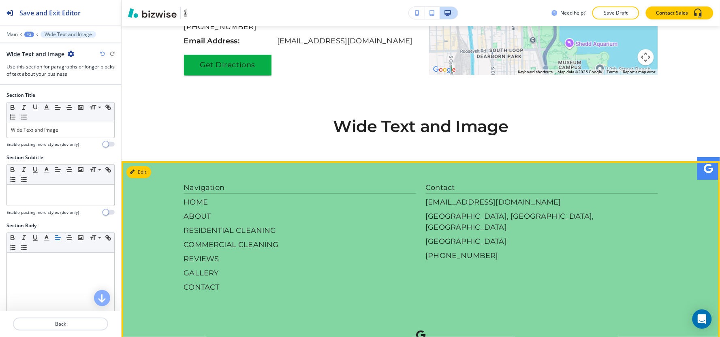
scroll to position [1545, 0]
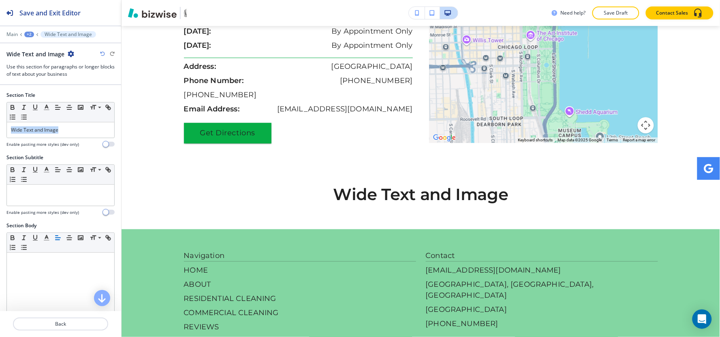
drag, startPoint x: 86, startPoint y: 126, endPoint x: 0, endPoint y: 159, distance: 92.1
click at [0, 159] on div "Section Title Small Normal Large Huge Wide Text and Image Enable pasting more s…" at bounding box center [60, 198] width 121 height 226
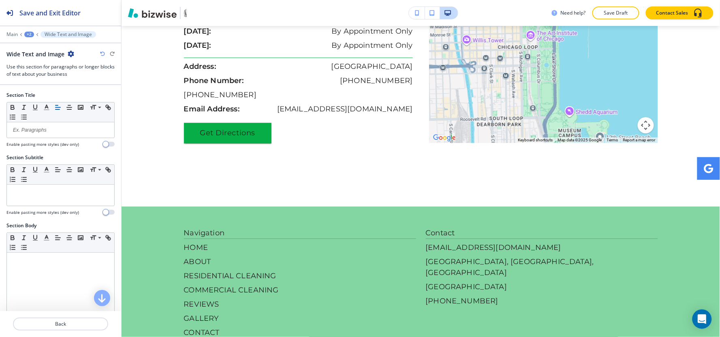
click at [27, 37] on div "+2" at bounding box center [29, 35] width 10 height 6
click at [34, 58] on p "COMMERCIAL CLEANING" at bounding box center [50, 61] width 41 height 7
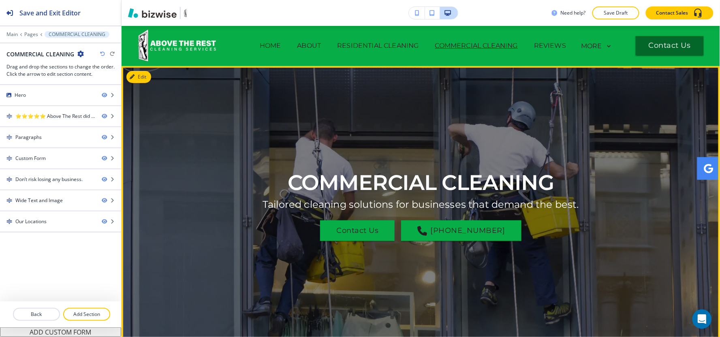
scroll to position [0, 0]
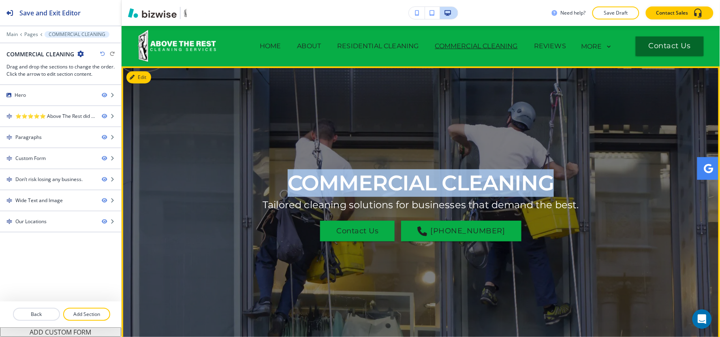
drag, startPoint x: 280, startPoint y: 172, endPoint x: 561, endPoint y: 179, distance: 281.6
click at [561, 179] on div "COMMERCIAL CLEANING Tailored cleaning solutions for businesses that demand the …" at bounding box center [421, 205] width 474 height 236
copy h1 "COMMERCIAL CLEANING"
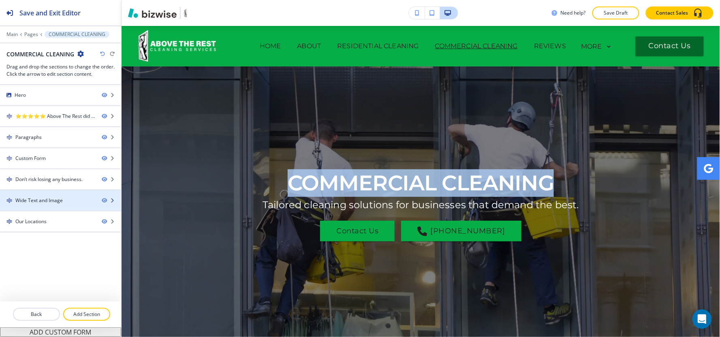
click at [52, 203] on div "Wide Text and Image" at bounding box center [38, 200] width 47 height 7
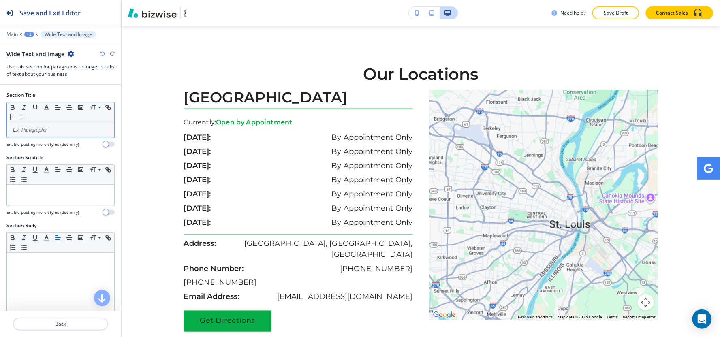
click at [30, 128] on p at bounding box center [60, 129] width 99 height 7
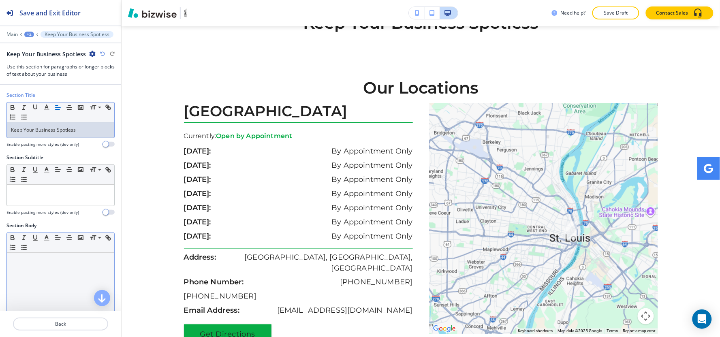
click at [28, 268] on div at bounding box center [60, 305] width 107 height 105
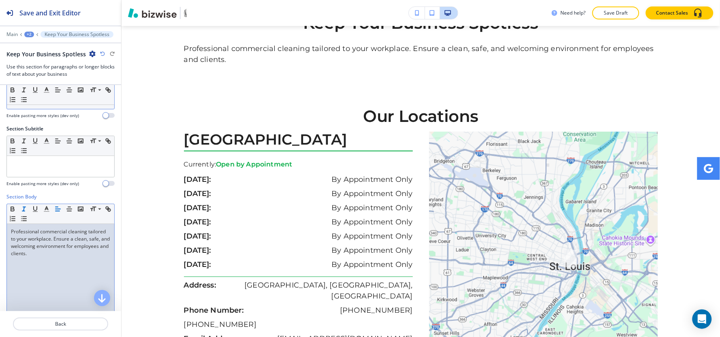
scroll to position [45, 0]
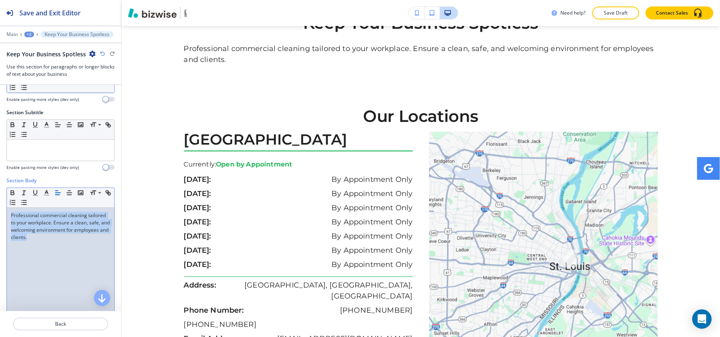
drag, startPoint x: 79, startPoint y: 236, endPoint x: 1, endPoint y: 196, distance: 87.7
click at [1, 196] on div "Section Body Small Normal Large Huge Professional commercial cleaning tailored …" at bounding box center [60, 253] width 121 height 152
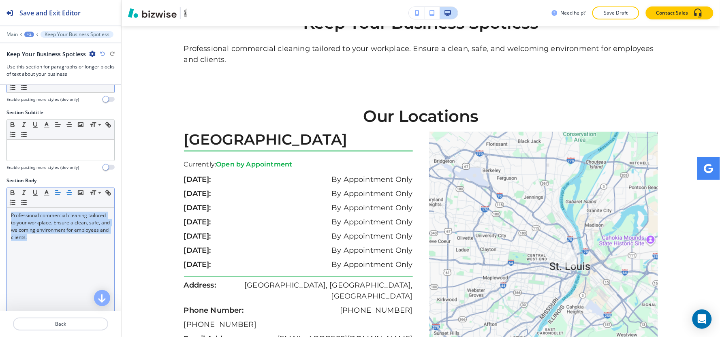
click at [64, 191] on button "button" at bounding box center [69, 193] width 11 height 10
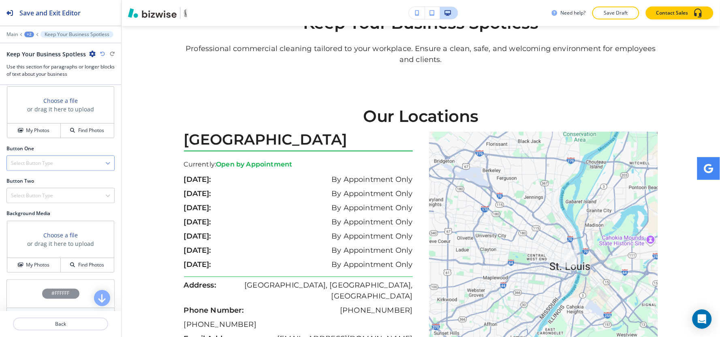
scroll to position [315, 0]
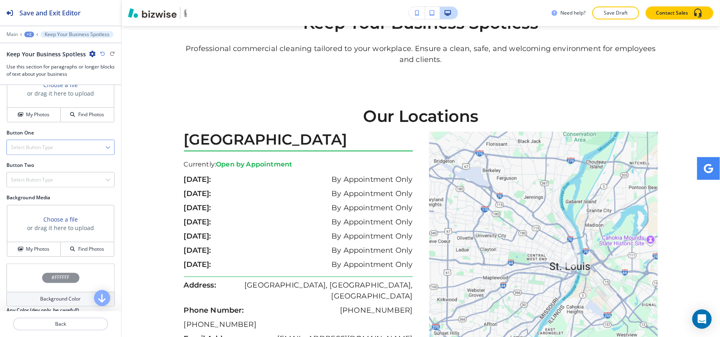
click at [45, 145] on h4 "Select Button Type" at bounding box center [32, 147] width 42 height 7
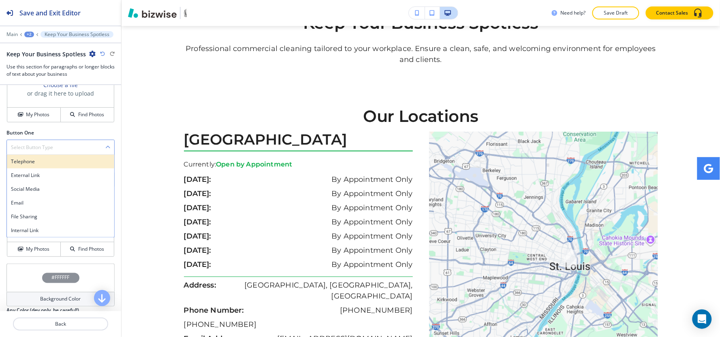
click at [47, 161] on h4 "Telephone" at bounding box center [60, 161] width 99 height 7
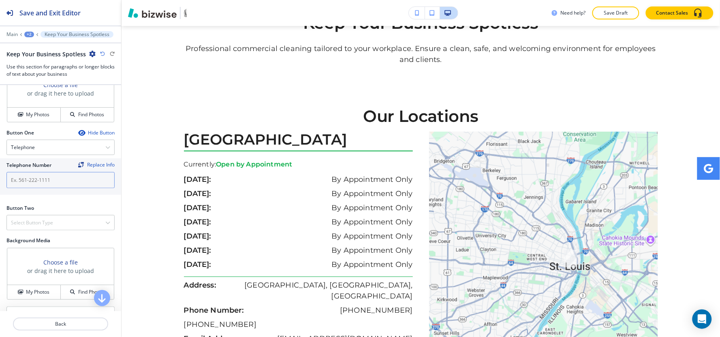
click at [38, 185] on input "text" at bounding box center [60, 180] width 108 height 16
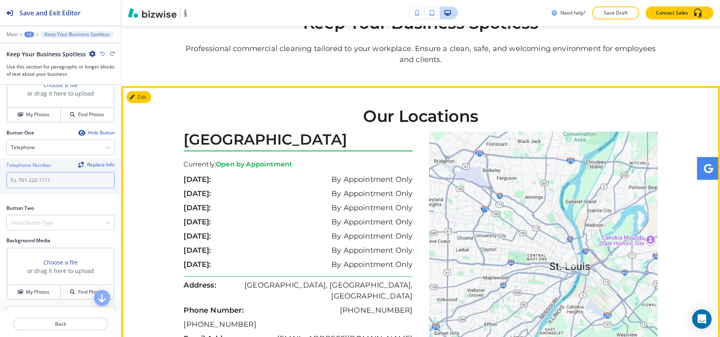
scroll to position [1233, 0]
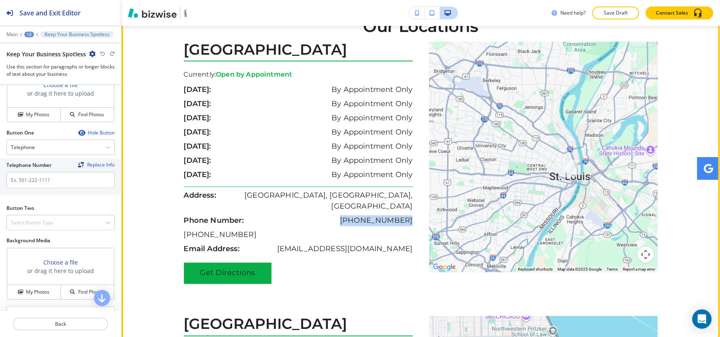
drag, startPoint x: 414, startPoint y: 245, endPoint x: 357, endPoint y: 245, distance: 57.1
click at [357, 245] on div "St Louis, MO 60652 Currently: Open by Appointment sunday: By Appointment Only m…" at bounding box center [302, 163] width 237 height 242
copy p "[PHONE_NUMBER]"
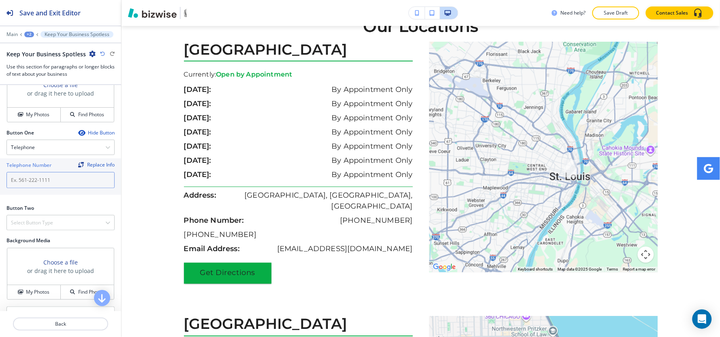
click at [72, 175] on input "text" at bounding box center [60, 180] width 108 height 16
paste input "[PHONE_NUMBER]"
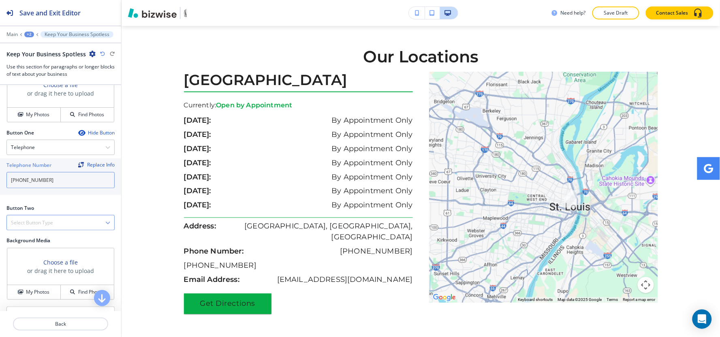
type input "[PHONE_NUMBER]"
click at [57, 229] on div "Select Button Type" at bounding box center [60, 223] width 107 height 15
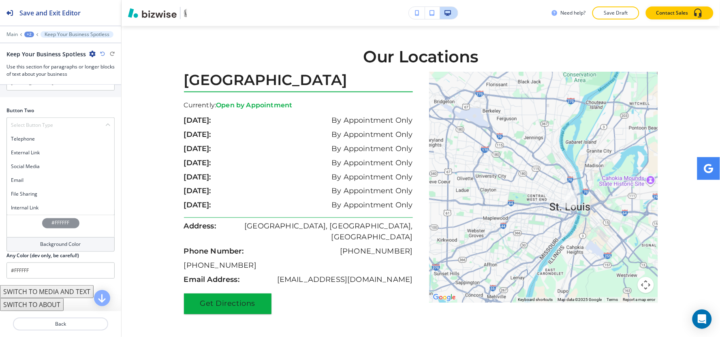
scroll to position [413, 0]
click at [47, 203] on div "Internal Link" at bounding box center [60, 208] width 107 height 14
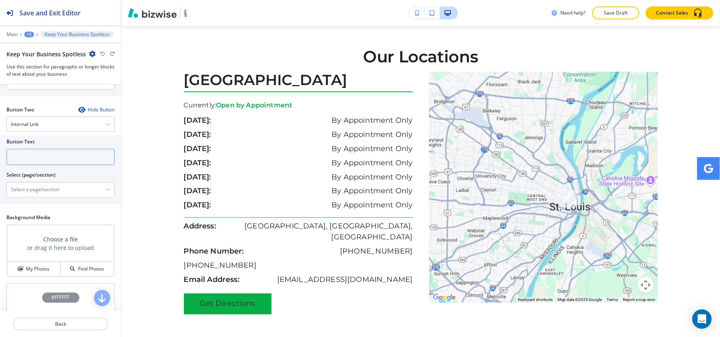
click at [38, 157] on input "text" at bounding box center [60, 157] width 108 height 16
type input "Contact Us"
click at [34, 193] on \(page\/section\) "Manual Input" at bounding box center [56, 190] width 98 height 14
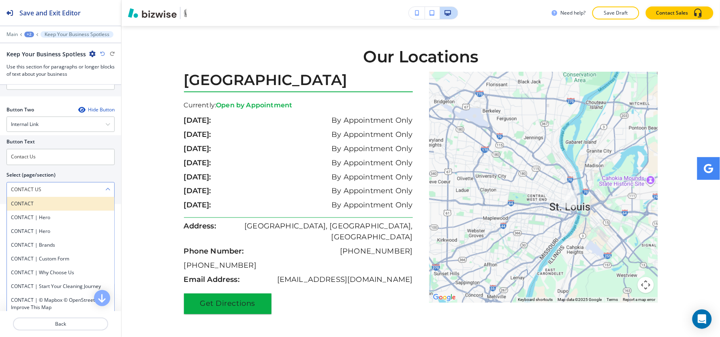
click at [32, 204] on h4 "CONTACT" at bounding box center [60, 204] width 99 height 7
type \(page\/section\) "CONTACT"
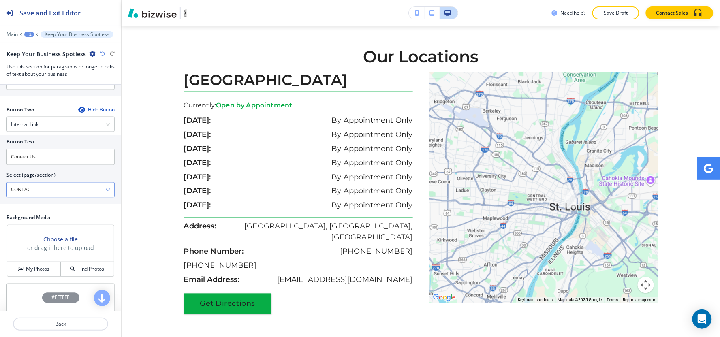
scroll to position [489, 0]
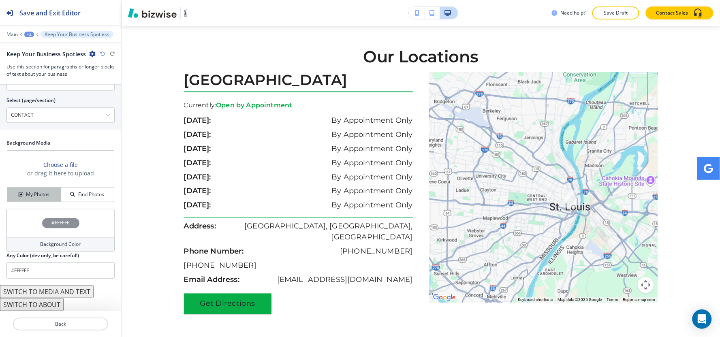
click at [26, 191] on h4 "My Photos" at bounding box center [37, 194] width 23 height 7
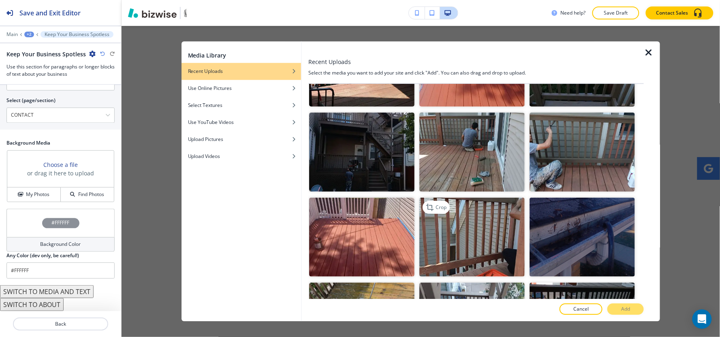
scroll to position [990, 0]
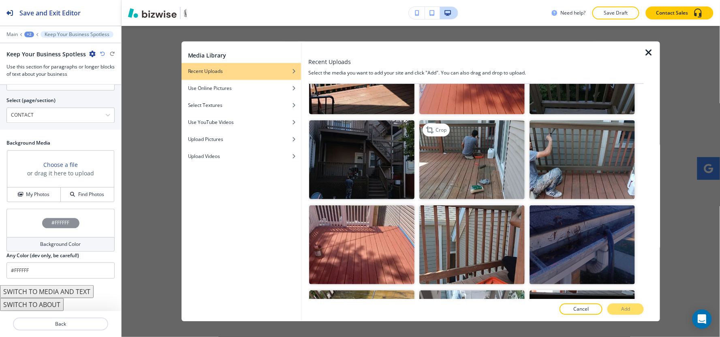
click at [504, 152] on img "button" at bounding box center [471, 159] width 105 height 79
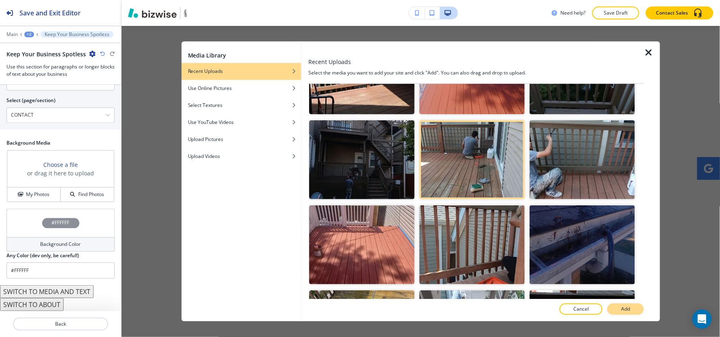
click at [626, 306] on p "Add" at bounding box center [625, 309] width 9 height 7
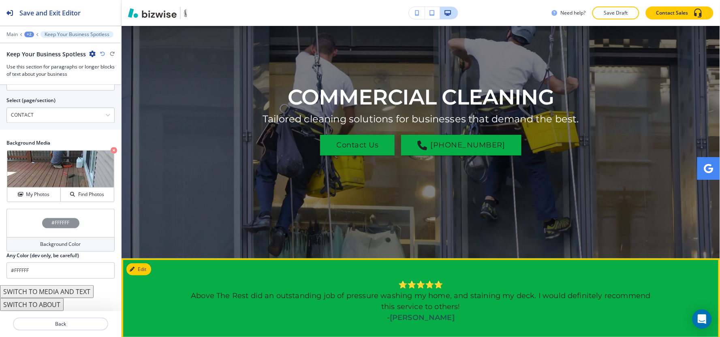
scroll to position [0, 0]
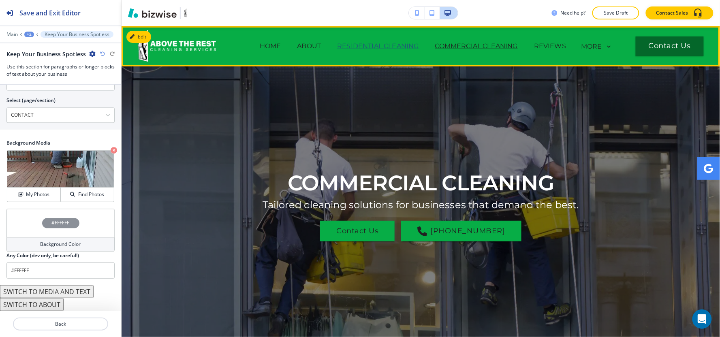
click at [395, 45] on p "RESIDENTIAL CLEANING" at bounding box center [377, 46] width 81 height 10
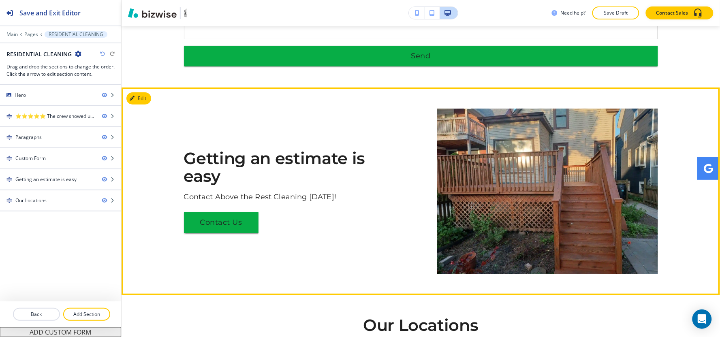
scroll to position [1035, 0]
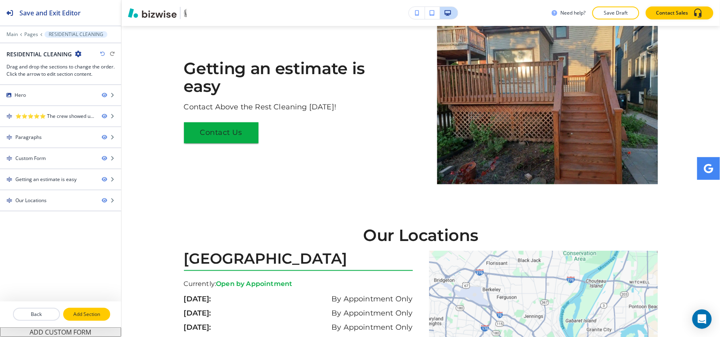
click at [98, 309] on button "Add Section" at bounding box center [86, 314] width 47 height 13
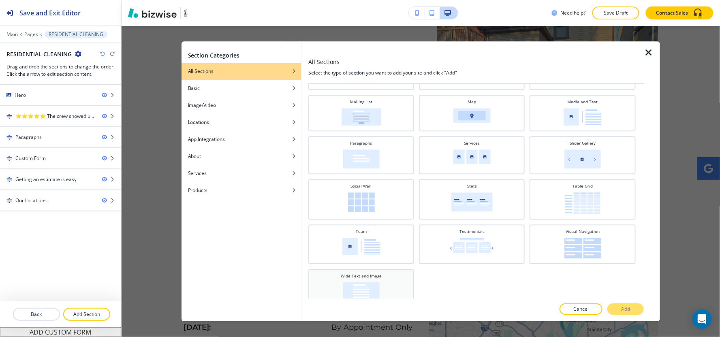
scroll to position [226, 0]
click at [367, 273] on div "Wide Text and Image" at bounding box center [361, 286] width 98 height 28
click at [623, 306] on p "Add" at bounding box center [625, 309] width 9 height 7
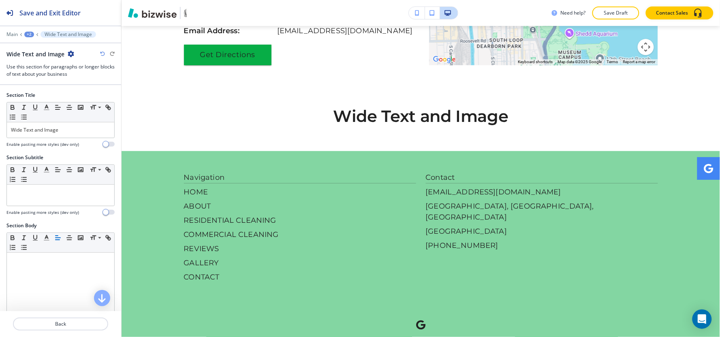
scroll to position [1730, 0]
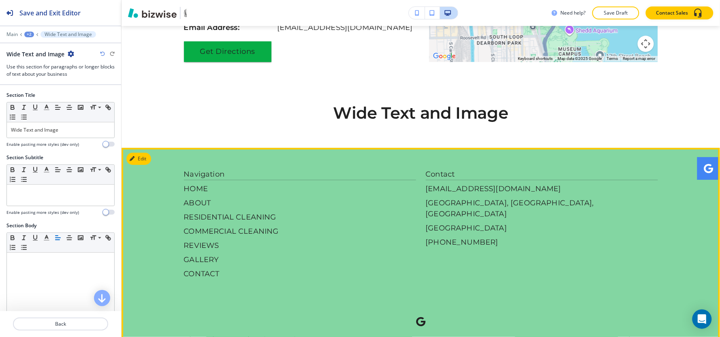
click at [713, 297] on footer "Navigation HOME ABOUT RESIDENTIAL CLEANING COMMERCIAL CLEANING REVIEWS GALLERY …" at bounding box center [421, 259] width 598 height 222
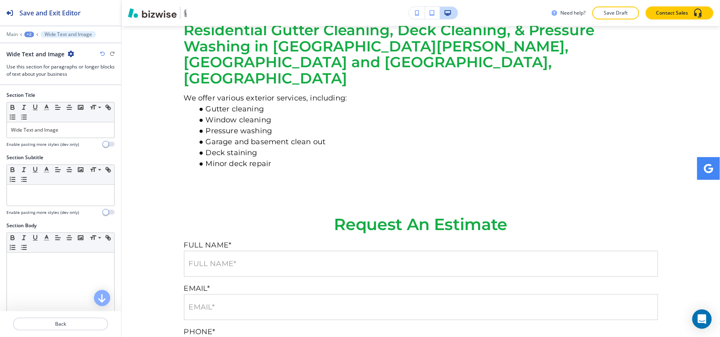
scroll to position [0, 0]
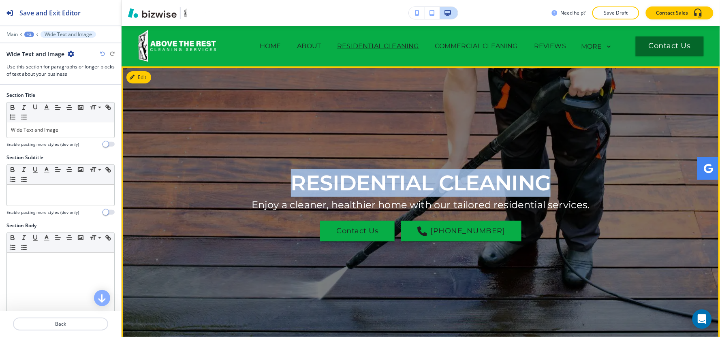
drag, startPoint x: 281, startPoint y: 184, endPoint x: 562, endPoint y: 178, distance: 281.2
click at [562, 178] on div "RESIDENTIAL CLEANING Enjoy a cleaner, healthier home with our tailored resident…" at bounding box center [421, 205] width 474 height 236
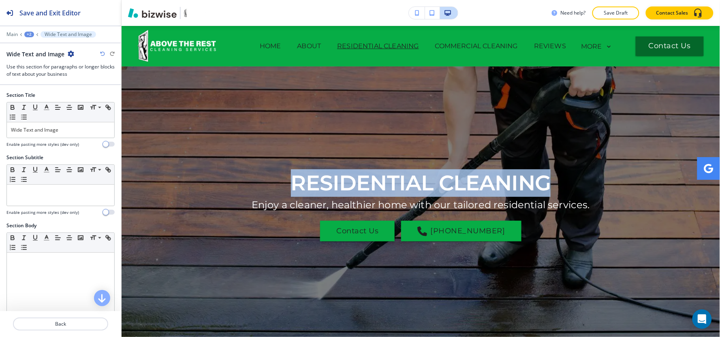
copy h1 "RESIDENTIAL CLEANING"
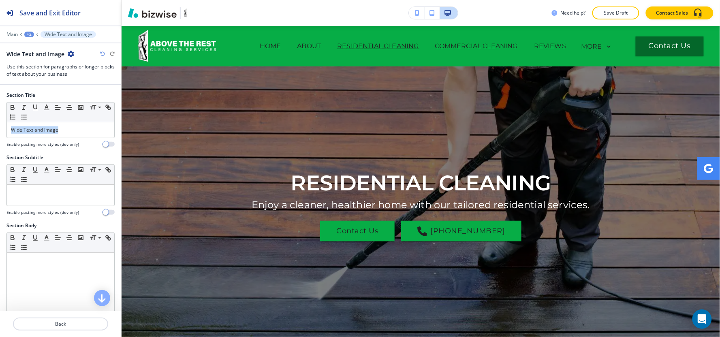
drag, startPoint x: 80, startPoint y: 134, endPoint x: 0, endPoint y: 149, distance: 81.6
click at [0, 149] on div "Section Title Small Normal Large Huge Wide Text and Image Enable pasting more s…" at bounding box center [60, 123] width 121 height 62
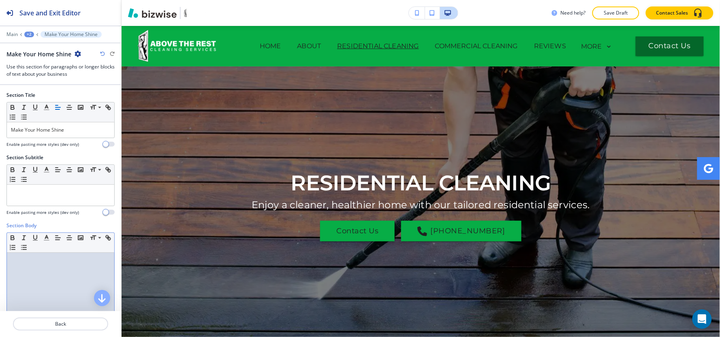
click at [79, 291] on div at bounding box center [60, 305] width 107 height 105
paste div
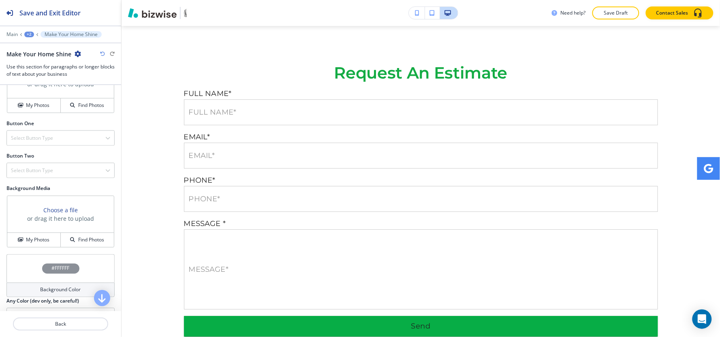
scroll to position [280, 0]
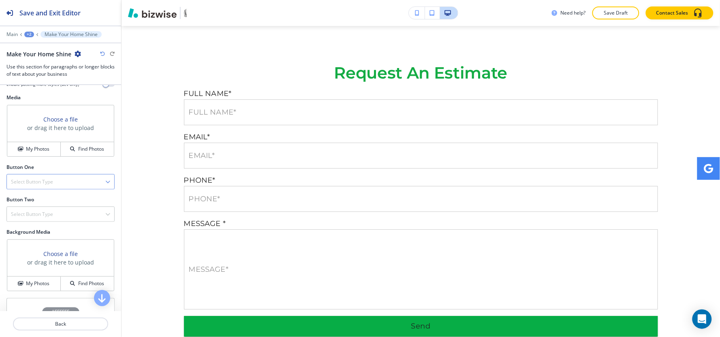
click at [45, 179] on h4 "Select Button Type" at bounding box center [32, 181] width 42 height 7
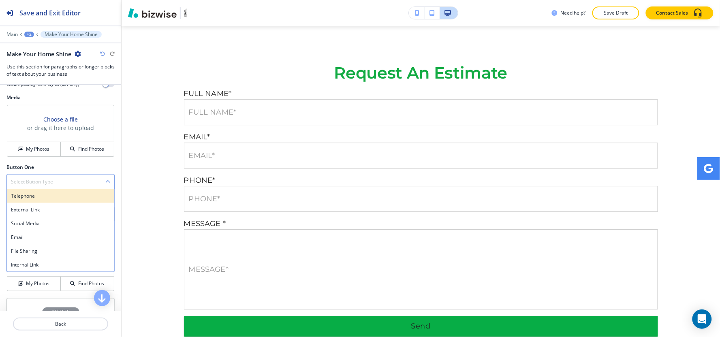
click at [44, 199] on h4 "Telephone" at bounding box center [60, 195] width 99 height 7
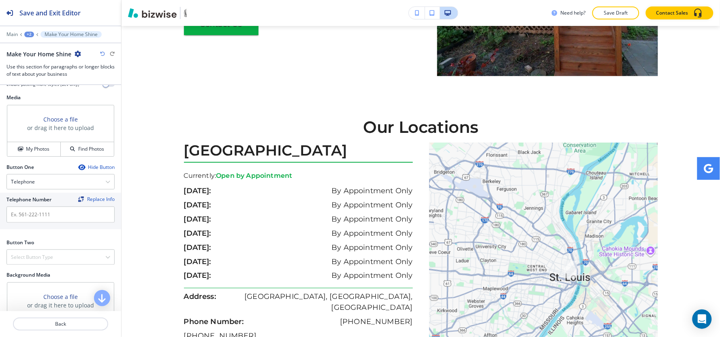
scroll to position [1193, 0]
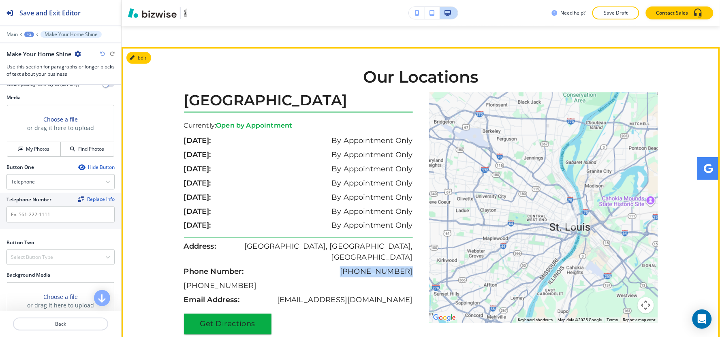
drag, startPoint x: 410, startPoint y: 239, endPoint x: 356, endPoint y: 239, distance: 54.7
click at [356, 239] on div "St Louis, MO 60652 Currently: Open by Appointment sunday: By Appointment Only m…" at bounding box center [302, 213] width 237 height 242
copy p "[PHONE_NUMBER]"
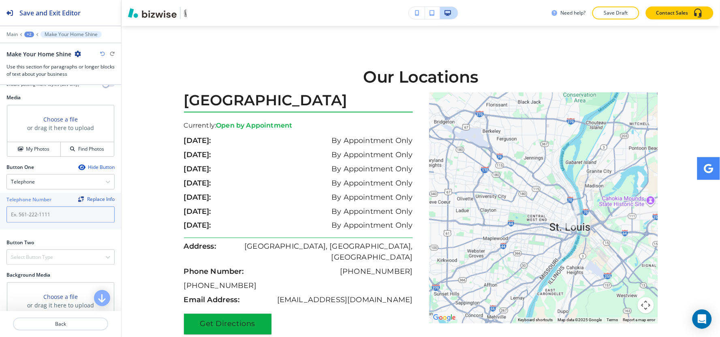
click at [21, 217] on input "text" at bounding box center [60, 215] width 108 height 16
paste input "[PHONE_NUMBER]"
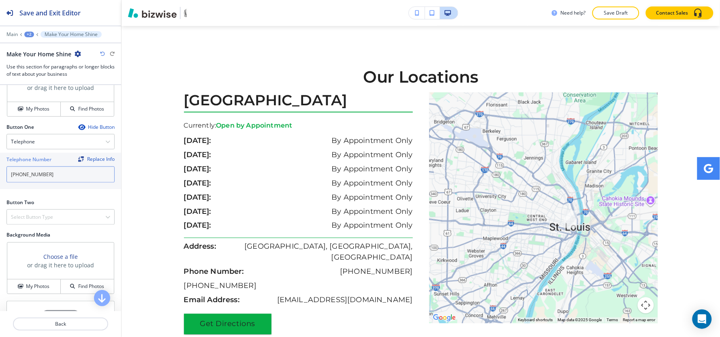
scroll to position [370, 0]
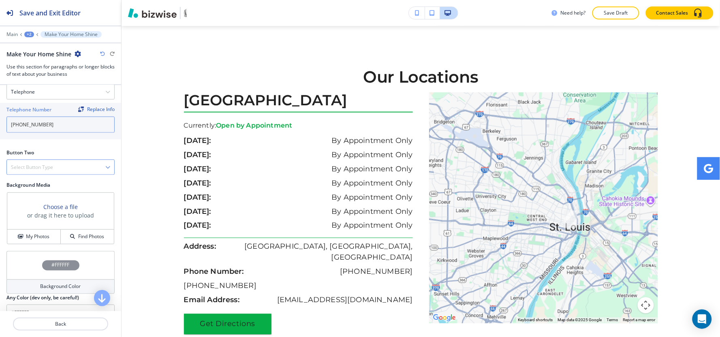
type input "[PHONE_NUMBER]"
click at [23, 175] on div "Select Button Type" at bounding box center [60, 167] width 107 height 15
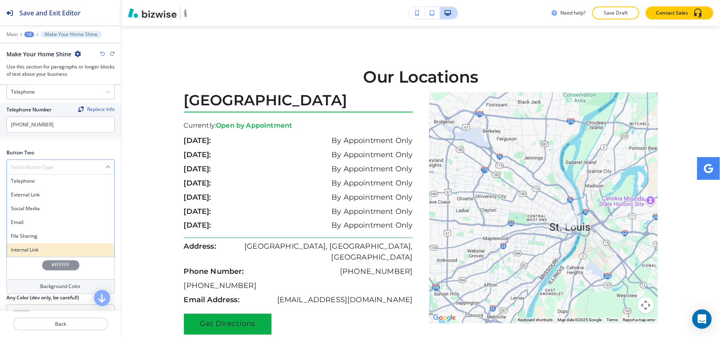
click at [32, 249] on h4 "Internal Link" at bounding box center [60, 250] width 99 height 7
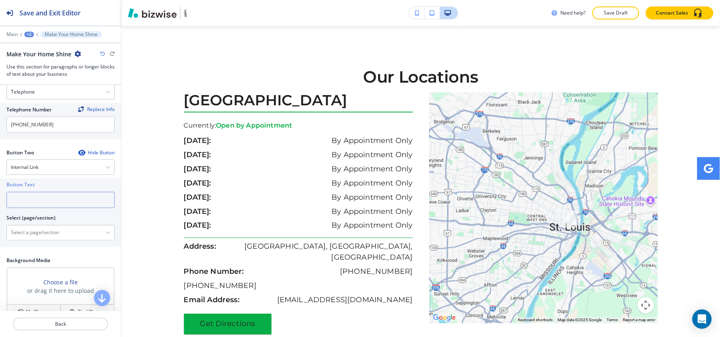
click at [41, 200] on input "text" at bounding box center [60, 200] width 108 height 16
drag, startPoint x: 14, startPoint y: 200, endPoint x: 0, endPoint y: 200, distance: 13.8
click at [0, 200] on div "Button Text contact us Select (page/section) HOME HOME | Hero HOME | Get your h…" at bounding box center [60, 212] width 121 height 69
click at [30, 201] on input "Contact us" at bounding box center [60, 200] width 108 height 16
type input "Contact Us"
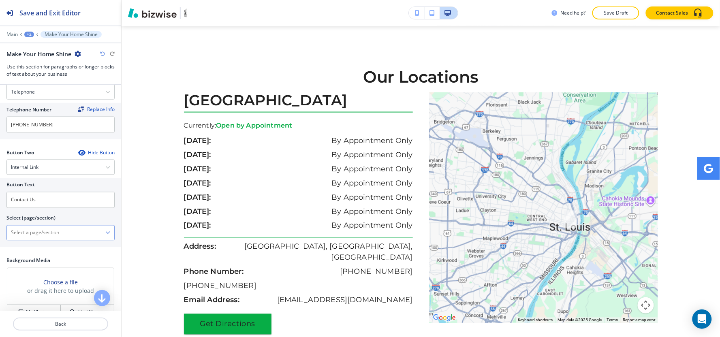
click at [34, 232] on \(page\/section\) "Manual Input" at bounding box center [56, 233] width 98 height 14
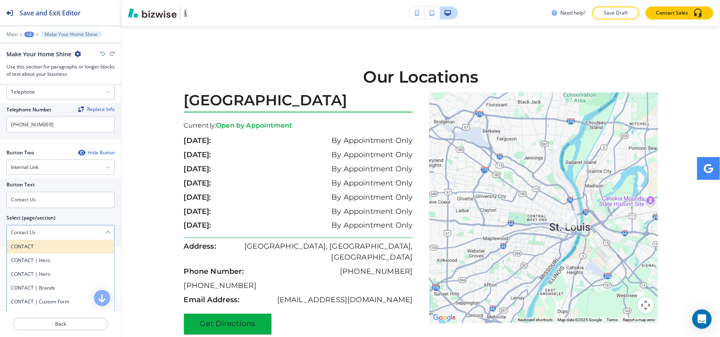
click at [45, 250] on h4 "CONTACT" at bounding box center [60, 246] width 99 height 7
type \(page\/section\) "CONTACT"
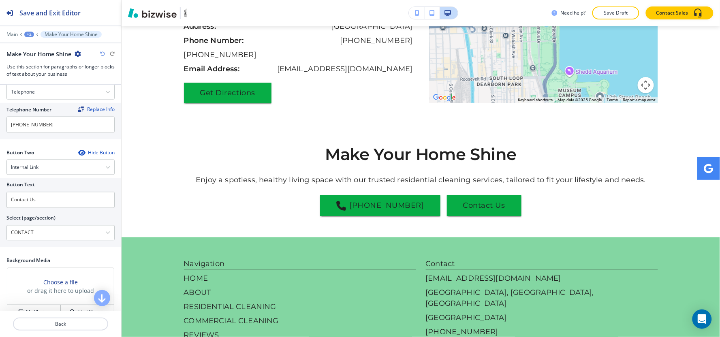
scroll to position [489, 0]
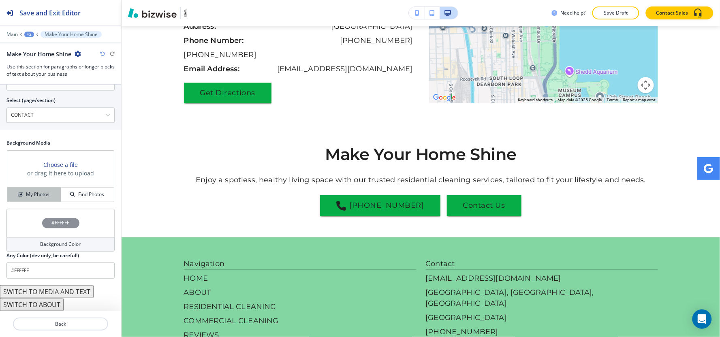
click at [36, 192] on h4 "My Photos" at bounding box center [37, 194] width 23 height 7
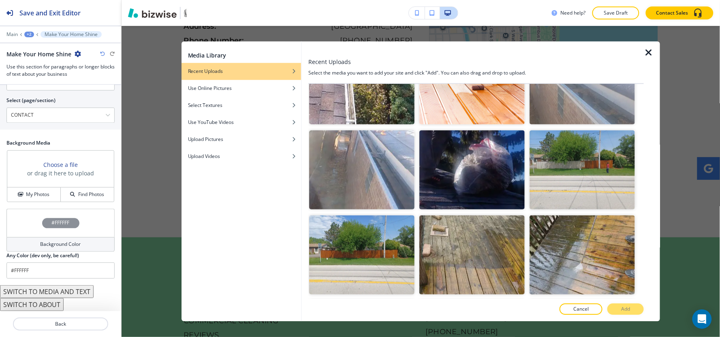
scroll to position [180, 0]
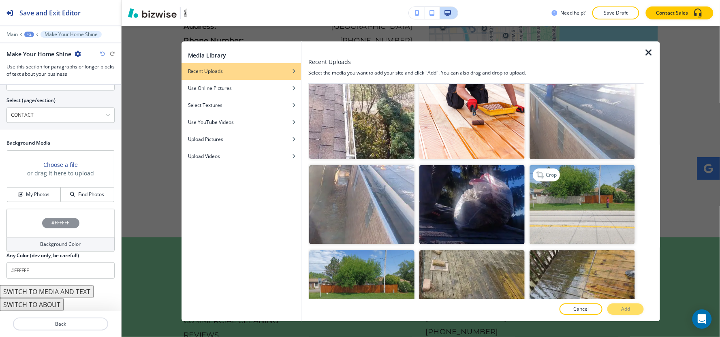
click at [585, 193] on img "button" at bounding box center [581, 204] width 105 height 79
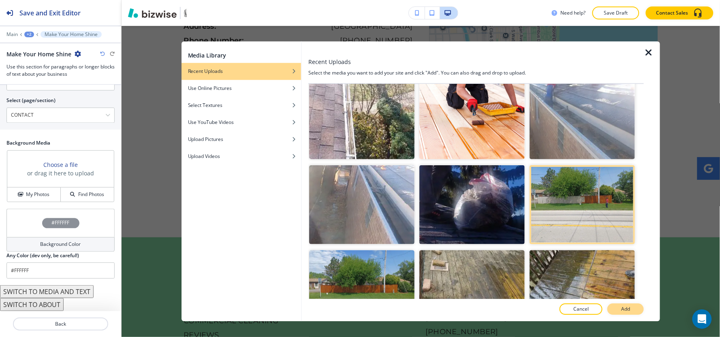
click at [618, 307] on button "Add" at bounding box center [625, 309] width 36 height 11
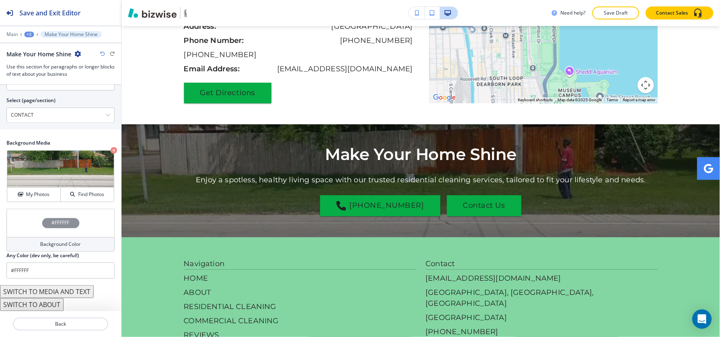
click at [30, 33] on div "+2" at bounding box center [29, 35] width 10 height 6
click at [30, 66] on button "RESIDENTIAL CLEANING" at bounding box center [50, 62] width 52 height 15
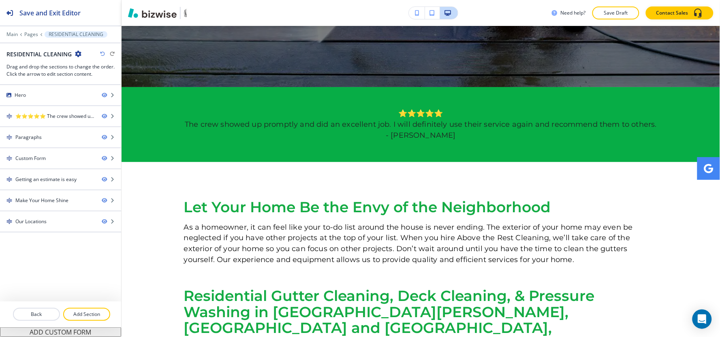
scroll to position [0, 0]
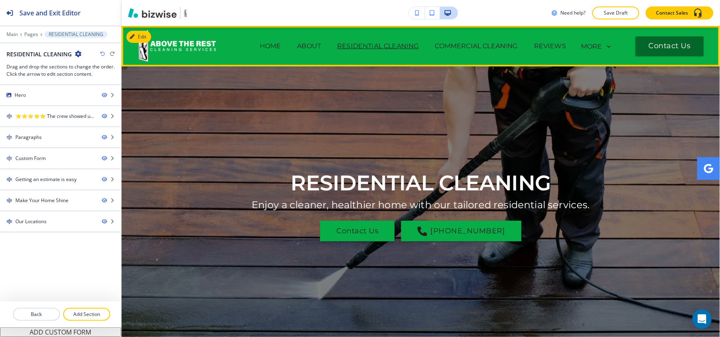
click at [294, 41] on span "ABOUT" at bounding box center [309, 46] width 40 height 32
click at [297, 45] on p "ABOUT" at bounding box center [309, 46] width 24 height 10
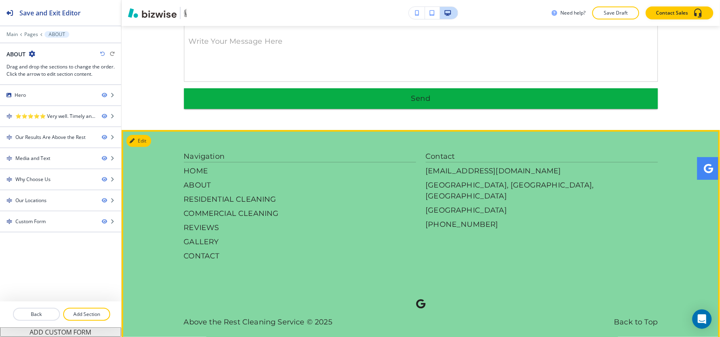
scroll to position [1878, 0]
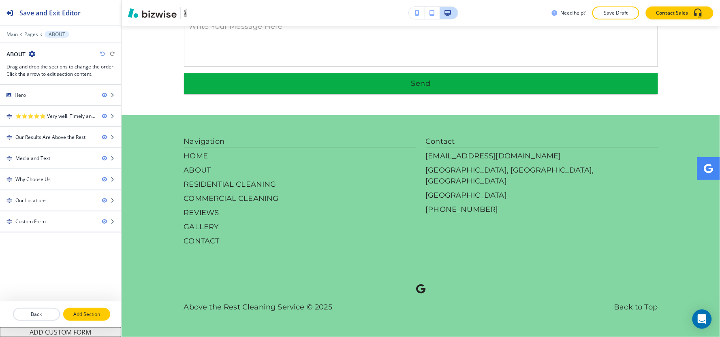
click at [86, 316] on p "Add Section" at bounding box center [86, 314] width 45 height 7
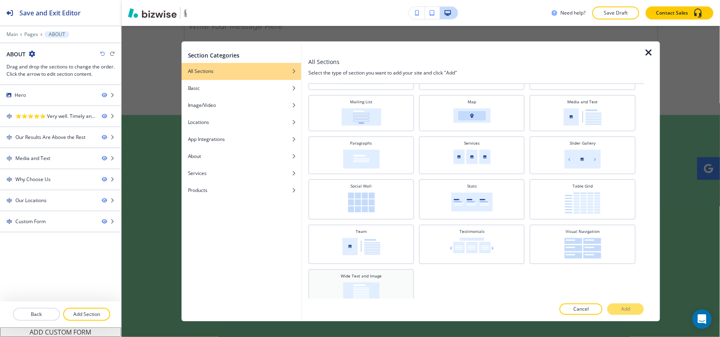
scroll to position [226, 0]
click at [354, 272] on div "Wide Text and Image" at bounding box center [361, 286] width 98 height 28
click at [635, 309] on button "Add" at bounding box center [625, 309] width 36 height 11
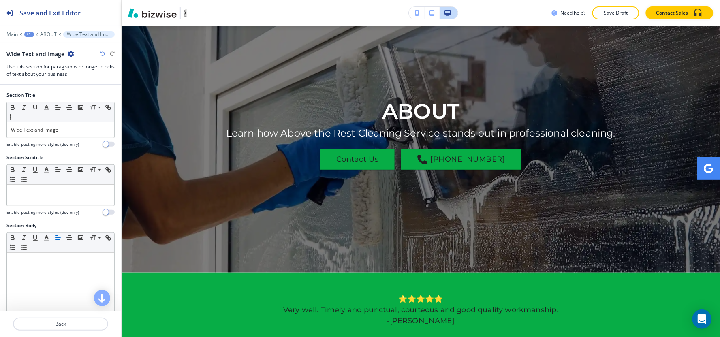
scroll to position [65, 0]
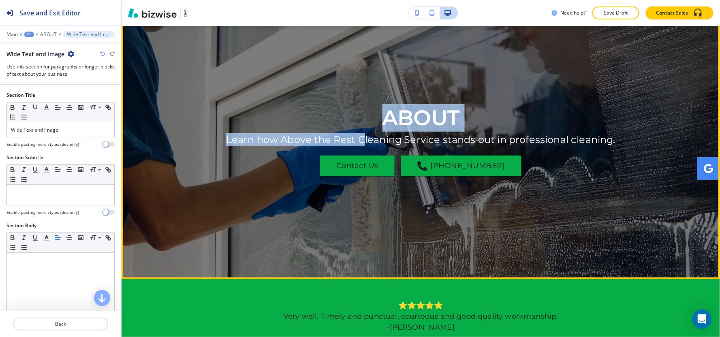
drag, startPoint x: 361, startPoint y: 115, endPoint x: 366, endPoint y: 108, distance: 9.2
click at [366, 108] on div "ABOUT Learn how Above the Rest Cleaning Service stands out in professional clea…" at bounding box center [421, 140] width 474 height 236
click at [366, 107] on div "ABOUT Learn how Above the Rest Cleaning Service stands out in professional clea…" at bounding box center [421, 140] width 474 height 236
drag, startPoint x: 366, startPoint y: 106, endPoint x: 455, endPoint y: 104, distance: 88.3
click at [455, 104] on div "ABOUT Learn how Above the Rest Cleaning Service stands out in professional clea…" at bounding box center [421, 140] width 474 height 236
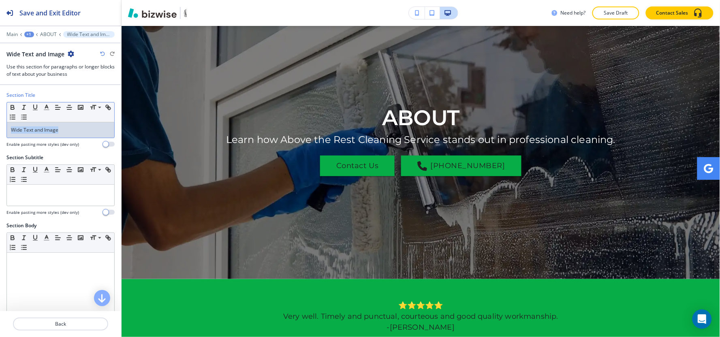
drag, startPoint x: 62, startPoint y: 129, endPoint x: 0, endPoint y: 149, distance: 65.6
click at [0, 149] on div "Section Title Small Normal Large Huge Wide Text and Image Enable pasting more s…" at bounding box center [60, 123] width 121 height 62
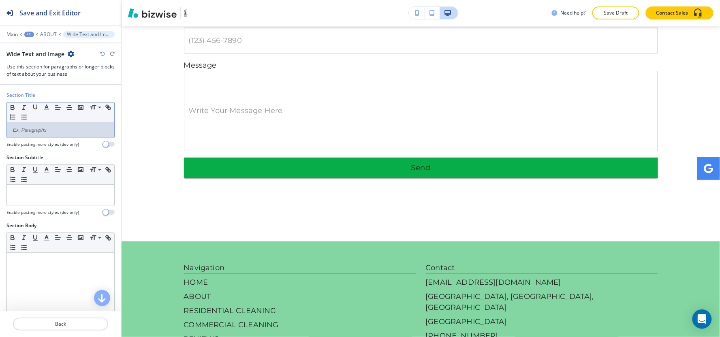
scroll to position [1785, 0]
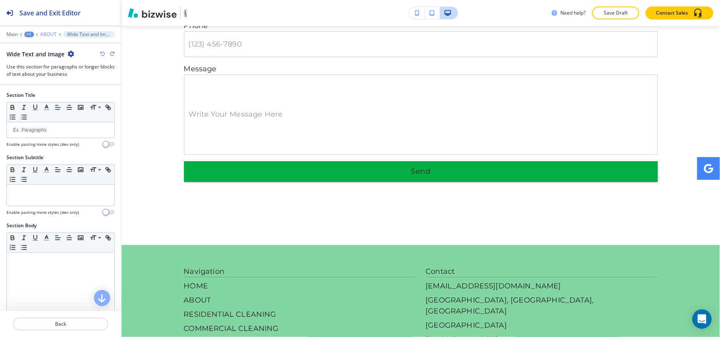
click at [53, 36] on p "ABOUT" at bounding box center [48, 35] width 17 height 6
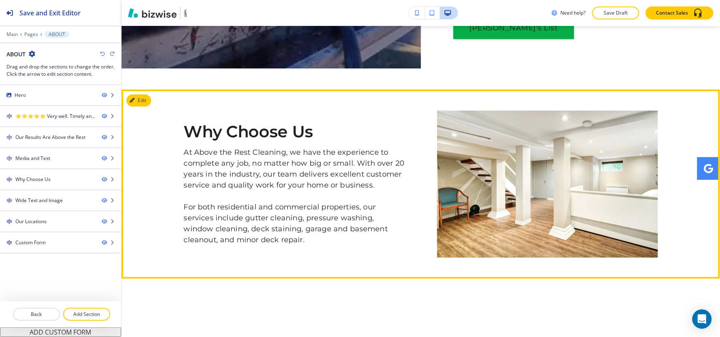
scroll to position [912, 0]
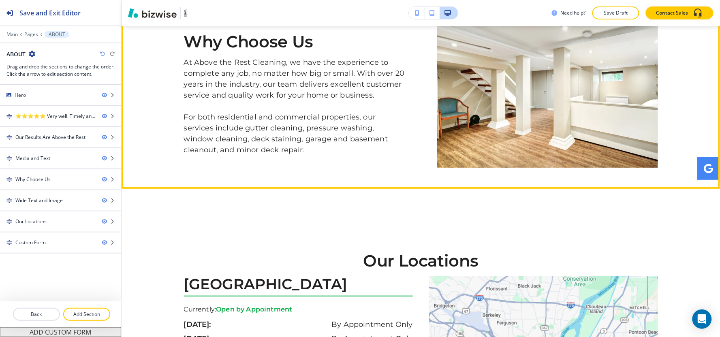
click at [139, 17] on button "Edit This Section" at bounding box center [153, 10] width 55 height 12
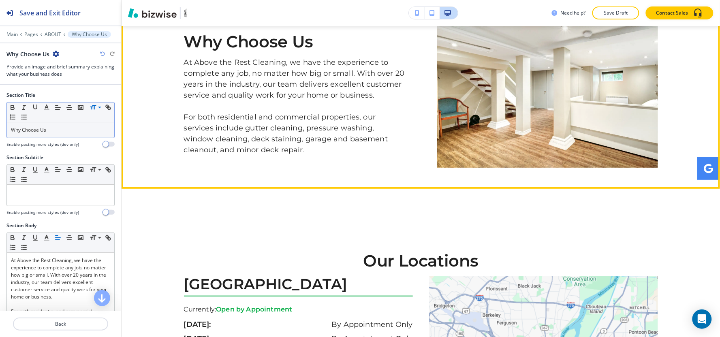
scroll to position [903, 0]
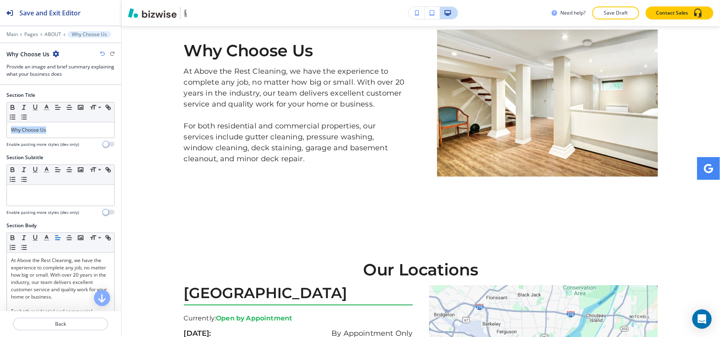
drag, startPoint x: 42, startPoint y: 130, endPoint x: 0, endPoint y: 130, distance: 42.1
click at [0, 130] on div "Section Title Small Normal Large Huge Why Choose Us Enable pasting more styles …" at bounding box center [60, 123] width 121 height 62
click at [46, 105] on icon "button" at bounding box center [46, 107] width 7 height 7
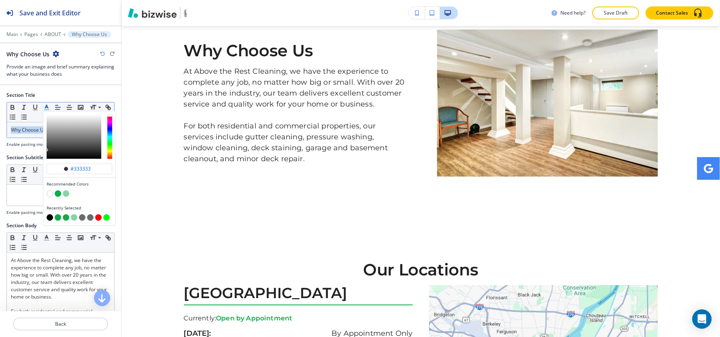
click at [57, 219] on button "button" at bounding box center [58, 217] width 6 height 6
type input "#07ad46"
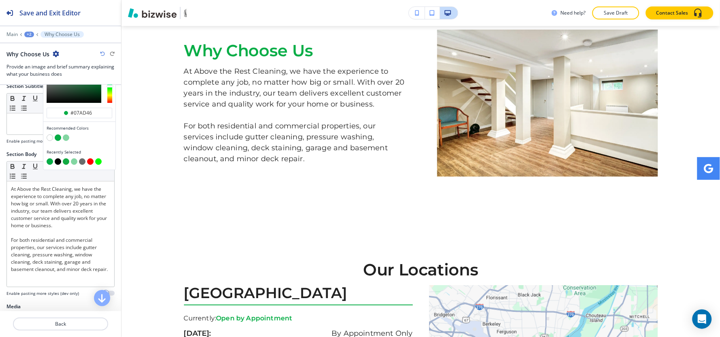
scroll to position [135, 0]
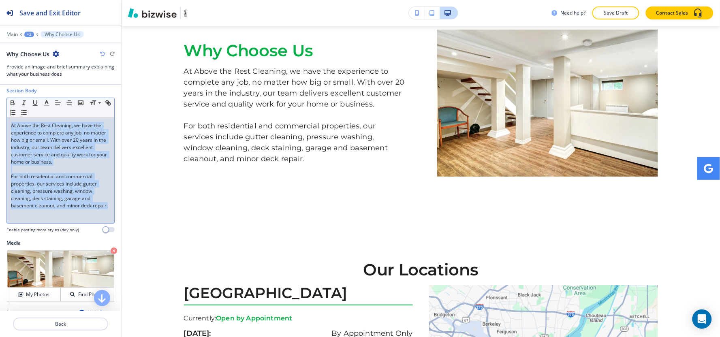
drag, startPoint x: 34, startPoint y: 220, endPoint x: 0, endPoint y: 108, distance: 116.6
click at [0, 108] on div "Section Body Small Normal Large Huge At Above the Rest Cleaning, we have the ex…" at bounding box center [60, 163] width 121 height 152
click at [42, 103] on button "button" at bounding box center [46, 103] width 11 height 10
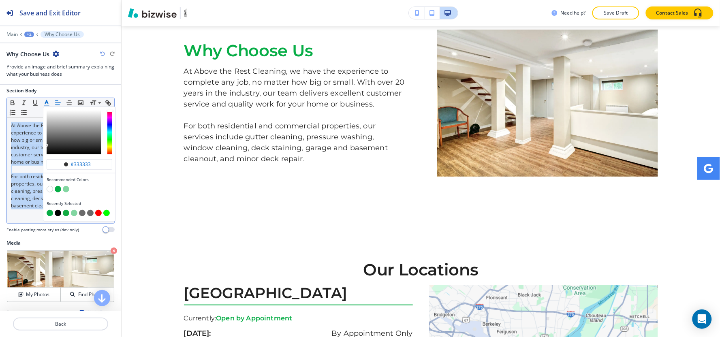
click at [58, 216] on button "button" at bounding box center [58, 213] width 6 height 6
type input "#000000"
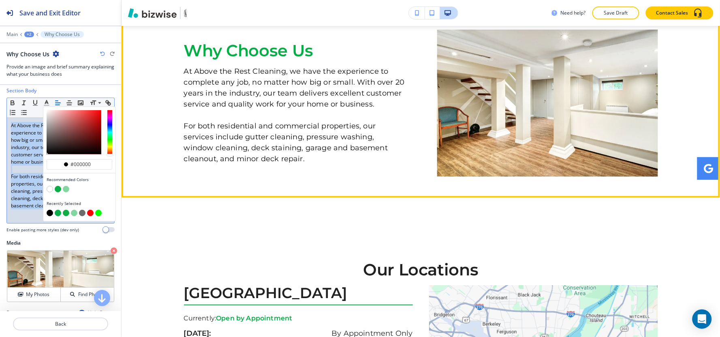
scroll to position [993, 0]
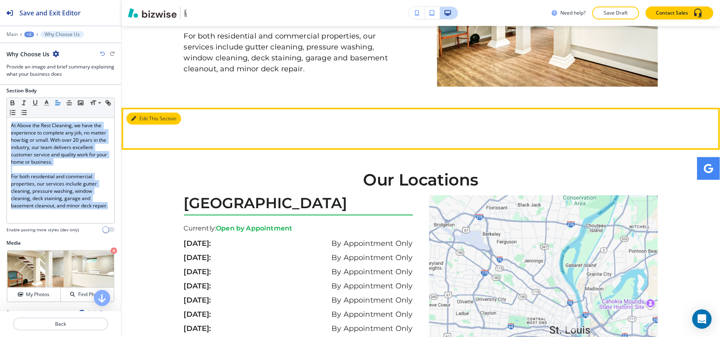
click at [143, 125] on button "Edit This Section" at bounding box center [153, 119] width 55 height 12
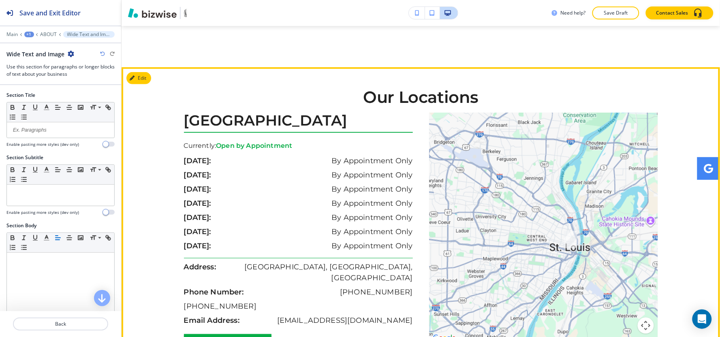
scroll to position [1092, 0]
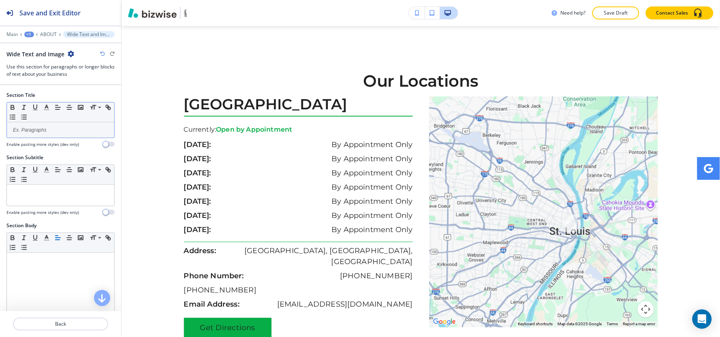
click at [31, 135] on div at bounding box center [60, 129] width 107 height 15
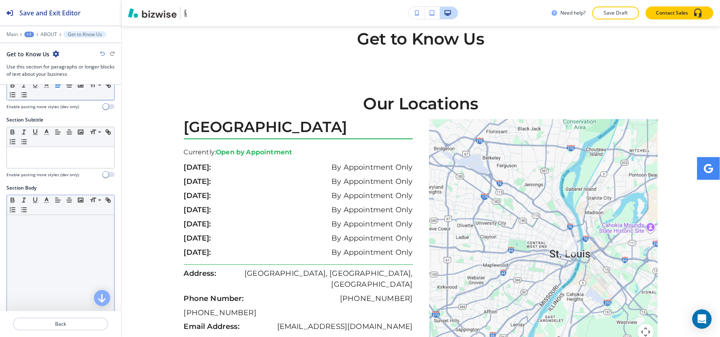
scroll to position [90, 0]
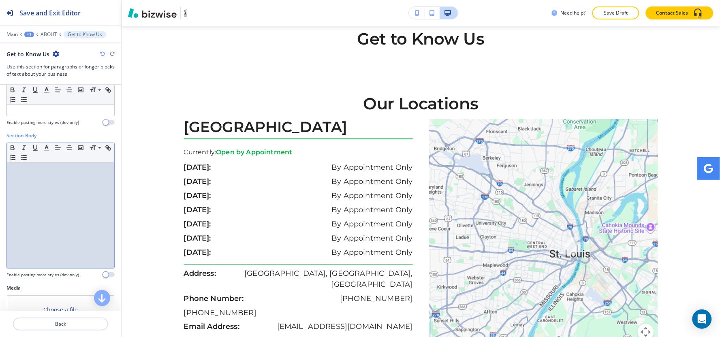
click at [51, 231] on div at bounding box center [60, 215] width 107 height 105
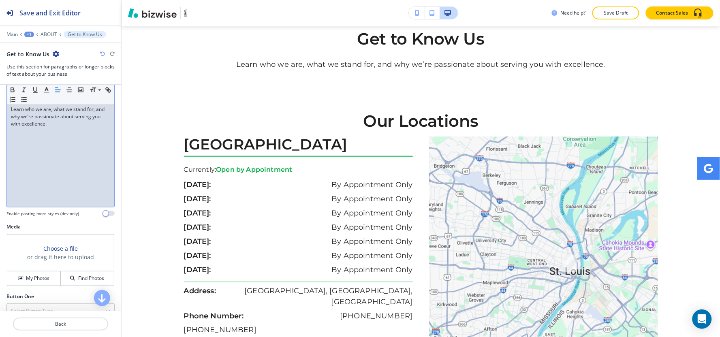
scroll to position [270, 0]
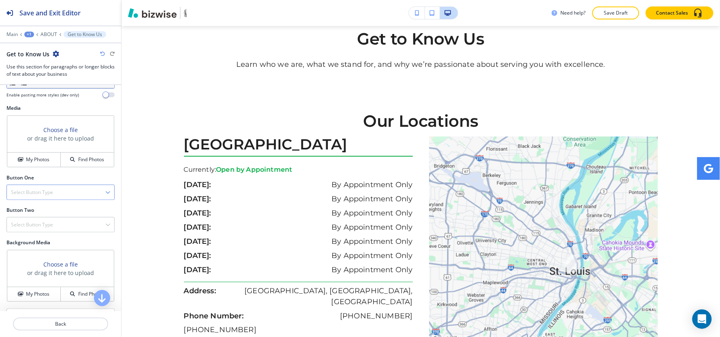
click at [37, 189] on h4 "Select Button Type" at bounding box center [32, 192] width 42 height 7
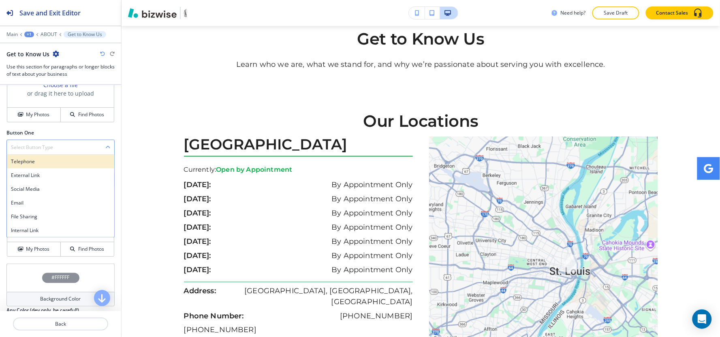
click at [33, 161] on h4 "Telephone" at bounding box center [60, 161] width 99 height 7
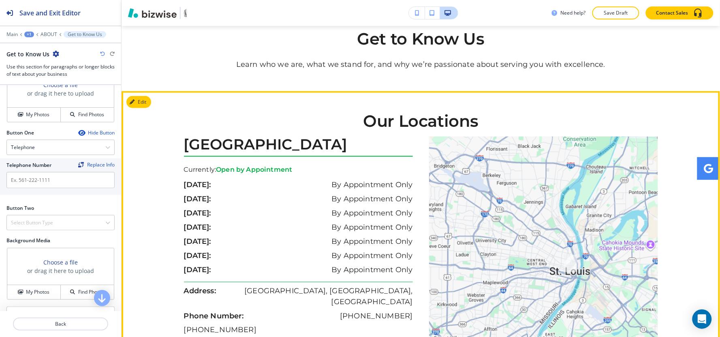
scroll to position [1182, 0]
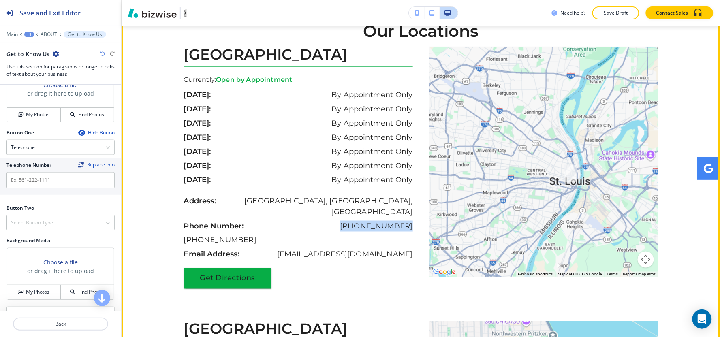
drag, startPoint x: 414, startPoint y: 230, endPoint x: 356, endPoint y: 234, distance: 58.5
click at [356, 234] on div "St Louis, MO 60652 Currently: Open by Appointment sunday: By Appointment Only m…" at bounding box center [302, 168] width 237 height 242
copy p "[PHONE_NUMBER]"
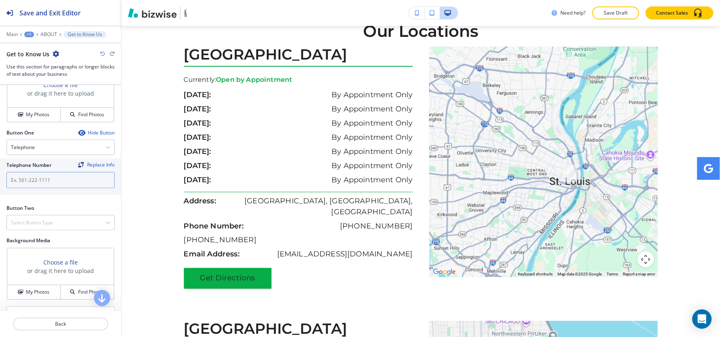
click at [54, 183] on input "text" at bounding box center [60, 180] width 108 height 16
paste input "[PHONE_NUMBER]"
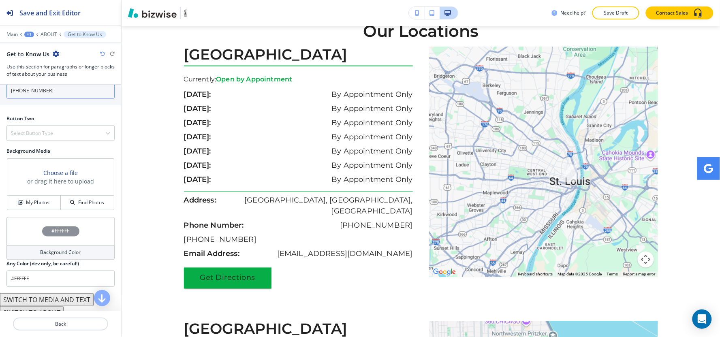
scroll to position [405, 0]
type input "[PHONE_NUMBER]"
click at [40, 142] on div "Button Two Select Button Type Telephone External Link Social Media Email File S…" at bounding box center [60, 130] width 121 height 32
click at [43, 133] on h4 "Select Button Type" at bounding box center [32, 132] width 42 height 7
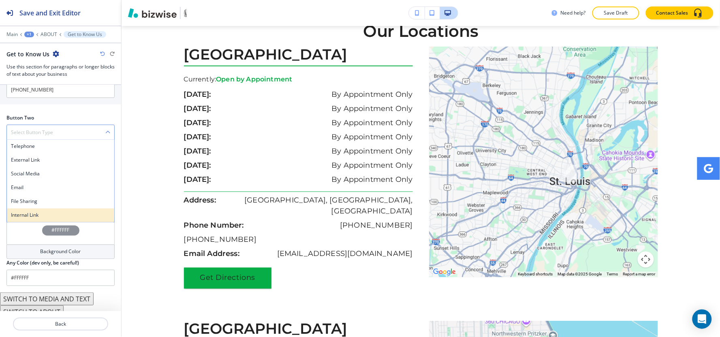
click at [45, 215] on h4 "Internal Link" at bounding box center [60, 215] width 99 height 7
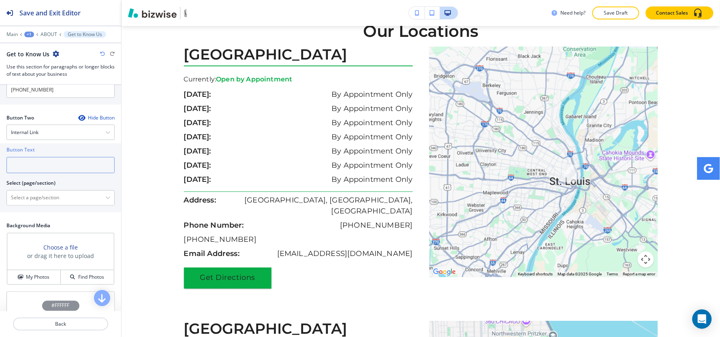
click at [48, 169] on input "text" at bounding box center [60, 165] width 108 height 16
type input "Contact Us"
click at [51, 192] on \(page\/section\) "Manual Input" at bounding box center [56, 198] width 98 height 14
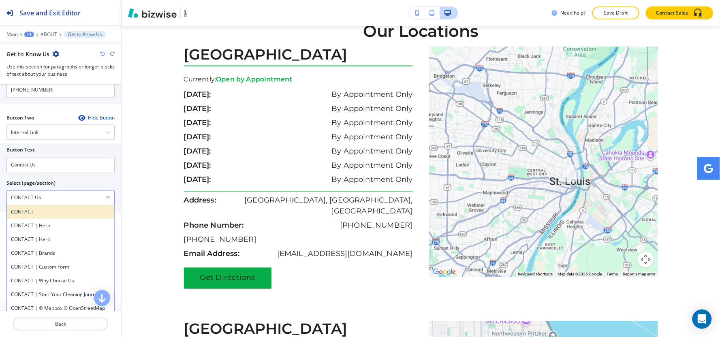
click at [47, 209] on h4 "CONTACT" at bounding box center [60, 212] width 99 height 7
type \(page\/section\) "CONTACT"
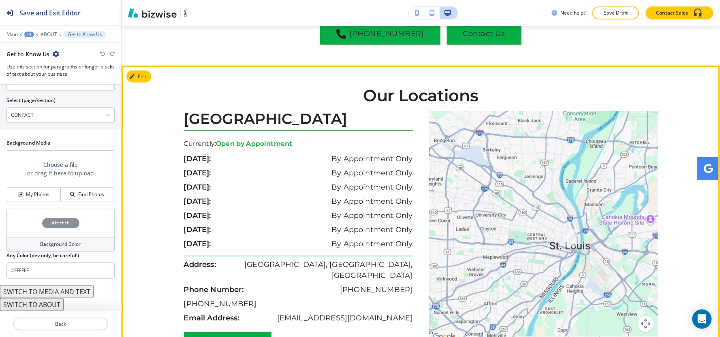
scroll to position [1033, 0]
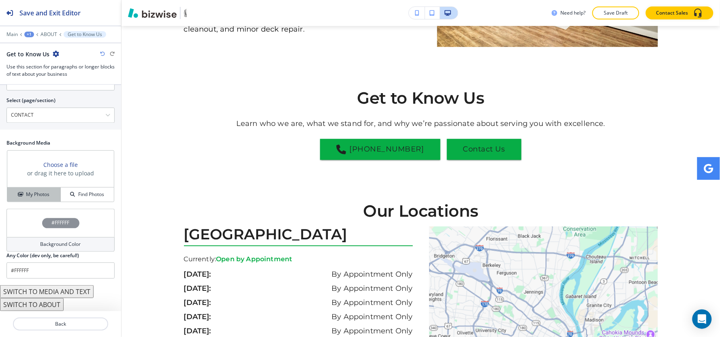
click at [31, 192] on h4 "My Photos" at bounding box center [37, 194] width 23 height 7
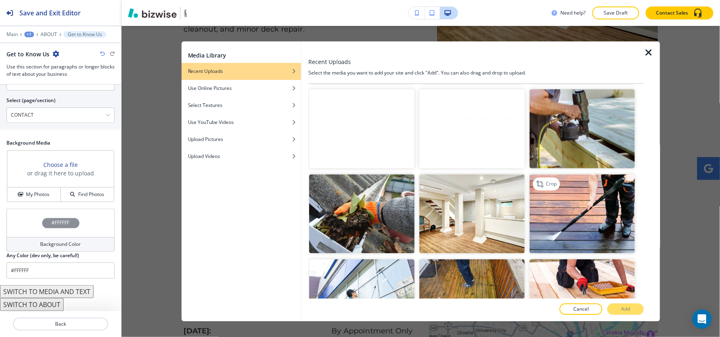
scroll to position [1575, 0]
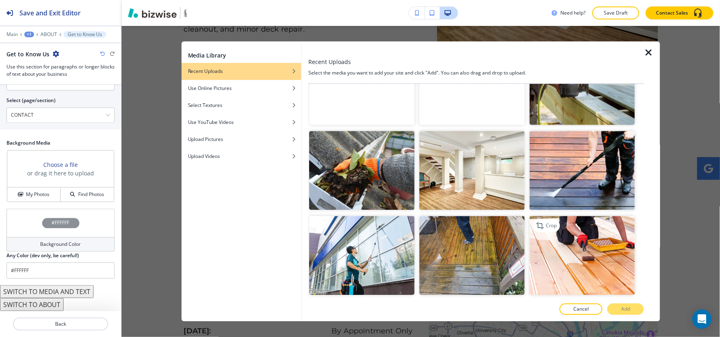
click at [583, 216] on img "button" at bounding box center [581, 255] width 105 height 79
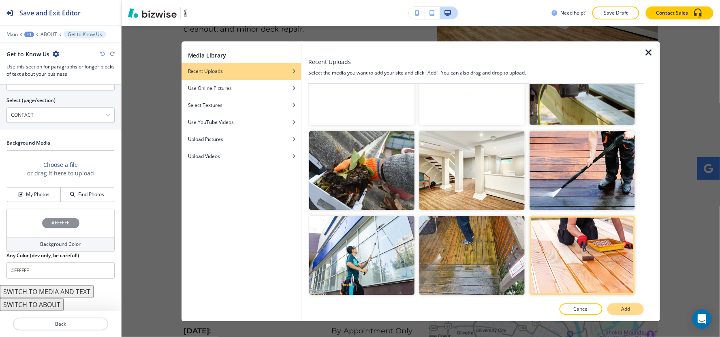
click at [626, 311] on p "Add" at bounding box center [625, 309] width 9 height 7
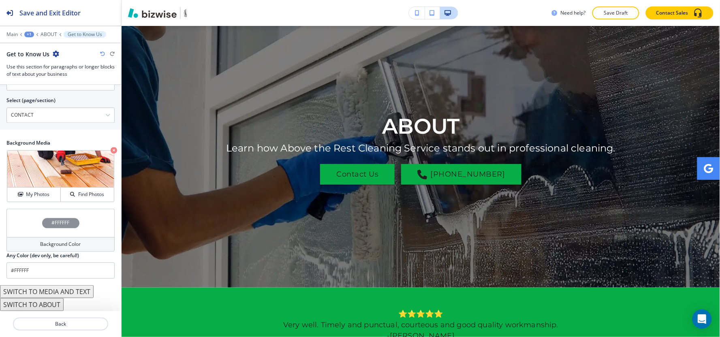
scroll to position [0, 0]
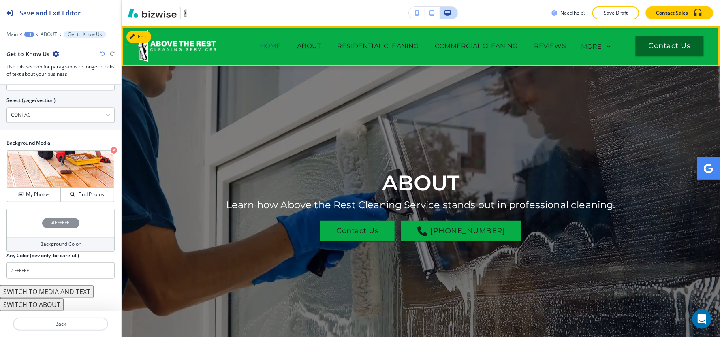
click at [260, 45] on p "HOME" at bounding box center [270, 46] width 21 height 10
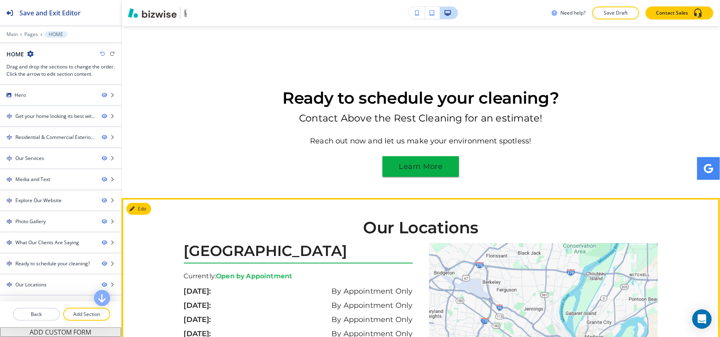
scroll to position [3105, 0]
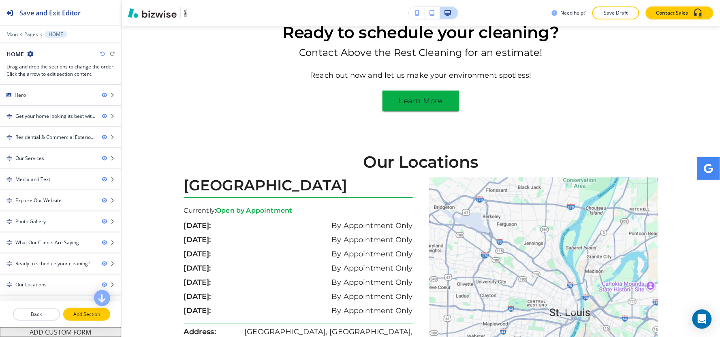
click at [91, 314] on p "Add Section" at bounding box center [86, 314] width 45 height 7
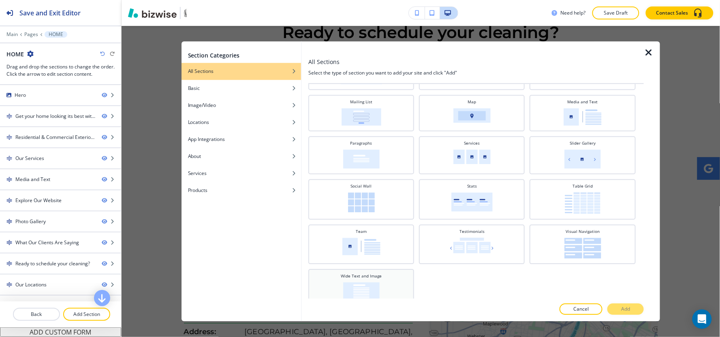
scroll to position [226, 0]
click at [368, 282] on img at bounding box center [361, 291] width 36 height 19
click at [625, 306] on p "Add" at bounding box center [625, 309] width 9 height 7
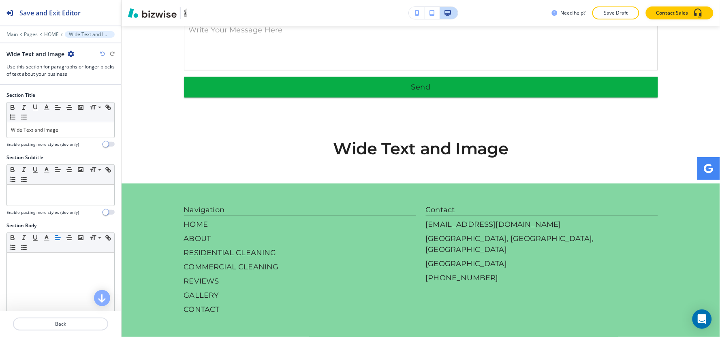
scroll to position [4035, 0]
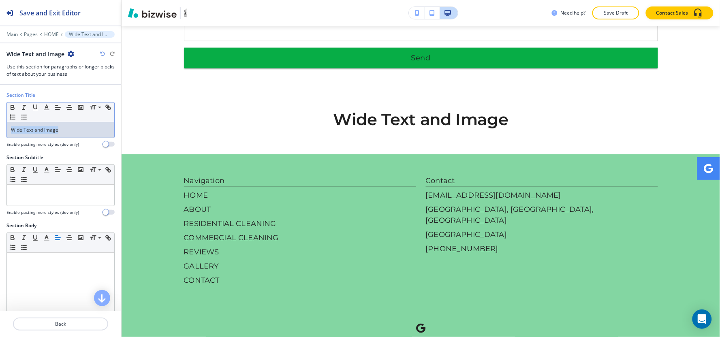
drag, startPoint x: 80, startPoint y: 130, endPoint x: 0, endPoint y: 141, distance: 80.4
click at [0, 141] on div "Section Title Small Normal Large Huge Wide Text and Image Enable pasting more s…" at bounding box center [60, 123] width 121 height 62
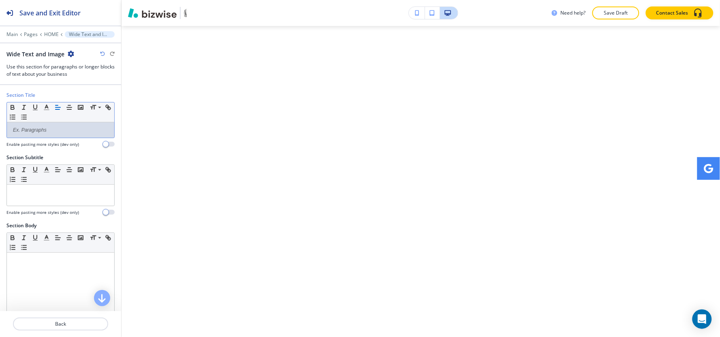
scroll to position [0, 0]
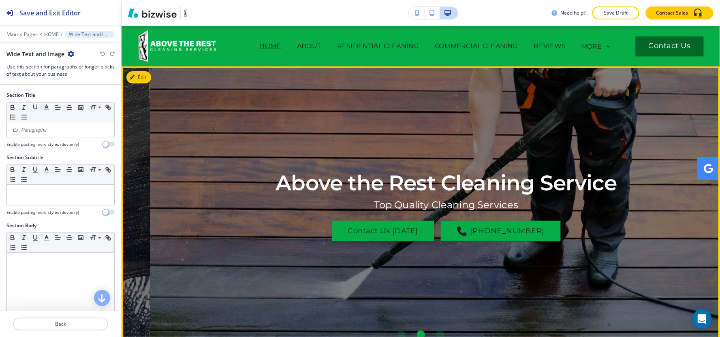
drag, startPoint x: 248, startPoint y: 181, endPoint x: 213, endPoint y: 175, distance: 34.7
click at [276, 189] on p "Above the Rest Cleaning Service" at bounding box center [446, 183] width 341 height 28
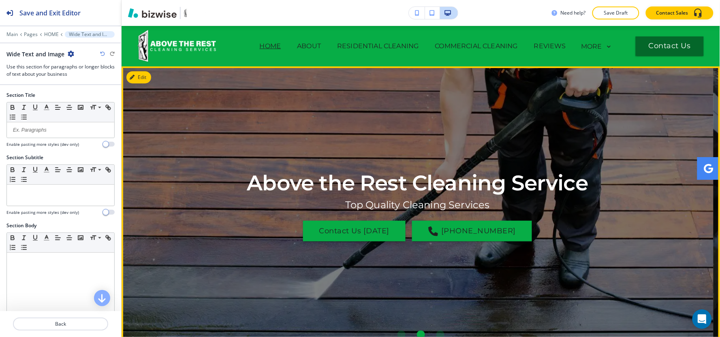
click at [255, 175] on p "Above the Rest Cleaning Service" at bounding box center [417, 183] width 341 height 28
click at [255, 180] on p "Above the Rest Cleaning Service" at bounding box center [417, 183] width 341 height 28
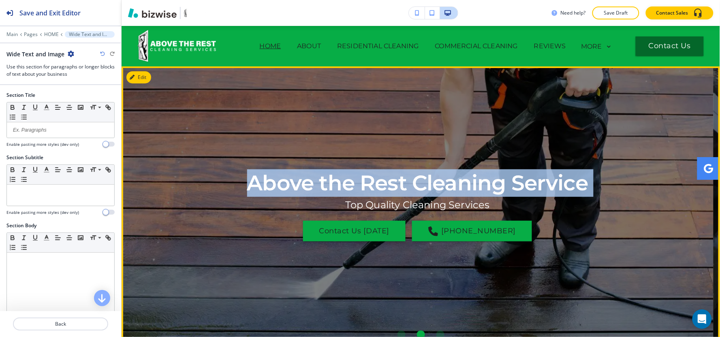
click at [255, 180] on p "Above the Rest Cleaning Service" at bounding box center [417, 183] width 341 height 28
copy p "Above the Rest Cleaning Service"
click at [250, 224] on div "Above the Rest Cleaning Service Top Quality Cleaning Services Contact Us Today …" at bounding box center [418, 205] width 474 height 236
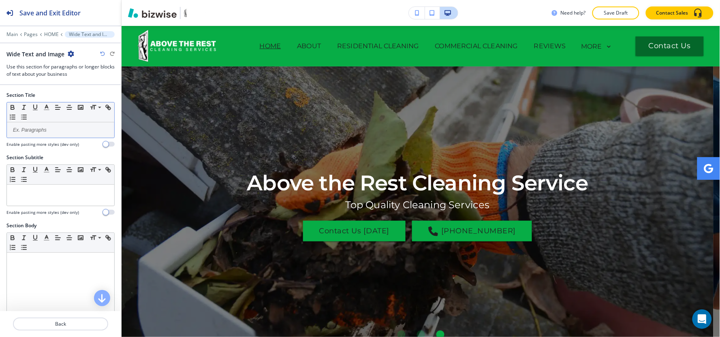
click at [70, 130] on p at bounding box center [60, 129] width 99 height 7
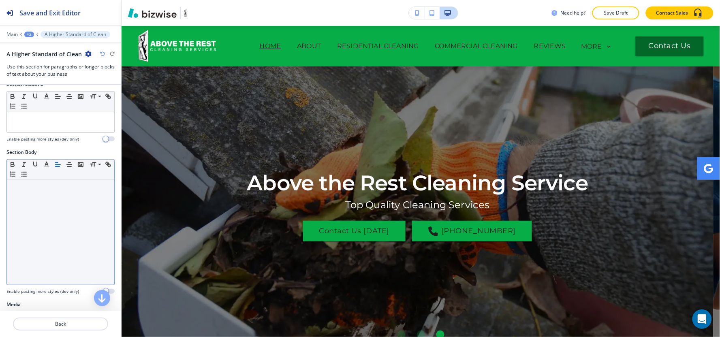
scroll to position [90, 0]
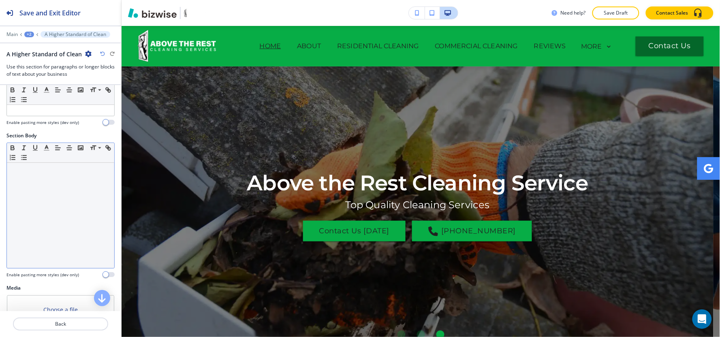
click at [58, 239] on div at bounding box center [60, 215] width 107 height 105
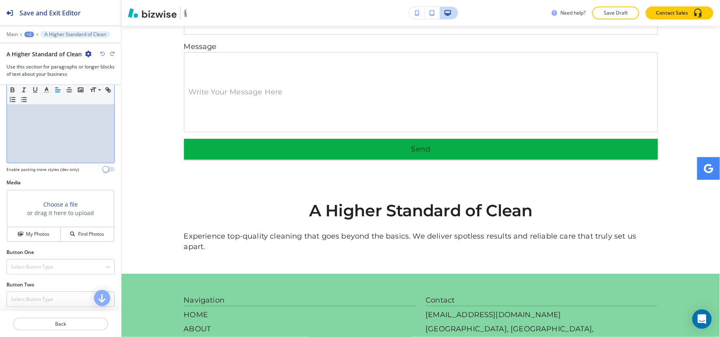
scroll to position [315, 0]
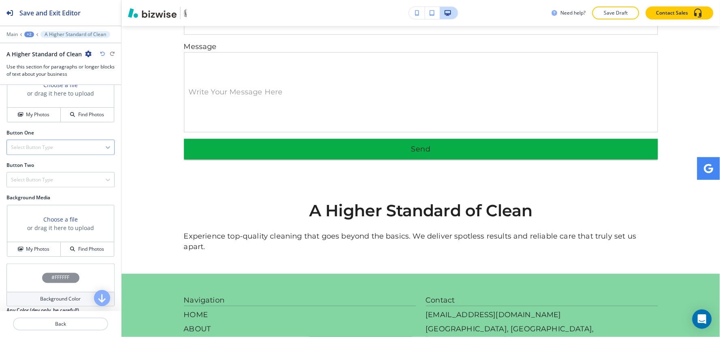
click at [41, 146] on h4 "Select Button Type" at bounding box center [32, 147] width 42 height 7
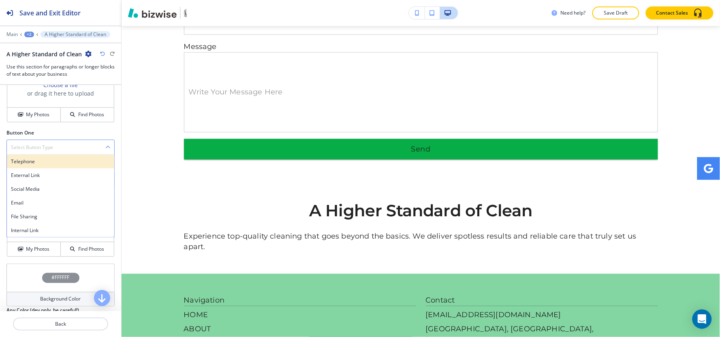
click at [43, 165] on h4 "Telephone" at bounding box center [60, 161] width 99 height 7
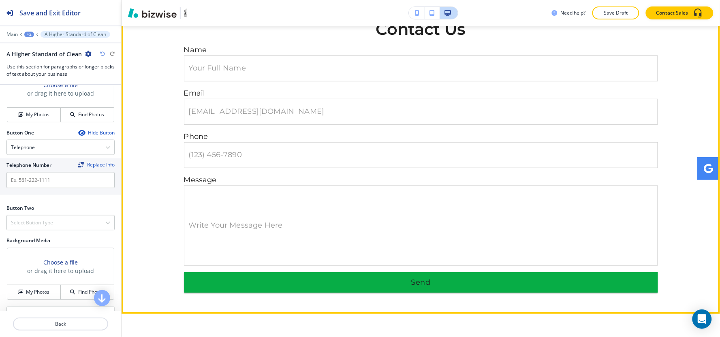
scroll to position [3809, 0]
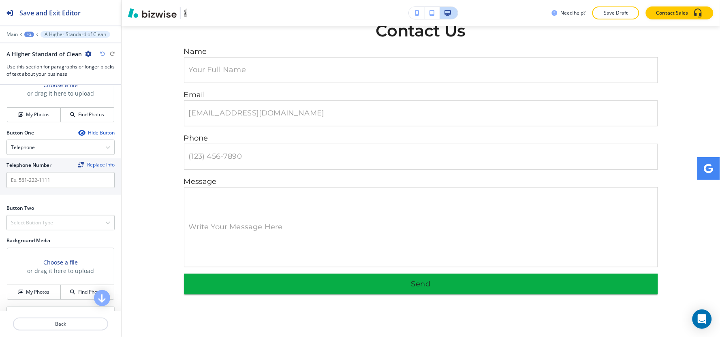
click at [30, 35] on div "+2" at bounding box center [29, 35] width 10 height 6
click at [47, 62] on p "HOME" at bounding box center [50, 61] width 41 height 7
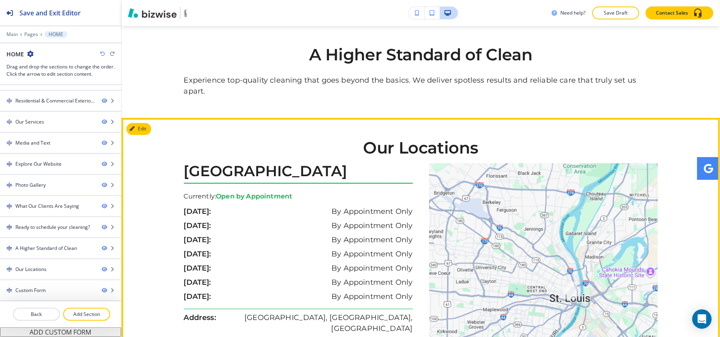
scroll to position [3274, 0]
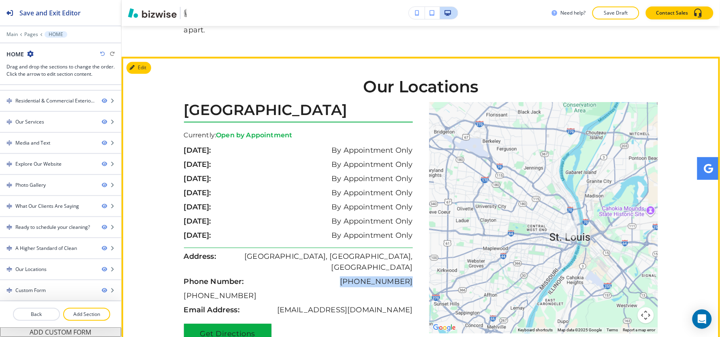
drag, startPoint x: 410, startPoint y: 233, endPoint x: 358, endPoint y: 235, distance: 52.3
click at [358, 235] on div "St Louis, MO 60652 Currently: Open by Appointment sunday: By Appointment Only m…" at bounding box center [302, 223] width 237 height 242
copy p "[PHONE_NUMBER]"
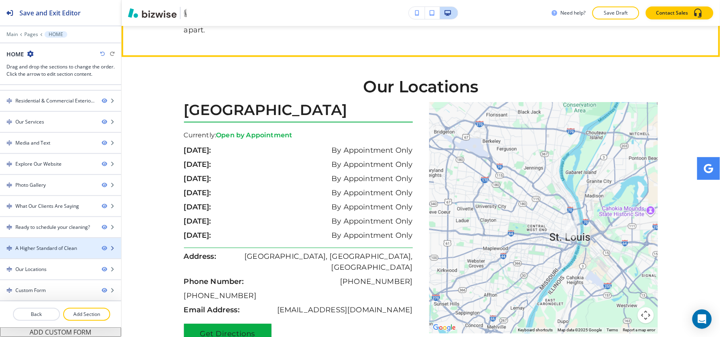
click at [51, 248] on div "A Higher Standard of Clean" at bounding box center [46, 248] width 62 height 7
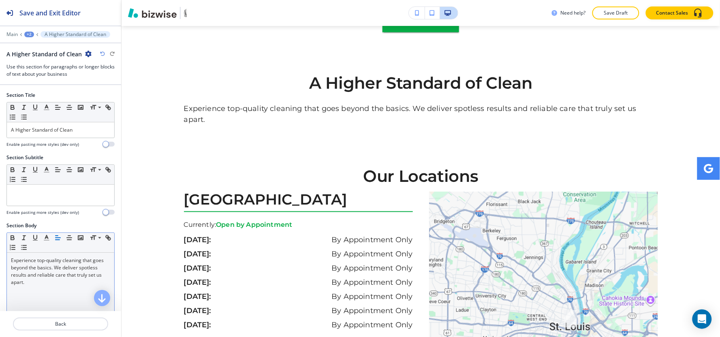
scroll to position [225, 0]
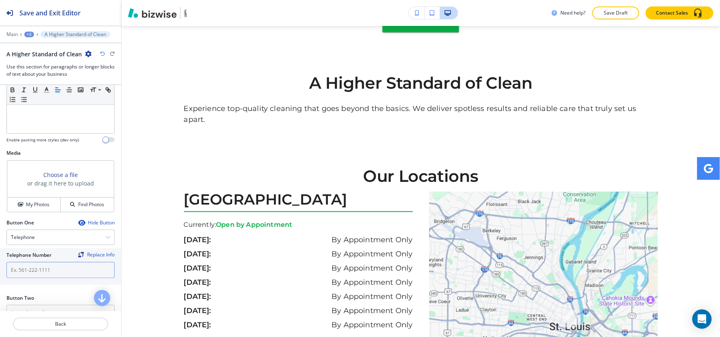
click at [45, 270] on input "text" at bounding box center [60, 270] width 108 height 16
paste input "[PHONE_NUMBER]"
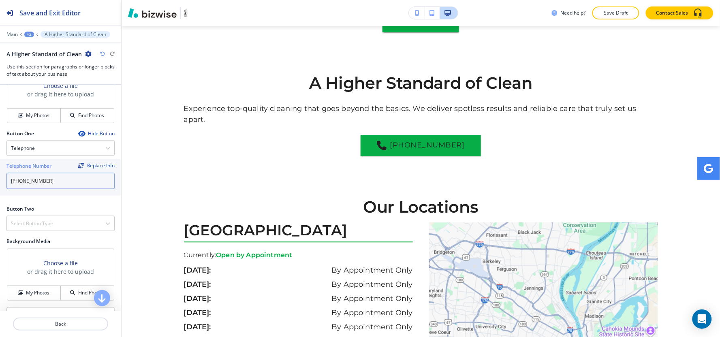
scroll to position [315, 0]
type input "[PHONE_NUMBER]"
click at [51, 229] on div "Select Button Type" at bounding box center [60, 223] width 107 height 15
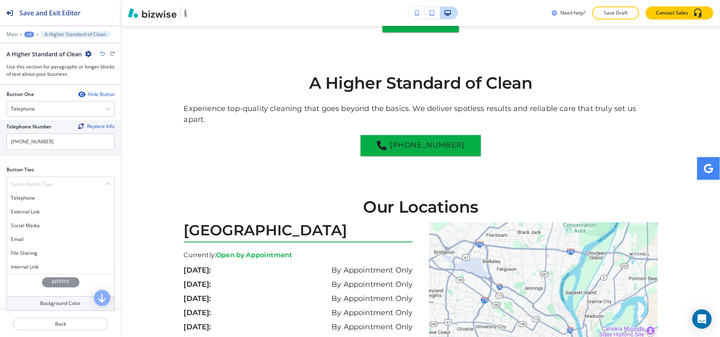
scroll to position [405, 0]
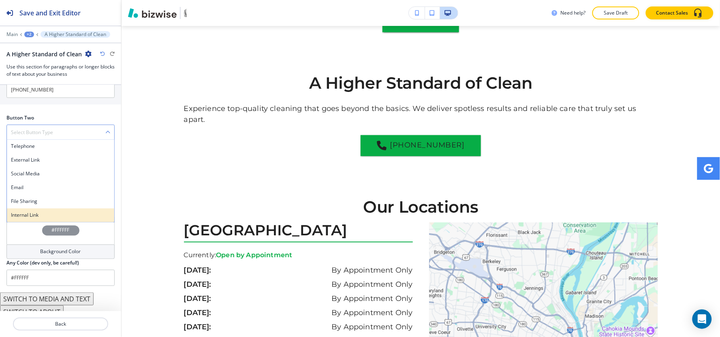
click at [51, 219] on h4 "Internal Link" at bounding box center [60, 215] width 99 height 7
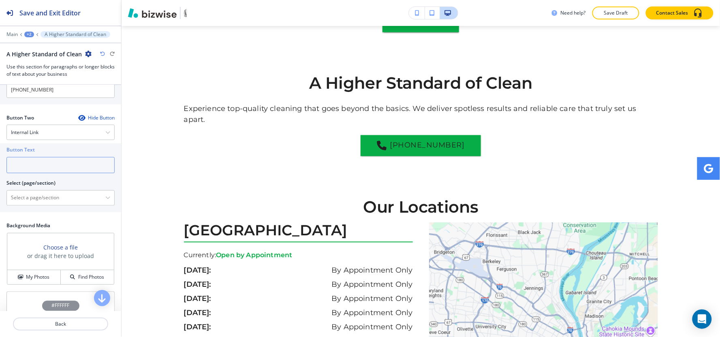
click at [55, 169] on input "text" at bounding box center [60, 165] width 108 height 16
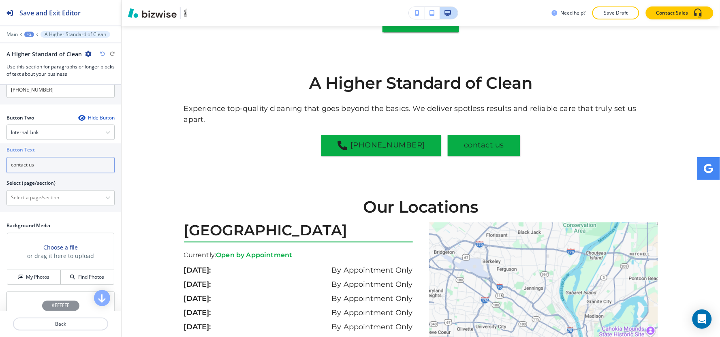
drag, startPoint x: 12, startPoint y: 165, endPoint x: 2, endPoint y: 165, distance: 10.1
click at [2, 165] on div "Button Text contact us Select (page/section) HOME HOME | Hero HOME | Get your h…" at bounding box center [60, 177] width 121 height 69
click at [30, 167] on input "Contact us" at bounding box center [60, 165] width 108 height 16
type input "Contact Us"
click at [35, 204] on \(page\/section\) "Manual Input" at bounding box center [56, 198] width 98 height 14
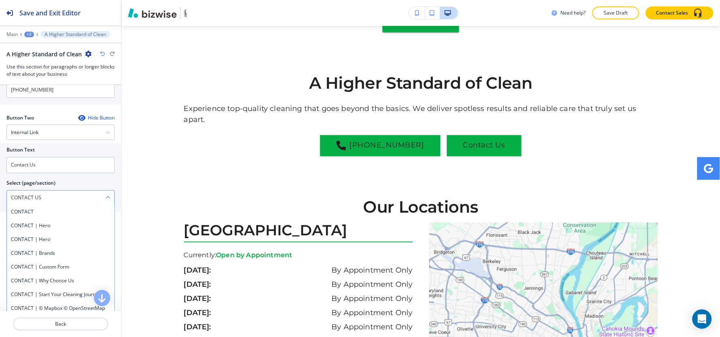
click at [21, 203] on \(page\/section\) "CONTACT US" at bounding box center [56, 198] width 98 height 14
click at [23, 211] on h4 "CONTACT" at bounding box center [60, 212] width 99 height 7
type \(page\/section\) "CONTACT"
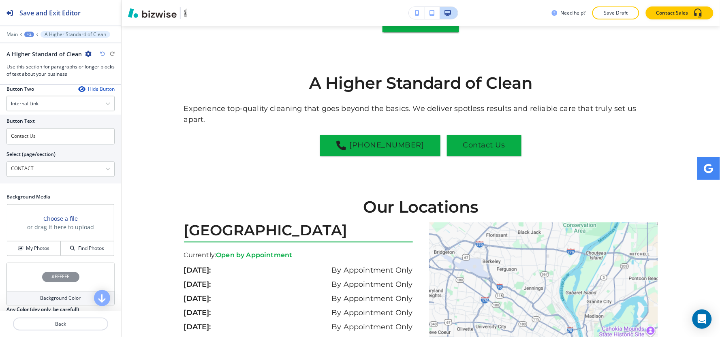
scroll to position [489, 0]
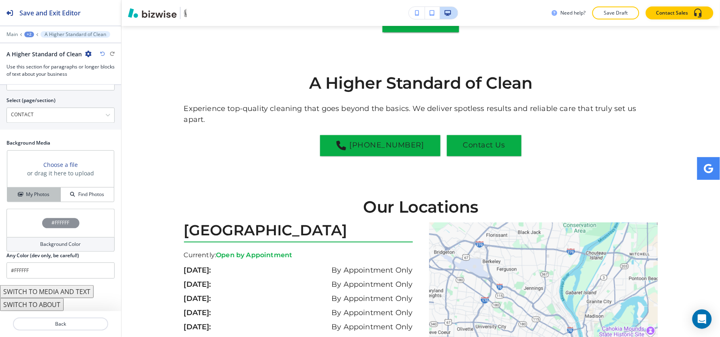
click at [26, 192] on h4 "My Photos" at bounding box center [37, 194] width 23 height 7
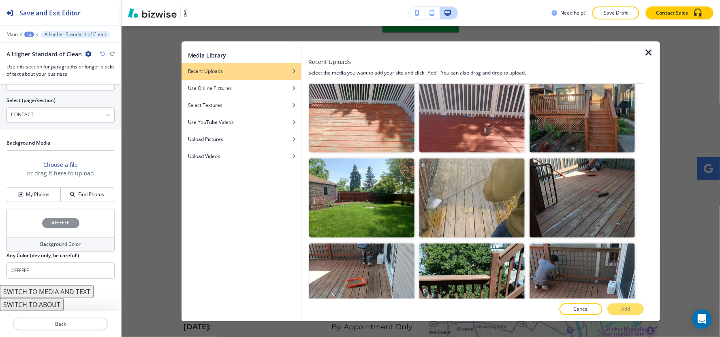
scroll to position [630, 0]
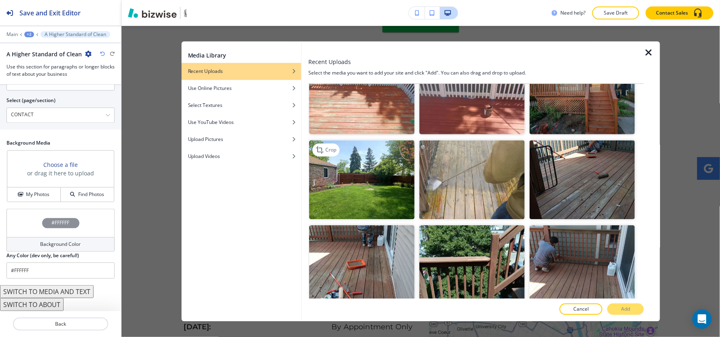
click at [393, 192] on img "button" at bounding box center [361, 179] width 105 height 79
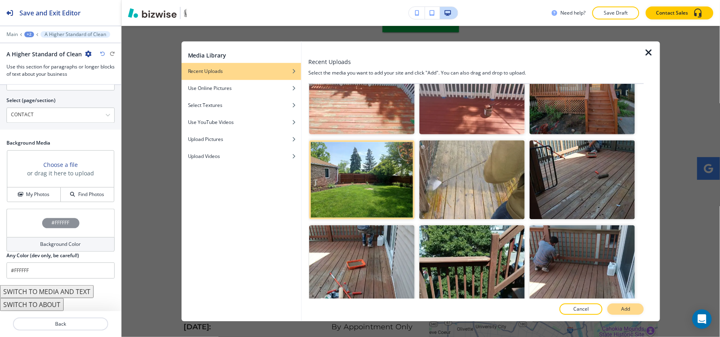
click at [622, 309] on p "Add" at bounding box center [625, 309] width 9 height 7
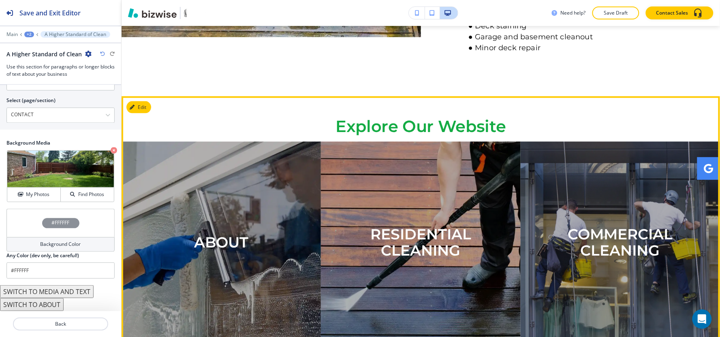
scroll to position [1249, 0]
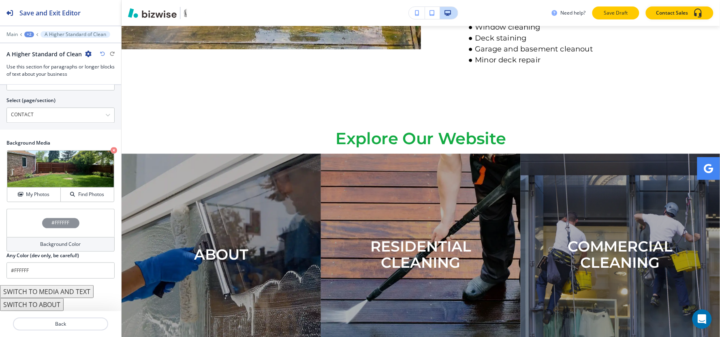
click at [622, 15] on p "Save Draft" at bounding box center [616, 12] width 26 height 7
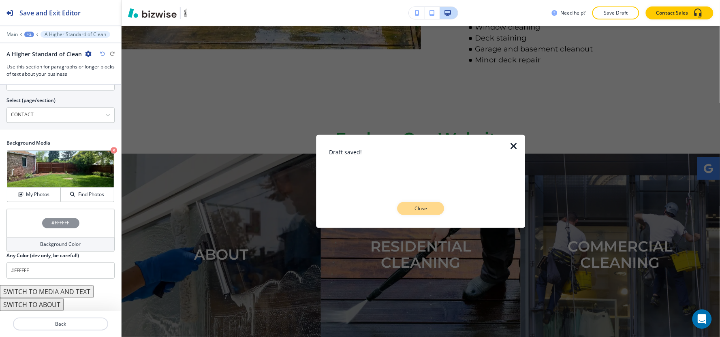
click at [416, 207] on p "Close" at bounding box center [421, 208] width 26 height 7
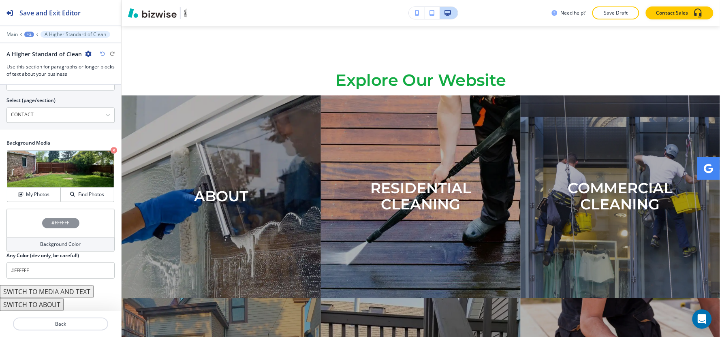
scroll to position [1294, 0]
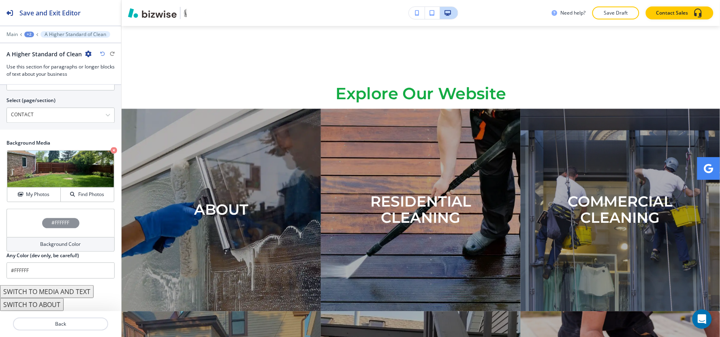
click at [566, 85] on p "Explore Our Website" at bounding box center [421, 94] width 474 height 18
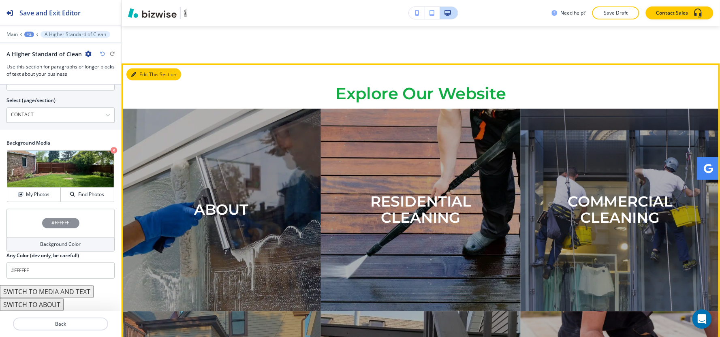
click at [139, 68] on button "Edit This Section" at bounding box center [153, 74] width 55 height 12
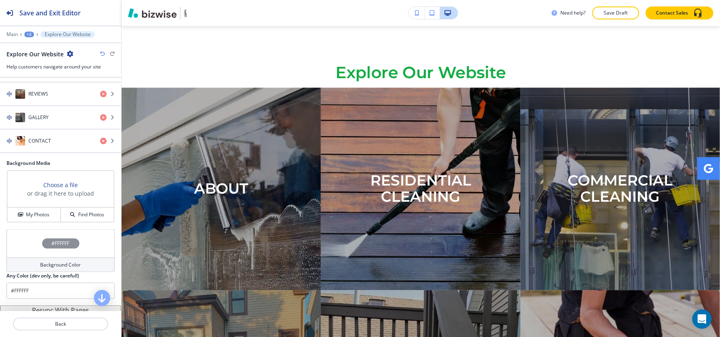
scroll to position [238, 0]
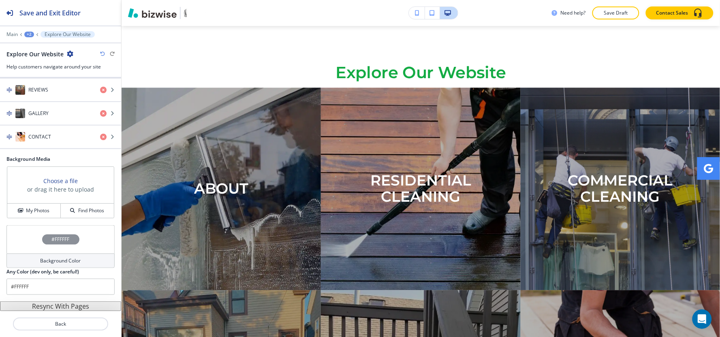
click at [46, 307] on button "Resync With Pages" at bounding box center [60, 306] width 121 height 10
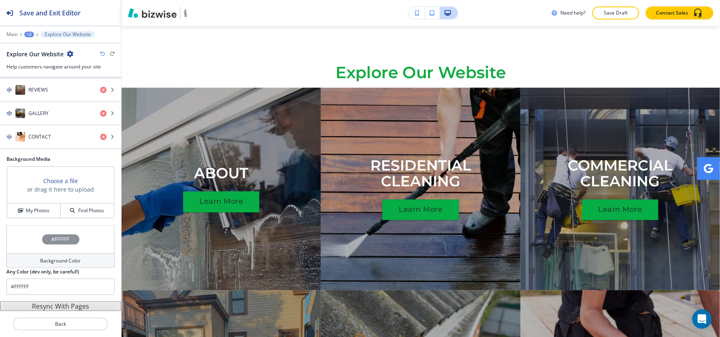
click at [53, 304] on button "Resync With Pages" at bounding box center [60, 306] width 121 height 10
click at [53, 305] on button "Resync With Pages" at bounding box center [60, 306] width 121 height 10
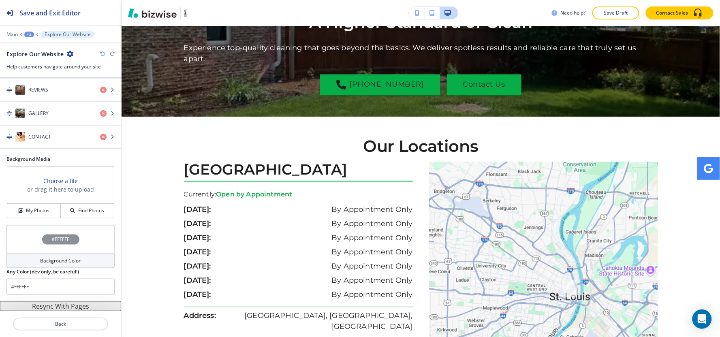
scroll to position [3191, 0]
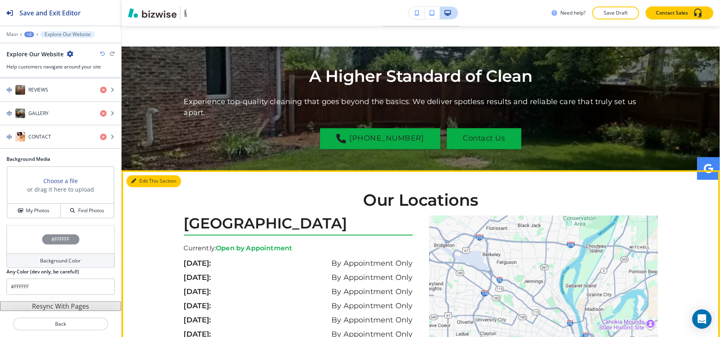
click at [140, 175] on button "Edit This Section" at bounding box center [153, 181] width 55 height 12
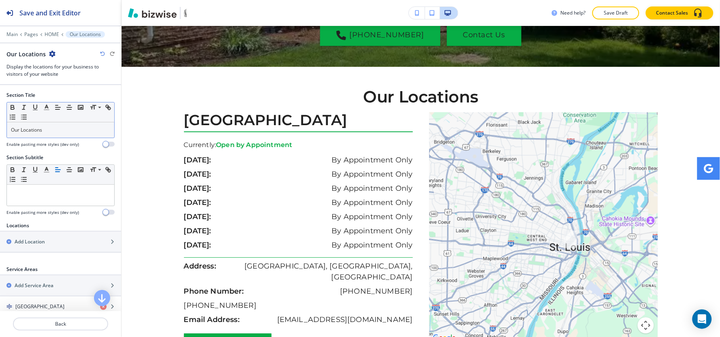
scroll to position [3297, 0]
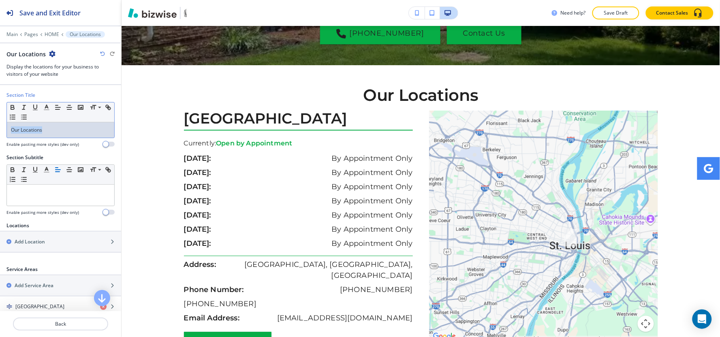
drag, startPoint x: 47, startPoint y: 134, endPoint x: 0, endPoint y: 139, distance: 47.2
click at [0, 139] on div "Section Title Small Normal Large Huge Our Locations Enable pasting more styles …" at bounding box center [60, 123] width 121 height 62
click at [46, 109] on icon "button" at bounding box center [46, 107] width 7 height 7
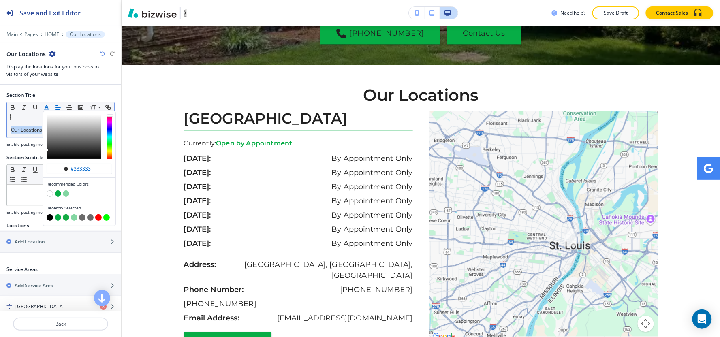
click at [58, 220] on button "button" at bounding box center [58, 217] width 6 height 6
type input "#07ad46"
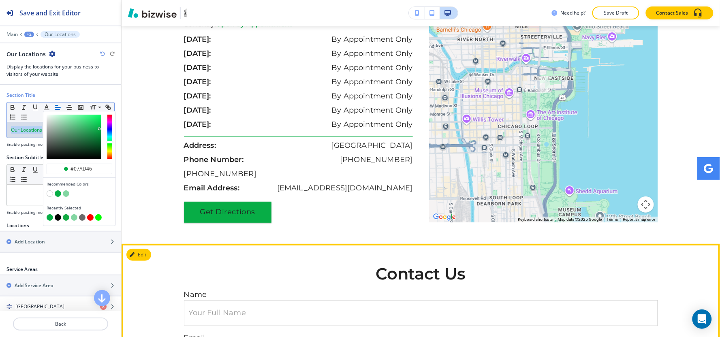
scroll to position [3747, 0]
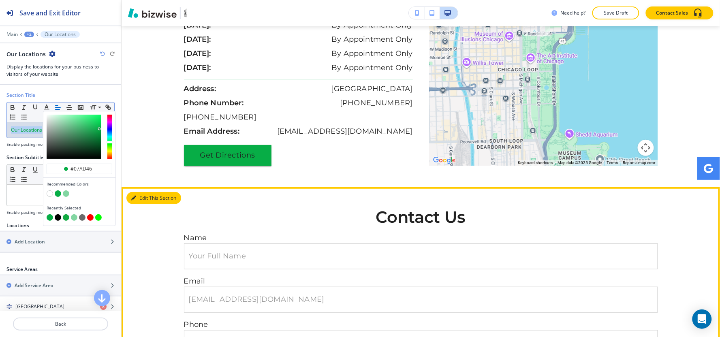
click at [148, 192] on button "Edit This Section" at bounding box center [153, 198] width 55 height 12
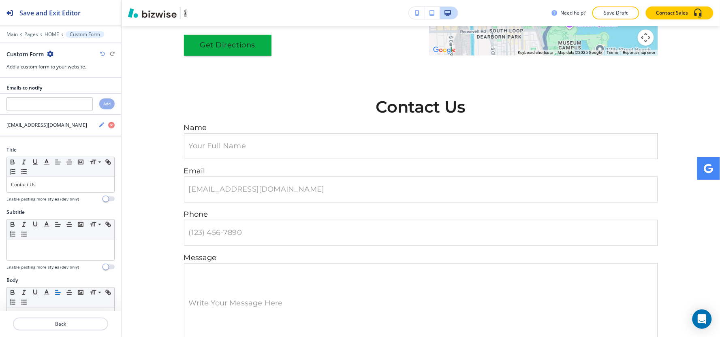
scroll to position [3858, 0]
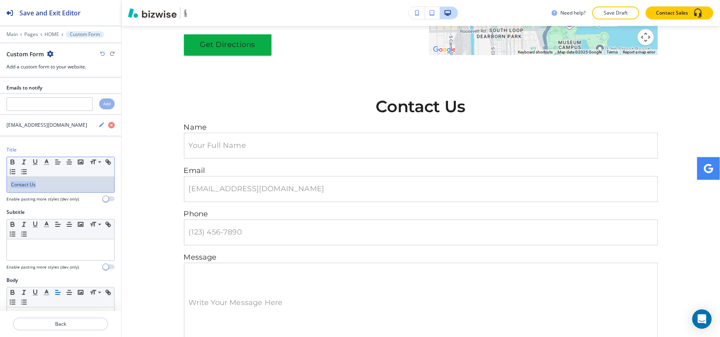
drag, startPoint x: 54, startPoint y: 192, endPoint x: 0, endPoint y: 198, distance: 54.2
click at [0, 198] on div "Title Small Normal Large Huge Contact Us Enable pasting more styles (dev only)" at bounding box center [60, 177] width 121 height 62
click at [43, 163] on icon "button" at bounding box center [46, 161] width 7 height 7
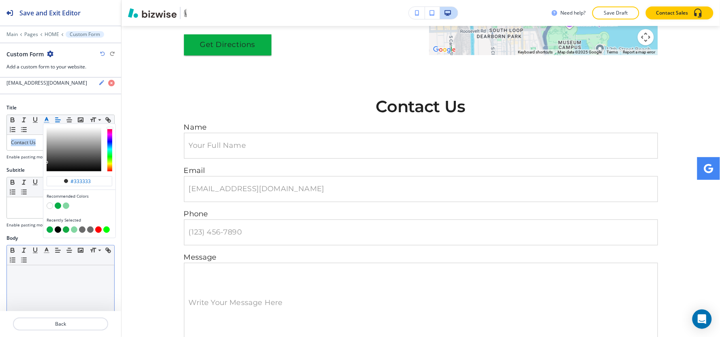
scroll to position [90, 0]
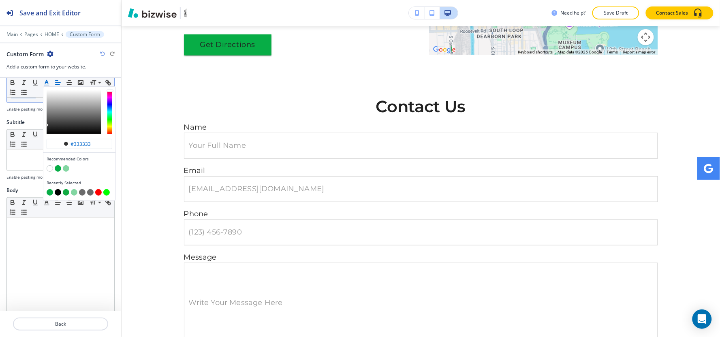
click at [49, 193] on button "button" at bounding box center [50, 193] width 6 height 6
type input "#07ad46"
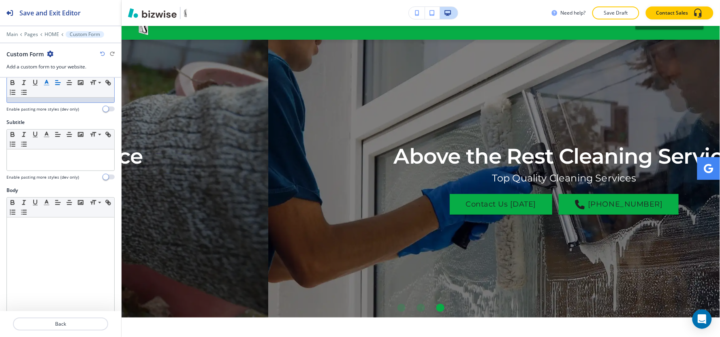
scroll to position [0, 0]
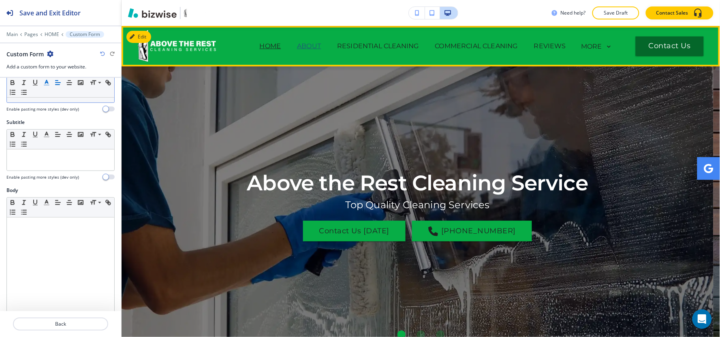
click at [307, 46] on p "ABOUT" at bounding box center [309, 46] width 24 height 10
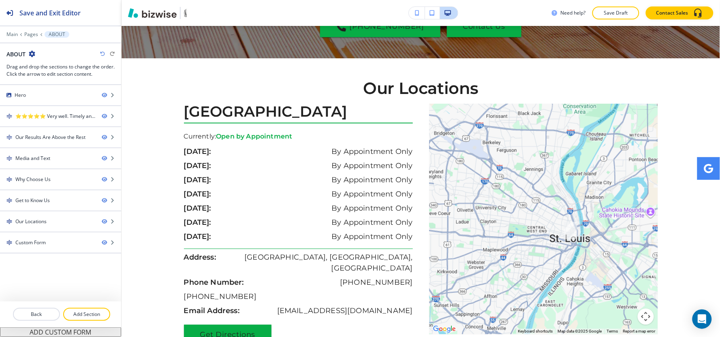
scroll to position [1176, 0]
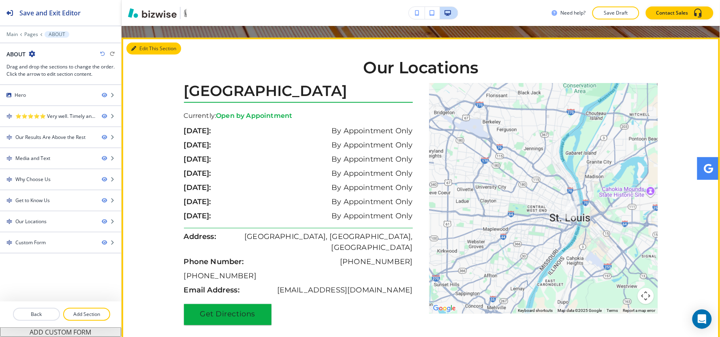
click at [134, 51] on icon "button" at bounding box center [133, 48] width 5 height 5
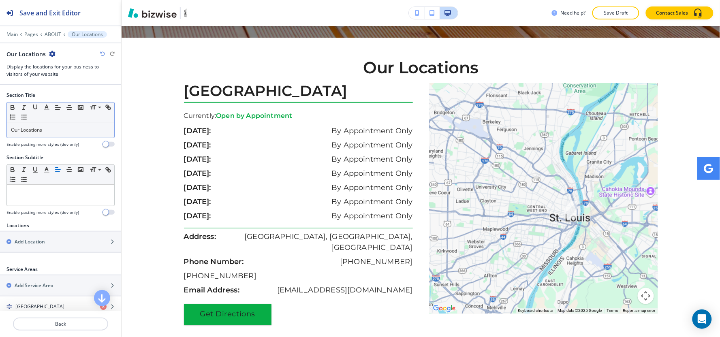
scroll to position [1205, 0]
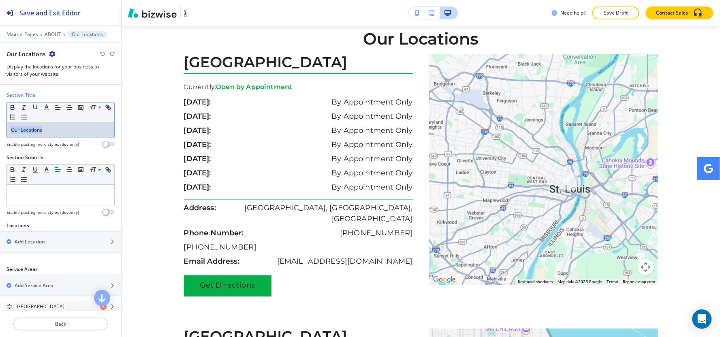
drag, startPoint x: 0, startPoint y: 139, endPoint x: 6, endPoint y: 141, distance: 6.8
click at [0, 143] on div "Section Title Small Normal Large Huge Our Locations Enable pasting more styles …" at bounding box center [60, 123] width 121 height 62
click at [41, 108] on button "button" at bounding box center [46, 107] width 11 height 10
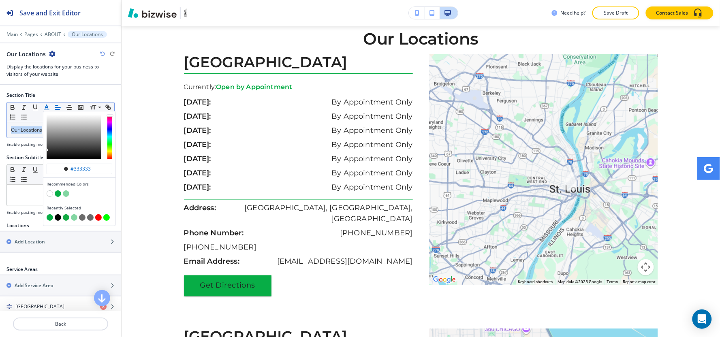
click at [50, 223] on div "Recently Selected" at bounding box center [79, 214] width 72 height 24
click at [49, 219] on button "button" at bounding box center [50, 217] width 6 height 6
type input "#07ad46"
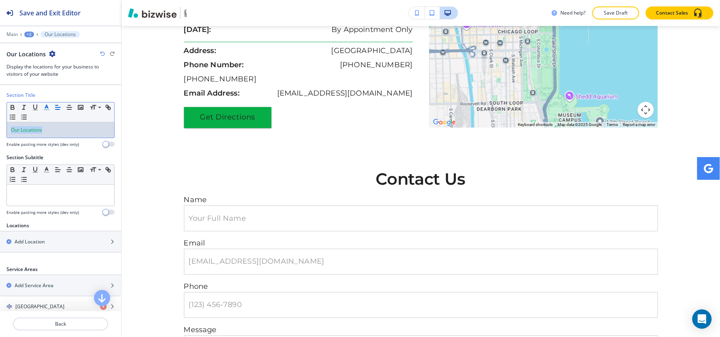
scroll to position [1648, 0]
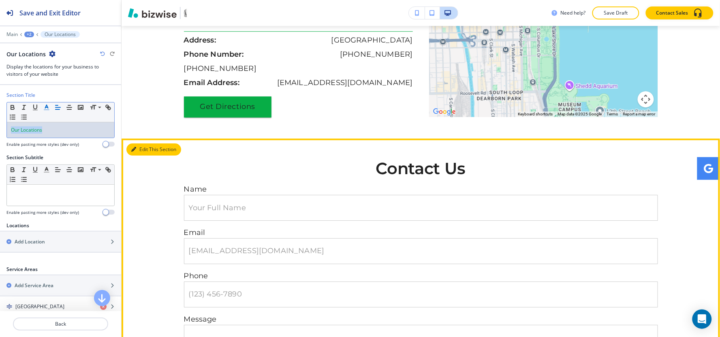
click at [140, 153] on button "Edit This Section" at bounding box center [153, 149] width 55 height 12
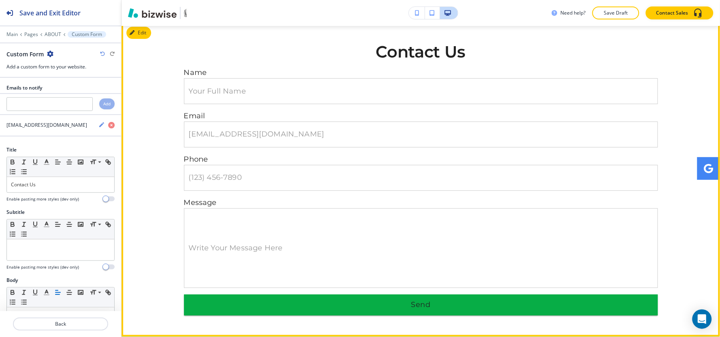
scroll to position [1765, 0]
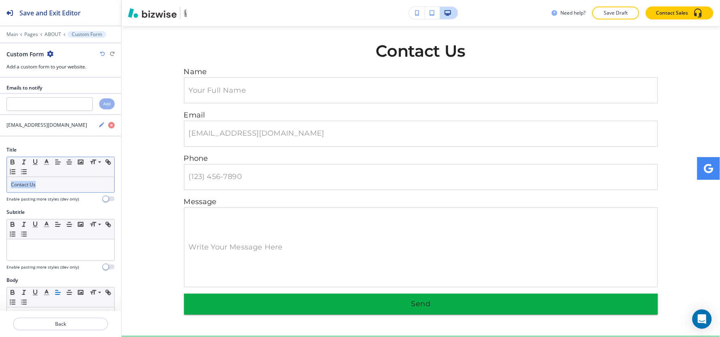
drag, startPoint x: 0, startPoint y: 185, endPoint x: 9, endPoint y: 179, distance: 10.4
click at [0, 184] on div "Title Small Normal Large Huge Contact Us Enable pasting more styles (dev only)" at bounding box center [60, 177] width 121 height 62
click at [47, 163] on polyline "button" at bounding box center [46, 161] width 3 height 3
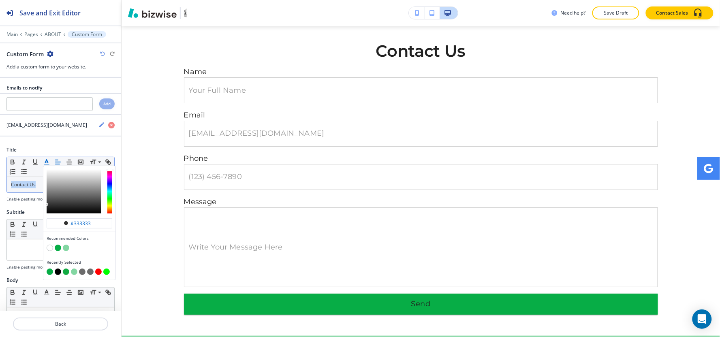
scroll to position [45, 0]
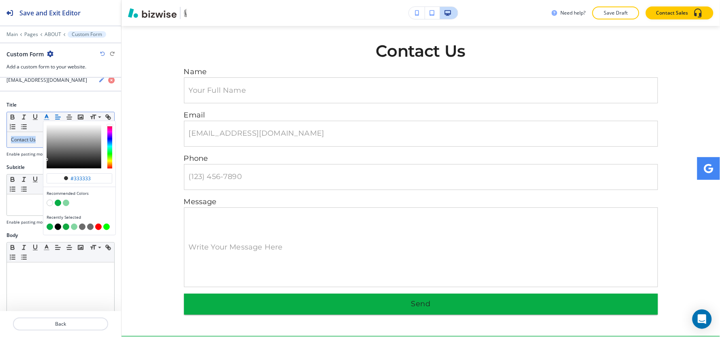
drag, startPoint x: 48, startPoint y: 229, endPoint x: 90, endPoint y: 218, distance: 43.7
click at [48, 229] on button "button" at bounding box center [50, 227] width 6 height 6
type input "#07ad46"
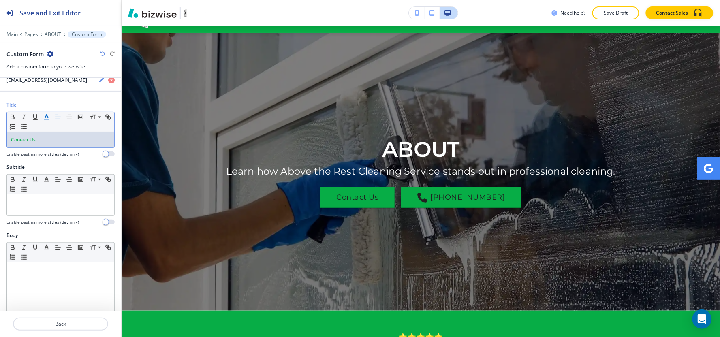
scroll to position [0, 0]
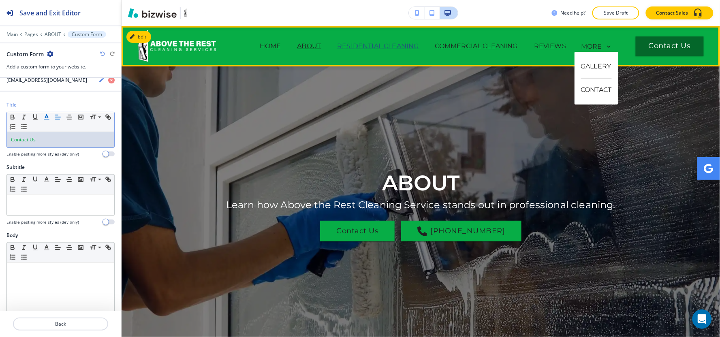
click at [361, 48] on p "RESIDENTIAL CLEANING" at bounding box center [377, 46] width 81 height 10
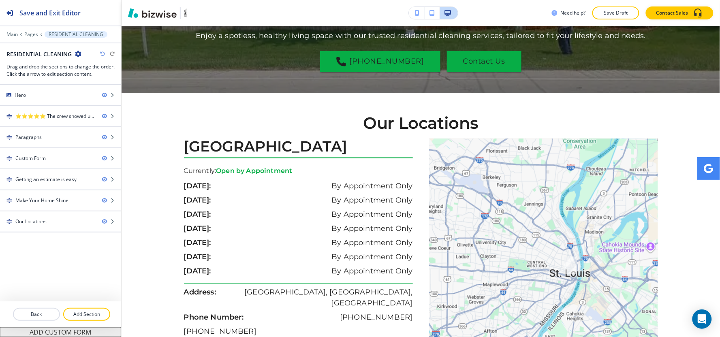
scroll to position [1264, 0]
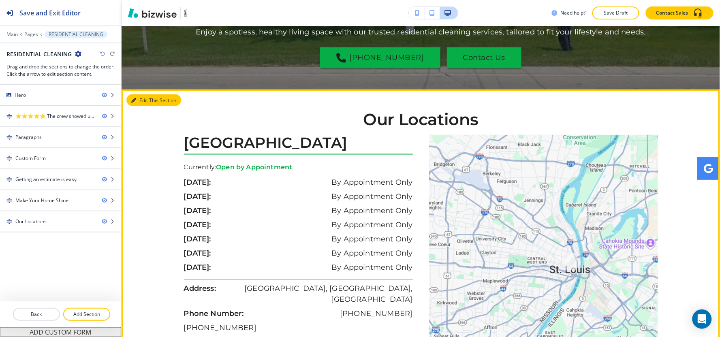
click at [142, 94] on button "Edit This Section" at bounding box center [153, 100] width 55 height 12
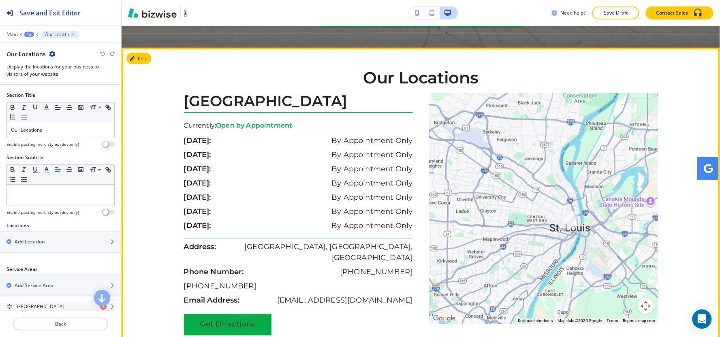
scroll to position [1306, 0]
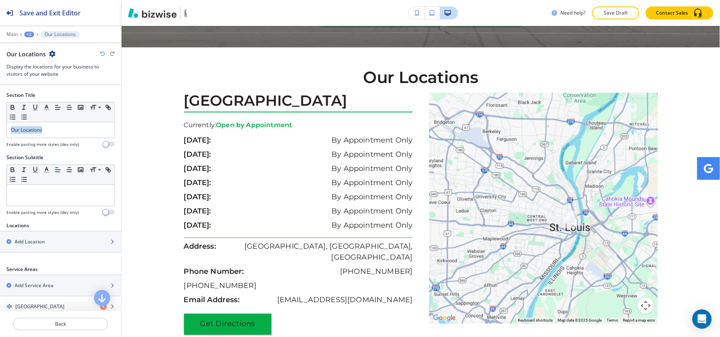
drag, startPoint x: 66, startPoint y: 135, endPoint x: 0, endPoint y: 120, distance: 67.8
click at [0, 120] on div "Section Title Small Normal Large Huge Our Locations Enable pasting more styles …" at bounding box center [60, 123] width 121 height 62
click at [45, 109] on icon "button" at bounding box center [46, 107] width 7 height 7
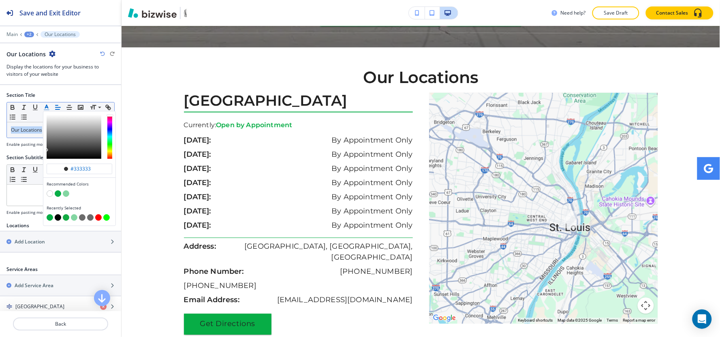
click at [49, 220] on button "button" at bounding box center [50, 217] width 6 height 6
type input "#07ad46"
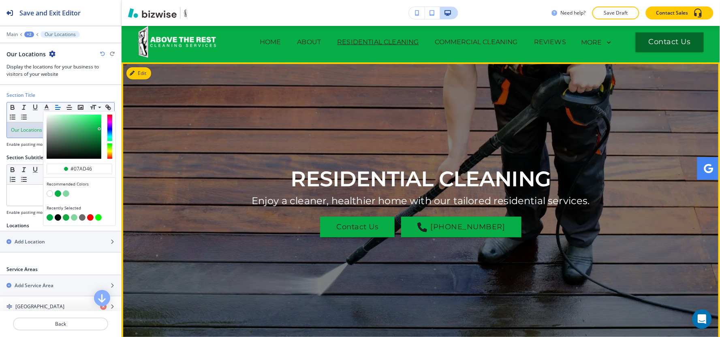
scroll to position [0, 0]
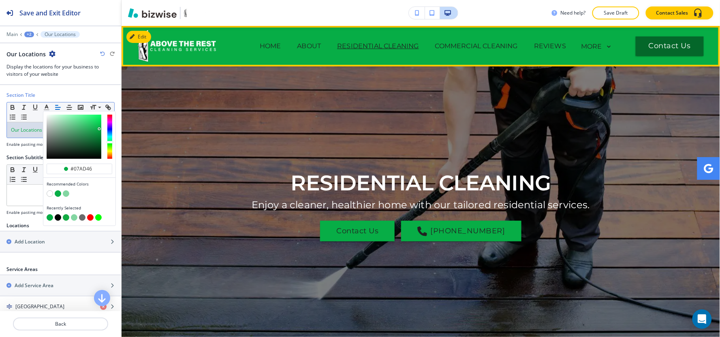
click at [477, 37] on span "COMMERCIAL CLEANING" at bounding box center [476, 46] width 99 height 32
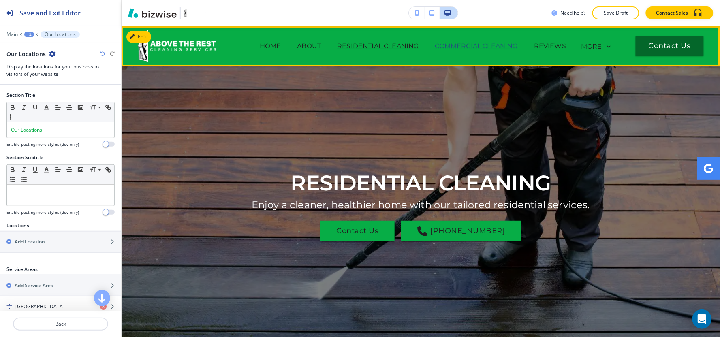
click at [477, 42] on p "COMMERCIAL CLEANING" at bounding box center [476, 46] width 83 height 10
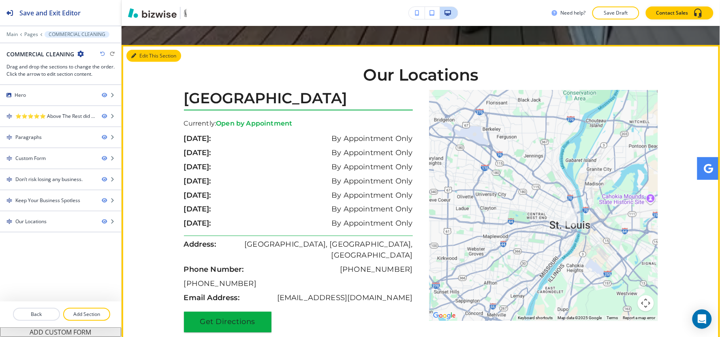
click at [140, 62] on button "Edit This Section" at bounding box center [153, 56] width 55 height 12
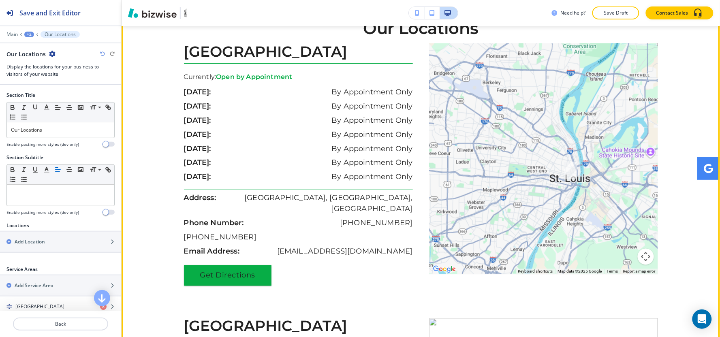
scroll to position [1267, 0]
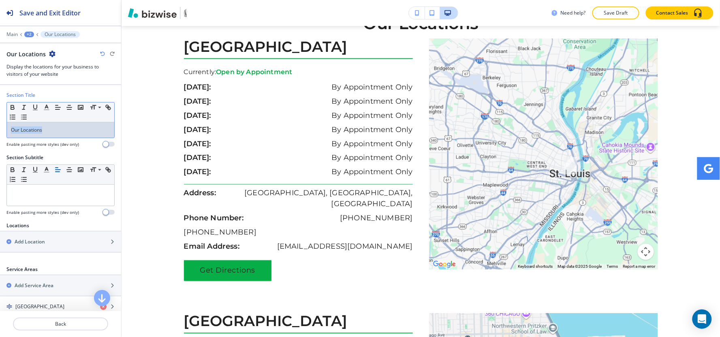
drag, startPoint x: 70, startPoint y: 134, endPoint x: 7, endPoint y: 130, distance: 63.3
click at [0, 138] on div "Section Title Small Normal Large Huge Our Locations Enable pasting more styles …" at bounding box center [60, 123] width 121 height 62
click at [46, 107] on polyline "button" at bounding box center [46, 106] width 3 height 3
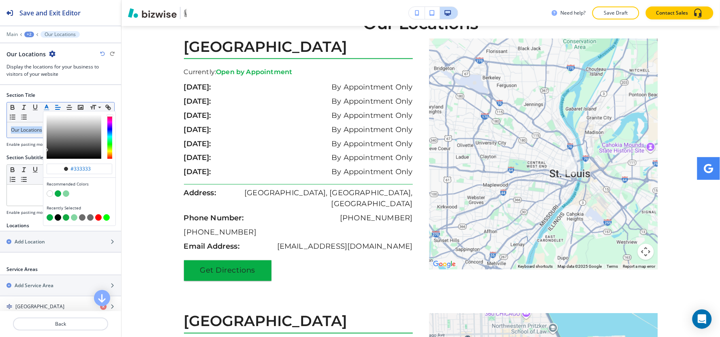
click at [49, 214] on button "button" at bounding box center [50, 217] width 6 height 6
type input "#07ad46"
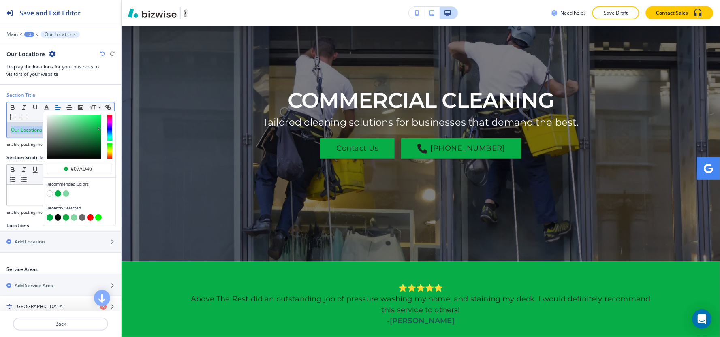
scroll to position [0, 0]
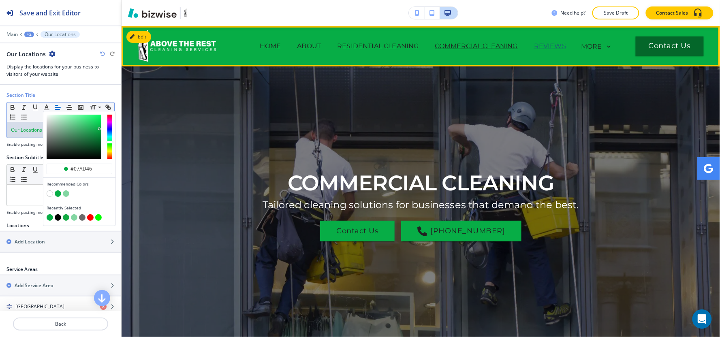
click at [547, 45] on p "REVIEWS" at bounding box center [550, 46] width 32 height 10
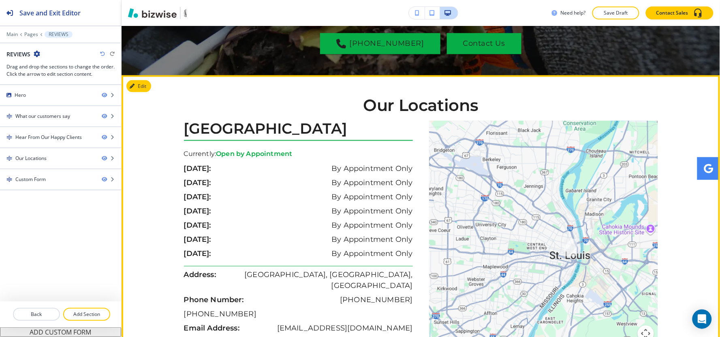
scroll to position [1215, 0]
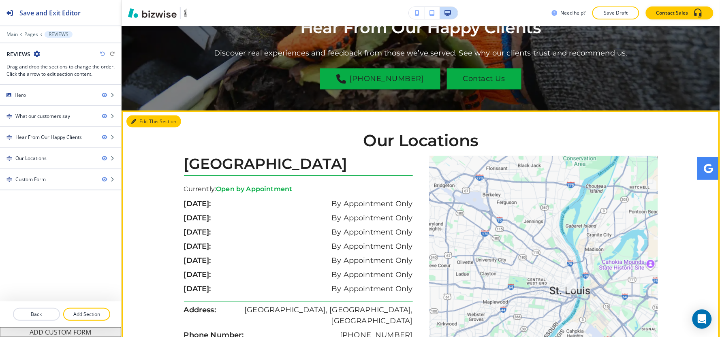
click at [144, 115] on button "Edit This Section" at bounding box center [153, 121] width 55 height 12
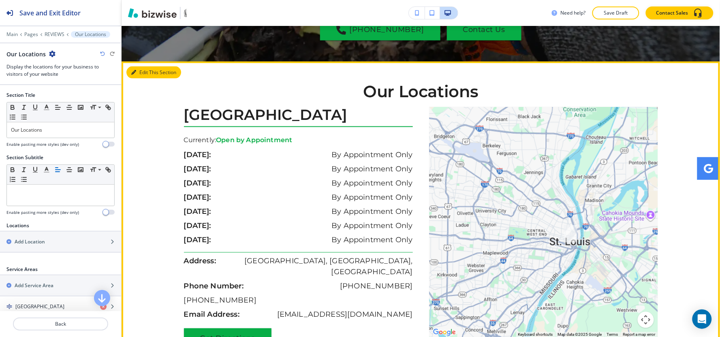
scroll to position [1277, 0]
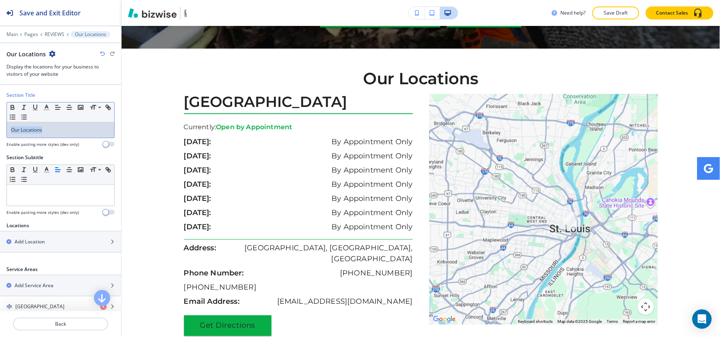
drag, startPoint x: 59, startPoint y: 130, endPoint x: 0, endPoint y: 143, distance: 60.2
click at [0, 143] on div "Section Title Small Normal Large Huge Our Locations Enable pasting more styles …" at bounding box center [60, 123] width 121 height 62
click at [46, 107] on polyline "button" at bounding box center [46, 106] width 3 height 3
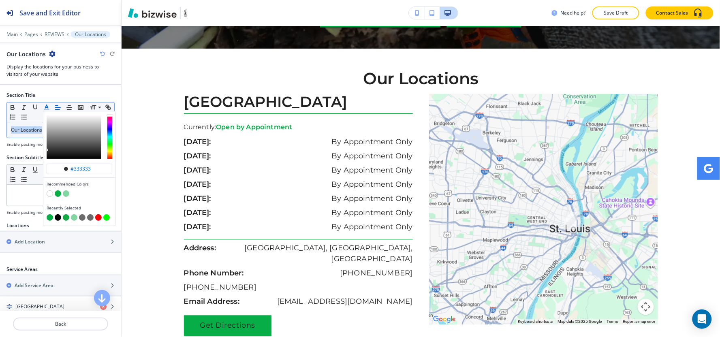
click at [49, 219] on button "button" at bounding box center [50, 217] width 6 height 6
type input "#07ad46"
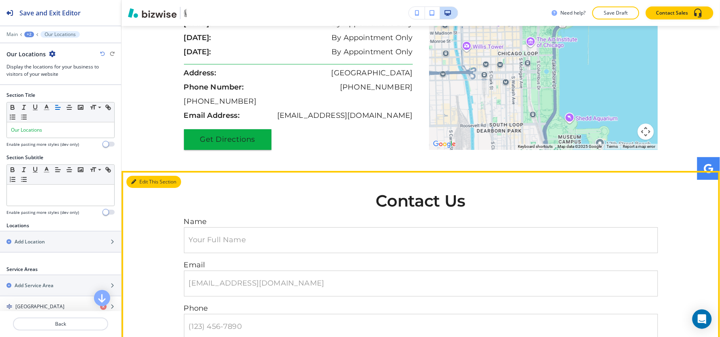
click at [143, 176] on button "Edit This Section" at bounding box center [153, 182] width 55 height 12
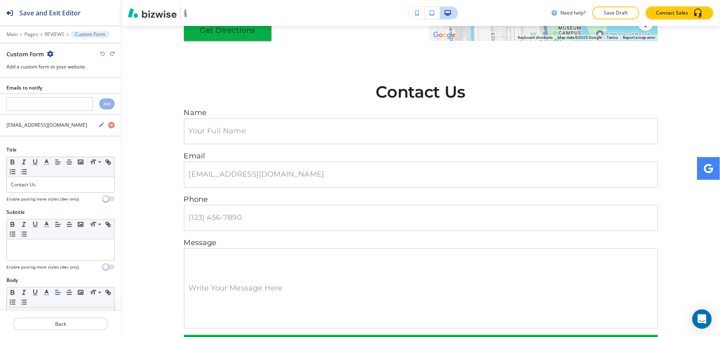
scroll to position [1837, 0]
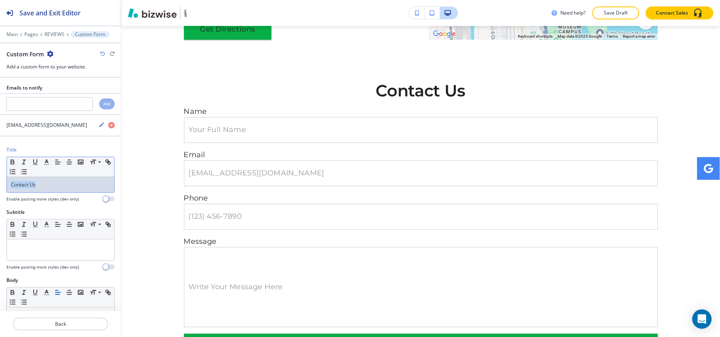
drag, startPoint x: 53, startPoint y: 185, endPoint x: 6, endPoint y: 199, distance: 49.4
click at [0, 205] on div "Title Small Normal Large Huge Contact Us Enable pasting more styles (dev only)" at bounding box center [60, 177] width 121 height 62
click at [46, 163] on icon "button" at bounding box center [46, 161] width 7 height 7
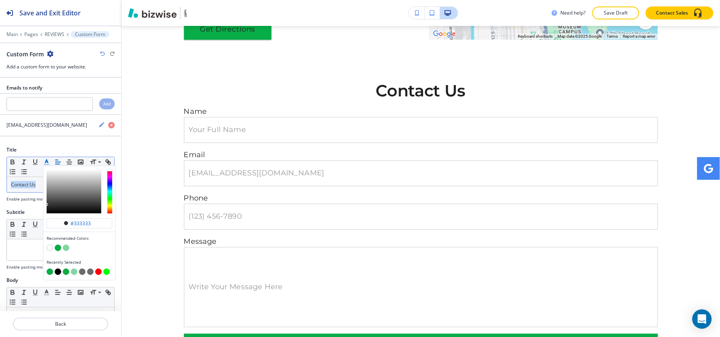
click at [51, 273] on button "button" at bounding box center [50, 272] width 6 height 6
type input "#07ad46"
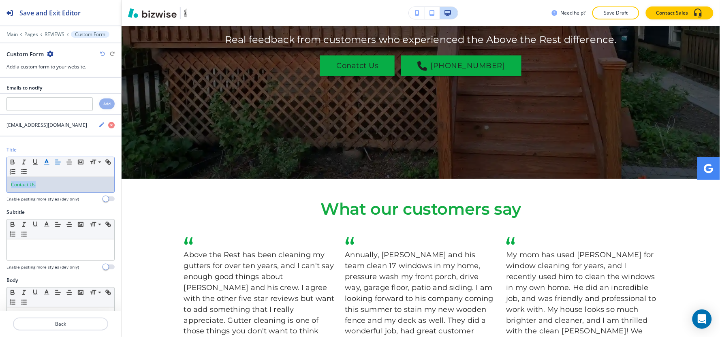
scroll to position [0, 0]
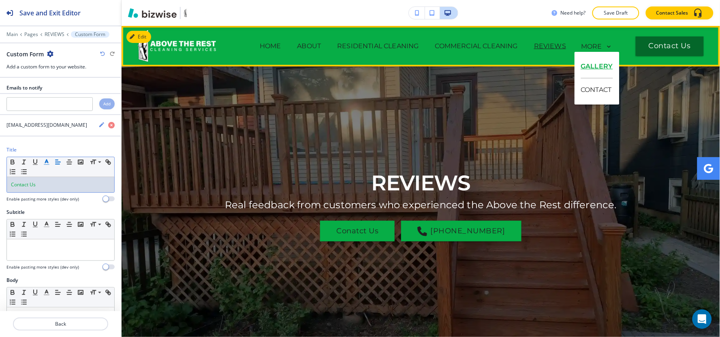
click at [590, 66] on p "GALLERY" at bounding box center [597, 66] width 32 height 23
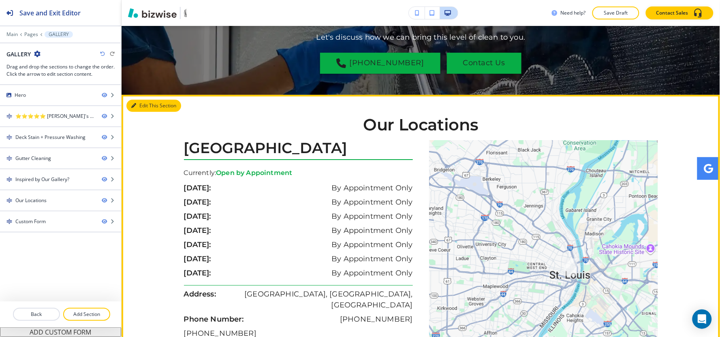
click at [147, 104] on button "Edit This Section" at bounding box center [153, 106] width 55 height 12
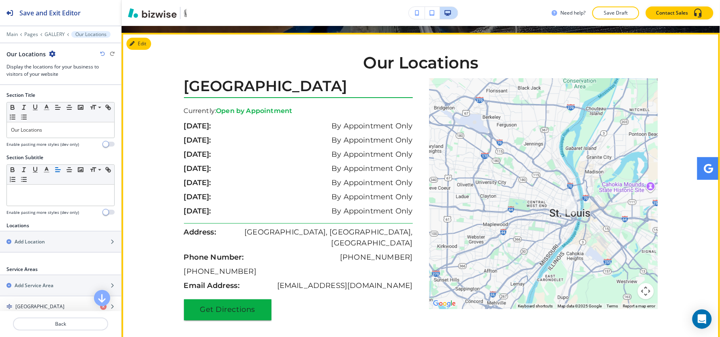
scroll to position [2724, 0]
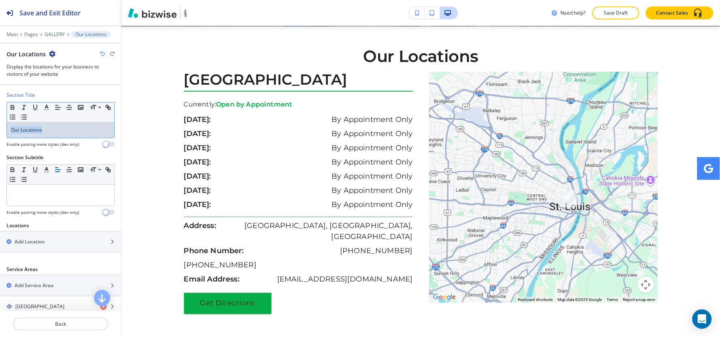
drag, startPoint x: 68, startPoint y: 133, endPoint x: 0, endPoint y: 136, distance: 67.7
click at [0, 136] on div "Section Title Small Normal Large Huge Our Locations Enable pasting more styles …" at bounding box center [60, 123] width 121 height 62
click at [45, 107] on polyline "button" at bounding box center [46, 106] width 3 height 3
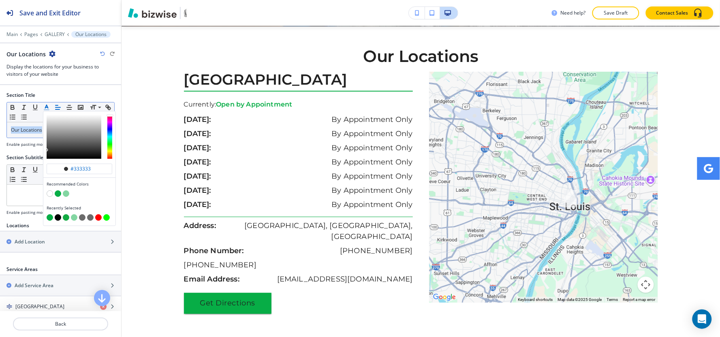
click at [48, 219] on button "button" at bounding box center [50, 217] width 6 height 6
type input "#07ad46"
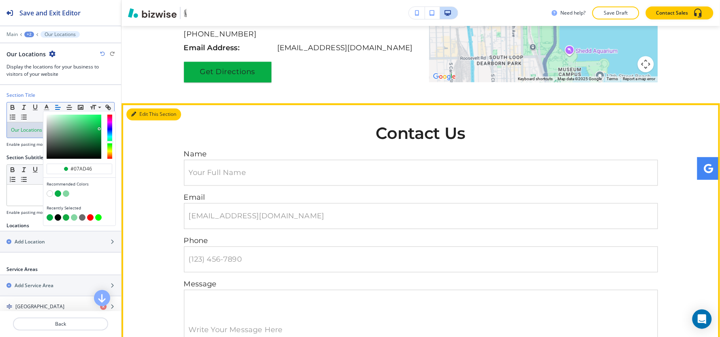
click at [147, 109] on button "Edit This Section" at bounding box center [153, 115] width 55 height 12
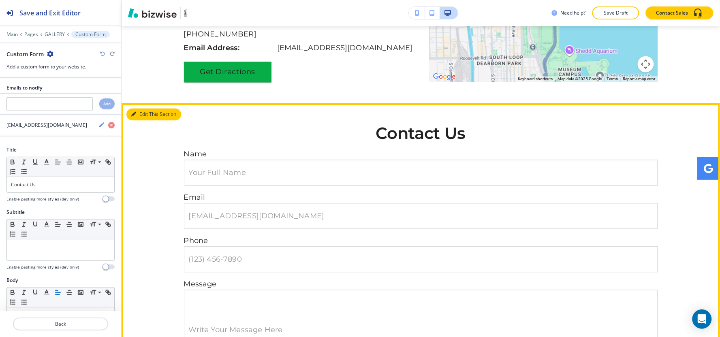
scroll to position [3284, 0]
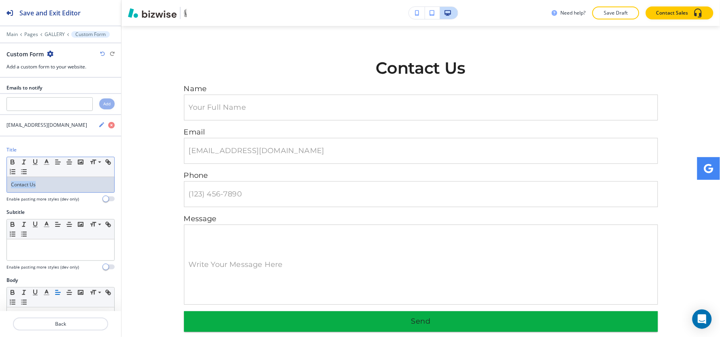
drag, startPoint x: 65, startPoint y: 186, endPoint x: 2, endPoint y: 193, distance: 63.2
click at [2, 193] on div "Title Small Normal Large Huge Contact Us Enable pasting more styles (dev only)" at bounding box center [60, 177] width 121 height 62
click at [46, 164] on icon "button" at bounding box center [46, 161] width 7 height 7
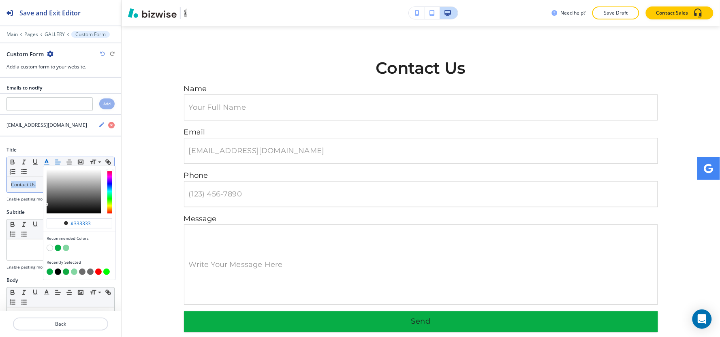
click at [50, 274] on button "button" at bounding box center [50, 272] width 6 height 6
type input "#07ad46"
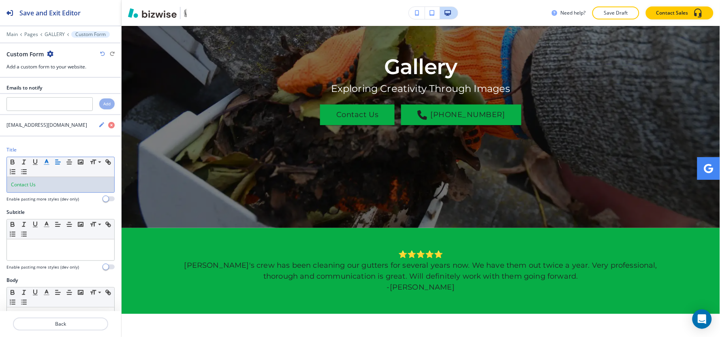
scroll to position [0, 0]
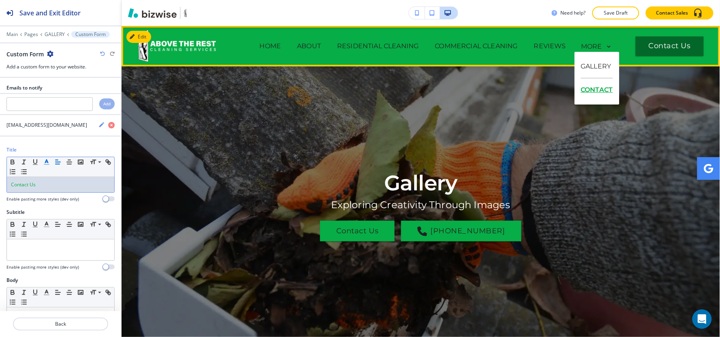
drag, startPoint x: 589, startPoint y: 92, endPoint x: 586, endPoint y: 98, distance: 6.5
click at [589, 93] on p "CONTACT" at bounding box center [597, 90] width 32 height 23
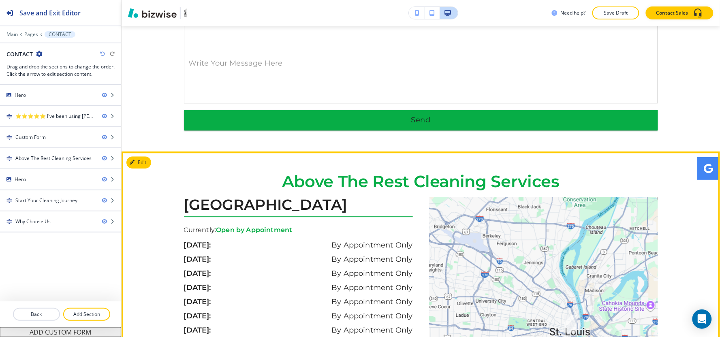
scroll to position [593, 0]
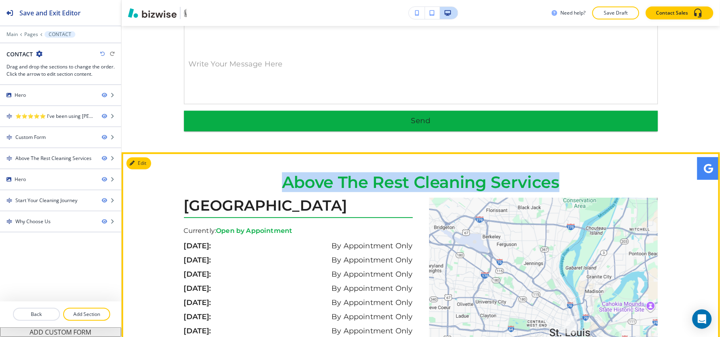
drag, startPoint x: 269, startPoint y: 178, endPoint x: 580, endPoint y: 177, distance: 310.7
click at [580, 177] on p "Above The Rest Cleaning Services" at bounding box center [421, 182] width 474 height 18
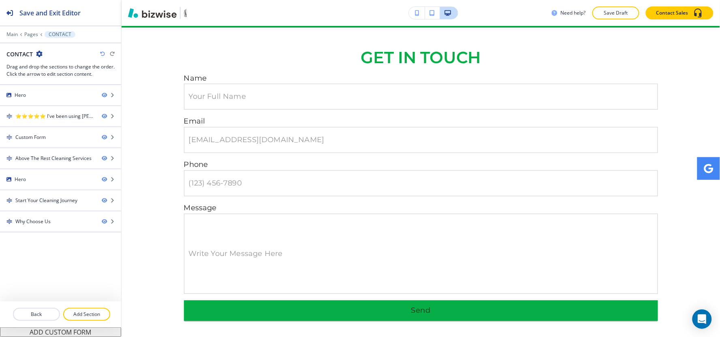
scroll to position [0, 0]
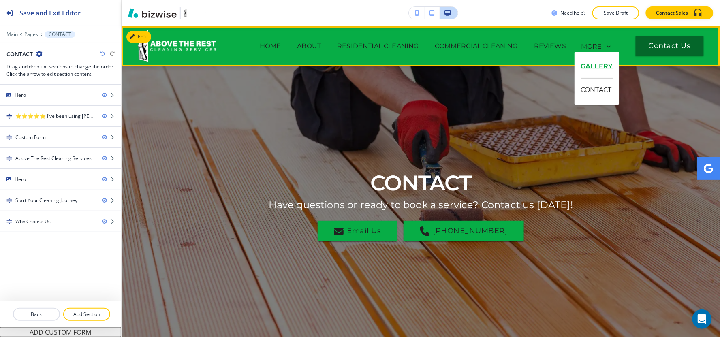
click at [593, 66] on p "GALLERY" at bounding box center [597, 66] width 32 height 23
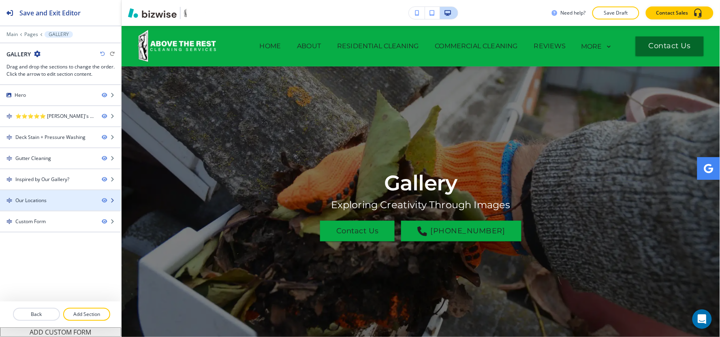
click at [32, 202] on div "Our Locations" at bounding box center [30, 200] width 31 height 7
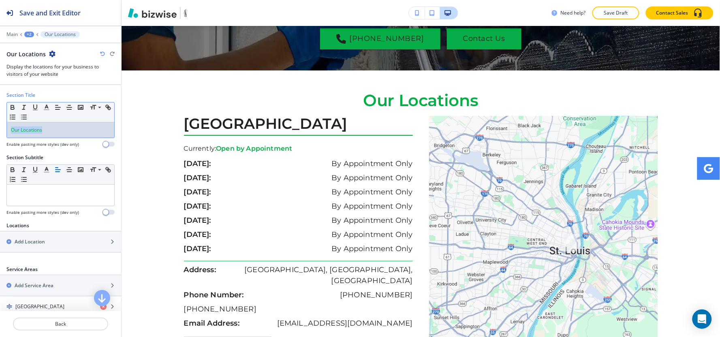
drag, startPoint x: 57, startPoint y: 136, endPoint x: 0, endPoint y: 149, distance: 58.6
click at [0, 149] on div "Section Title Small Normal Large Huge Our Locations Enable pasting more styles …" at bounding box center [60, 123] width 121 height 62
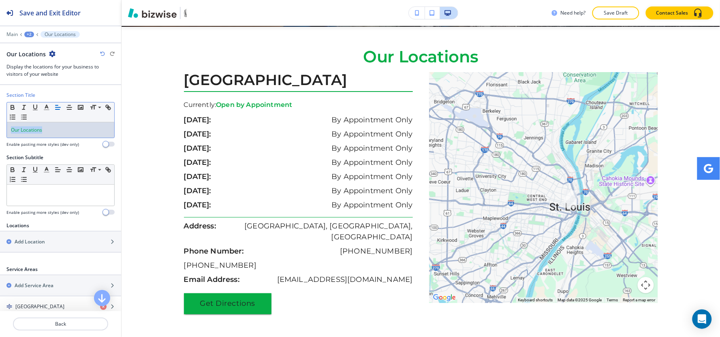
scroll to position [2724, 0]
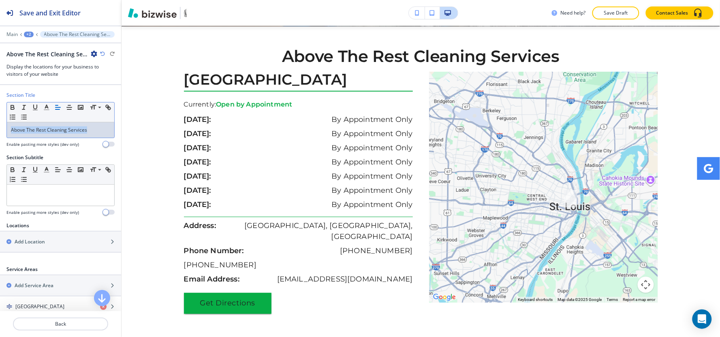
drag, startPoint x: 92, startPoint y: 135, endPoint x: 0, endPoint y: 148, distance: 93.3
click at [0, 148] on div "Section Title Small Normal Large Huge Above The Rest Cleaning Services Enable p…" at bounding box center [60, 123] width 121 height 62
click at [48, 106] on icon "button" at bounding box center [46, 107] width 7 height 7
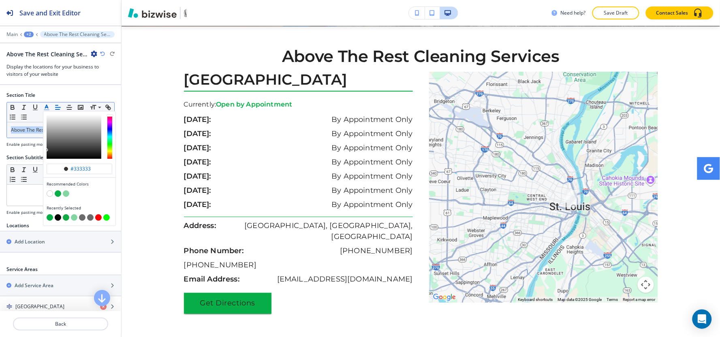
click at [48, 219] on button "button" at bounding box center [50, 217] width 6 height 6
type input "#07ad46"
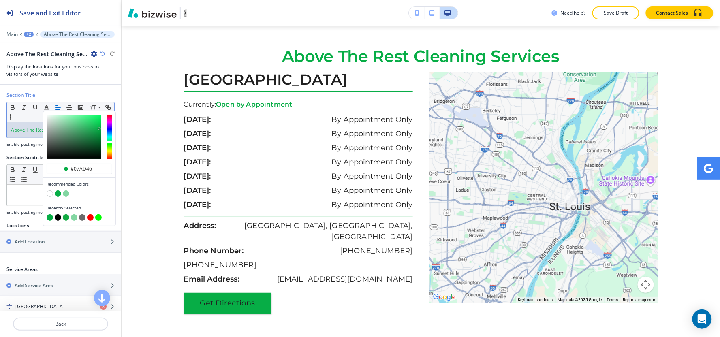
click at [28, 34] on div "+2" at bounding box center [29, 35] width 10 height 6
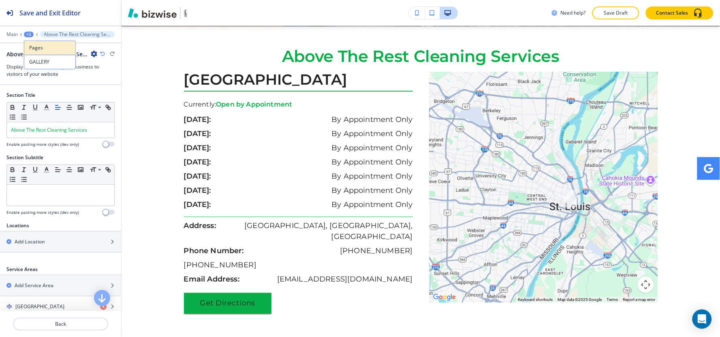
click at [37, 49] on p "Pages" at bounding box center [49, 47] width 41 height 7
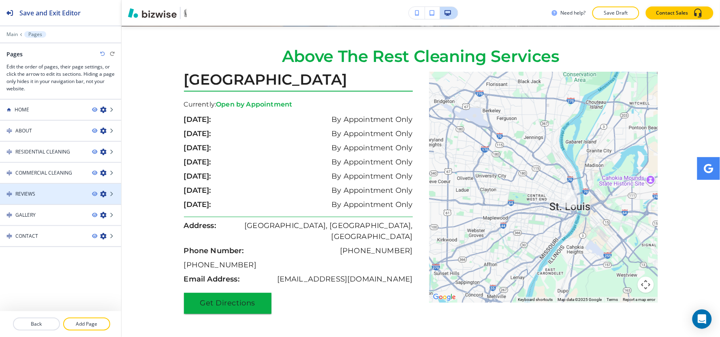
click at [41, 195] on div "REVIEWS" at bounding box center [42, 193] width 85 height 7
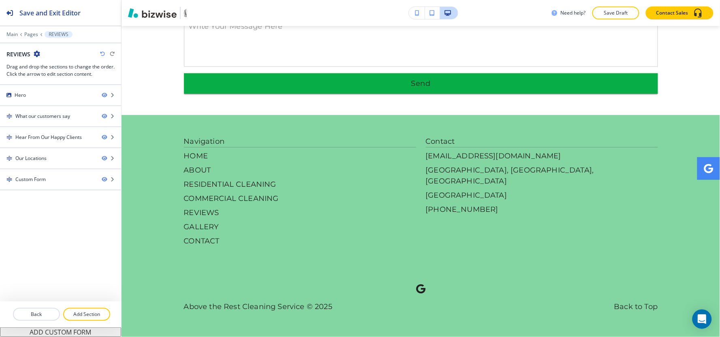
scroll to position [0, 0]
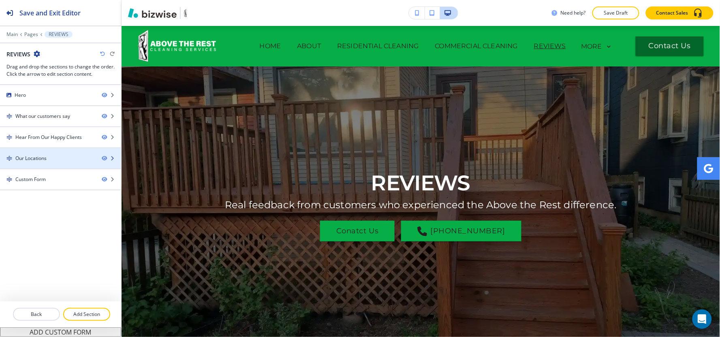
click at [46, 151] on div at bounding box center [60, 151] width 121 height 6
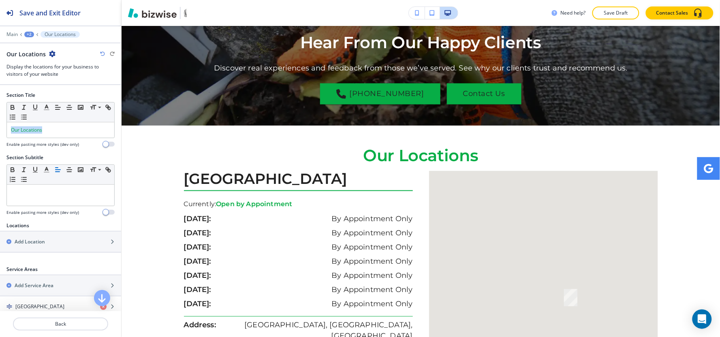
drag, startPoint x: 51, startPoint y: 134, endPoint x: 0, endPoint y: 132, distance: 51.5
click at [0, 132] on div "Section Title Small Normal Large Huge Our Locations Enable pasting more styles …" at bounding box center [60, 123] width 121 height 62
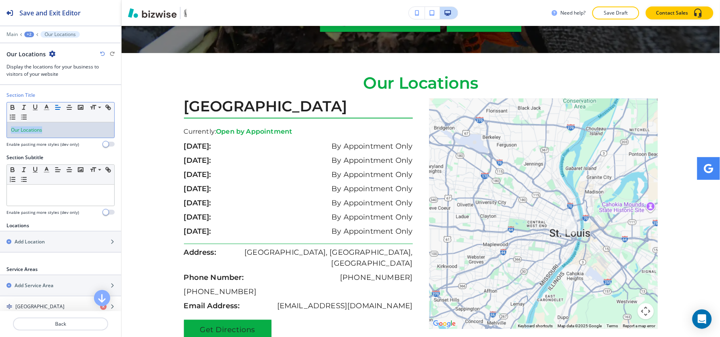
scroll to position [1277, 0]
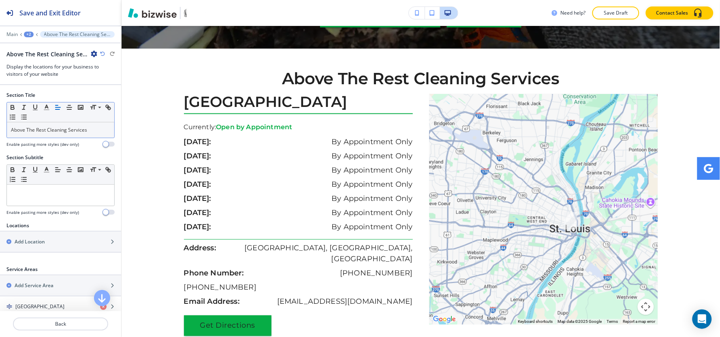
click at [104, 120] on div "Small Normal Large Huge" at bounding box center [60, 112] width 107 height 20
drag, startPoint x: 99, startPoint y: 124, endPoint x: 2, endPoint y: 144, distance: 99.3
click at [0, 146] on div "Section Title Small Normal Large Huge Above The Rest Cleaning Services Enable p…" at bounding box center [60, 123] width 121 height 62
click at [45, 110] on line "button" at bounding box center [46, 110] width 5 height 0
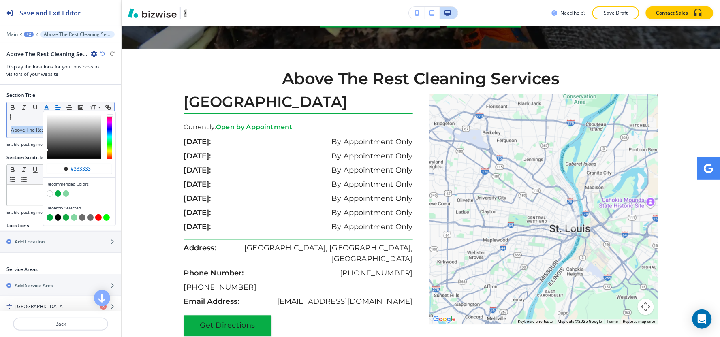
click at [47, 215] on button "button" at bounding box center [50, 217] width 6 height 6
type input "#07ad46"
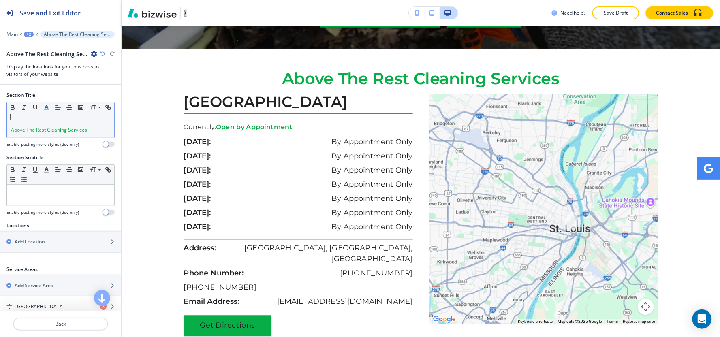
click at [28, 37] on div "+2" at bounding box center [29, 35] width 10 height 6
click at [32, 48] on p "Pages" at bounding box center [49, 47] width 41 height 7
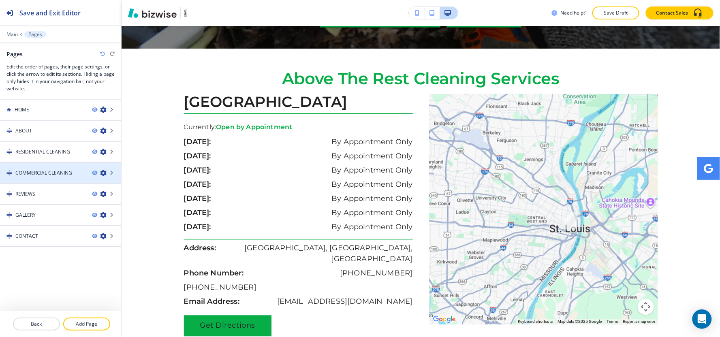
click at [41, 175] on h4 "COMMERCIAL CLEANING" at bounding box center [43, 172] width 57 height 7
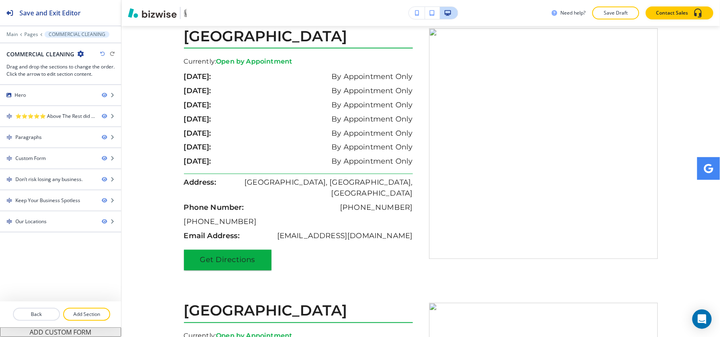
scroll to position [0, 0]
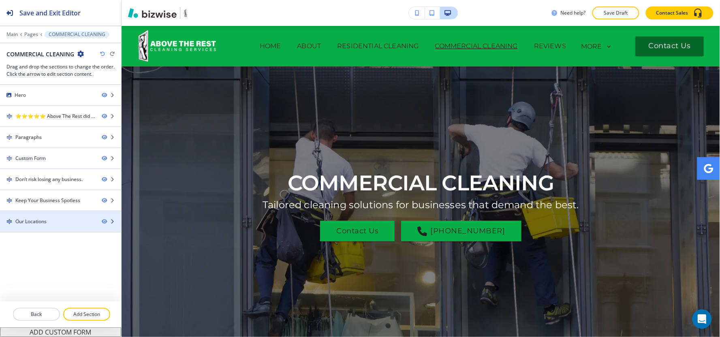
click at [46, 222] on div "Our Locations" at bounding box center [30, 221] width 31 height 7
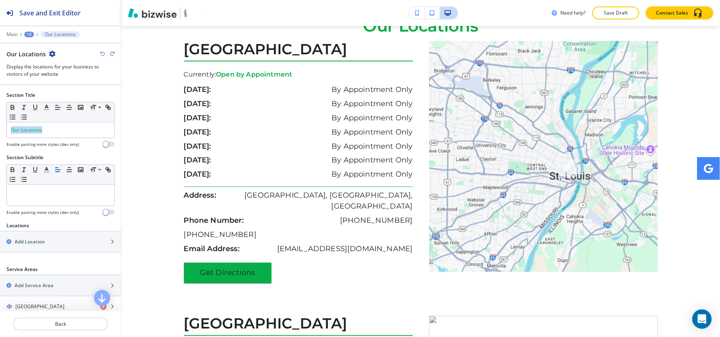
click at [0, 134] on div "Section Title Small Normal Large Huge Our Locations Enable pasting more styles …" at bounding box center [60, 123] width 121 height 62
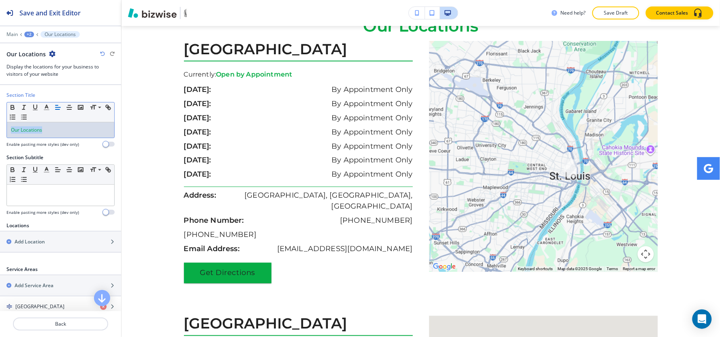
scroll to position [1267, 0]
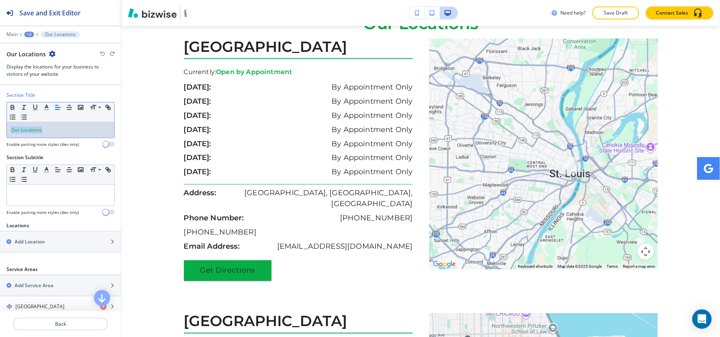
paste div
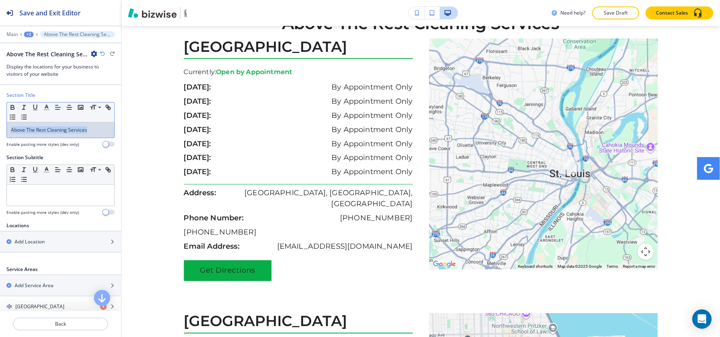
drag, startPoint x: 90, startPoint y: 128, endPoint x: 0, endPoint y: 139, distance: 90.6
click at [0, 139] on div "Section Title Small Normal Large Huge Above The Rest Cleaning Services Enable p…" at bounding box center [60, 123] width 121 height 62
click at [43, 106] on icon "button" at bounding box center [46, 107] width 7 height 7
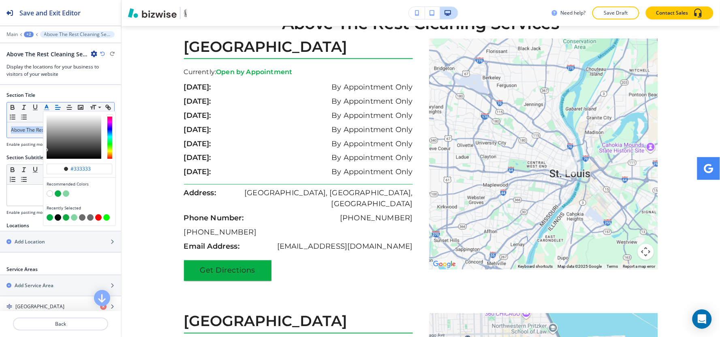
click at [50, 219] on button "button" at bounding box center [50, 217] width 6 height 6
type input "#07ad46"
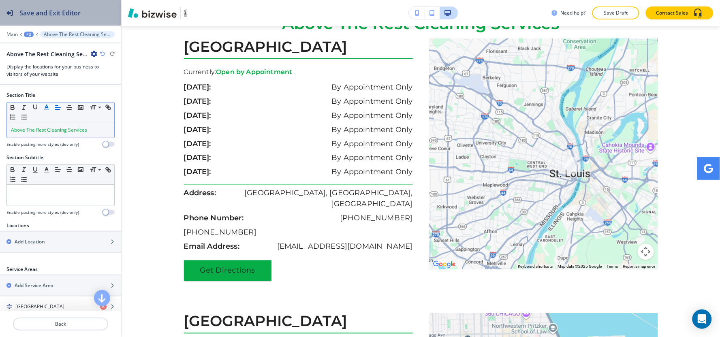
click at [26, 21] on div "Save and Exit Editor" at bounding box center [40, 13] width 81 height 26
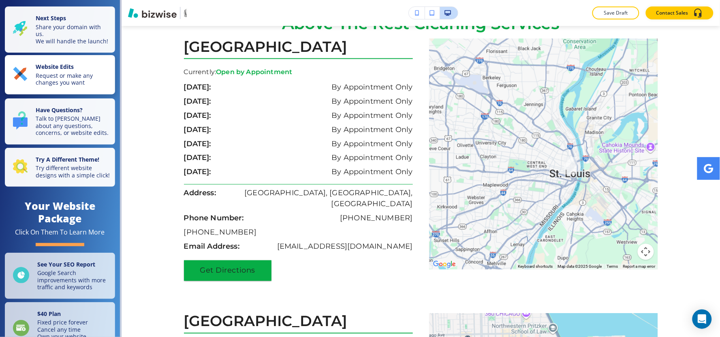
click at [58, 82] on p "Request or make any changes you want" at bounding box center [73, 79] width 75 height 14
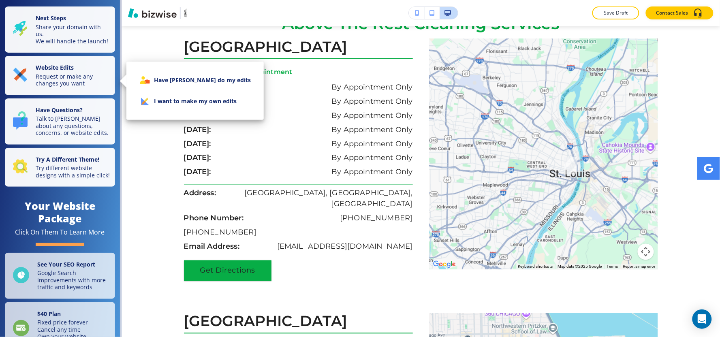
click at [156, 99] on li "I want to make my own edits" at bounding box center [195, 101] width 124 height 21
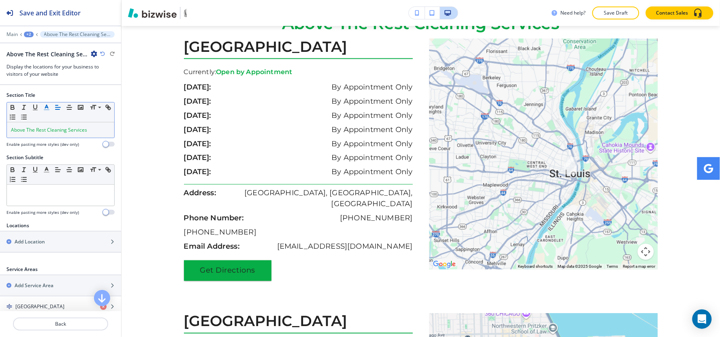
click at [30, 32] on div "+2" at bounding box center [29, 35] width 10 height 6
click at [47, 49] on p "Pages" at bounding box center [49, 47] width 41 height 7
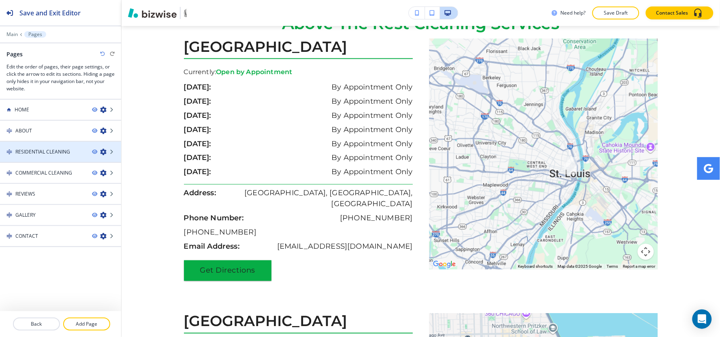
click at [45, 149] on h4 "RESIDENTIAL CLEANING" at bounding box center [42, 151] width 55 height 7
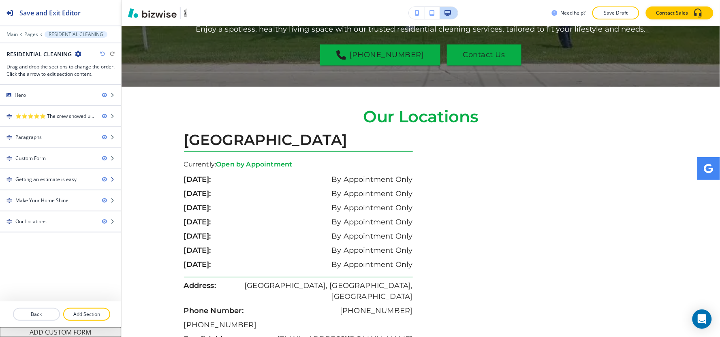
scroll to position [0, 0]
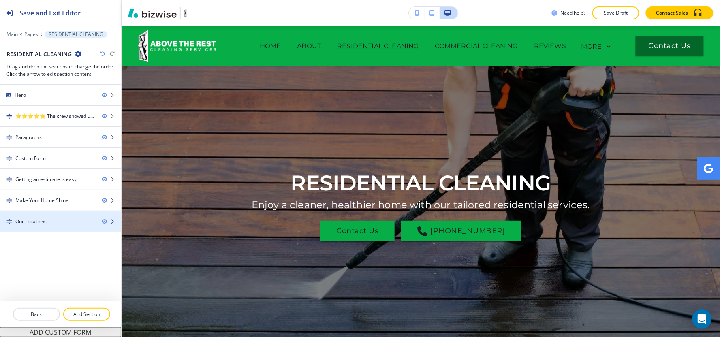
click at [49, 227] on div at bounding box center [60, 228] width 121 height 6
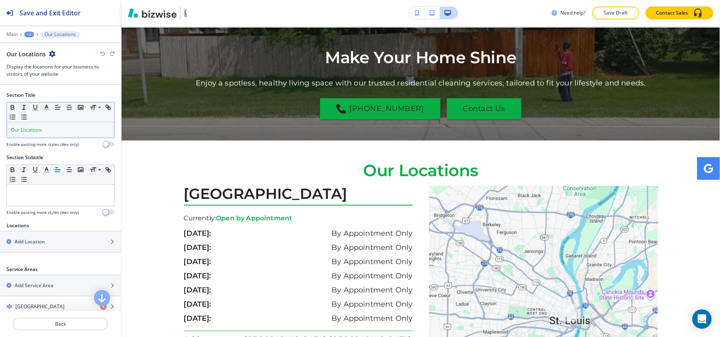
scroll to position [1306, 0]
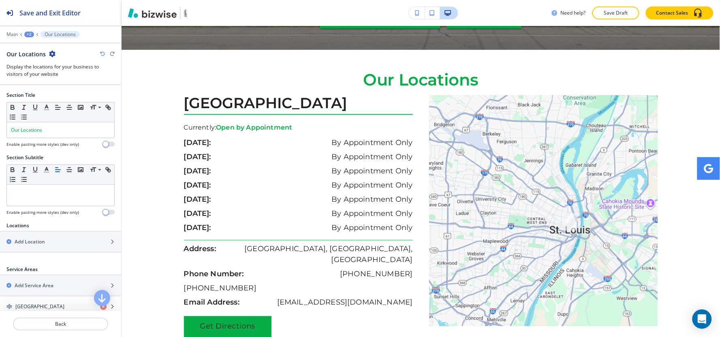
click at [0, 148] on div "Section Title Small Normal Large Huge Our Locations Enable pasting more styles …" at bounding box center [60, 123] width 121 height 62
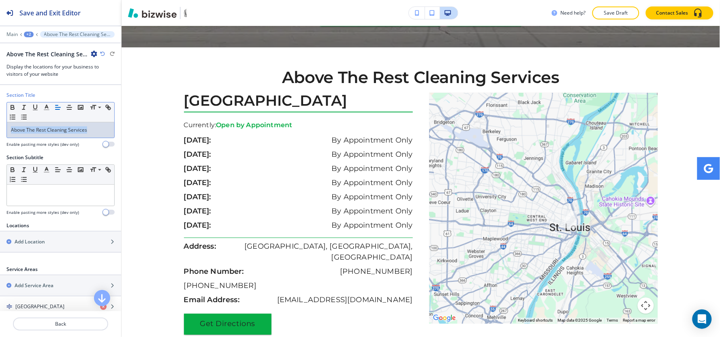
drag, startPoint x: 90, startPoint y: 134, endPoint x: 0, endPoint y: 145, distance: 91.0
click at [0, 145] on div "Section Title Small Normal Large Huge Above The Rest Cleaning Services Enable p…" at bounding box center [60, 123] width 121 height 62
click at [47, 109] on icon "button" at bounding box center [46, 107] width 7 height 7
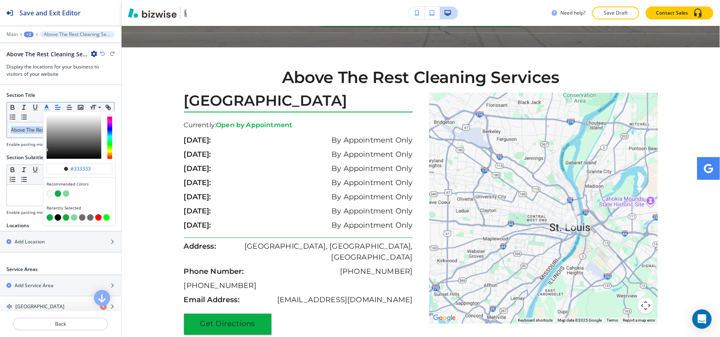
click at [50, 213] on div "button" at bounding box center [80, 212] width 66 height 3
click at [49, 220] on button "button" at bounding box center [50, 217] width 6 height 6
type input "#07ad46"
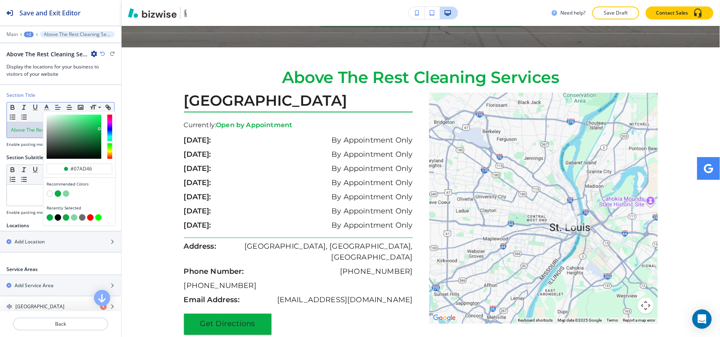
click at [33, 35] on div "+2" at bounding box center [29, 35] width 10 height 6
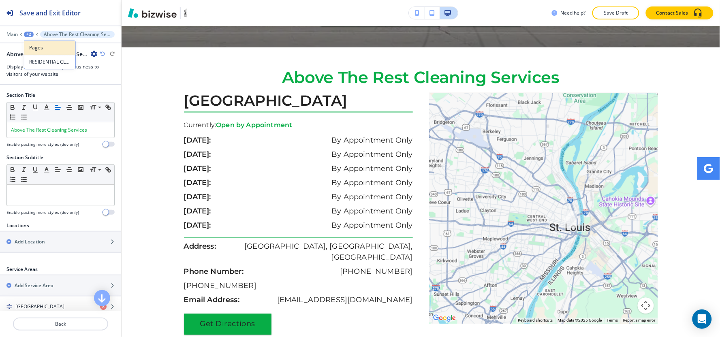
click at [37, 54] on button "Pages" at bounding box center [50, 48] width 52 height 14
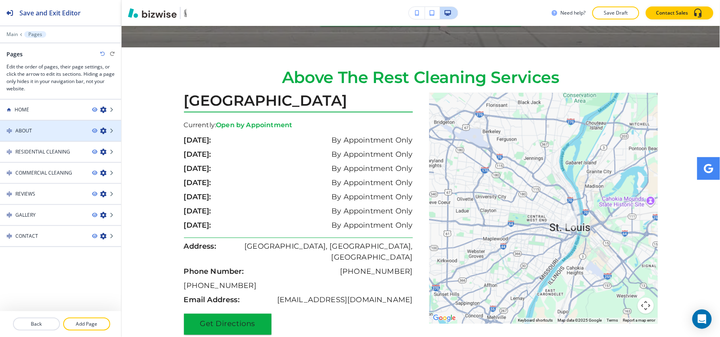
click at [43, 134] on div at bounding box center [60, 137] width 121 height 6
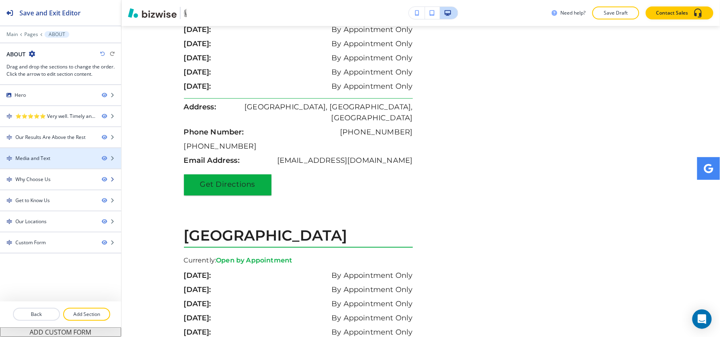
scroll to position [0, 0]
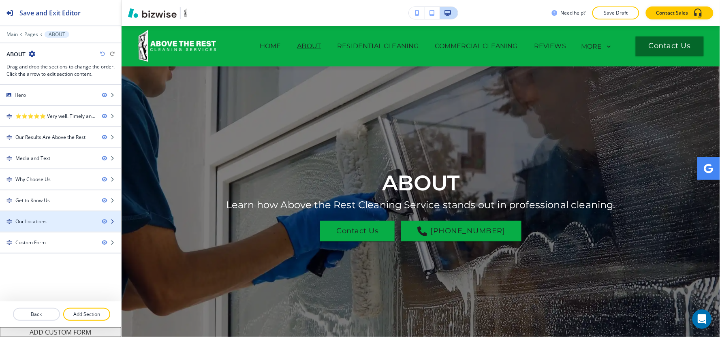
click at [41, 223] on div "Our Locations" at bounding box center [30, 221] width 31 height 7
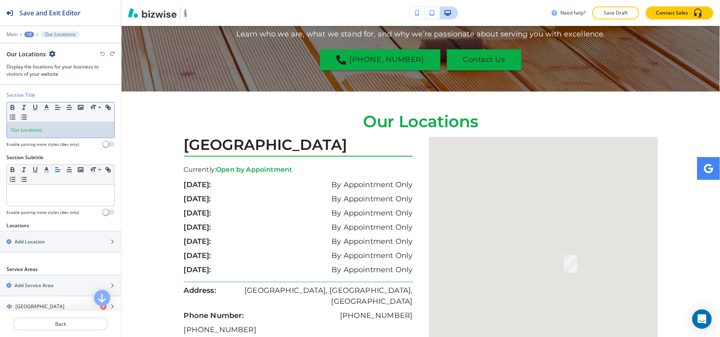
drag, startPoint x: 60, startPoint y: 132, endPoint x: 0, endPoint y: 140, distance: 60.4
click at [0, 140] on div "Section Title Small Normal Large Huge Our Locations Enable pasting more styles …" at bounding box center [60, 123] width 121 height 62
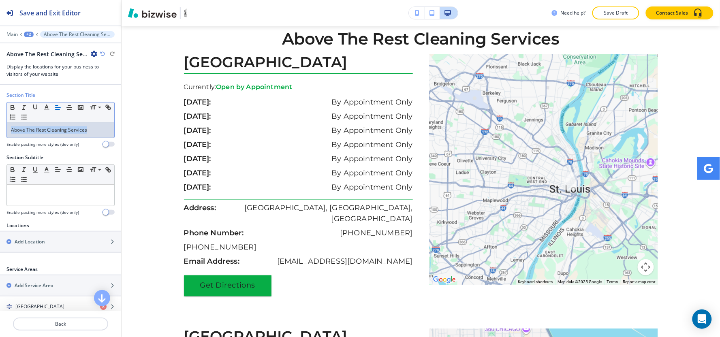
drag, startPoint x: 90, startPoint y: 128, endPoint x: 0, endPoint y: 148, distance: 92.0
click at [0, 148] on div "Section Title Small Normal Large Huge Above The Rest Cleaning Services Enable p…" at bounding box center [60, 123] width 121 height 62
click at [46, 111] on icon "button" at bounding box center [46, 107] width 7 height 7
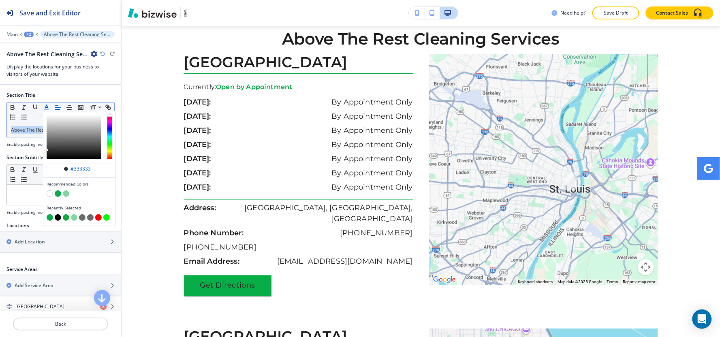
click at [50, 217] on button "button" at bounding box center [50, 217] width 6 height 6
type input "#07ad46"
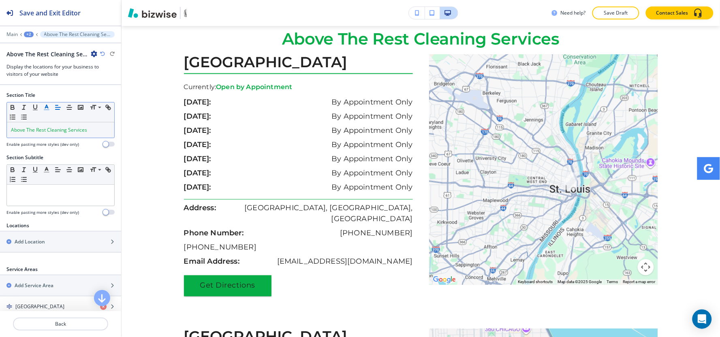
click at [29, 34] on div "+2" at bounding box center [29, 35] width 10 height 6
click at [56, 53] on button "Pages" at bounding box center [50, 48] width 52 height 14
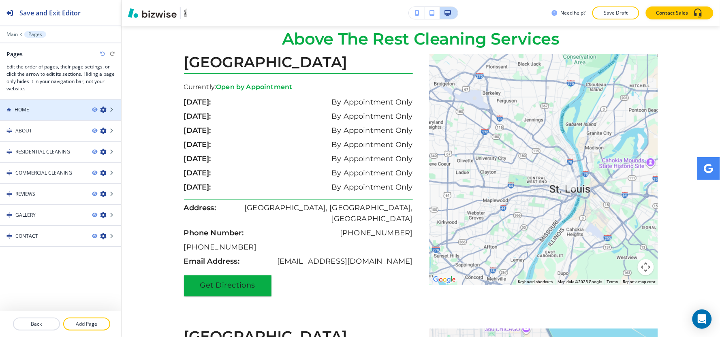
click at [51, 111] on div "HOME" at bounding box center [42, 109] width 85 height 7
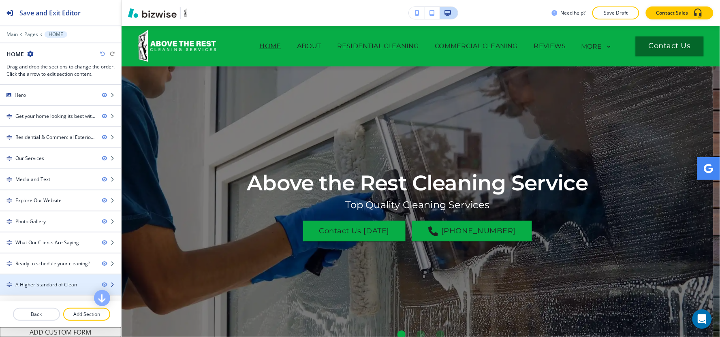
scroll to position [37, 0]
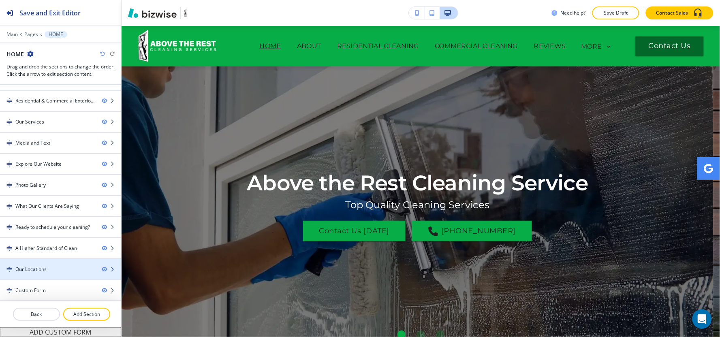
click at [52, 269] on div "Our Locations" at bounding box center [47, 269] width 95 height 7
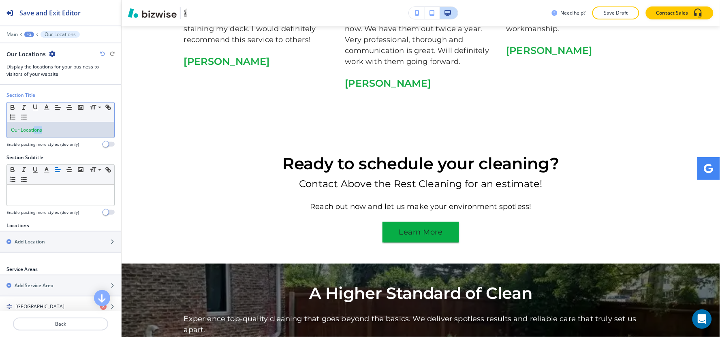
drag, startPoint x: 60, startPoint y: 131, endPoint x: 0, endPoint y: 141, distance: 60.7
click at [0, 141] on div "Section Title Small Normal Large Huge Our Locations Enable pasting more styles …" at bounding box center [60, 123] width 121 height 62
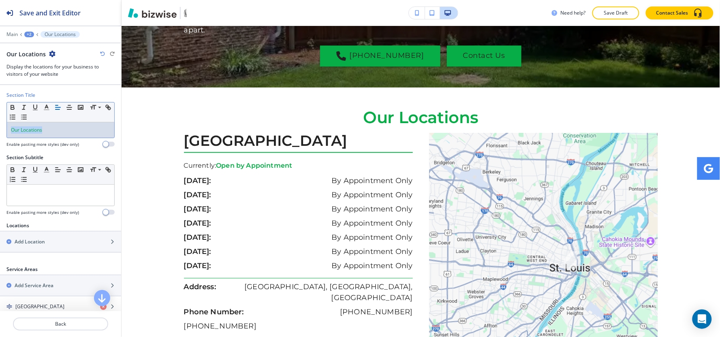
scroll to position [3297, 0]
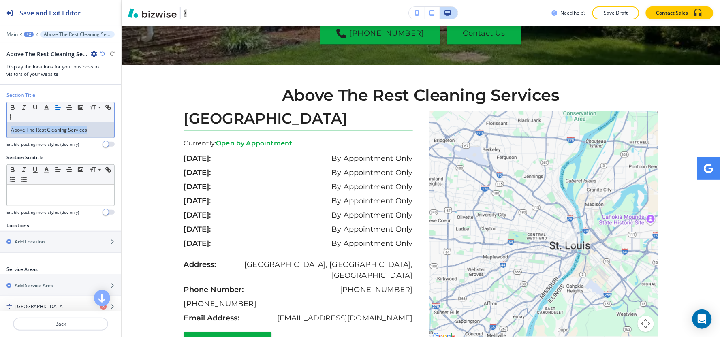
drag, startPoint x: 102, startPoint y: 127, endPoint x: 0, endPoint y: 165, distance: 109.0
click at [0, 165] on div "Section Title Small Normal Large Huge Above The Rest Cleaning Services Enable p…" at bounding box center [60, 198] width 121 height 226
click at [45, 105] on icon "button" at bounding box center [46, 107] width 7 height 7
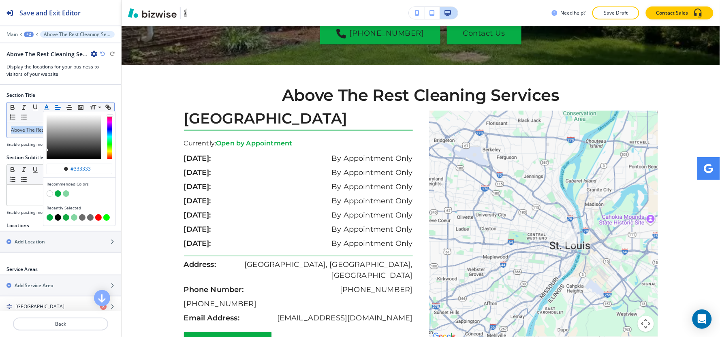
click at [51, 219] on button "button" at bounding box center [50, 217] width 6 height 6
type input "#07ad46"
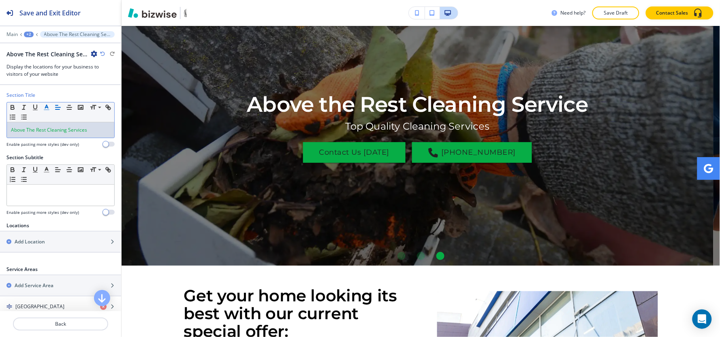
scroll to position [0, 0]
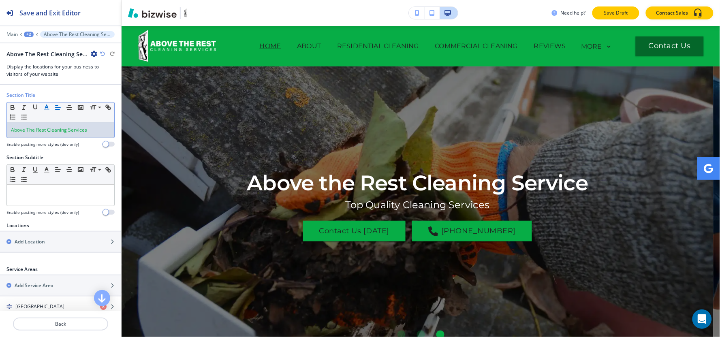
click at [627, 12] on p "Save Draft" at bounding box center [616, 12] width 26 height 7
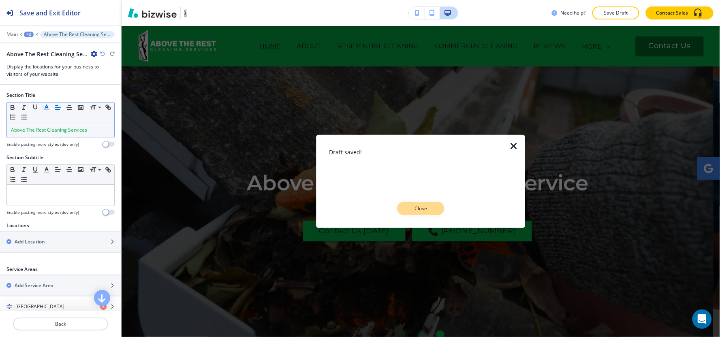
click at [419, 208] on p "Close" at bounding box center [421, 208] width 26 height 7
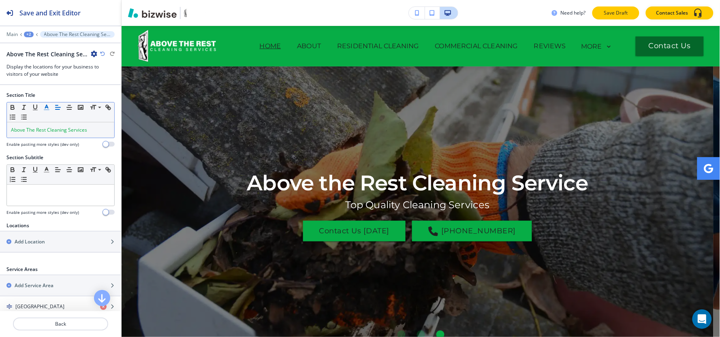
click at [618, 10] on p "Save Draft" at bounding box center [616, 12] width 26 height 7
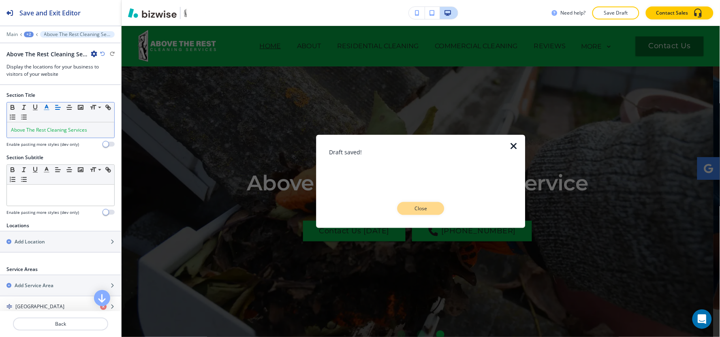
click at [425, 211] on p "Close" at bounding box center [421, 208] width 26 height 7
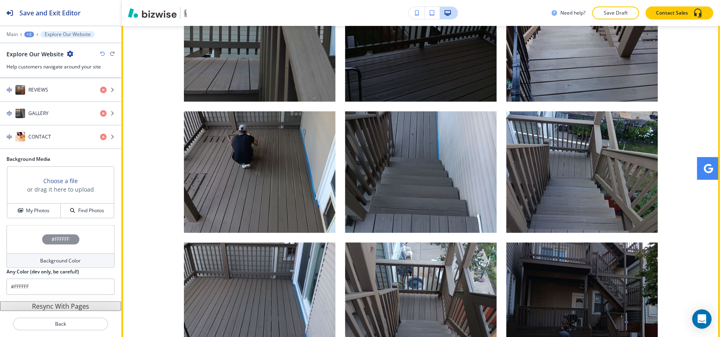
scroll to position [1645, 0]
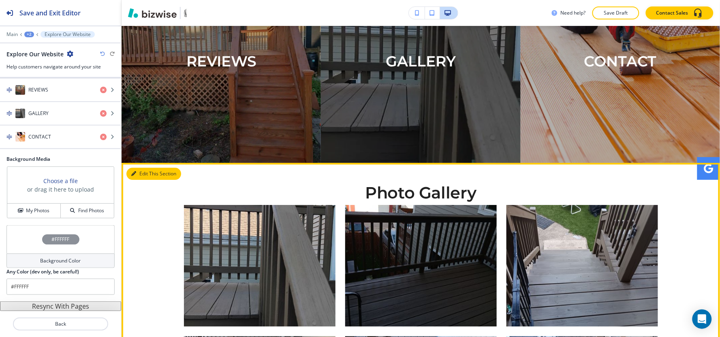
click at [142, 168] on button "Edit This Section" at bounding box center [153, 174] width 55 height 12
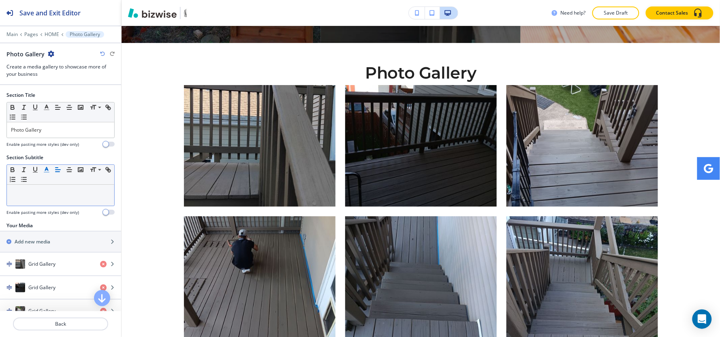
scroll to position [1765, 0]
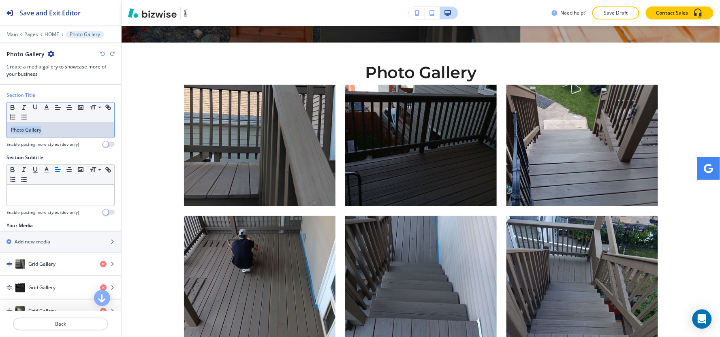
drag, startPoint x: 72, startPoint y: 127, endPoint x: 0, endPoint y: 135, distance: 72.6
click at [0, 135] on div "Section Title Small Normal Large Huge Photo Gallery Enable pasting more styles …" at bounding box center [60, 123] width 121 height 62
click at [47, 109] on icon "button" at bounding box center [46, 107] width 7 height 7
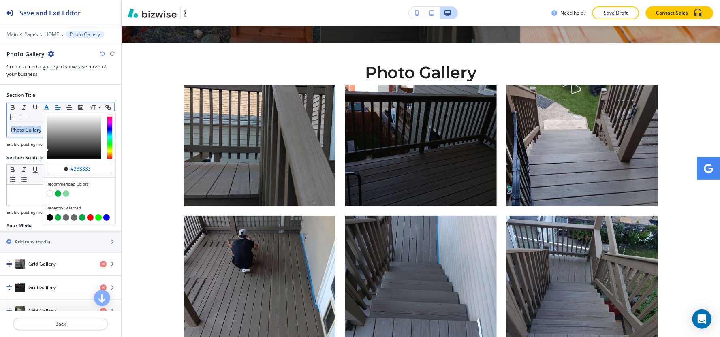
click at [49, 218] on button "button" at bounding box center [50, 217] width 6 height 6
type input "#000000"
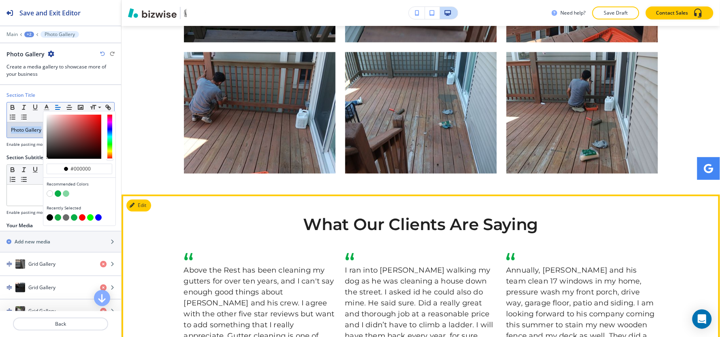
scroll to position [2306, 0]
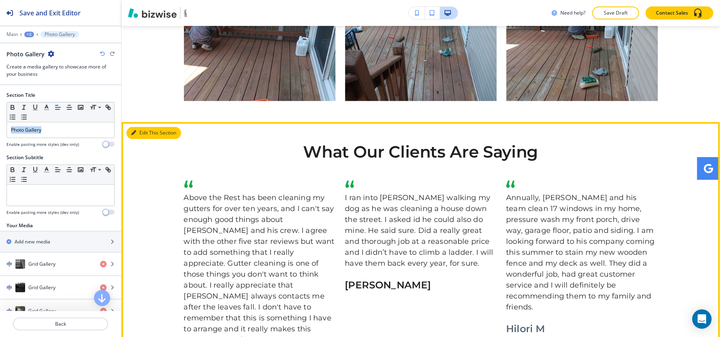
click at [139, 127] on button "Edit This Section" at bounding box center [153, 133] width 55 height 12
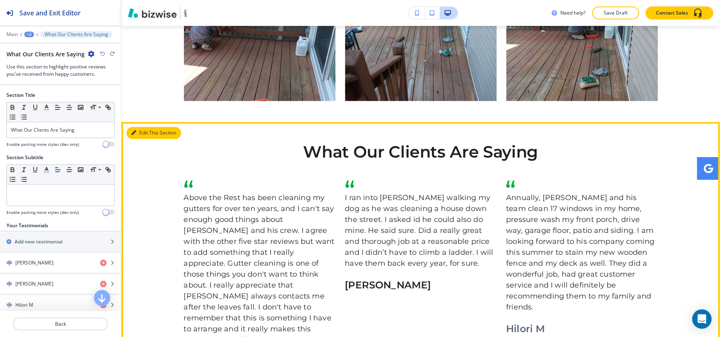
scroll to position [2475, 0]
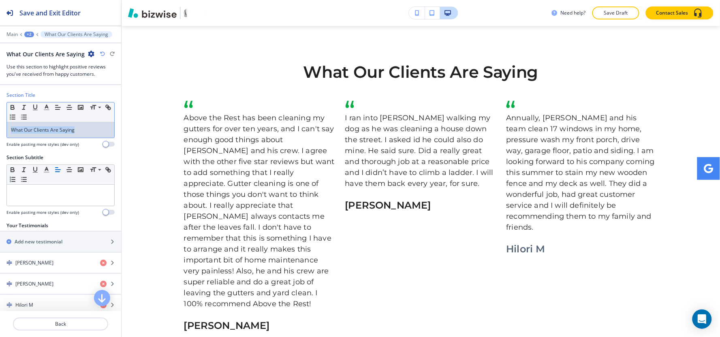
drag, startPoint x: 85, startPoint y: 132, endPoint x: 0, endPoint y: 139, distance: 85.4
click at [0, 139] on div "Section Title Small Normal Large Huge What Our Clients Are Saying Enable pastin…" at bounding box center [60, 123] width 121 height 62
click at [49, 107] on icon "button" at bounding box center [46, 107] width 7 height 7
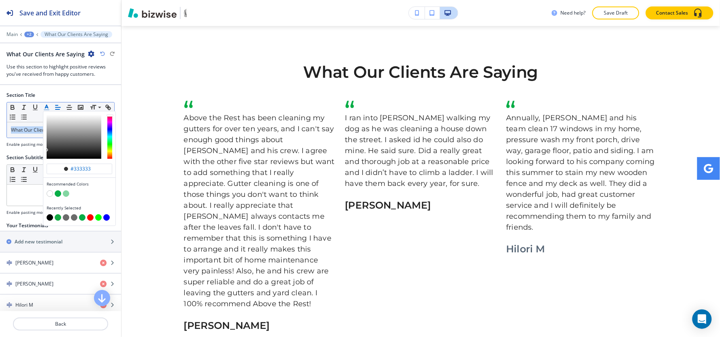
click at [57, 217] on button "button" at bounding box center [58, 217] width 6 height 6
type input "#13ab43"
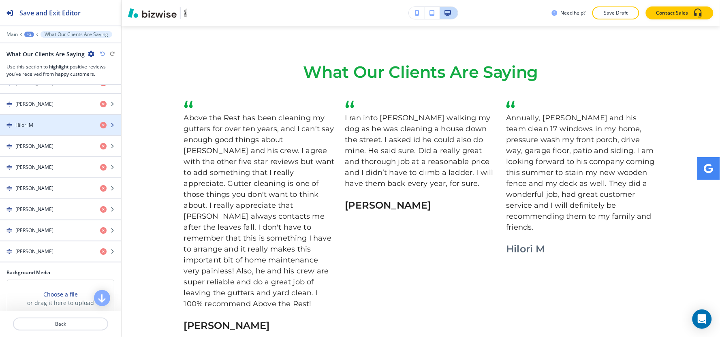
scroll to position [135, 0]
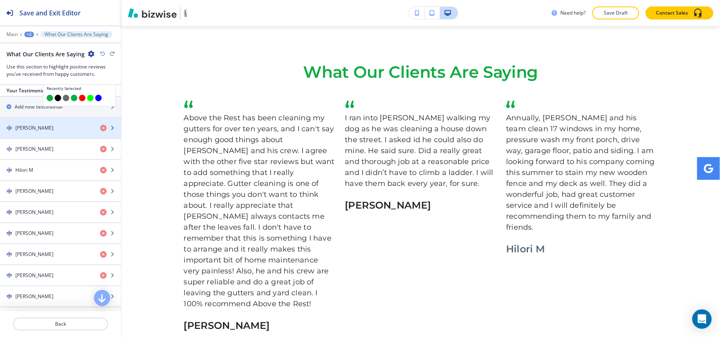
click at [50, 135] on div "button" at bounding box center [60, 135] width 121 height 6
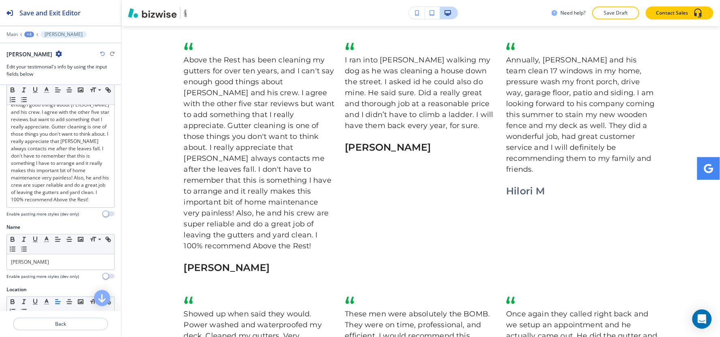
scroll to position [84, 0]
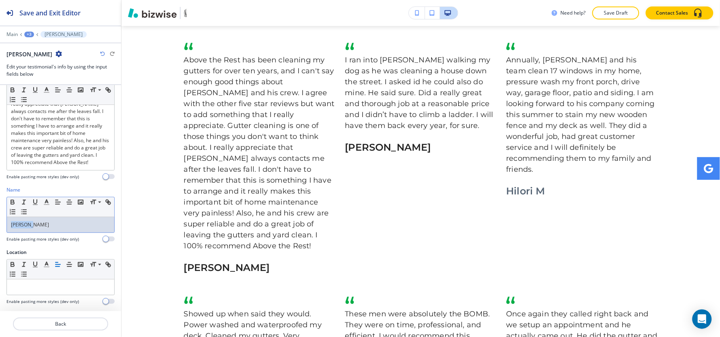
drag, startPoint x: 32, startPoint y: 229, endPoint x: 0, endPoint y: 231, distance: 32.5
click at [0, 231] on div "Name Small Normal Large Huge [PERSON_NAME] Enable pasting more styles (dev only)" at bounding box center [60, 217] width 121 height 62
click at [45, 202] on line "button" at bounding box center [46, 202] width 2 height 0
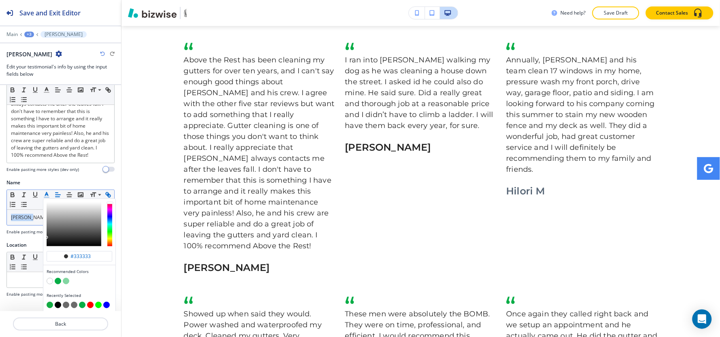
scroll to position [100, 0]
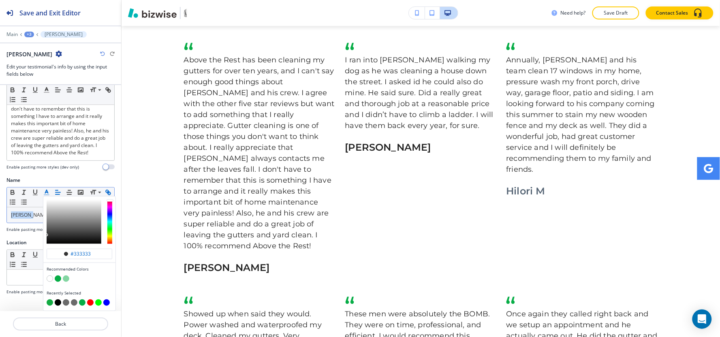
click at [50, 299] on button "button" at bounding box center [50, 302] width 6 height 6
type input "#13ab43"
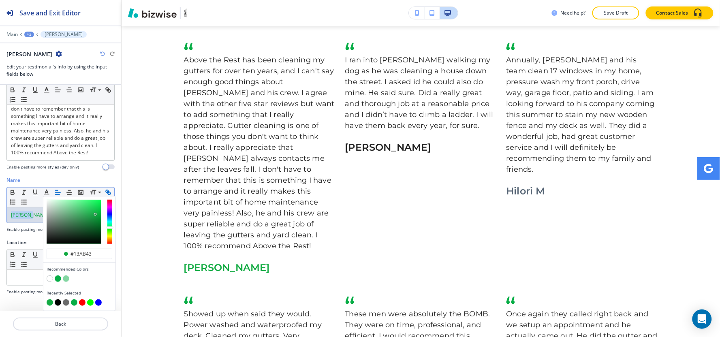
click at [29, 32] on div "+3" at bounding box center [29, 35] width 10 height 6
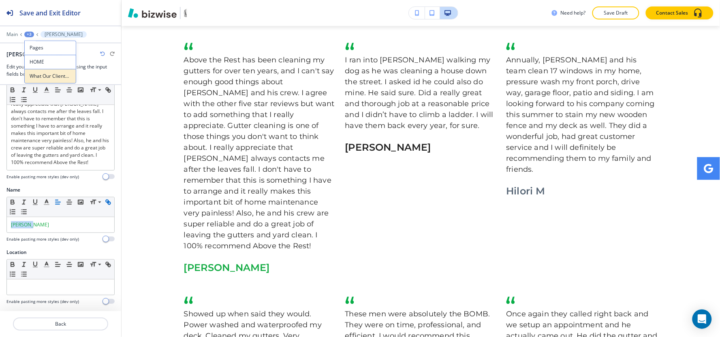
click at [34, 76] on p "What Our Clients Are Saying" at bounding box center [50, 76] width 41 height 7
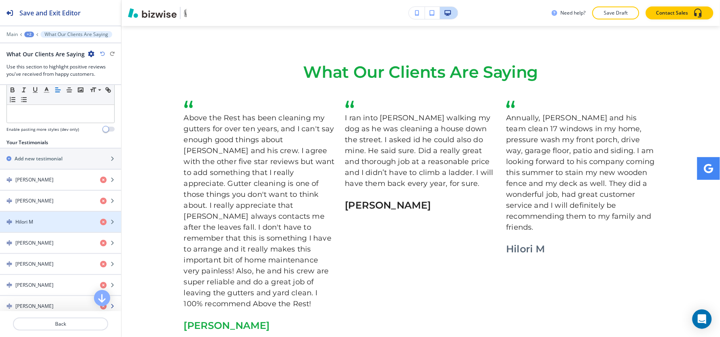
scroll to position [135, 0]
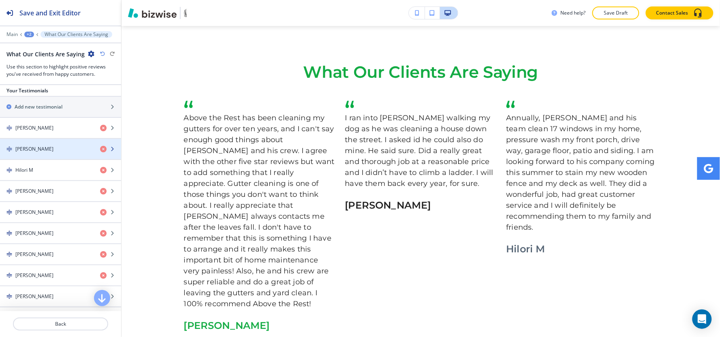
click at [56, 147] on div "[PERSON_NAME]" at bounding box center [47, 148] width 94 height 7
click at [51, 146] on div "[PERSON_NAME]" at bounding box center [47, 148] width 94 height 7
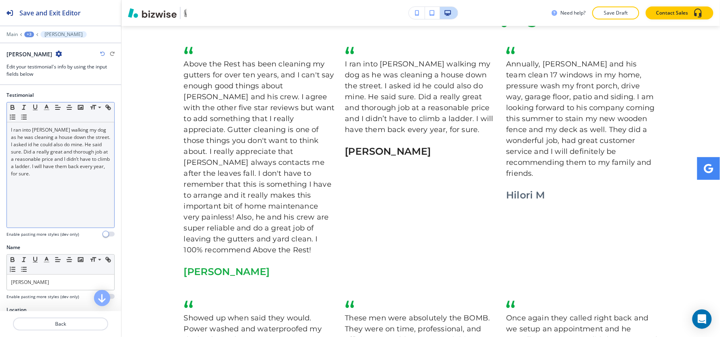
scroll to position [2533, 0]
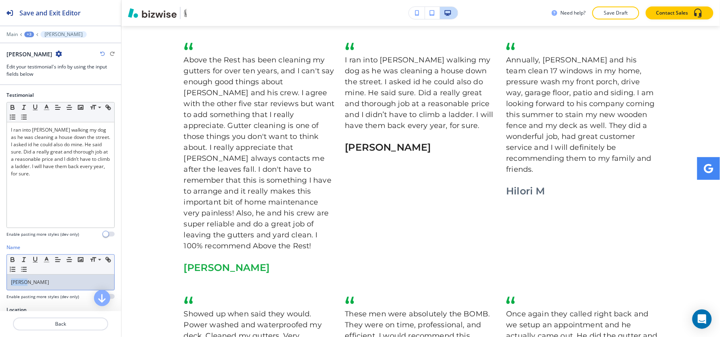
drag, startPoint x: 35, startPoint y: 283, endPoint x: 0, endPoint y: 286, distance: 35.4
click at [0, 286] on div "Name Small Normal Large Huge [PERSON_NAME] Enable pasting more styles (dev only)" at bounding box center [60, 275] width 121 height 62
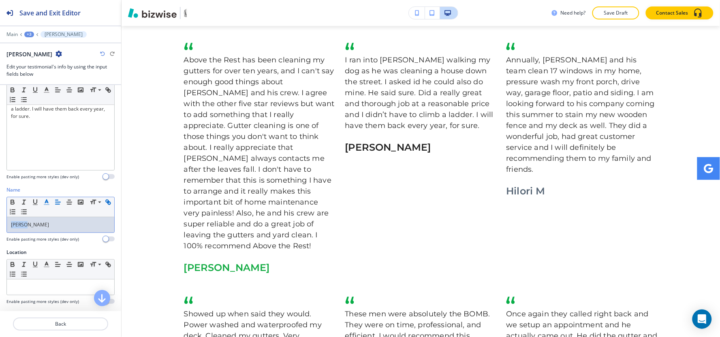
scroll to position [58, 0]
click at [47, 205] on button "button" at bounding box center [46, 202] width 11 height 10
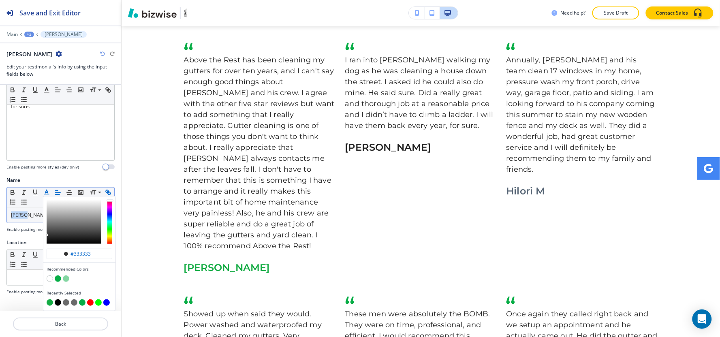
scroll to position [74, 0]
click at [51, 299] on button "button" at bounding box center [50, 302] width 6 height 6
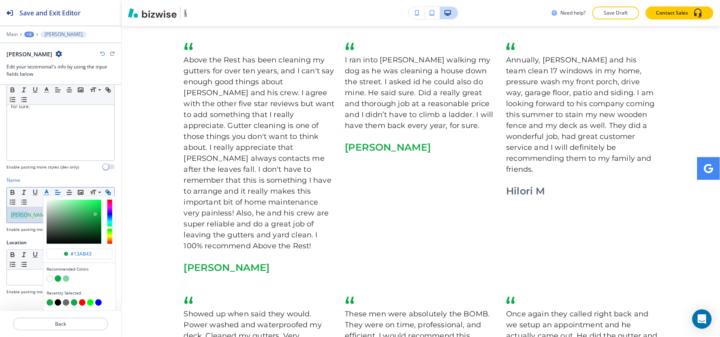
type input "#13ab43"
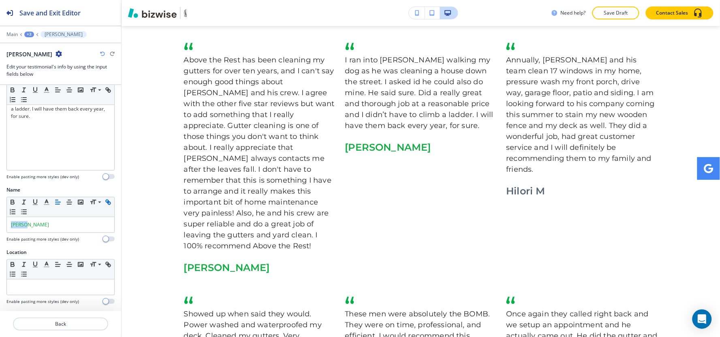
scroll to position [58, 0]
click at [29, 34] on div "+3" at bounding box center [29, 35] width 10 height 6
click at [40, 77] on p "What Our Clients Are Saying" at bounding box center [50, 76] width 41 height 7
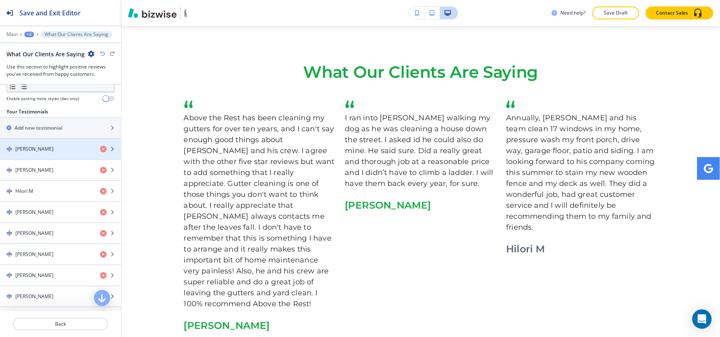
scroll to position [180, 0]
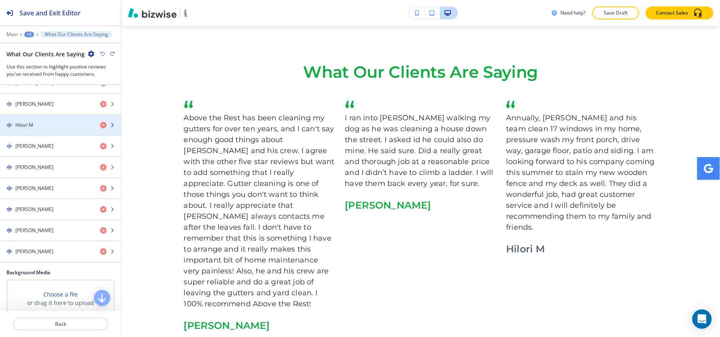
click at [43, 125] on div "Hilori M" at bounding box center [47, 125] width 94 height 7
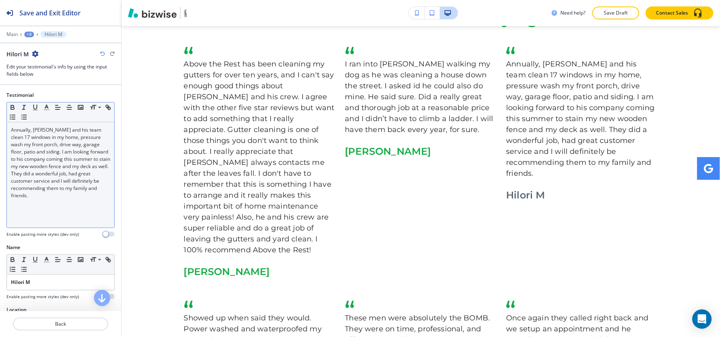
scroll to position [2533, 0]
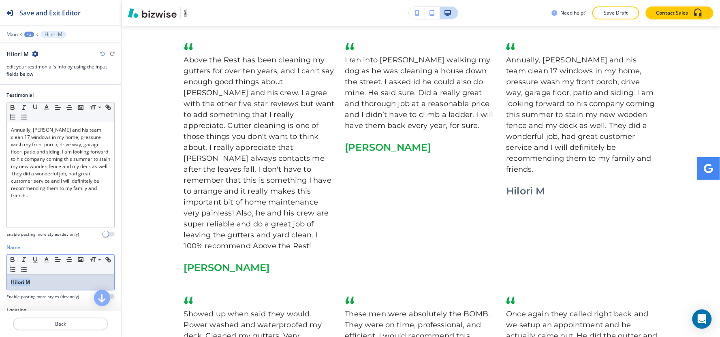
drag, startPoint x: 35, startPoint y: 280, endPoint x: 0, endPoint y: 284, distance: 35.0
click at [0, 284] on div "Name Small Normal Large Huge Hilori M Enable pasting more styles (dev only)" at bounding box center [60, 275] width 121 height 62
click at [11, 260] on icon "button" at bounding box center [12, 261] width 3 height 2
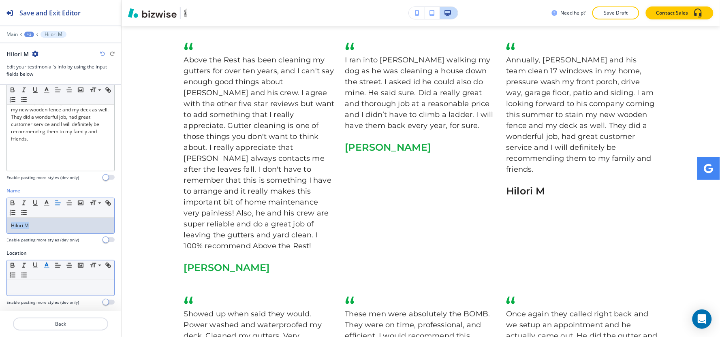
scroll to position [58, 0]
click at [47, 201] on polyline "button" at bounding box center [46, 201] width 3 height 3
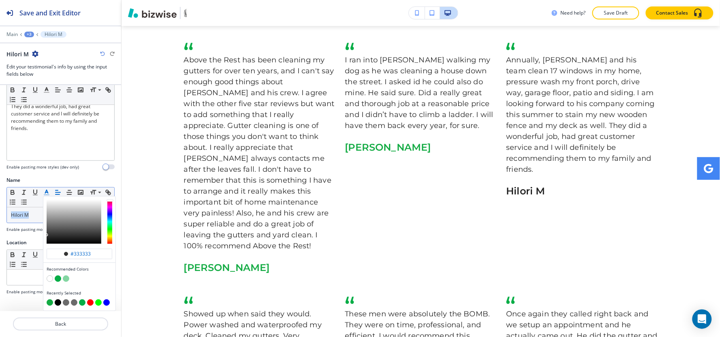
scroll to position [74, 0]
click at [49, 299] on button "button" at bounding box center [50, 302] width 6 height 6
type input "#13ab43"
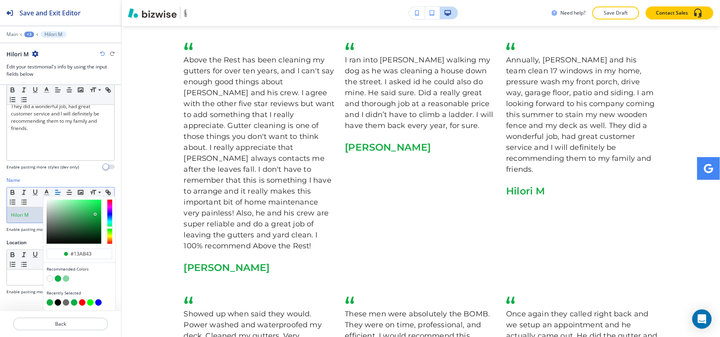
click at [29, 32] on div "+3" at bounding box center [29, 35] width 10 height 6
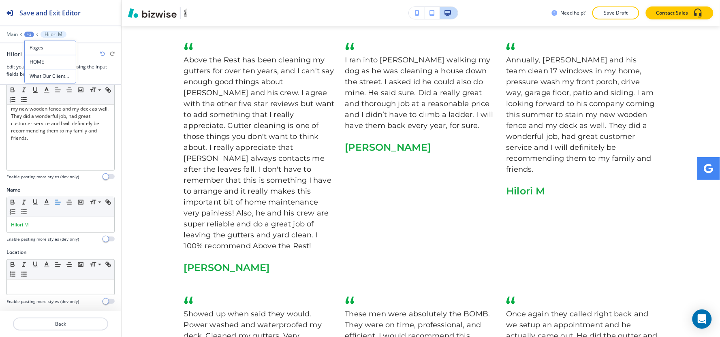
scroll to position [58, 0]
click at [45, 74] on p "What Our Clients Are Saying" at bounding box center [50, 76] width 41 height 7
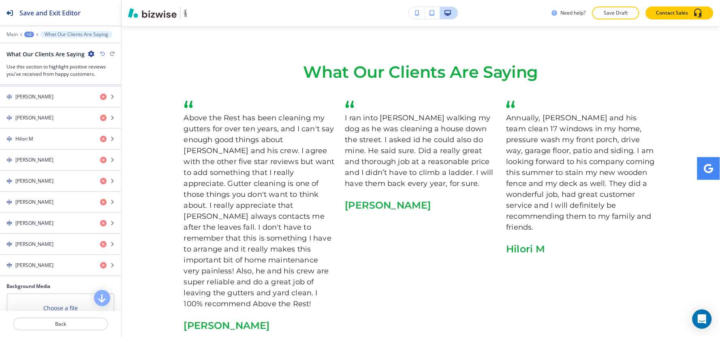
scroll to position [180, 0]
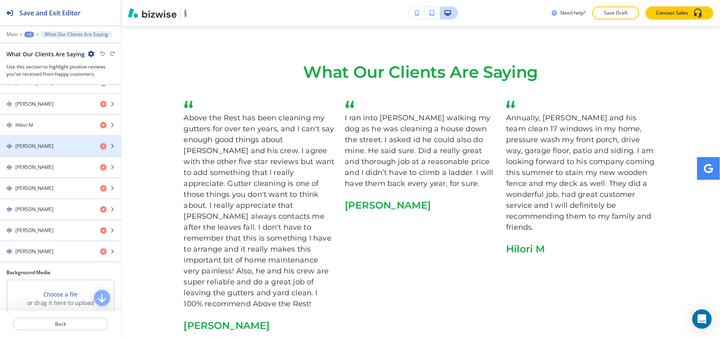
click at [43, 151] on div "button" at bounding box center [60, 153] width 121 height 6
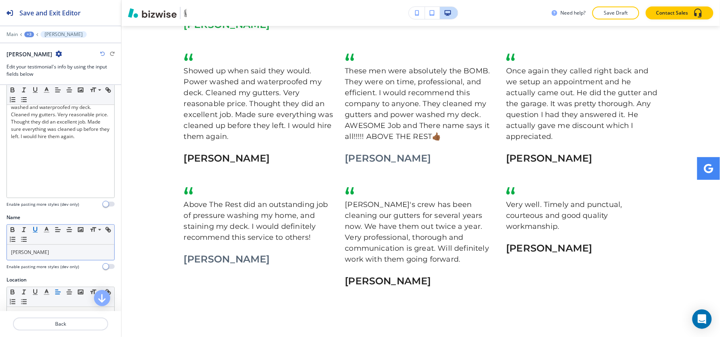
scroll to position [58, 0]
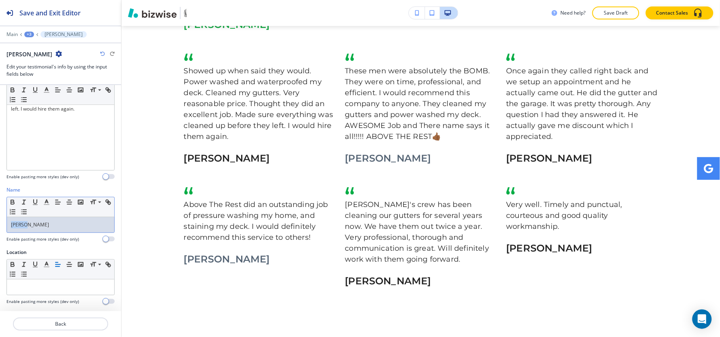
drag, startPoint x: 32, startPoint y: 229, endPoint x: 0, endPoint y: 233, distance: 32.7
click at [0, 233] on div "Name Small Normal Large Huge [PERSON_NAME] Enable pasting more styles (dev only)" at bounding box center [60, 217] width 121 height 62
click at [45, 203] on polyline "button" at bounding box center [46, 201] width 3 height 3
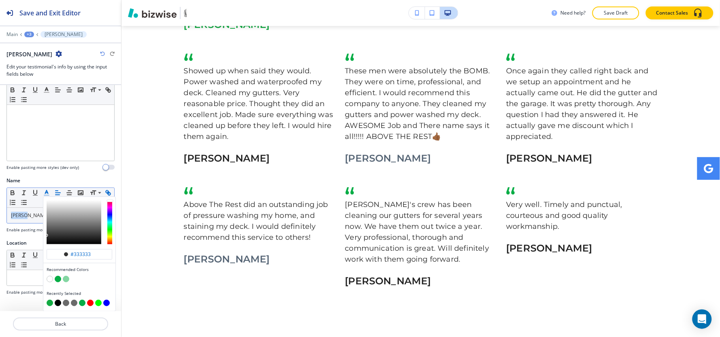
scroll to position [74, 0]
click at [49, 299] on button "button" at bounding box center [50, 302] width 6 height 6
type input "#13ab43"
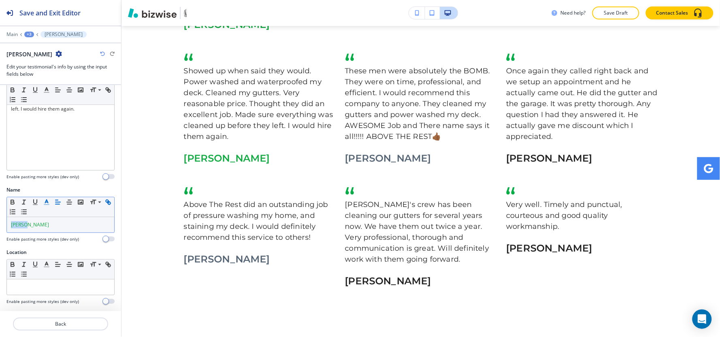
click at [30, 35] on div "+3" at bounding box center [29, 35] width 10 height 6
click at [51, 79] on p "What Our Clients Are Saying" at bounding box center [50, 76] width 41 height 7
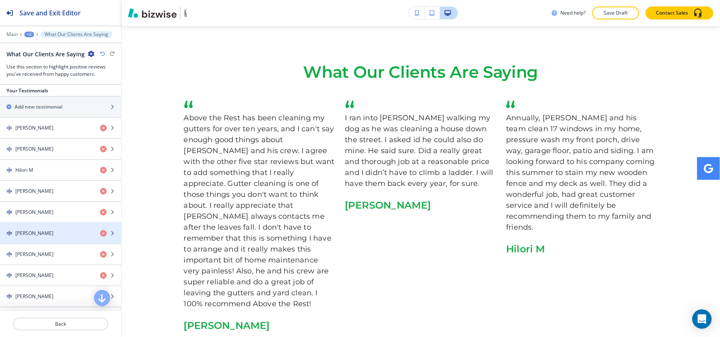
scroll to position [180, 0]
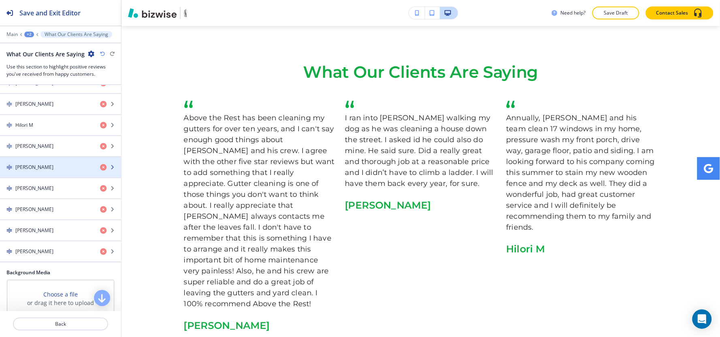
click at [36, 169] on h4 "[PERSON_NAME]" at bounding box center [34, 167] width 38 height 7
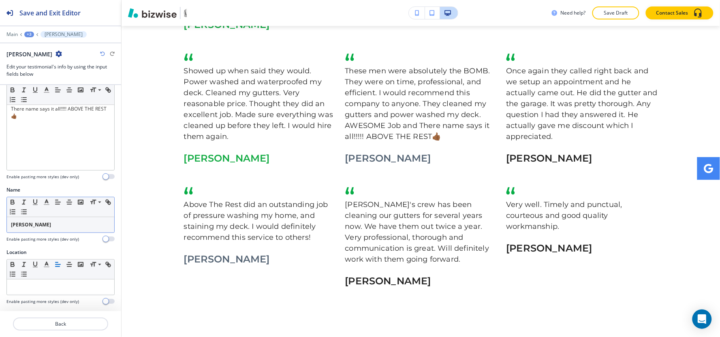
scroll to position [58, 0]
drag, startPoint x: 47, startPoint y: 220, endPoint x: 0, endPoint y: 235, distance: 49.4
click at [0, 235] on div "Name Small Normal Large Huge [PERSON_NAME] M Enable pasting more styles (dev on…" at bounding box center [60, 217] width 121 height 62
click at [13, 204] on icon "button" at bounding box center [12, 203] width 3 height 2
click at [49, 204] on icon "button" at bounding box center [46, 201] width 7 height 7
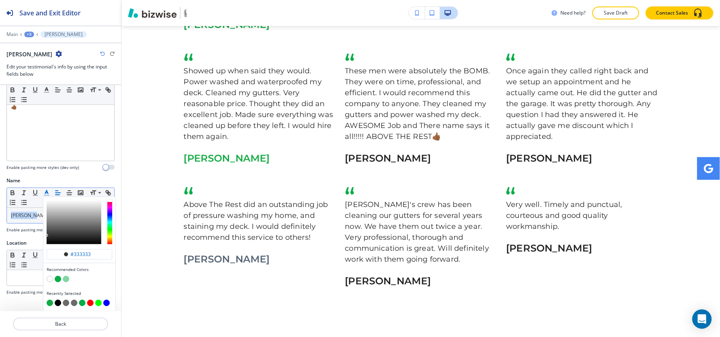
scroll to position [74, 0]
click at [49, 299] on button "button" at bounding box center [50, 302] width 6 height 6
type input "#13ab43"
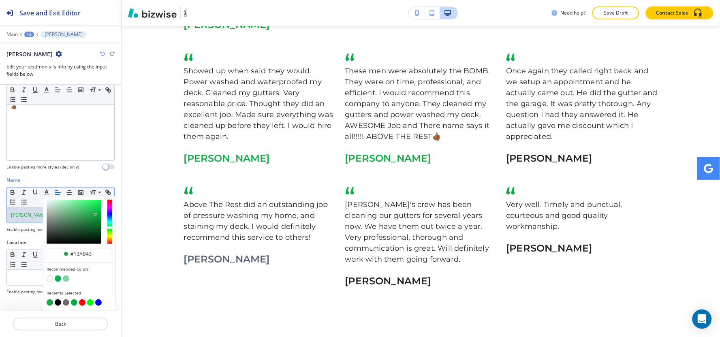
scroll to position [58, 0]
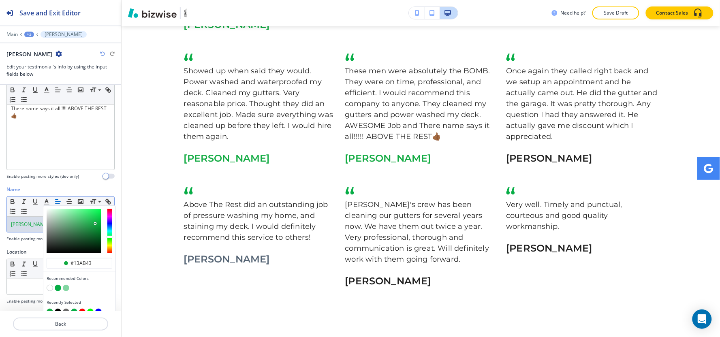
click at [28, 35] on div "+3" at bounding box center [29, 35] width 10 height 6
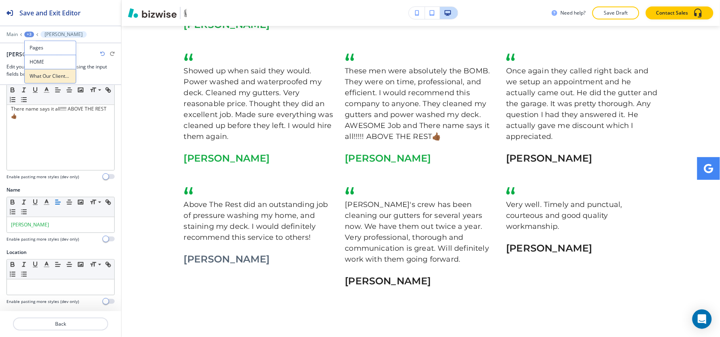
click at [46, 80] on button "What Our Clients Are Saying" at bounding box center [50, 76] width 52 height 15
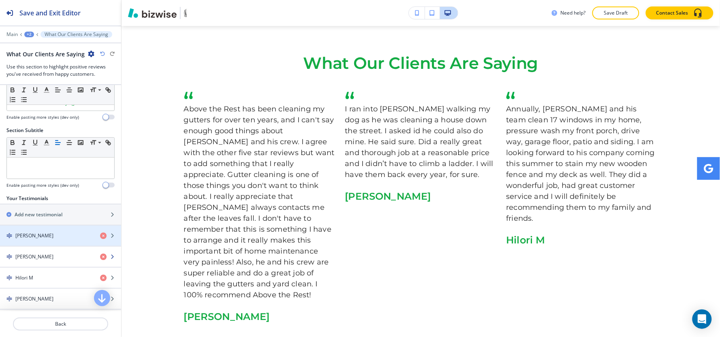
scroll to position [0, 0]
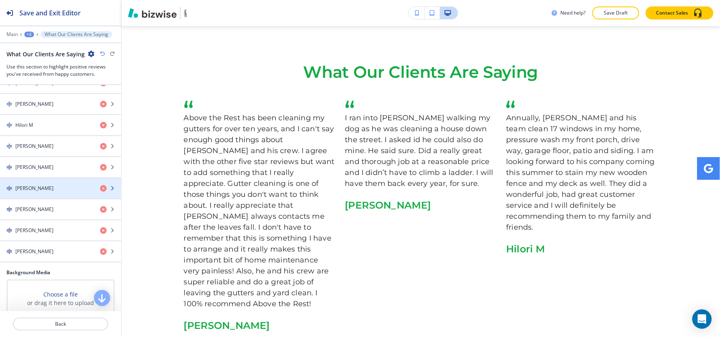
click at [59, 194] on div "button" at bounding box center [60, 195] width 121 height 6
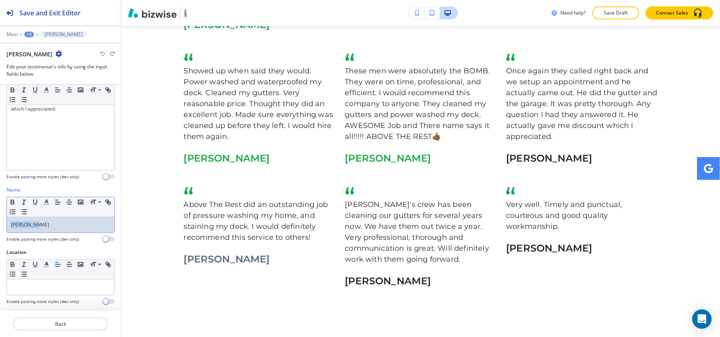
drag, startPoint x: 50, startPoint y: 232, endPoint x: 0, endPoint y: 241, distance: 50.7
click at [0, 241] on div "Name Small Normal Large Huge [PERSON_NAME] Enable pasting more styles (dev only)" at bounding box center [60, 217] width 121 height 62
click at [46, 204] on icon "button" at bounding box center [46, 201] width 7 height 7
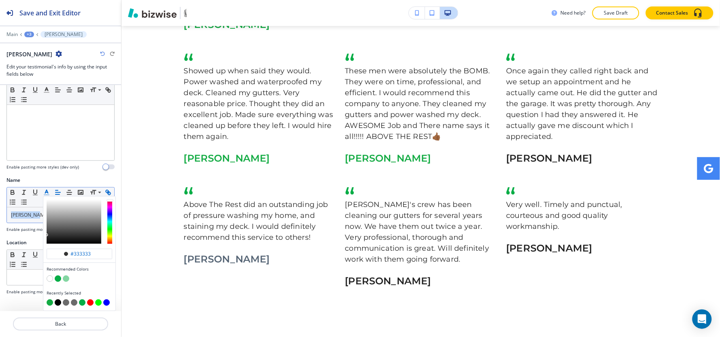
click at [50, 299] on button "button" at bounding box center [50, 302] width 6 height 6
type input "#13ab43"
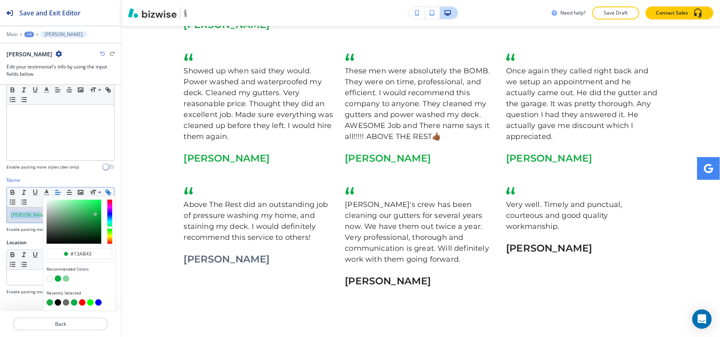
click at [28, 35] on div "+3" at bounding box center [29, 35] width 10 height 6
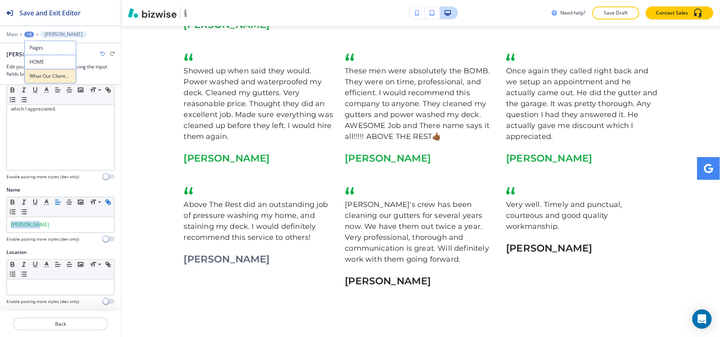
click at [39, 79] on p "What Our Clients Are Saying" at bounding box center [50, 76] width 41 height 7
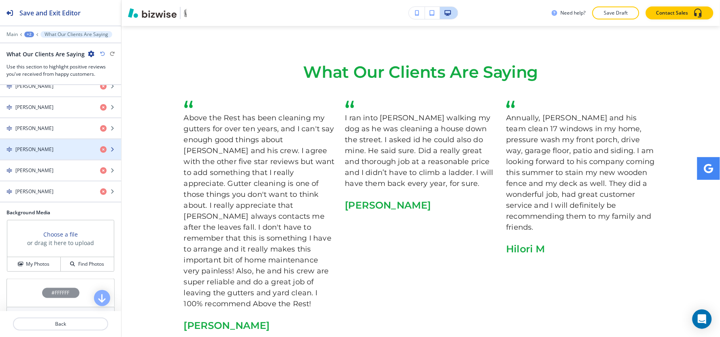
click at [44, 147] on div "[PERSON_NAME]" at bounding box center [47, 149] width 94 height 7
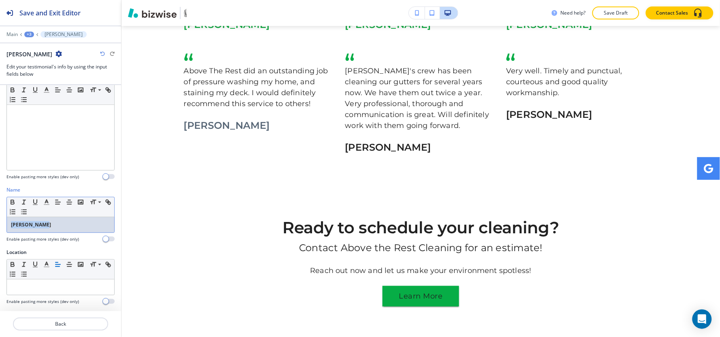
drag, startPoint x: 53, startPoint y: 227, endPoint x: 0, endPoint y: 234, distance: 53.1
click at [0, 234] on div "Name Small Normal Large Huge [PERSON_NAME] Enable pasting more styles (dev only)" at bounding box center [60, 217] width 121 height 62
click at [13, 201] on icon "button" at bounding box center [12, 201] width 7 height 7
click at [46, 201] on icon "button" at bounding box center [46, 201] width 7 height 7
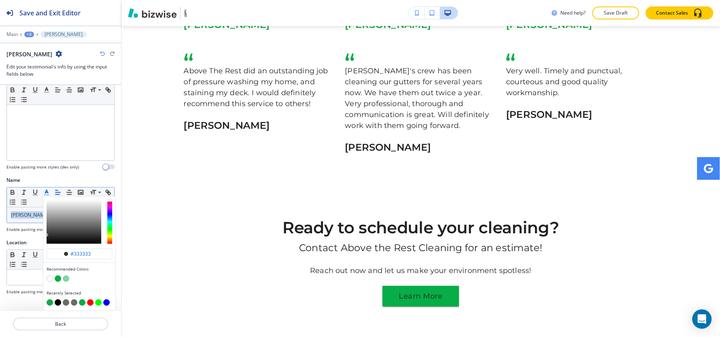
click at [49, 299] on button "button" at bounding box center [50, 302] width 6 height 6
type input "#13ab43"
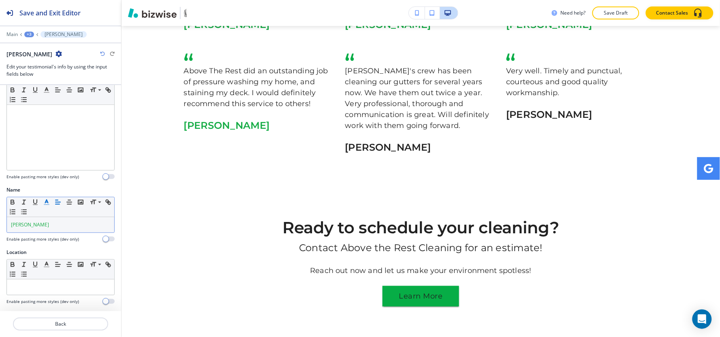
click at [30, 35] on div "+3" at bounding box center [29, 35] width 10 height 6
click at [39, 70] on button "What Our Clients Are Saying" at bounding box center [50, 76] width 52 height 15
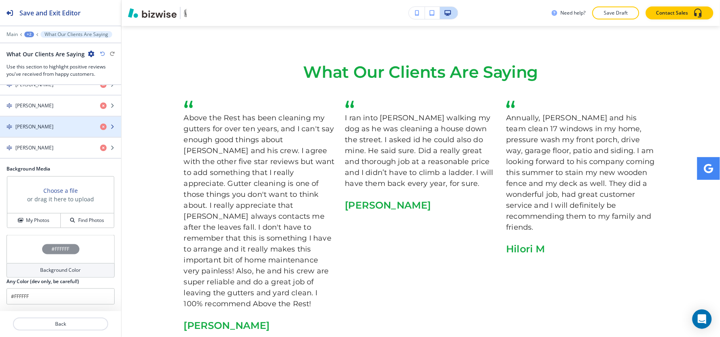
click at [43, 130] on div "button" at bounding box center [60, 133] width 121 height 6
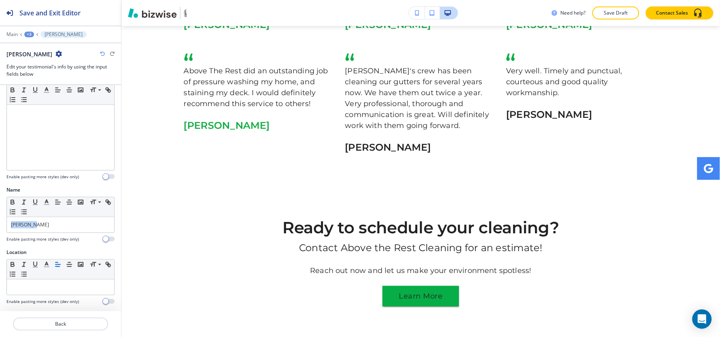
drag, startPoint x: 39, startPoint y: 226, endPoint x: 0, endPoint y: 230, distance: 38.7
click at [0, 231] on div "Name Small Normal Large Huge [PERSON_NAME] Enable pasting more styles (dev only)" at bounding box center [60, 217] width 121 height 62
click at [46, 202] on line "button" at bounding box center [46, 202] width 2 height 0
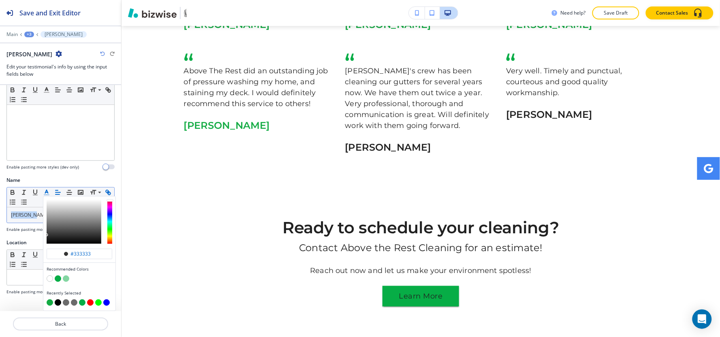
click at [48, 299] on button "button" at bounding box center [50, 302] width 6 height 6
type input "#13ab43"
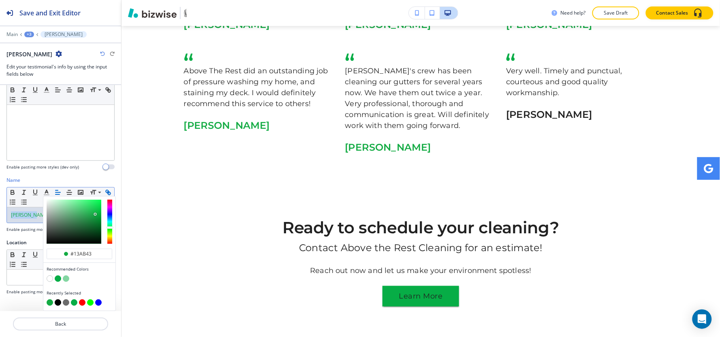
click at [28, 34] on div "+3" at bounding box center [29, 35] width 10 height 6
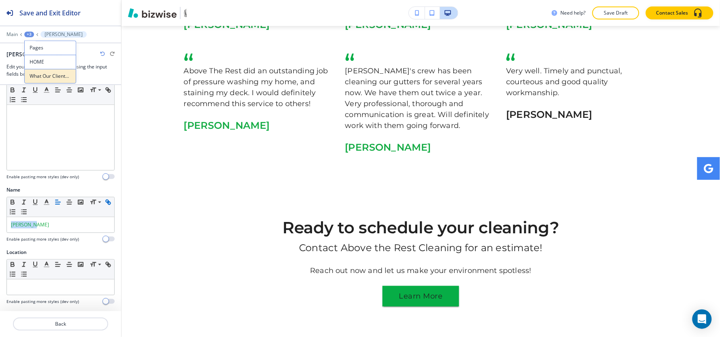
click at [41, 79] on p "What Our Clients Are Saying" at bounding box center [50, 76] width 41 height 7
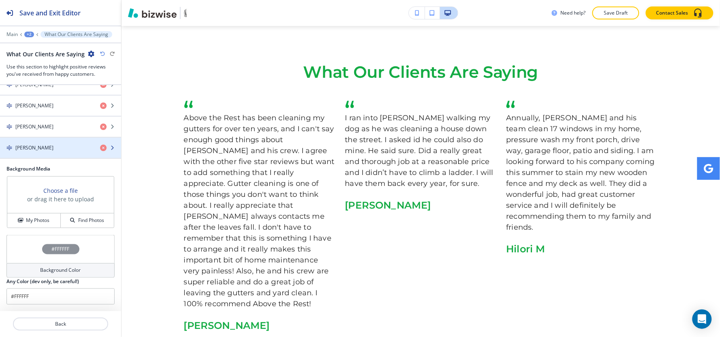
click at [50, 149] on div "[PERSON_NAME]" at bounding box center [47, 147] width 94 height 7
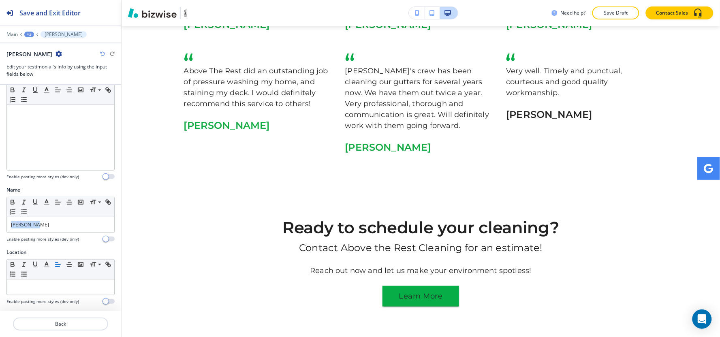
drag, startPoint x: 46, startPoint y: 229, endPoint x: 0, endPoint y: 232, distance: 45.9
click at [0, 232] on div "Name Small Normal Large Huge [PERSON_NAME] Enable pasting more styles (dev only)" at bounding box center [60, 217] width 121 height 62
click at [49, 202] on icon "button" at bounding box center [46, 201] width 7 height 7
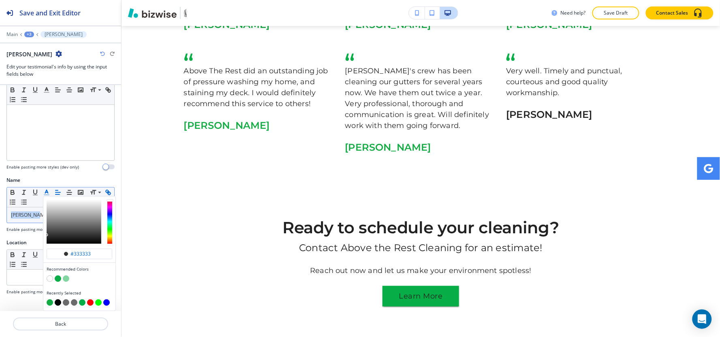
click at [49, 299] on button "button" at bounding box center [50, 302] width 6 height 6
type input "#13ab43"
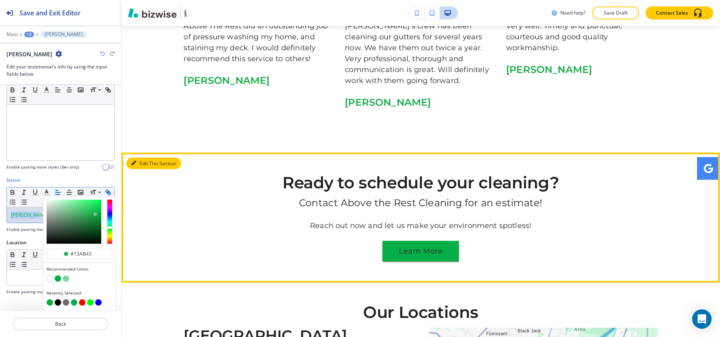
click at [141, 158] on button "Edit This Section" at bounding box center [153, 164] width 55 height 12
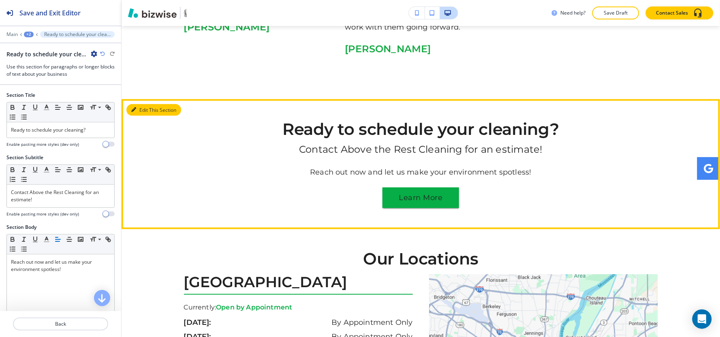
click at [140, 104] on button "Edit This Section" at bounding box center [153, 110] width 55 height 12
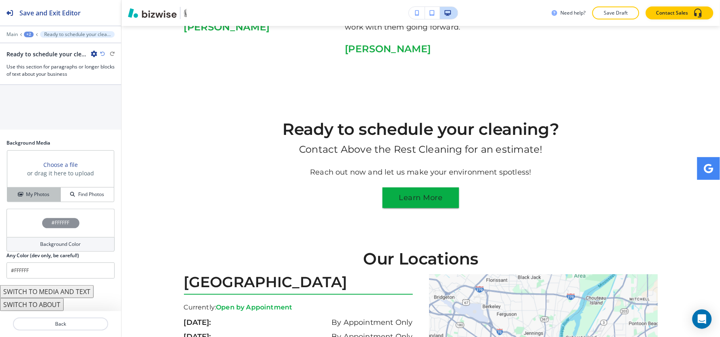
click at [37, 188] on button "My Photos" at bounding box center [33, 195] width 53 height 14
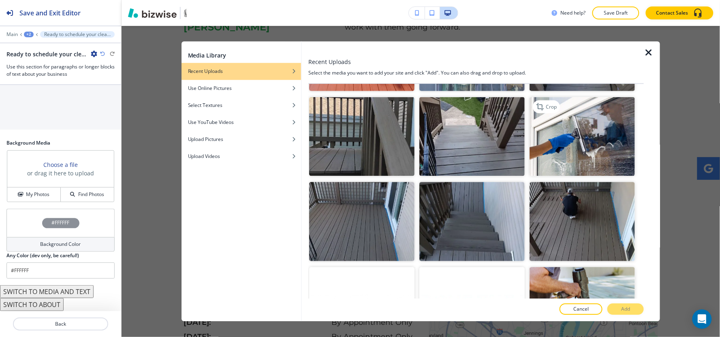
scroll to position [1344, 0]
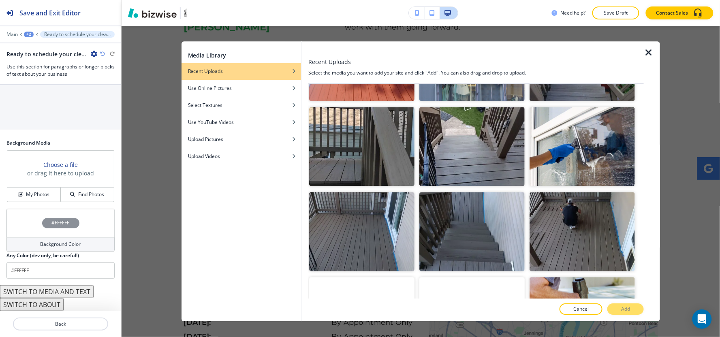
click at [650, 53] on icon "button" at bounding box center [649, 53] width 10 height 10
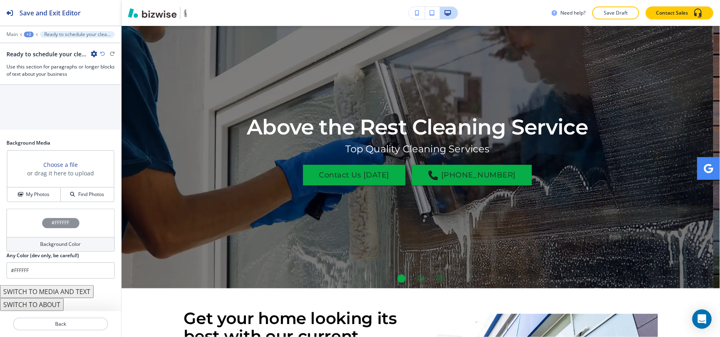
scroll to position [29, 0]
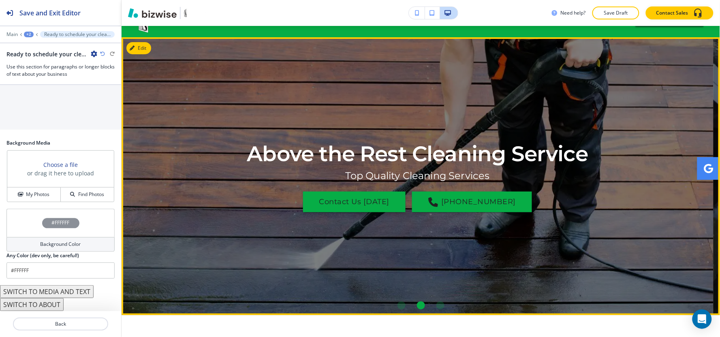
click at [418, 305] on div "Go to slide 2" at bounding box center [421, 305] width 8 height 8
click at [436, 304] on div "Go to slide 3" at bounding box center [440, 305] width 8 height 8
click at [439, 301] on li "Go to slide 3" at bounding box center [440, 305] width 19 height 19
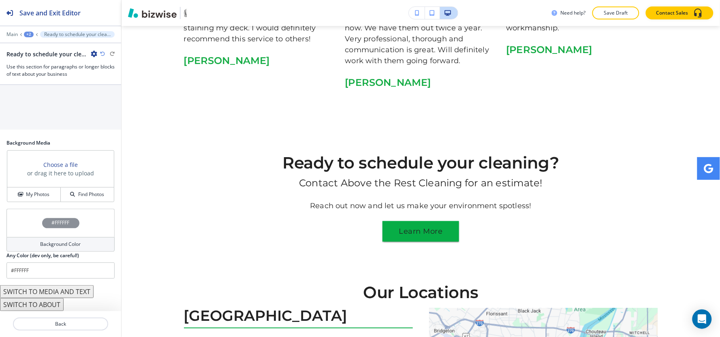
scroll to position [2928, 0]
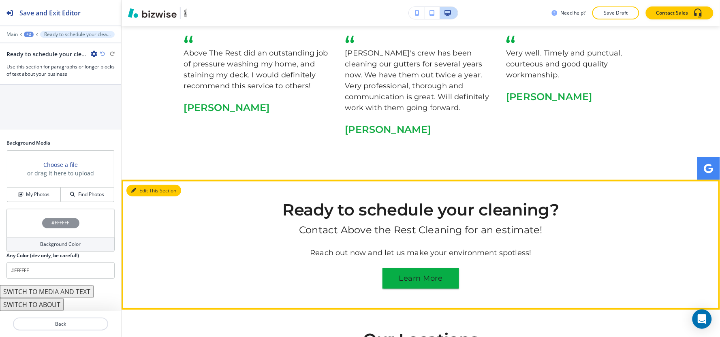
click at [146, 185] on button "Edit This Section" at bounding box center [153, 191] width 55 height 12
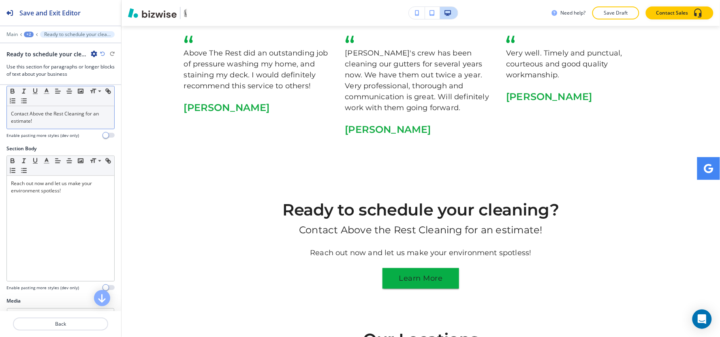
scroll to position [0, 0]
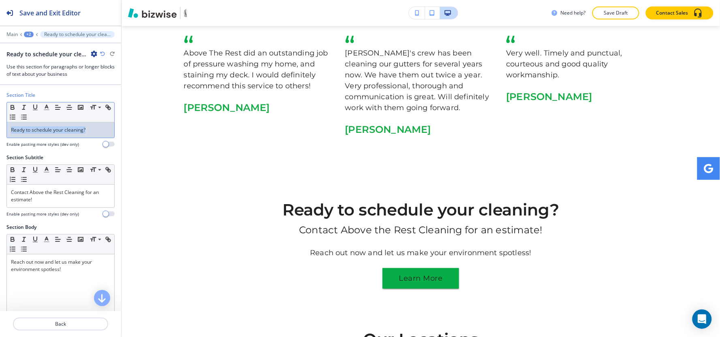
drag, startPoint x: 102, startPoint y: 135, endPoint x: 35, endPoint y: 127, distance: 67.3
click at [0, 146] on div "Section Title Small Normal Large Huge Ready to schedule your cleaning? Enable p…" at bounding box center [60, 123] width 121 height 62
click at [46, 107] on polyline "button" at bounding box center [46, 106] width 3 height 3
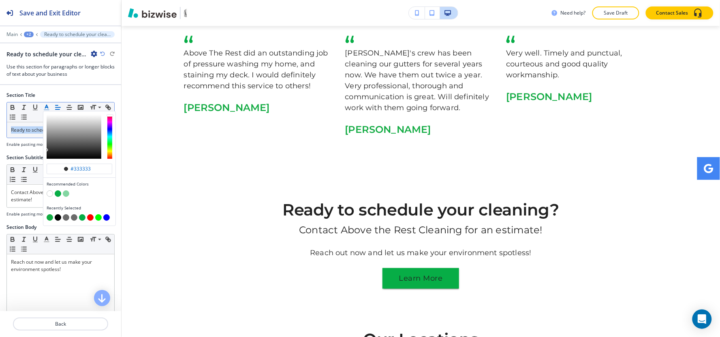
click at [58, 217] on button "button" at bounding box center [58, 217] width 6 height 6
type input "#000000"
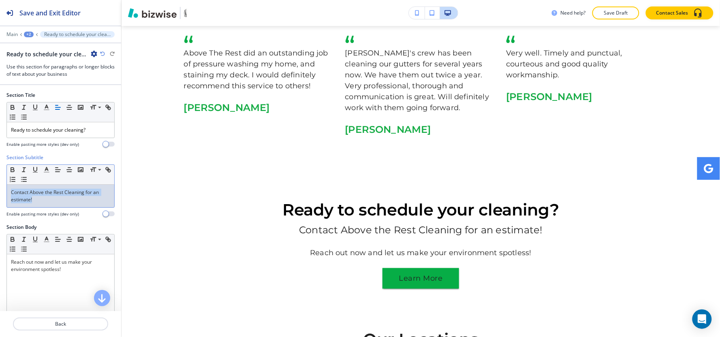
drag, startPoint x: 11, startPoint y: 195, endPoint x: 50, endPoint y: 202, distance: 39.9
click at [50, 202] on p "Contact Above the Rest Cleaning for an estimate!" at bounding box center [60, 196] width 99 height 15
click at [47, 171] on polyline "button" at bounding box center [46, 168] width 3 height 3
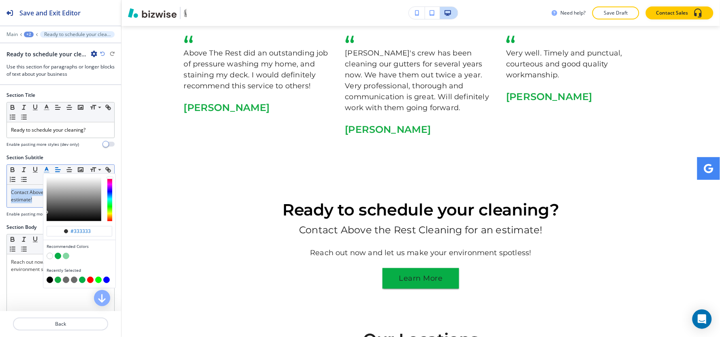
click at [49, 280] on button "button" at bounding box center [50, 280] width 6 height 6
type input "#000000"
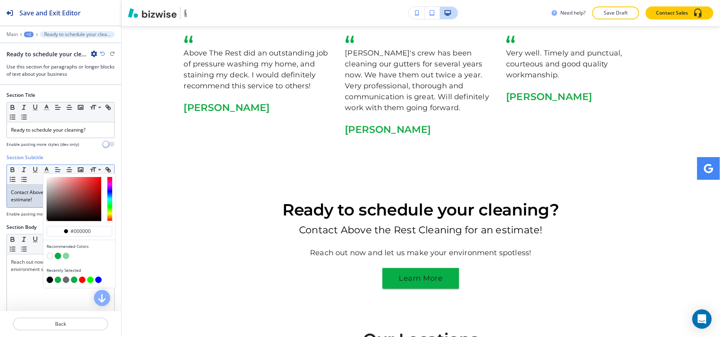
scroll to position [90, 0]
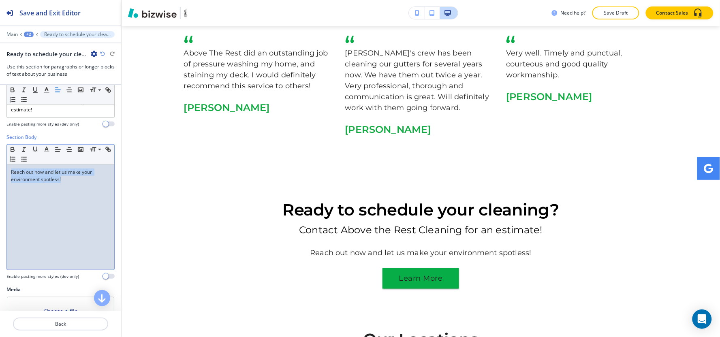
drag, startPoint x: 9, startPoint y: 171, endPoint x: 85, endPoint y: 188, distance: 78.8
click at [86, 188] on div "Reach out now and let us make your environment spotless!" at bounding box center [60, 216] width 107 height 105
click at [49, 150] on icon "button" at bounding box center [46, 149] width 7 height 7
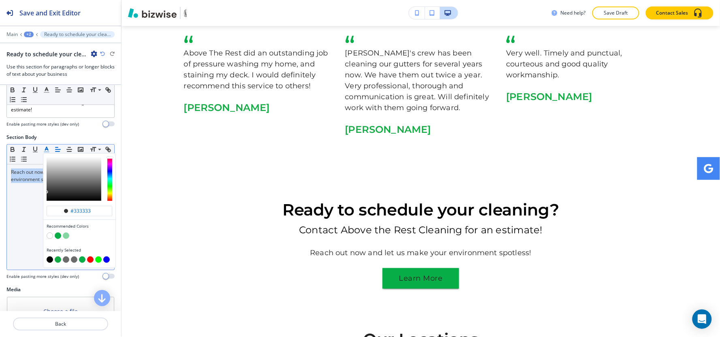
click at [48, 260] on button "button" at bounding box center [50, 259] width 6 height 6
type input "#000000"
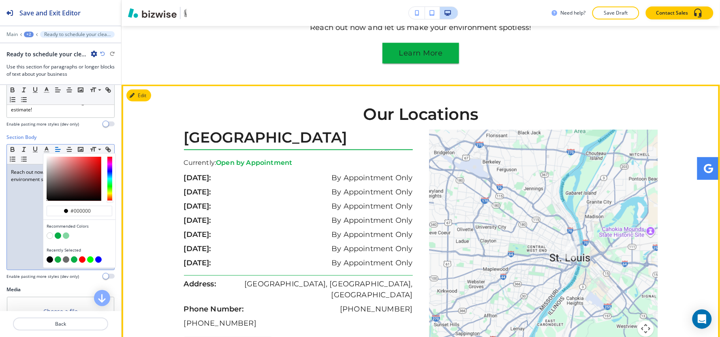
scroll to position [3333, 0]
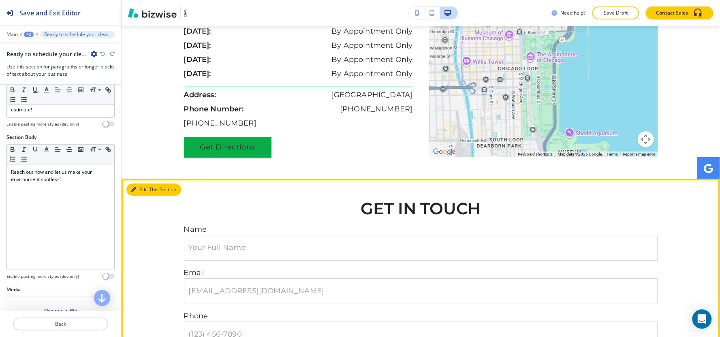
click at [139, 184] on button "Edit This Section" at bounding box center [153, 190] width 55 height 12
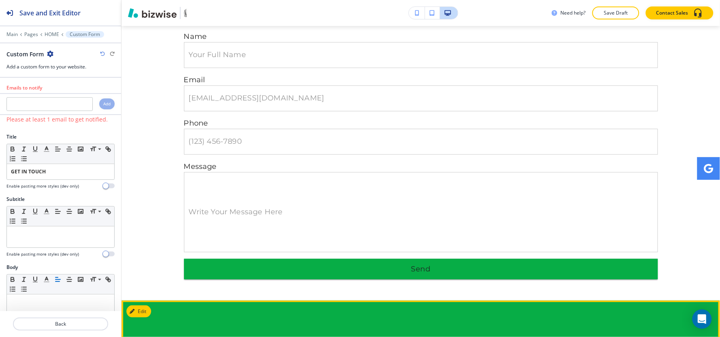
scroll to position [3896, 0]
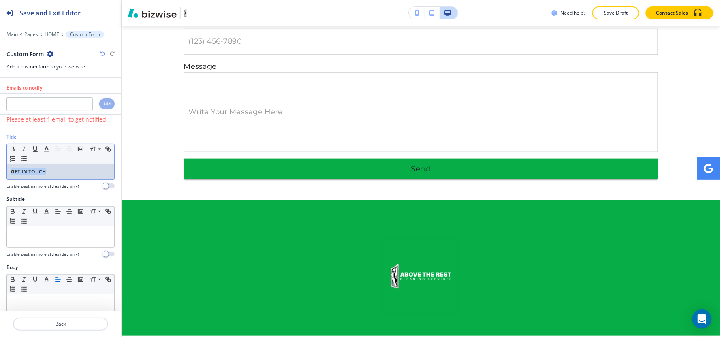
drag, startPoint x: 49, startPoint y: 165, endPoint x: 10, endPoint y: 169, distance: 39.8
click at [0, 183] on div "Title Small Normal Large Huge GET IN TOUCH Enable pasting more styles (dev only)" at bounding box center [60, 164] width 121 height 62
click at [11, 151] on icon "button" at bounding box center [12, 150] width 3 height 2
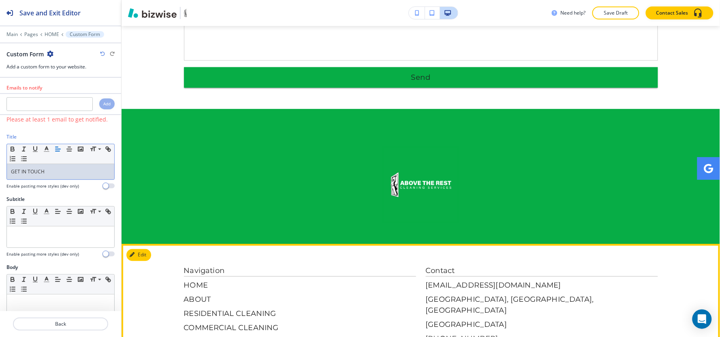
scroll to position [3987, 0]
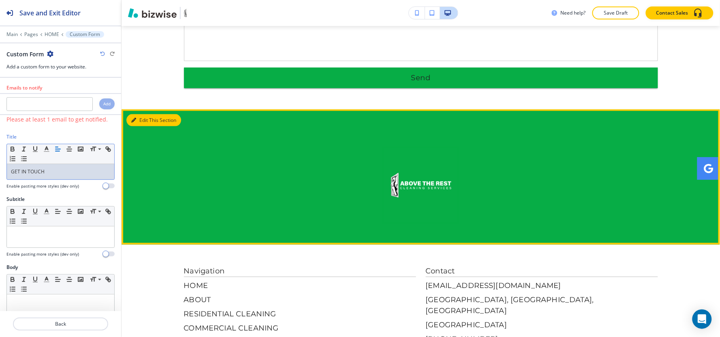
click at [150, 114] on button "Edit This Section" at bounding box center [153, 120] width 55 height 12
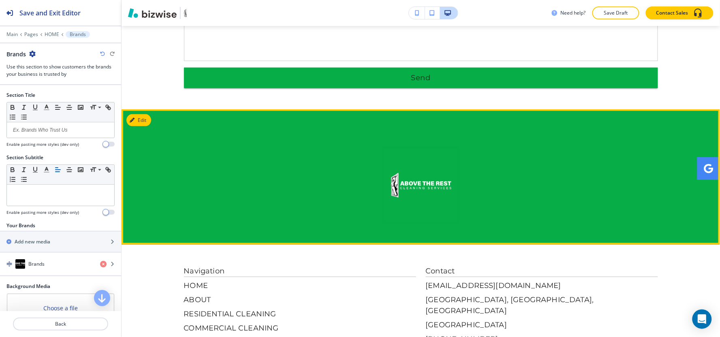
scroll to position [4031, 0]
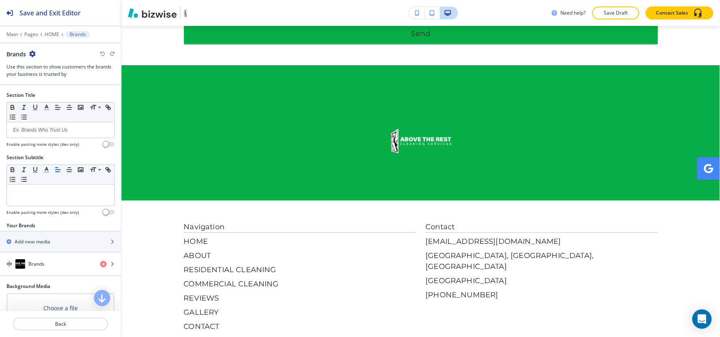
click at [30, 51] on icon "button" at bounding box center [32, 54] width 6 height 6
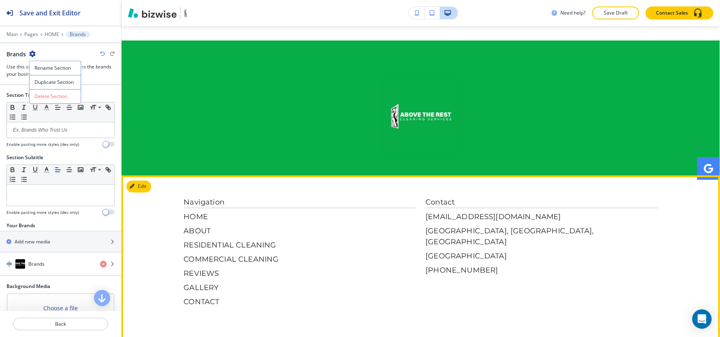
scroll to position [4077, 0]
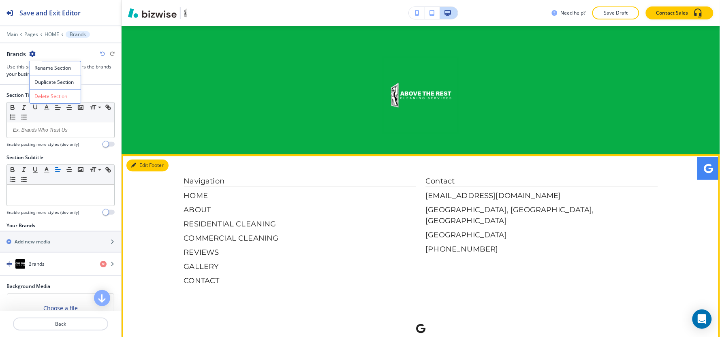
click at [149, 160] on button "Edit Footer" at bounding box center [147, 166] width 42 height 12
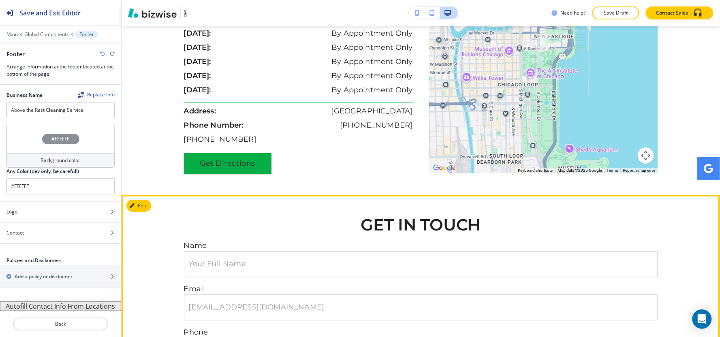
scroll to position [3672, 0]
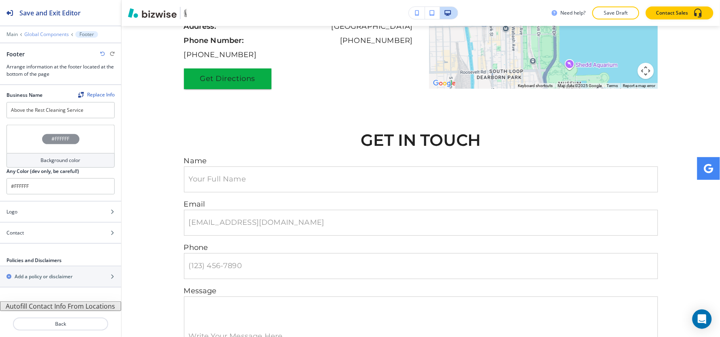
click at [52, 36] on p "Global Components" at bounding box center [46, 35] width 45 height 6
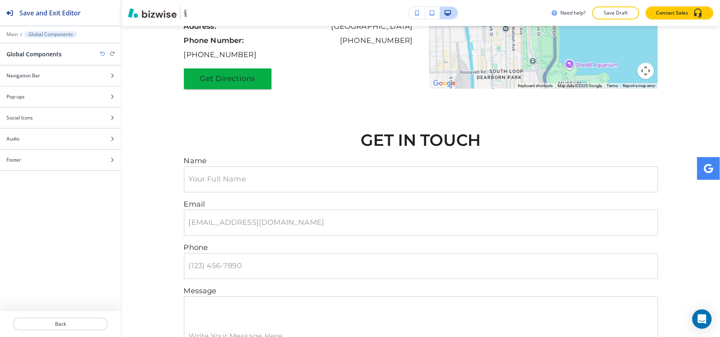
click at [13, 30] on div at bounding box center [60, 28] width 121 height 5
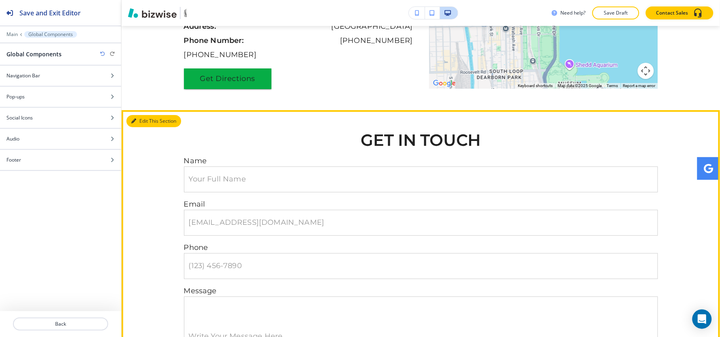
click at [146, 115] on button "Edit This Section" at bounding box center [153, 121] width 55 height 12
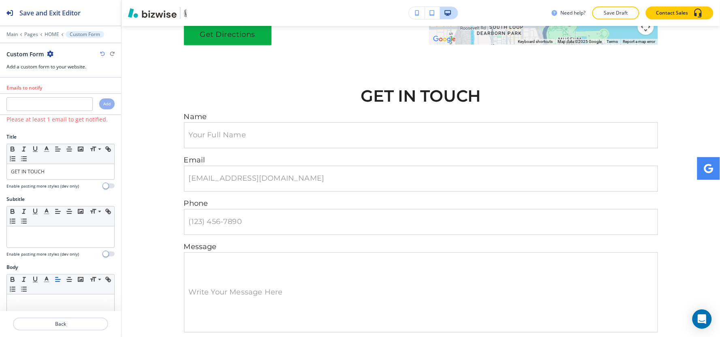
scroll to position [3716, 0]
click at [54, 33] on p "HOME" at bounding box center [52, 35] width 15 height 6
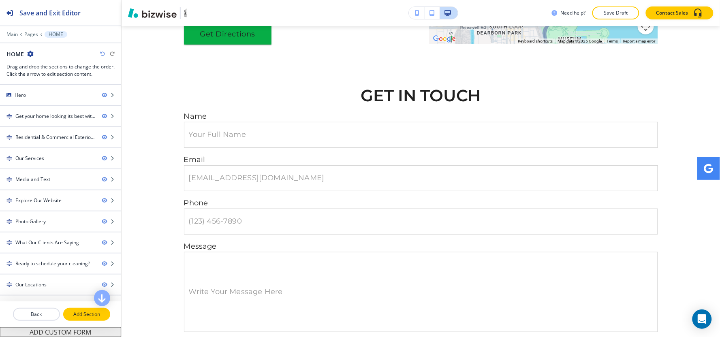
click at [79, 316] on p "Add Section" at bounding box center [86, 314] width 45 height 7
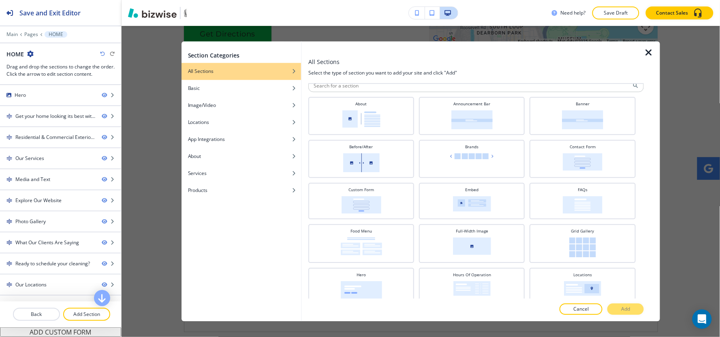
scroll to position [0, 0]
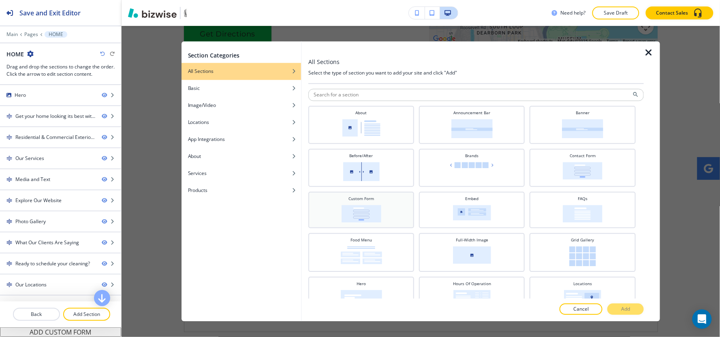
click at [359, 209] on img at bounding box center [361, 213] width 40 height 17
click at [630, 310] on p "Add" at bounding box center [625, 309] width 9 height 7
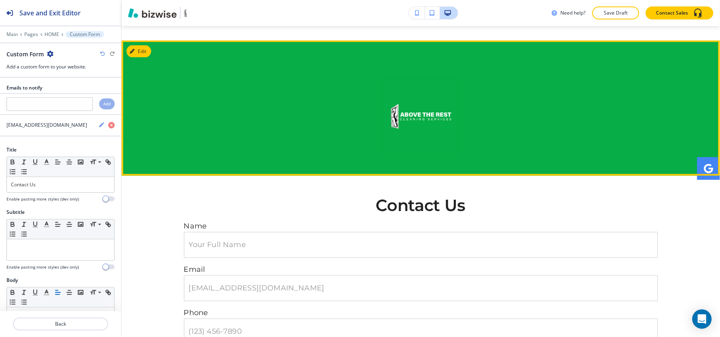
scroll to position [4167, 0]
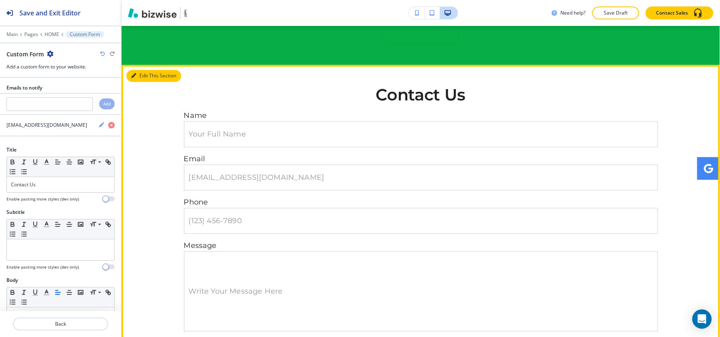
click at [139, 70] on button "Edit This Section" at bounding box center [153, 76] width 55 height 12
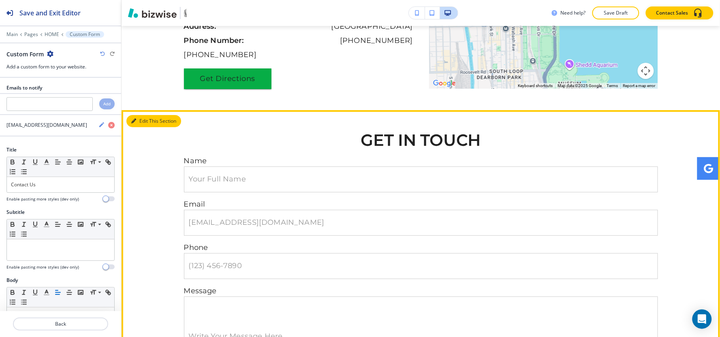
click at [141, 115] on button "Edit This Section" at bounding box center [153, 121] width 55 height 12
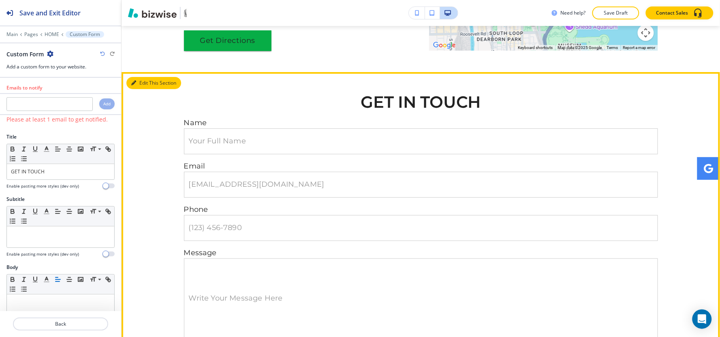
scroll to position [3716, 0]
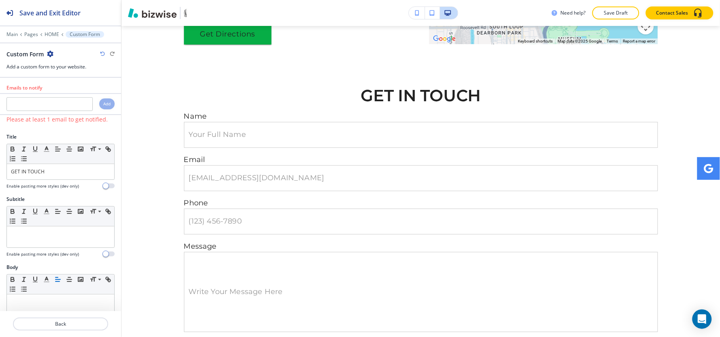
click at [50, 53] on icon "button" at bounding box center [50, 54] width 6 height 6
click at [63, 98] on p "Delete Section" at bounding box center [72, 96] width 41 height 7
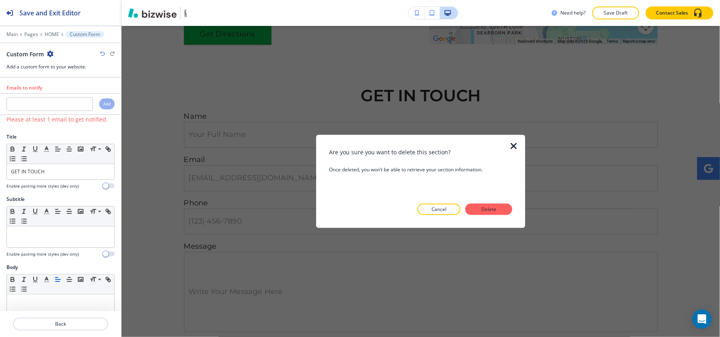
click at [484, 208] on p "Delete" at bounding box center [488, 209] width 19 height 7
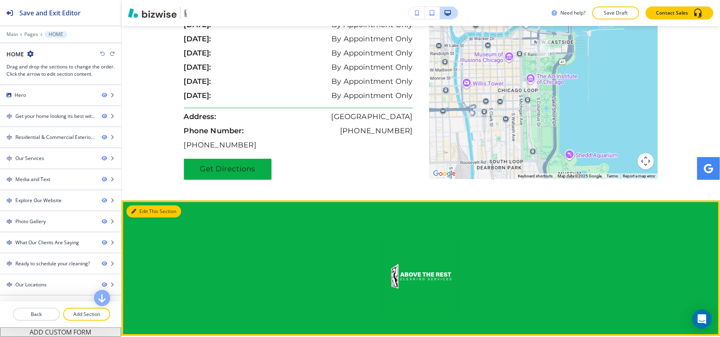
click at [139, 205] on button "Edit This Section" at bounding box center [153, 211] width 55 height 12
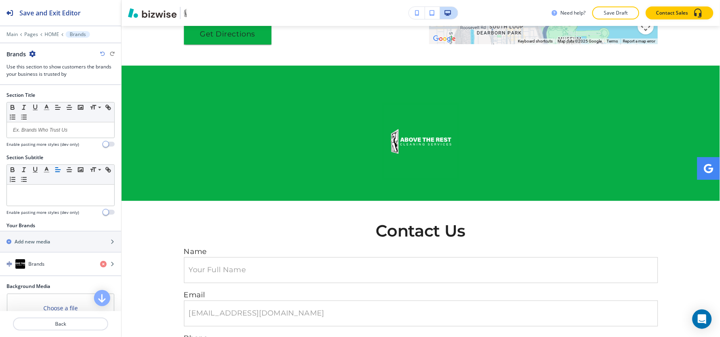
click at [33, 53] on icon "button" at bounding box center [32, 54] width 6 height 6
click at [49, 98] on p "Delete Section" at bounding box center [54, 96] width 41 height 7
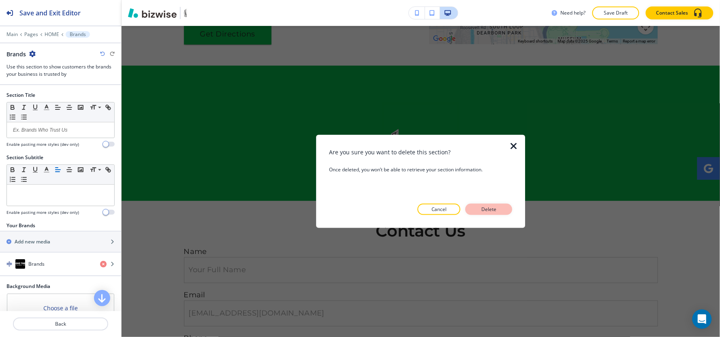
click at [486, 208] on p "Delete" at bounding box center [488, 209] width 19 height 7
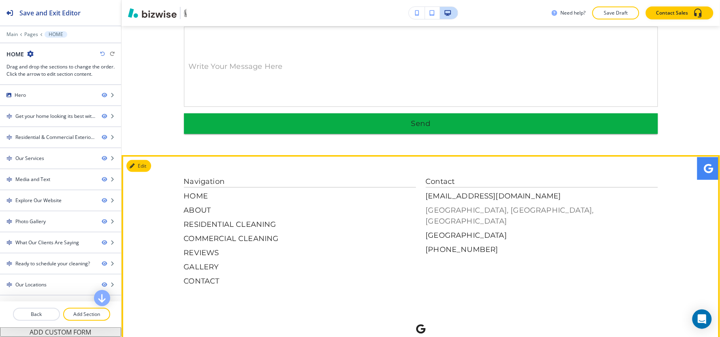
scroll to position [3942, 0]
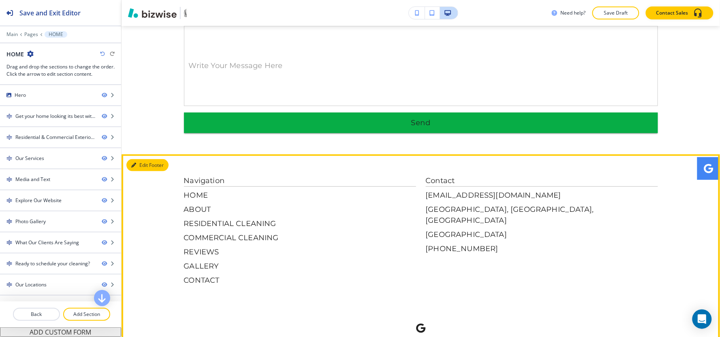
click at [144, 159] on button "Edit Footer" at bounding box center [147, 165] width 42 height 12
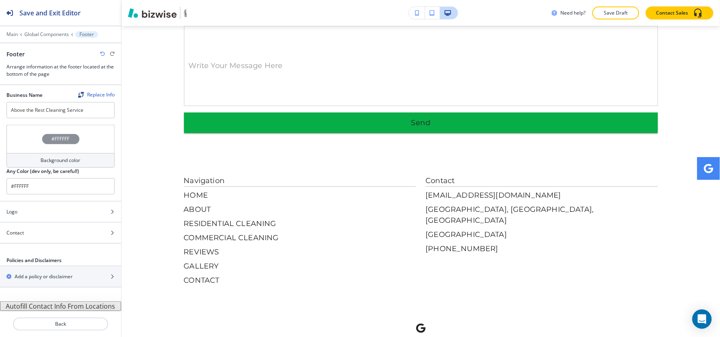
click at [58, 164] on h4 "Background color" at bounding box center [61, 160] width 40 height 7
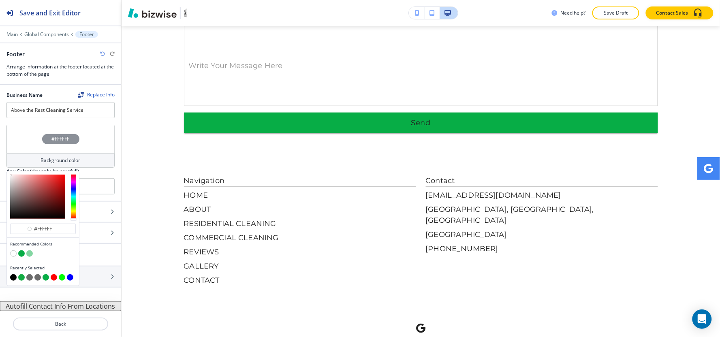
click at [30, 254] on button "button" at bounding box center [29, 253] width 6 height 6
type input "#83d6a2"
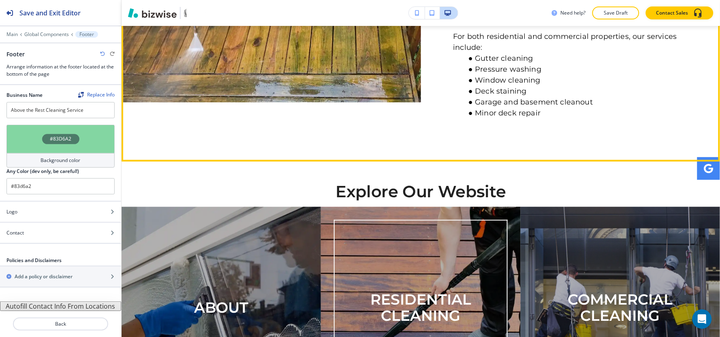
scroll to position [1242, 0]
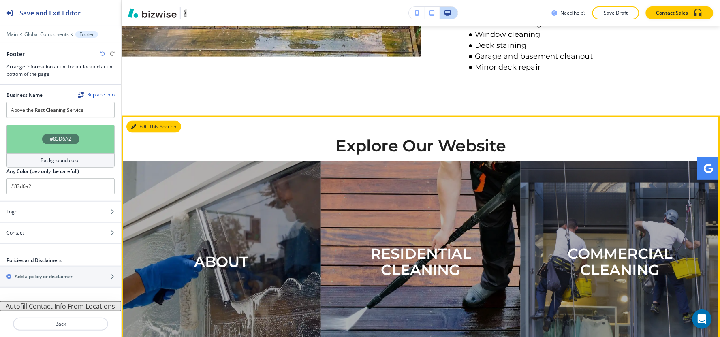
click at [142, 121] on button "Edit This Section" at bounding box center [153, 127] width 55 height 12
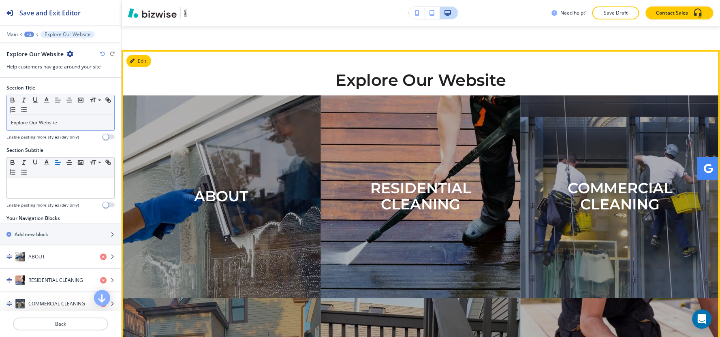
scroll to position [1315, 0]
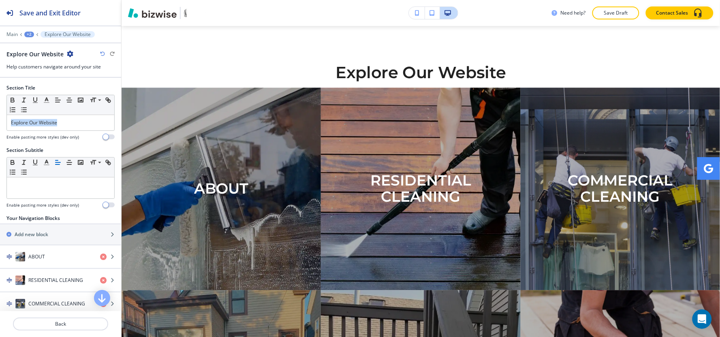
drag, startPoint x: 78, startPoint y: 128, endPoint x: 0, endPoint y: 122, distance: 78.5
click at [0, 122] on div "Section Title Small Normal Large Huge Explore Our Website Enable pasting more s…" at bounding box center [60, 115] width 121 height 62
click at [43, 100] on icon "button" at bounding box center [46, 99] width 7 height 7
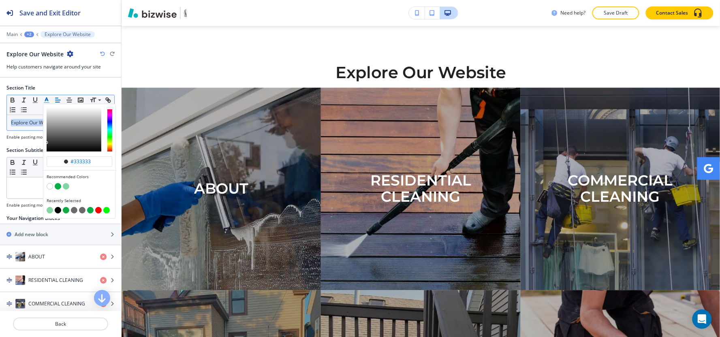
click at [65, 209] on button "button" at bounding box center [66, 210] width 6 height 6
type input "#13ab43"
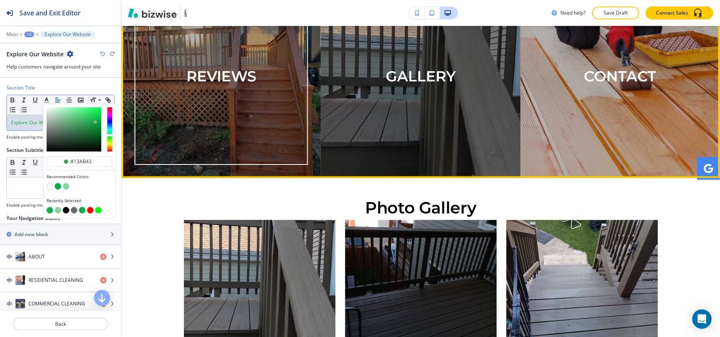
scroll to position [1675, 0]
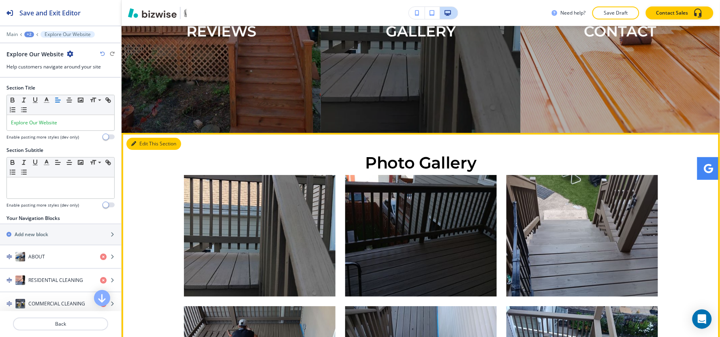
click at [146, 138] on button "Edit This Section" at bounding box center [153, 144] width 55 height 12
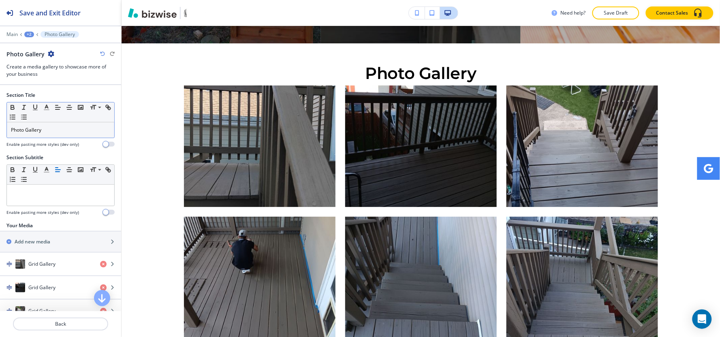
scroll to position [1765, 0]
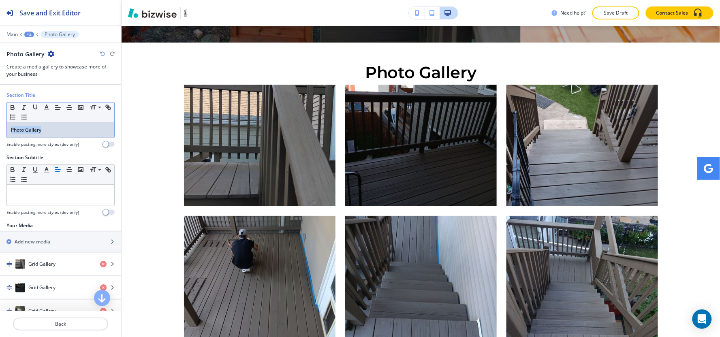
drag, startPoint x: 6, startPoint y: 138, endPoint x: 0, endPoint y: 139, distance: 6.5
click at [0, 139] on div "Section Title Small Normal Large Huge Photo Gallery Enable pasting more styles …" at bounding box center [60, 123] width 121 height 62
click at [46, 110] on line "button" at bounding box center [46, 110] width 5 height 0
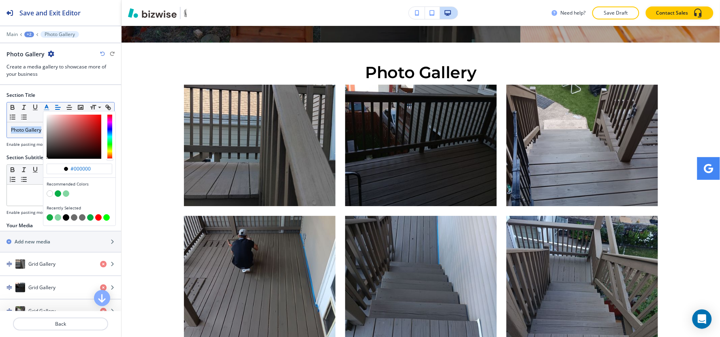
click at [50, 220] on button "button" at bounding box center [50, 217] width 6 height 6
type input "#13ab43"
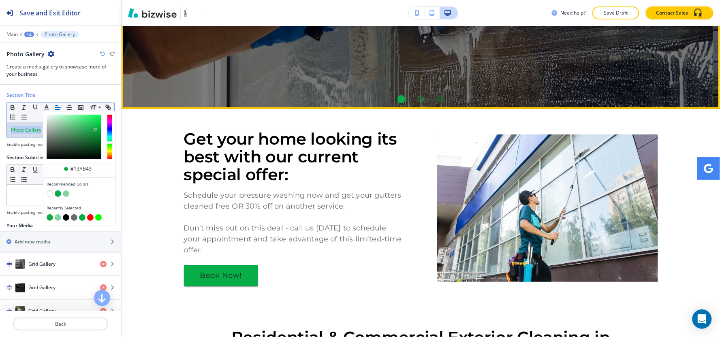
scroll to position [0, 0]
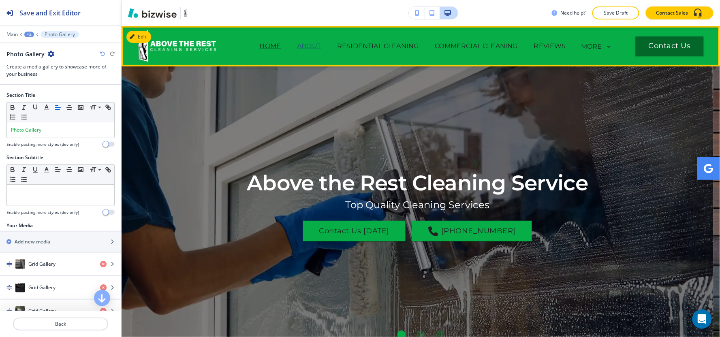
click at [309, 47] on p "ABOUT" at bounding box center [309, 46] width 24 height 10
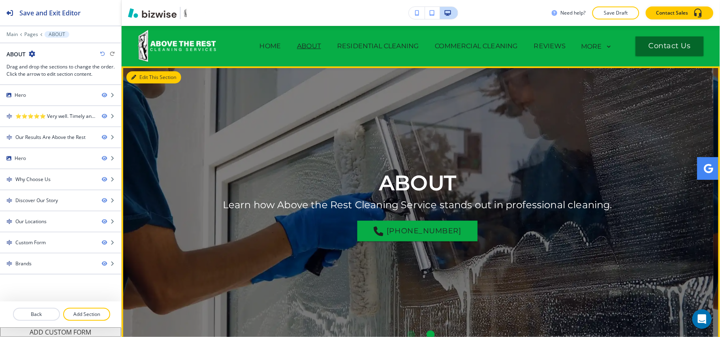
click at [147, 76] on button "Edit This Section" at bounding box center [153, 77] width 55 height 12
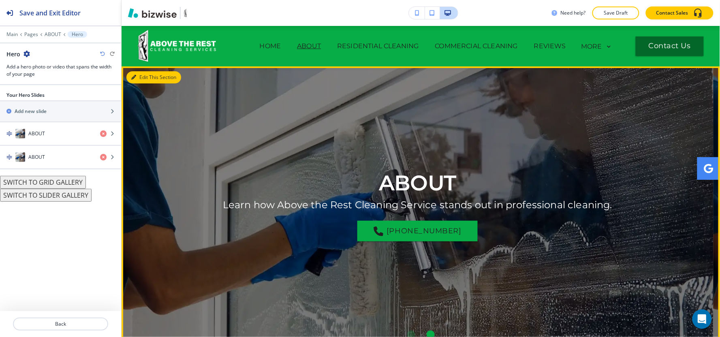
scroll to position [41, 0]
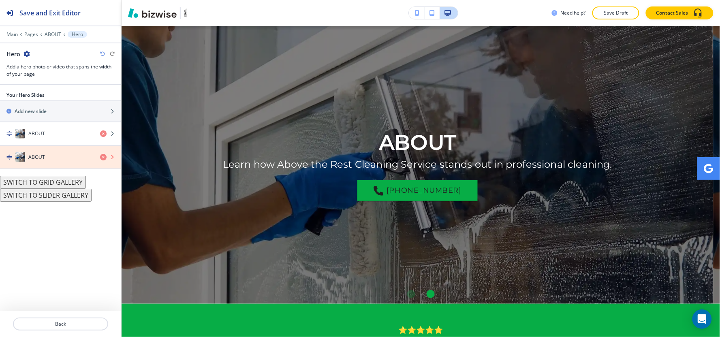
click at [102, 157] on icon "button" at bounding box center [103, 157] width 6 height 6
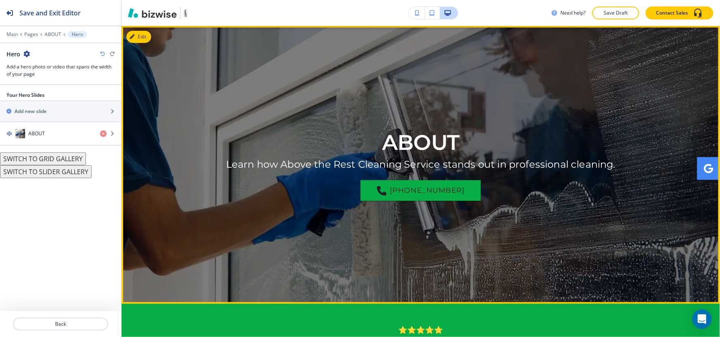
scroll to position [85, 0]
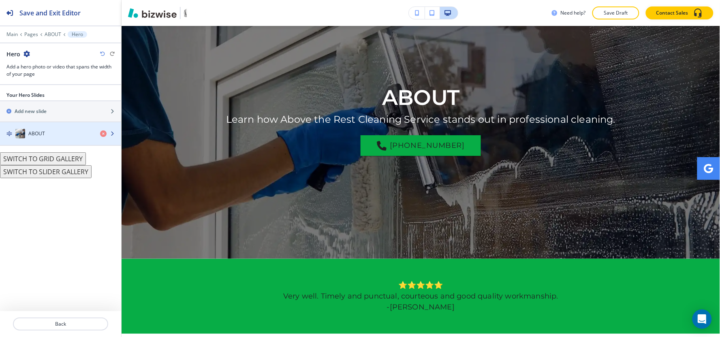
click at [59, 134] on div "ABOUT" at bounding box center [47, 134] width 94 height 10
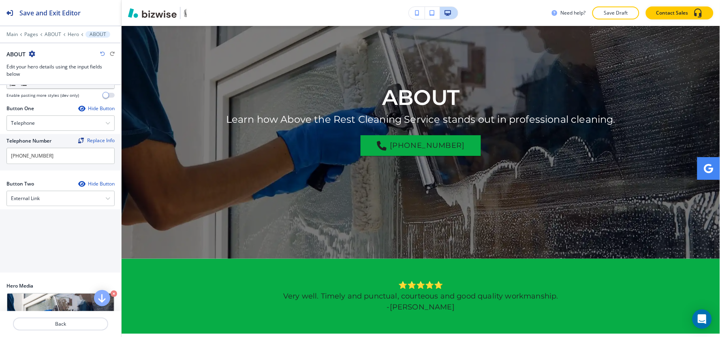
scroll to position [135, 0]
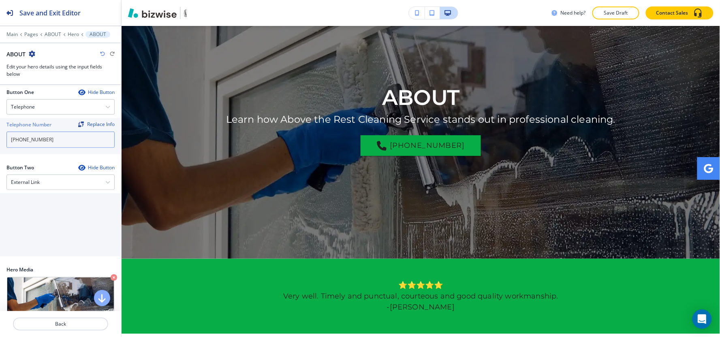
drag, startPoint x: 58, startPoint y: 152, endPoint x: 0, endPoint y: 177, distance: 62.8
click at [0, 177] on div "Hero Title Small Normal Large Huge ABOUT Enable pasting more styles (dev only) …" at bounding box center [60, 198] width 121 height 226
click at [44, 190] on div "External Link" at bounding box center [60, 182] width 107 height 15
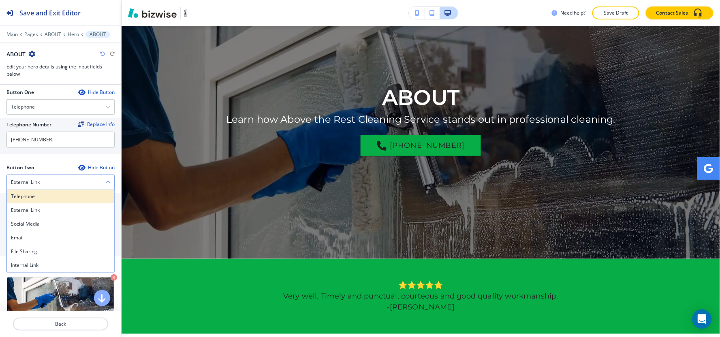
click at [35, 200] on h4 "Telephone" at bounding box center [60, 196] width 99 height 7
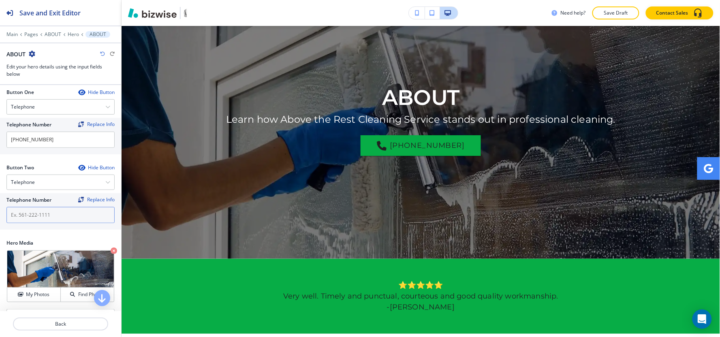
click at [33, 223] on input "text" at bounding box center [60, 215] width 108 height 16
paste input "[PHONE_NUMBER]"
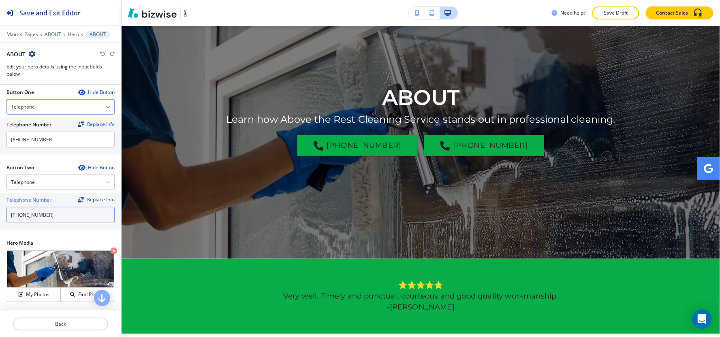
type input "[PHONE_NUMBER]"
click at [36, 114] on div "Telephone" at bounding box center [60, 107] width 107 height 15
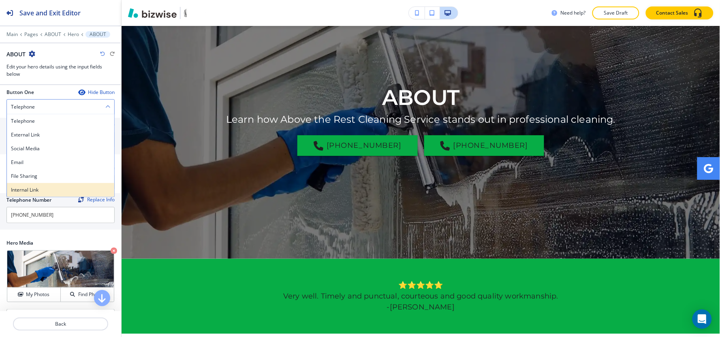
click at [43, 194] on h4 "Internal Link" at bounding box center [60, 189] width 99 height 7
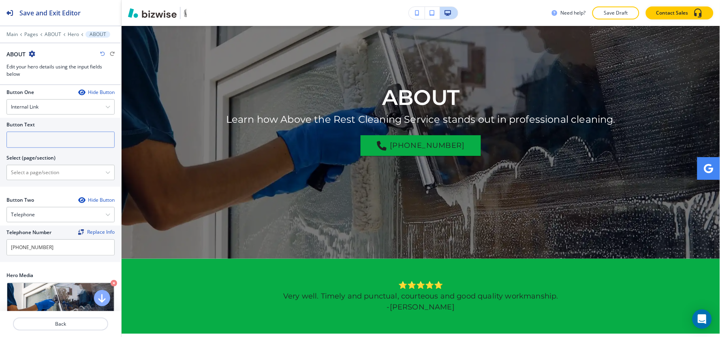
click at [38, 148] on input "text" at bounding box center [60, 140] width 108 height 16
type input "c"
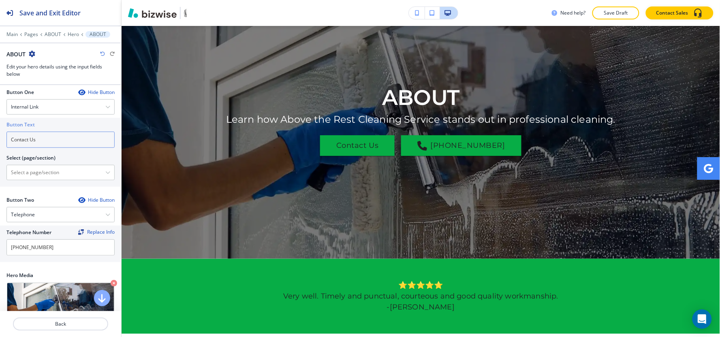
type input "Contact Us"
click at [23, 165] on div at bounding box center [60, 163] width 108 height 3
click at [22, 176] on \(page\/section\) "Manual Input" at bounding box center [56, 173] width 98 height 14
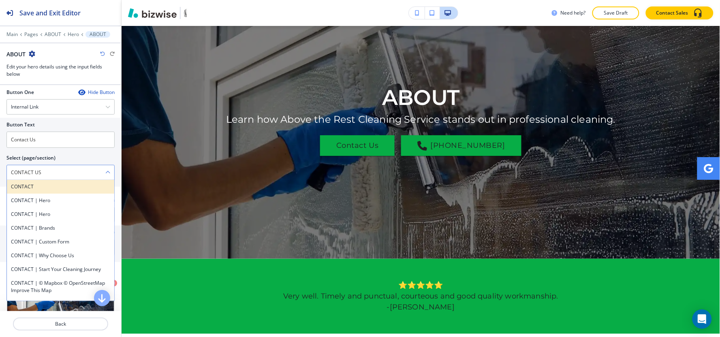
click at [36, 190] on h4 "CONTACT" at bounding box center [60, 186] width 99 height 7
type \(page\/section\) "CONTACT"
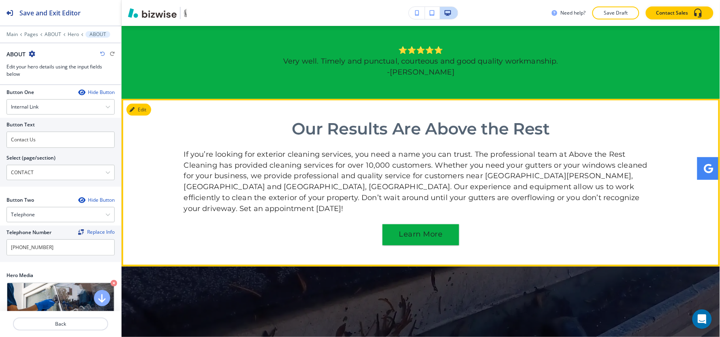
scroll to position [265, 0]
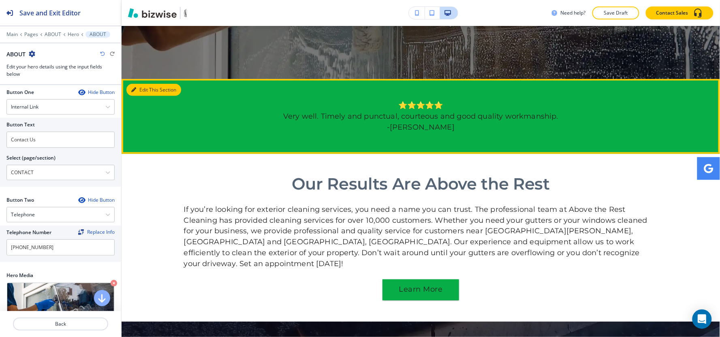
click at [137, 92] on button "Edit This Section" at bounding box center [153, 90] width 55 height 12
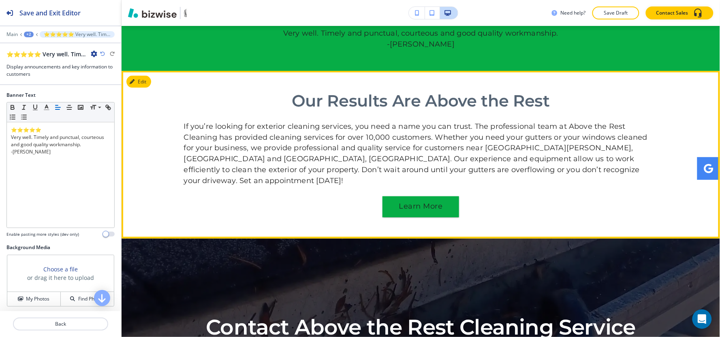
scroll to position [363, 0]
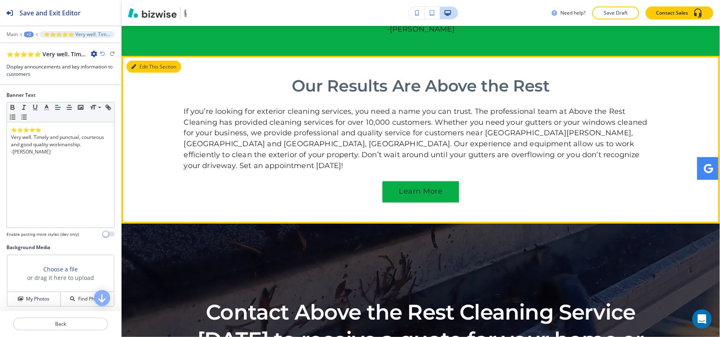
click at [142, 66] on button "Edit This Section" at bounding box center [153, 67] width 55 height 12
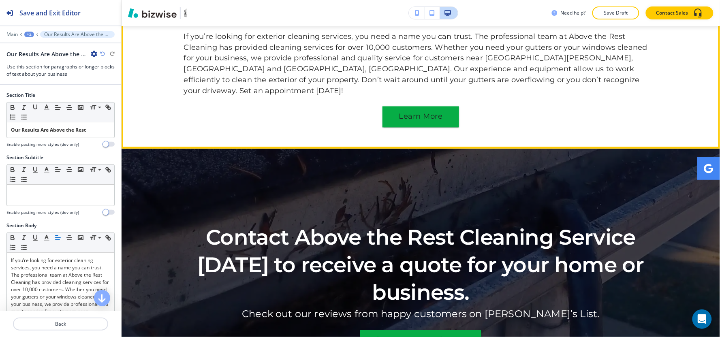
scroll to position [348, 0]
click at [30, 34] on div "+2" at bounding box center [29, 35] width 10 height 6
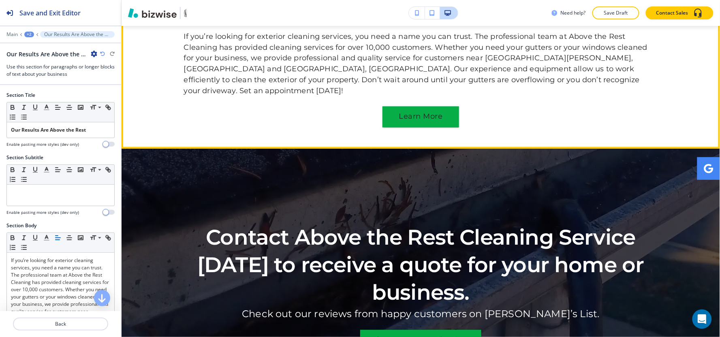
scroll to position [0, 0]
drag, startPoint x: 92, startPoint y: 134, endPoint x: 0, endPoint y: 143, distance: 91.9
click at [0, 143] on div "Section Title Small Normal Large Huge Our Results Are Above the Rest Enable pas…" at bounding box center [60, 123] width 121 height 62
click at [12, 107] on icon "button" at bounding box center [12, 107] width 7 height 7
click at [44, 106] on icon "button" at bounding box center [46, 107] width 7 height 7
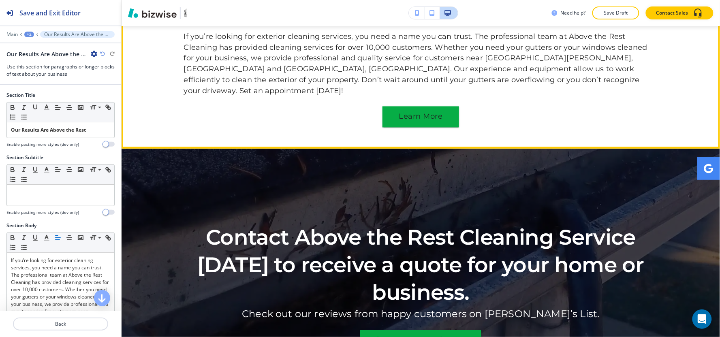
click button "button"
type input "#13ab43"
click at [10, 253] on div "If you’re looking for exterior cleaning services, you need a name you can trust…" at bounding box center [60, 319] width 107 height 132
click at [38, 257] on p "If you’re looking for exterior cleaning services, you need a name you can trust…" at bounding box center [60, 319] width 99 height 124
drag, startPoint x: 61, startPoint y: 242, endPoint x: 0, endPoint y: 122, distance: 134.8
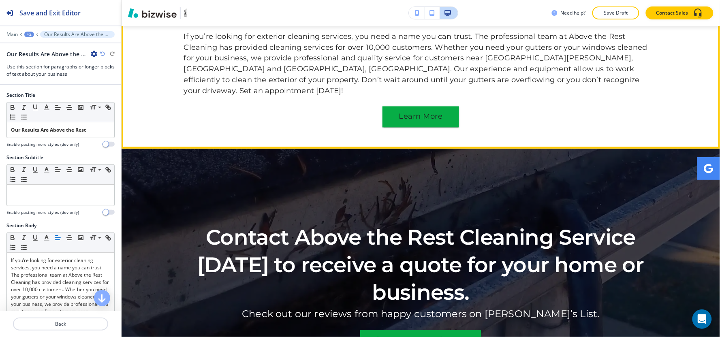
click at [0, 222] on div "Section Body Small Normal Large Huge If you’re looking for exterior cleaning se…" at bounding box center [60, 311] width 121 height 179
click at [46, 240] on line "button" at bounding box center [46, 240] width 5 height 0
click button "button"
type input "#000000"
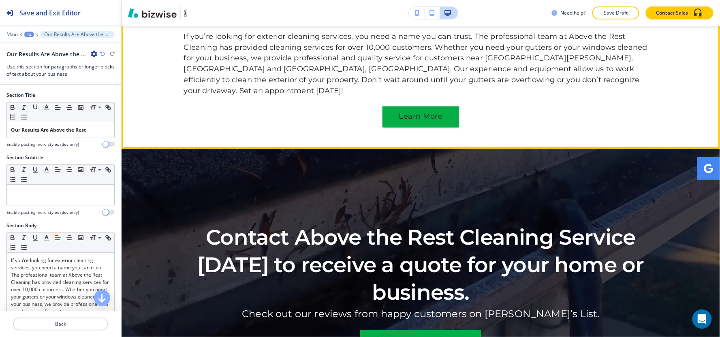
click img "button"
click p "Add"
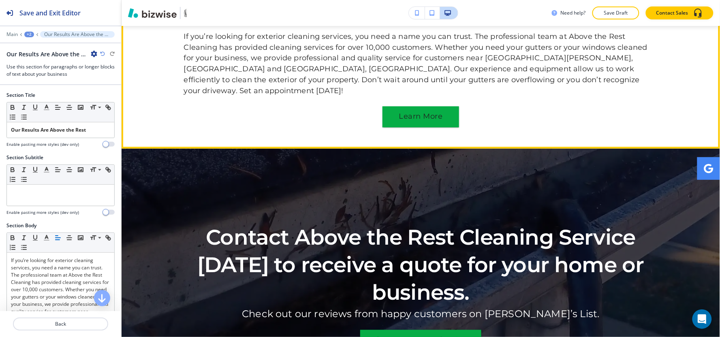
click at [0, 0] on div "Internal Link" at bounding box center [0, 0] width 0 height 0
drag, startPoint x: 12, startPoint y: 157, endPoint x: 0, endPoint y: 156, distance: 12.2
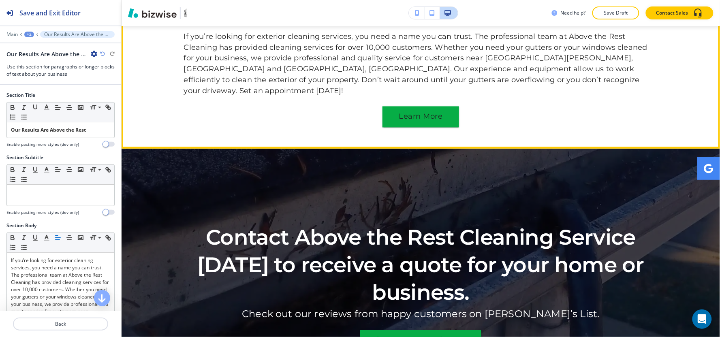
type input "Learn More"
click \(page\/section\) "Manual Input"
click h4 "CONTACT"
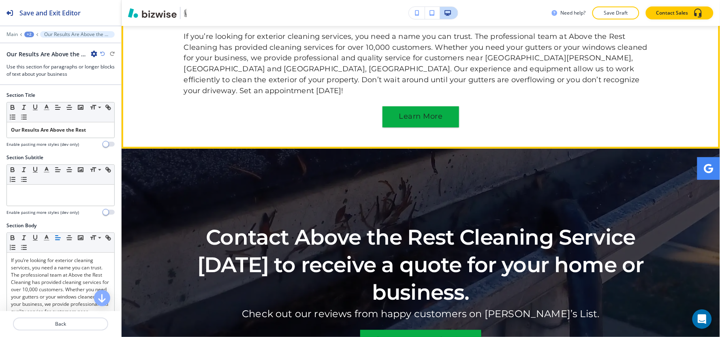
type \(page\/section\) "CONTACT"
click at [0, 0] on button "Edit This Section" at bounding box center [0, 0] width 0 height 0
click icon "button"
click p "Delete Section"
click button "Delete"
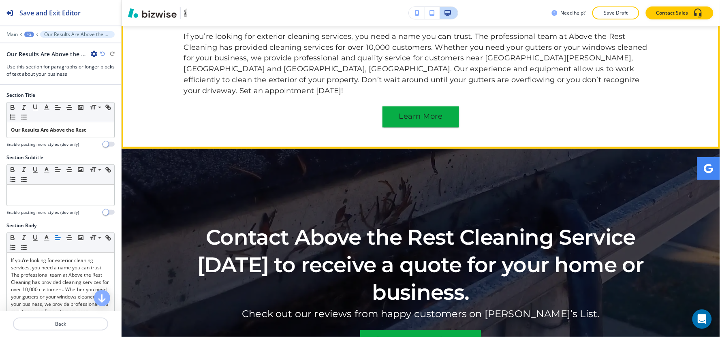
click p "Add Section"
click div "About"
click button "Add"
drag, startPoint x: 77, startPoint y: 127, endPoint x: 0, endPoint y: 130, distance: 77.5
click at [0, 130] on div "Section Title Small Normal Large Huge About Us Enable pasting more styles (dev …" at bounding box center [60, 123] width 121 height 62
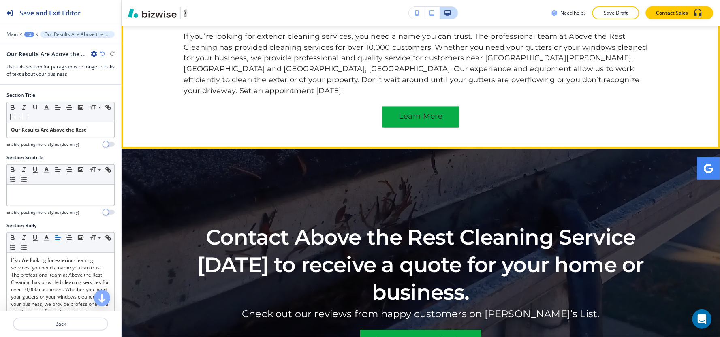
scroll to position [0, 0]
click div
click button "My Photos"
click img "button"
click button "Add"
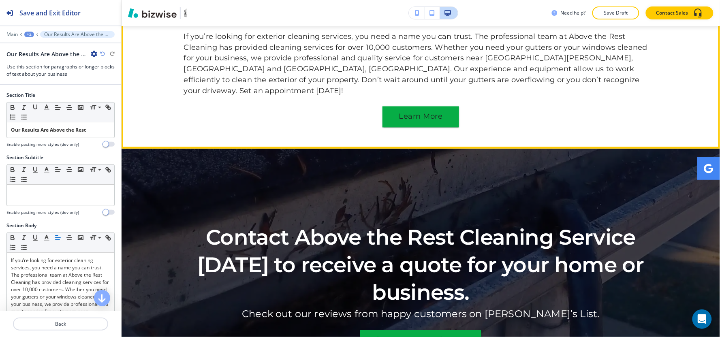
click button "SWITCH TO MEDIA AND TEXT"
click div "button"
click div
click h4 "Select Button Type"
click h4 "Internal Link"
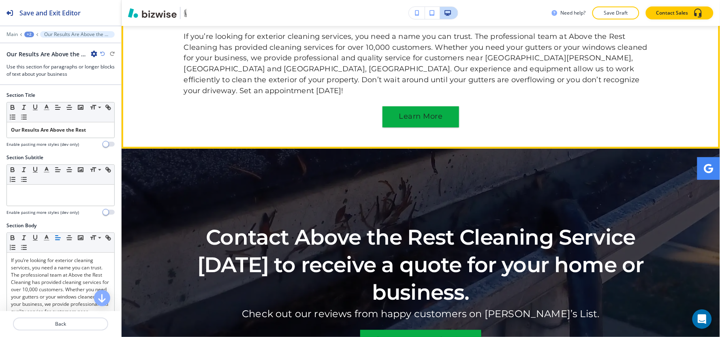
click input "text"
paste input "[PERSON_NAME]'s List"
type input "[PERSON_NAME]'s List"
click \(page\/section\) "Manual Input"
click h4 "CONTACT"
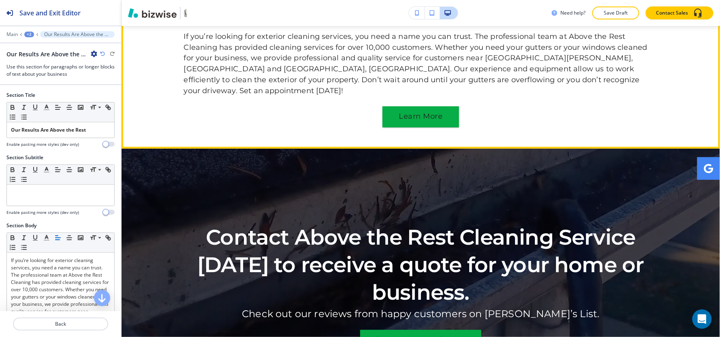
type \(page\/section\) "CONTACT"
click at [26, 36] on div "+3" at bounding box center [29, 35] width 10 height 6
click button "ABOUT"
click at [0, 0] on button "Edit This Section" at bounding box center [0, 0] width 0 height 0
drag, startPoint x: 57, startPoint y: 128, endPoint x: 0, endPoint y: 138, distance: 58.0
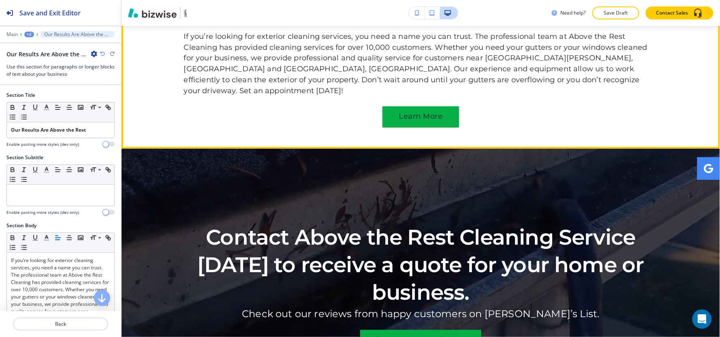
click at [0, 138] on div "Section Title Small Normal Large Huge Why Choose Us Enable pasting more styles …" at bounding box center [60, 123] width 121 height 62
click div "At Above the Rest Cleaning, we have the experience to complete any job, no matt…"
click h4 "My Photos"
click img "button"
click button "Add"
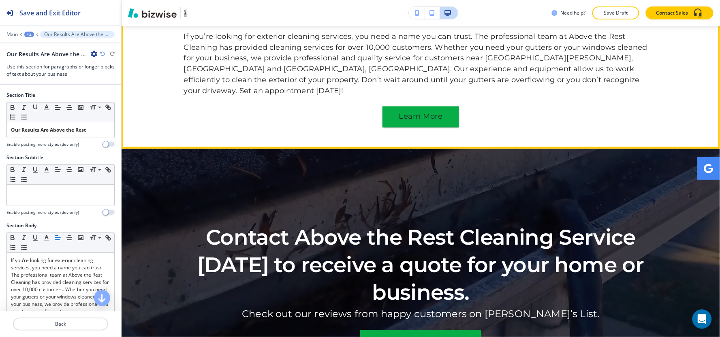
click h4 "My Photos"
click img "button"
click button "Add"
click at [0, 0] on button "Edit This Section" at bounding box center [0, 0] width 0 height 0
drag, startPoint x: 64, startPoint y: 134, endPoint x: 0, endPoint y: 135, distance: 64.0
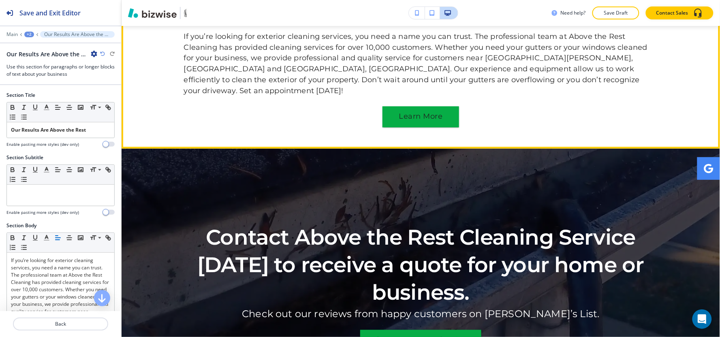
click at [0, 135] on div "Section Title Small Normal Large Huge Discover Our Story Enable pasting more st…" at bounding box center [60, 123] width 121 height 62
click at [0, 0] on button "Edit This Section" at bounding box center [0, 0] width 0 height 0
click at [65, 51] on div "Wide Text and Image" at bounding box center [51, 54] width 91 height 9
click icon "button"
click button "Delete Section"
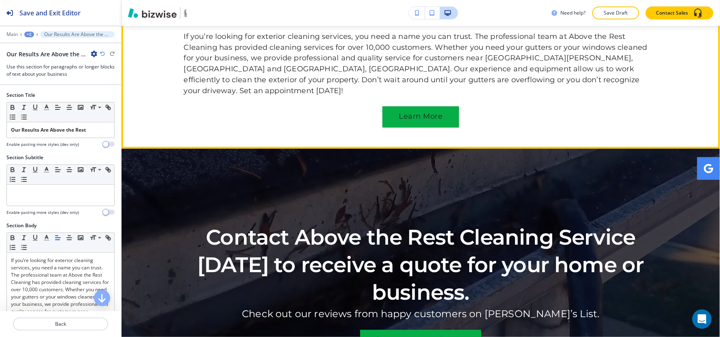
click p "Delete"
click at [0, 0] on button "Edit This Section" at bounding box center [0, 0] width 0 height 0
click icon "button"
click p "Delete Section"
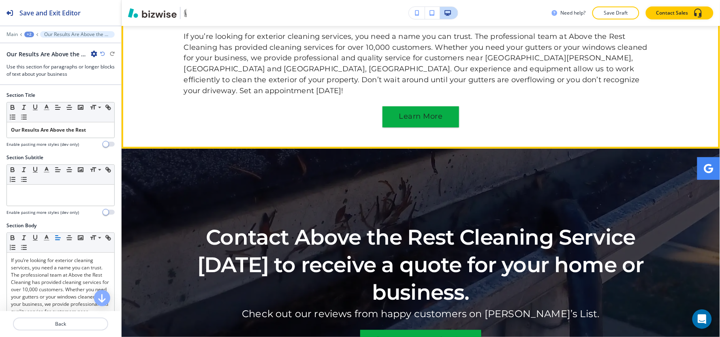
click p "Delete"
click at [0, 0] on button "Edit This Section" at bounding box center [0, 0] width 0 height 0
click icon "button"
click p "Delete Section"
click p "Delete"
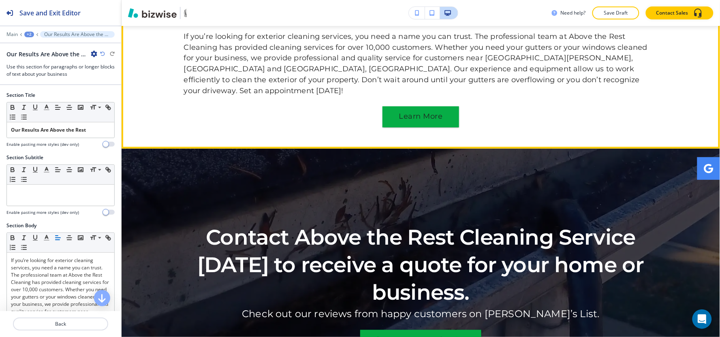
click p "Add Section"
click div "Custom Form"
click div
click p "Add"
click at [0, 0] on button "Edit Footer" at bounding box center [0, 0] width 0 height 0
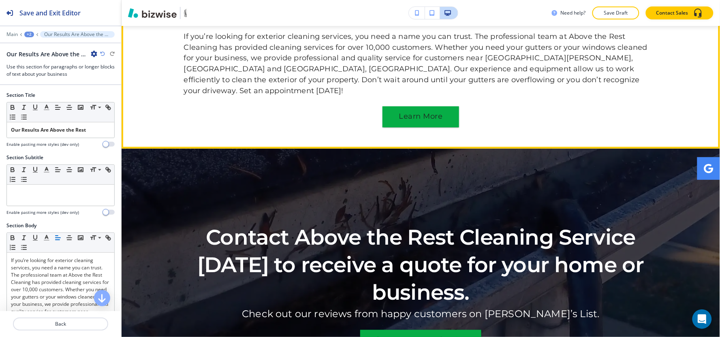
click div
click button "My Photos"
click img "button"
click p "Add"
click p "Footer"
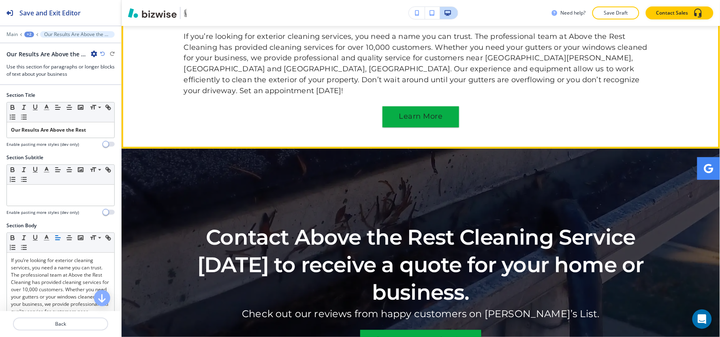
click div "Logo"
click p "Footer"
click div
click div "button"
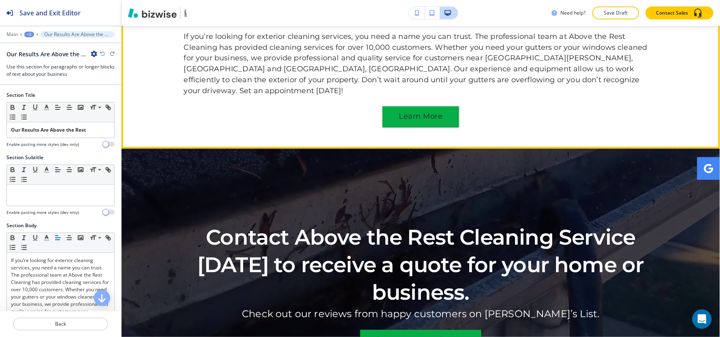
click at [0, 0] on button "Edit Footer" at bounding box center [0, 0] width 0 height 0
click at [608, 16] on p "Save Draft" at bounding box center [616, 12] width 26 height 7
click button "Close"
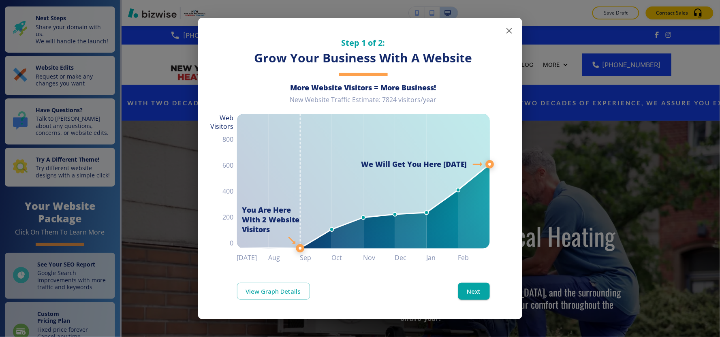
click at [506, 30] on icon "button" at bounding box center [509, 31] width 10 height 10
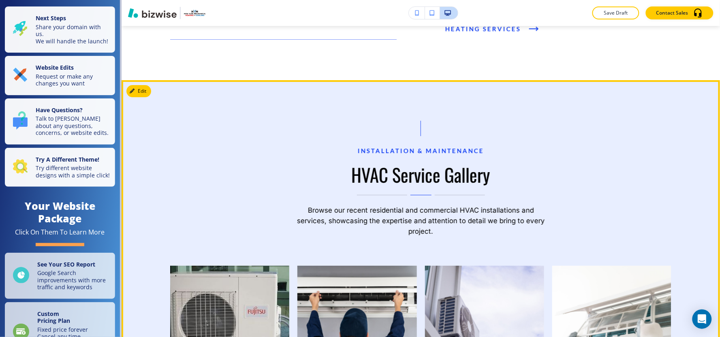
scroll to position [585, 0]
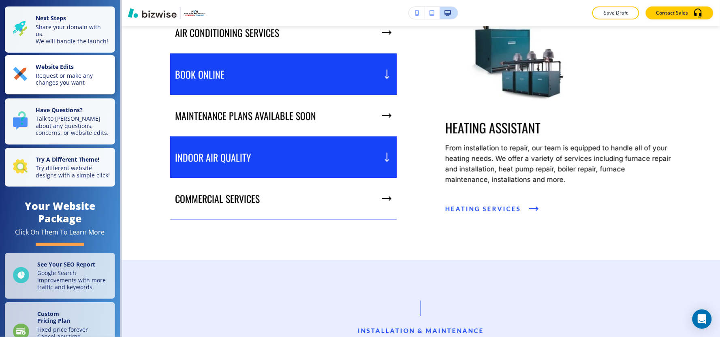
click at [85, 85] on p "Request or make any changes you want" at bounding box center [73, 79] width 75 height 14
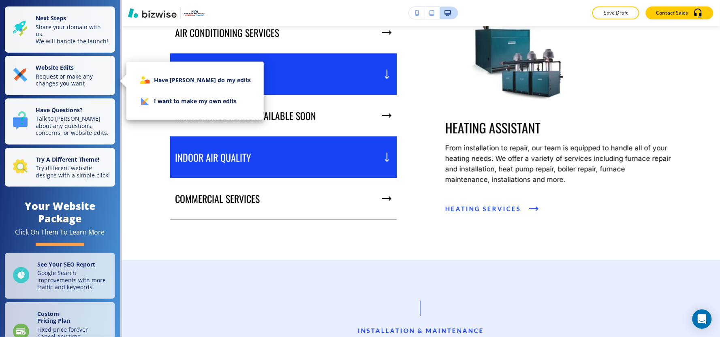
click at [162, 104] on li "I want to make my own edits" at bounding box center [195, 101] width 124 height 21
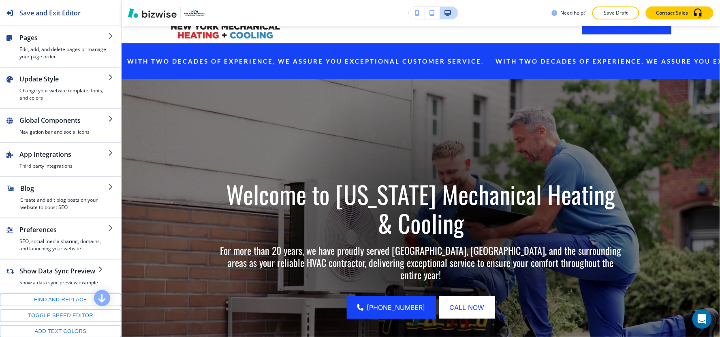
scroll to position [0, 0]
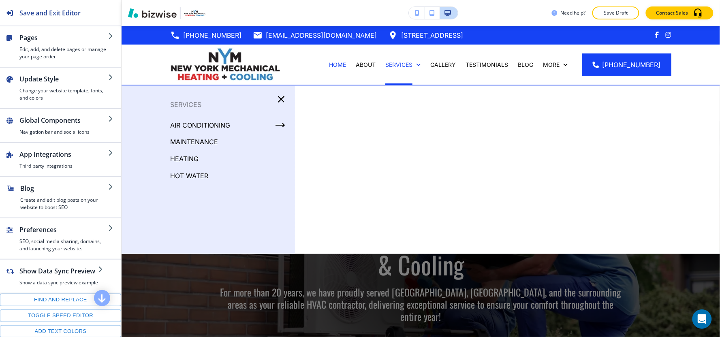
click at [187, 158] on p "HEATING" at bounding box center [184, 159] width 28 height 12
click img
click button "Edit This Section"
click h4 "Serving [GEOGRAPHIC_DATA], [GEOGRAPHIC_DATA] and surrounding areas"
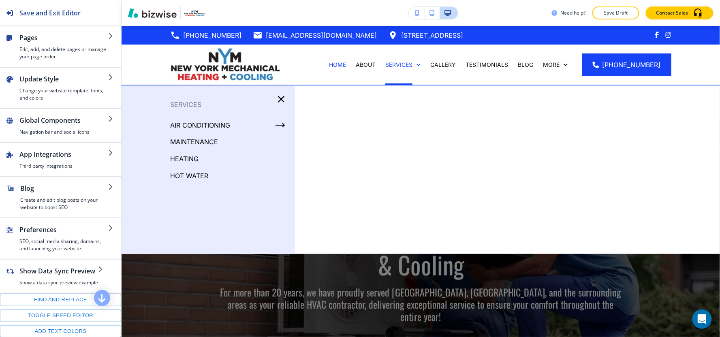
click button "My Photos"
click img "button"
click p "Add"
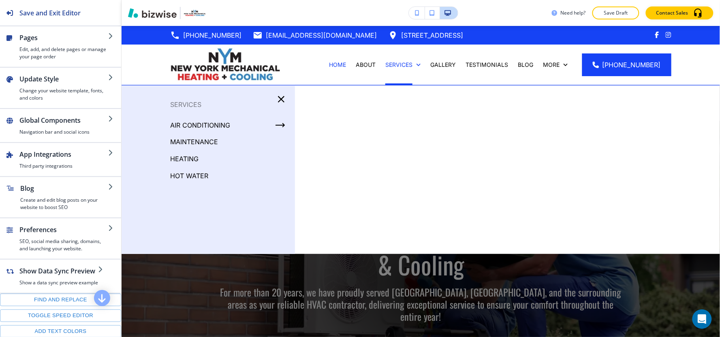
scroll to position [90, 0]
drag, startPoint x: 55, startPoint y: 213, endPoint x: 1, endPoint y: 198, distance: 56.5
click div "Hero Title Small Normal Large Huge Serving [GEOGRAPHIC_DATA], [GEOGRAPHIC_DATA]…"
drag, startPoint x: 36, startPoint y: 202, endPoint x: 0, endPoint y: 206, distance: 36.7
click div "Hero Title Small Normal Large Huge heating Enable pasting more styles (dev only)"
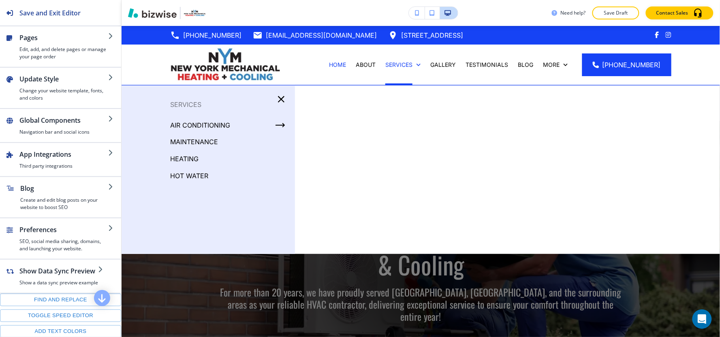
scroll to position [45, 0]
drag, startPoint x: 106, startPoint y: 226, endPoint x: 0, endPoint y: 229, distance: 106.2
click div "Hero Subtitle Small Normal Large Huge Expert Heating Services in [GEOGRAPHIC_DA…"
click em "heat pump maintenance"
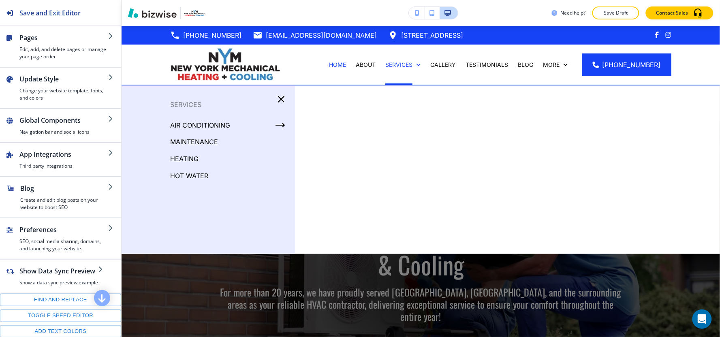
click em "heat pump maintenance"
click at [337, 67] on p "HOME" at bounding box center [337, 65] width 17 height 8
click at [184, 159] on p "HEATING" at bounding box center [184, 159] width 28 height 12
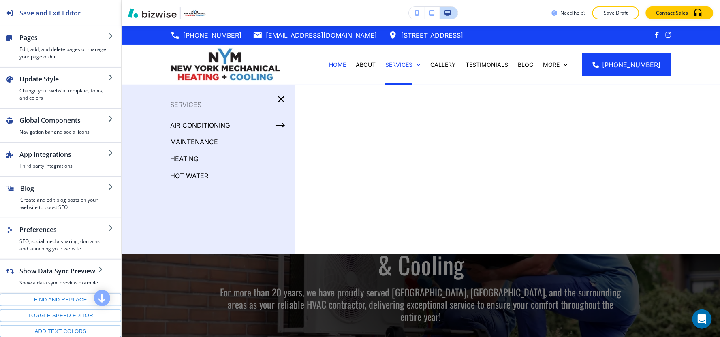
click button "Edit This Section"
click div "button"
click div
click at [341, 63] on p "HOME" at bounding box center [337, 65] width 17 height 8
click at [373, 63] on p "ABOUT" at bounding box center [366, 65] width 20 height 8
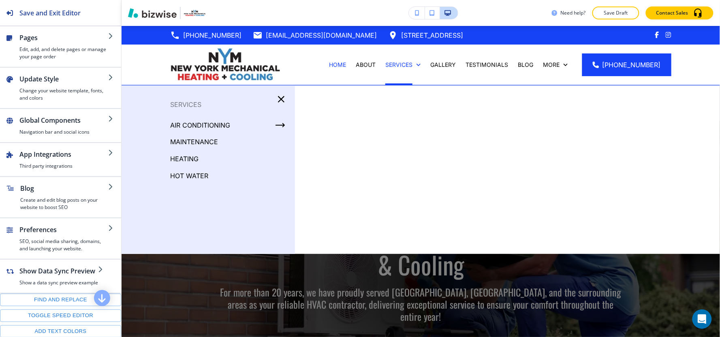
click at [406, 62] on p "Services" at bounding box center [398, 65] width 27 height 8
click at [191, 157] on p "HEATING" at bounding box center [184, 159] width 28 height 12
click button "Edit This Section"
click div "button"
drag, startPoint x: 55, startPoint y: 220, endPoint x: 0, endPoint y: 223, distance: 54.8
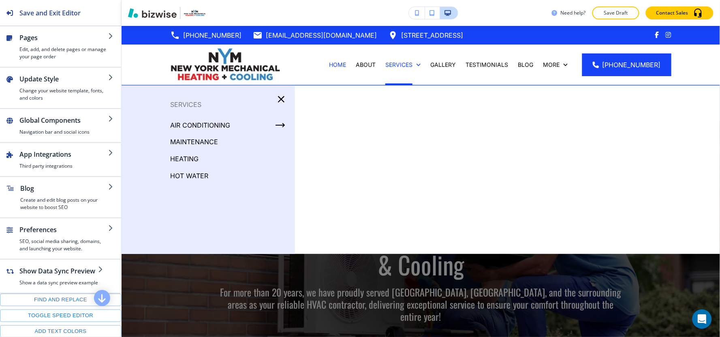
click div "Button Text Our Services Select (page/section) HOME HOME | With two decades of …"
drag, startPoint x: 49, startPoint y: 207, endPoint x: 0, endPoint y: 213, distance: 49.8
click div "Button Text Our Services Select (page/section) HOME HOME | With two decades of …"
type input "CALL NOW"
click \(page\/section\) "Manual Input"
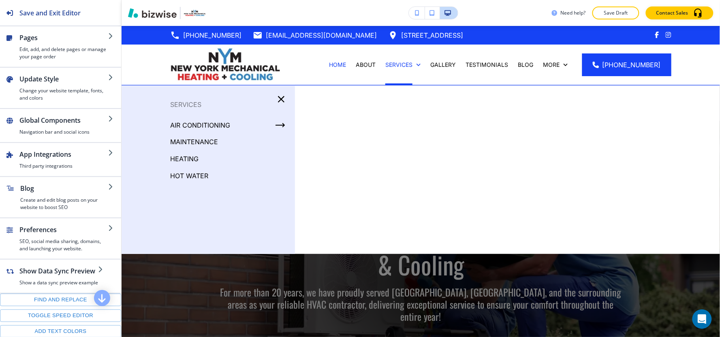
click \(page\/section\) "Manual Input"
click h4 "HOME"
type \(page\/section\) "HOME"
click p "HEATING"
click p "Add Section"
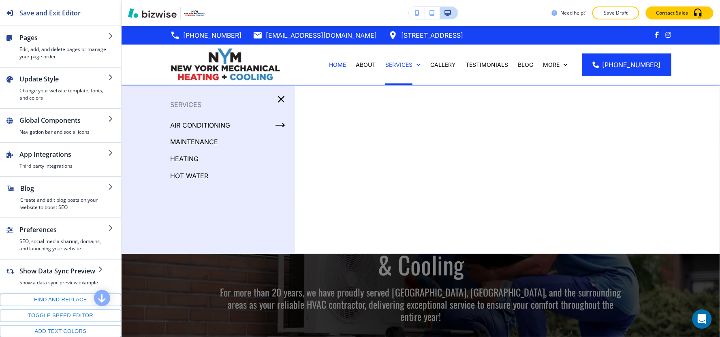
click div "Slider Gallery"
click p "Add"
click div
click div "At our well-established HVAC company, we possess extensive knowledge and expert…"
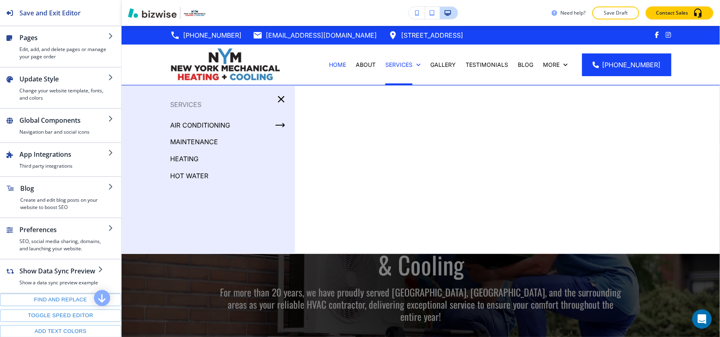
click div "button"
click button "My Photos"
click img "button"
click button "Add"
click img
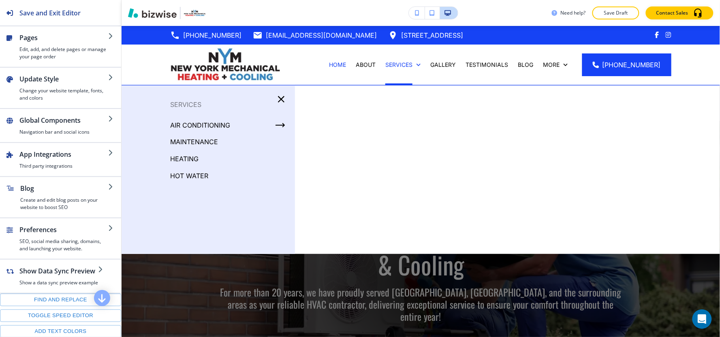
click img
click button "My Photos"
click img "button"
click p "Cancel"
click button "My Photos"
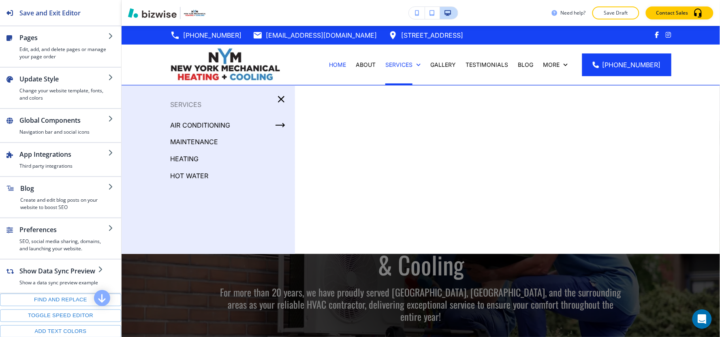
click button "Upload Media"
click div "+3"
click button "Central Heat"
click div "button"
click h4 "My Photos"
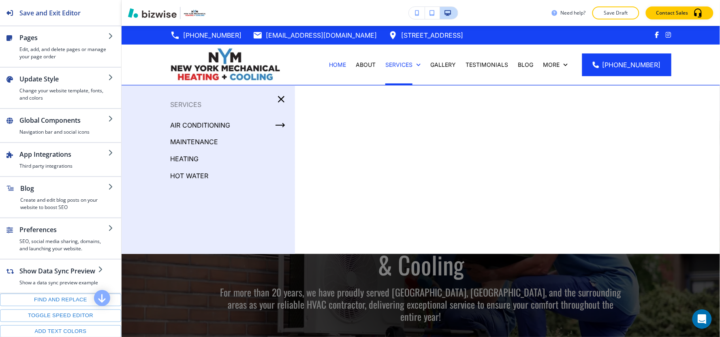
click img "button"
click button "Add"
click icon "Next Gallery Image"
click icon "Previous Gallery Image"
click button "Next Gallery Image"
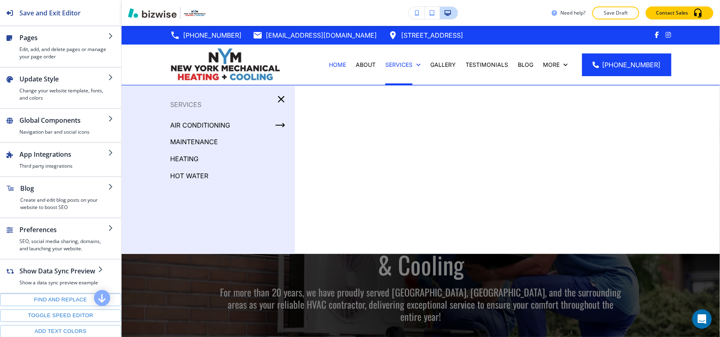
click h4 "My Photos"
click img "button"
click button "Add"
click button "My Photos"
click img "button"
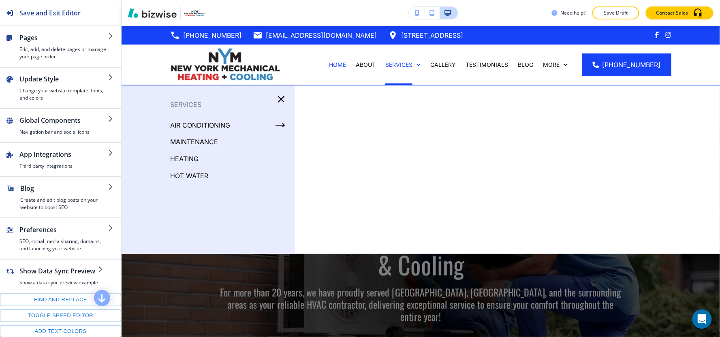
click button "Add"
click div
click div "+3"
click p "Central Heat"
click div "button"
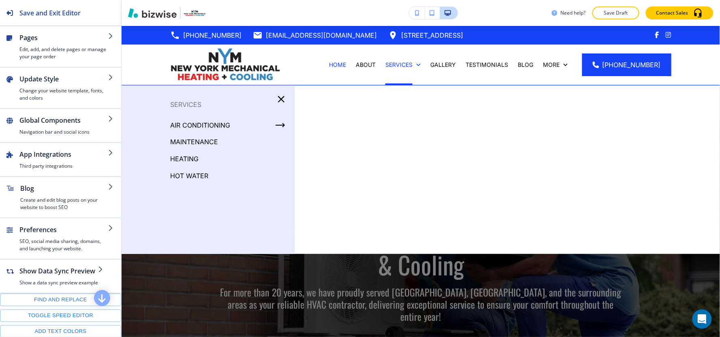
click h4 "My Photos"
click img "button"
click button "Add"
click button "Next Gallery Image"
click div "My Photos"
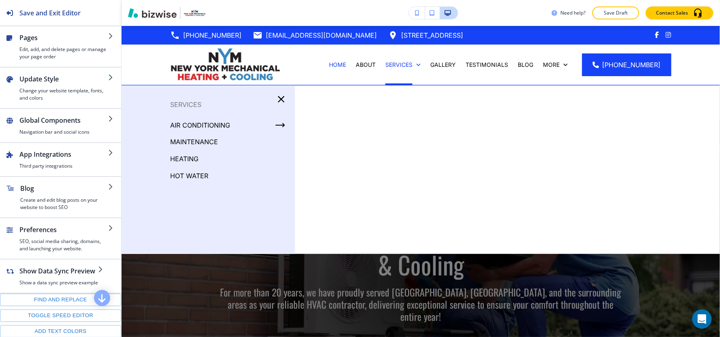
click h4 "Upload Media"
click button "Previous Gallery Image"
click button "Next Gallery Image"
click button "Previous Gallery Image"
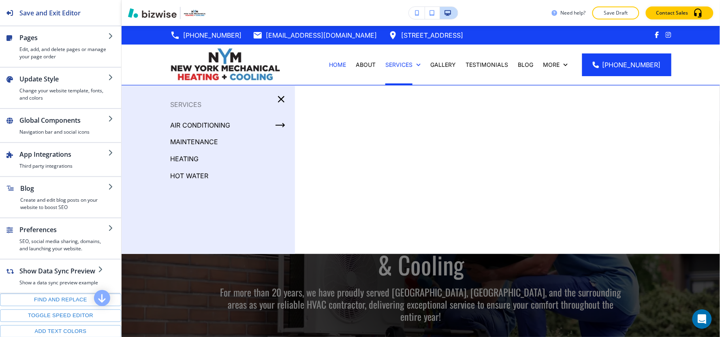
click button "Previous Gallery Image"
click div "Edit Central Heat At our well-established HVAC company, we possess extensive kn…"
click button "Edit This Section"
drag, startPoint x: 44, startPoint y: 131, endPoint x: 6, endPoint y: 133, distance: 37.3
click div "Central Heat"
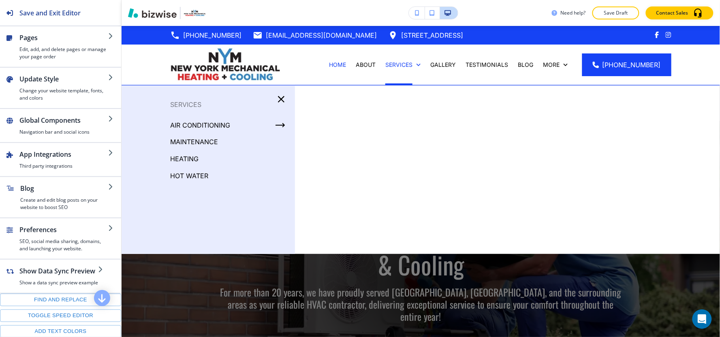
drag, startPoint x: 52, startPoint y: 129, endPoint x: 0, endPoint y: 137, distance: 52.4
click div "Section Title Small Normal Large Huge CENTRAL HEAT Enable pasting more styles (…"
click button "button"
type input "#0000ff"
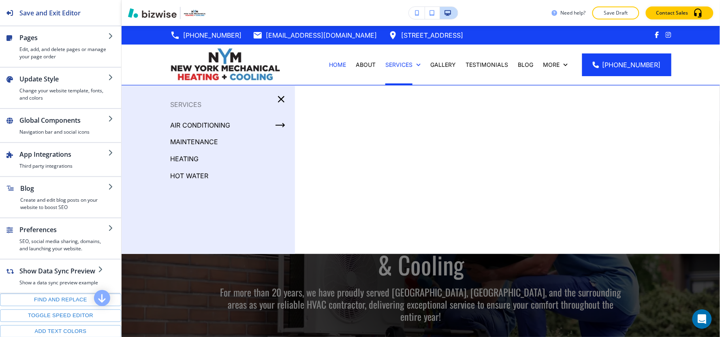
click div "+2"
click p "HEATING"
click icon "Previous Gallery Image"
click button "Edit This Section"
click icon "button"
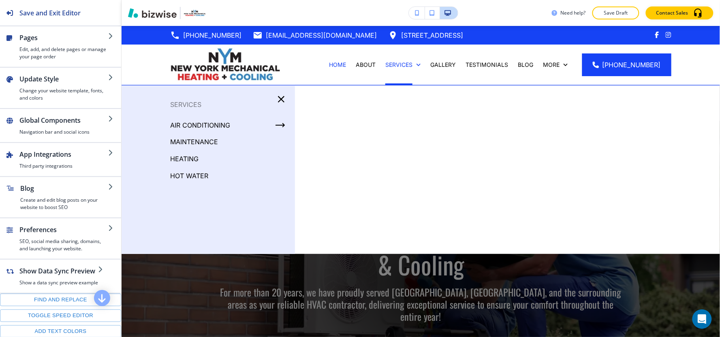
click p "Delete Section"
click p "Delete"
click button "Edit This Section"
click div "+2"
click p "HEATING"
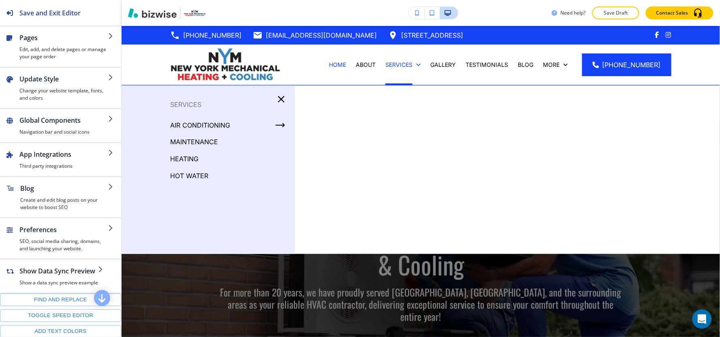
click p "Add Section"
click div "About"
click p "Add"
click div
click div "button"
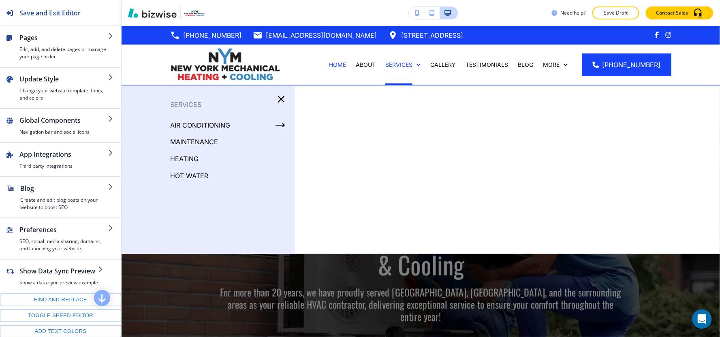
click div
click p
drag, startPoint x: 80, startPoint y: 252, endPoint x: 3, endPoint y: 146, distance: 131.1
click div "Body Small Normal Large Huge Maintaining your mini-split heat pump system is es…"
click icon "button"
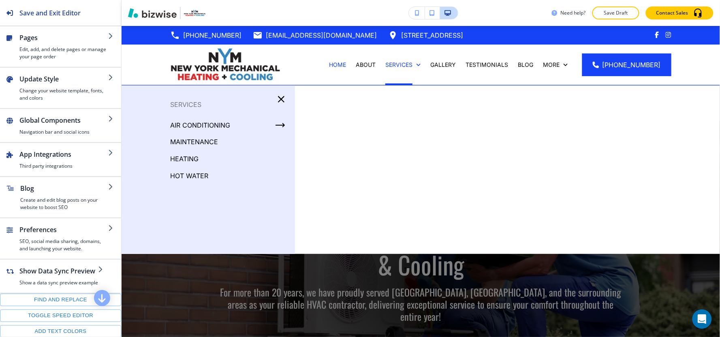
click button "button"
type input "#000000"
drag, startPoint x: 92, startPoint y: 112, endPoint x: 0, endPoint y: 132, distance: 94.5
click div "Title Small Normal Large Huge Why maintain my heat pump? Enable pasting more st…"
click polyline "button"
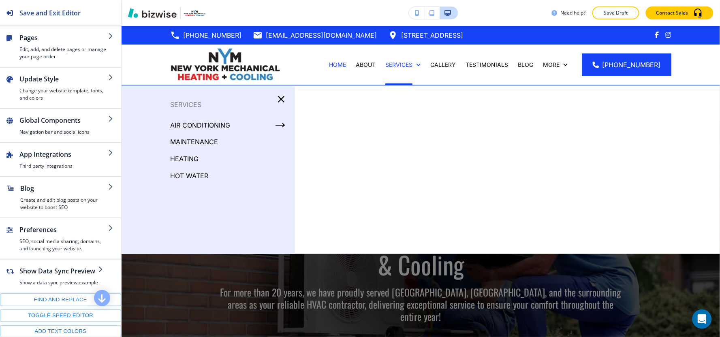
click button "button"
type input "#0000ff"
click div "Why maintain my heat pump?"
drag, startPoint x: 21, startPoint y: 110, endPoint x: 15, endPoint y: 108, distance: 6.0
click span "Why maintain my heat pump?"
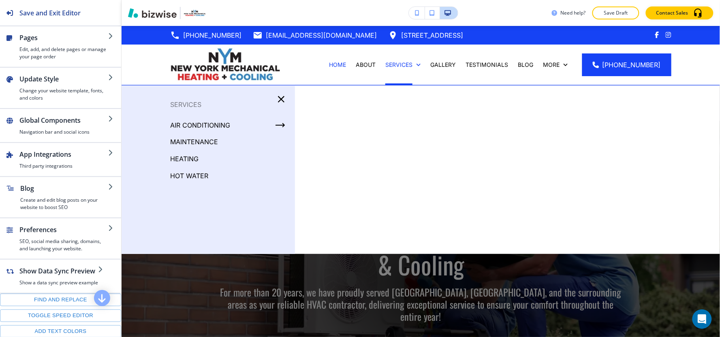
drag
click span "WHY maintain my heat pump?"
click span "WHY MAINTAIN my heat pump?"
click span "WHY MAINTAIN MY heat pump?"
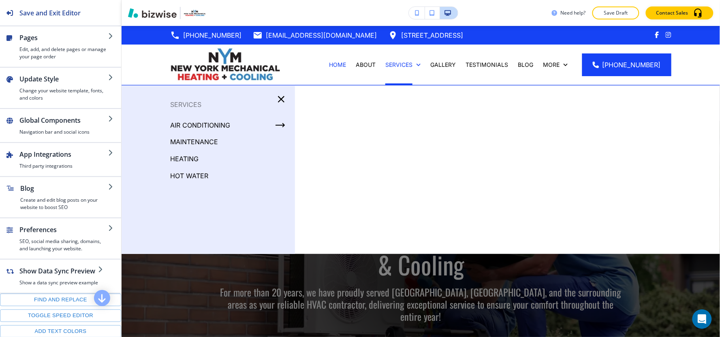
click span "WHY MAINTAIN MY heat pump?"
click span "WHY MAINTAIN MY HEAT pump?"
click h4 "My Photos"
click img "button"
click button "Add"
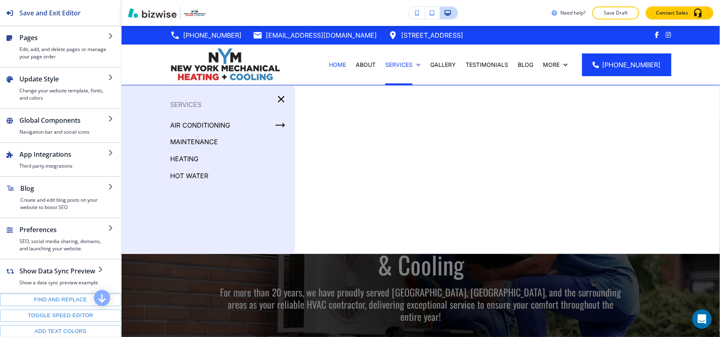
click div "+3"
click button "HEATING"
click button "Edit This Section"
click icon "button"
click p "Delete Section"
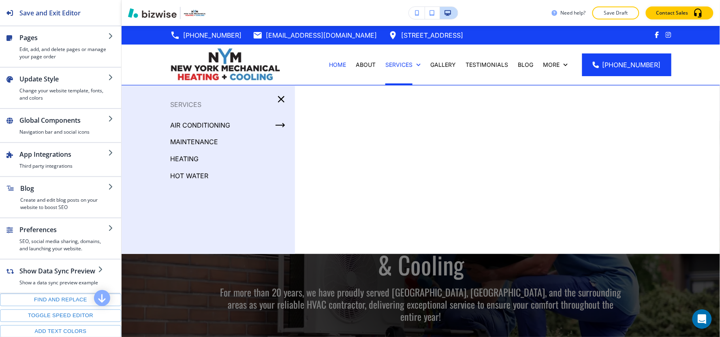
click p "Delete"
click button "Edit This Section"
click icon "button"
click p "Delete Section"
click button "Delete"
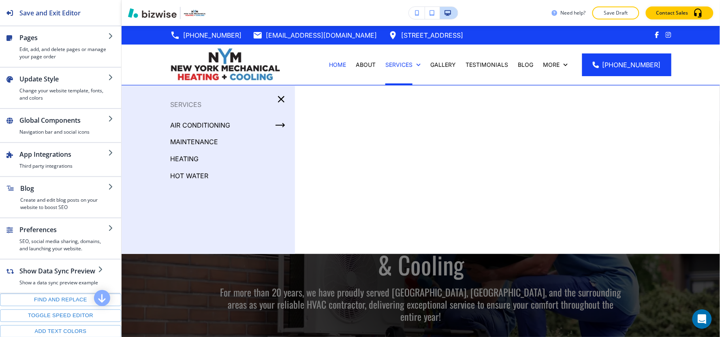
click p "Add Section"
click img
click p "Add"
click div
click div "button"
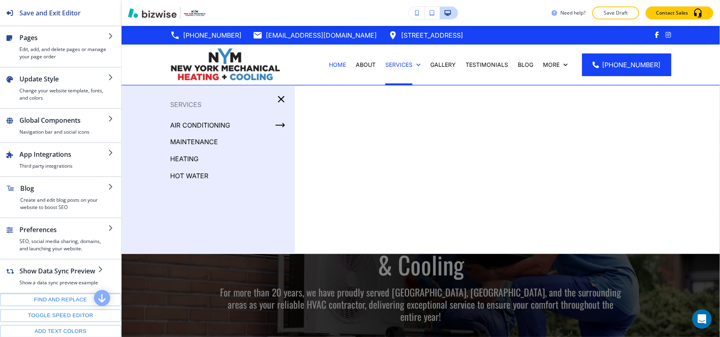
click p
click div
click div "Title Small Normal Large Huge Boiler Enable pasting more styles (dev only)"
click line "button"
click p "Boiler"
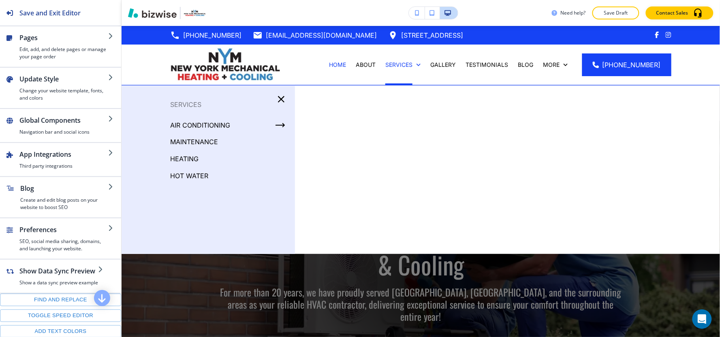
click p "Boiler"
click p "BOILER"
click polyline "button"
click button "button"
type input "#0000ff"
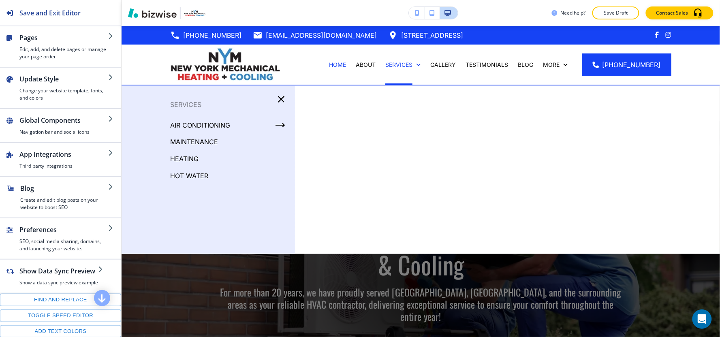
click div "Body Small Normal Large Huge As a trusted HVAC contractor, we specialize in the…"
click polyline "button"
click button "button"
type input "#000000"
click line "button"
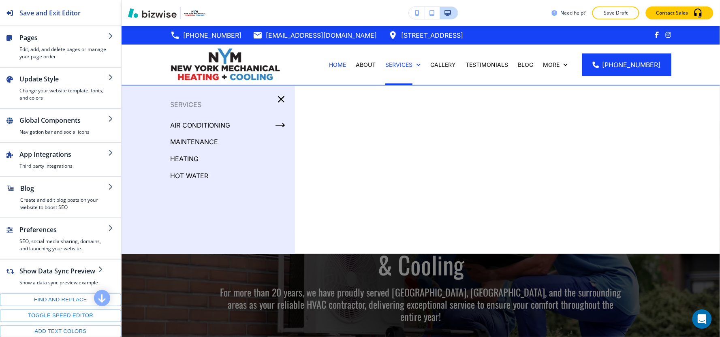
click div "+3"
click p "HEATING"
click div
click button "Edit This Section"
click at [627, 14] on p "Save Draft" at bounding box center [616, 12] width 26 height 7
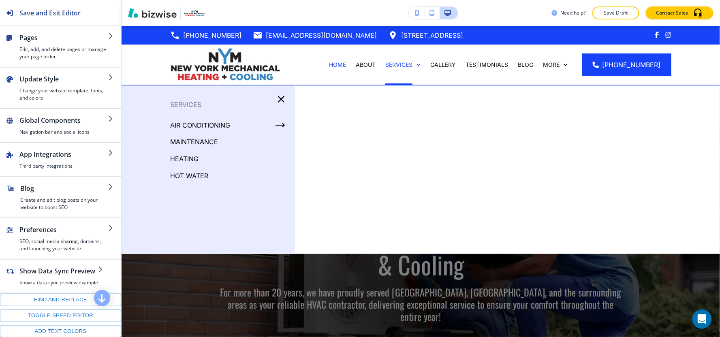
click p "Close"
click at [178, 173] on p "HOT WATER" at bounding box center [189, 176] width 38 height 12
click button "Edit This Section"
click h4 "Serving [GEOGRAPHIC_DATA], [GEOGRAPHIC_DATA] and surrounding areas"
click button "My Photos"
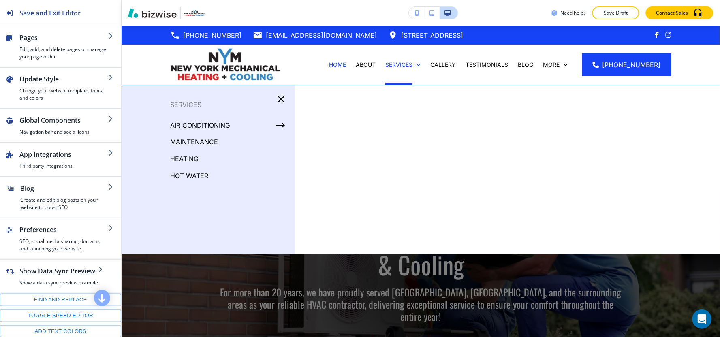
click img "button"
click button "Add"
click div "Hero Title Small Normal Large Huge Serving [GEOGRAPHIC_DATA], [GEOGRAPHIC_DATA]…"
click div "Hero Body Small Normal Large Huge At [US_STATE] Mechanical Heating & Cooling, o…"
click p "e."
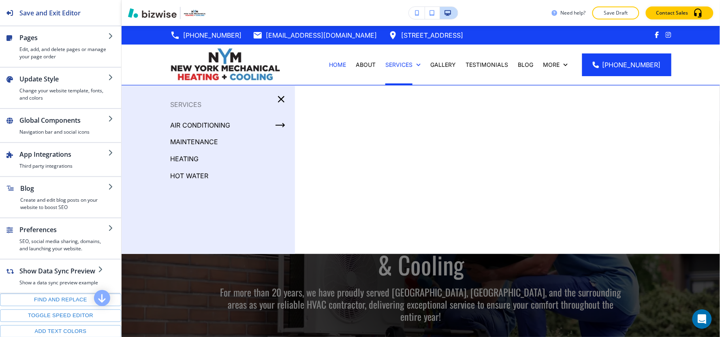
click div "Hero Subtitle Small Normal Large Huge hot water Enable pasting more styles (dev…"
click div
click p
click div "Hero Subtitle Small Normal Large Huge Serving [GEOGRAPHIC_DATA], [GEOGRAPHIC_DA…"
click div
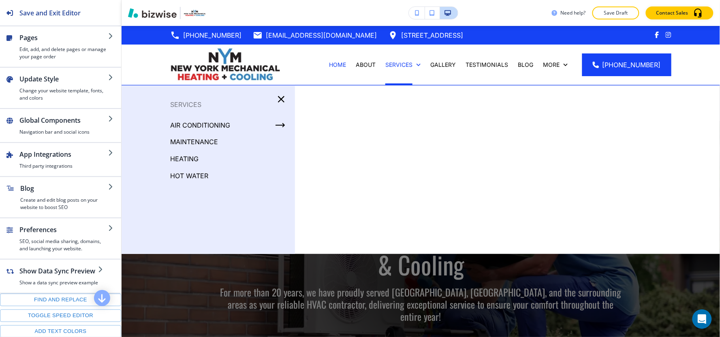
click div "Button Text Learn More Select (page/section) HOME HOME | With two decades of ex…"
type input "CALL NOW"
click \(page\/section\) "Manual Input"
click div "HOME"
type \(page\/section\) "HOME"
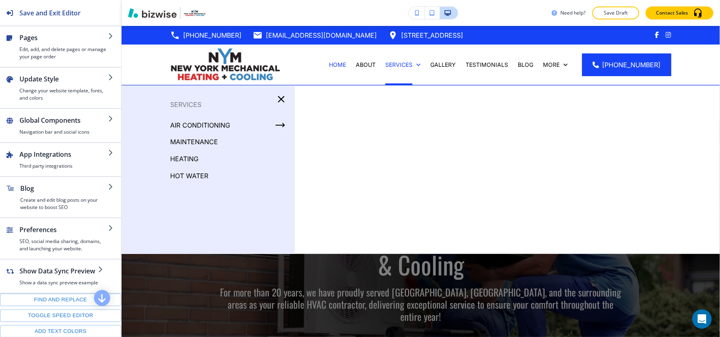
click button "Edit This Section"
click div "Section Body Small Normal Large Huge Consult a professional plumber to determin…"
click icon "button"
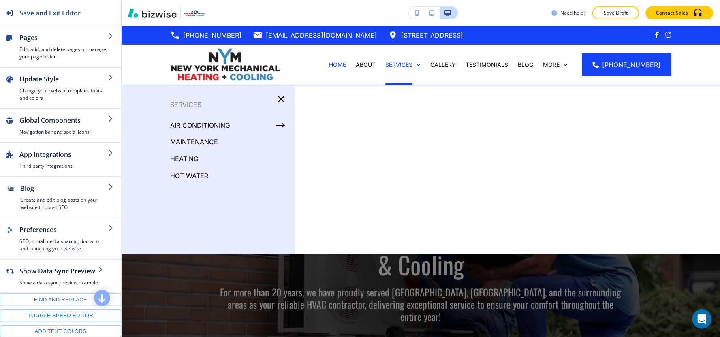
click icon "button"
click button "Edit This Section"
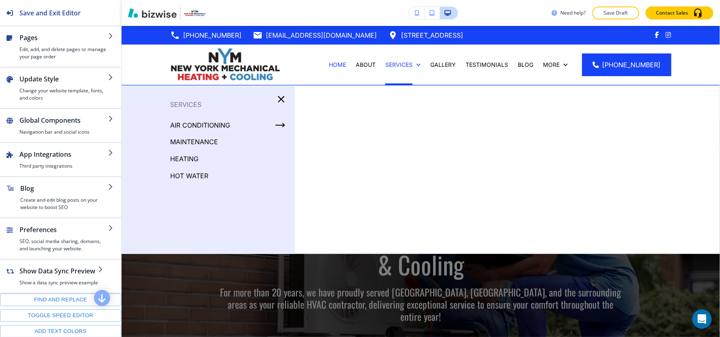
click icon "button"
click p "Delete Section"
click div "Are you sure you want to delete this section? Once deleted, you won’t be able t…"
click button "Delete"
click button "Add Section"
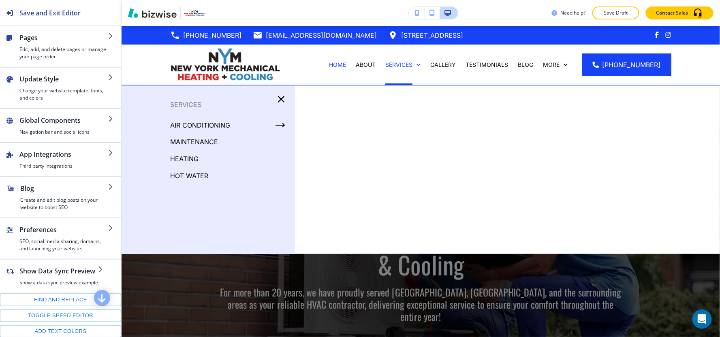
click img
click p "Add"
click div
click h2 "Add a new item"
click div
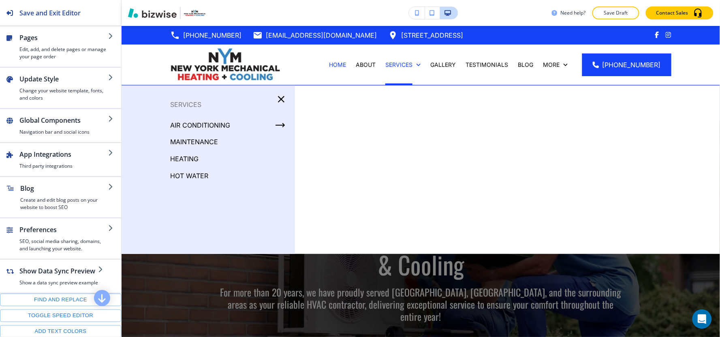
click div
click div "Body Small Normal Large Huge Lower Upfront Cost: Less expensive to purchase. Si…"
click icon "button"
click div "Title Small Normal Large Huge Standard Hot Water Tanks:Advantages: Enable pasti…"
click line "button"
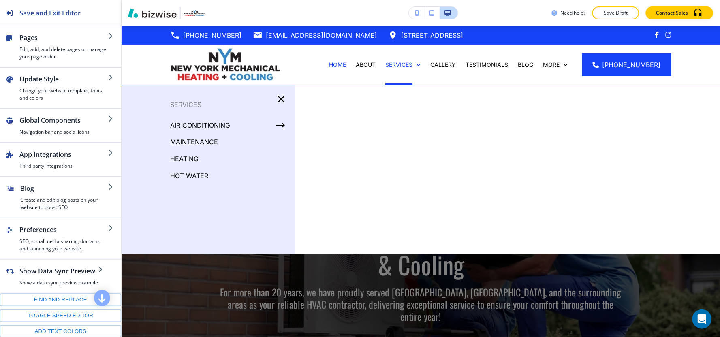
click button "button"
type input "#000000"
click div "Title Small Normal Large Huge Standard Hot Water Tanks:Advantages: Enable pasti…"
click span "Standard Hot Water Tanks:Advantages:"
click at [122, 180] on div "Save and Exit Editor Main +3 Standard Hot Water Tanks: Advantages: Standard Hot…" at bounding box center [360, 168] width 720 height 337
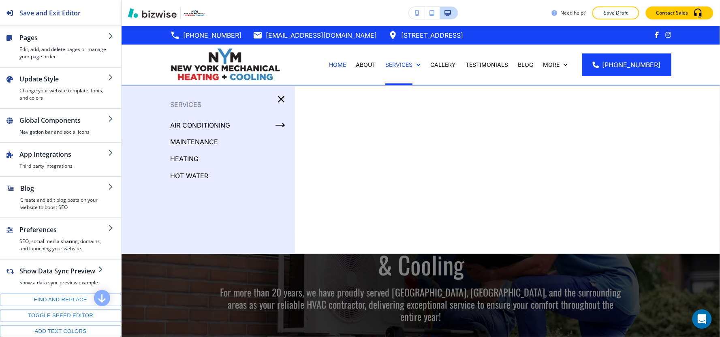
click icon "button"
click button "button"
type input "#000000"
click div "+3"
click p "Icons"
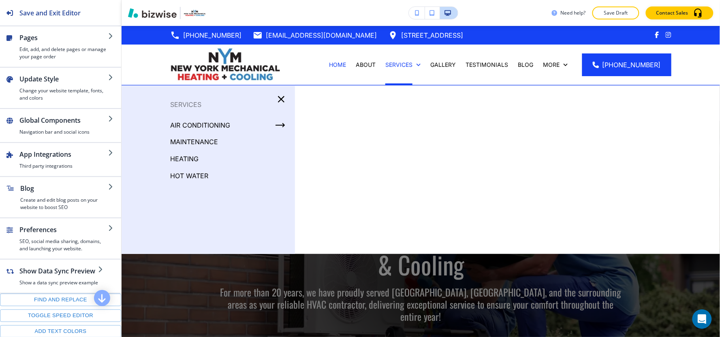
click div "button"
click p
click div
click div "Title Small Normal Large Huge Disadvantages: Enable pasting more styles (dev on…"
click icon "button"
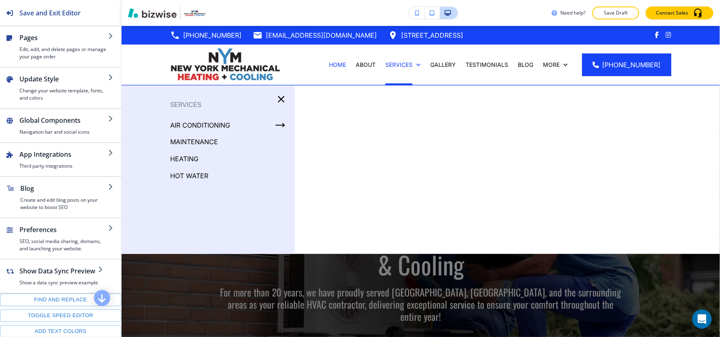
click button "button"
type input "#000000"
click div
paste div
click div "Body Small Normal Large Huge Limited Hot Water Supply: Tank capacity limits sim…"
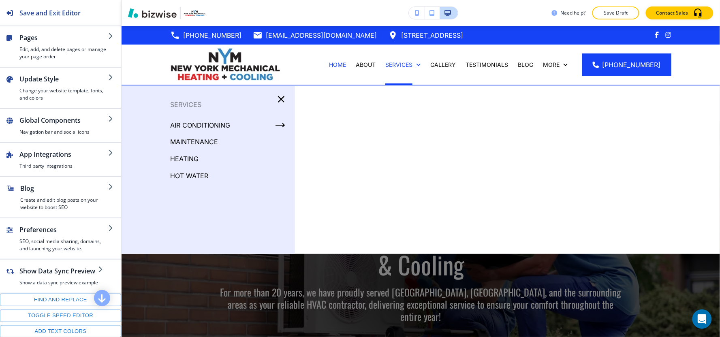
click line "button"
click button "button"
type input "#000000"
click line "button"
click icon "button"
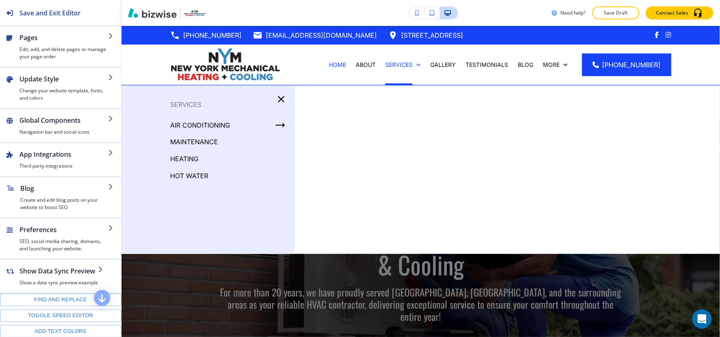
click div "+3"
click button "Icons"
click div "button"
click p
click div "Small Normal Large Huge High-Efficiency Tankless Systems:Advantages:"
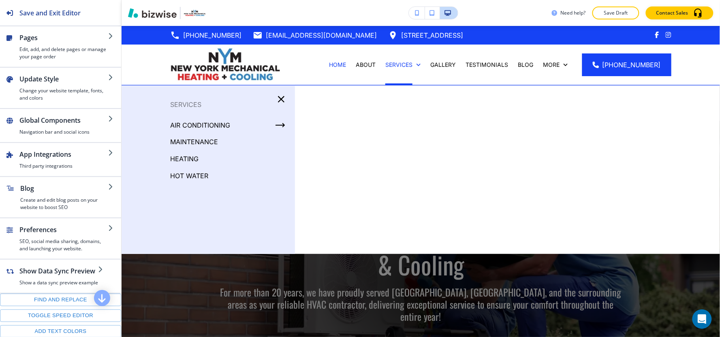
click icon "button"
click button "button"
type input "#000000"
click span "High-Efficiency Tankless Systems:Advantages:"
click div
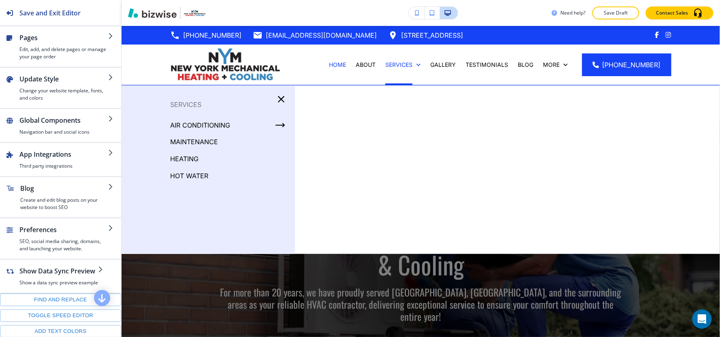
click div "Body Small Normal Large Huge Endless Hot Water: On-demand heating provides cont…"
click icon "button"
click button "button"
type input "#000000"
click icon "button"
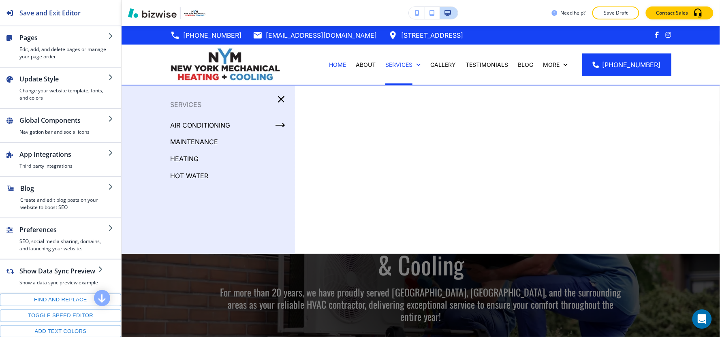
click div "+3"
click p "Icons"
click div "button"
click p
click div "Title Small Normal Large Huge Disadvantages: Enable pasting more styles (dev on…"
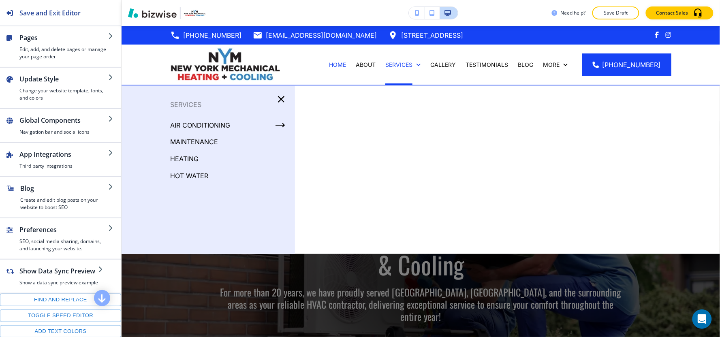
click icon "button"
click button "button"
type input "#000000"
click div
click div "Body Small Normal Large Huge Higher Upfront Cost: More expensive to purchase. C…"
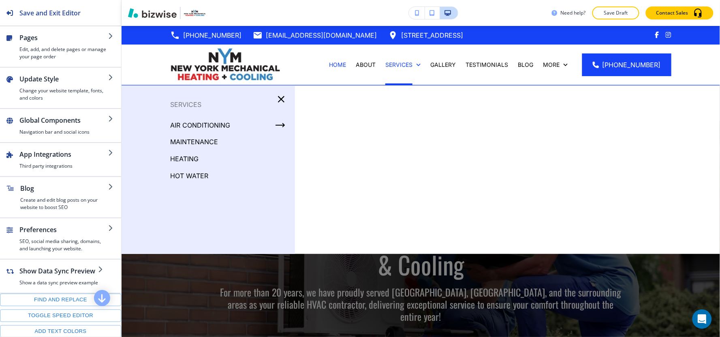
click icon "button"
click button "button"
type input "#000000"
click div "Small Normal Large Huge"
click icon "button"
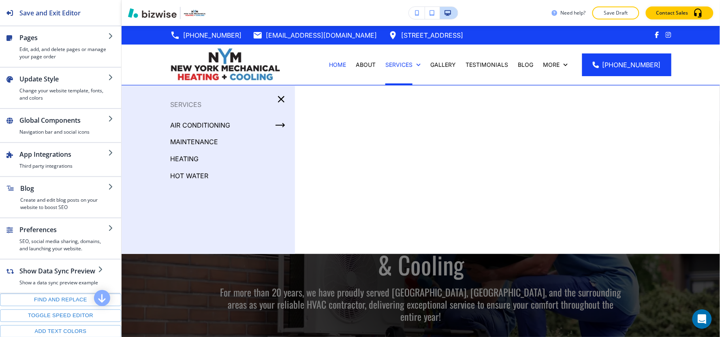
click div "+3"
click button "Icons"
click h2 "Add a new item"
click p
click div "Title Small Normal Large Huge Key Considerations: Enable pasting more styles (d…"
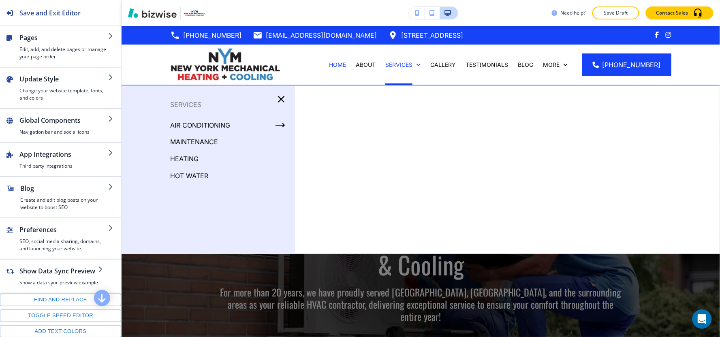
click p "Key Considerations:"
click icon "button"
click button "button"
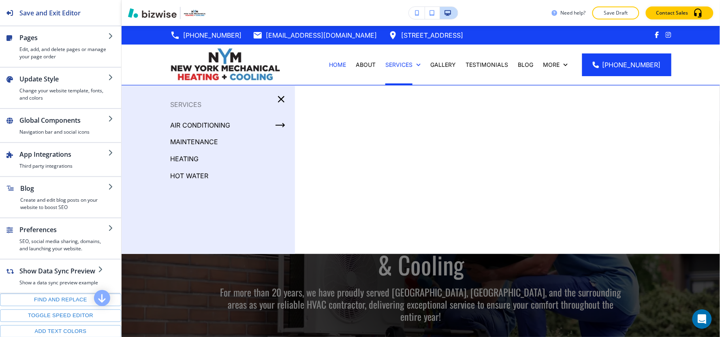
type input "#000000"
click div
click div "Show Icon Icon Choose a file or drag it here to upload My Photos Find Icons Num…"
click icon "button"
click button "button"
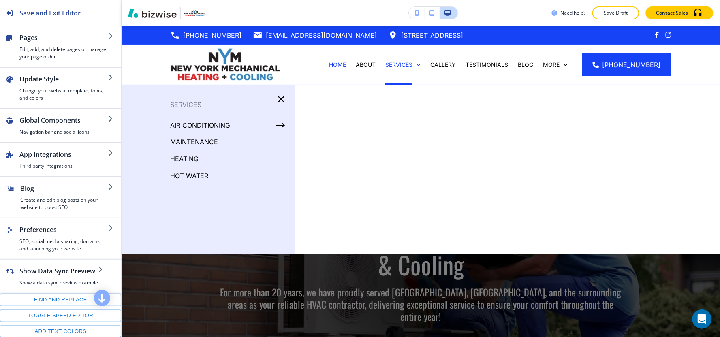
type input "#000000"
click icon "button"
click div "+3"
click p "Icons"
click h2 "Add a new item"
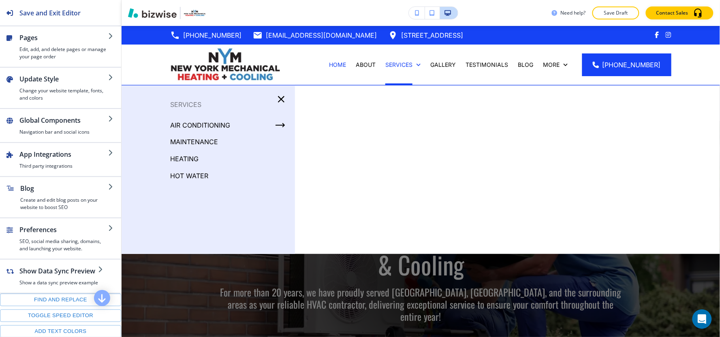
click p
click div "Title Small Normal Large Huge Choose Standard Hot Water Tank if: Enable pasting…"
click icon "button"
click button "button"
type input "#000000"
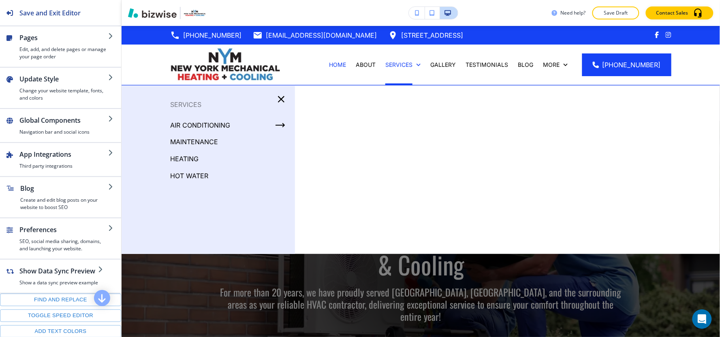
click div
click div "Body Small Normal Large Huge You have a small budget You have limited hot water…"
click icon "button"
click button "button"
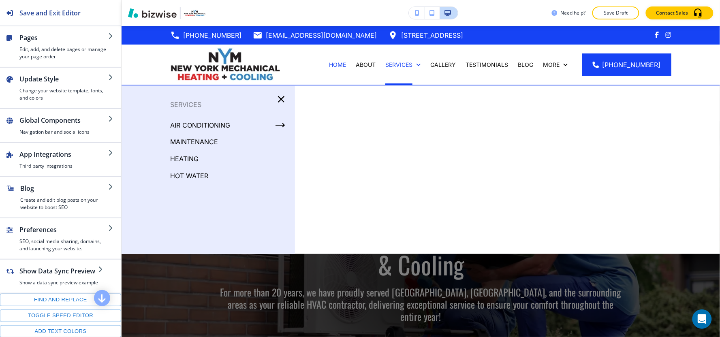
type input "#000000"
click div "+3"
click button "Icons"
click h2 "Add a new item"
click p
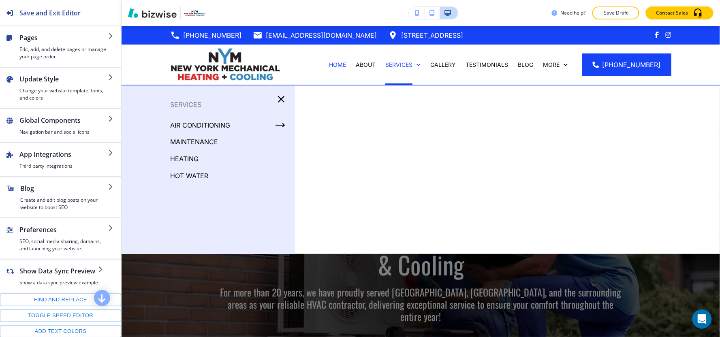
click button "Edit This Section"
click icon "button"
click button "Delete Section"
click p "Delete"
click p "Add Section"
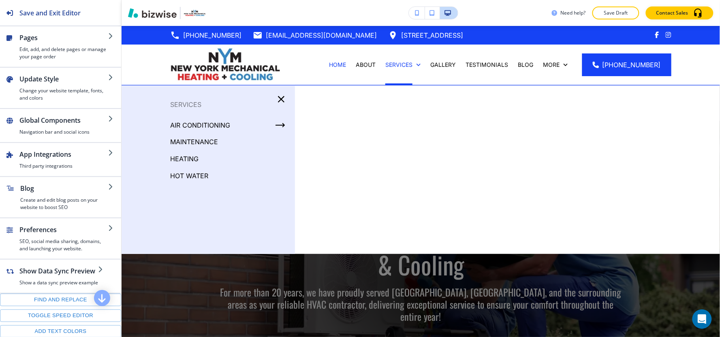
click img
click p "Add"
click h2 "Add new information"
click icon "button"
click h2 "Add a new paragraph"
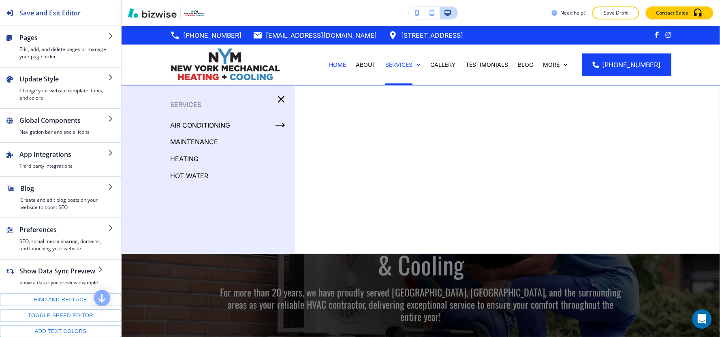
click div
click div "Body Small Normal Large Huge Lower Upfront Cost: Less expensive to purchase. Si…"
click icon "button"
click p "Standard Hot Water Tanks:Advantages:"
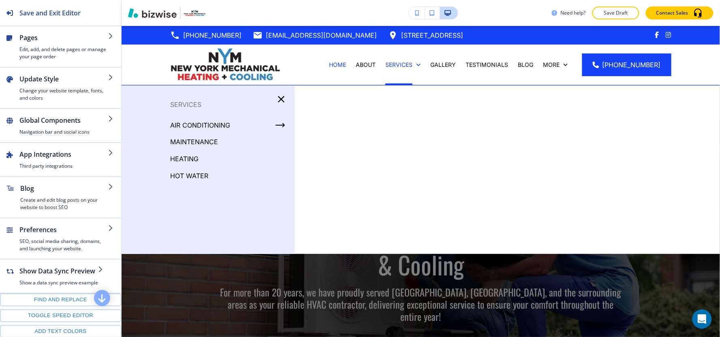
click p "Standard Hot Water Tanks:Advantages:"
click p "Standard Hot Water Tanks: Advantages:"
click div "+3"
click p "Paragraph"
click h2 "Add a new paragraph"
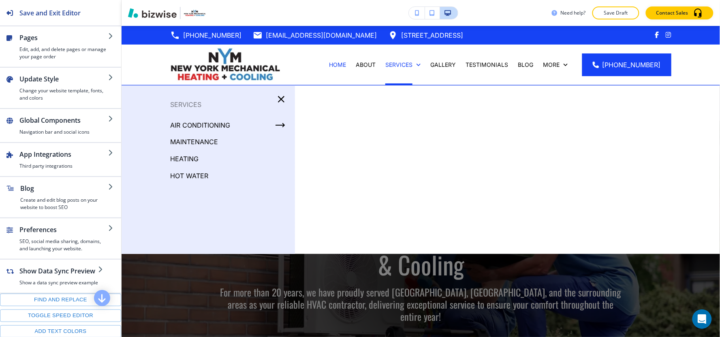
click div
paste div
click div "Body Small Normal Large Huge Limited Hot Water Supply: Tank capacity limits sim…"
click icon "button"
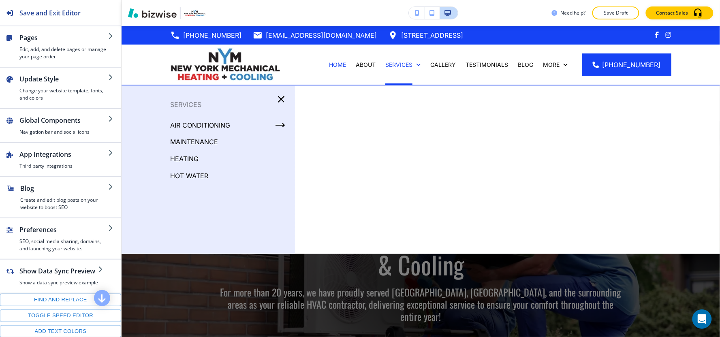
click div "+3"
click p "Paragraph"
click div "button"
click p
click p "High-Efficiency Tankless Systems:Advantages:"
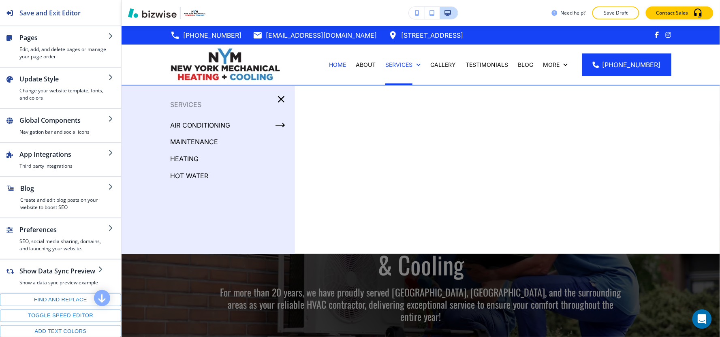
click div
click div "Body Small Normal Large Huge Endless Hot Water: On-demand heating provides cont…"
click icon "button"
click div "+3"
click p "Paragraph"
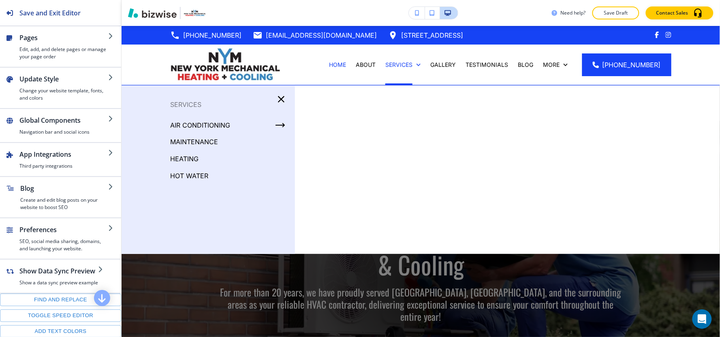
click h2 "Add a new paragraph"
click div
click div "Body Small Normal Large Huge Higher Upfront Cost: More expensive to purchase. C…"
click icon "button"
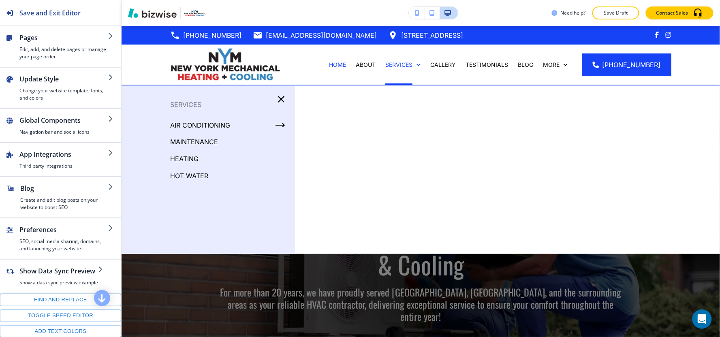
click div
click div "+3"
click p "Paragraph"
click h2 "Add a new paragraph"
click div
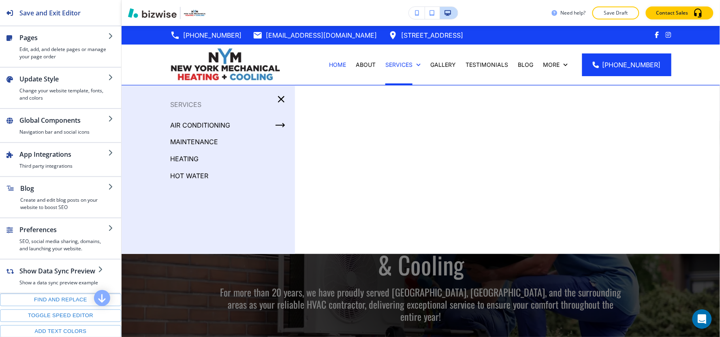
click div
click div "Body Small Normal Large Huge Flow Rate: Tankless systems' capacity measured in …"
click icon "button"
